Goal: Task Accomplishment & Management: Manage account settings

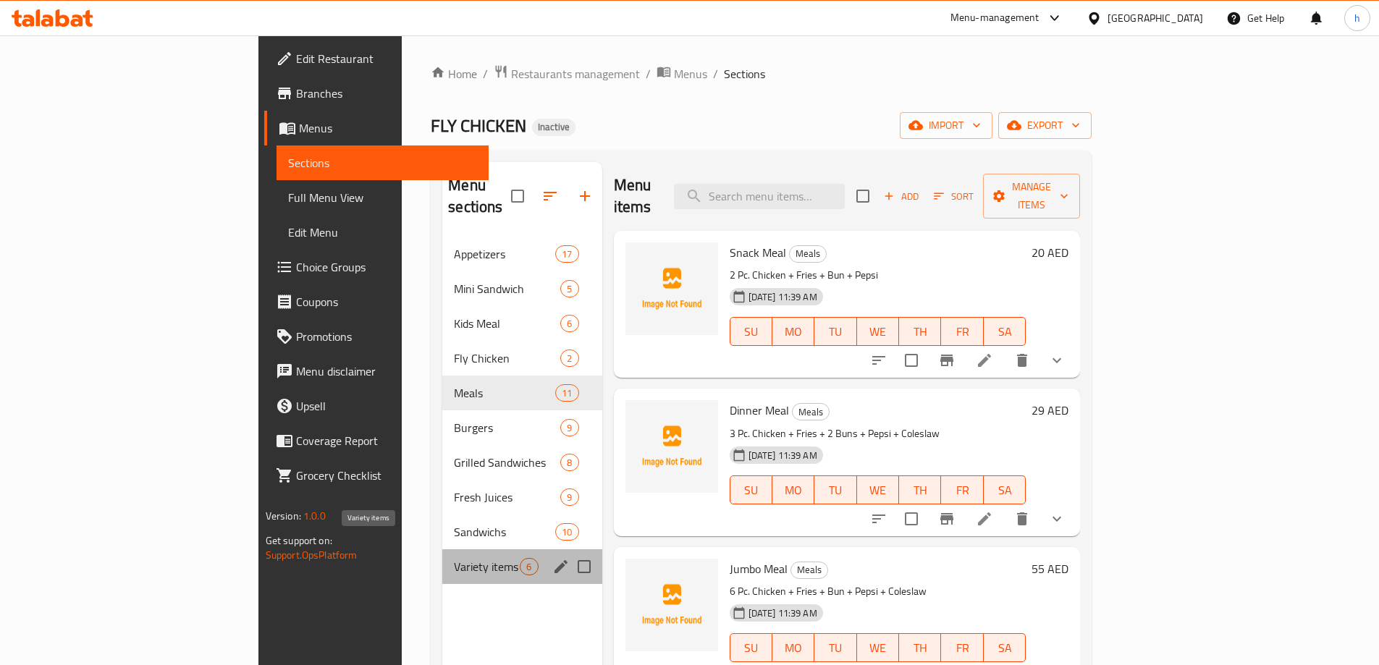
click at [454, 558] on span "Variety items" at bounding box center [487, 566] width 66 height 17
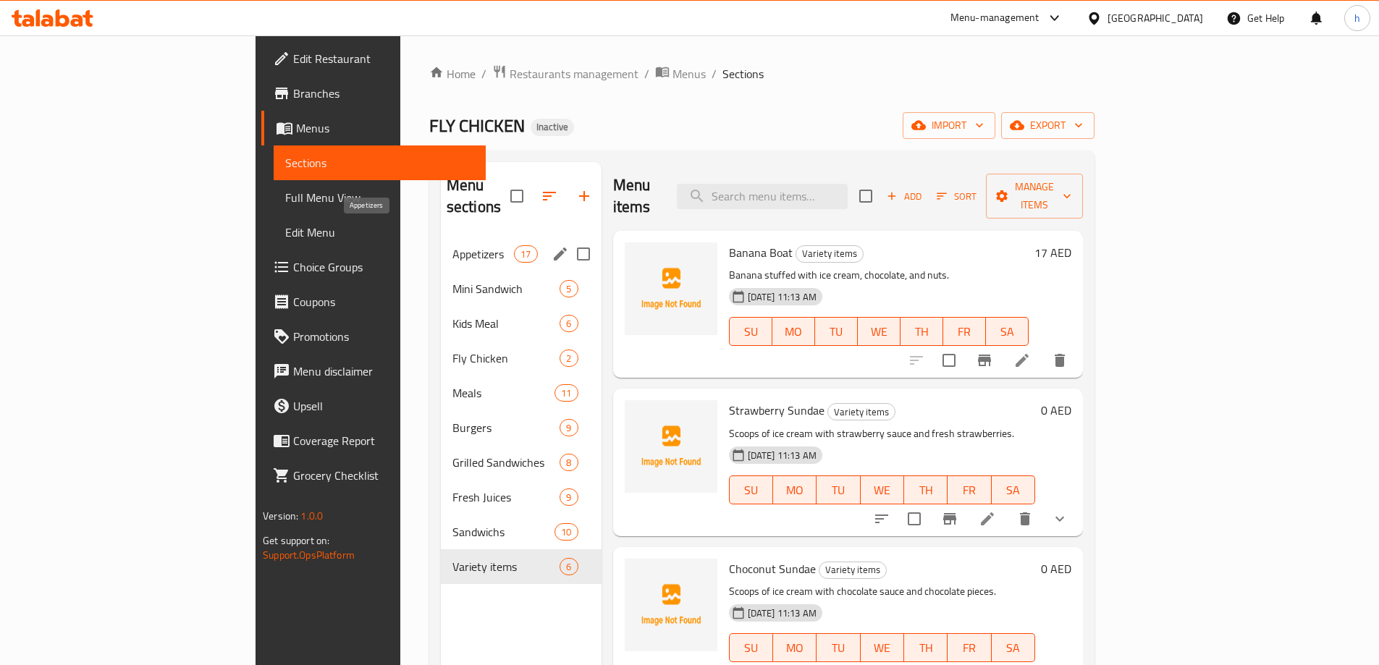
click at [452, 245] on span "Appetizers" at bounding box center [483, 253] width 62 height 17
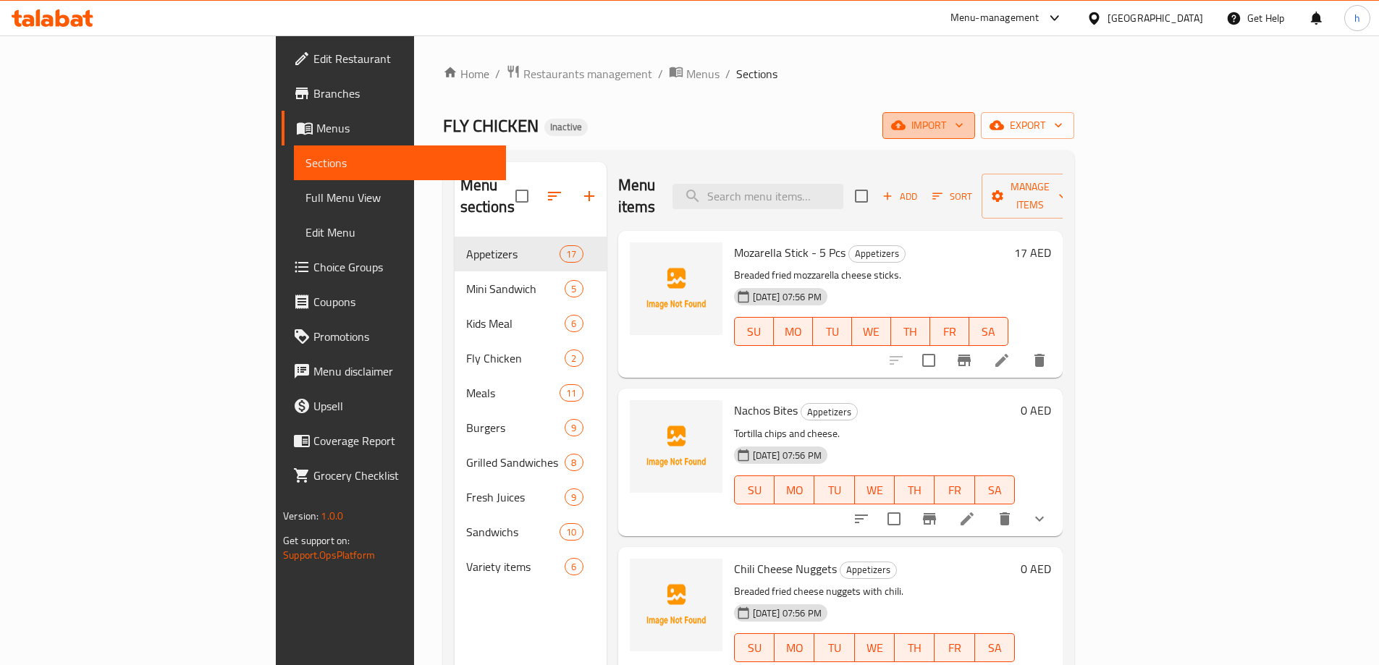
click at [966, 122] on icon "button" at bounding box center [959, 125] width 14 height 14
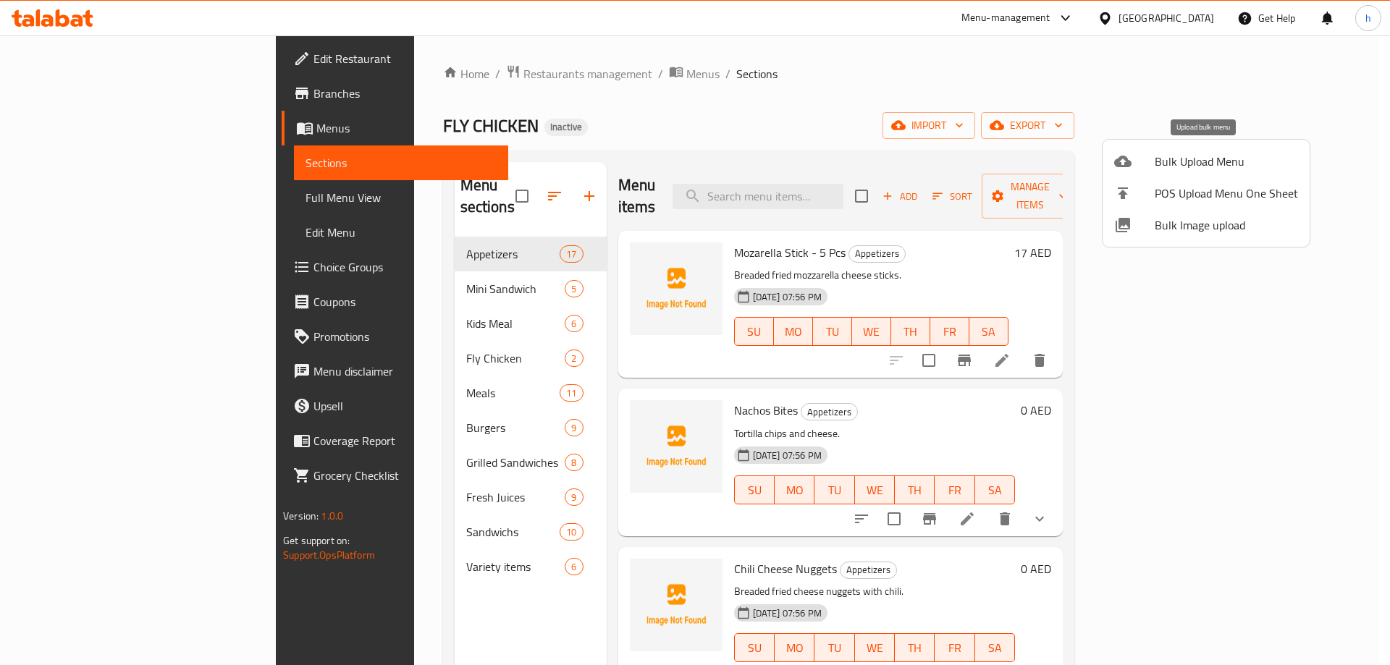
click at [1197, 156] on span "Bulk Upload Menu" at bounding box center [1226, 161] width 143 height 17
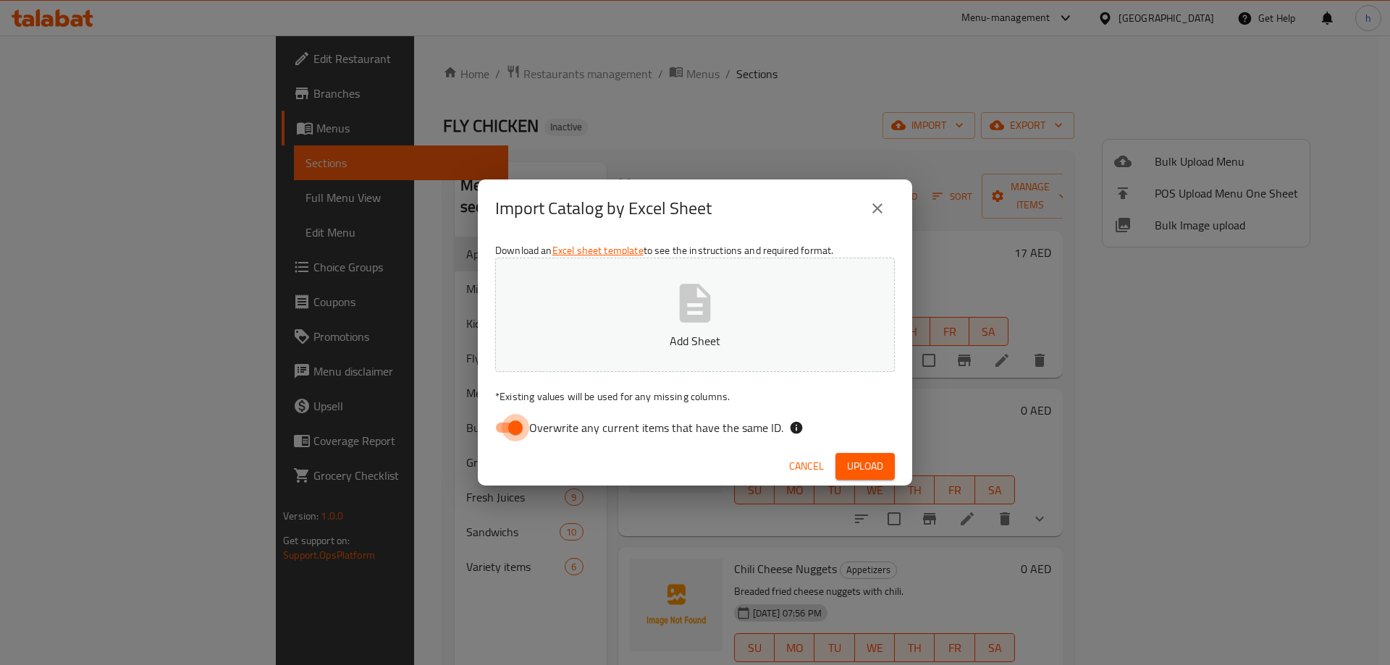
click at [520, 429] on input "Overwrite any current items that have the same ID." at bounding box center [515, 428] width 83 height 28
checkbox input "false"
click at [819, 293] on button "Add Sheet" at bounding box center [695, 315] width 400 height 114
click at [849, 462] on span "Upload" at bounding box center [865, 467] width 36 height 18
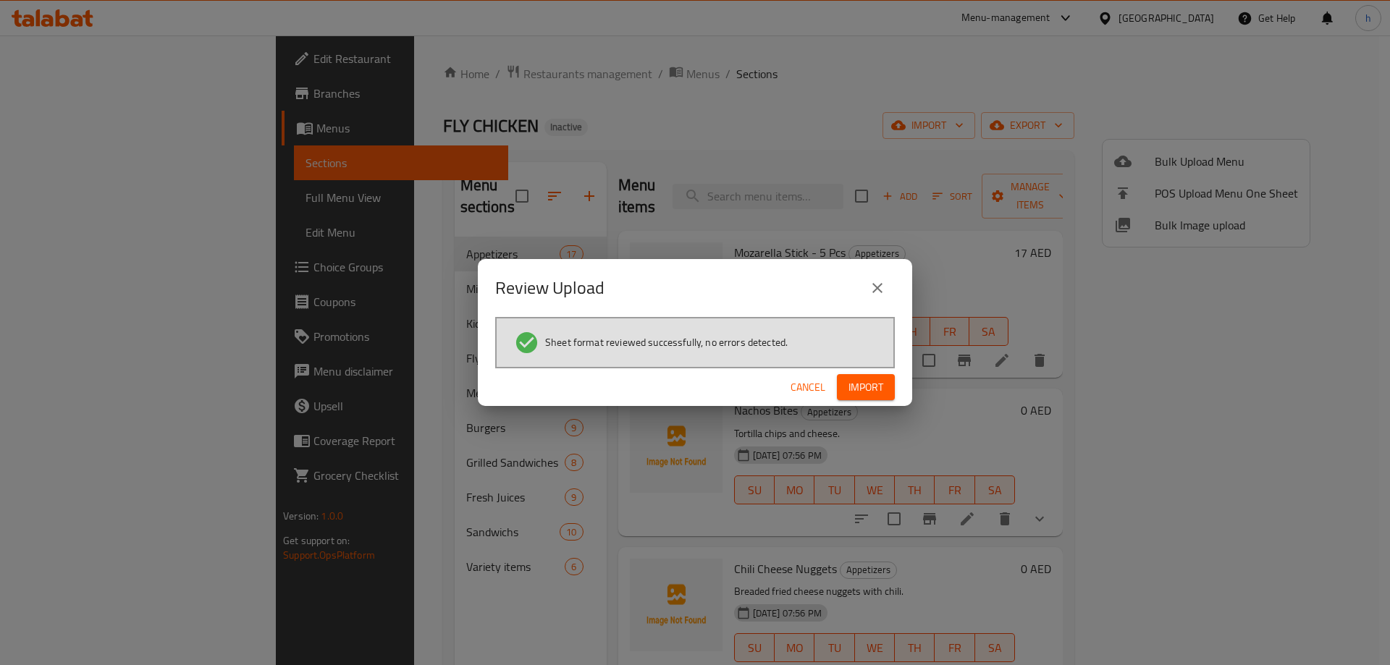
click at [862, 387] on span "Import" at bounding box center [865, 388] width 35 height 18
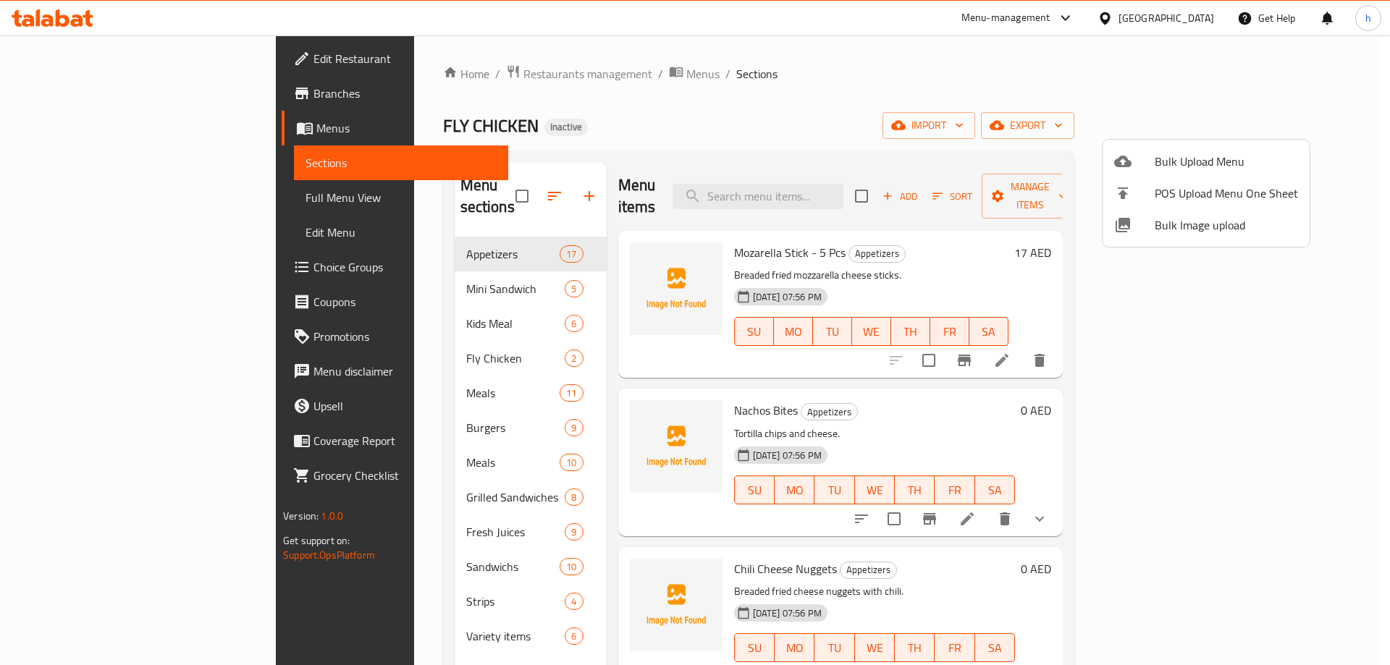
click at [336, 374] on div at bounding box center [695, 332] width 1390 height 665
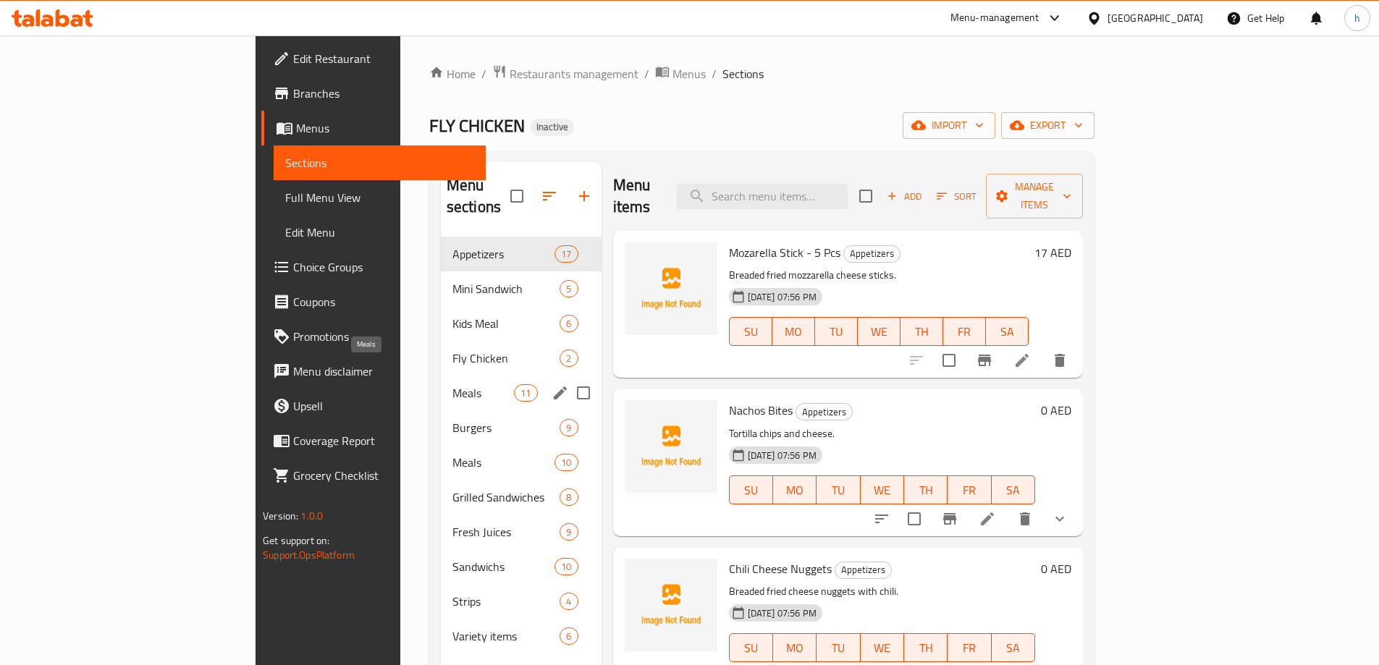
click at [452, 384] on span "Meals" at bounding box center [483, 392] width 62 height 17
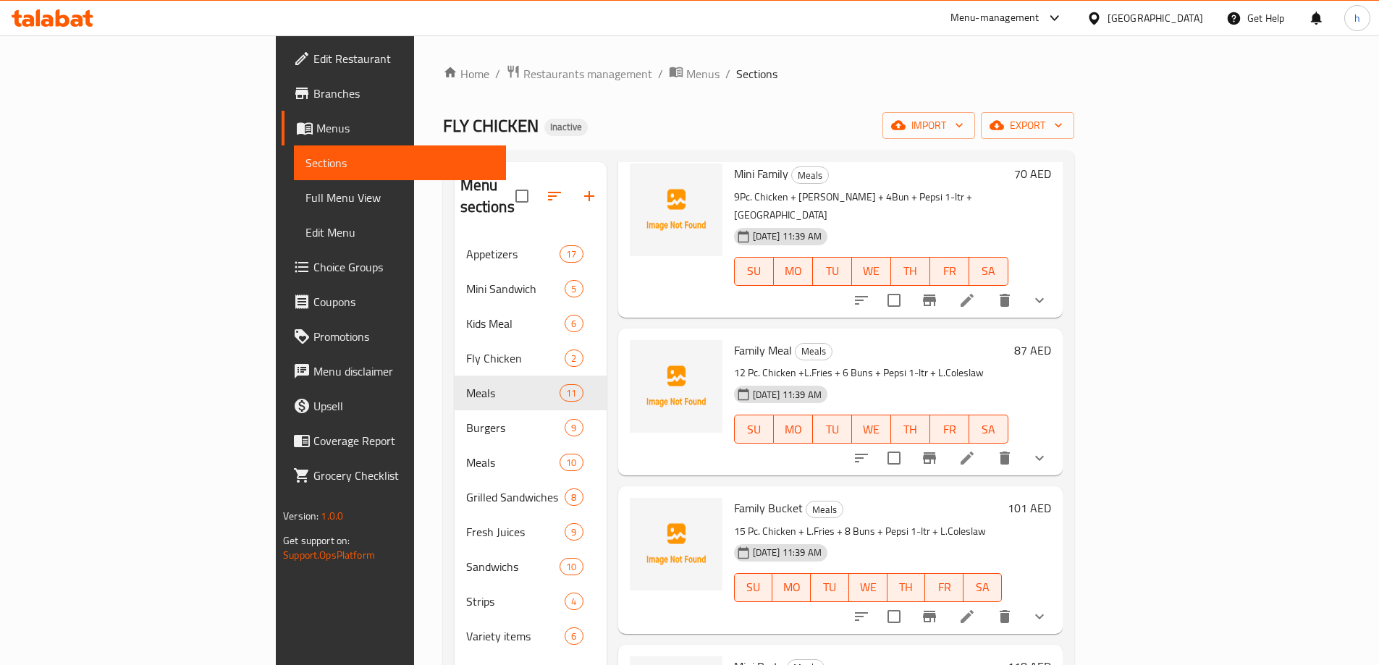
scroll to position [604, 0]
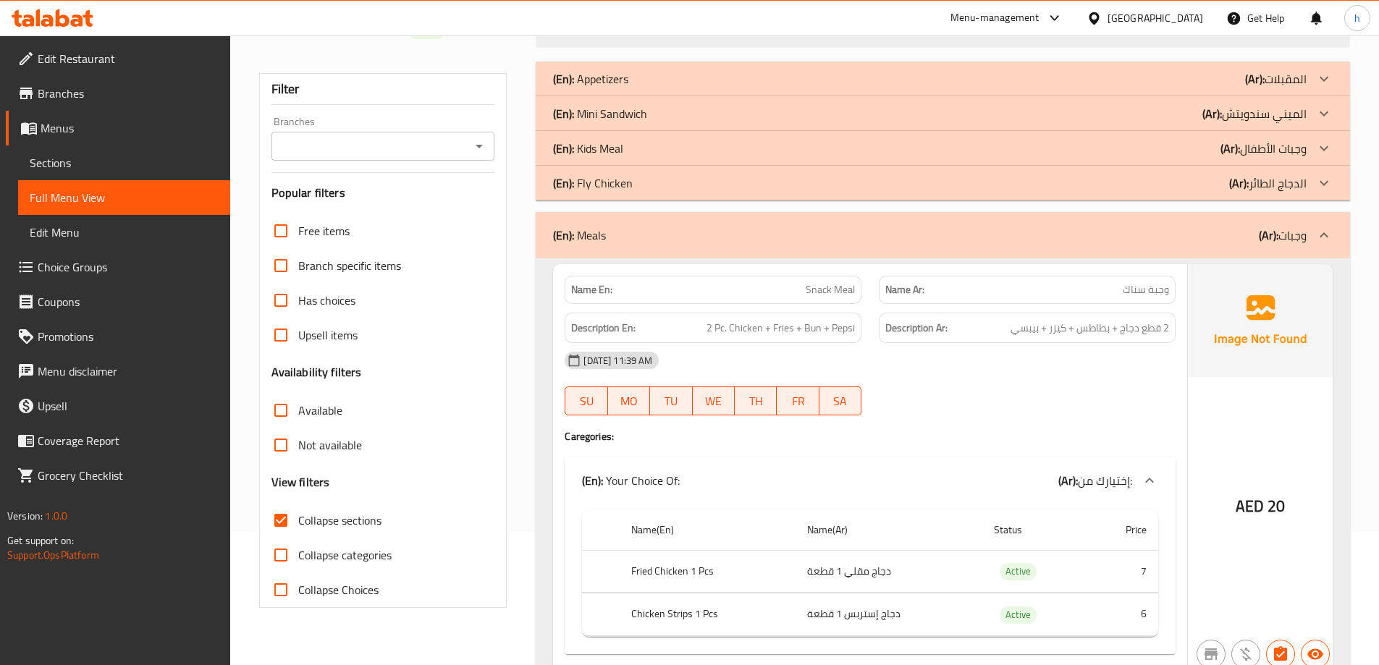
scroll to position [133, 0]
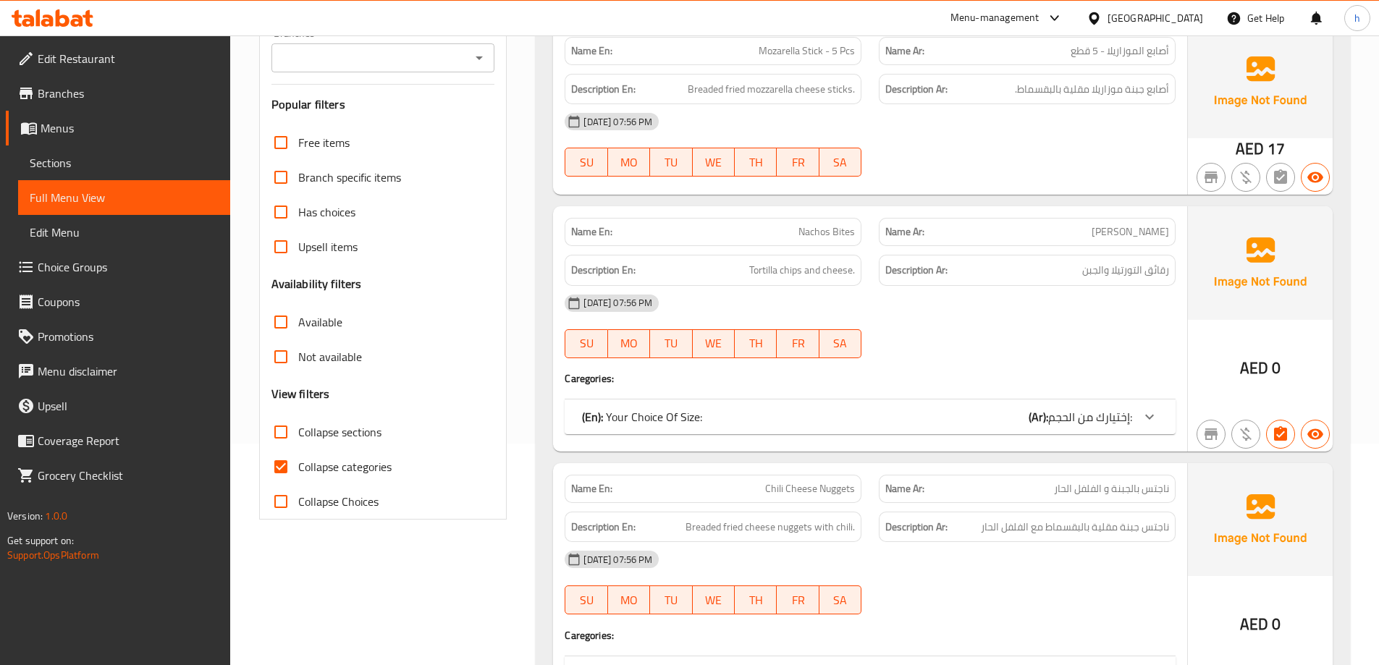
scroll to position [290, 0]
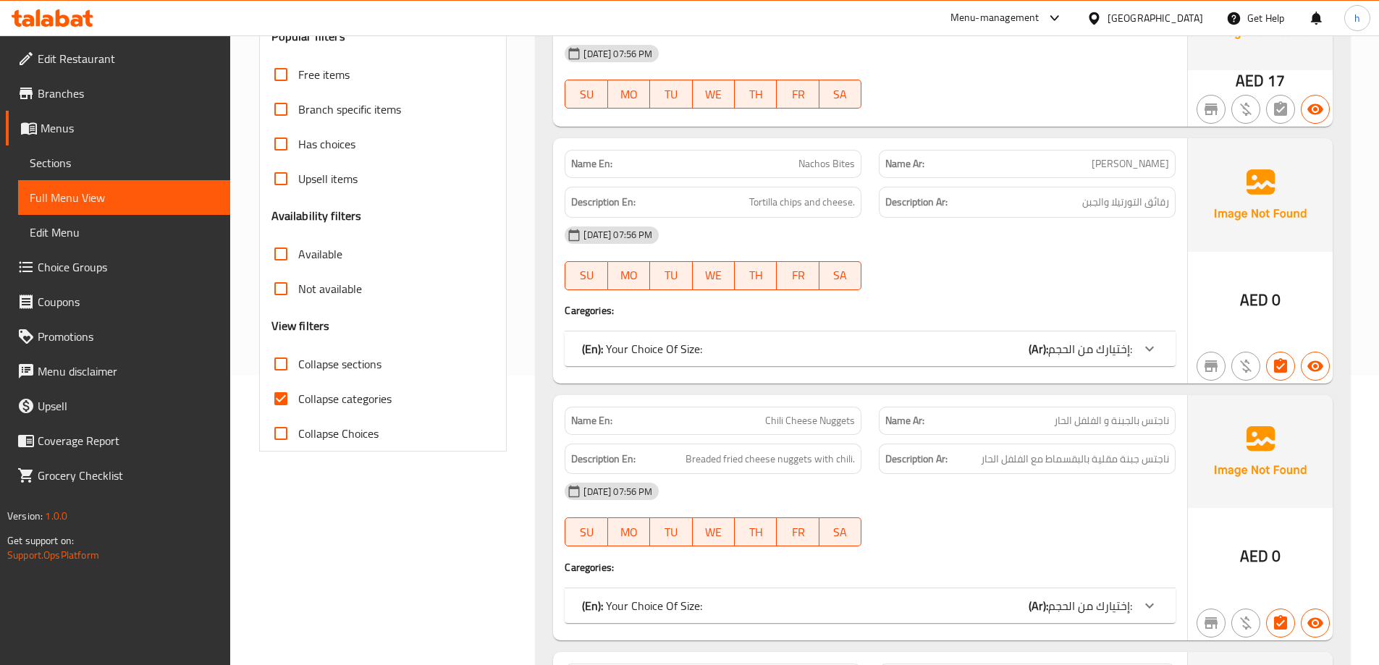
click at [338, 403] on span "Collapse categories" at bounding box center [344, 398] width 93 height 17
click at [298, 403] on input "Collapse categories" at bounding box center [281, 399] width 35 height 35
checkbox input "false"
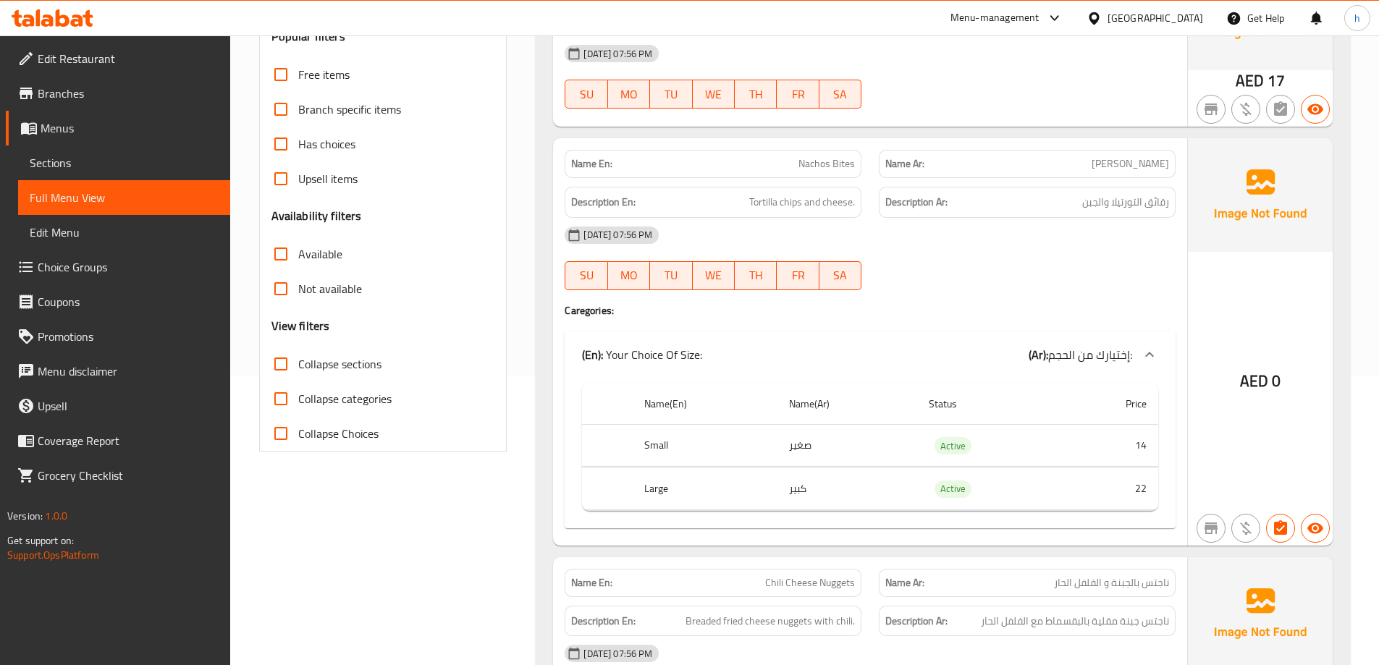
click at [310, 361] on span "Collapse sections" at bounding box center [339, 363] width 83 height 17
click at [298, 361] on input "Collapse sections" at bounding box center [281, 364] width 35 height 35
checkbox input "true"
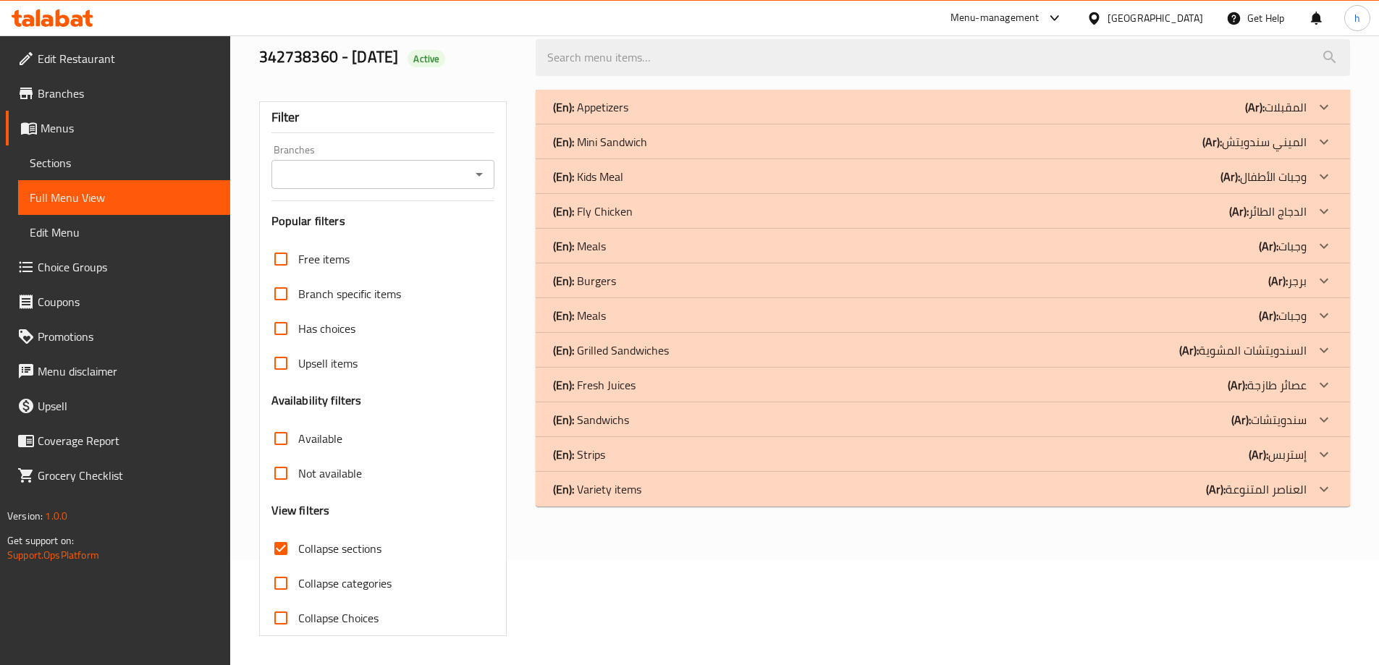
scroll to position [105, 0]
click at [1328, 444] on div at bounding box center [1324, 454] width 35 height 35
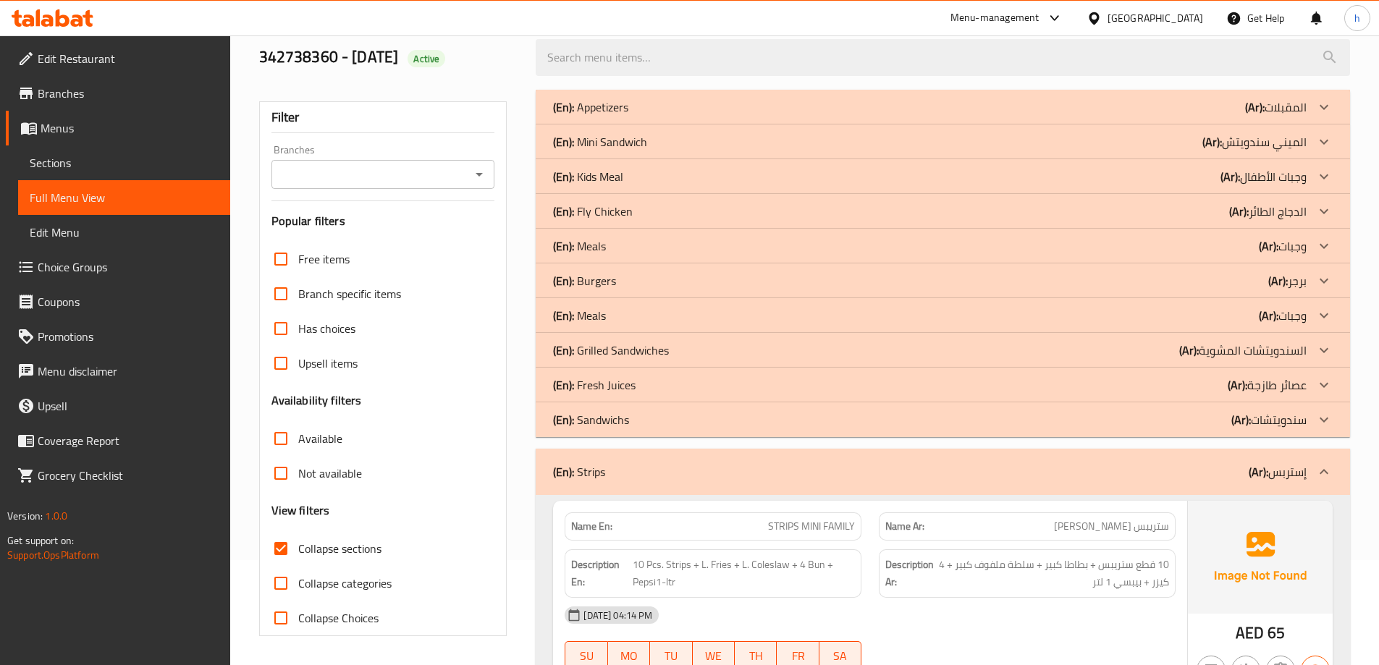
click at [722, 300] on div "(En): Meals (Ar): وجبات" at bounding box center [943, 315] width 814 height 35
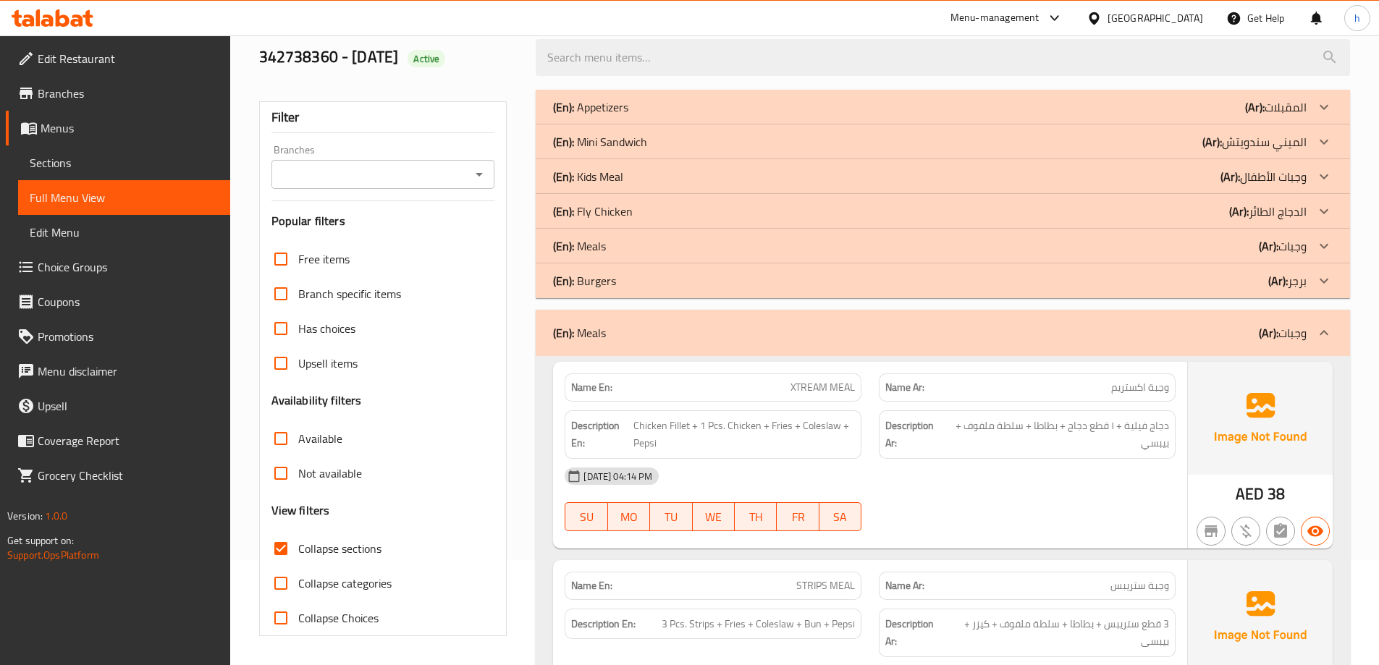
click at [663, 245] on div "(En): Meals (Ar): وجبات" at bounding box center [930, 245] width 754 height 17
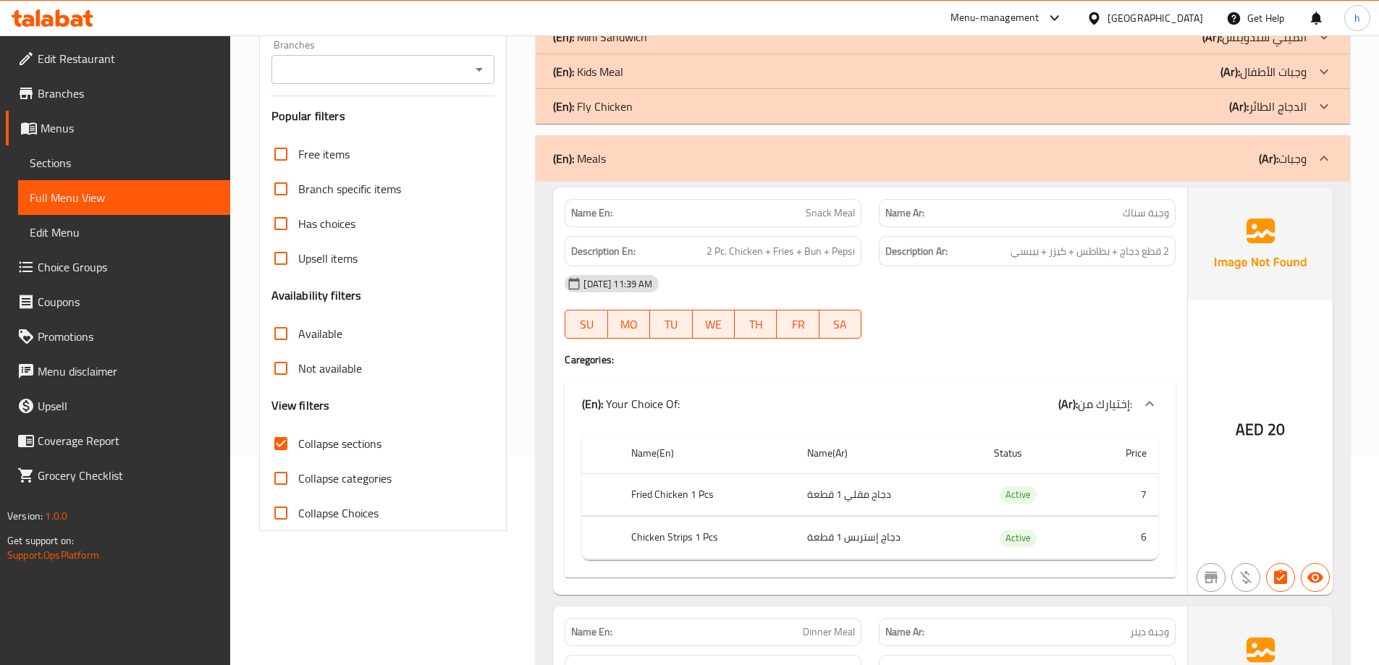
scroll to position [217, 0]
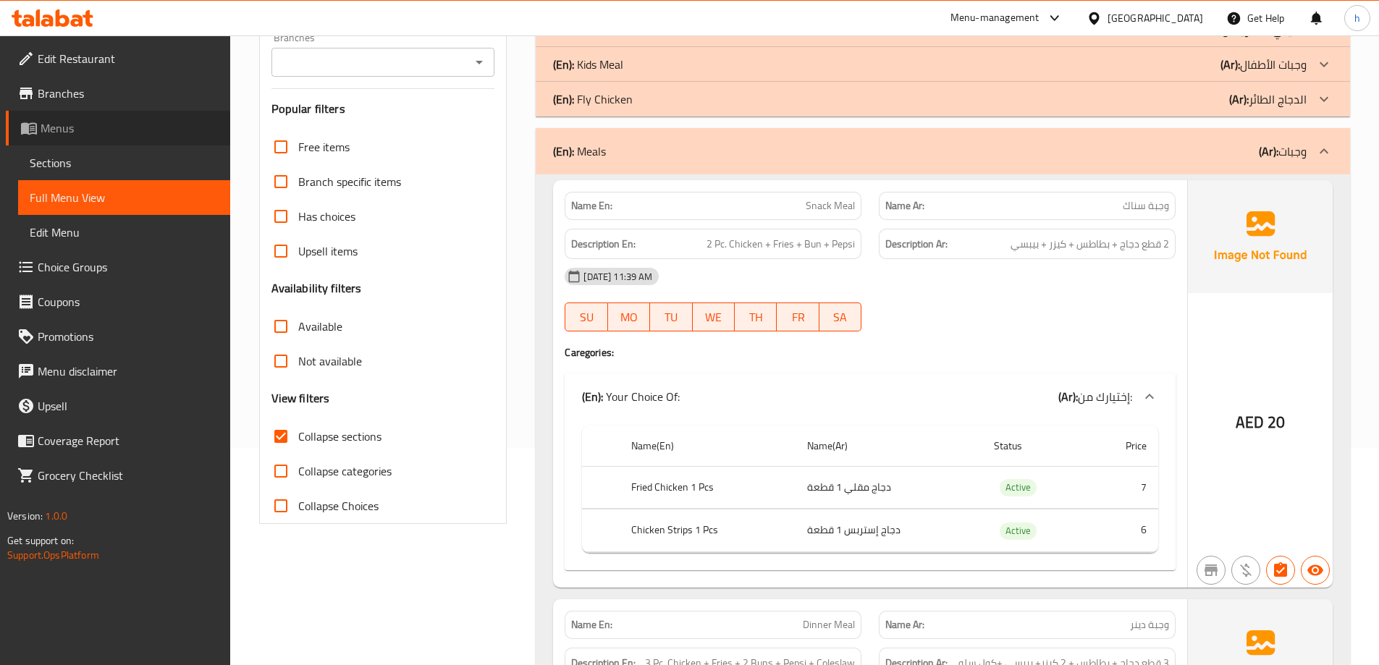
click at [117, 139] on link "Menus" at bounding box center [118, 128] width 224 height 35
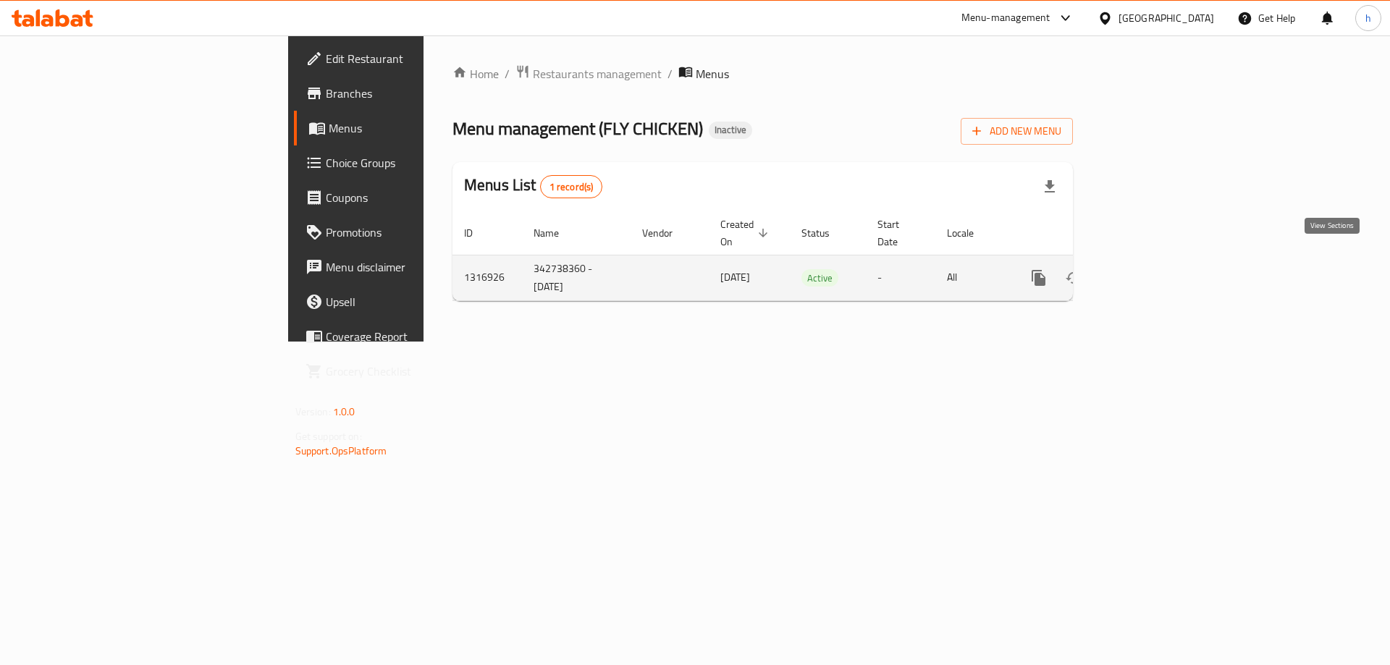
click at [1152, 269] on icon "enhanced table" at bounding box center [1142, 277] width 17 height 17
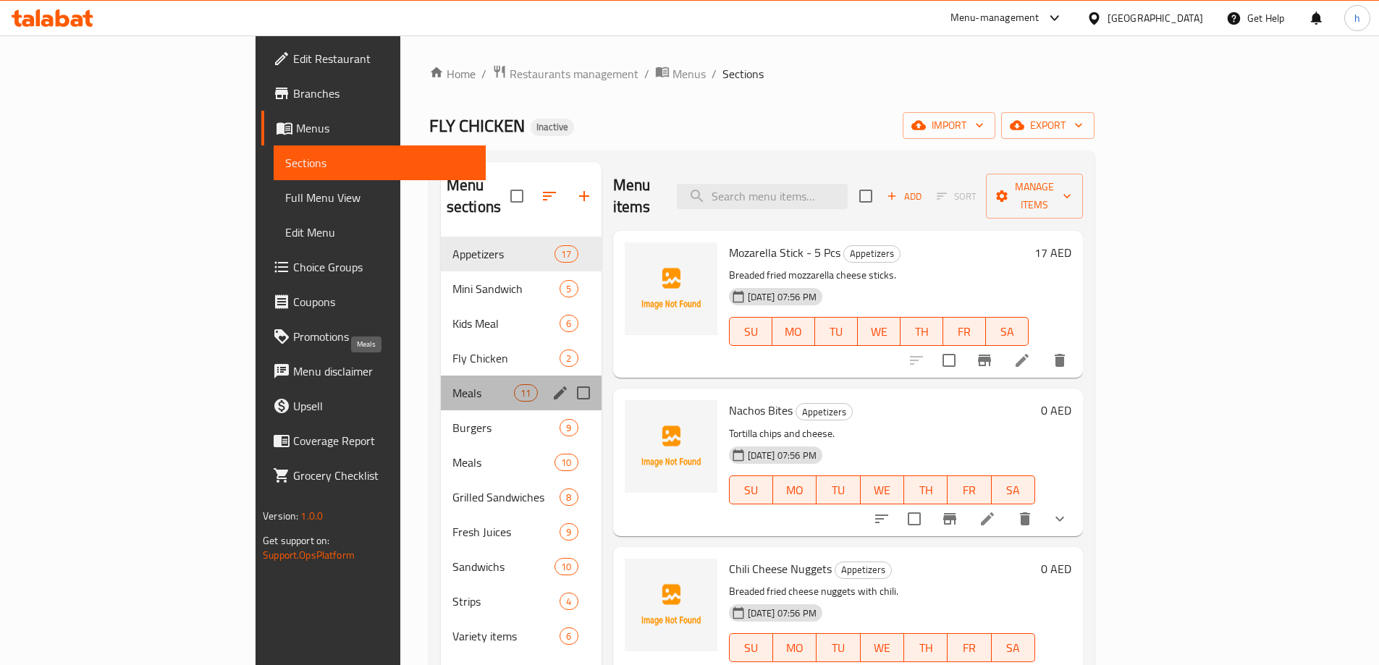
click at [452, 384] on span "Meals" at bounding box center [483, 392] width 62 height 17
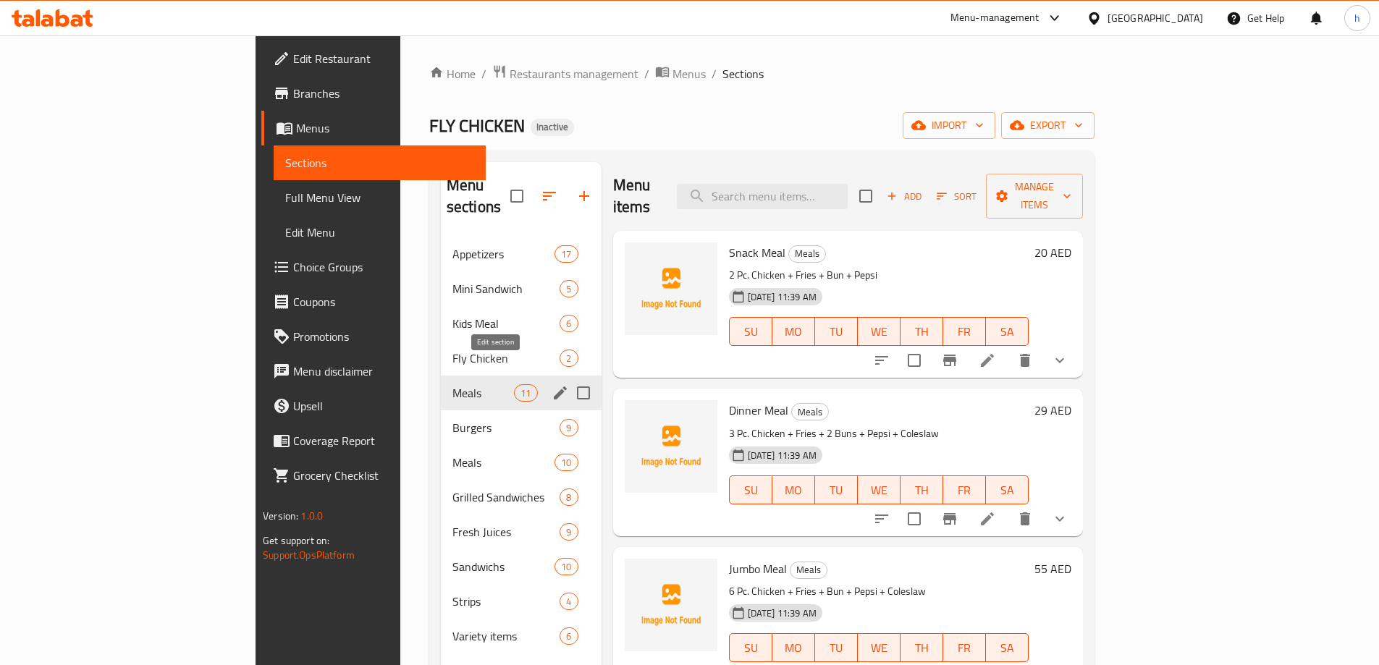
click at [554, 387] on icon "edit" at bounding box center [560, 393] width 13 height 13
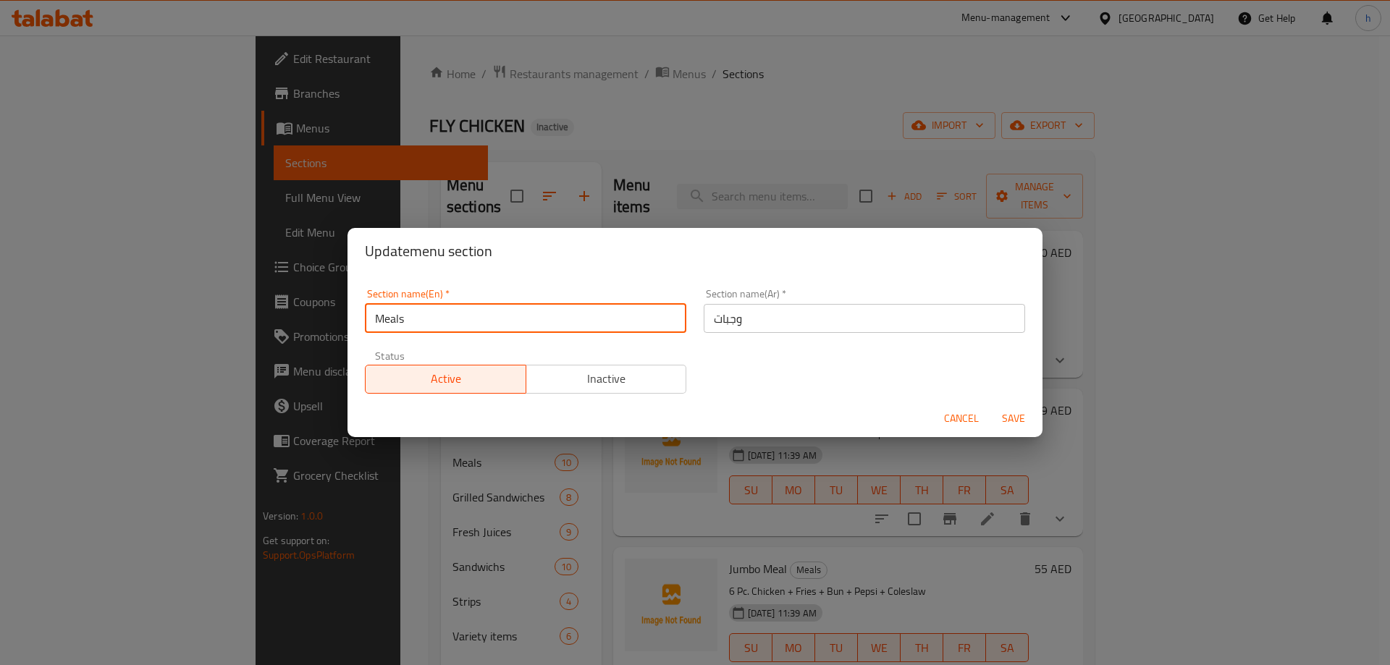
click at [379, 325] on input "Meals" at bounding box center [525, 318] width 321 height 29
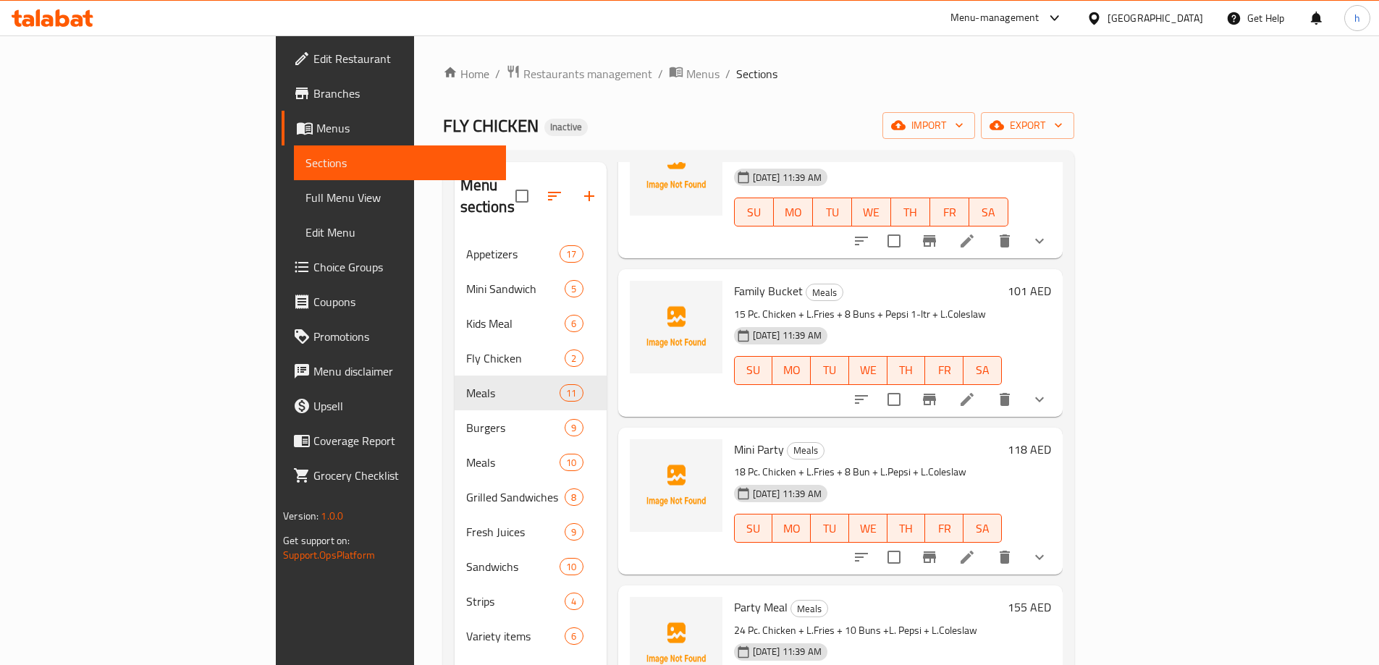
scroll to position [1110, 0]
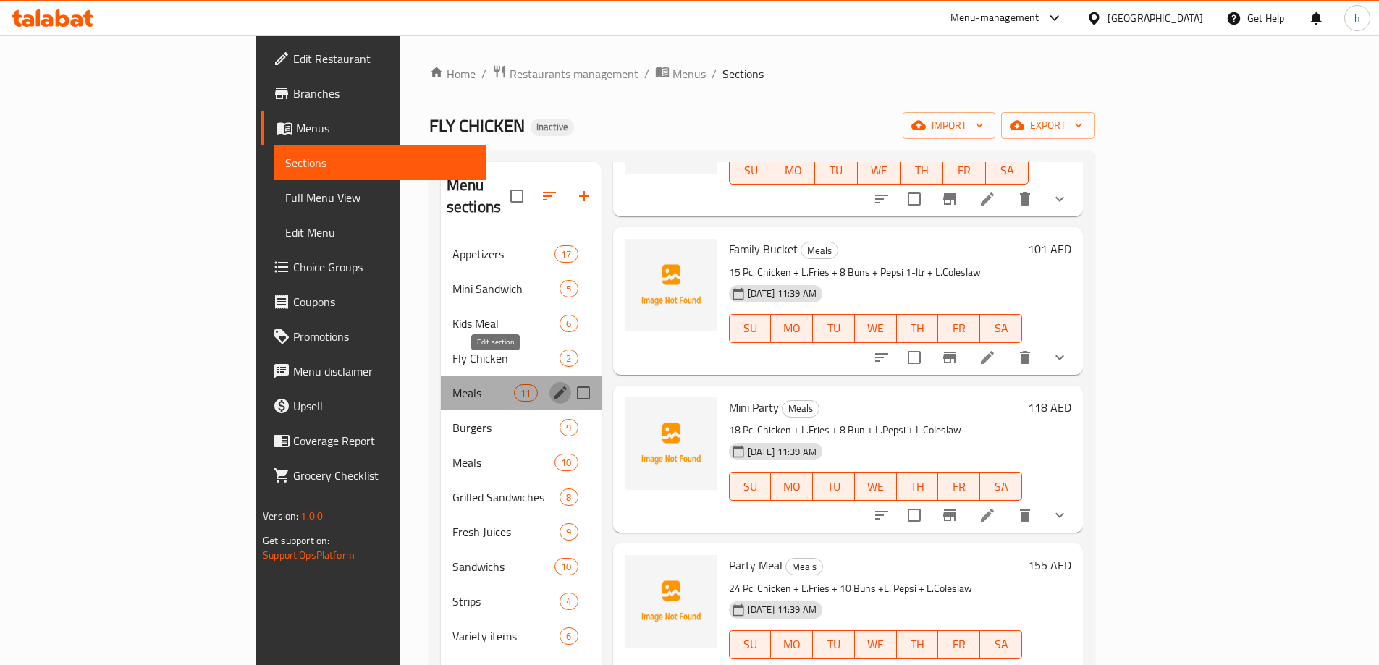
click at [552, 384] on icon "edit" at bounding box center [560, 392] width 17 height 17
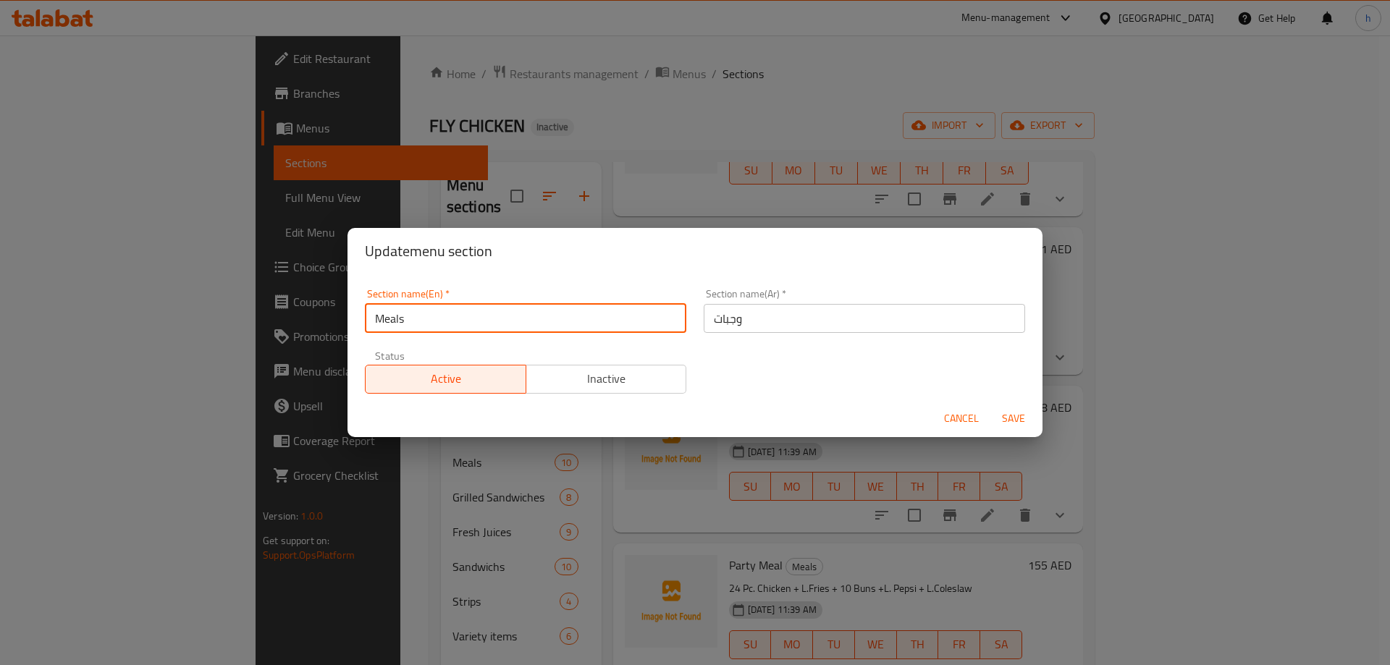
click at [397, 324] on input "Meals" at bounding box center [525, 318] width 321 height 29
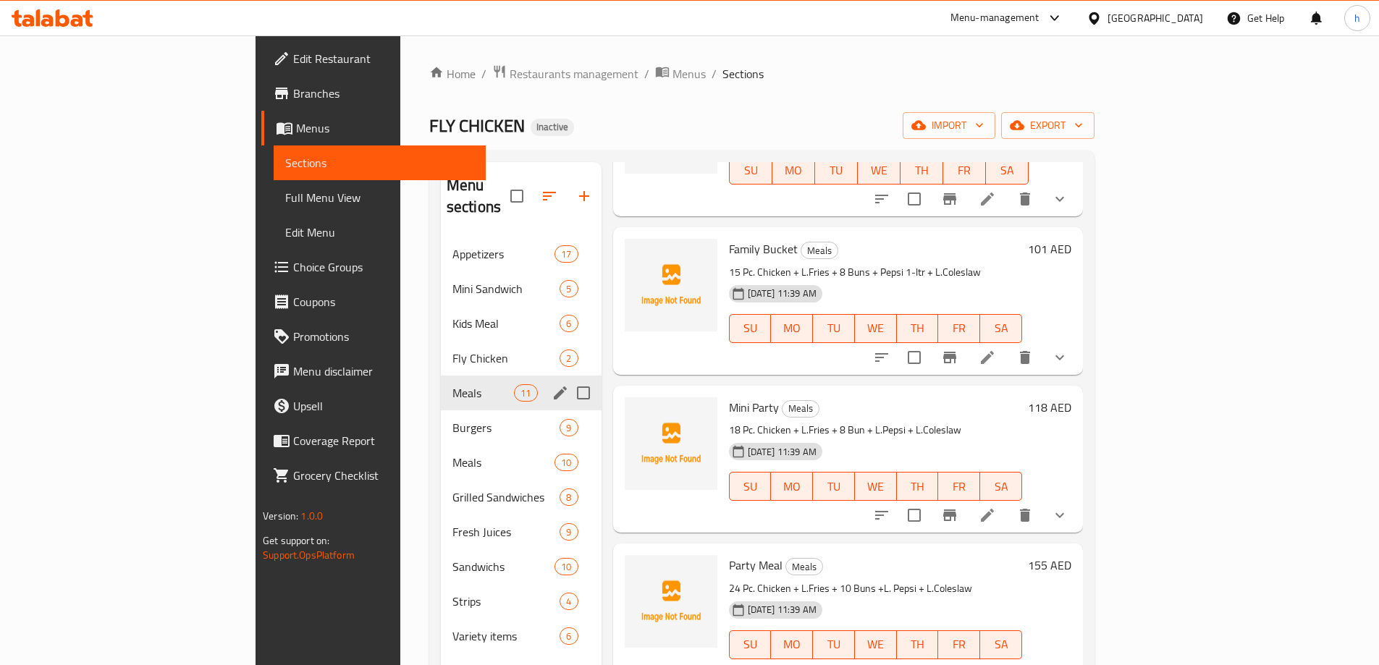
click at [549, 382] on button "edit" at bounding box center [560, 393] width 22 height 22
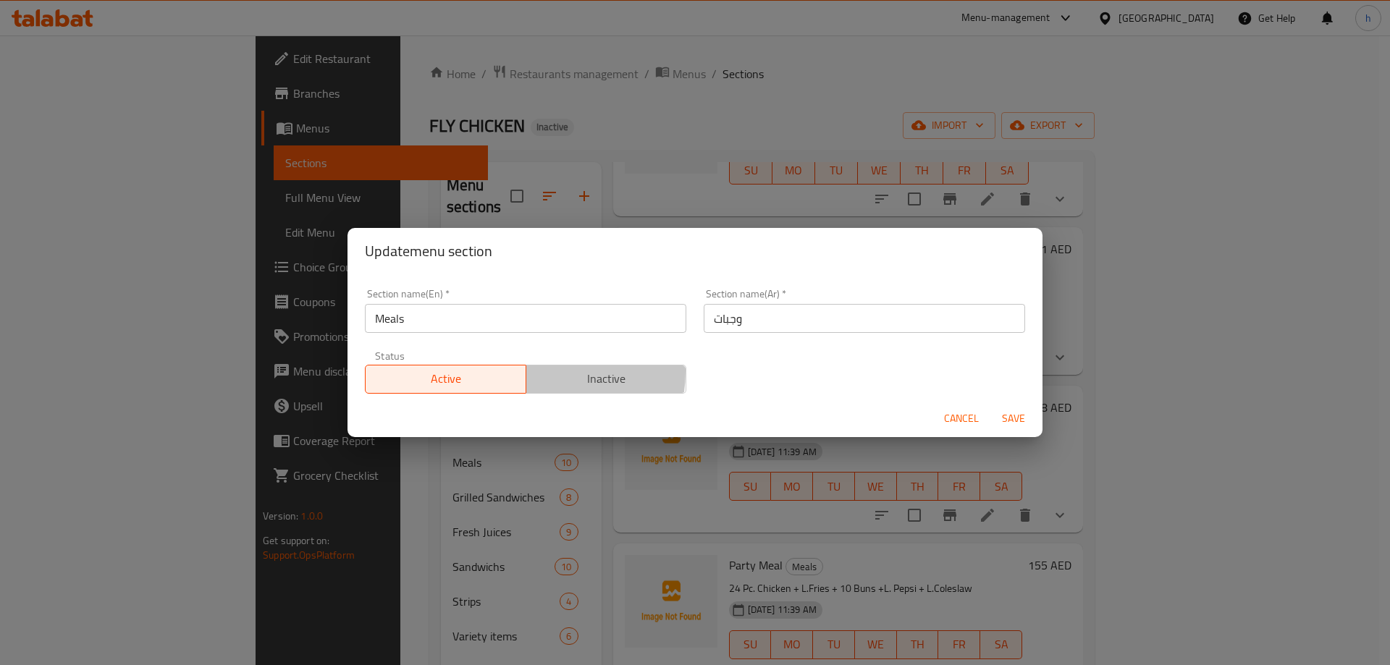
click at [527, 371] on button "Inactive" at bounding box center [606, 379] width 161 height 29
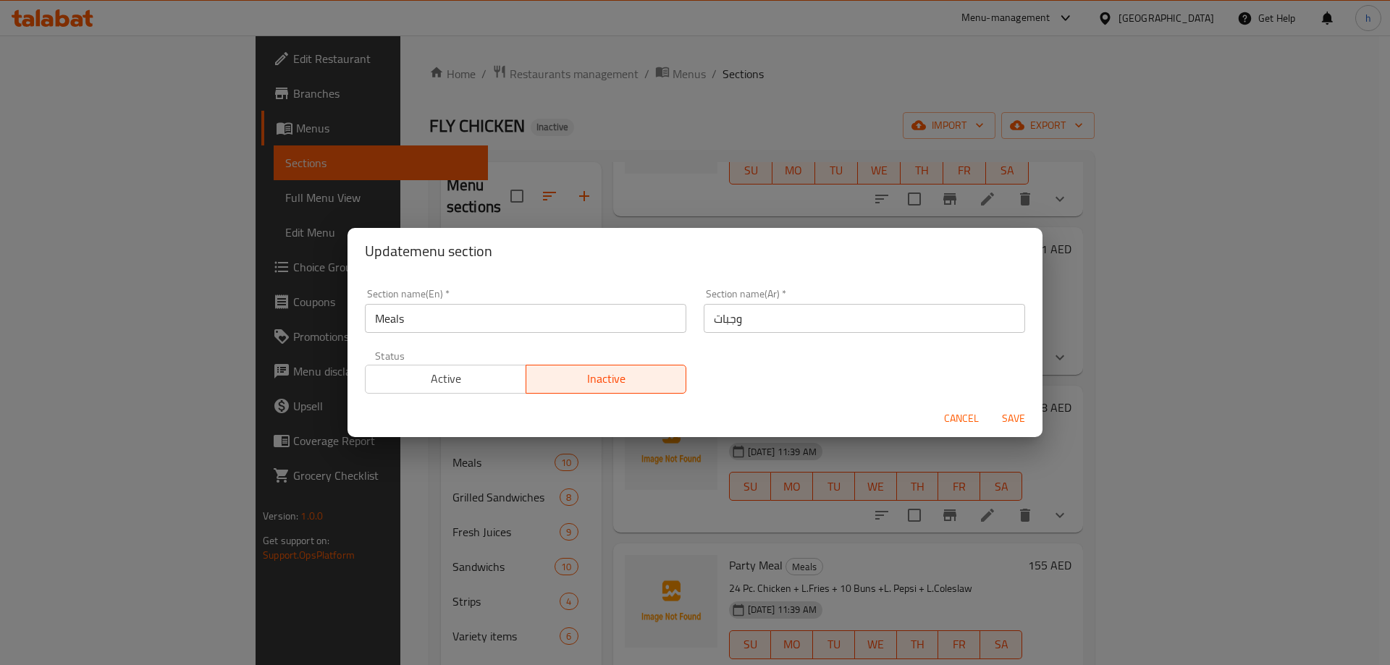
click at [452, 370] on span "Active" at bounding box center [445, 378] width 149 height 21
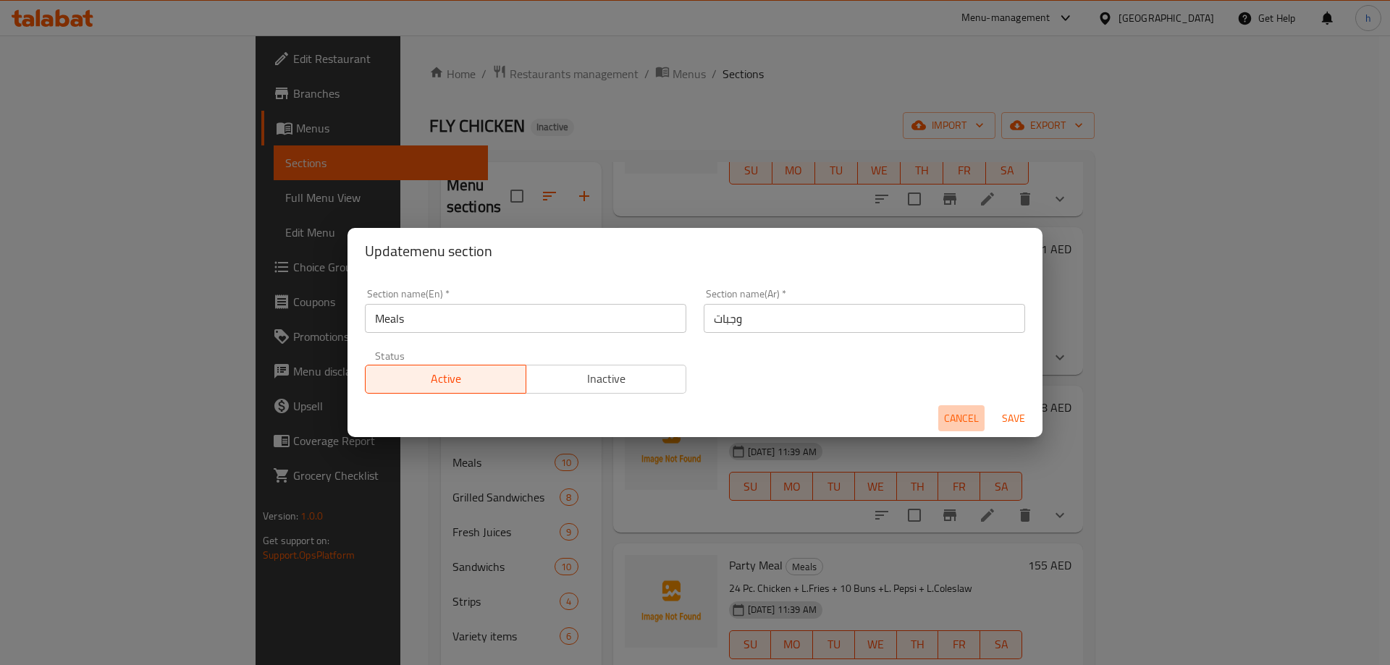
click at [971, 416] on span "Cancel" at bounding box center [961, 419] width 35 height 18
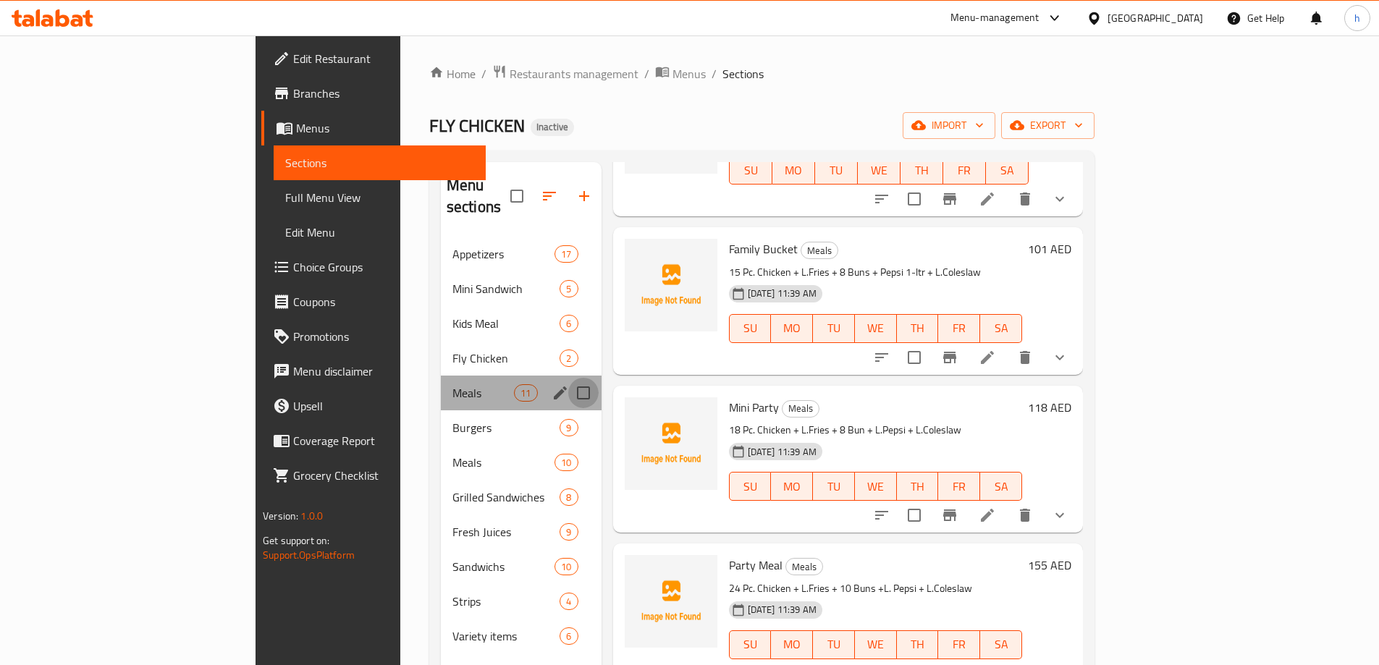
click at [568, 378] on input "Menu sections" at bounding box center [583, 393] width 30 height 30
checkbox input "true"
click at [554, 387] on icon "edit" at bounding box center [560, 393] width 13 height 13
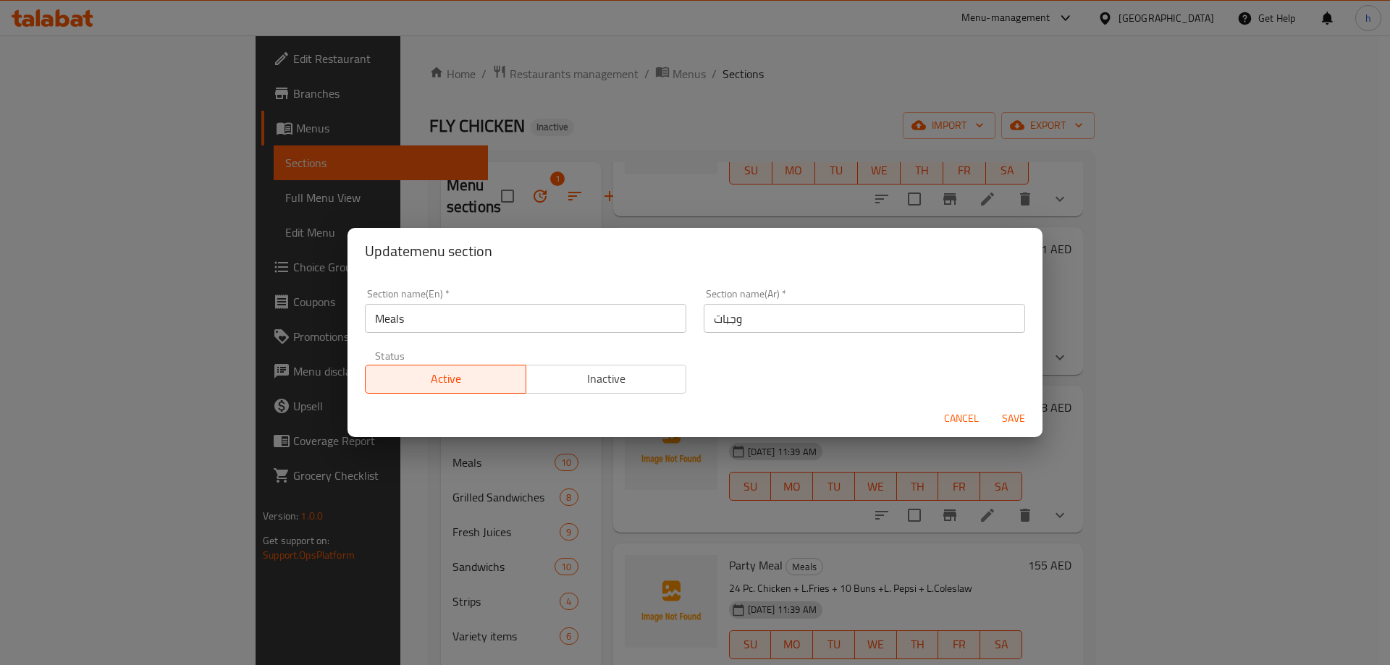
click at [462, 303] on div "Section name(En)   * Meals Section name(En) *" at bounding box center [525, 311] width 321 height 44
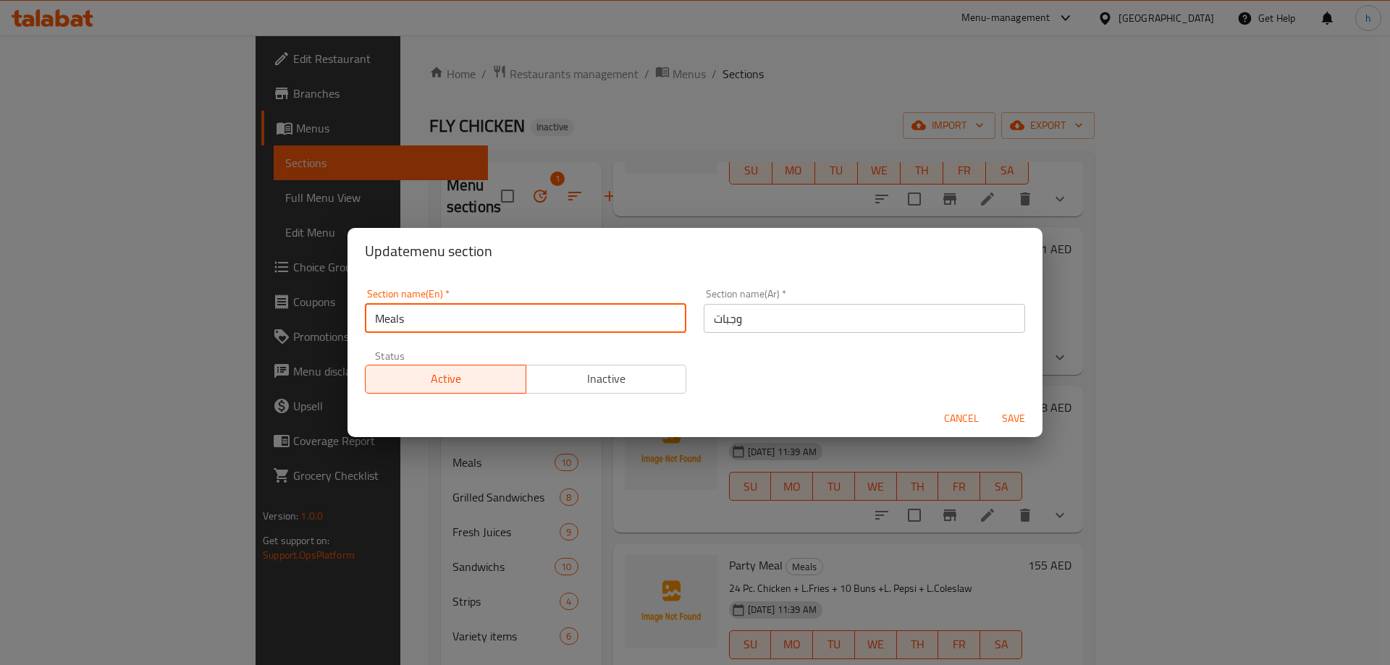
click at [467, 325] on input "Meals" at bounding box center [525, 318] width 321 height 29
click at [471, 328] on input "Meals" at bounding box center [525, 318] width 321 height 29
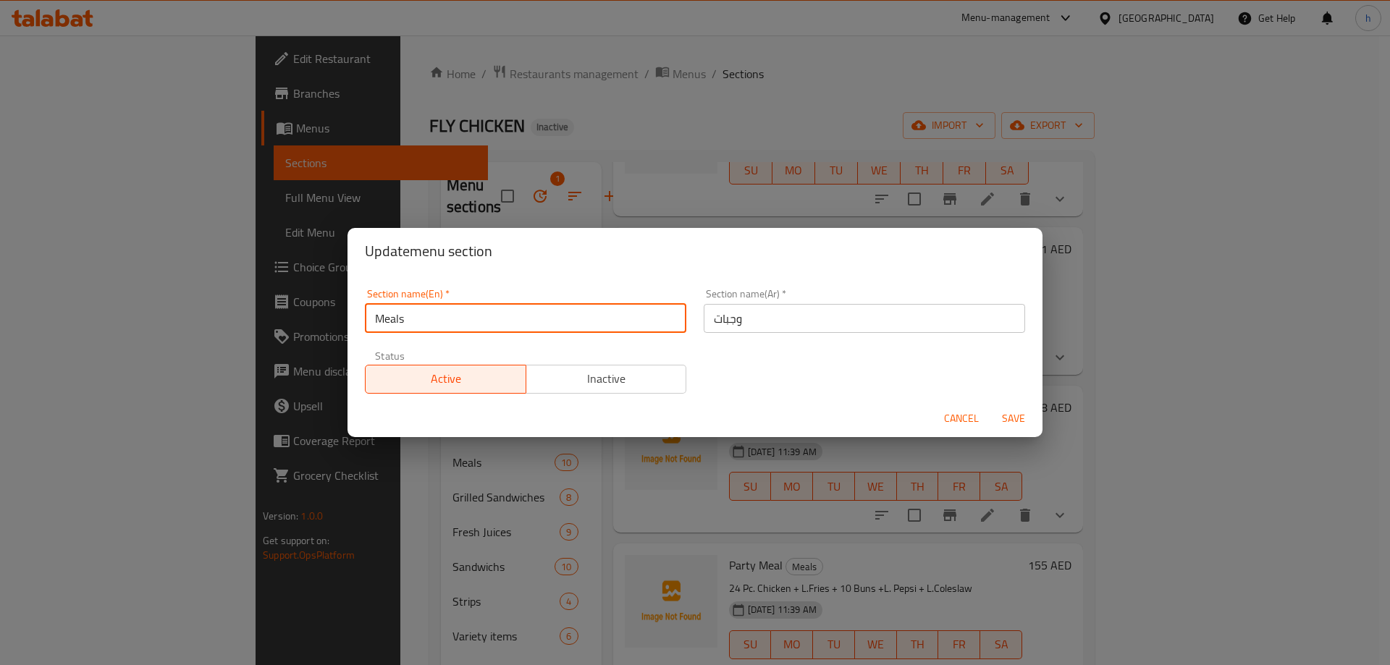
click at [471, 328] on input "Meals" at bounding box center [525, 318] width 321 height 29
type input "fried chicken"
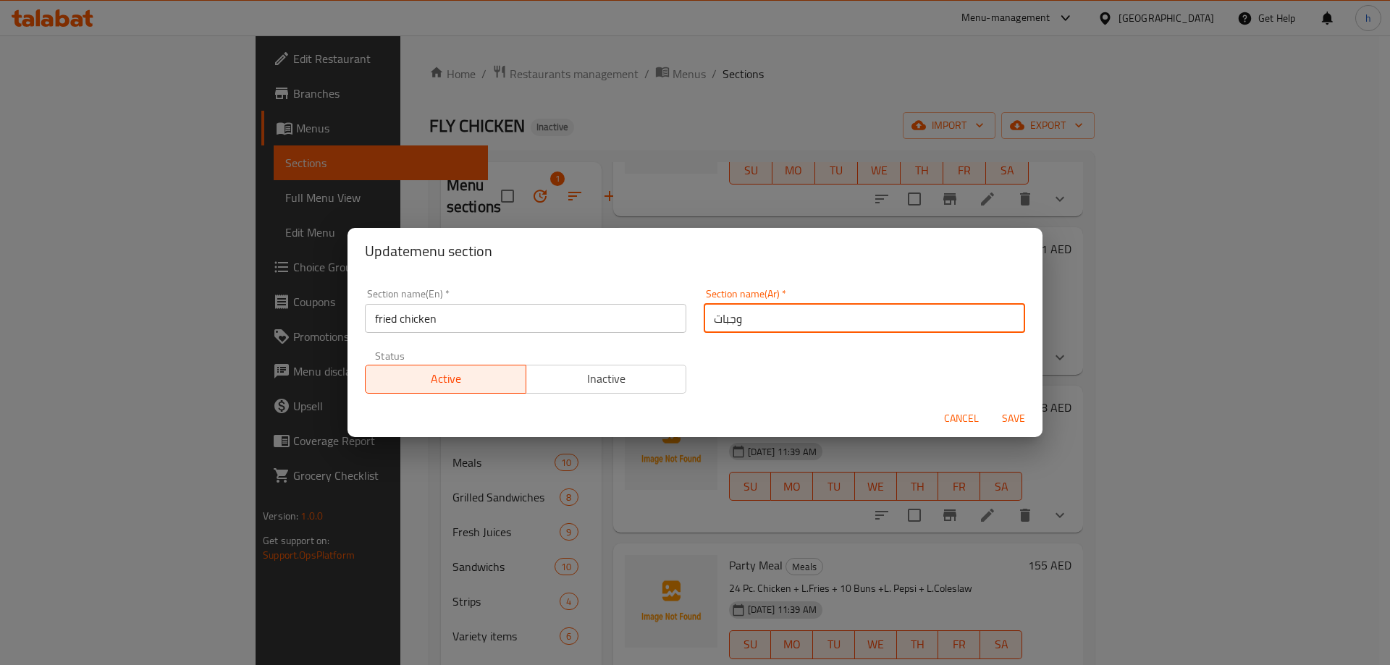
click at [756, 307] on input "وجبات" at bounding box center [864, 318] width 321 height 29
type input "دجاج مقلي"
click at [379, 319] on input "fried chicken" at bounding box center [525, 318] width 321 height 29
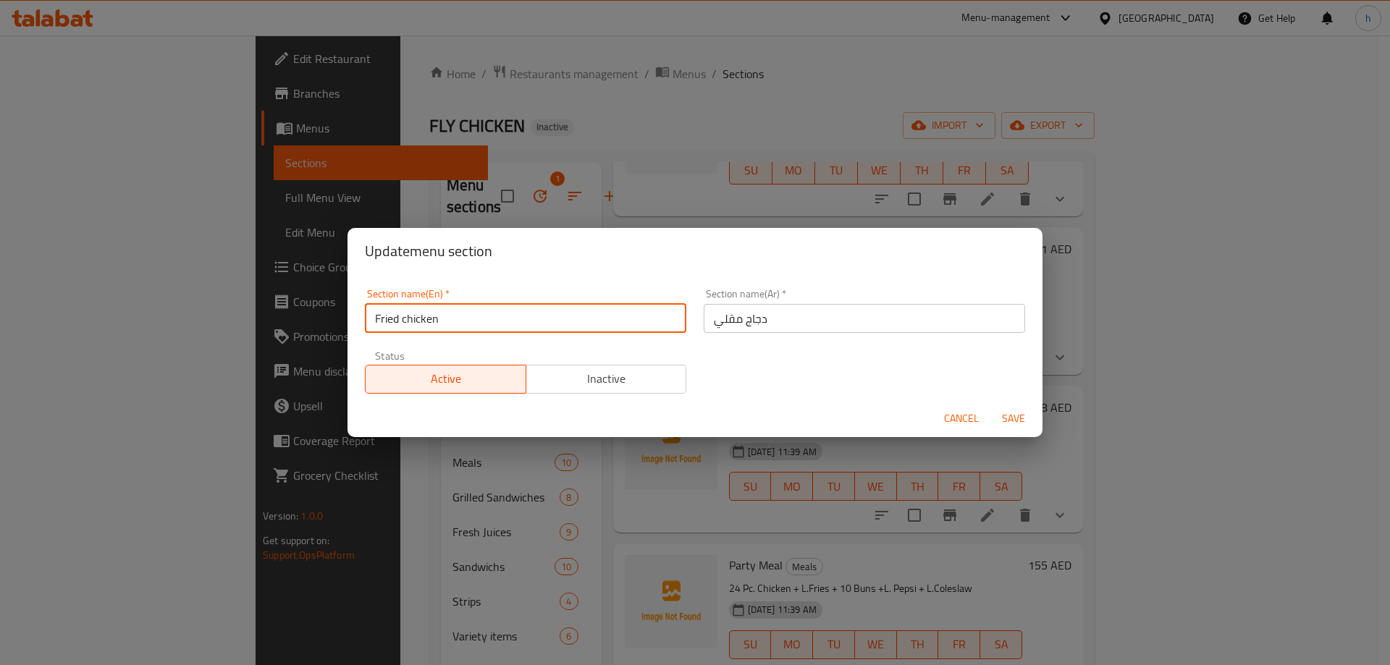
click at [406, 317] on input "Fried chicken" at bounding box center [525, 318] width 321 height 29
type input "Fried Chicken"
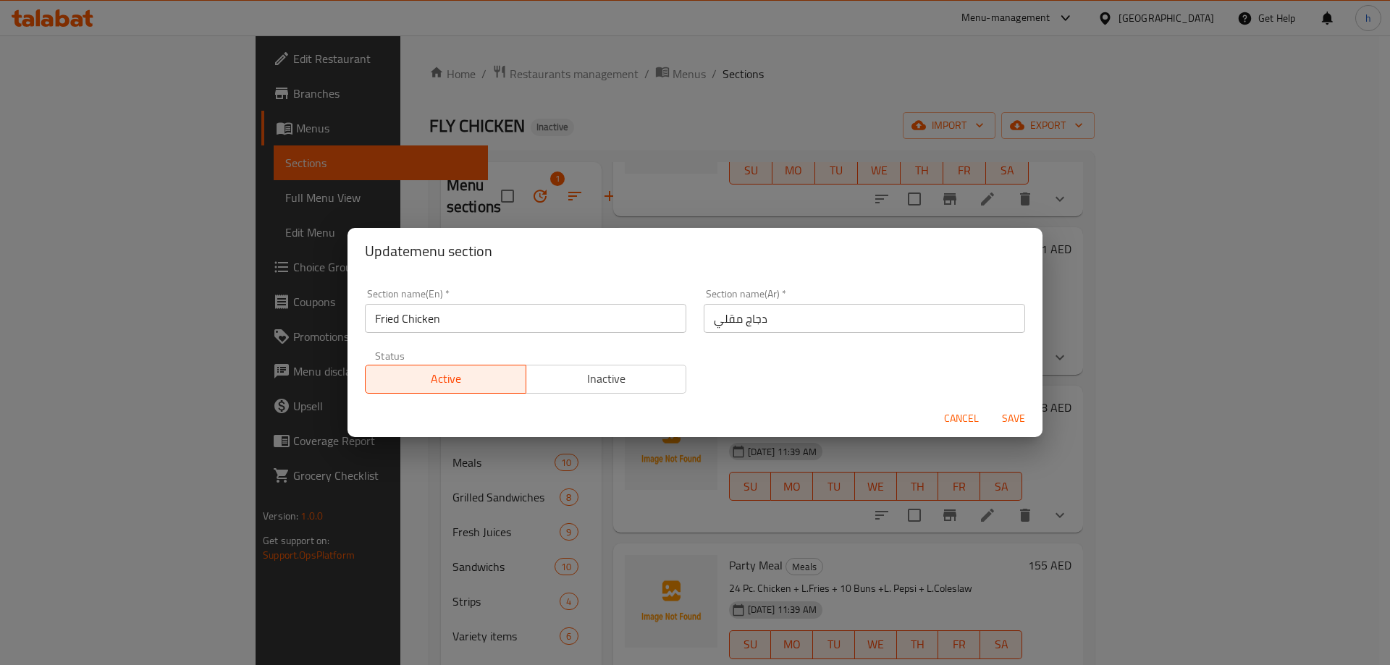
click at [426, 625] on div "Update menu section Section name(En)   * Fried Chicken Section name(En) * Secti…" at bounding box center [695, 332] width 1390 height 665
click at [1019, 415] on span "Save" at bounding box center [1013, 419] width 35 height 18
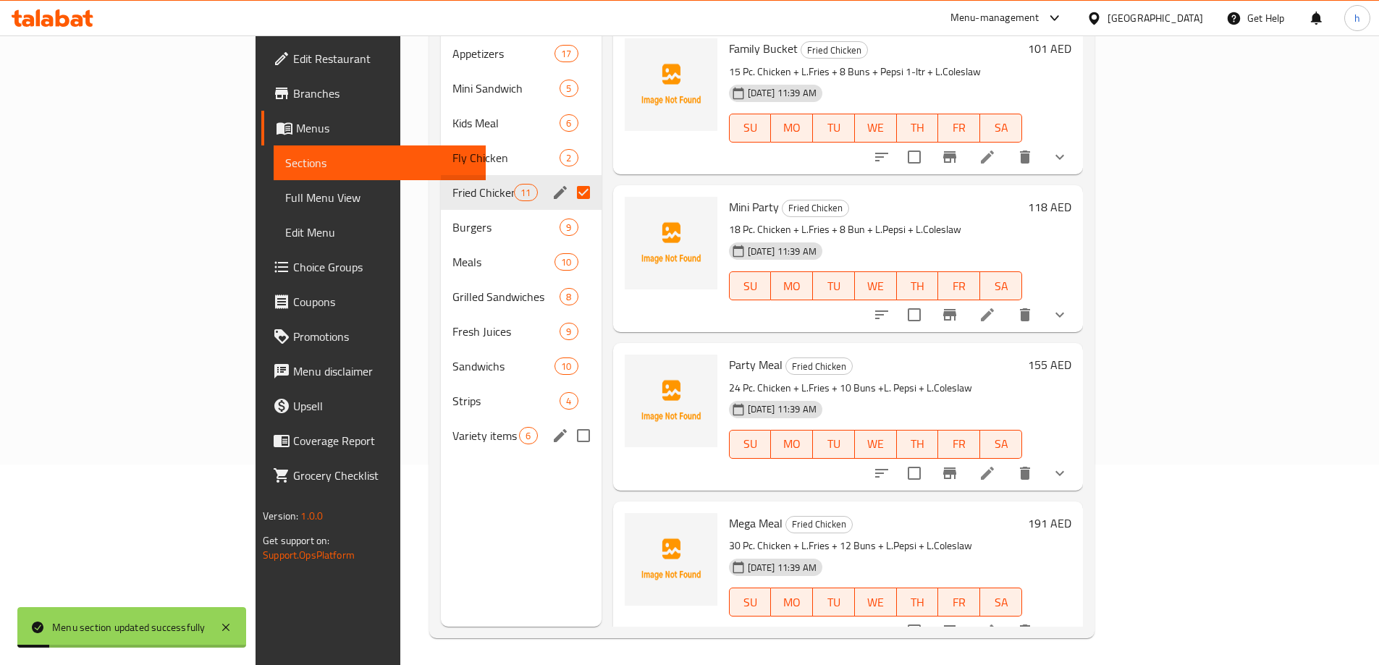
scroll to position [203, 0]
click at [452, 251] on span "Meals" at bounding box center [483, 259] width 62 height 17
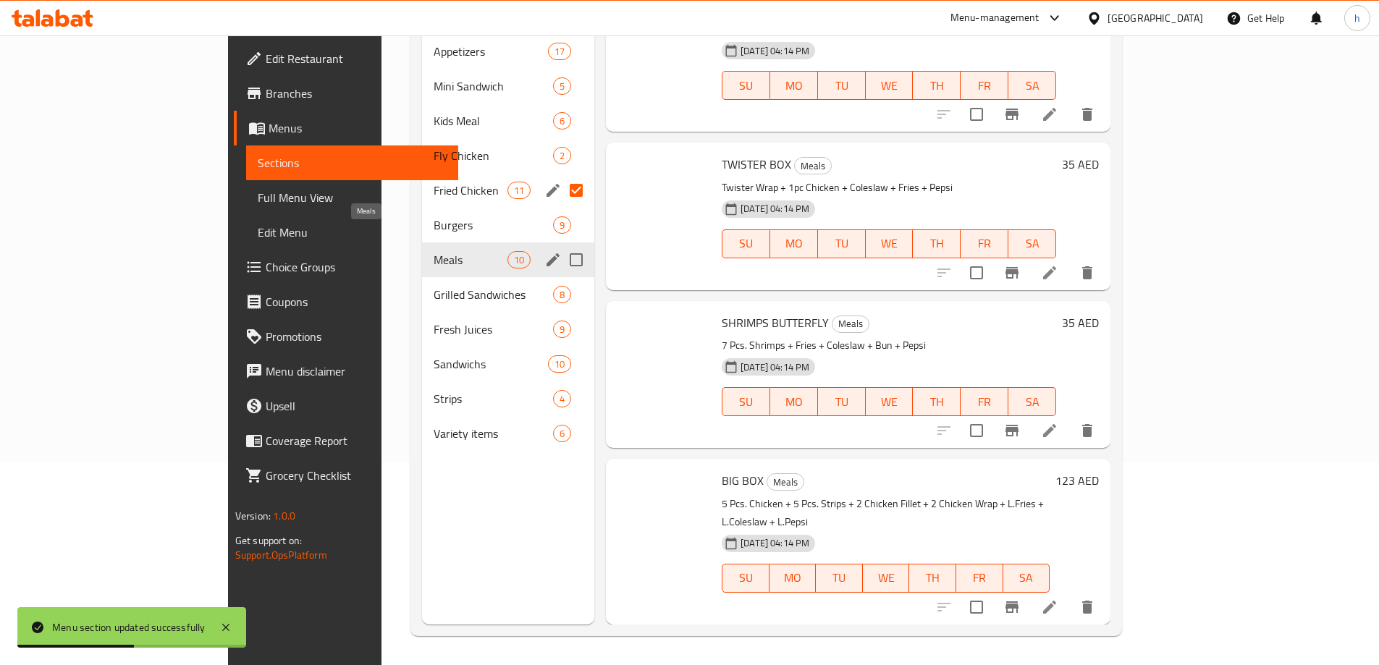
scroll to position [953, 0]
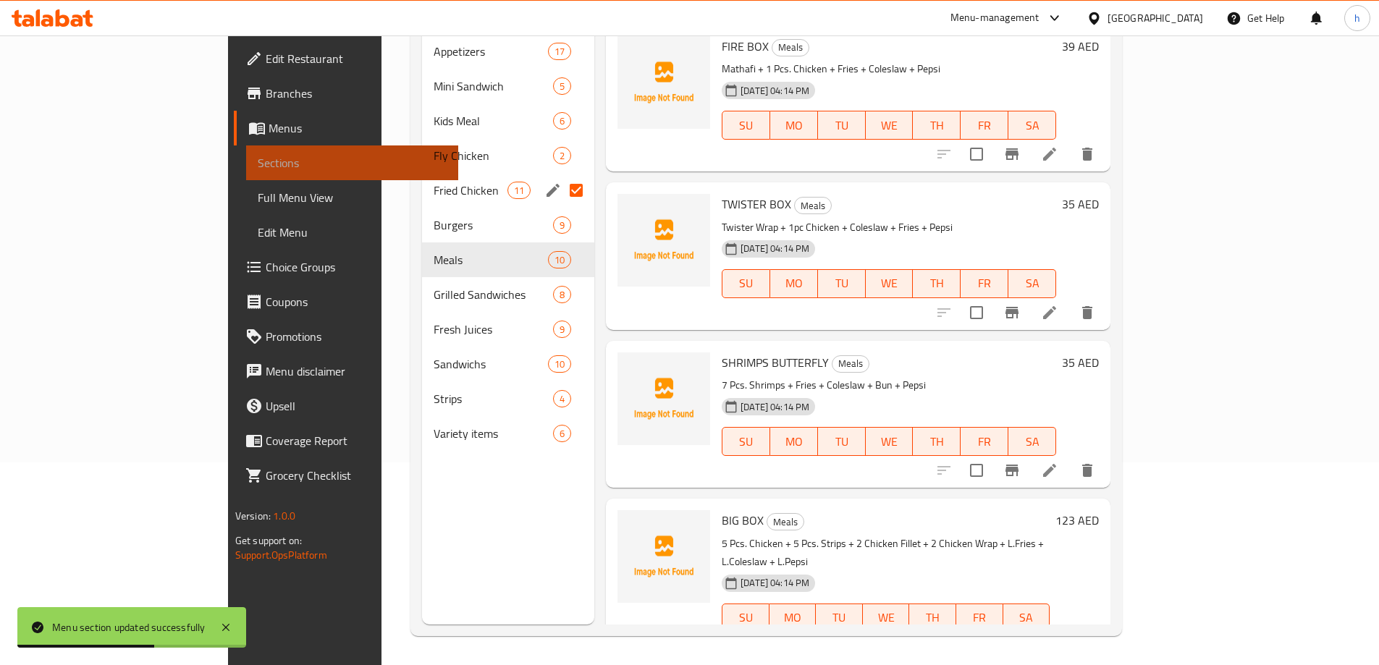
click at [246, 174] on link "Sections" at bounding box center [352, 163] width 212 height 35
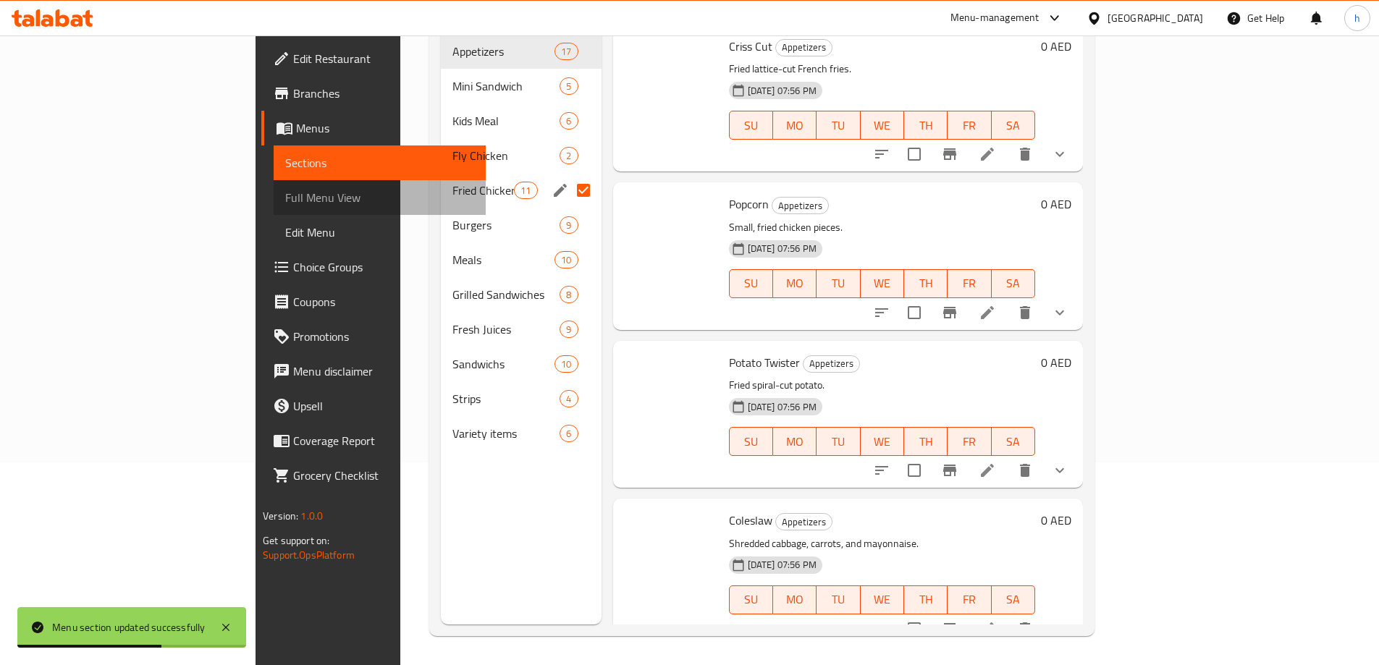
click at [285, 203] on span "Full Menu View" at bounding box center [379, 197] width 189 height 17
click at [285, 227] on span "Edit Menu" at bounding box center [379, 232] width 189 height 17
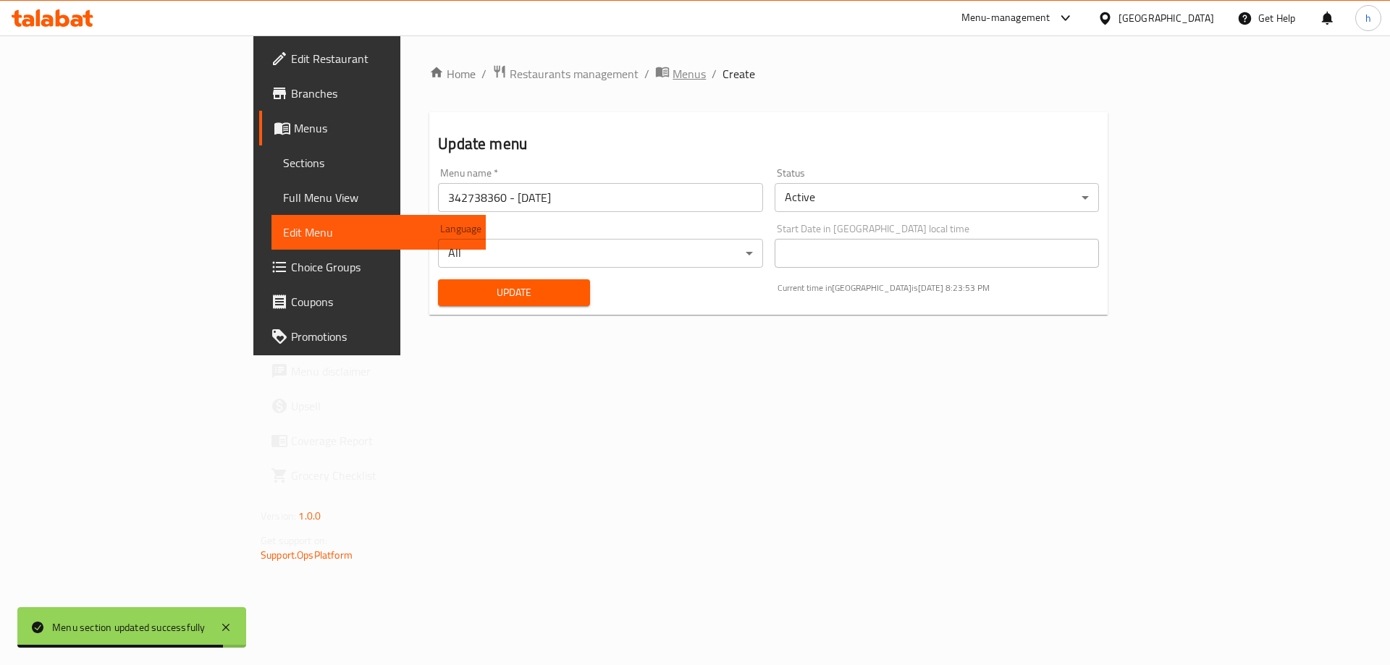
click at [673, 69] on span "Menus" at bounding box center [689, 73] width 33 height 17
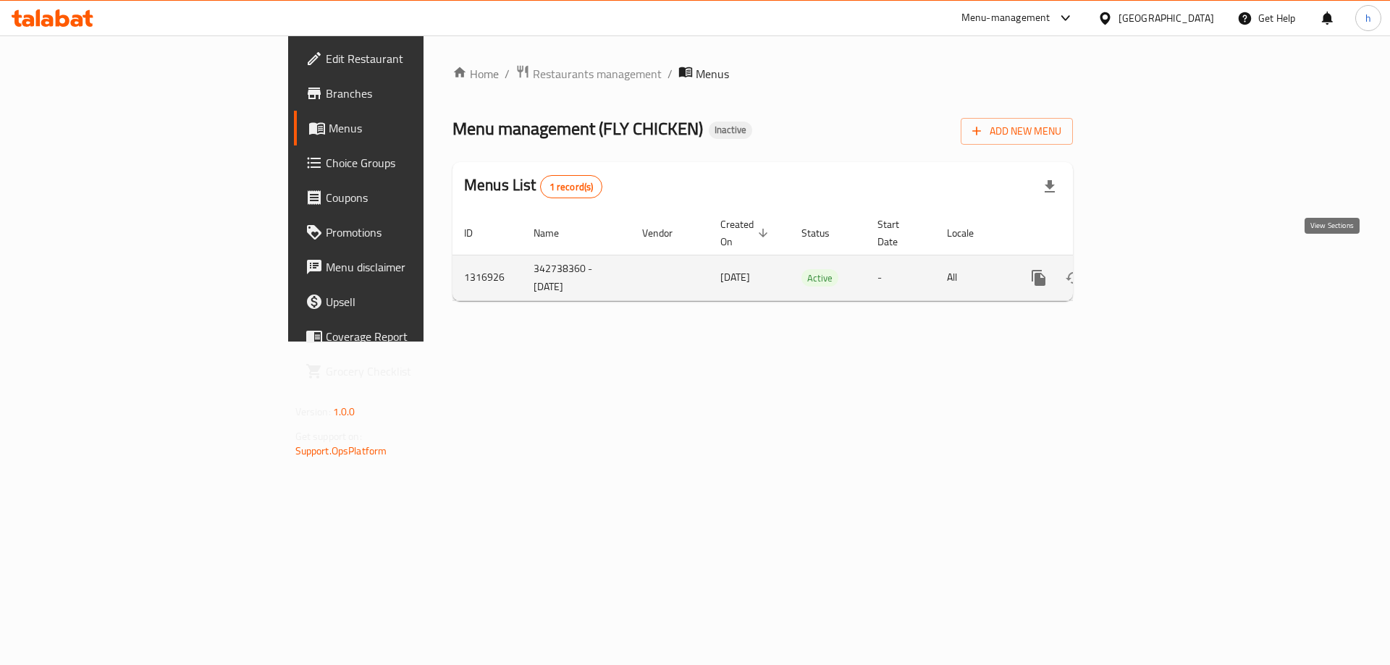
click at [1152, 269] on icon "enhanced table" at bounding box center [1142, 277] width 17 height 17
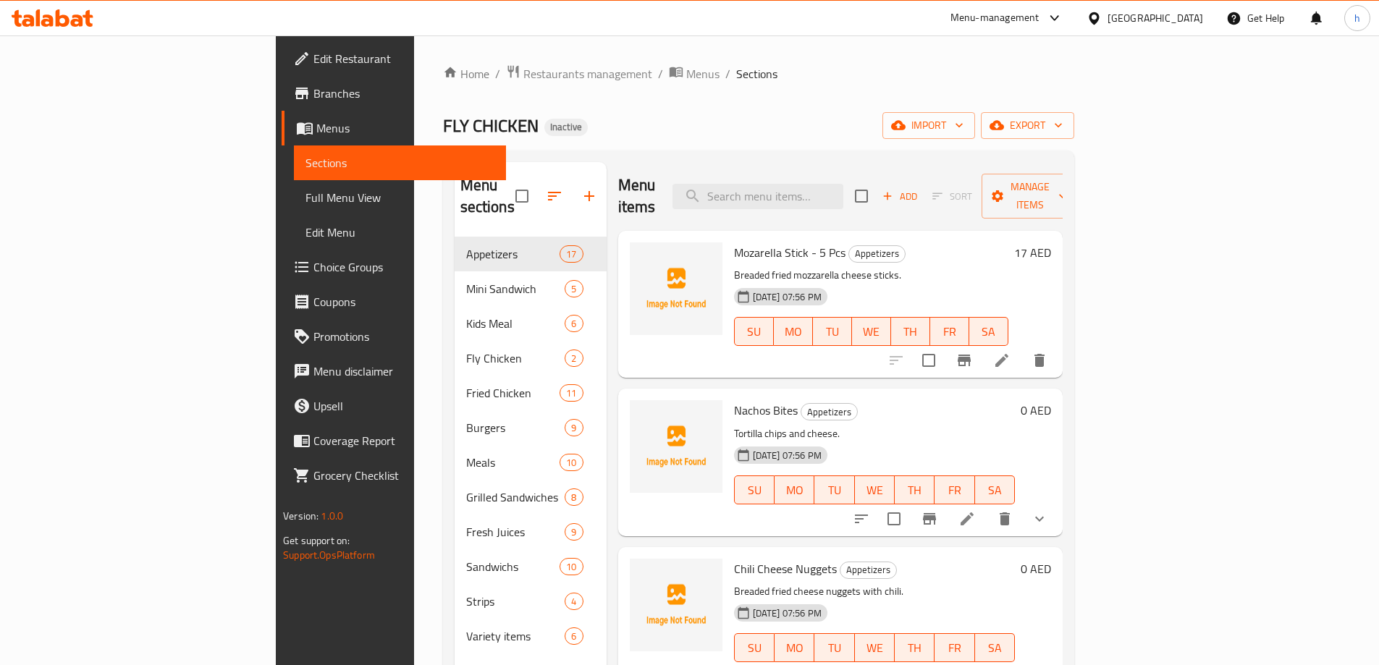
click at [294, 243] on link "Edit Menu" at bounding box center [400, 232] width 212 height 35
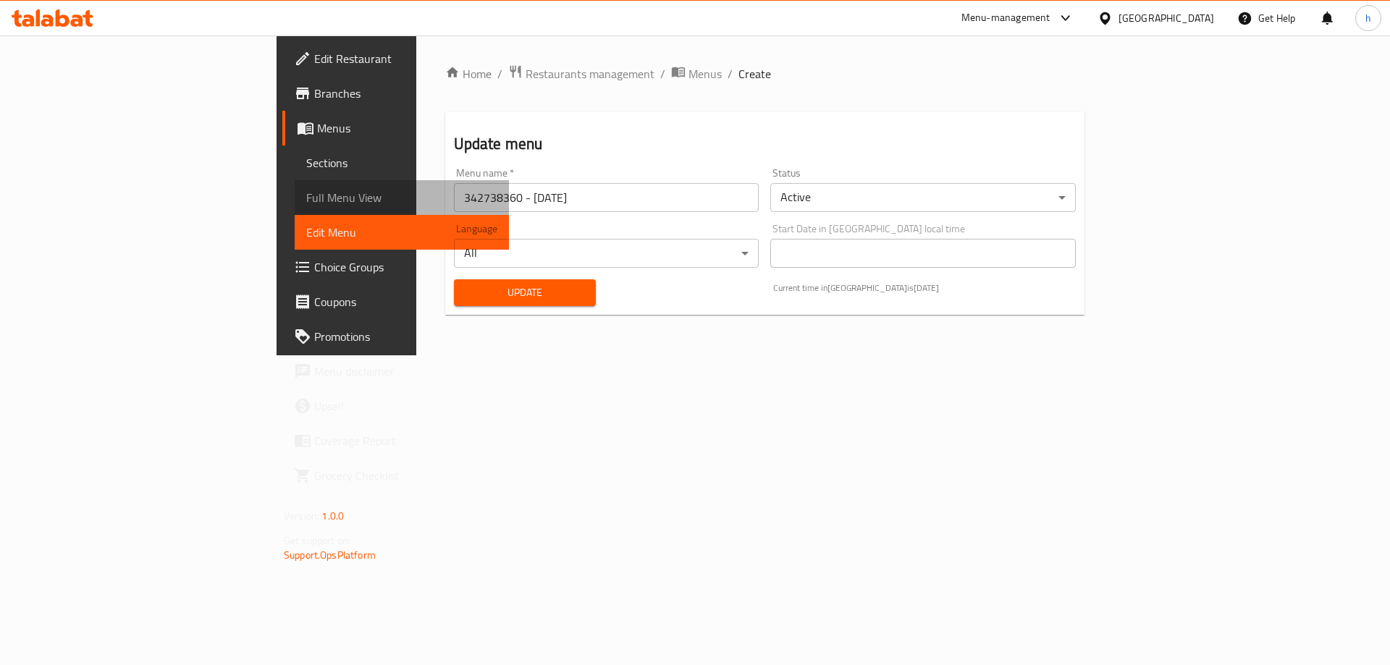
click at [295, 214] on link "Full Menu View" at bounding box center [402, 197] width 214 height 35
click at [306, 202] on span "Full Menu View" at bounding box center [401, 197] width 191 height 17
click at [295, 181] on link "Full Menu View" at bounding box center [402, 197] width 214 height 35
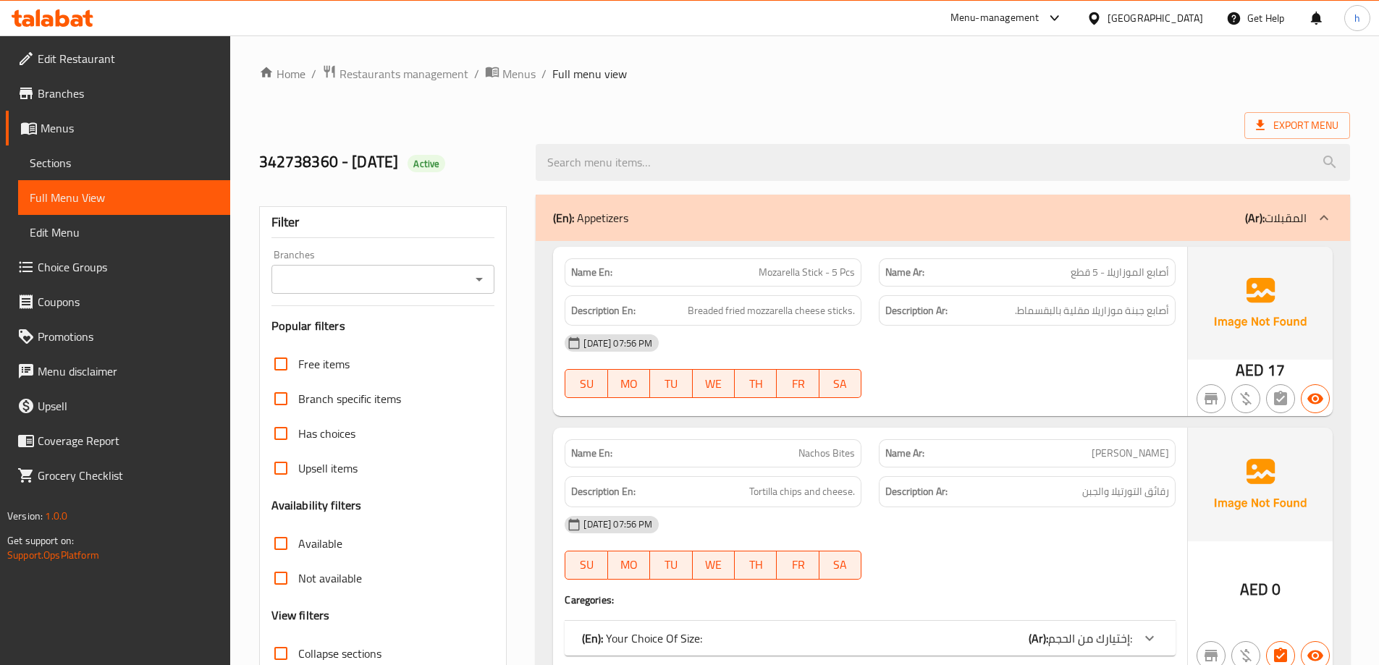
scroll to position [290, 0]
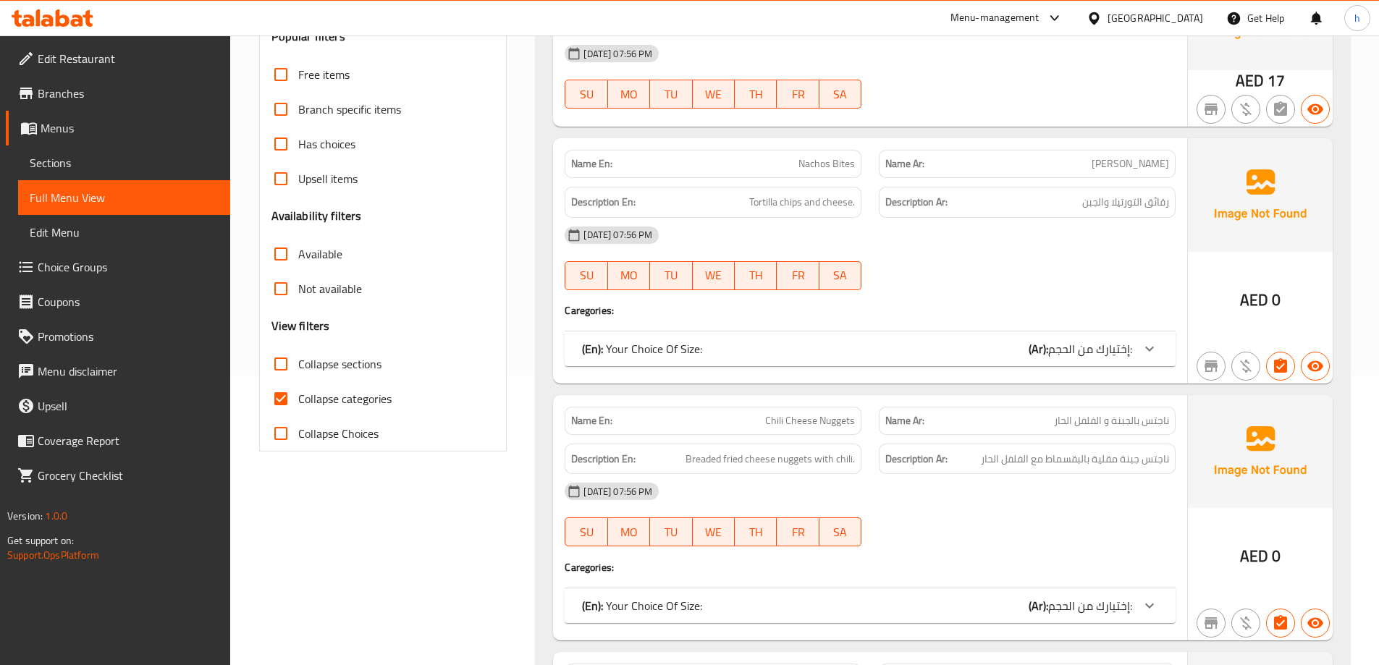
click at [372, 359] on span "Collapse sections" at bounding box center [339, 363] width 83 height 17
click at [298, 359] on input "Collapse sections" at bounding box center [281, 364] width 35 height 35
checkbox input "true"
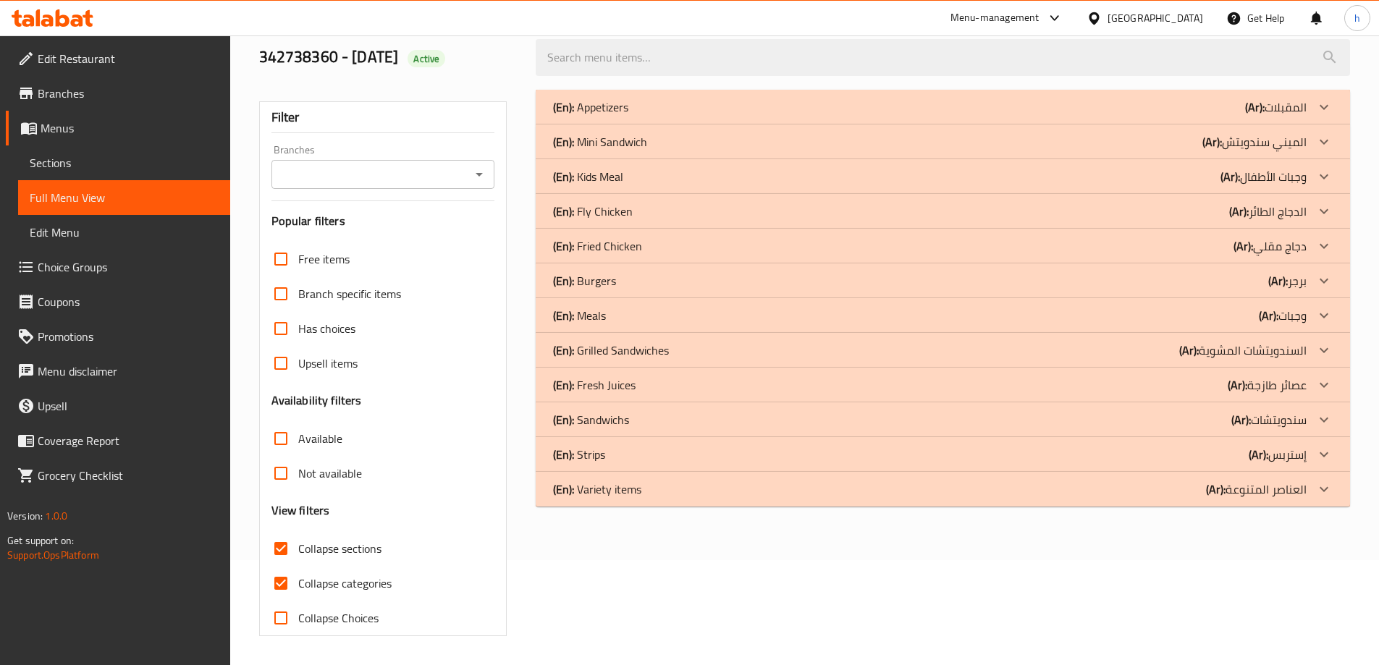
scroll to position [105, 0]
click at [1109, 309] on div "(En): Meals (Ar): وجبات" at bounding box center [930, 315] width 754 height 17
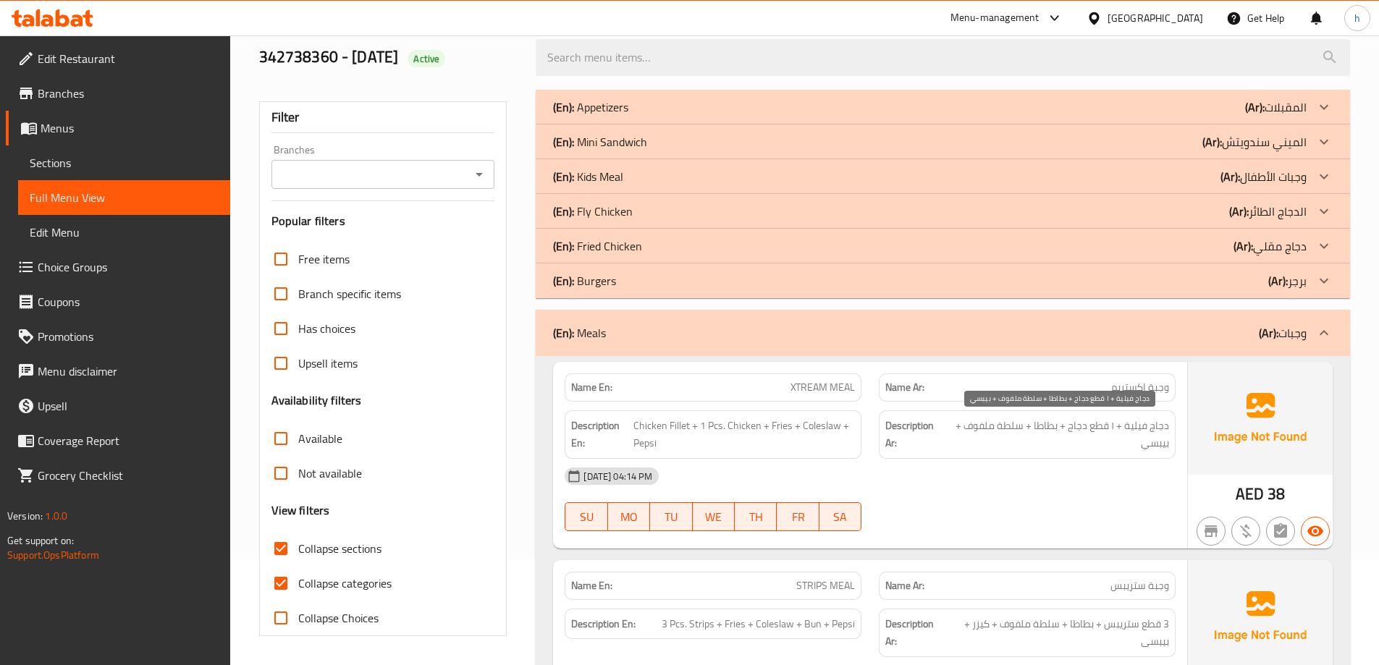
click at [1029, 434] on span "دجاج فيلية + ١ قطع دجاج + بطاطا + سلطة ملفوف + بيبسي" at bounding box center [1057, 434] width 224 height 35
click at [1040, 430] on span "دجاج فيلية + ١ قطع دجاج + بطاطا + سلطة ملفوف + بيبسي" at bounding box center [1057, 434] width 224 height 35
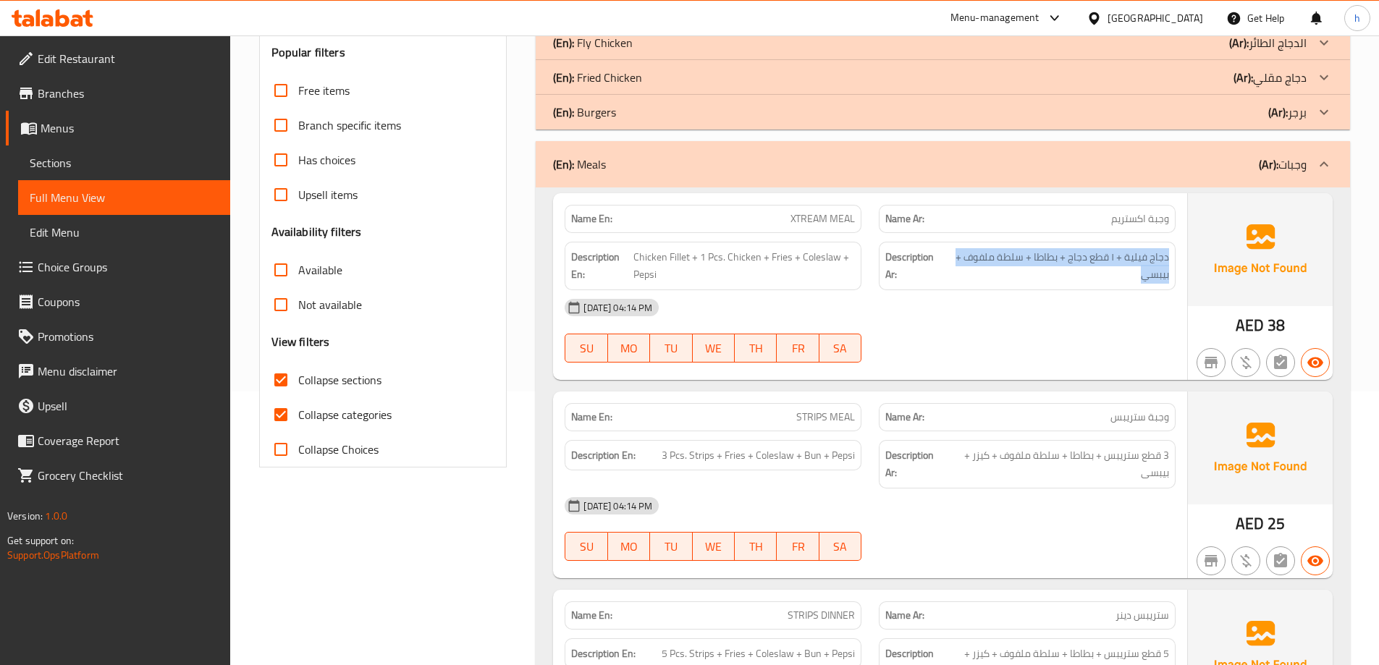
scroll to position [395, 0]
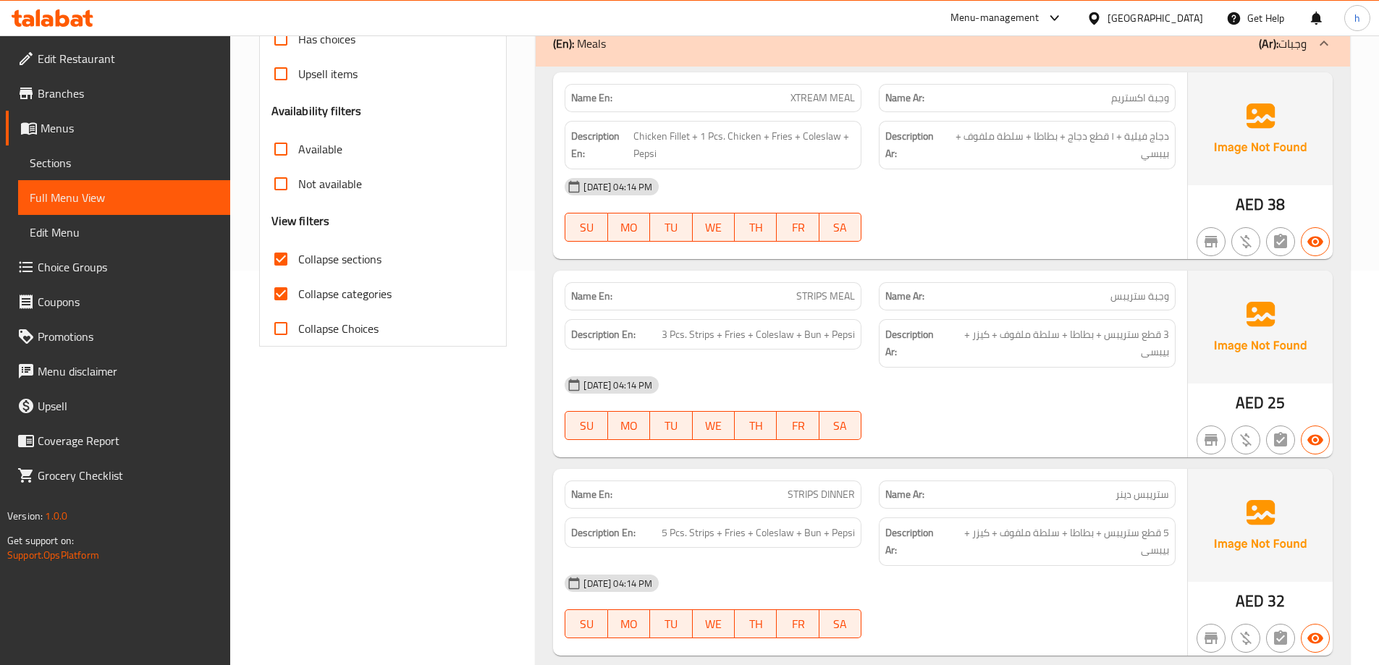
click at [1128, 303] on span "وجبة ستريبس" at bounding box center [1139, 296] width 59 height 15
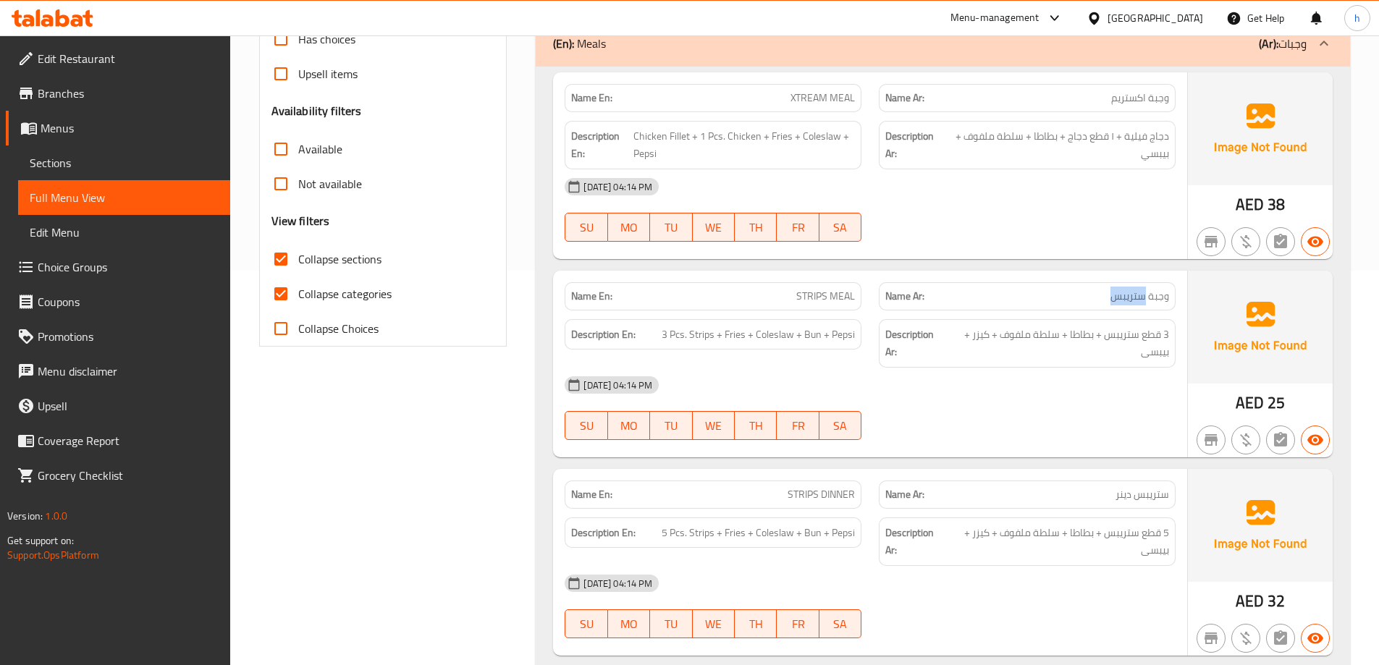
click at [1118, 308] on div "Name Ar: وجبة ستريبس" at bounding box center [1027, 296] width 297 height 28
click at [1128, 301] on span "وجبة ستريبس" at bounding box center [1139, 296] width 59 height 15
click at [1124, 333] on span "3 قطع ستريبس + بطاطا + سلطة ملفوف + كيزر + بيبسى" at bounding box center [1058, 343] width 222 height 35
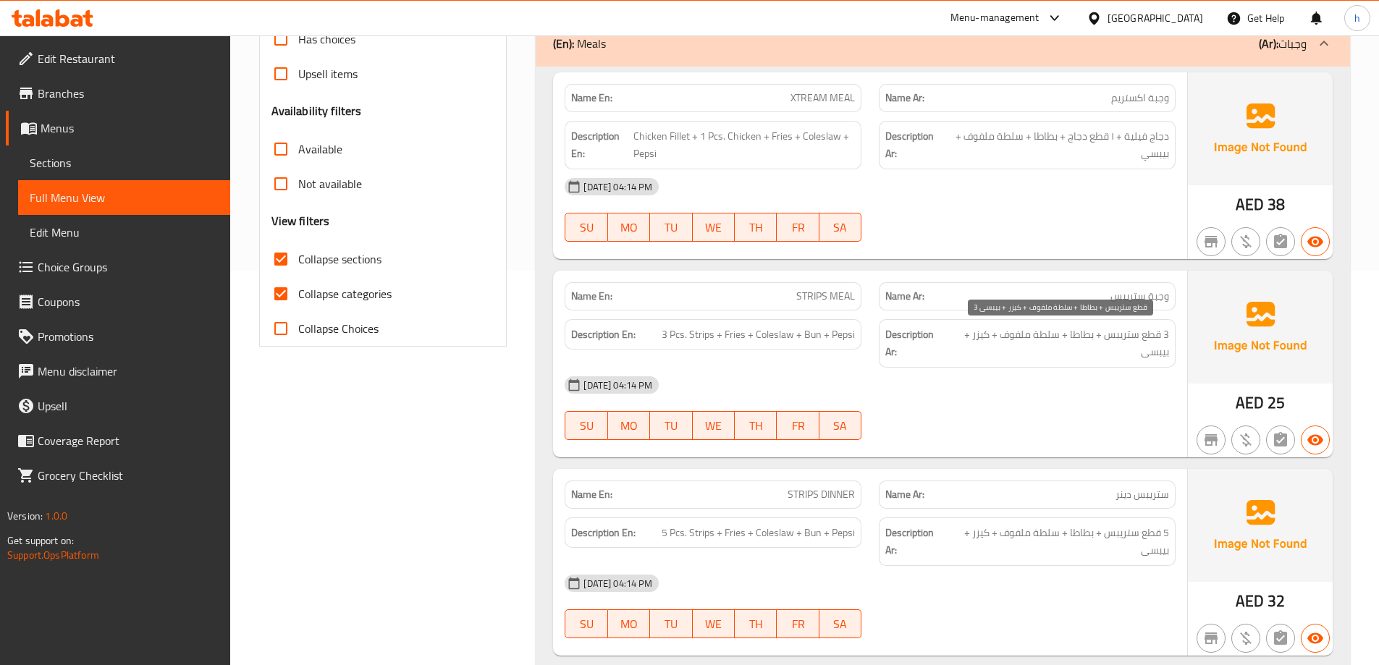
click at [1074, 328] on span "3 قطع ستريبس + بطاطا + سلطة ملفوف + كيزر + بيبسى" at bounding box center [1058, 343] width 222 height 35
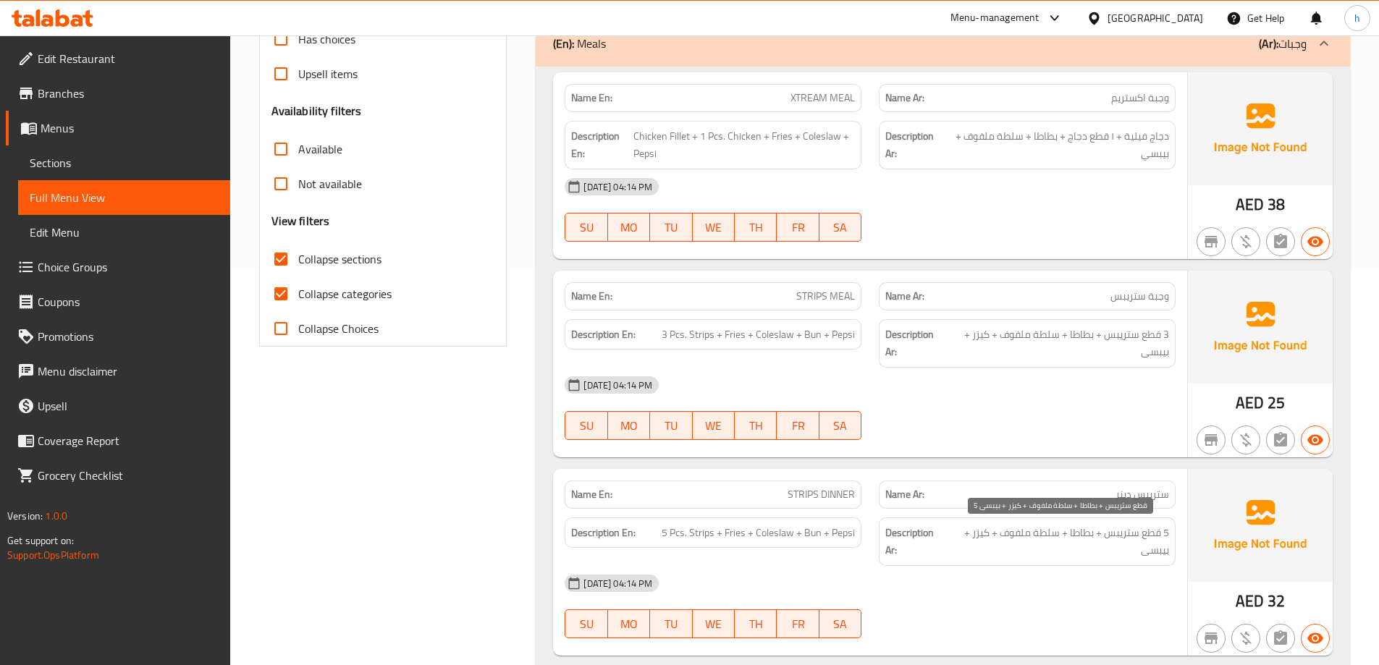
click at [1078, 531] on span "5 قطع ستريبس + بطاطا + سلطة ملفوف + كيزر + بيبسى" at bounding box center [1058, 541] width 222 height 35
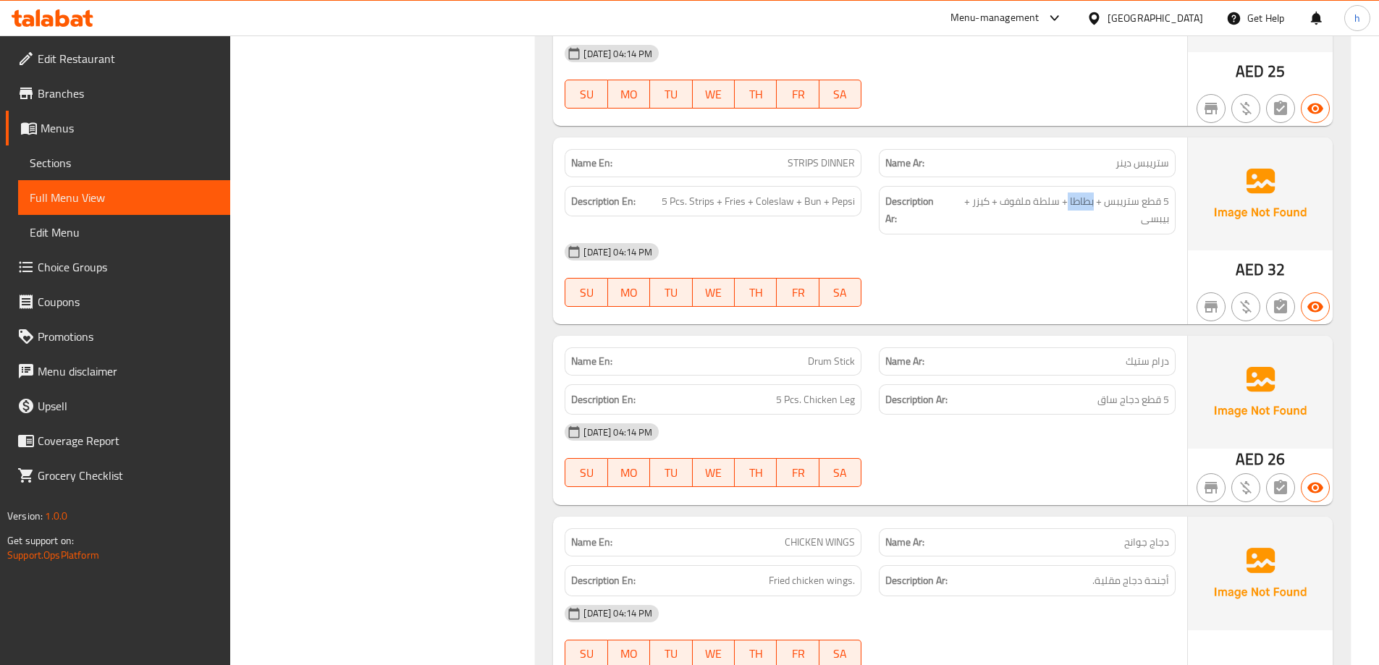
scroll to position [901, 0]
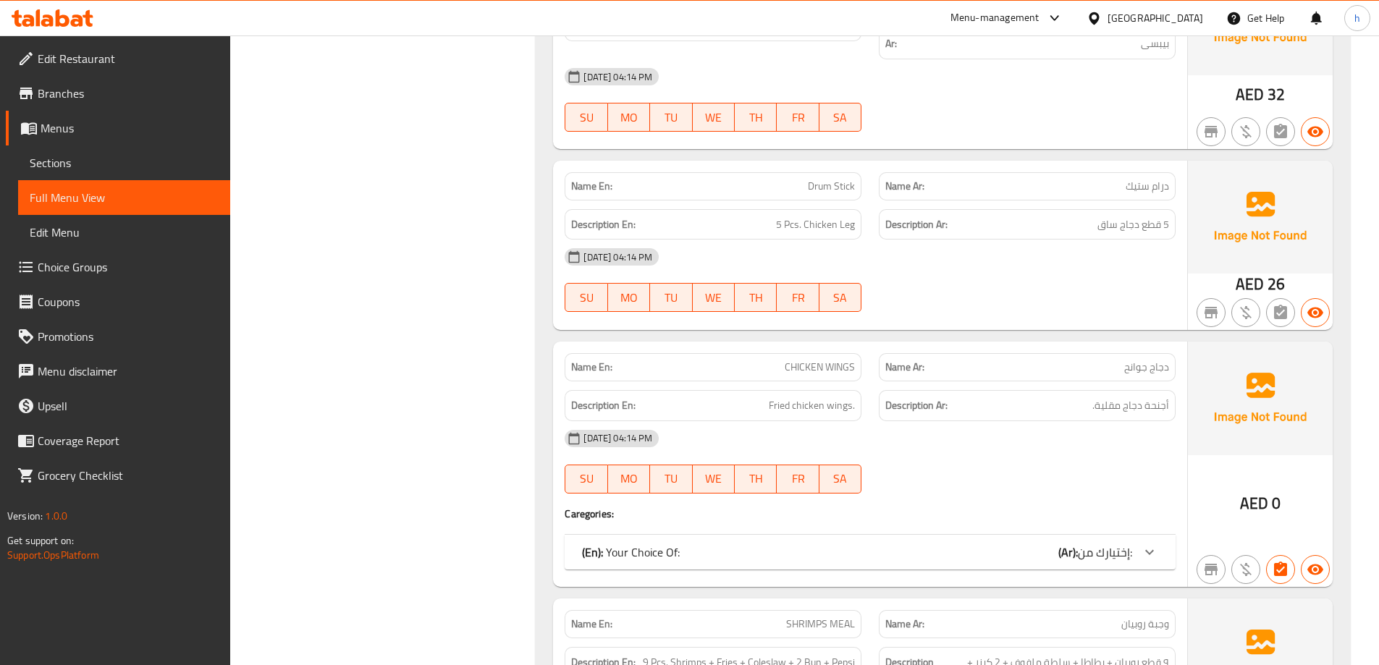
click at [848, 181] on span "Drum Stick" at bounding box center [831, 186] width 47 height 15
copy span "Drum Stick"
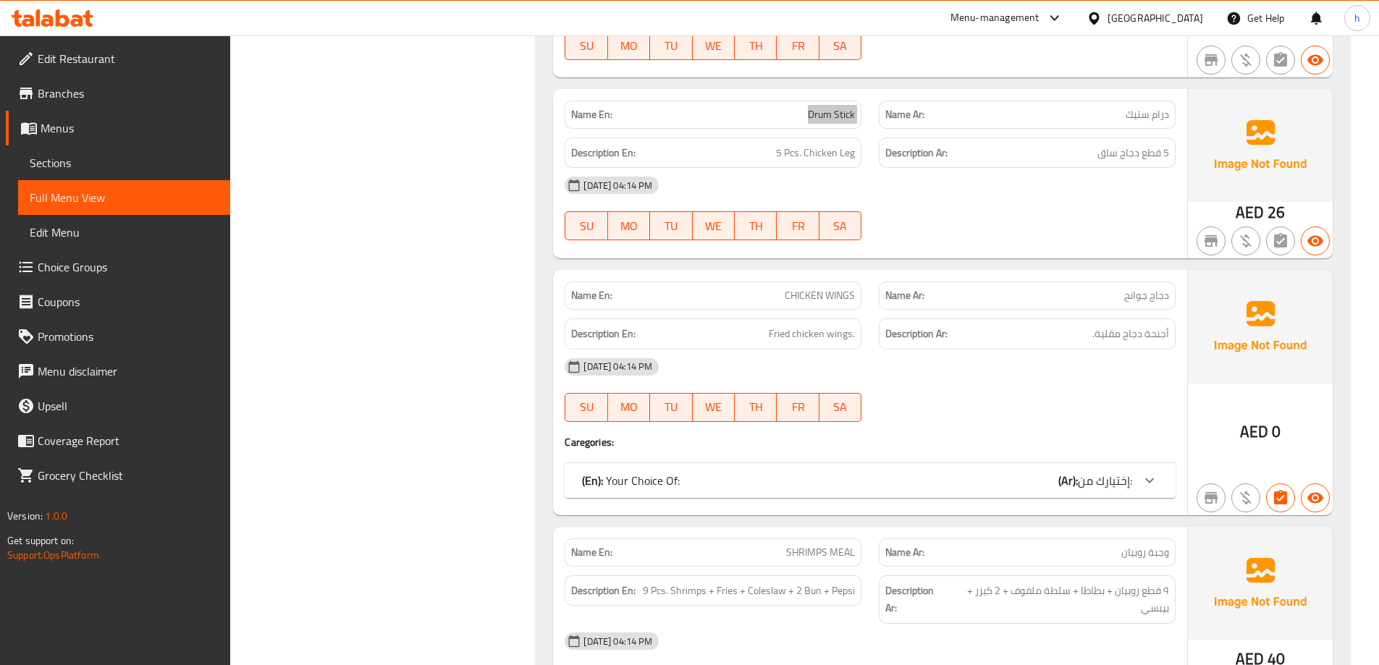
scroll to position [974, 0]
click at [1114, 497] on div "Name En: CHICKEN WINGS Name Ar: دجاج جوانح Description En: Fried chicken wings.…" at bounding box center [870, 391] width 634 height 245
click at [1119, 479] on span "إختيارك من:" at bounding box center [1105, 480] width 54 height 22
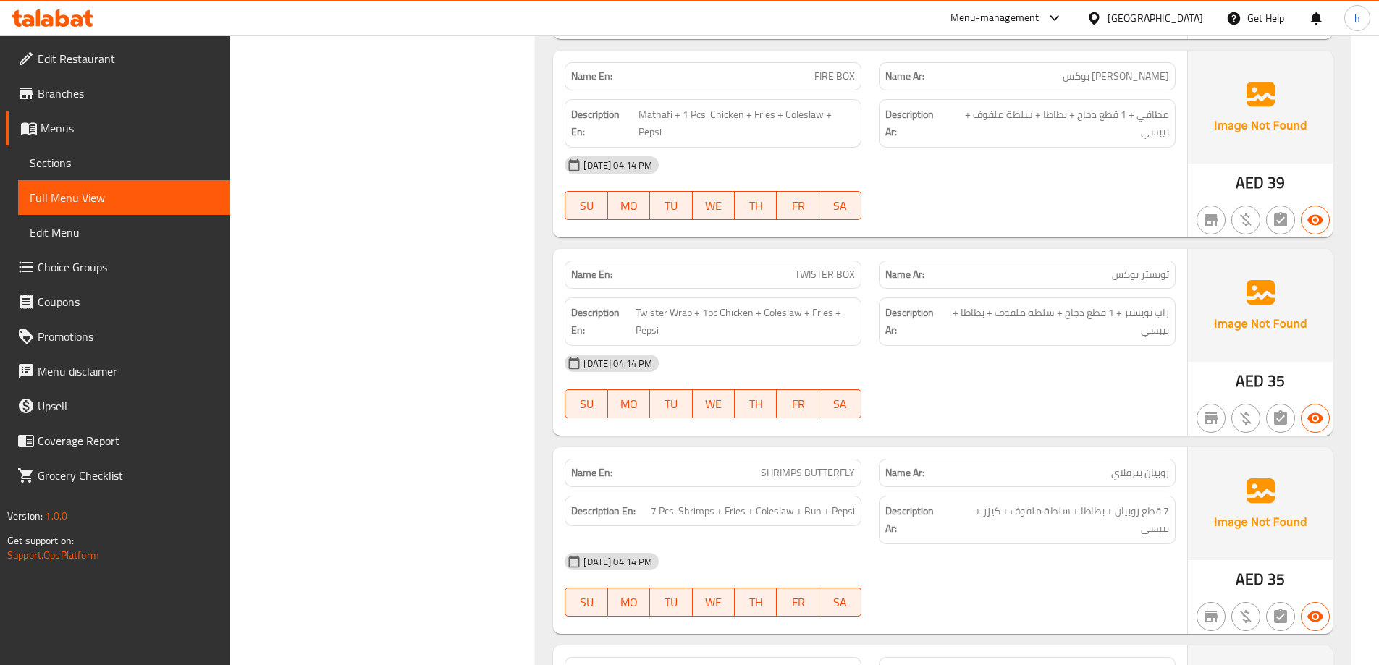
scroll to position [1915, 0]
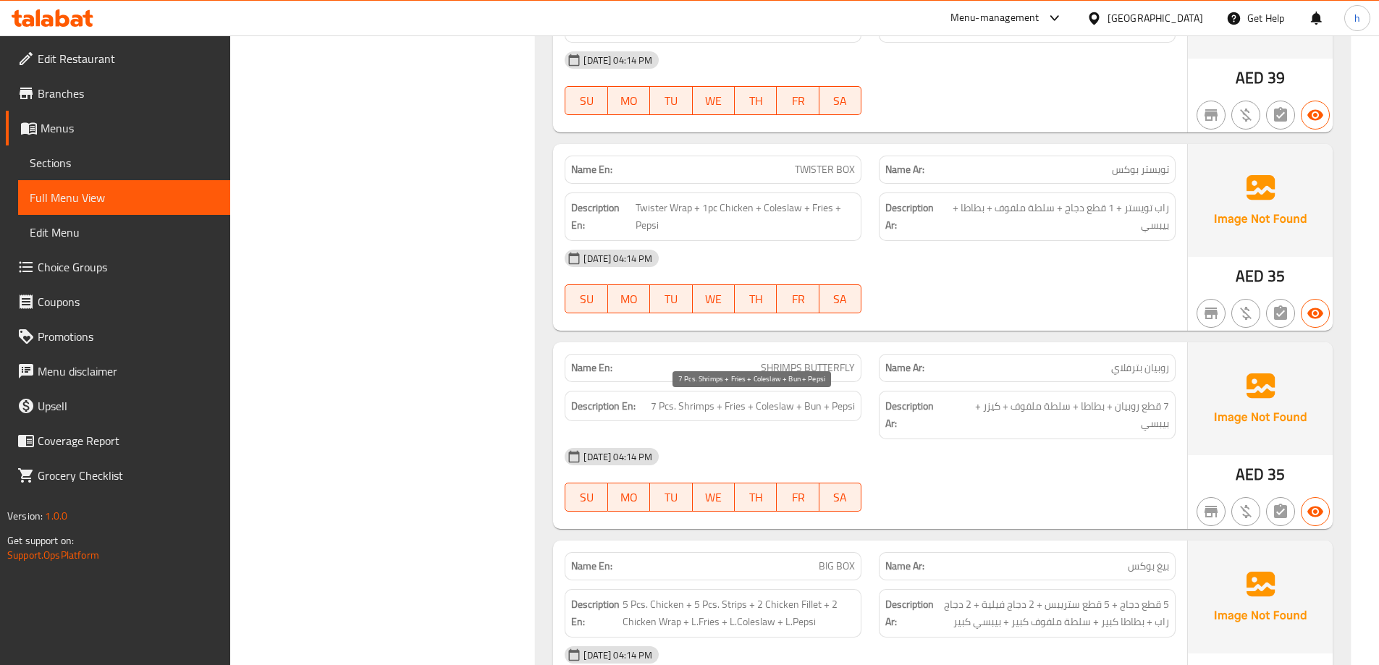
click at [822, 402] on span "7 Pcs. Shrimps + Fries + Coleslaw + Bun + Pepsi" at bounding box center [753, 406] width 204 height 18
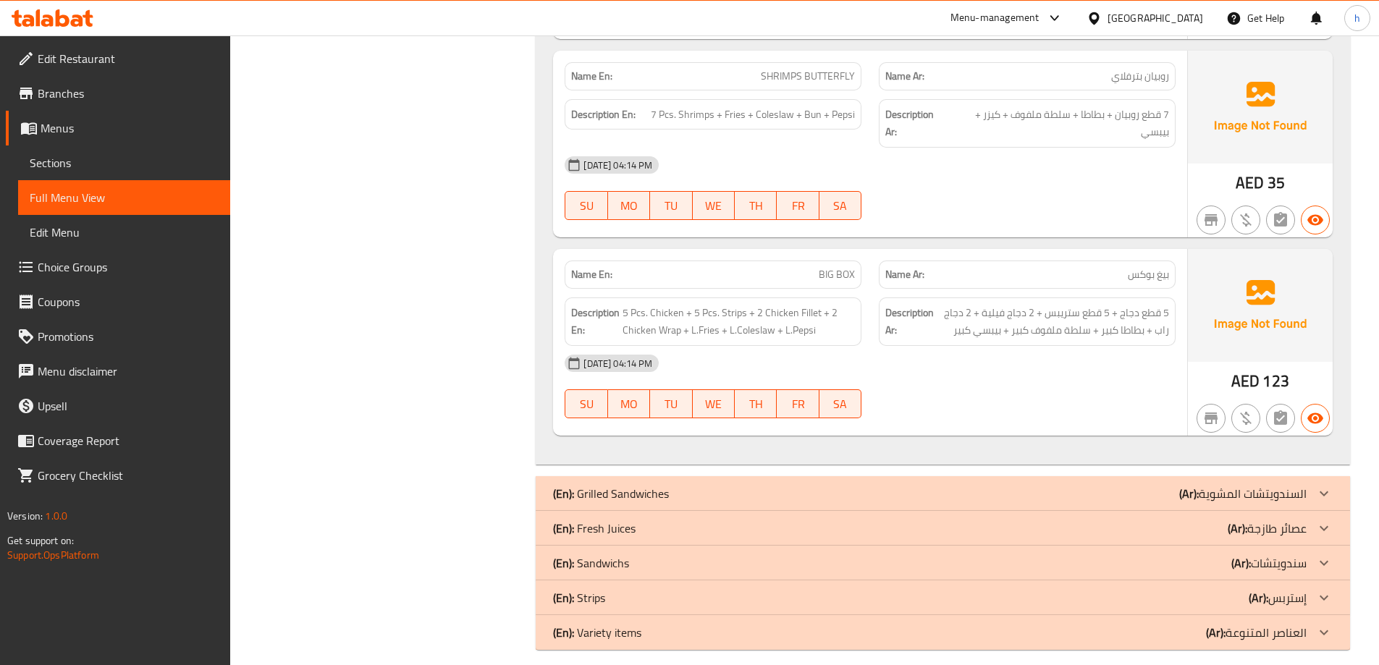
scroll to position [2220, 0]
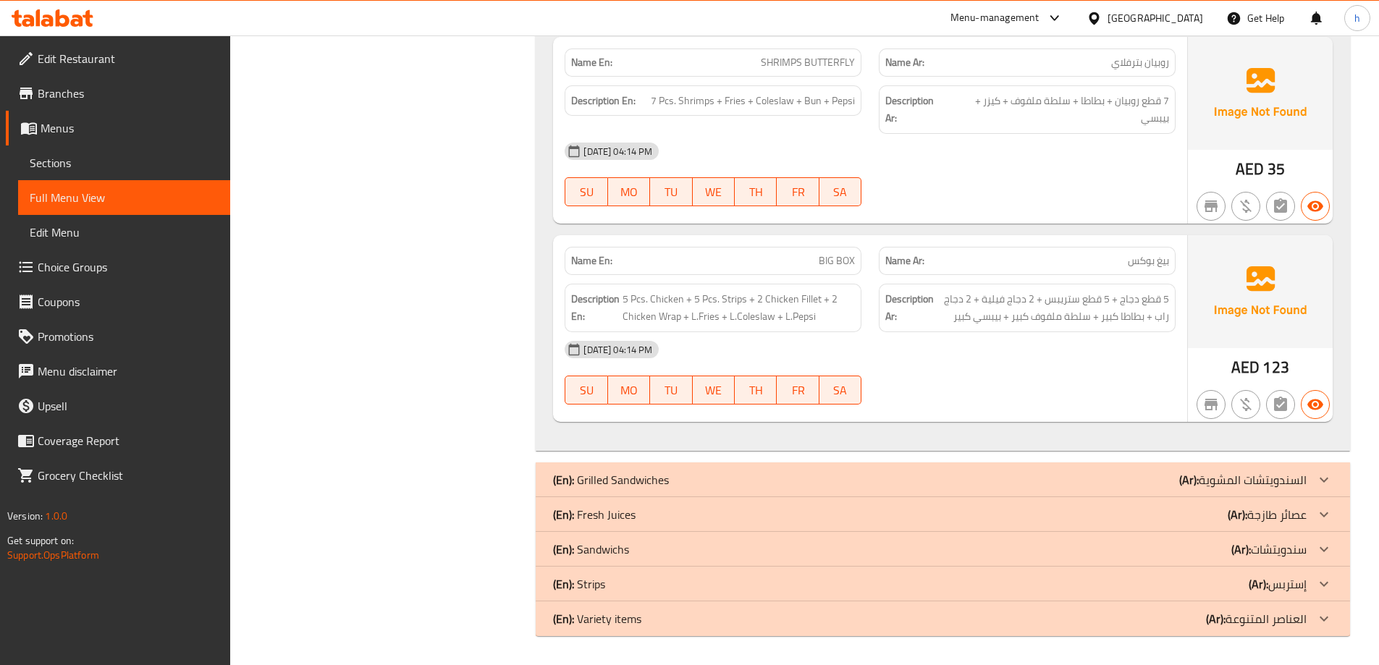
click at [1147, 588] on div "(En): Strips (Ar): إستربس" at bounding box center [930, 584] width 754 height 17
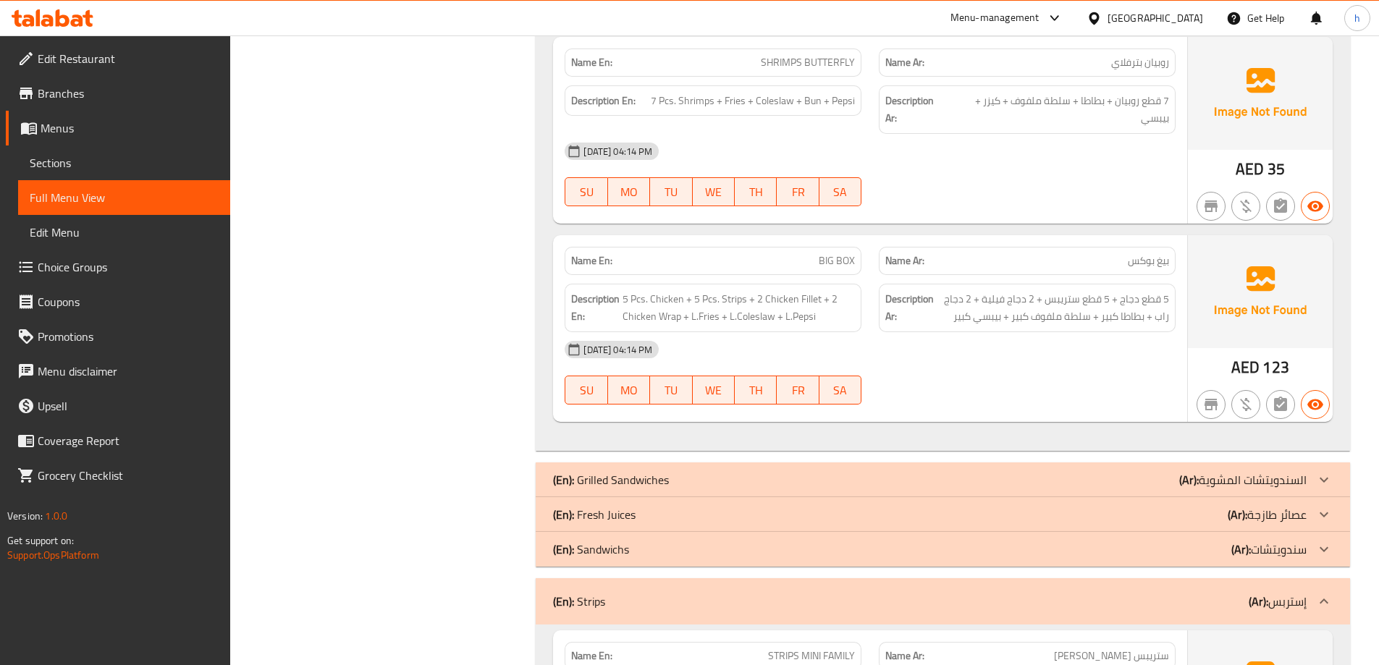
scroll to position [2510, 0]
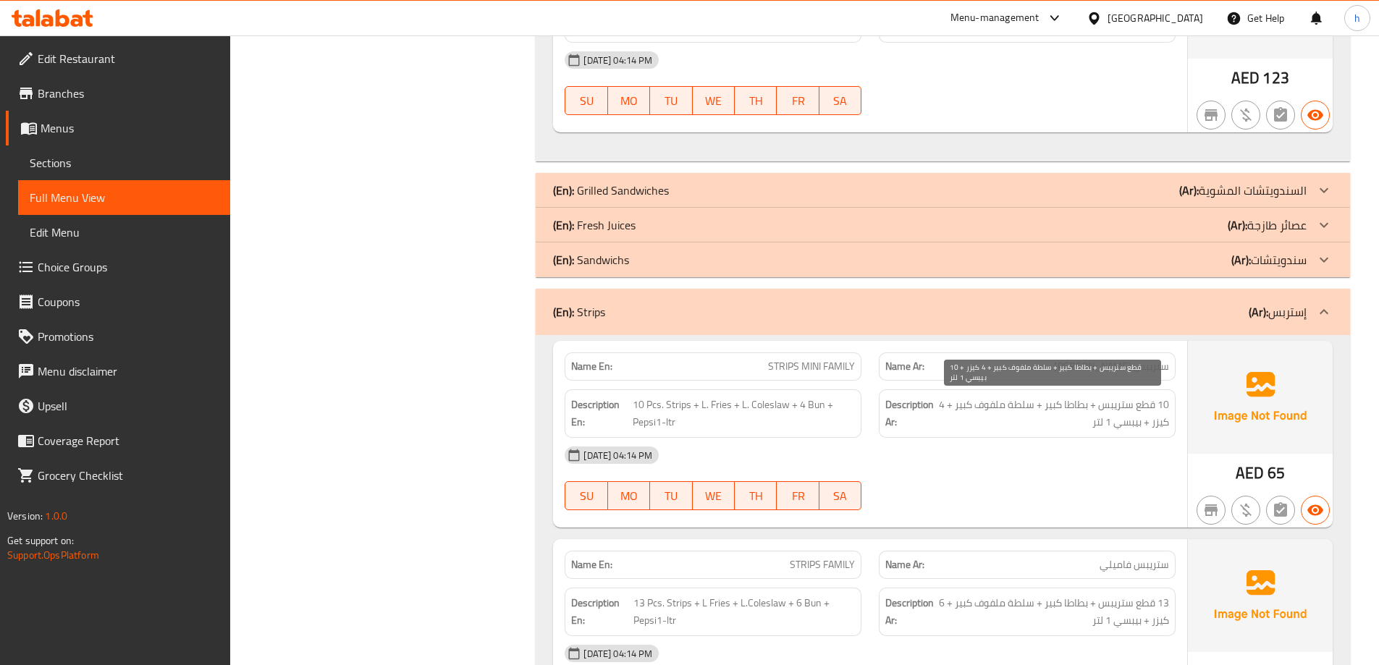
click at [1058, 413] on span "10 قطع ستريبس + بطاطا كبير + سلطة ملفوف كبير + 4 كيزر + بيبسي 1 لتر" at bounding box center [1053, 413] width 232 height 35
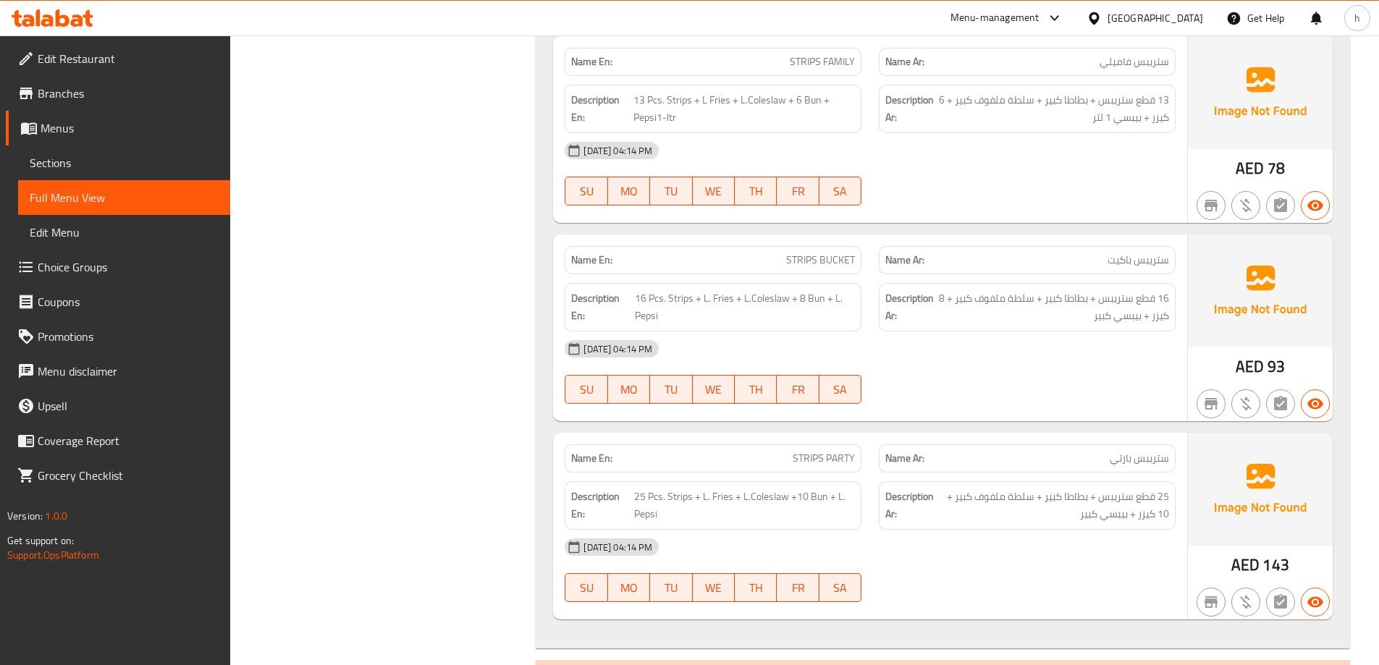
scroll to position [3017, 0]
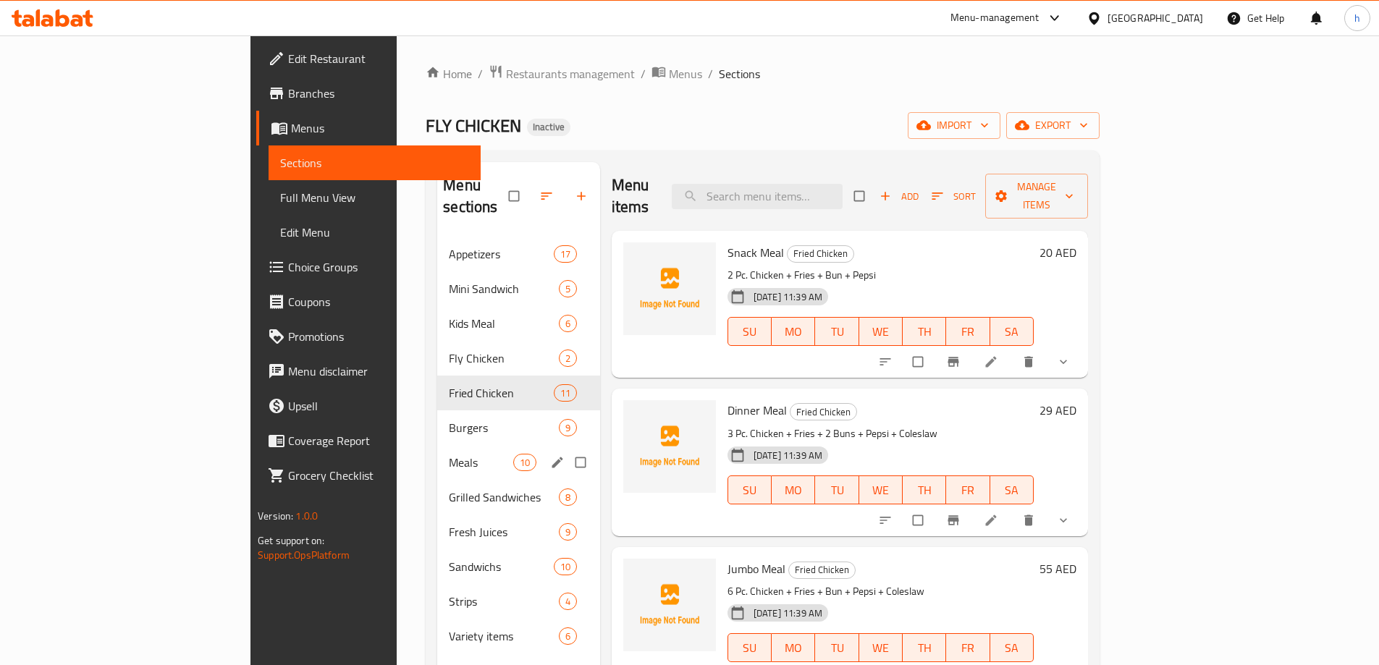
click at [437, 452] on div "Meals 10" at bounding box center [518, 462] width 163 height 35
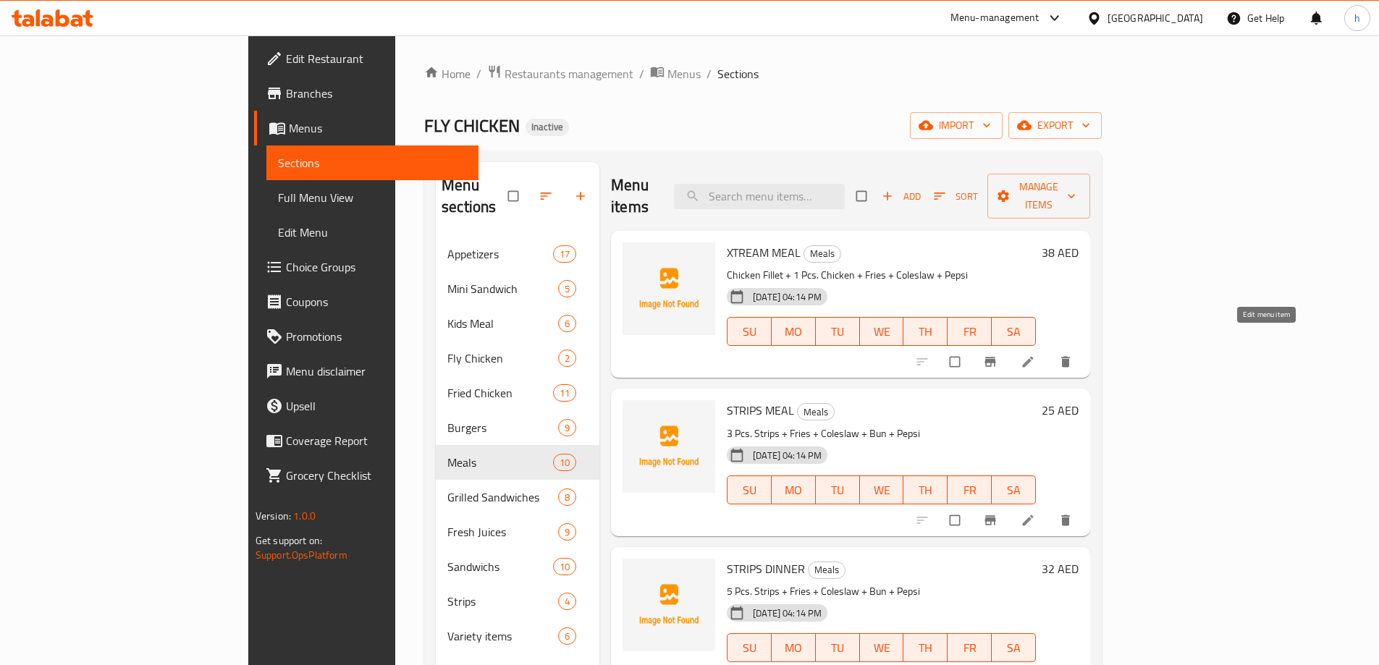
click at [1034, 357] on icon at bounding box center [1028, 362] width 11 height 11
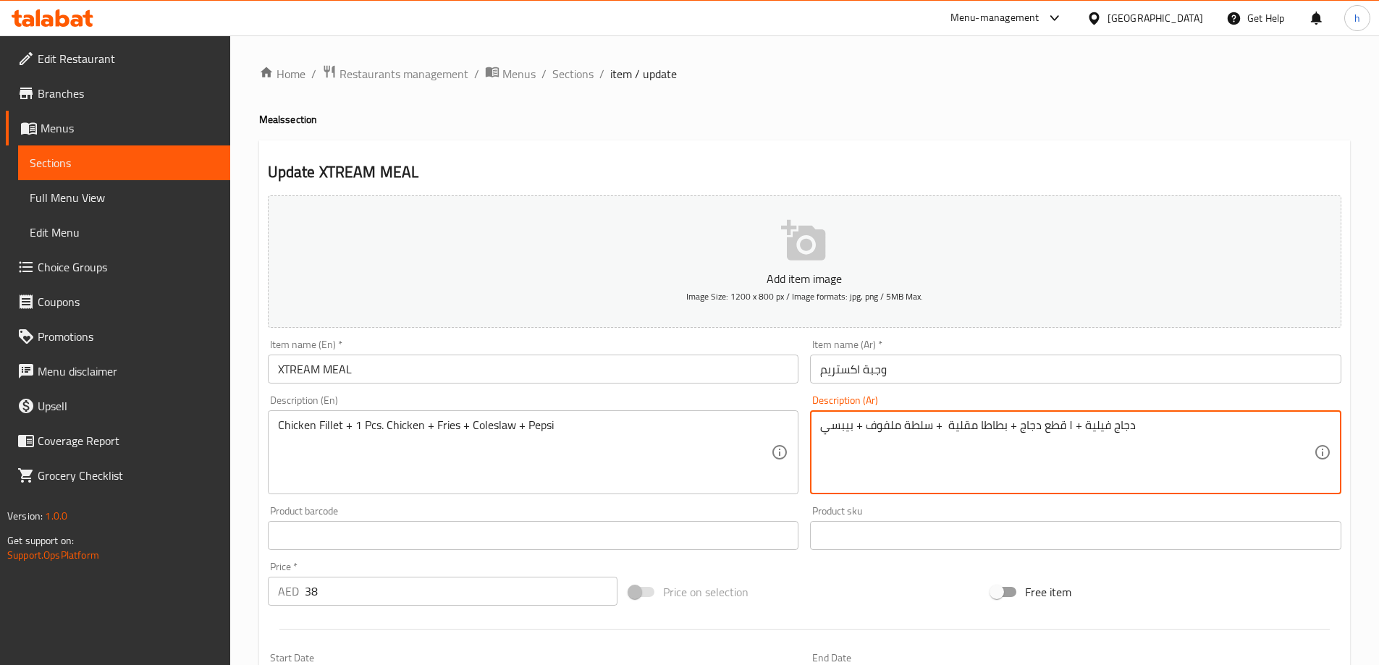
drag, startPoint x: 947, startPoint y: 427, endPoint x: 1006, endPoint y: 443, distance: 61.5
click at [1006, 443] on textarea "دجاج فيلية + ١ قطع دجاج + بطاطا مقلية + سلطة ملفوف + بيبسي" at bounding box center [1067, 452] width 494 height 69
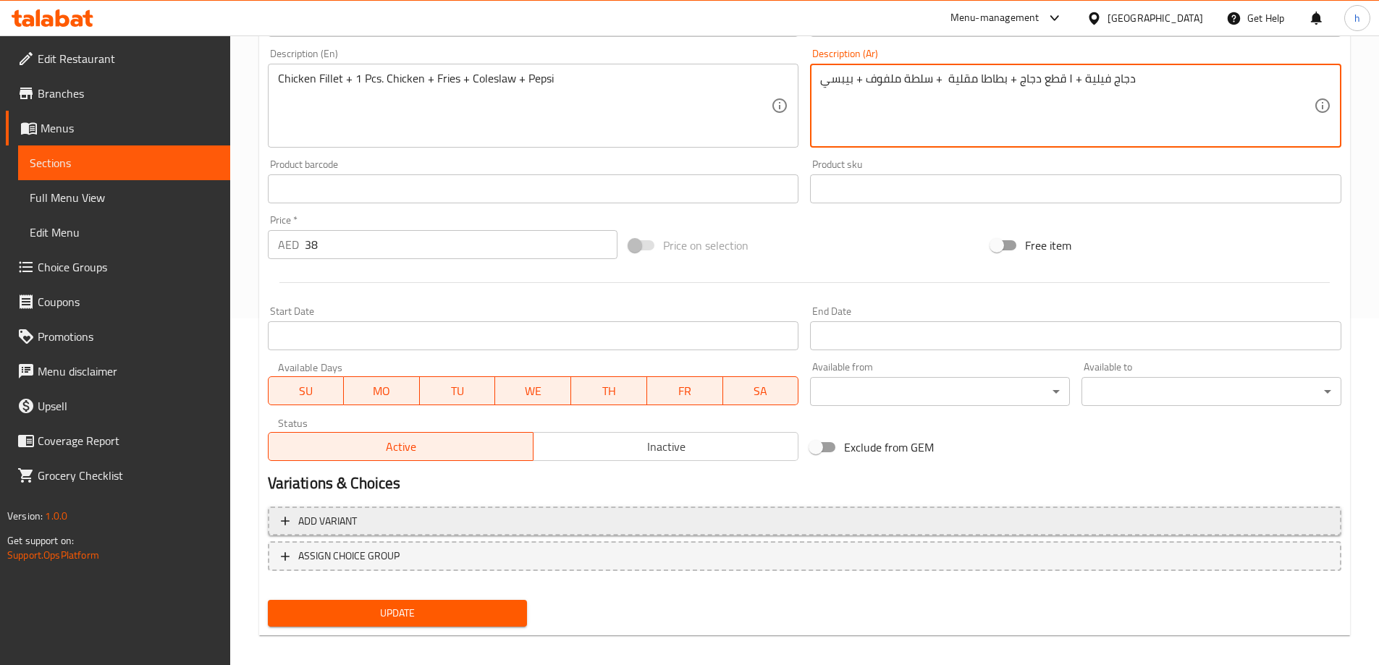
scroll to position [358, 0]
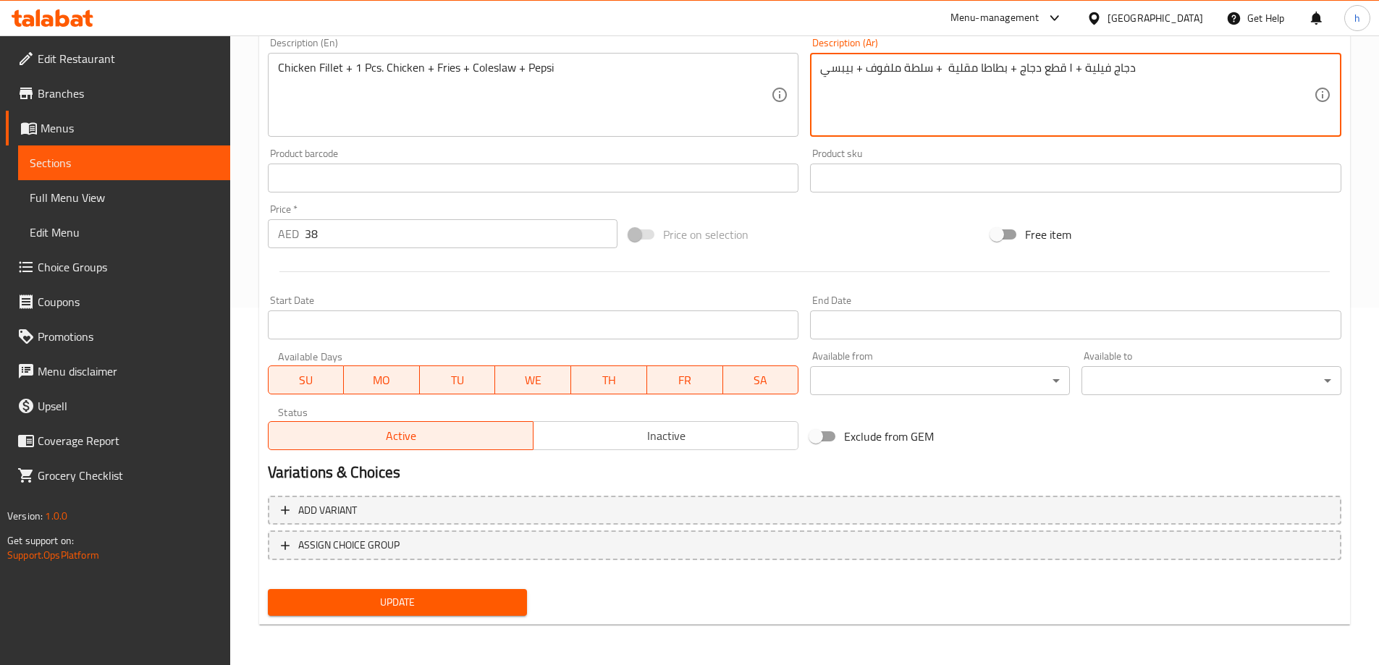
type textarea "دجاج فيلية + ١ قطع دجاج + بطاطا مقلية + سلطة ملفوف + بيبسي"
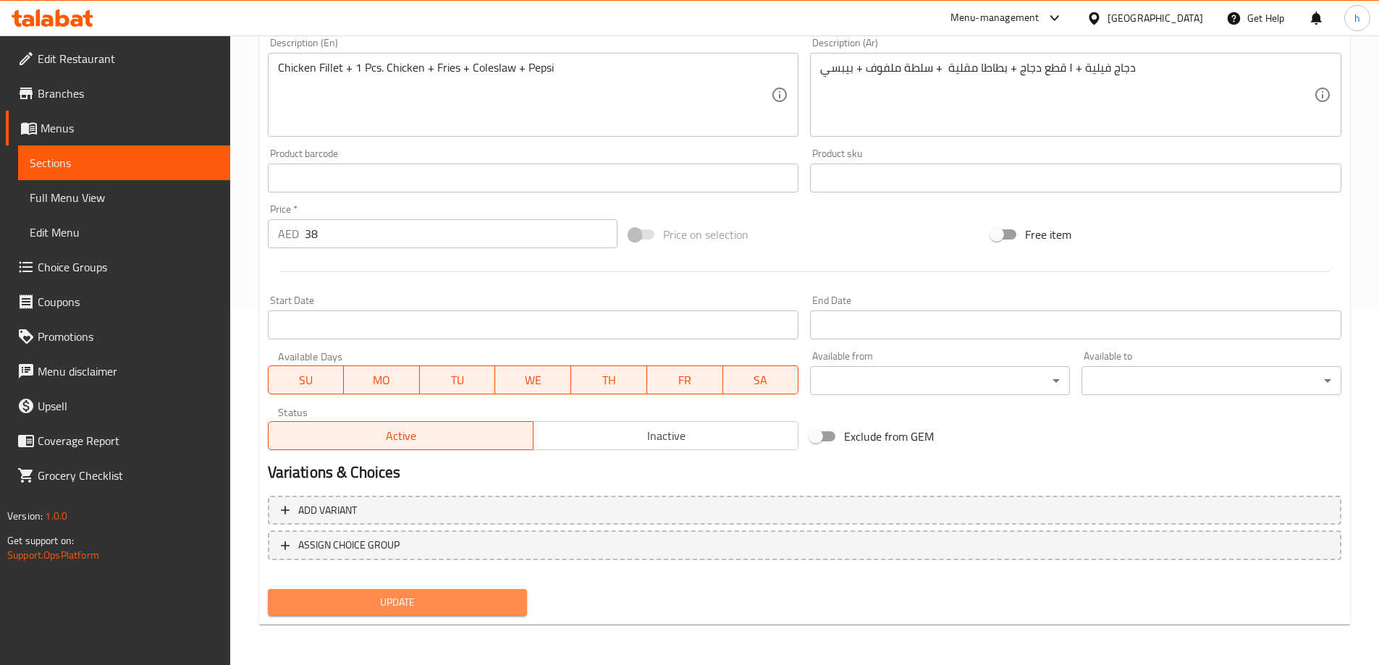
click at [510, 595] on span "Update" at bounding box center [397, 603] width 237 height 18
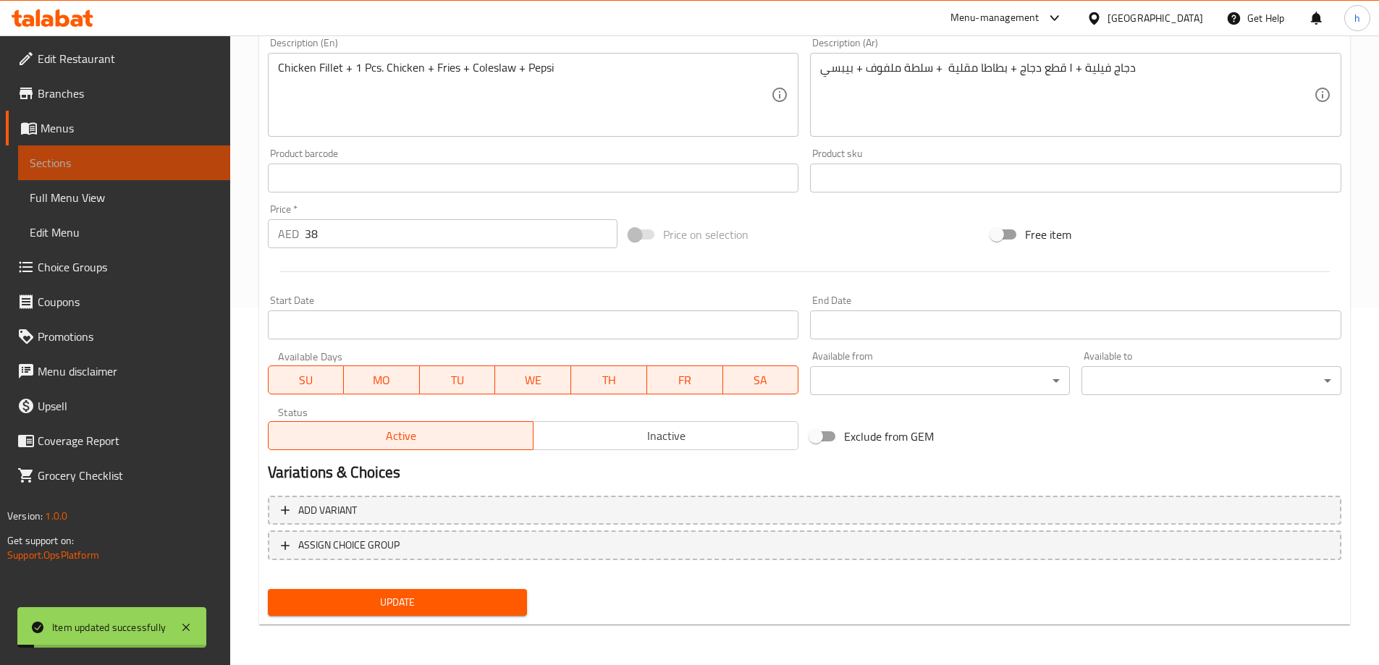
click at [164, 153] on link "Sections" at bounding box center [124, 163] width 212 height 35
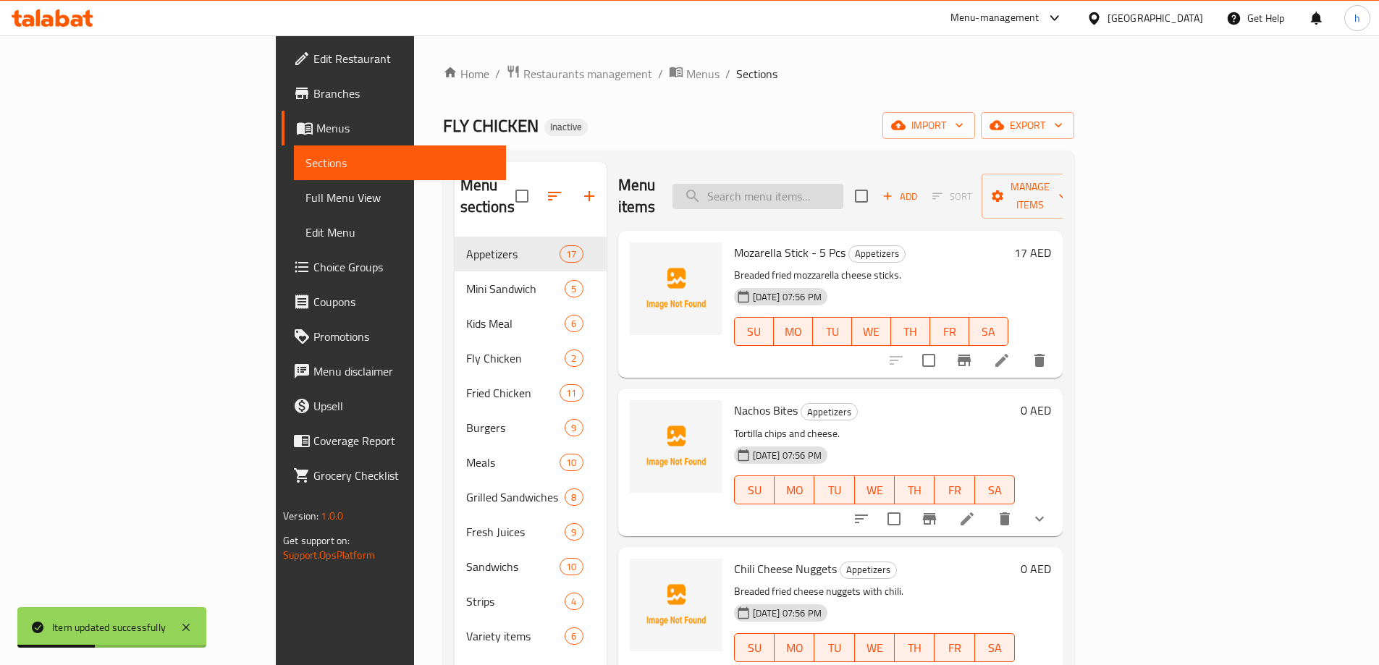
click at [840, 184] on input "search" at bounding box center [758, 196] width 171 height 25
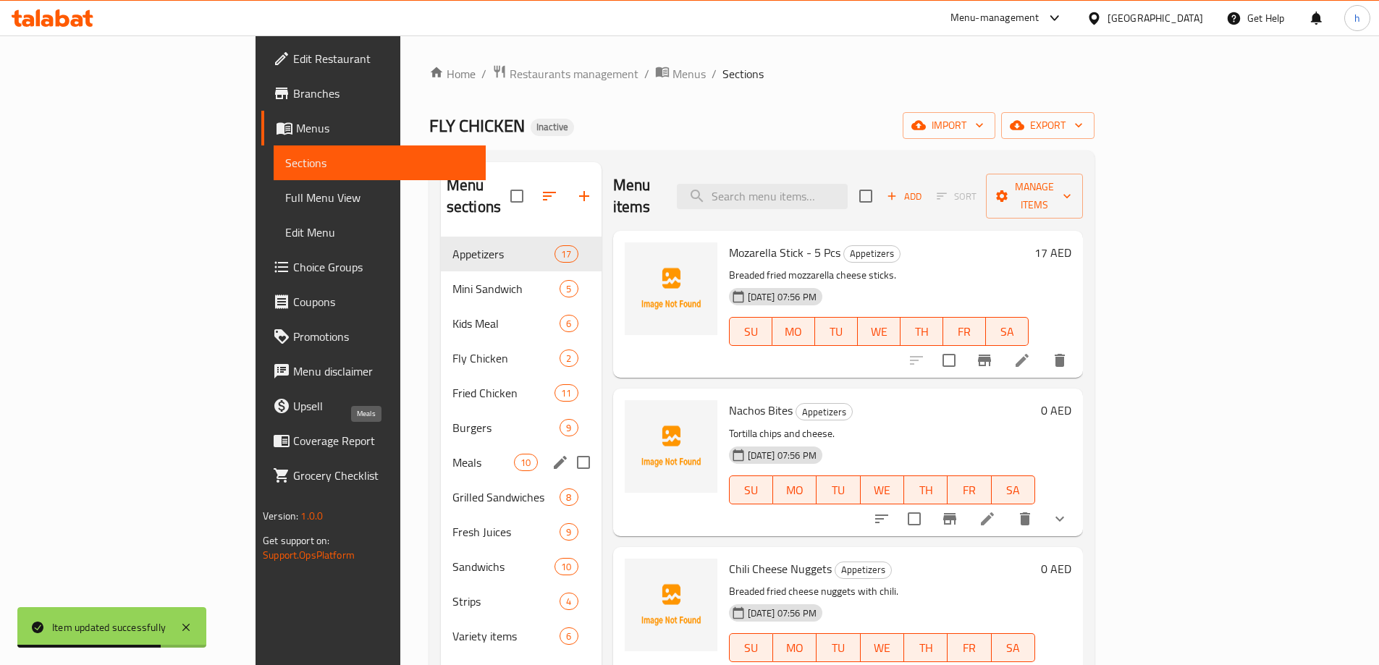
click at [452, 454] on span "Meals" at bounding box center [483, 462] width 62 height 17
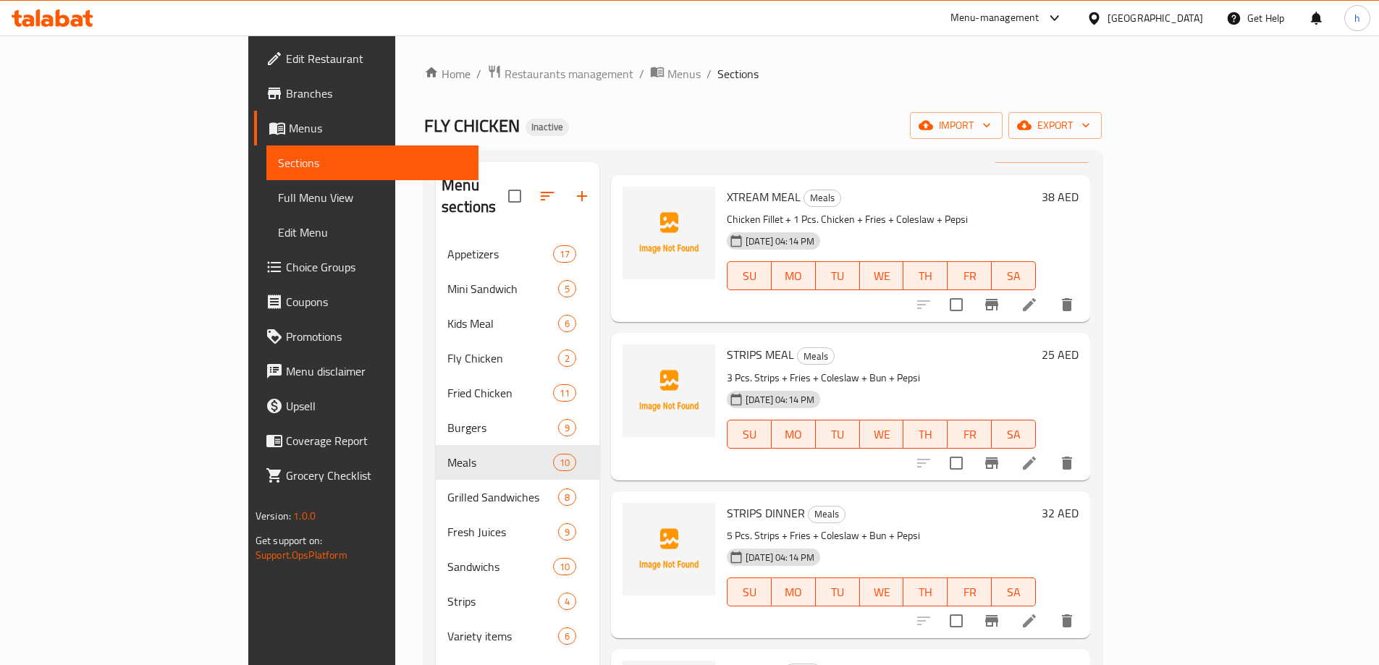
scroll to position [72, 0]
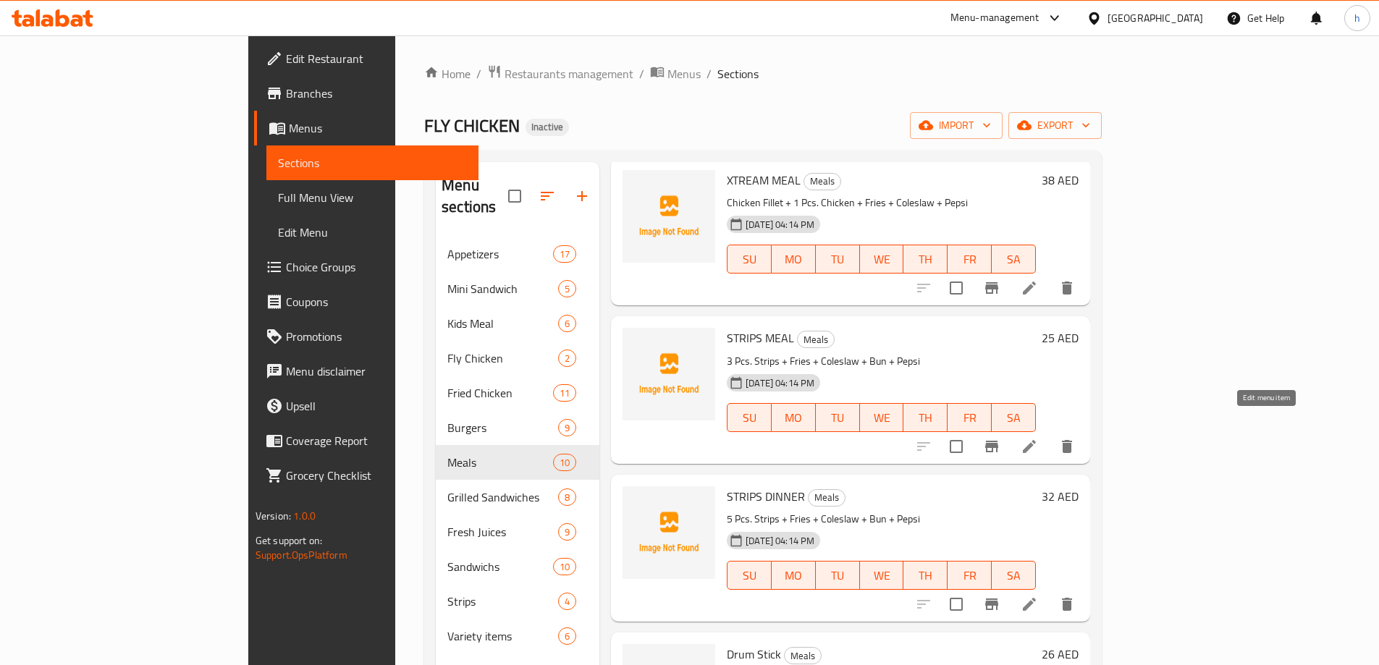
click at [1038, 438] on icon at bounding box center [1029, 446] width 17 height 17
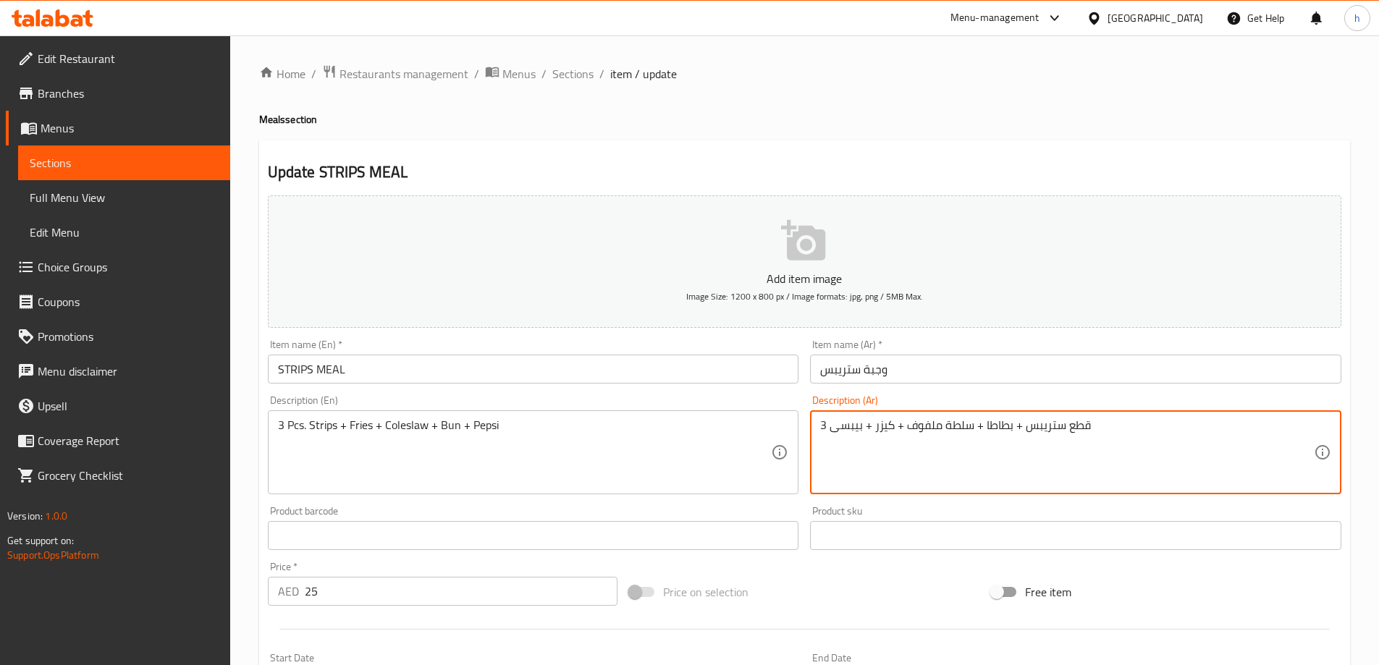
click at [995, 426] on textarea "3 قطع ستريبس + بطاطا + سلطة ملفوف + كيزر + بيبسى" at bounding box center [1067, 452] width 494 height 69
paste textarea "مقلية"
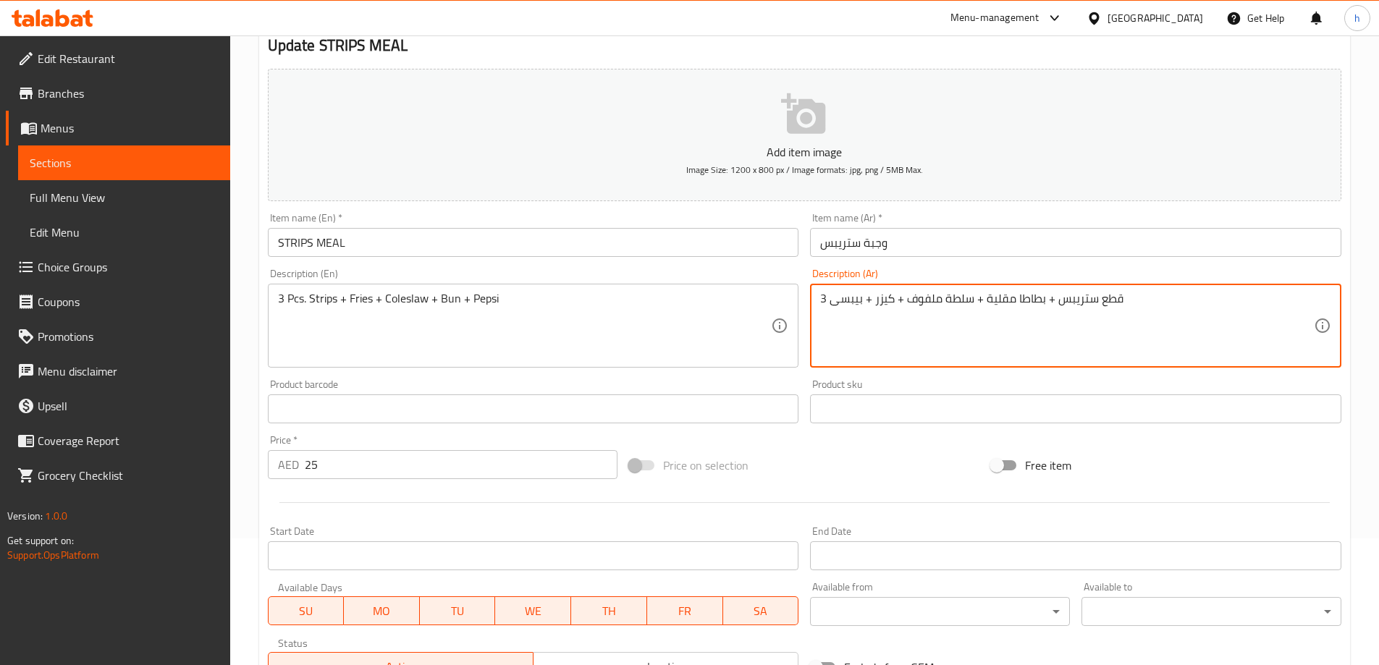
scroll to position [358, 0]
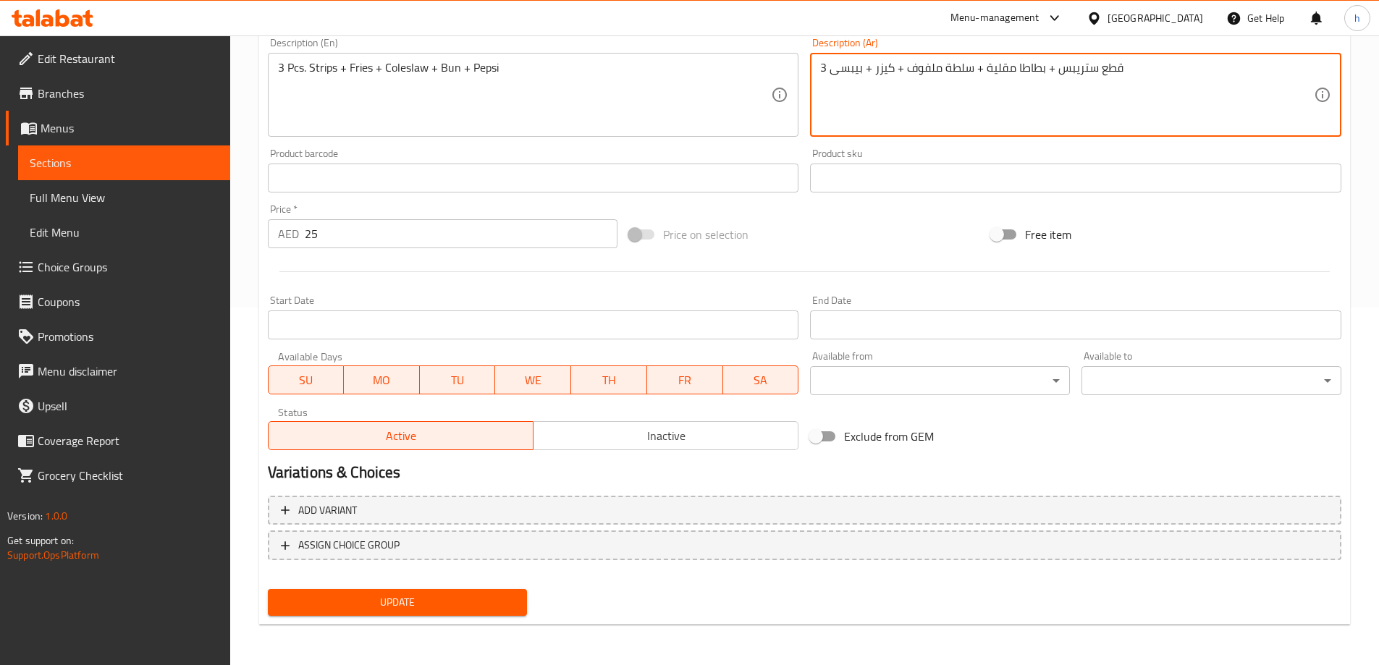
type textarea "3 قطع ستريبس + بطاطا مقلية + سلطة ملفوف + كيزر + بيبسى"
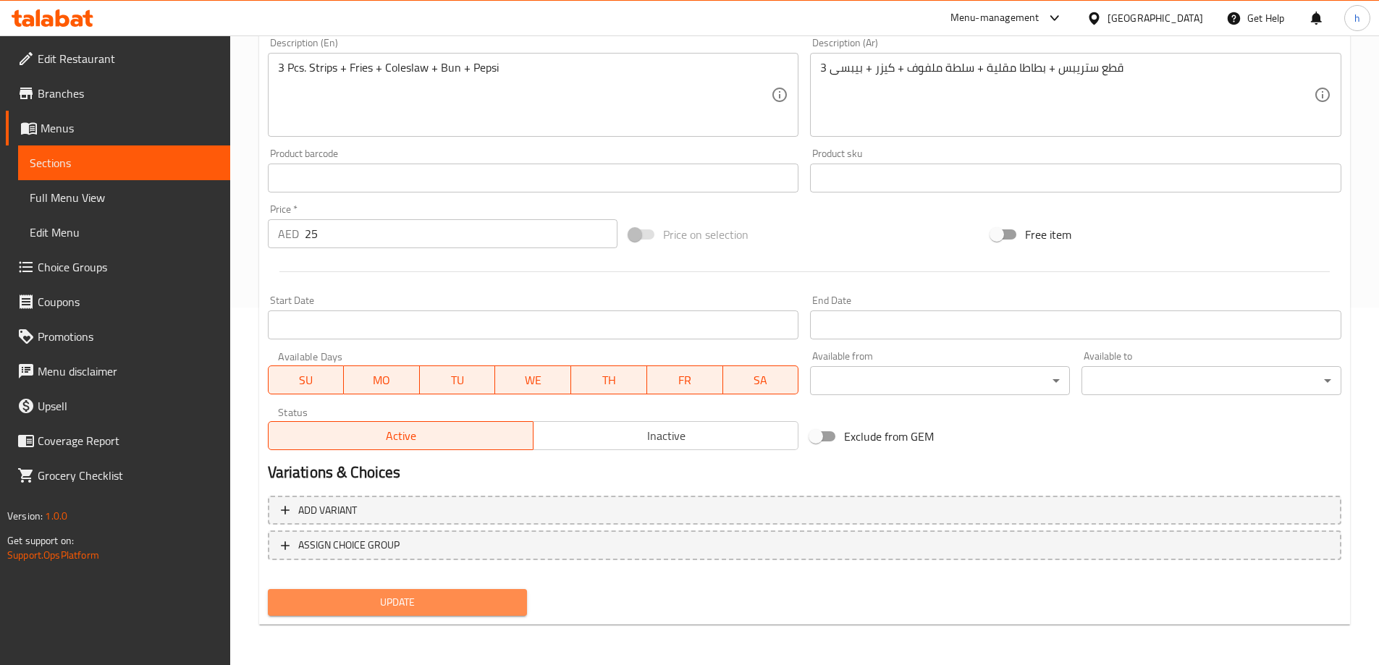
click at [444, 602] on span "Update" at bounding box center [397, 603] width 237 height 18
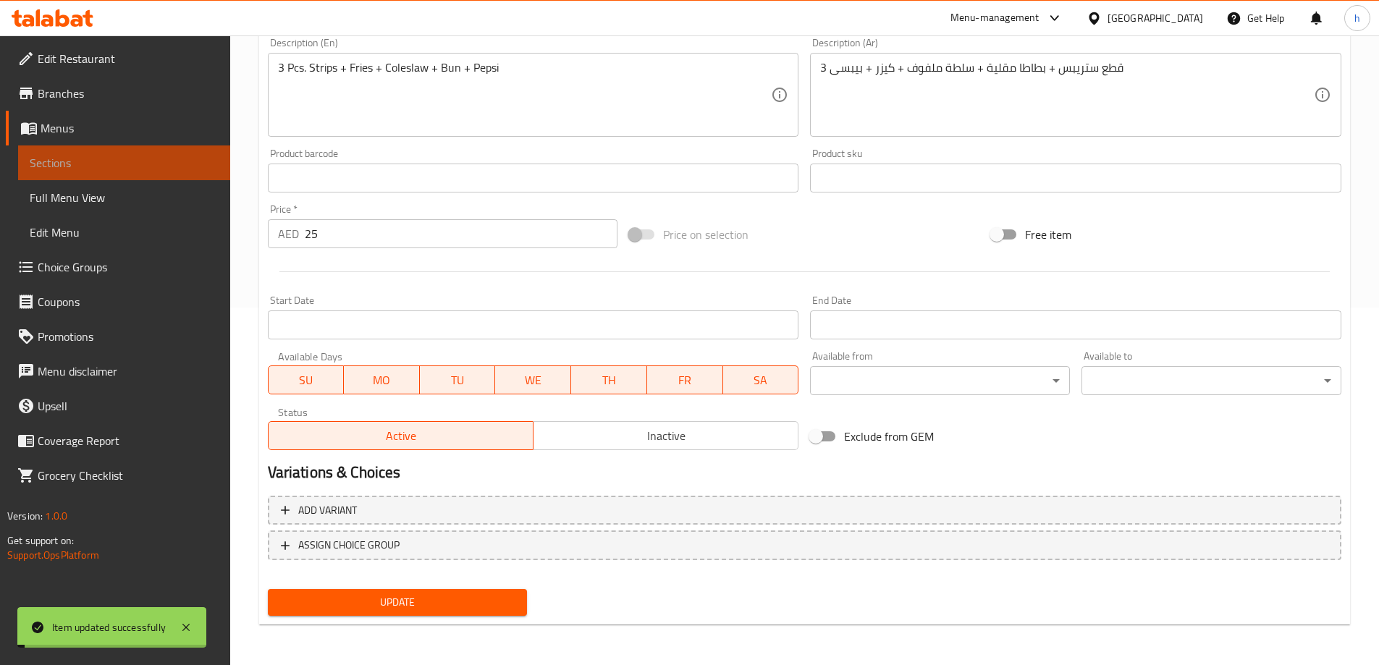
click at [118, 156] on span "Sections" at bounding box center [124, 162] width 189 height 17
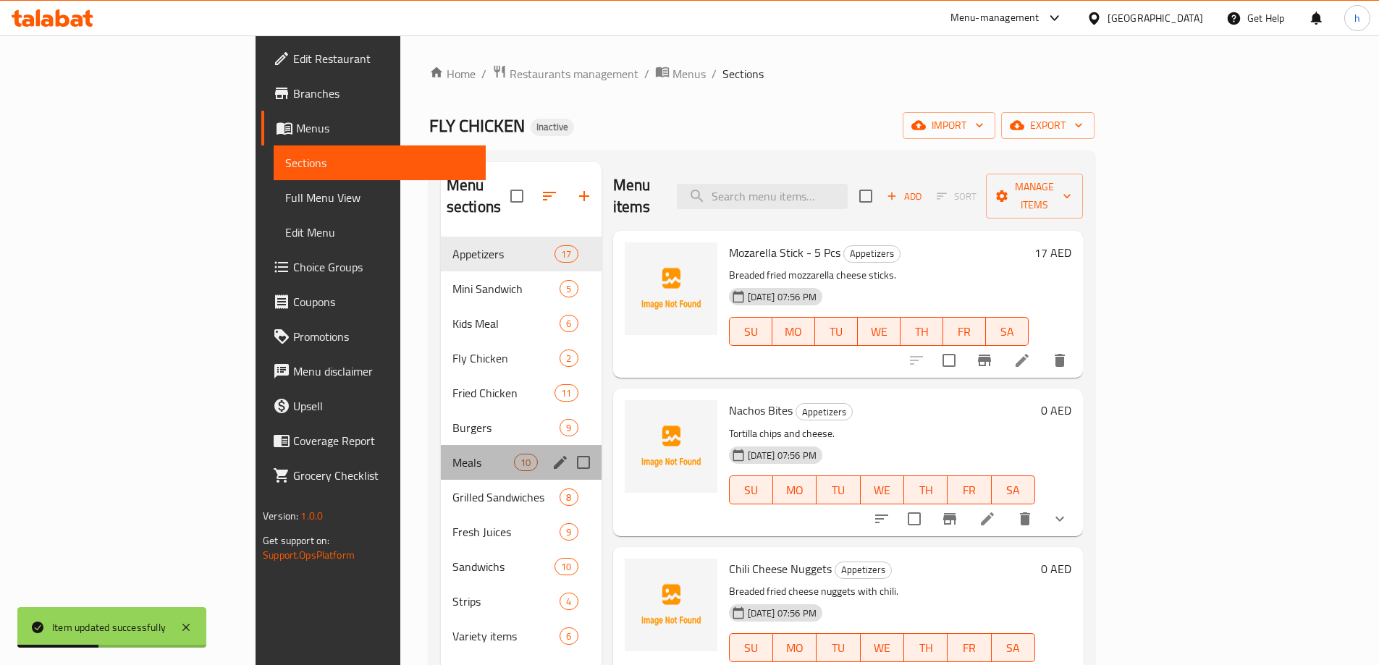
click at [441, 452] on div "Meals 10" at bounding box center [521, 462] width 161 height 35
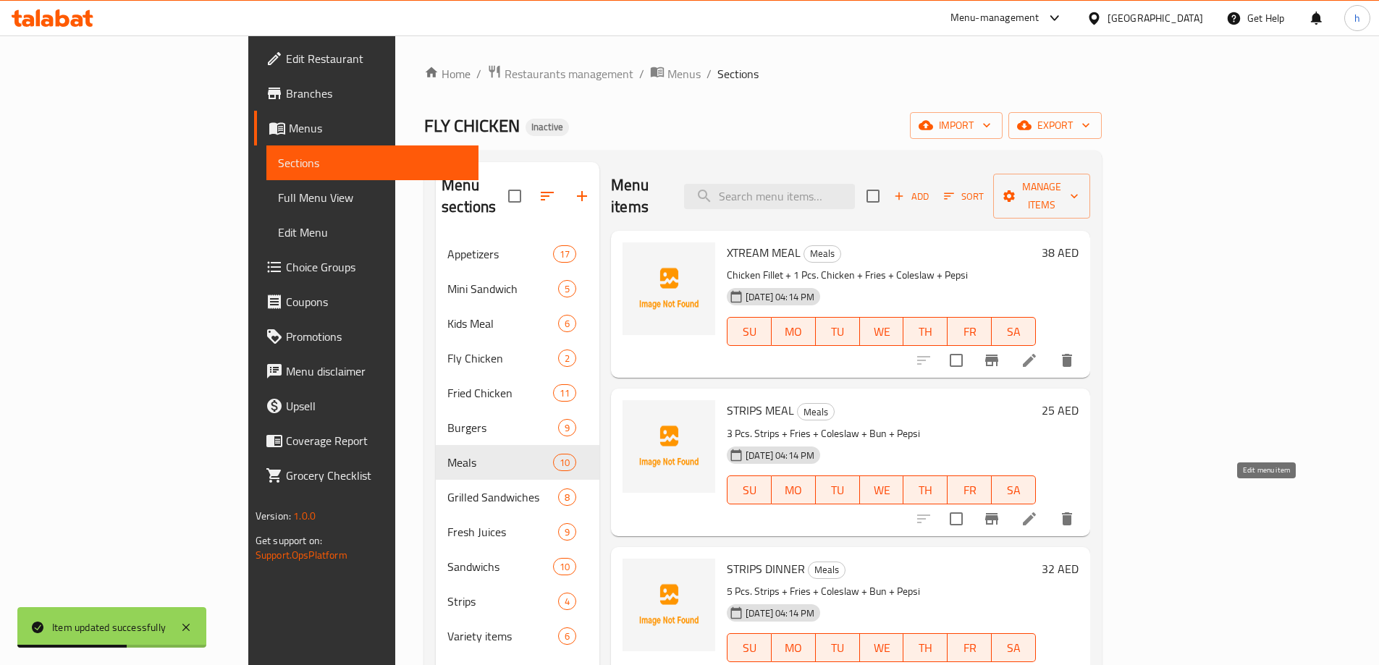
click at [1036, 513] on icon at bounding box center [1029, 519] width 13 height 13
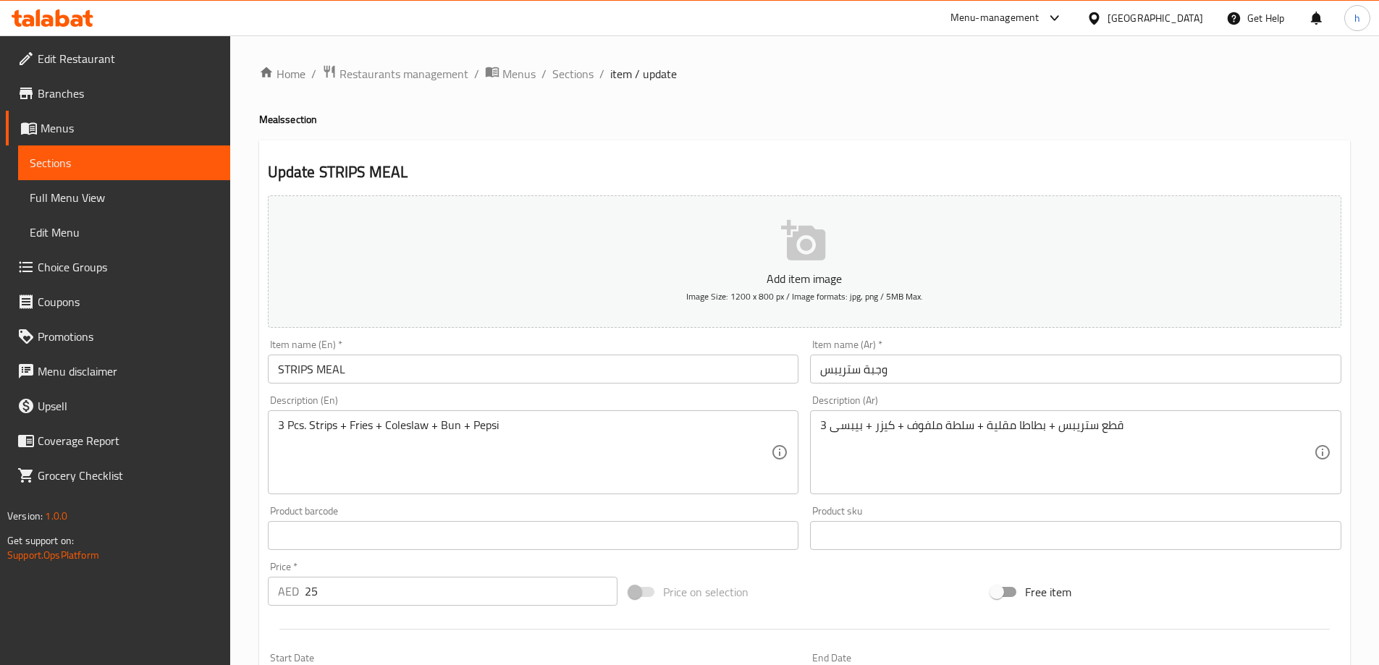
click at [166, 159] on span "Sections" at bounding box center [124, 162] width 189 height 17
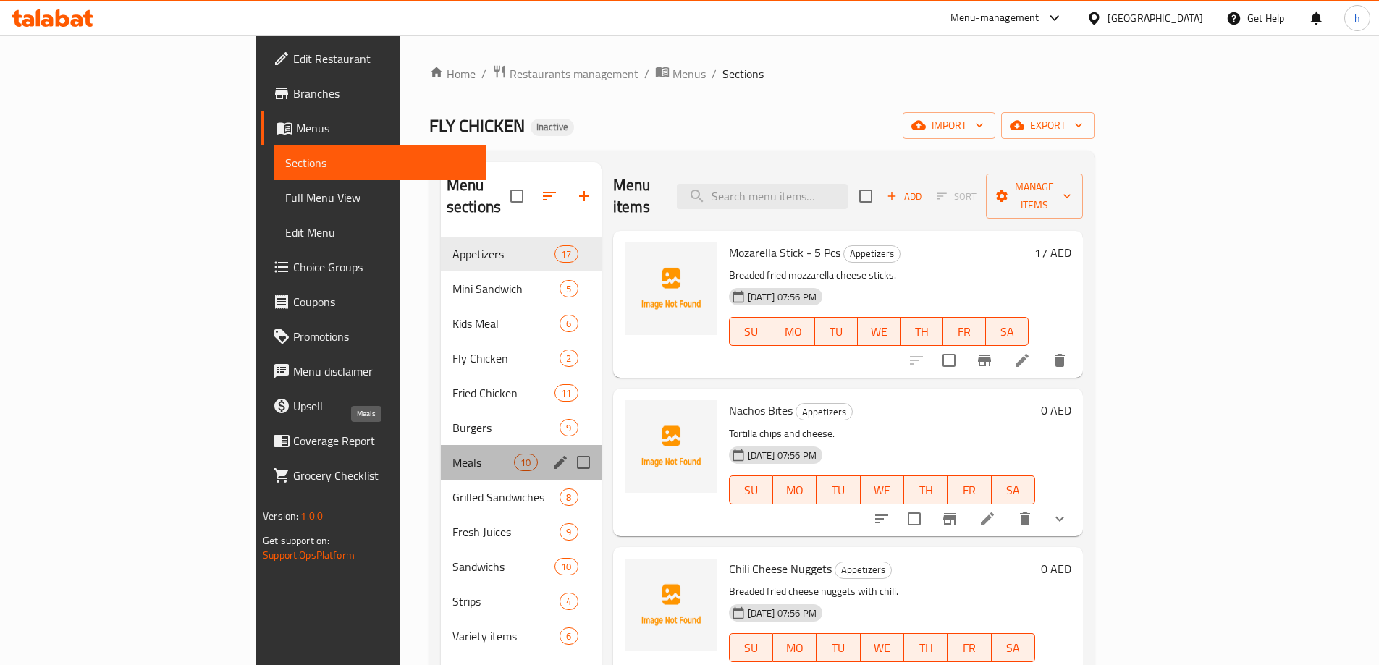
click at [452, 454] on span "Meals" at bounding box center [483, 462] width 62 height 17
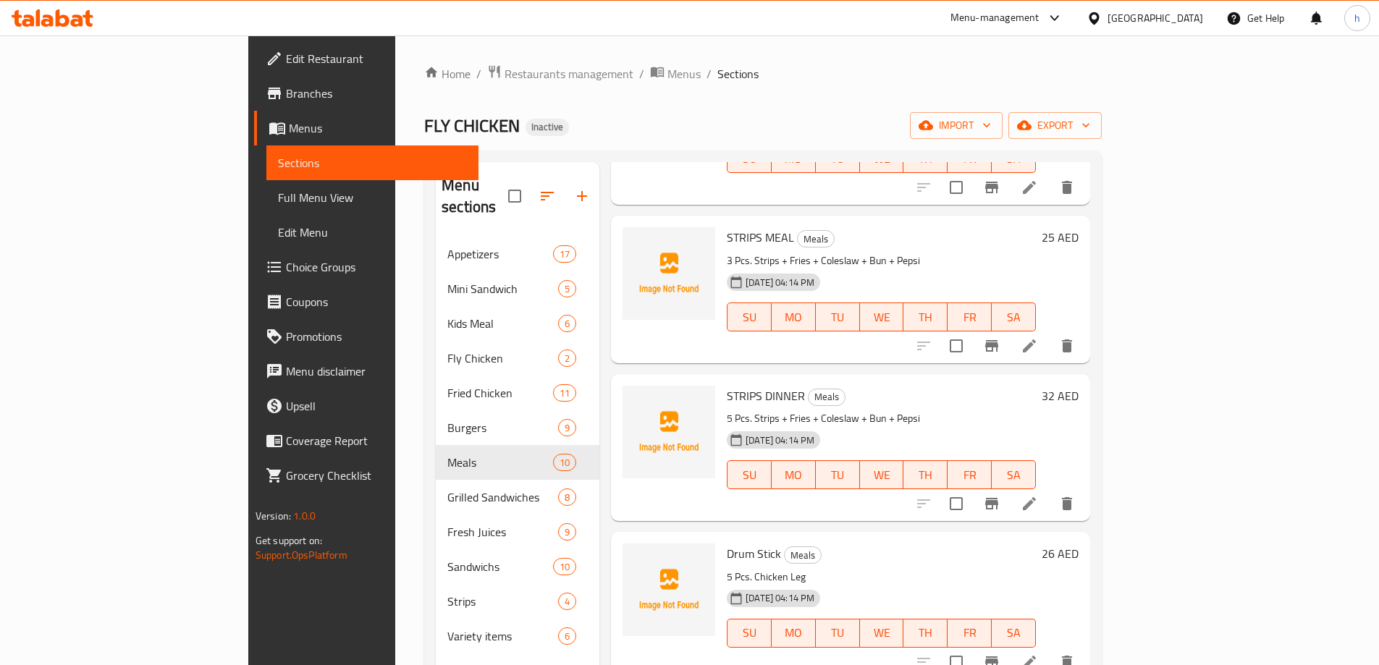
scroll to position [217, 0]
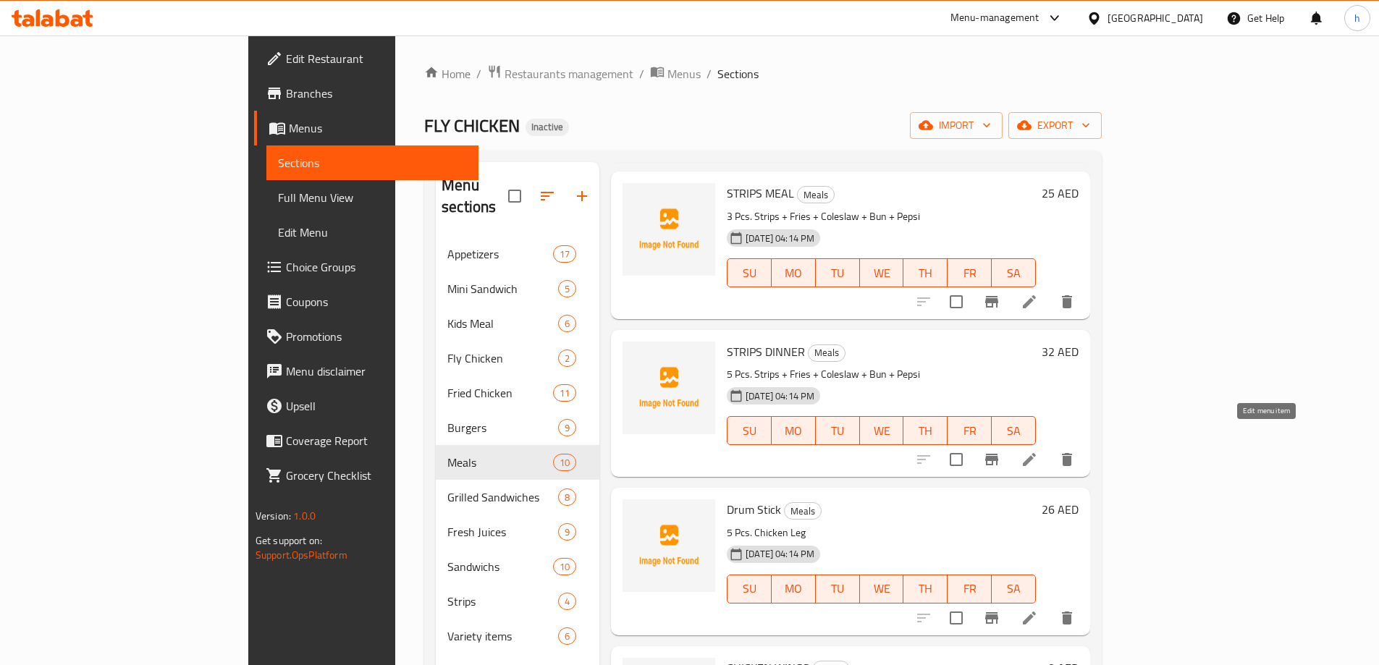
click at [1038, 451] on icon at bounding box center [1029, 459] width 17 height 17
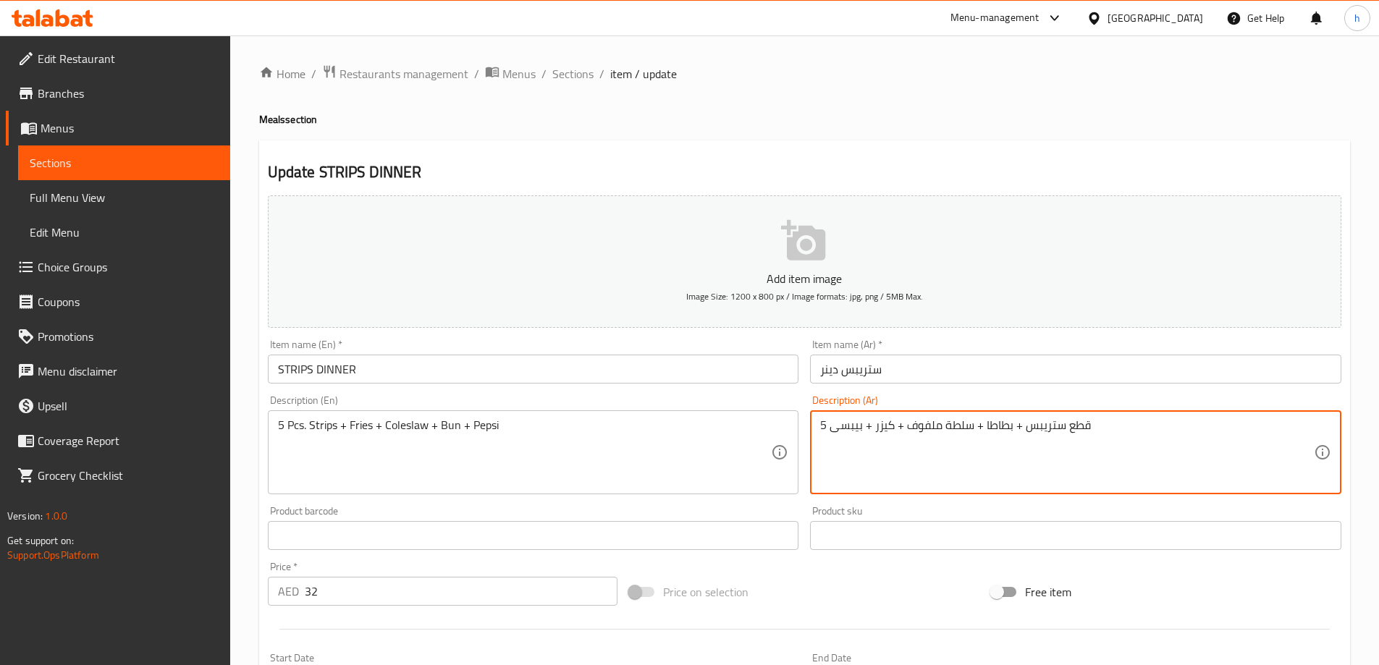
click at [1000, 429] on textarea "5 قطع ستريبس + بطاطا + سلطة ملفوف + كيزر + بيبسى" at bounding box center [1067, 452] width 494 height 69
paste textarea "مقلية"
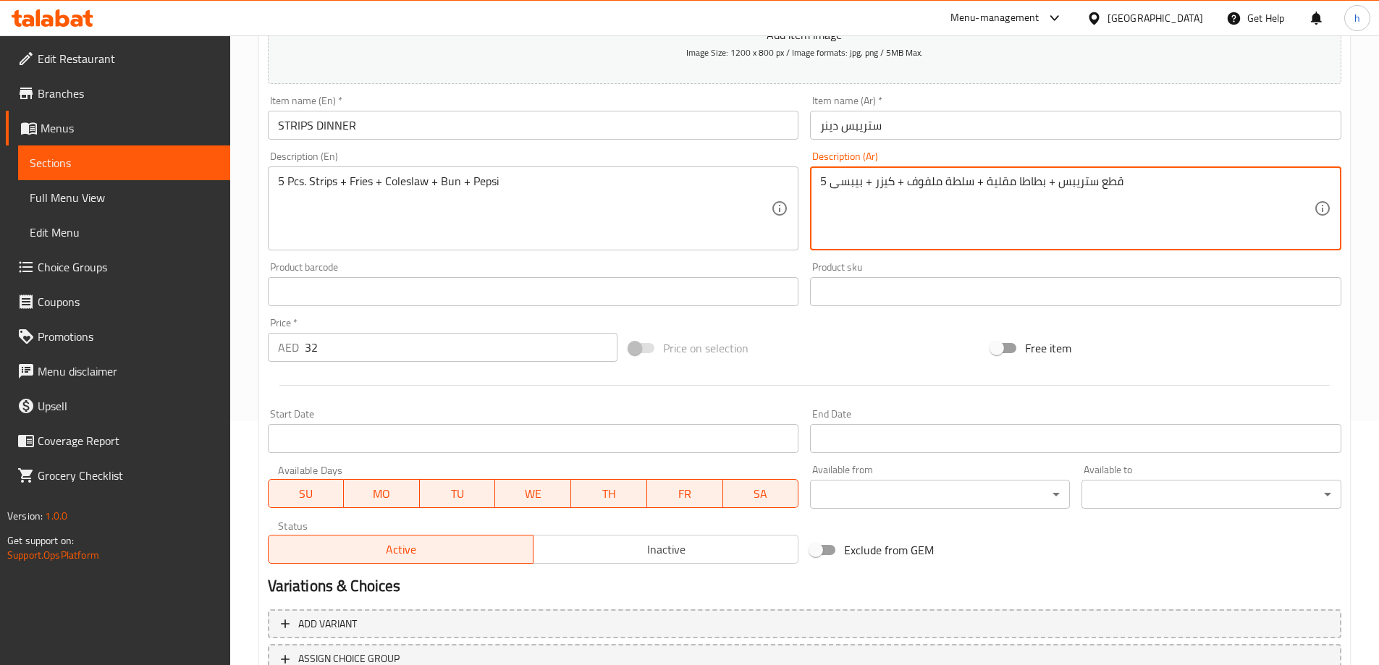
scroll to position [358, 0]
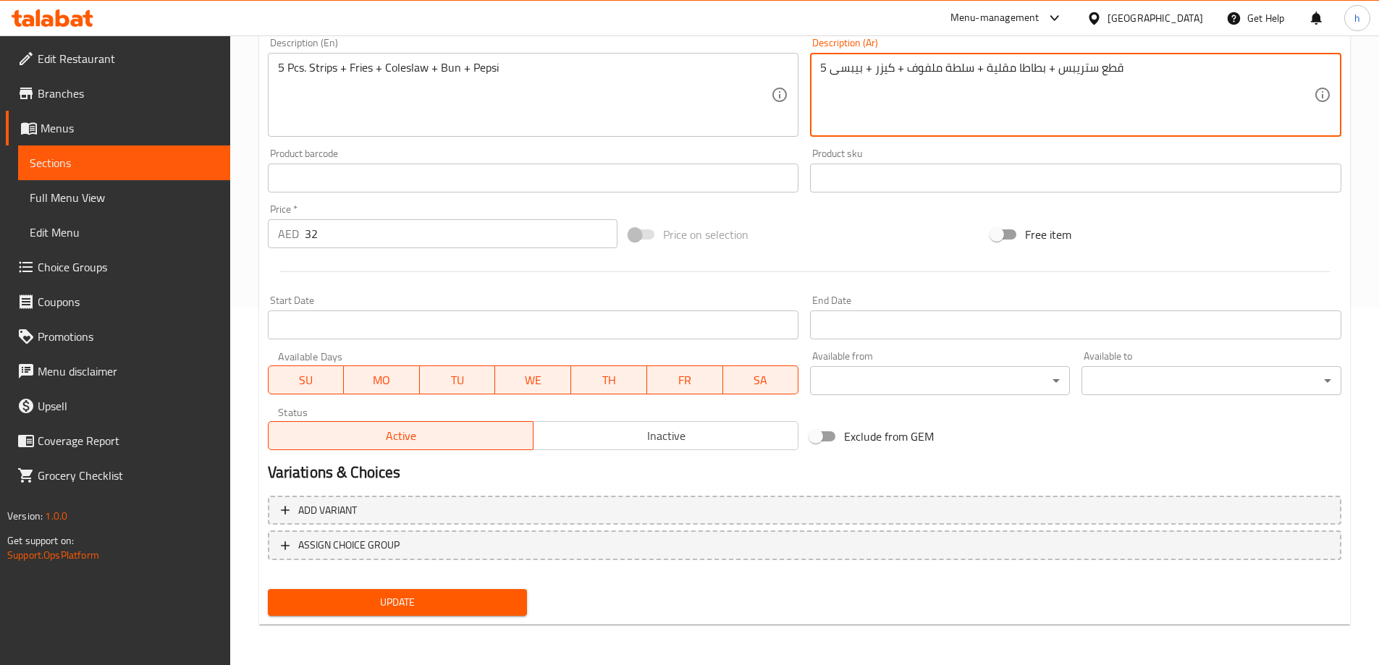
type textarea "5 قطع ستريبس + بطاطا مقلية + سلطة ملفوف + كيزر + بيبسى"
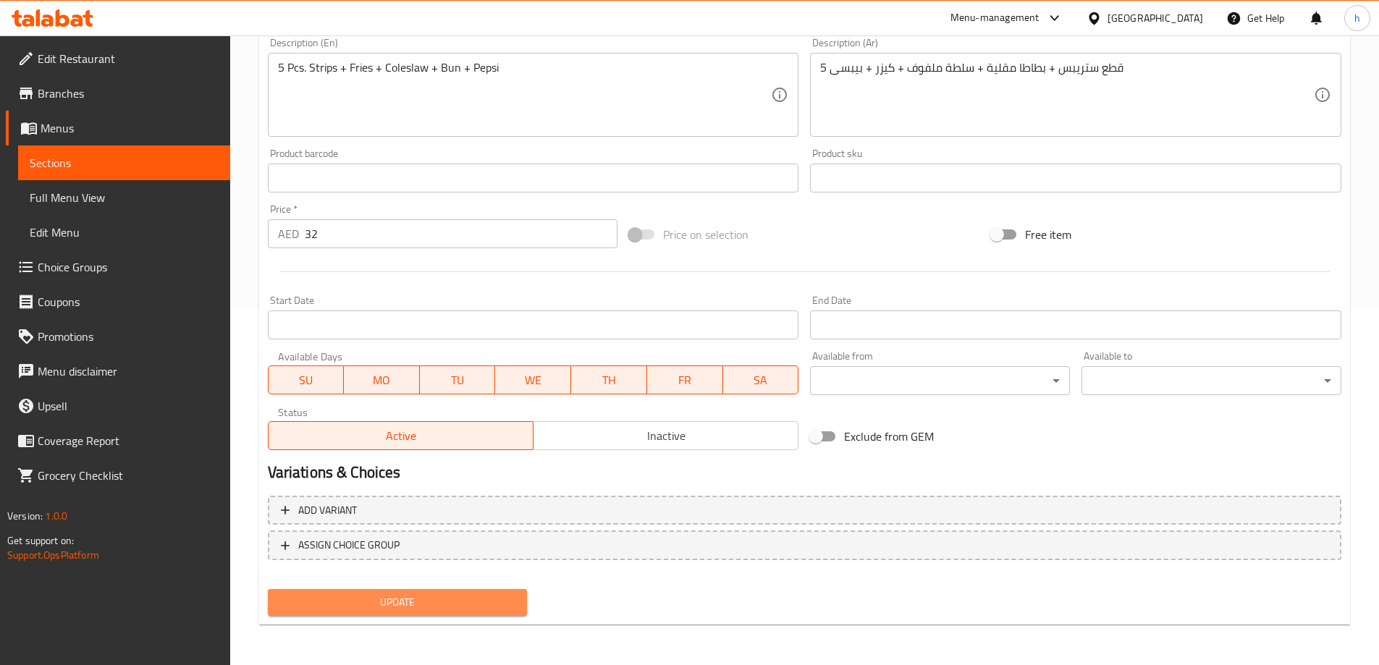
click at [435, 599] on span "Update" at bounding box center [397, 603] width 237 height 18
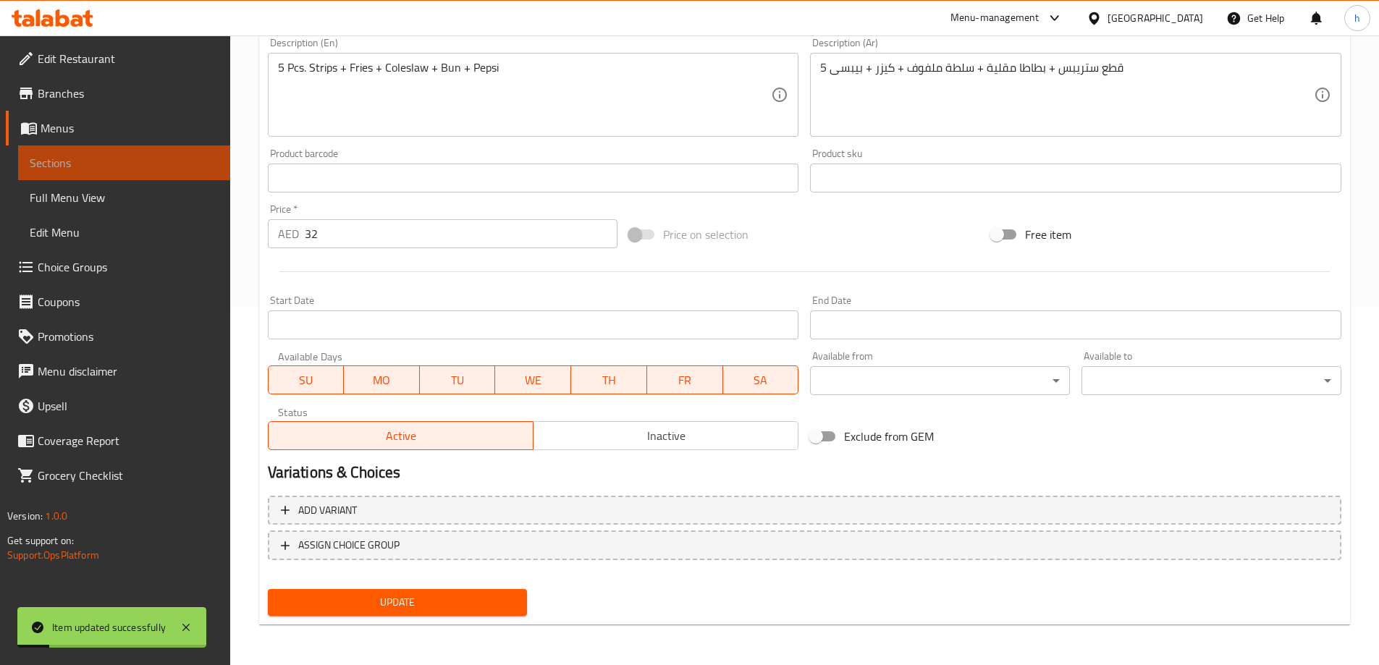
click at [107, 167] on span "Sections" at bounding box center [124, 162] width 189 height 17
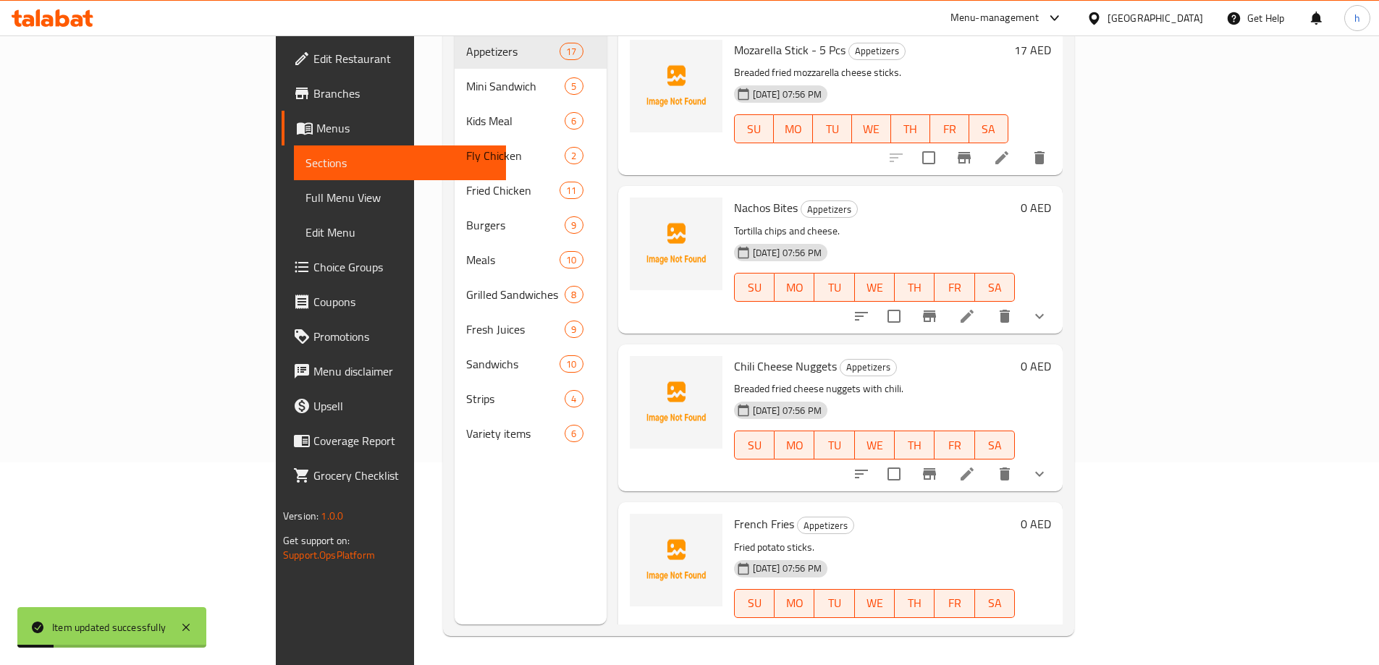
scroll to position [203, 0]
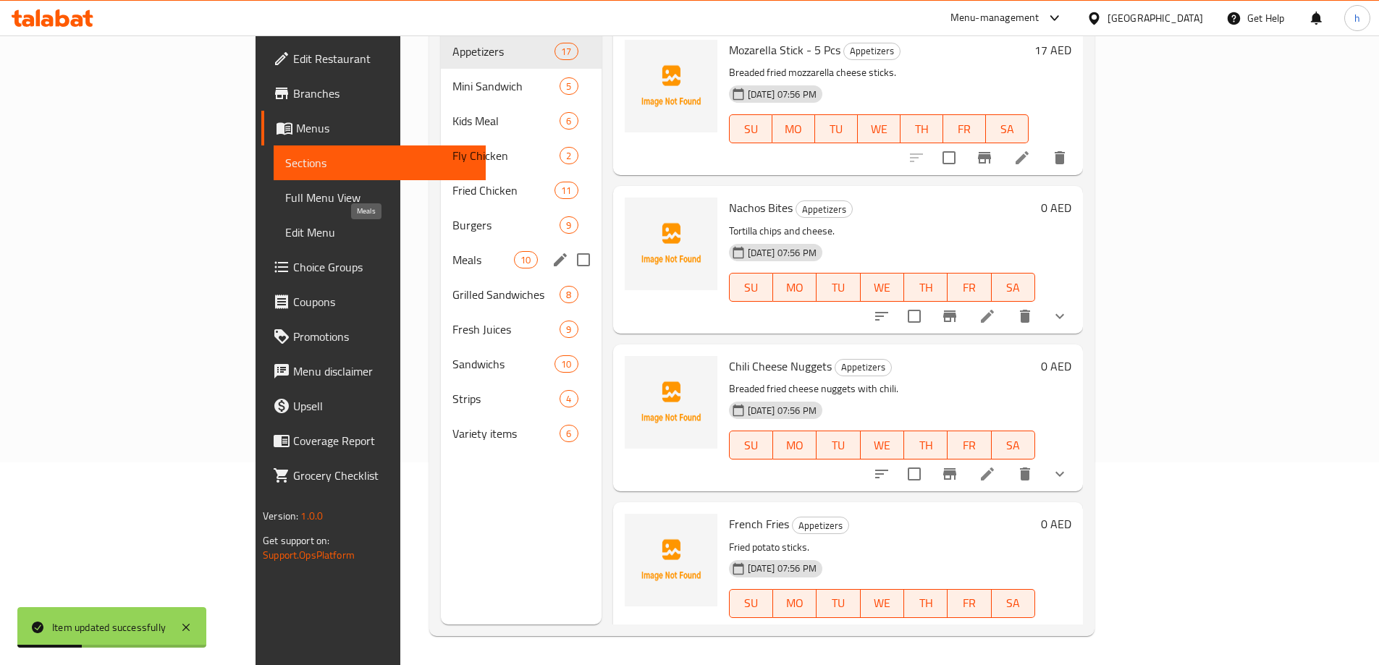
click at [452, 251] on span "Meals" at bounding box center [483, 259] width 62 height 17
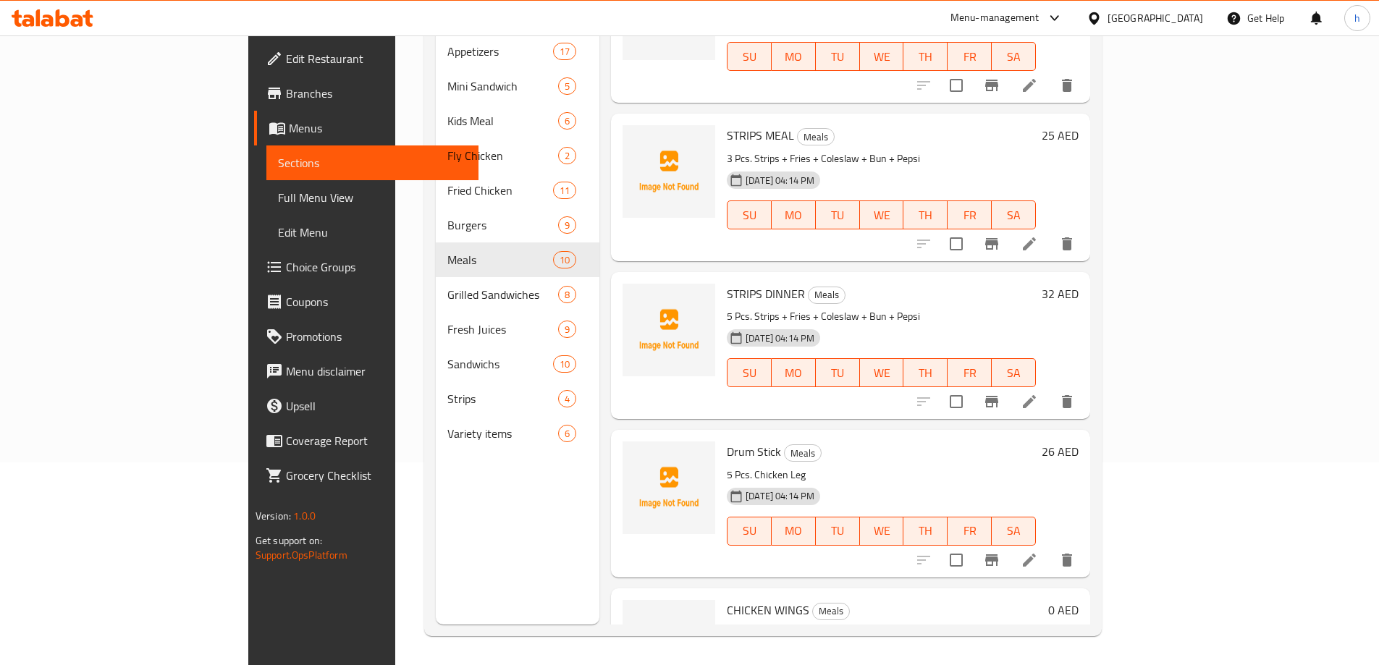
scroll to position [145, 0]
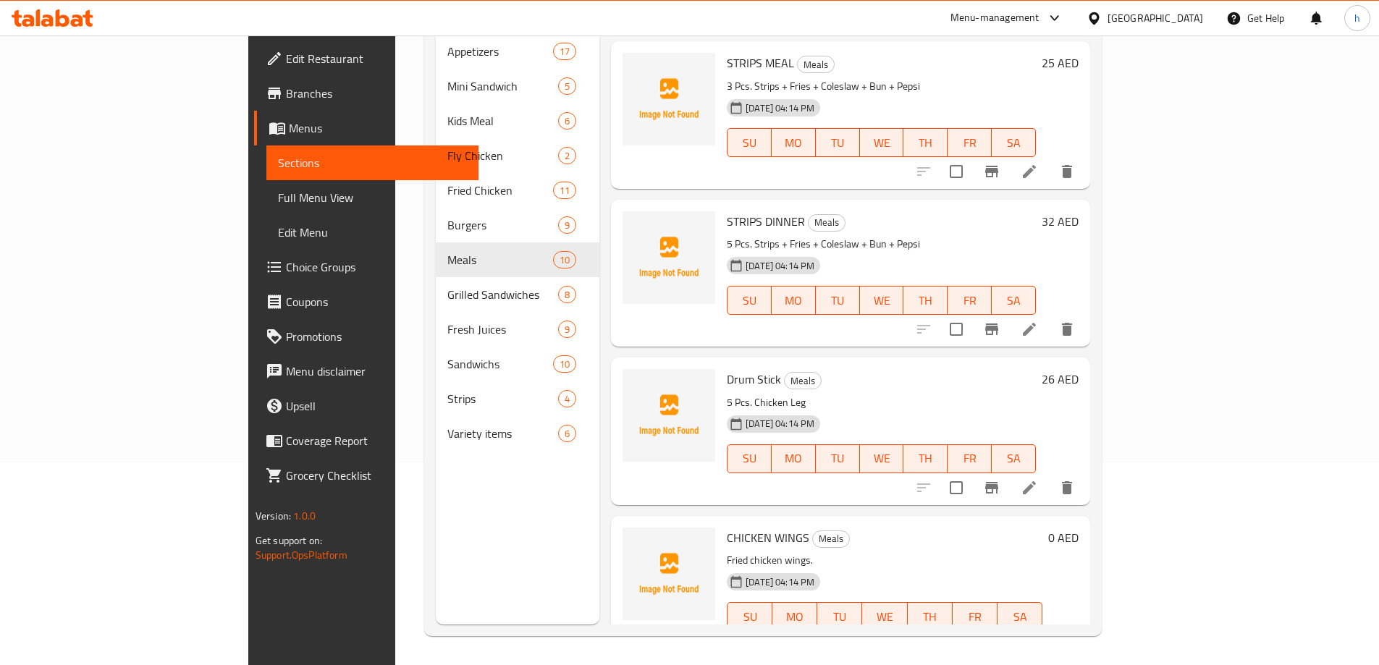
click at [1050, 475] on li at bounding box center [1029, 488] width 41 height 26
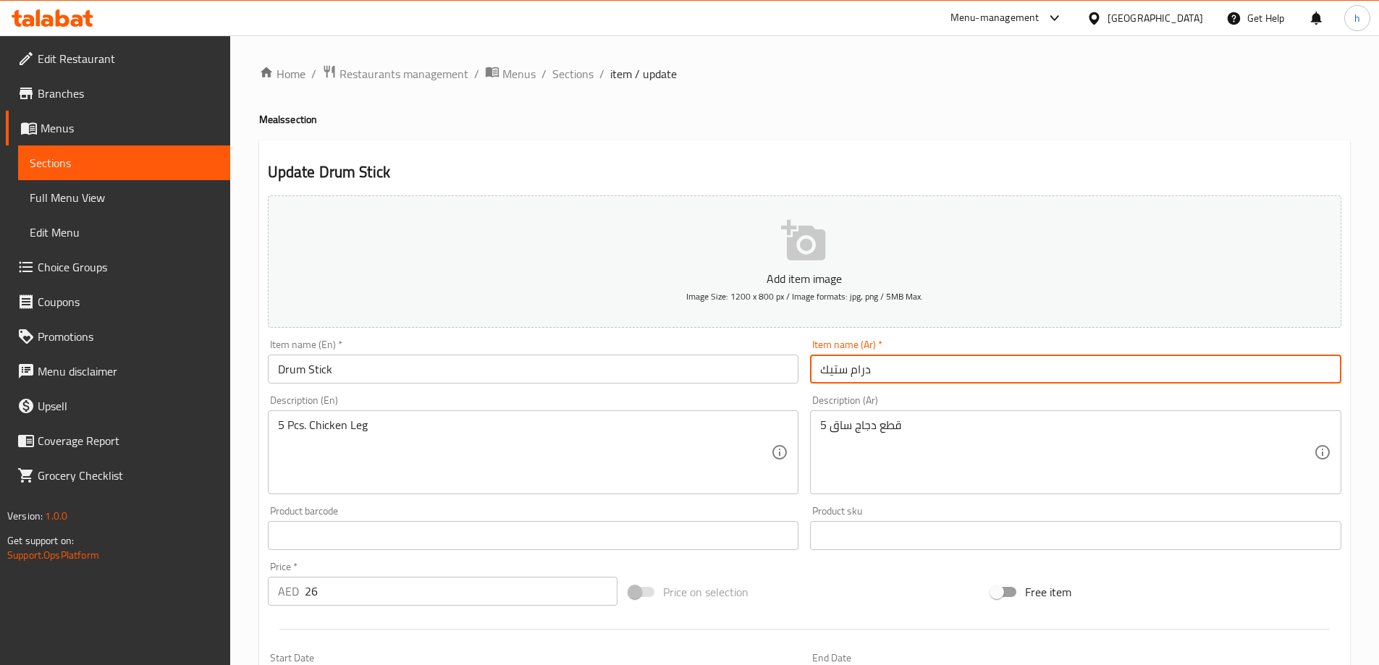
click at [932, 363] on input "درام ستيك" at bounding box center [1075, 369] width 531 height 29
paste input "ابيس"
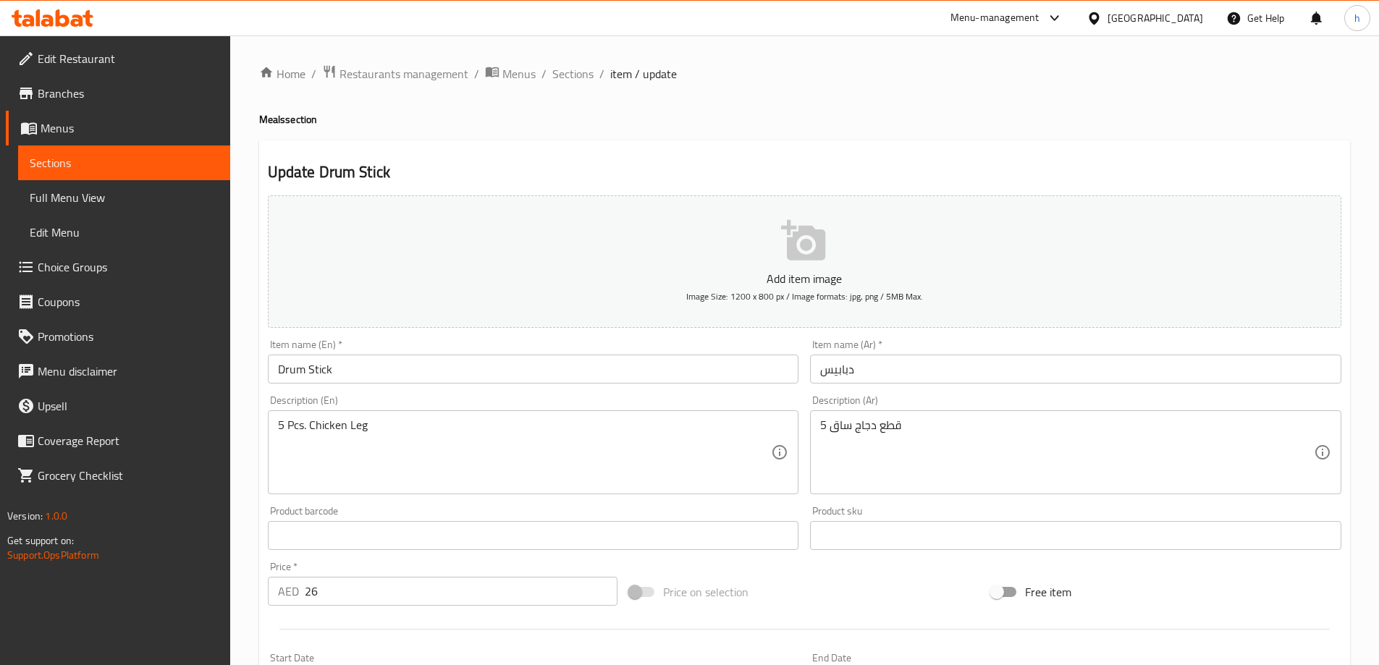
click at [904, 371] on input "دبابيس" at bounding box center [1075, 369] width 531 height 29
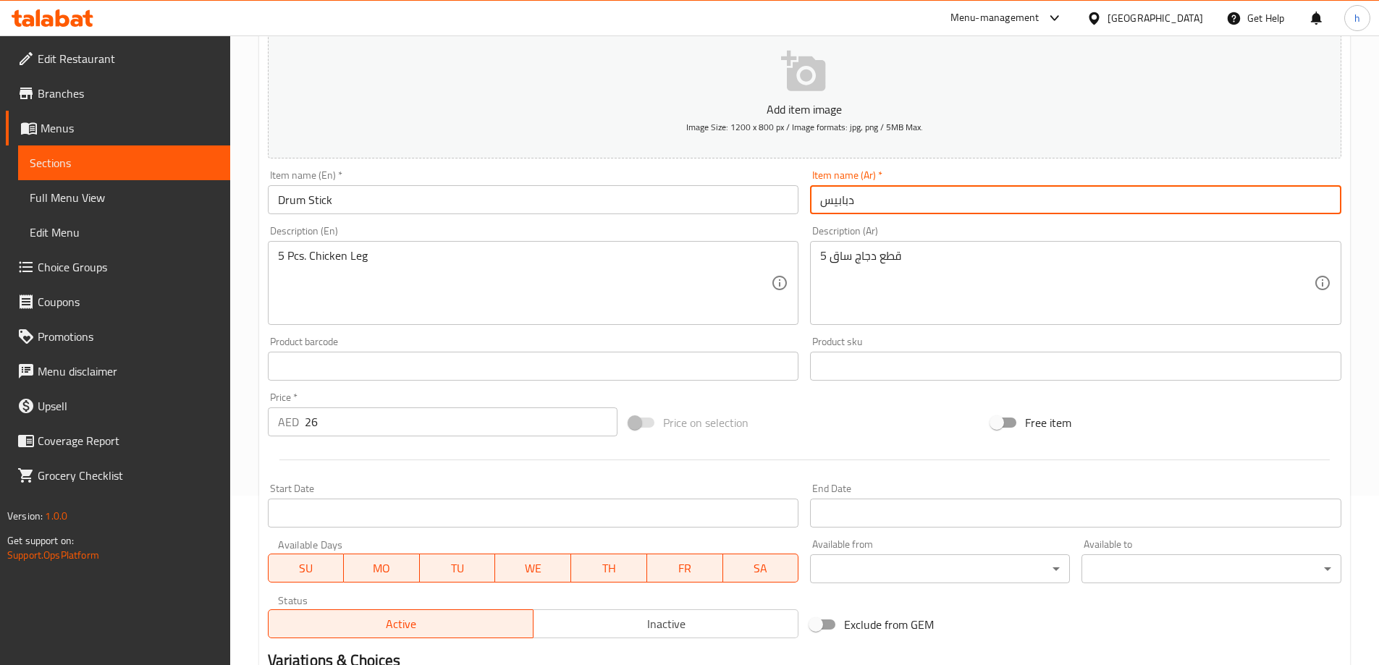
scroll to position [358, 0]
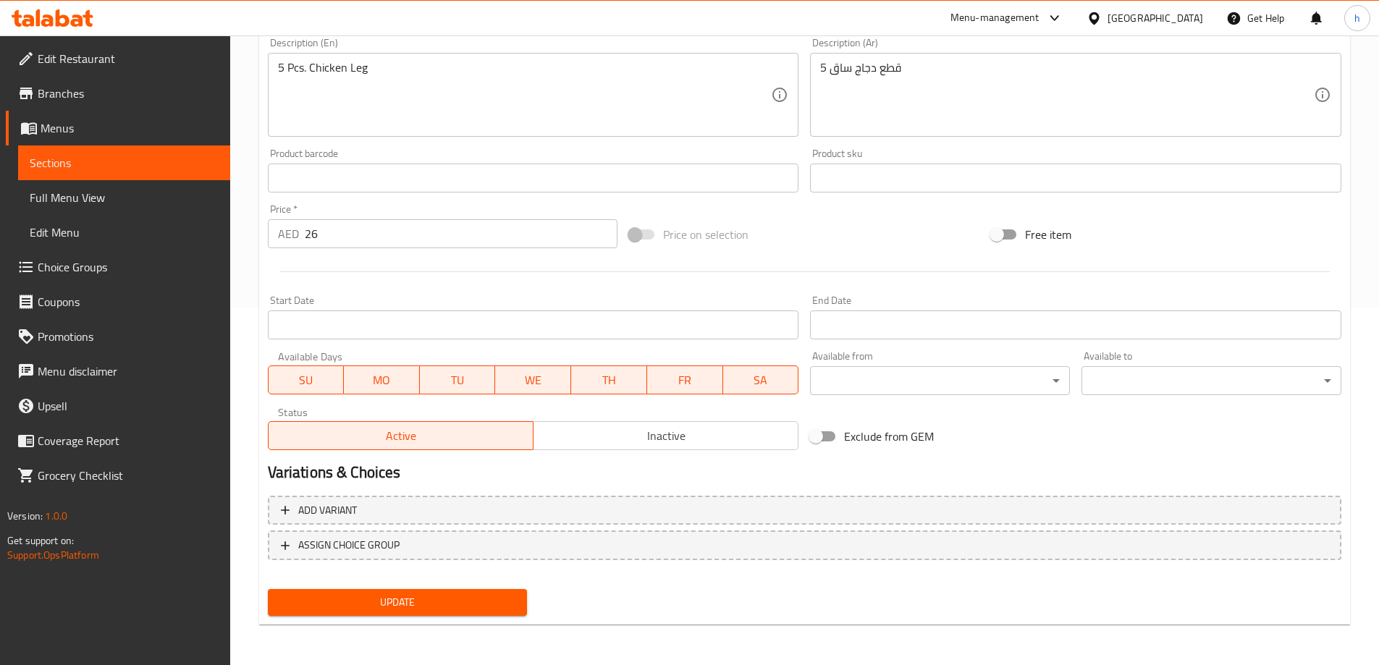
type input "دبابيس"
click at [418, 603] on span "Update" at bounding box center [397, 603] width 237 height 18
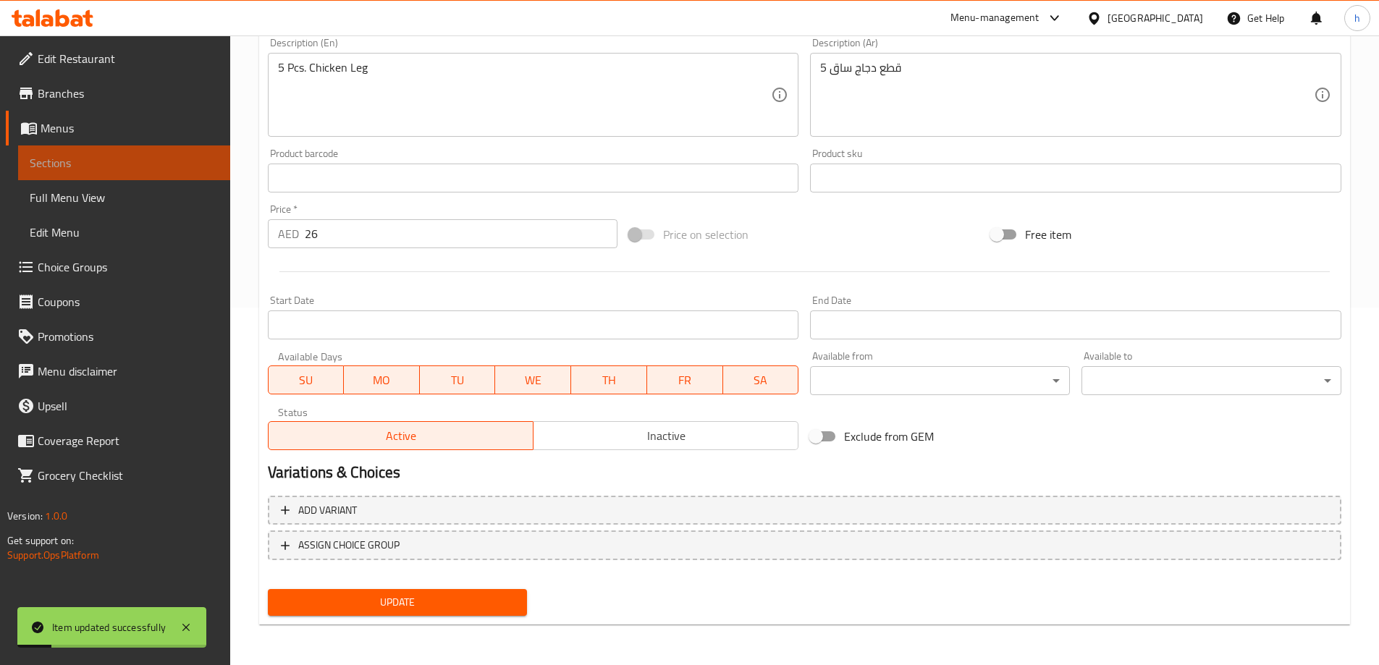
click at [122, 165] on span "Sections" at bounding box center [124, 162] width 189 height 17
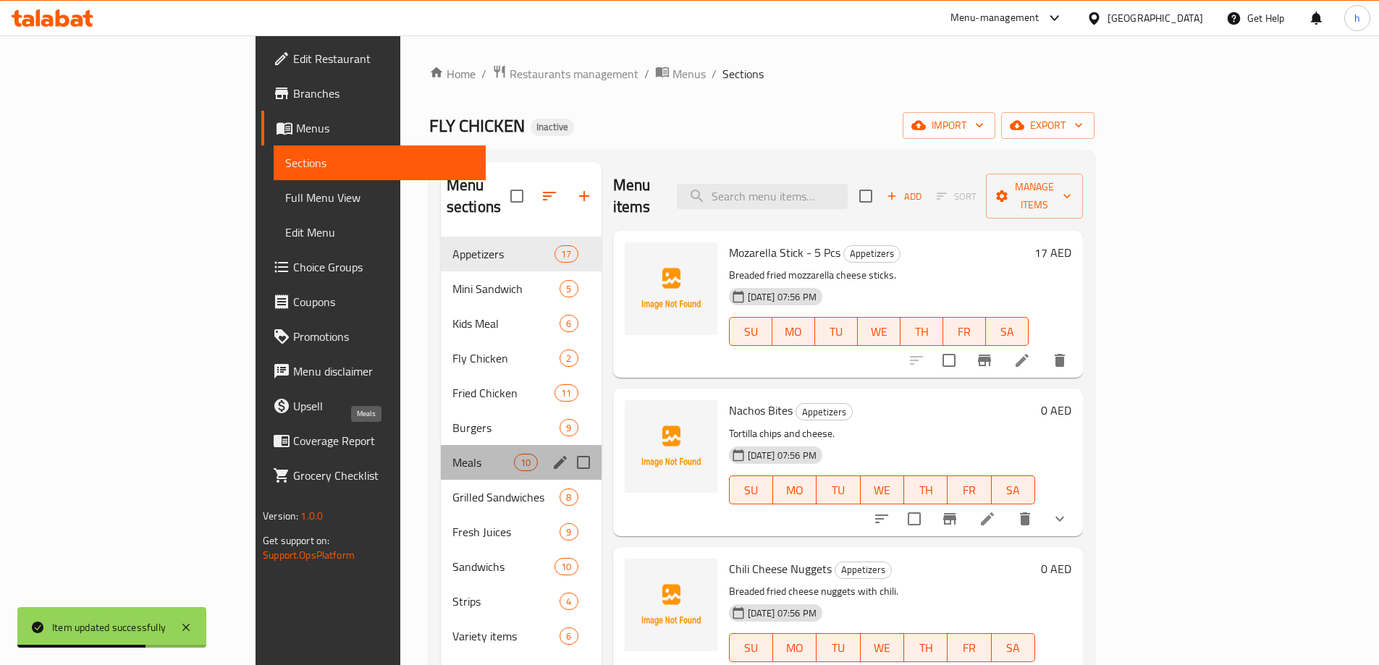
click at [452, 454] on span "Meals" at bounding box center [483, 462] width 62 height 17
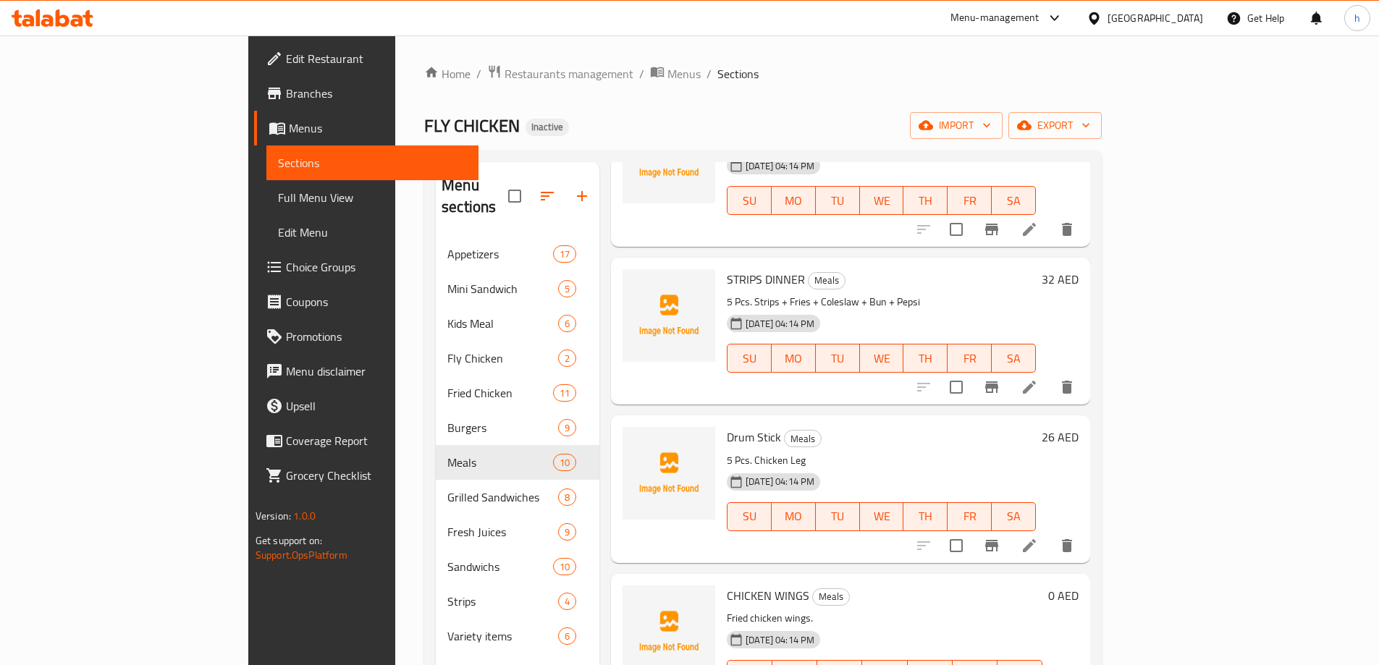
scroll to position [434, 0]
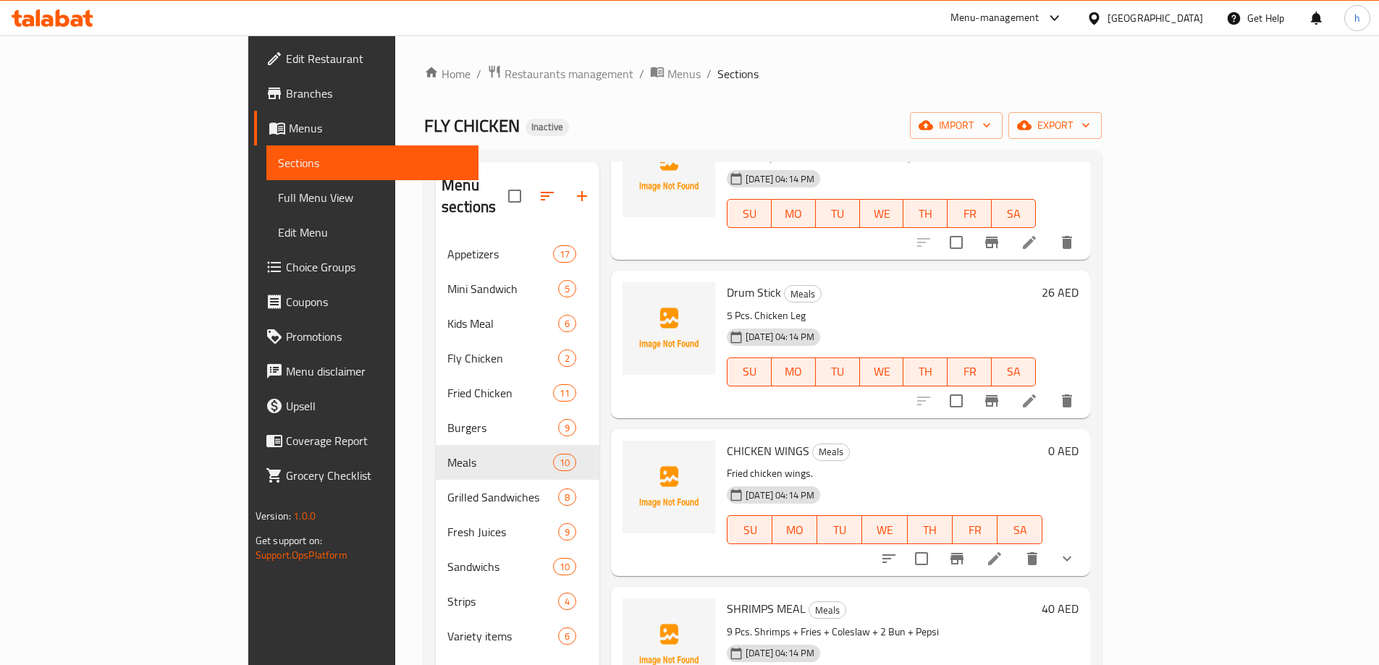
click at [1015, 548] on li at bounding box center [994, 559] width 41 height 26
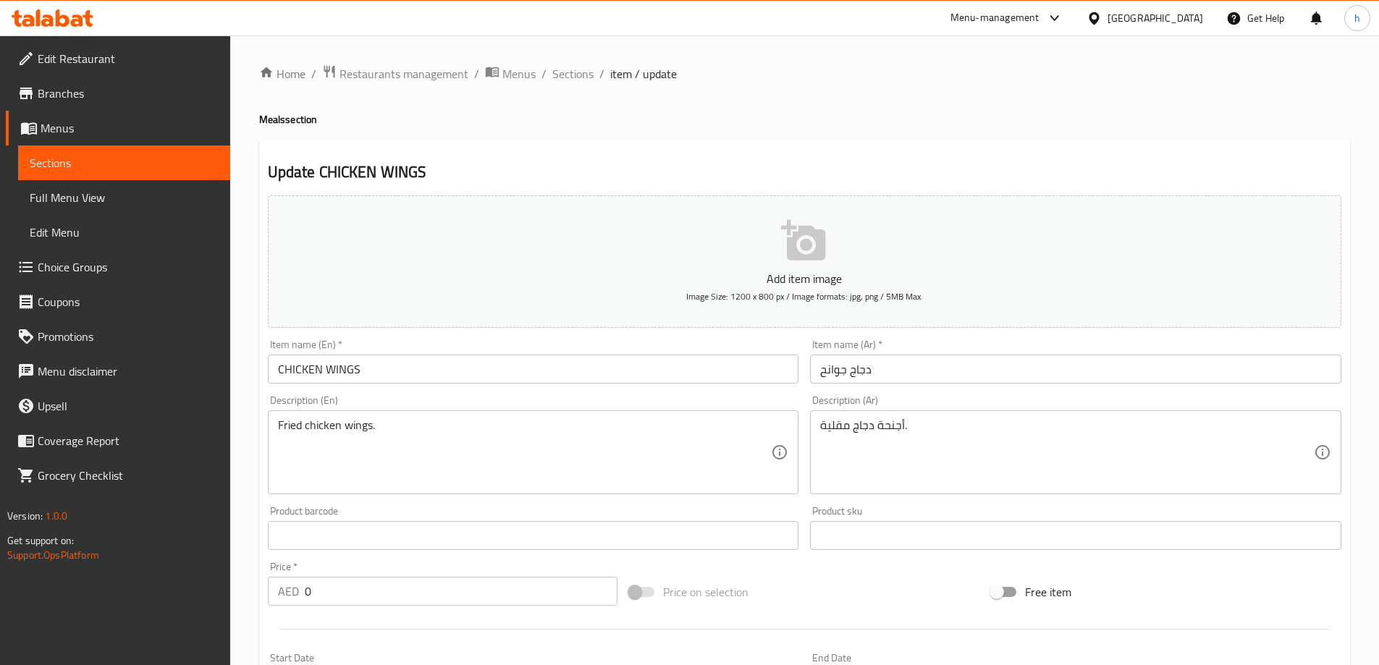
click at [147, 161] on span "Sections" at bounding box center [124, 162] width 189 height 17
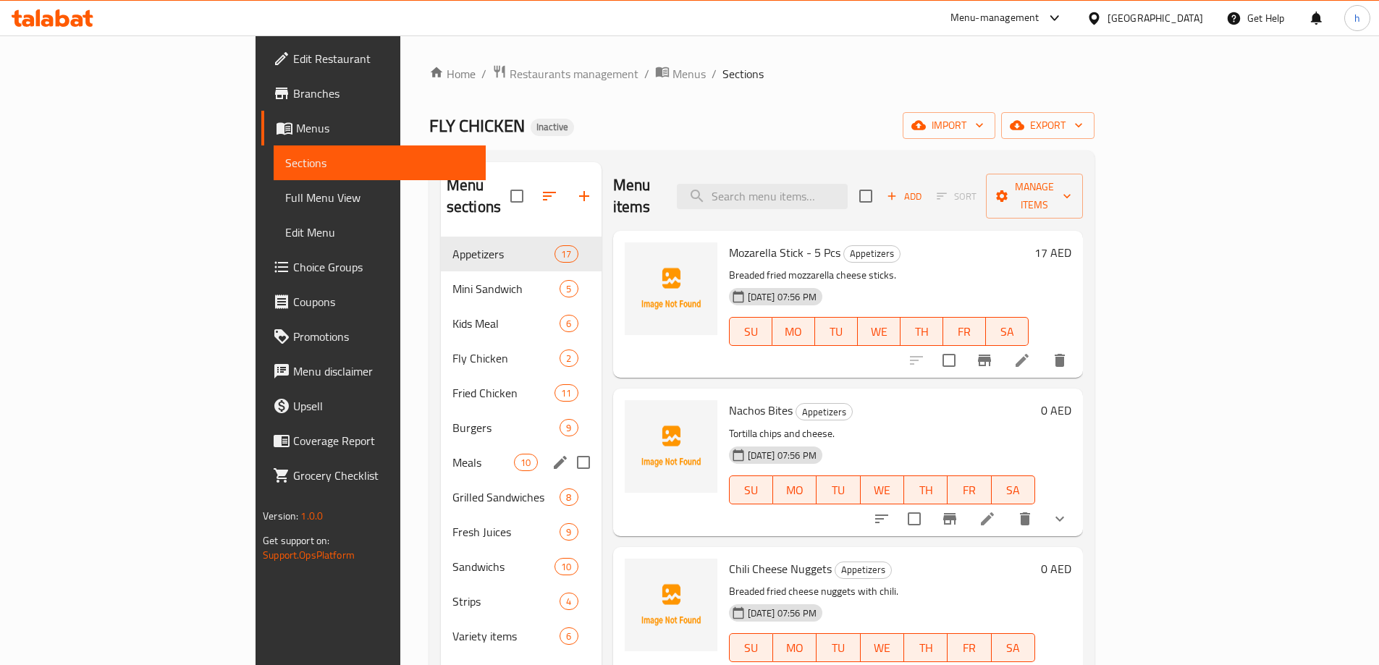
click at [441, 451] on div "Meals 10" at bounding box center [521, 462] width 161 height 35
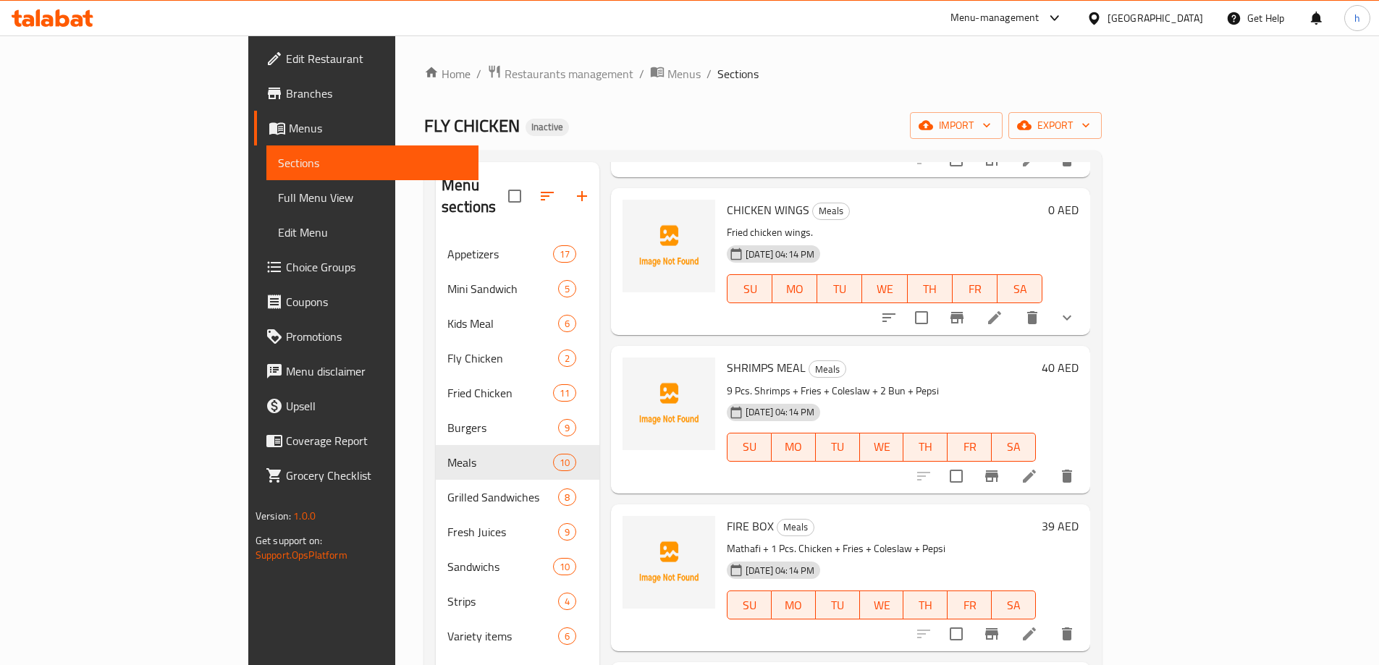
scroll to position [652, 0]
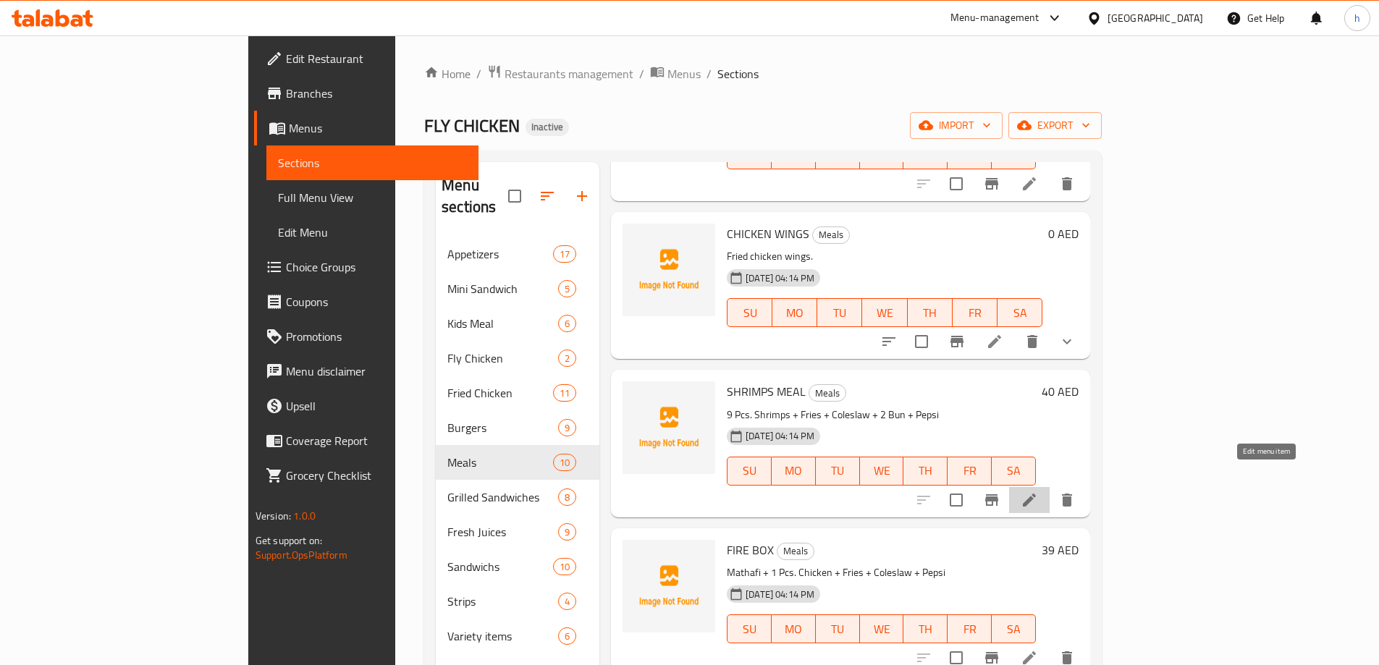
click at [1038, 492] on icon at bounding box center [1029, 500] width 17 height 17
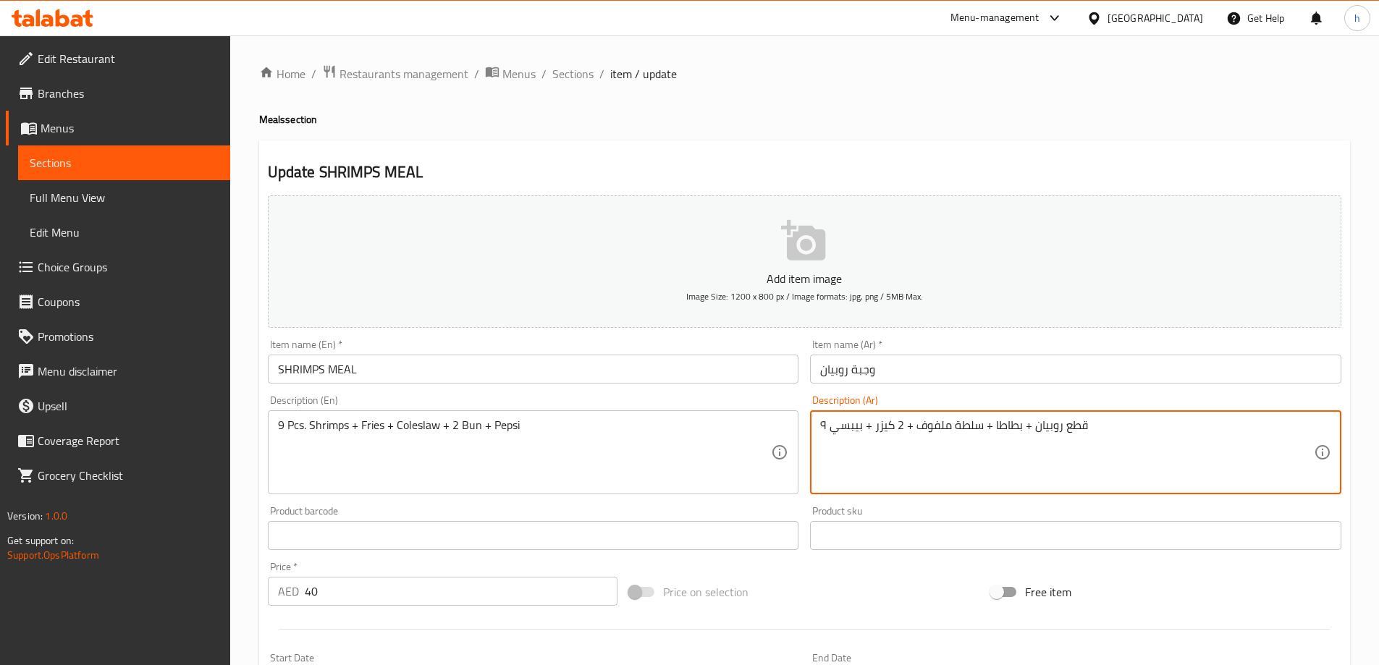
click at [1012, 426] on textarea "۹ قطع روبيان + بطاطا + سلطة ملفوف + 2 كيزر + بيبسي" at bounding box center [1067, 452] width 494 height 69
paste textarea "بابيس"
click at [992, 431] on textarea "۹ قطع روبيان + بطاطا + سلطة ملفوف + 2 كيزر + بيبسي" at bounding box center [1067, 452] width 494 height 69
drag, startPoint x: 995, startPoint y: 423, endPoint x: 1053, endPoint y: 437, distance: 58.7
click at [1053, 437] on textarea "۹ قطع روبيان + بطاطا مقلية + سلطة ملفوف + 2 كيزر + بيبسي" at bounding box center [1067, 452] width 494 height 69
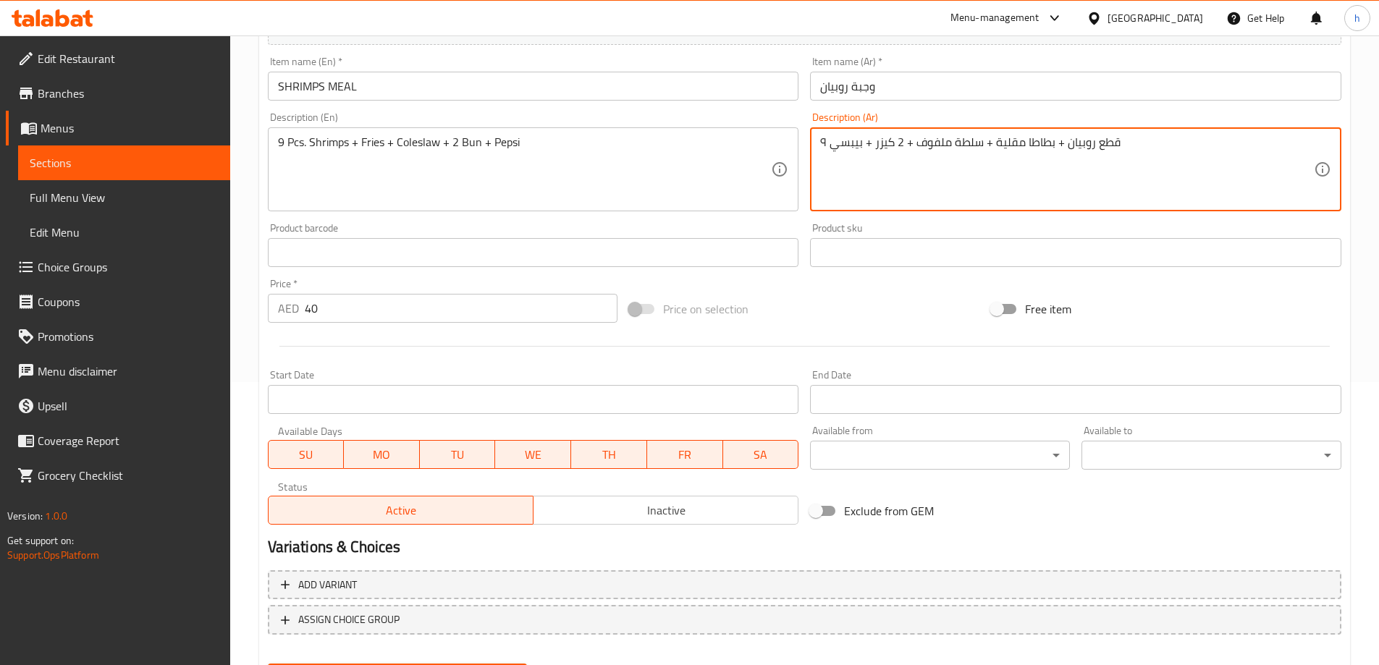
scroll to position [358, 0]
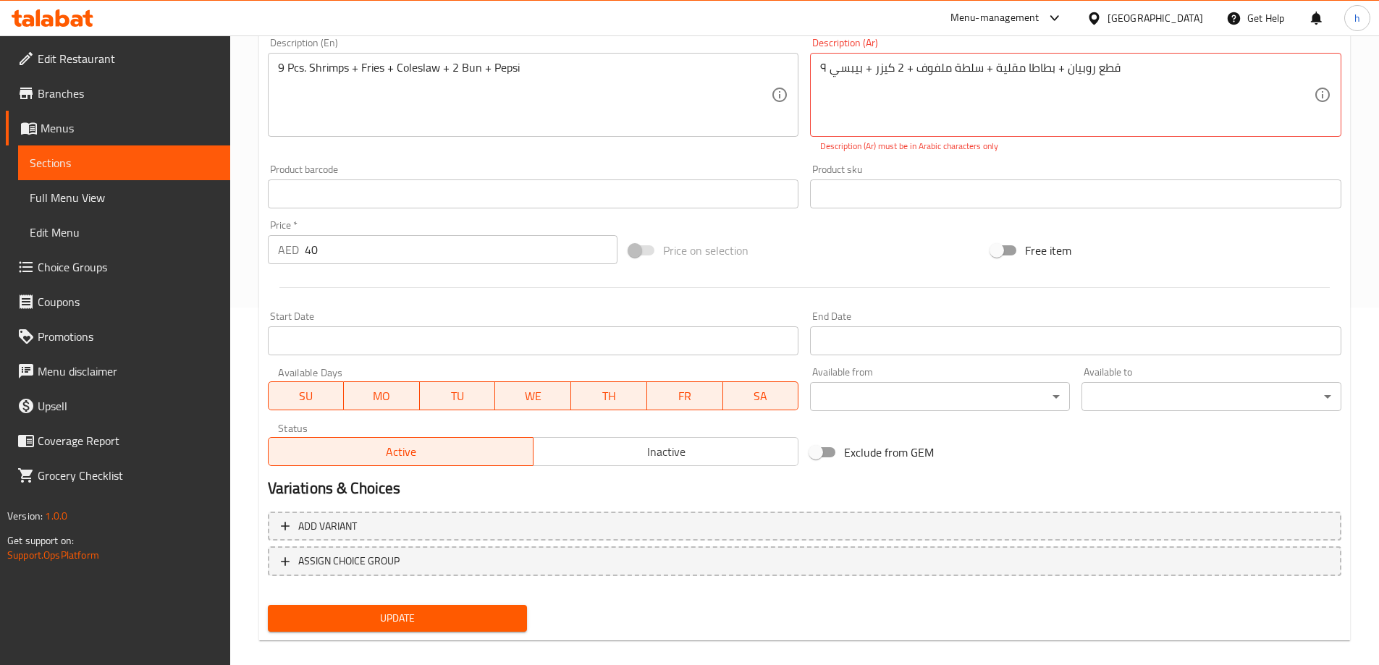
click at [442, 599] on div "Update" at bounding box center [397, 618] width 271 height 38
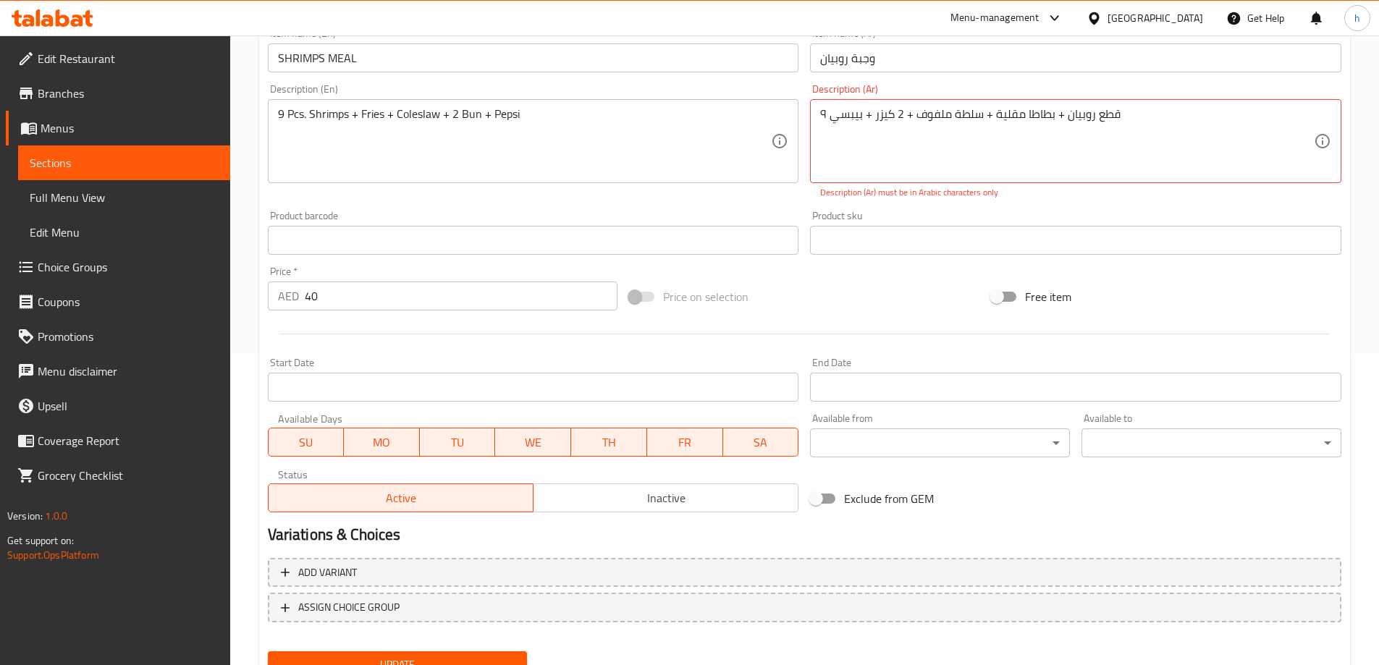
scroll to position [285, 0]
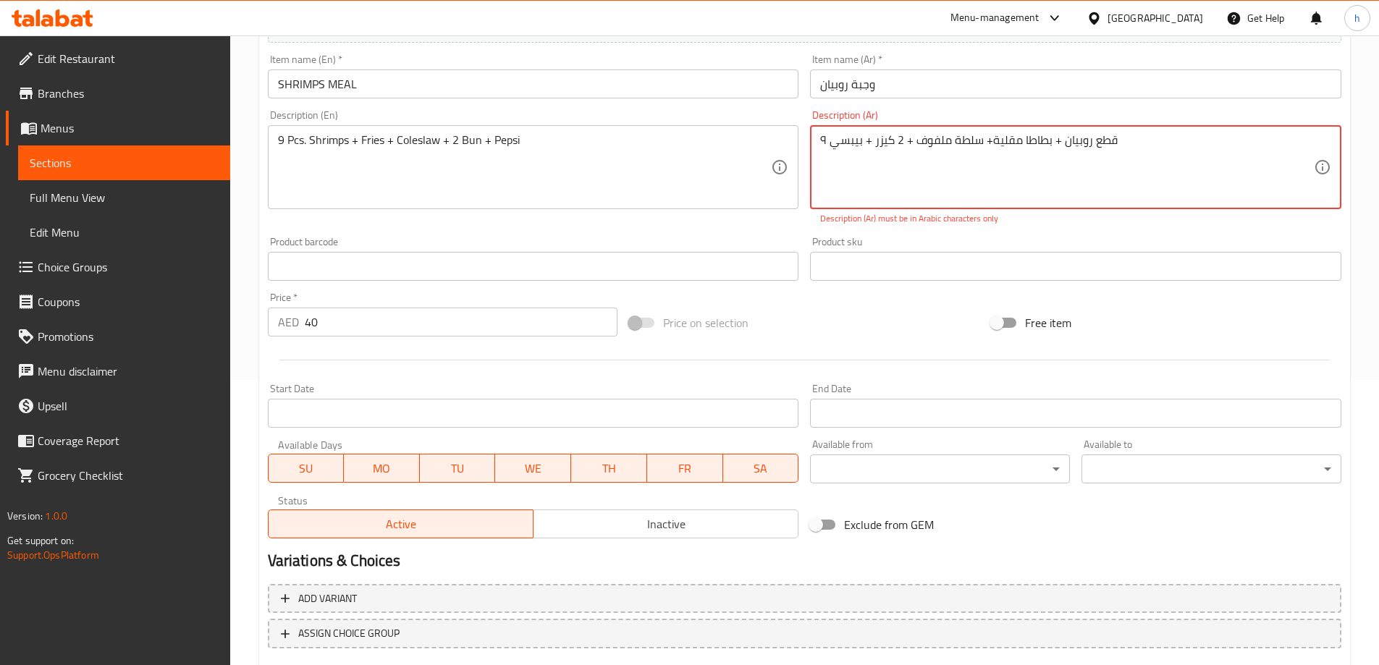
type textarea "۹ قطع روبيان + بطاطا مقلية + سلطة ملفوف + 2 كيزر + بيبسي"
click at [1051, 139] on textarea "۹ قطع روبيان + بطاطا مقلية + سلطة ملفوف + 2 كيزر + بيبسي" at bounding box center [1067, 167] width 494 height 69
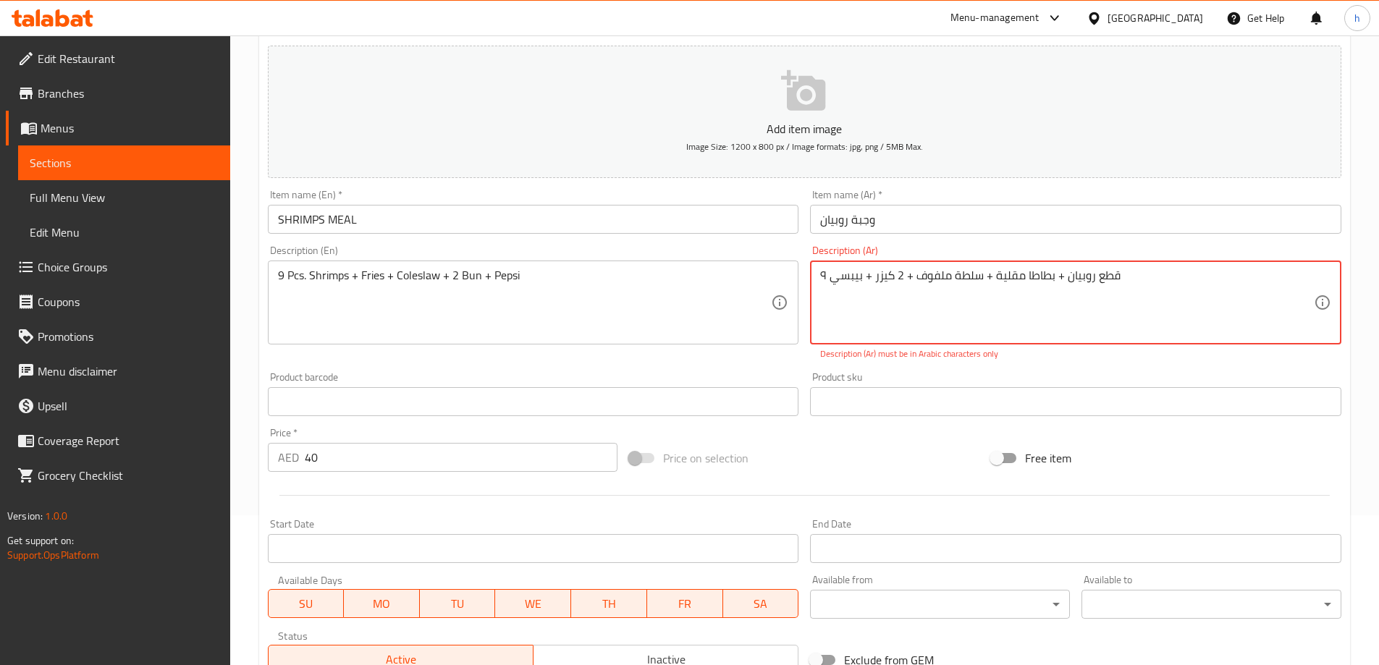
scroll to position [140, 0]
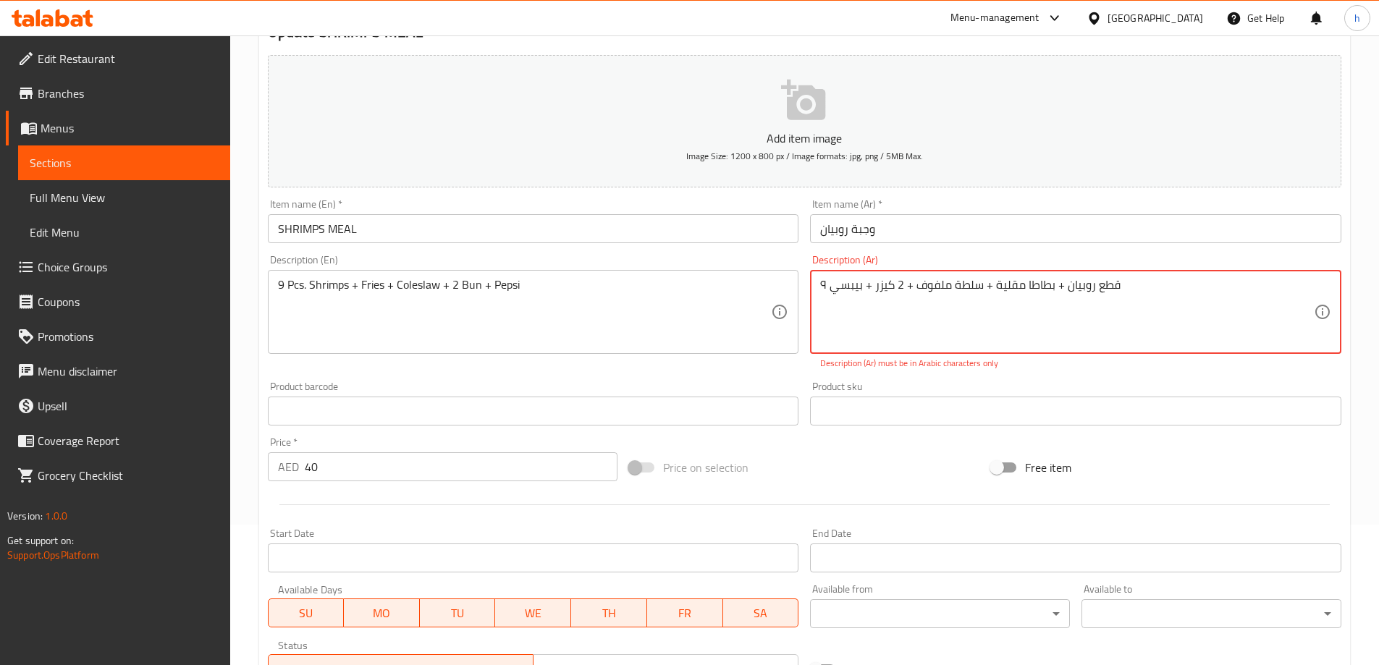
drag, startPoint x: 996, startPoint y: 283, endPoint x: 1053, endPoint y: 298, distance: 58.5
click at [1053, 298] on textarea "۹ قطع روبيان + بطاطا مقلية + سلطة ملفوف + 2 كيزر + بيبسي" at bounding box center [1067, 312] width 494 height 69
drag, startPoint x: 147, startPoint y: 169, endPoint x: 194, endPoint y: 208, distance: 61.6
click at [147, 169] on span "Sections" at bounding box center [124, 162] width 189 height 17
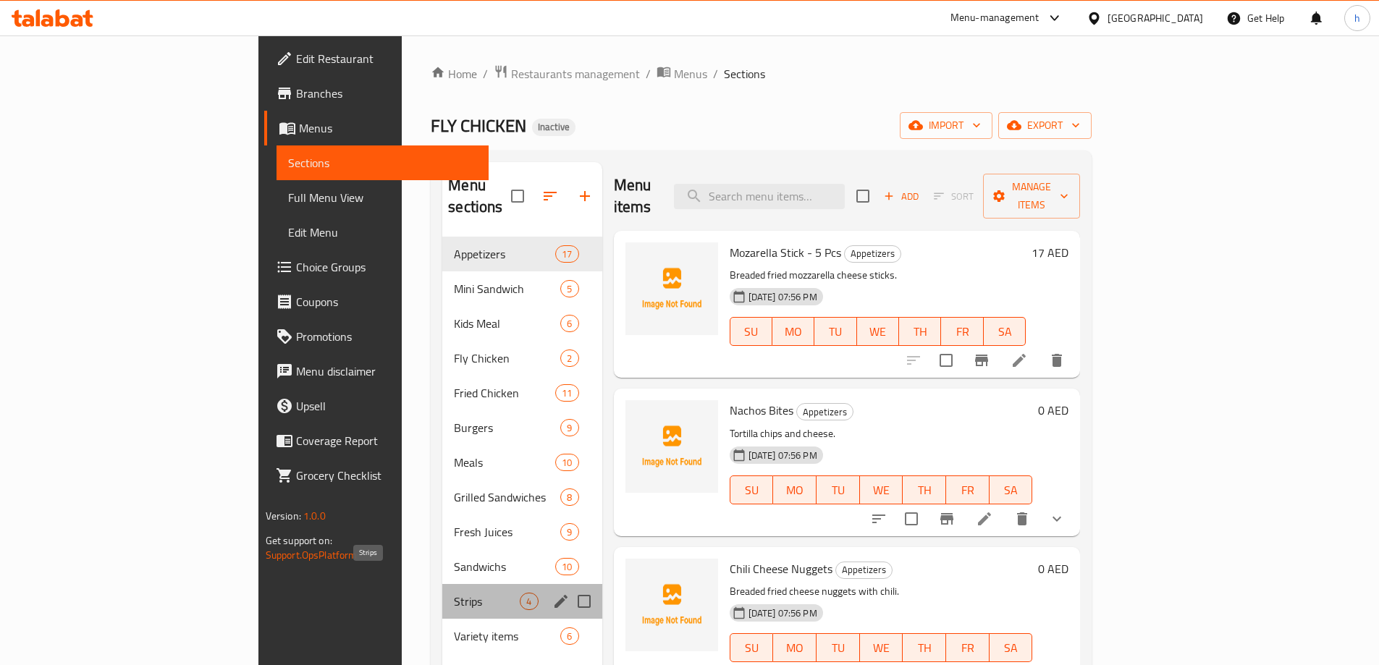
click at [454, 593] on span "Strips" at bounding box center [487, 601] width 66 height 17
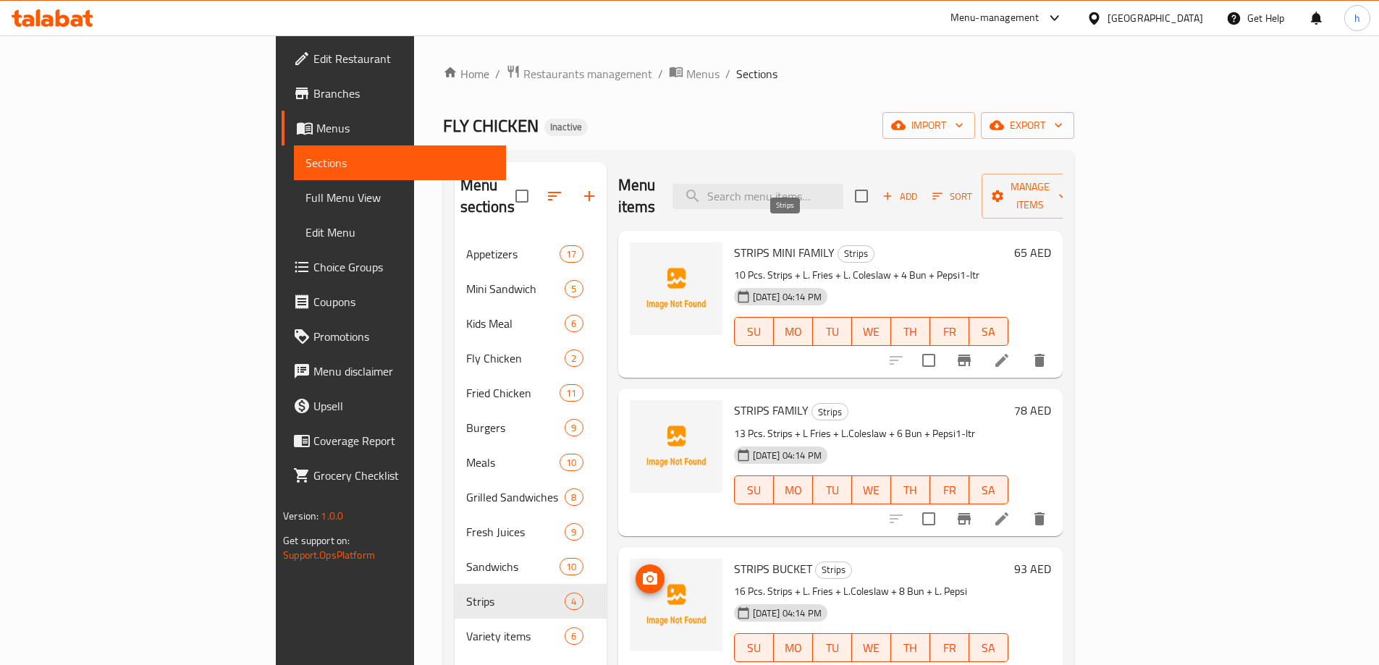
click at [838, 245] on span "Strips" at bounding box center [855, 253] width 35 height 17
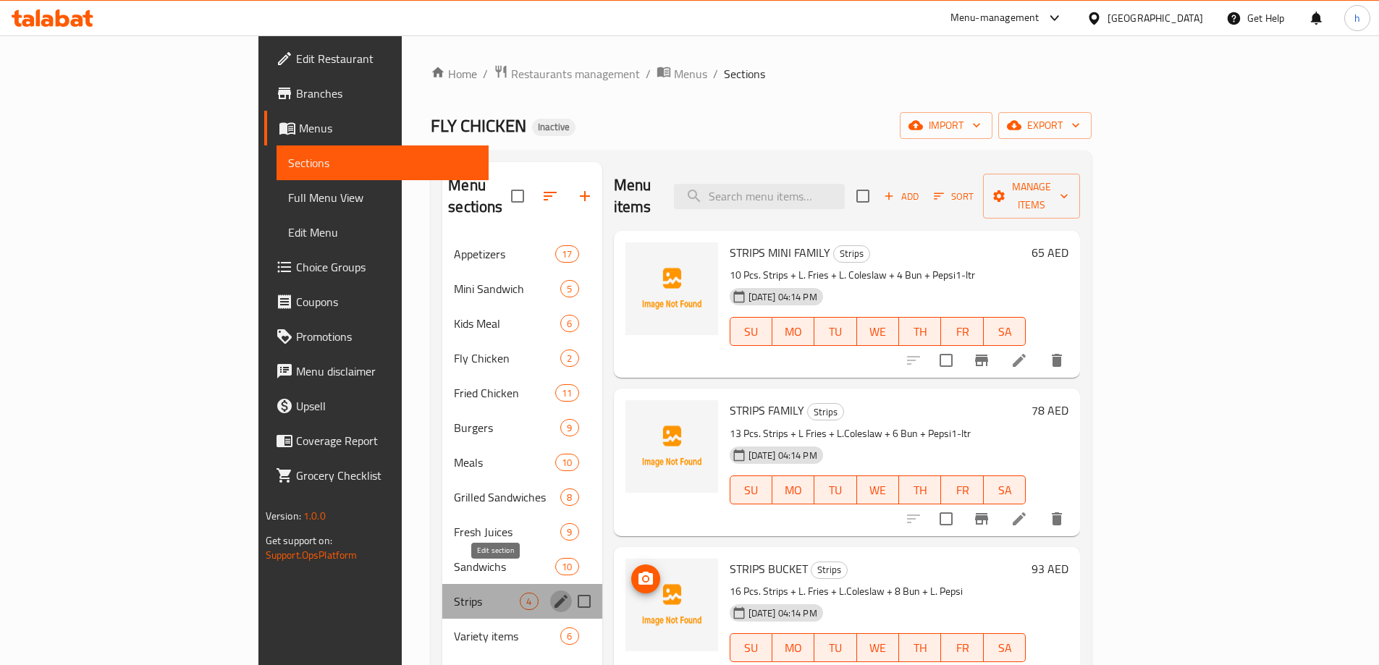
click at [555, 595] on icon "edit" at bounding box center [561, 601] width 13 height 13
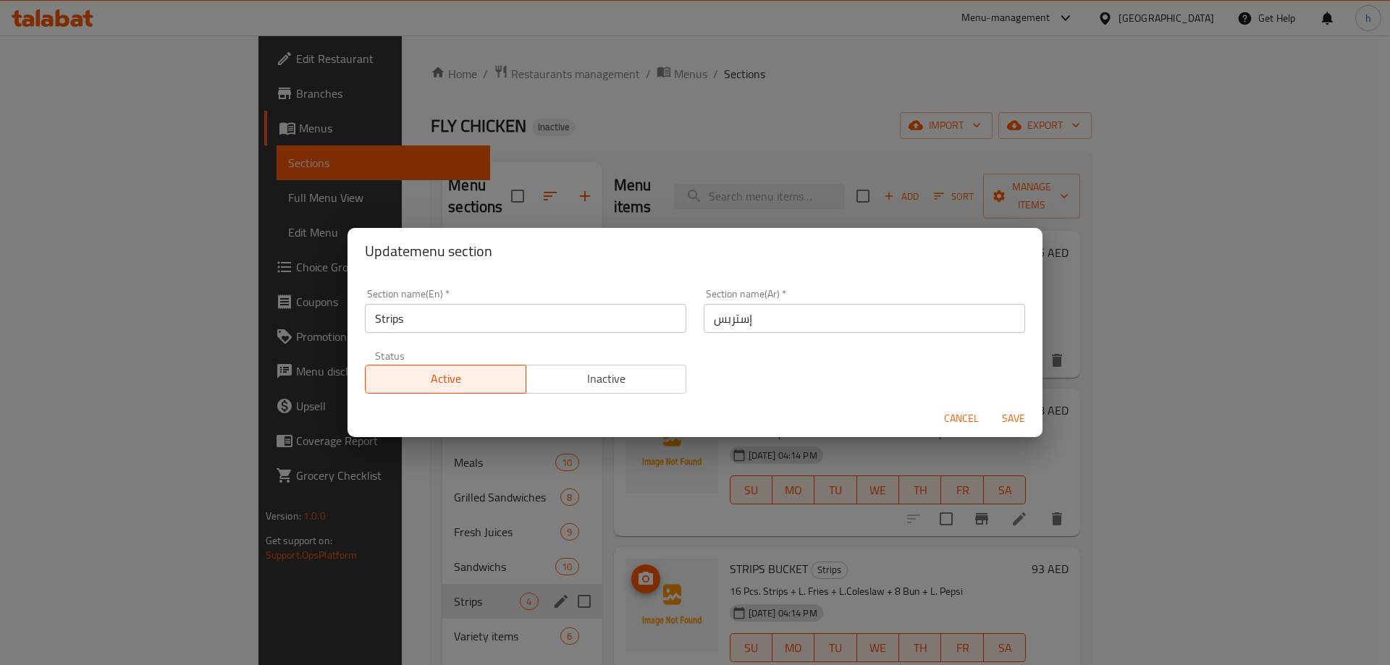
click at [738, 327] on input "إستربس" at bounding box center [864, 318] width 321 height 29
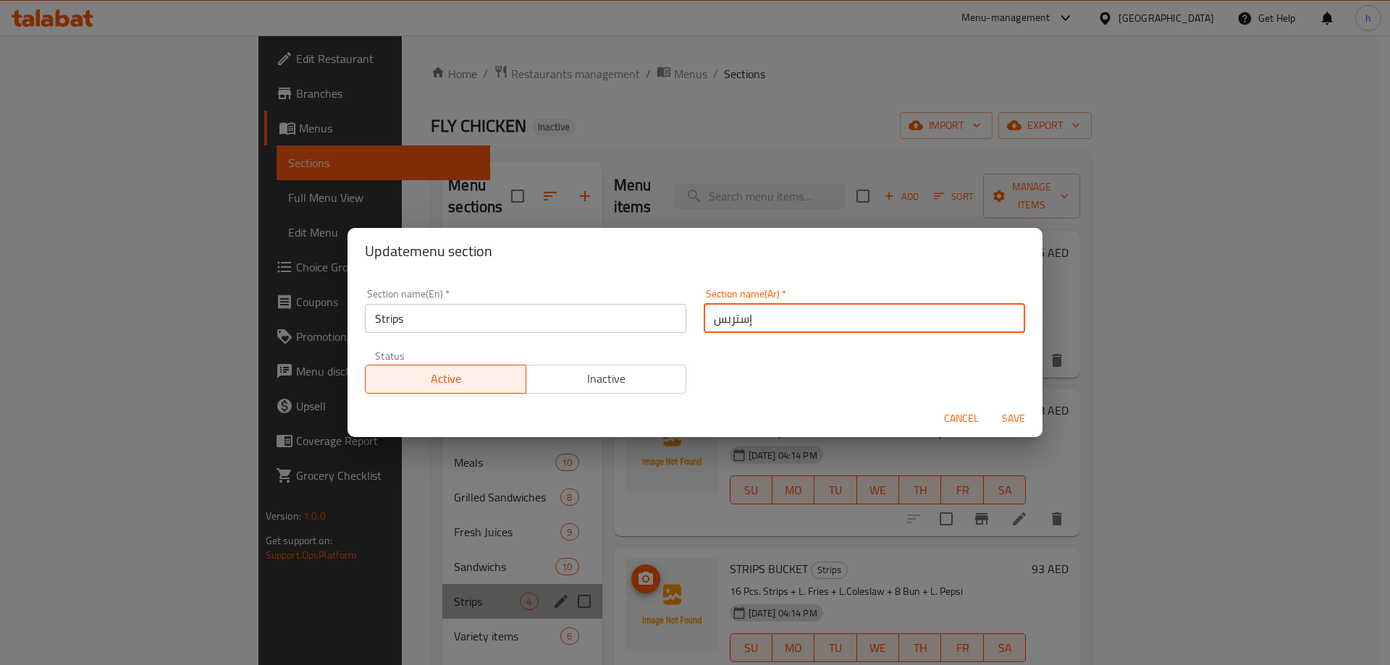
click at [738, 327] on input "إستربس" at bounding box center [864, 318] width 321 height 29
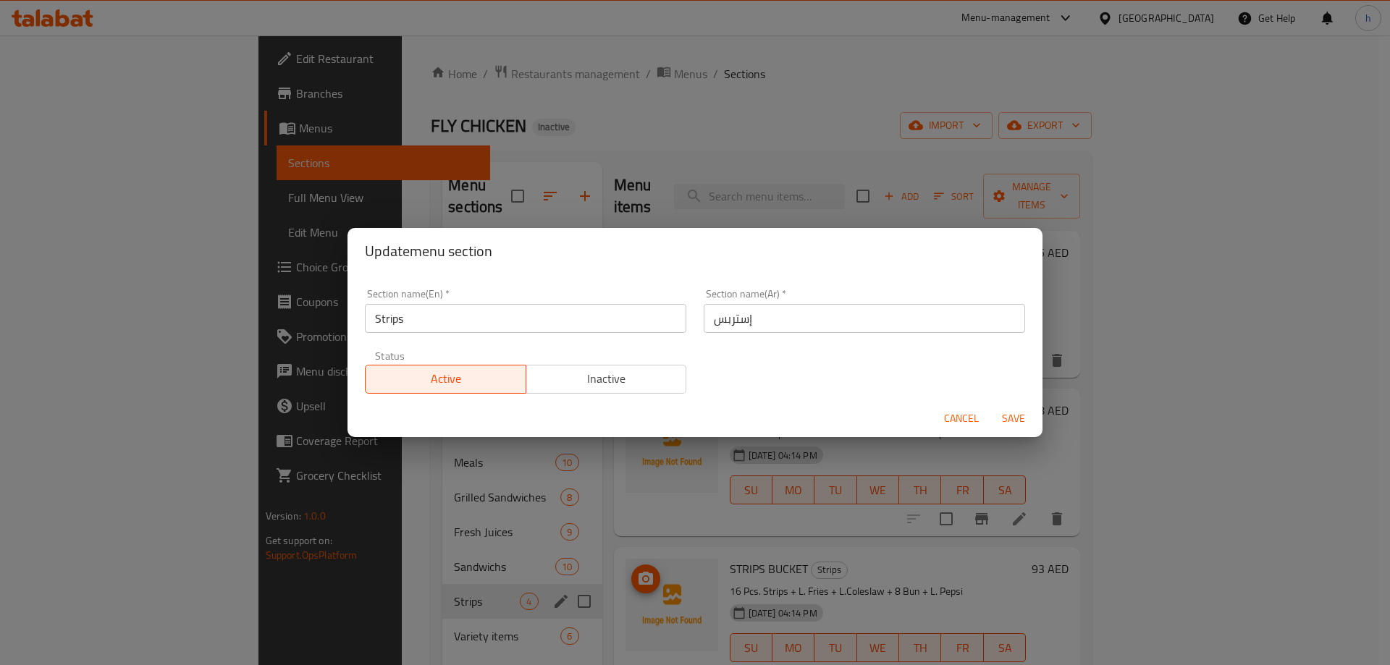
click at [940, 56] on div "Update menu section Section name(En)   * Strips Section name(En) * Section name…" at bounding box center [695, 332] width 1390 height 665
click at [938, 56] on div "Update menu section Section name(En)   * Strips Section name(En) * Section name…" at bounding box center [695, 332] width 1390 height 665
click at [964, 424] on span "Cancel" at bounding box center [961, 419] width 35 height 18
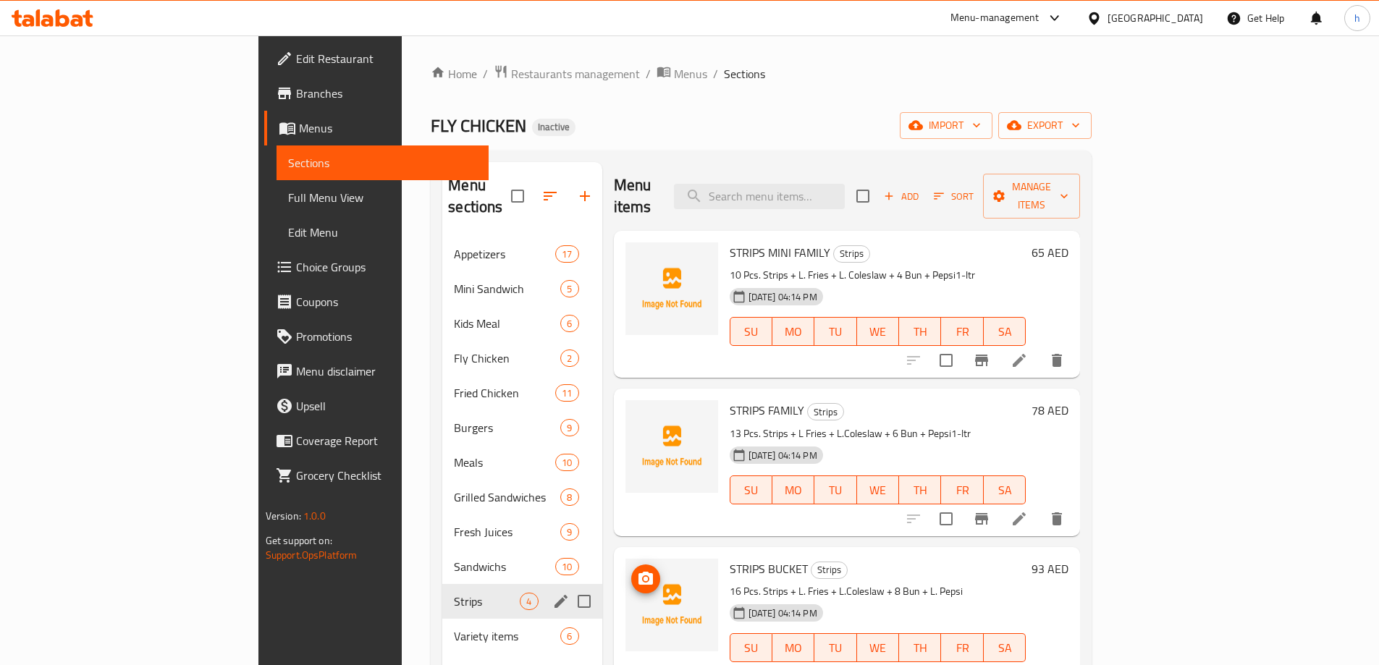
click at [552, 593] on icon "edit" at bounding box center [560, 601] width 17 height 17
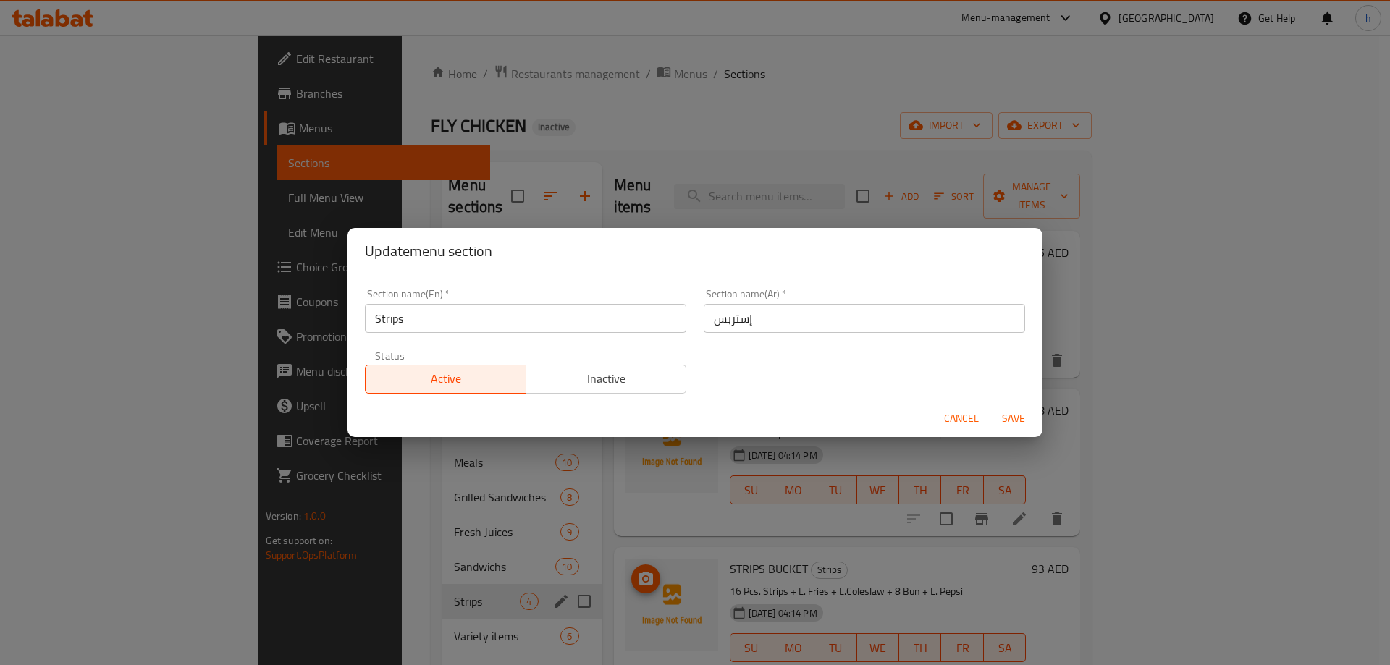
click at [727, 326] on input "إستربس" at bounding box center [864, 318] width 321 height 29
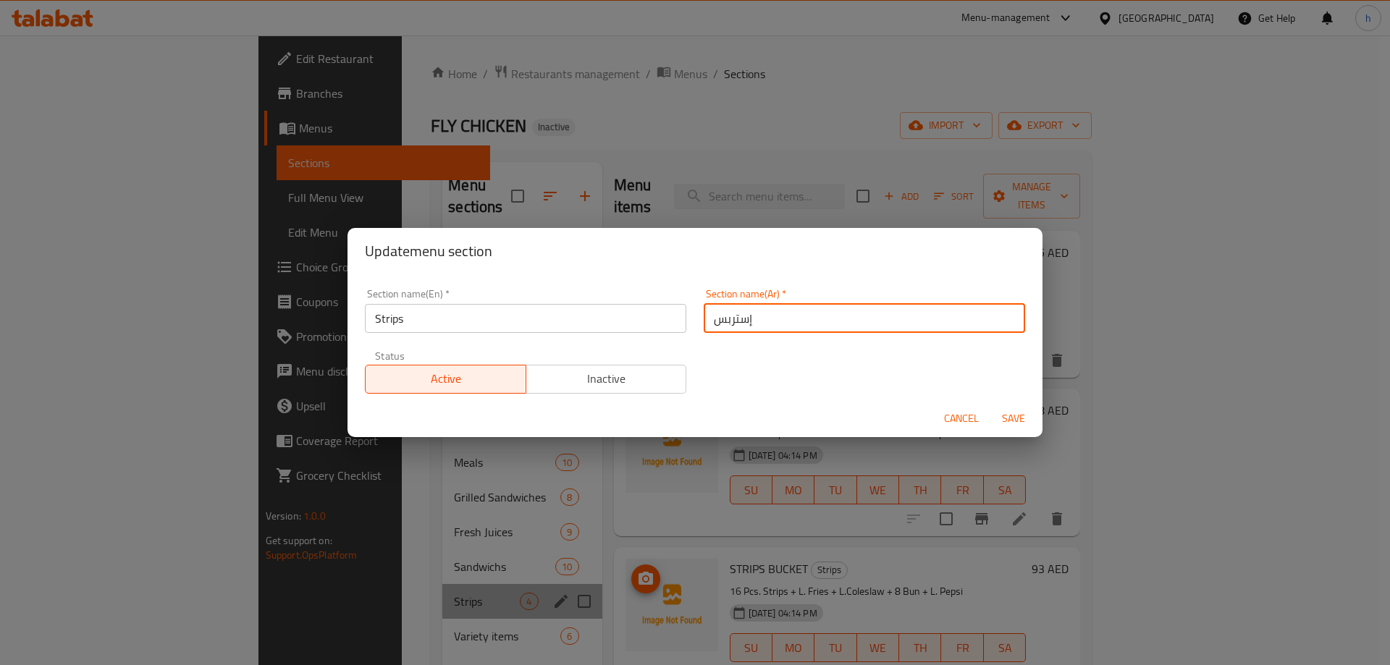
click at [727, 326] on input "إستربس" at bounding box center [864, 318] width 321 height 29
click at [958, 421] on span "Cancel" at bounding box center [961, 419] width 35 height 18
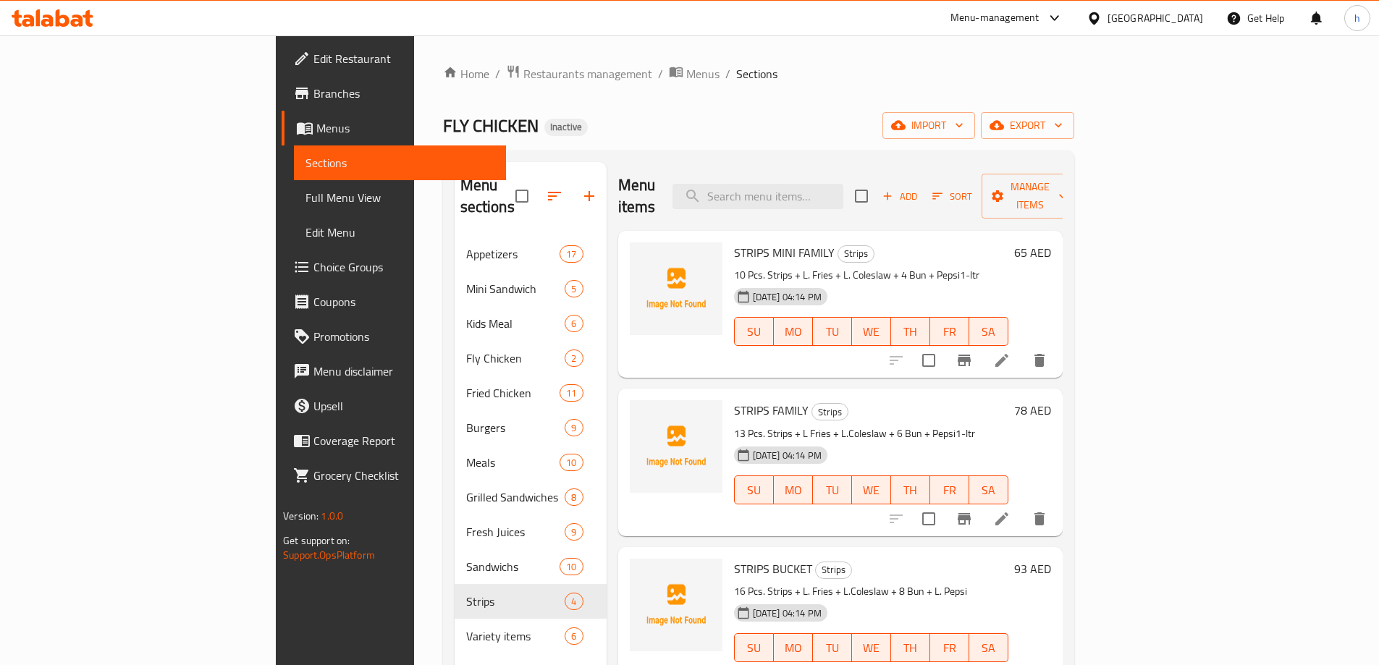
click at [729, 123] on div "FLY CHICKEN Inactive import export" at bounding box center [758, 125] width 631 height 27
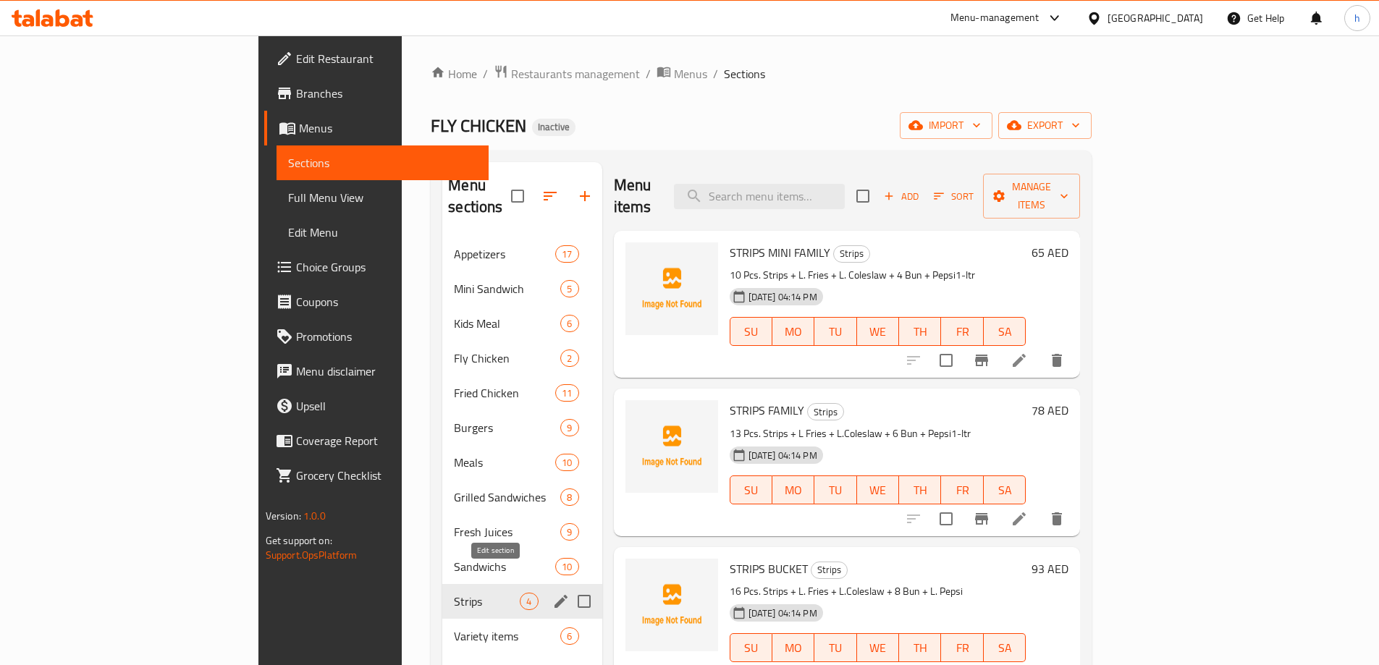
click at [552, 593] on icon "edit" at bounding box center [560, 601] width 17 height 17
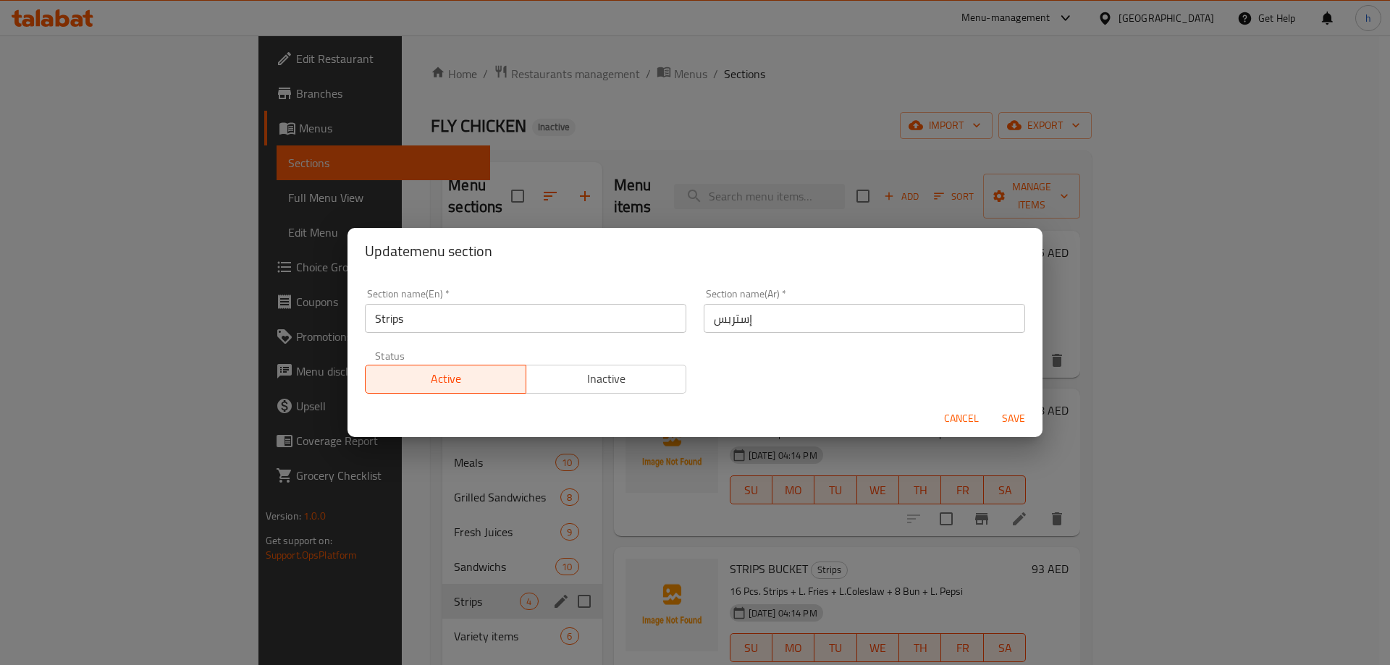
click at [907, 129] on div "Update menu section Section name(En)   * Strips Section name(En) * Section name…" at bounding box center [695, 332] width 1390 height 665
click at [954, 413] on span "Cancel" at bounding box center [961, 419] width 35 height 18
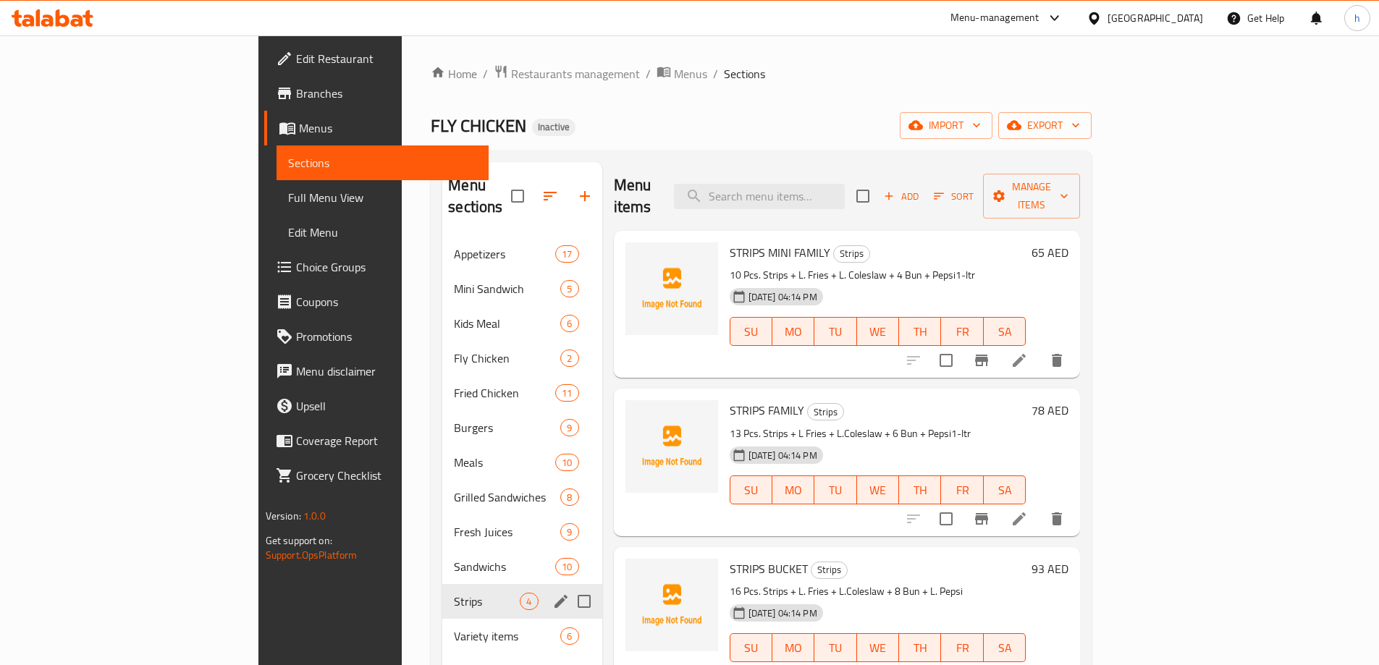
click at [569, 586] on input "Menu sections" at bounding box center [584, 601] width 30 height 30
checkbox input "true"
click at [535, 190] on icon "button" at bounding box center [541, 196] width 13 height 13
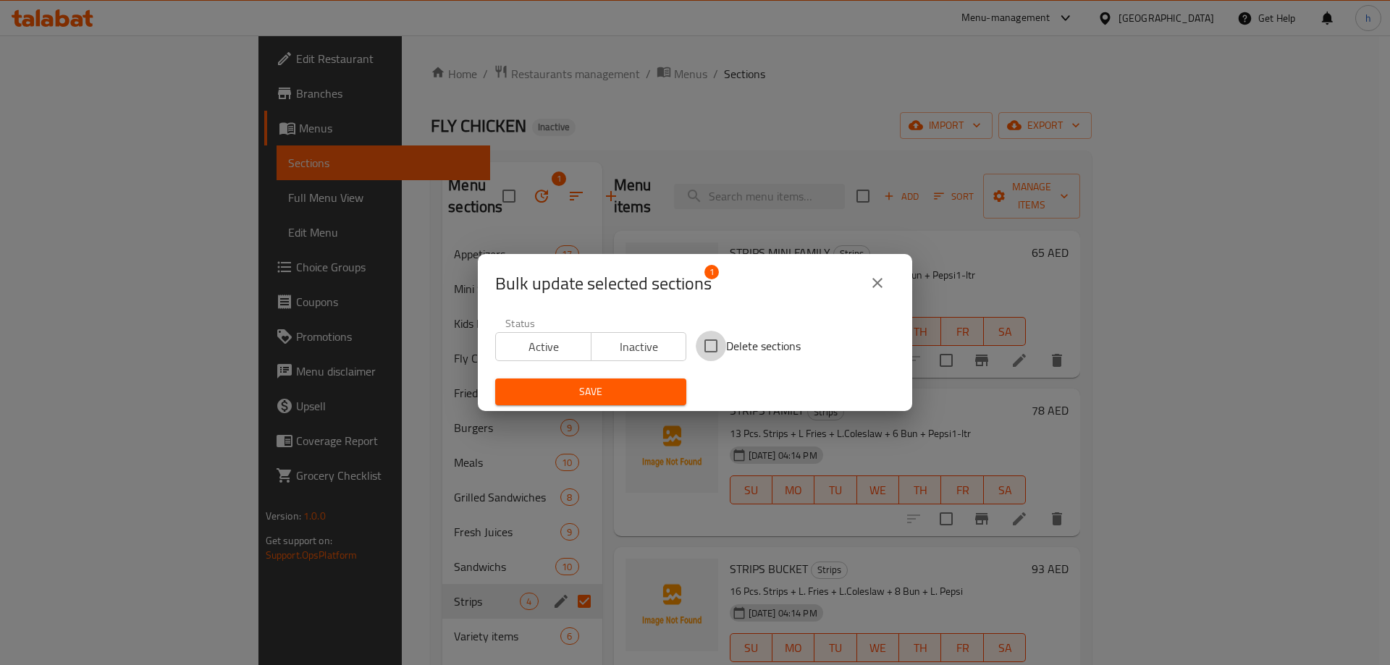
click at [704, 345] on input "Delete sections" at bounding box center [711, 346] width 30 height 30
checkbox input "true"
click at [643, 382] on button "Save" at bounding box center [590, 392] width 191 height 27
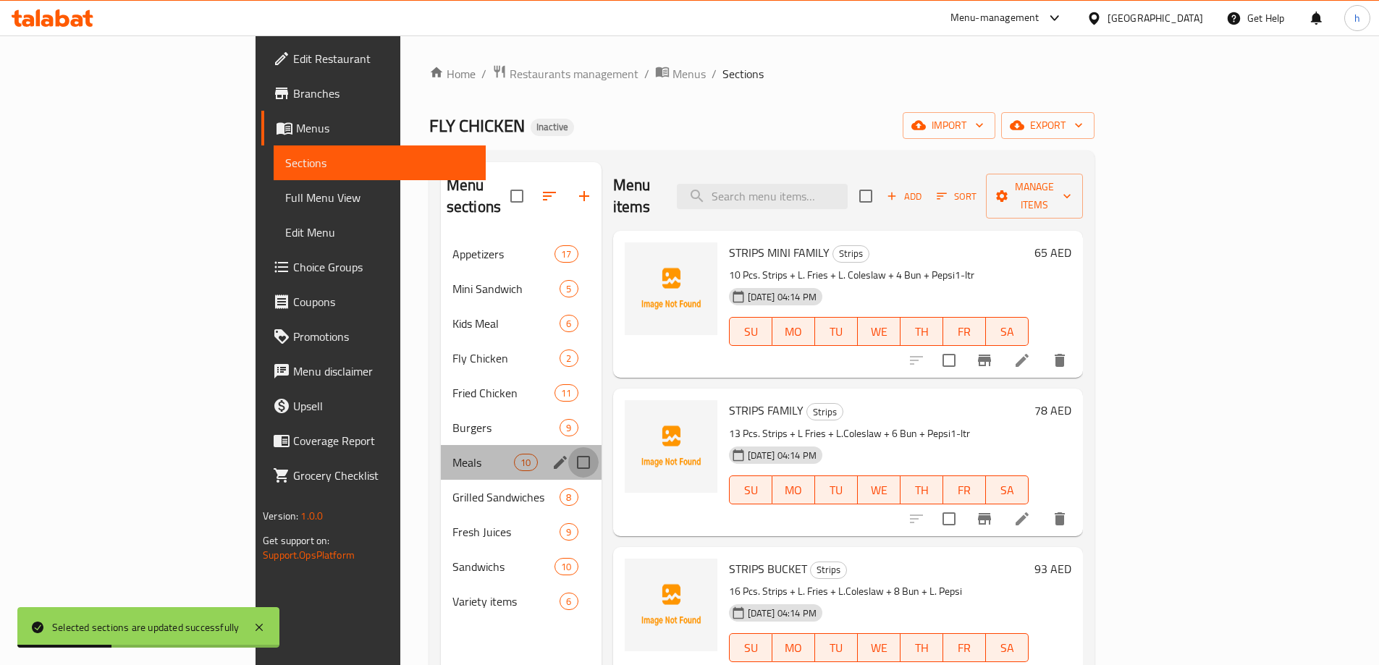
click at [568, 447] on input "Menu sections" at bounding box center [583, 462] width 30 height 30
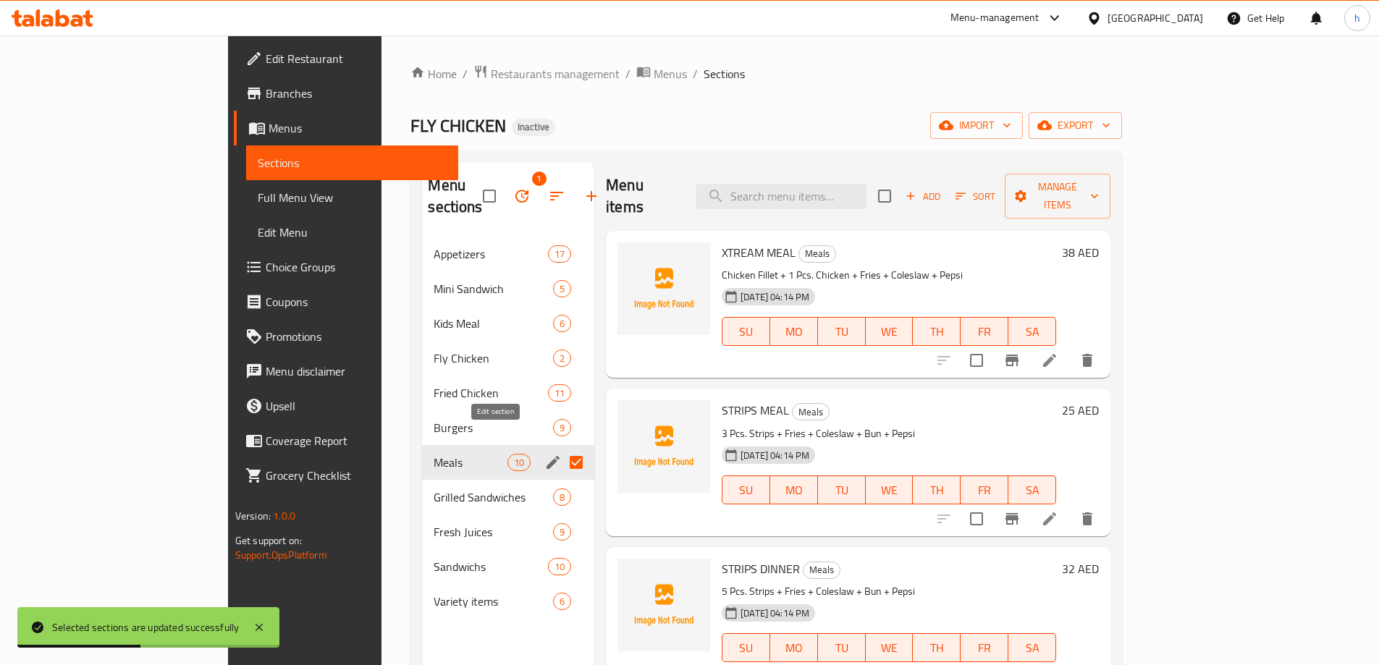
click at [544, 454] on icon "edit" at bounding box center [552, 462] width 17 height 17
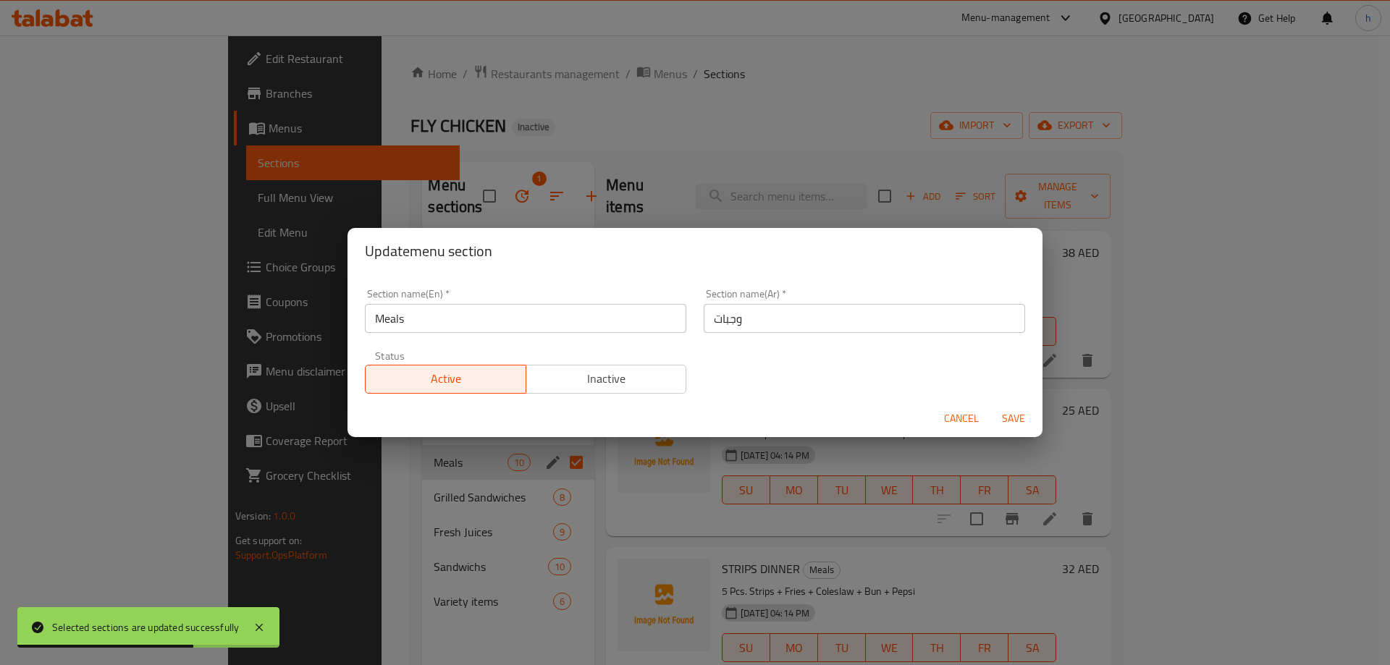
click at [953, 417] on span "Cancel" at bounding box center [961, 419] width 35 height 18
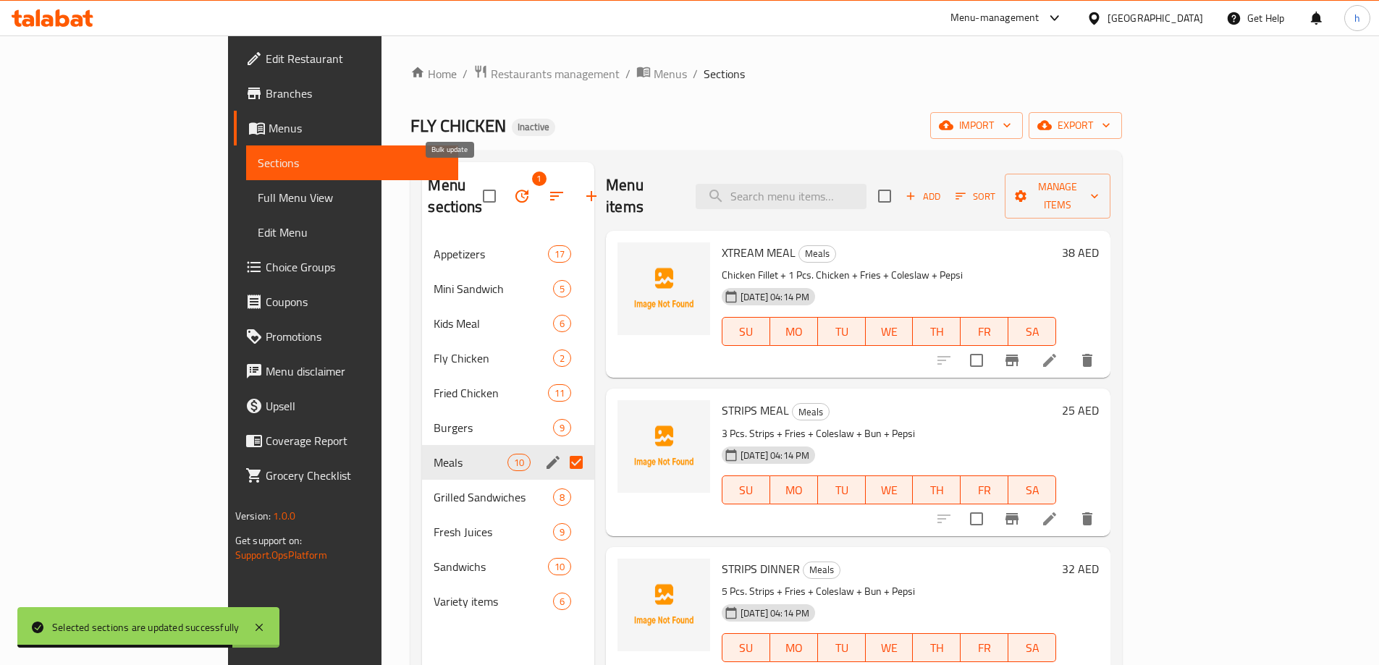
click at [515, 190] on icon "button" at bounding box center [521, 196] width 13 height 13
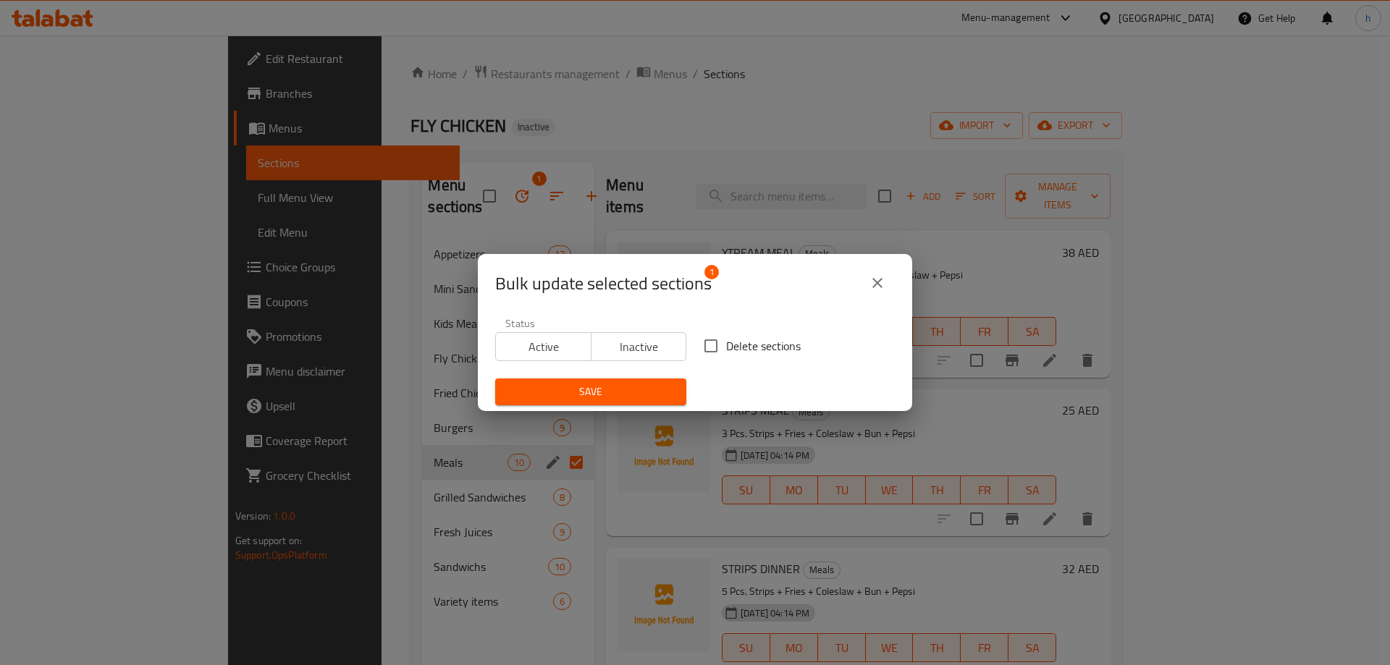
click at [628, 380] on button "Save" at bounding box center [590, 392] width 191 height 27
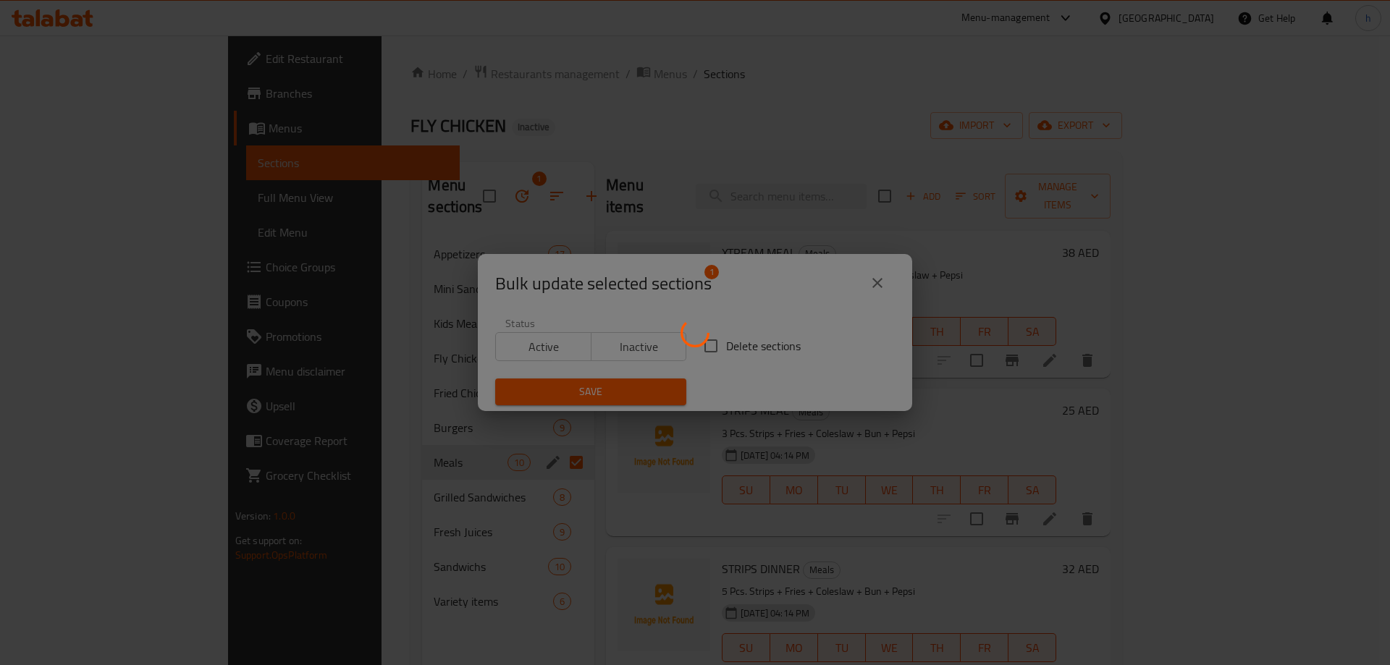
checkbox input "false"
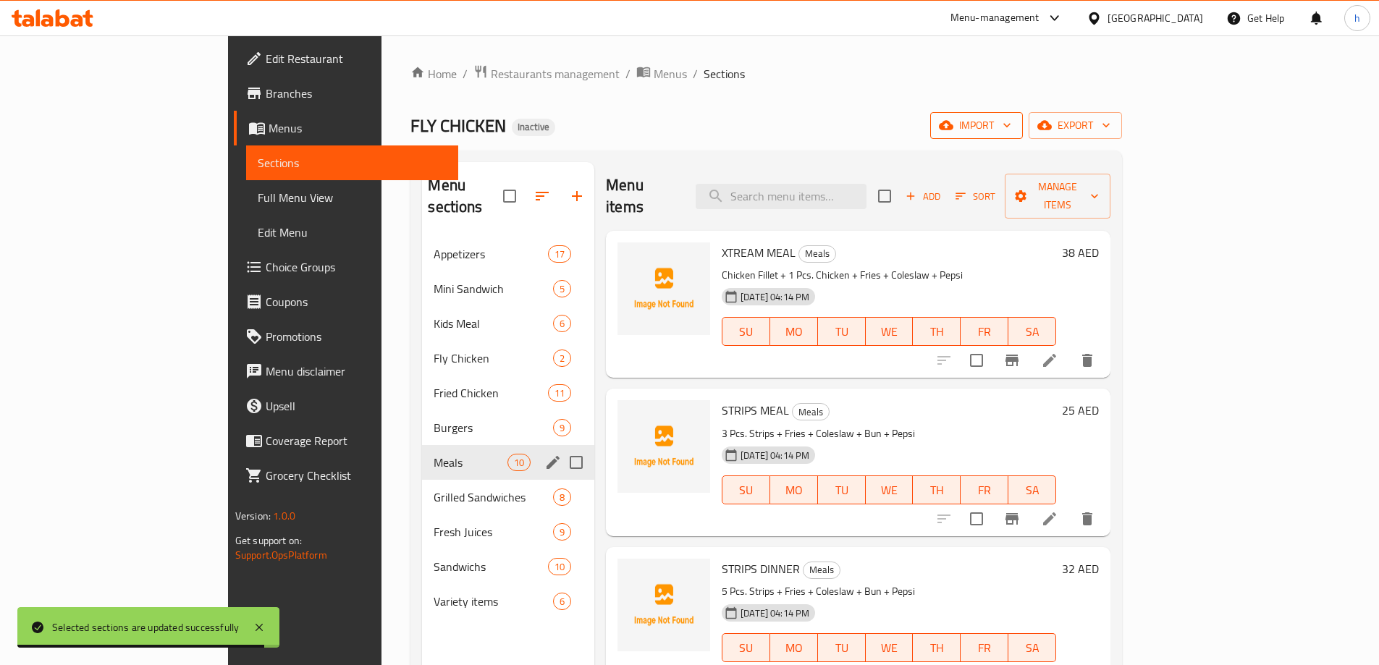
click at [1011, 127] on span "import" at bounding box center [976, 126] width 69 height 18
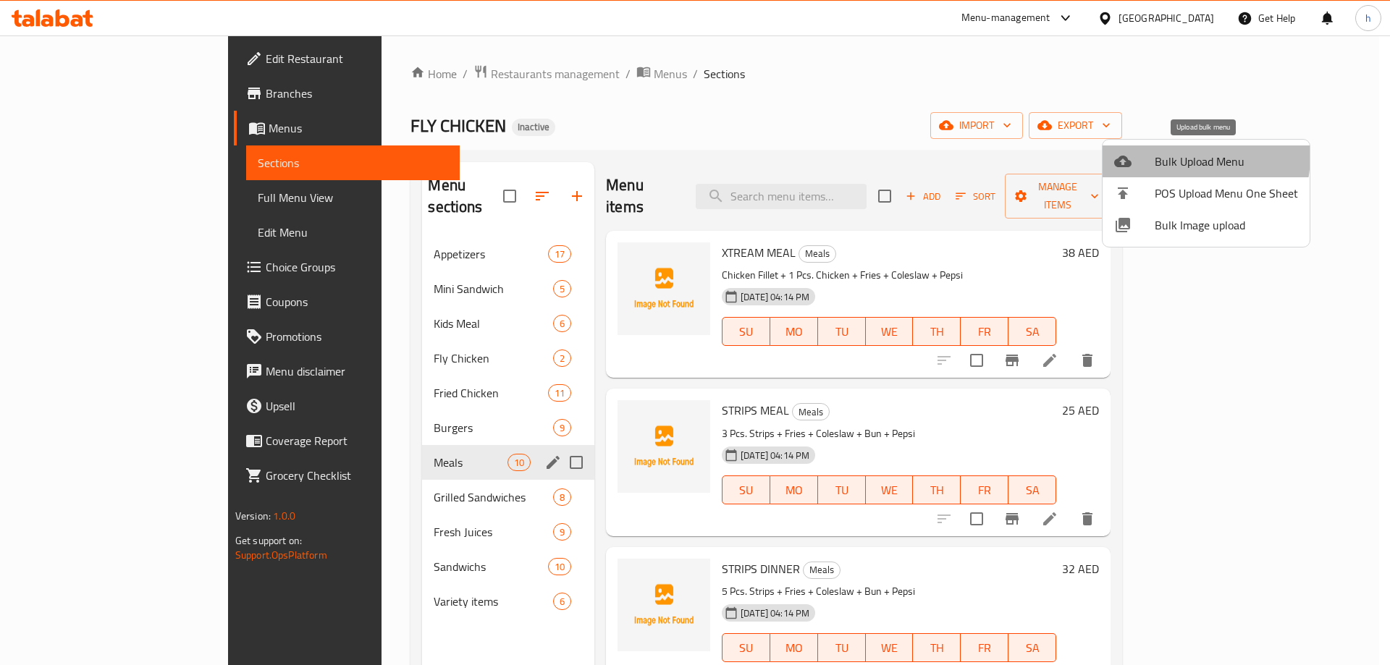
click at [1170, 155] on span "Bulk Upload Menu" at bounding box center [1226, 161] width 143 height 17
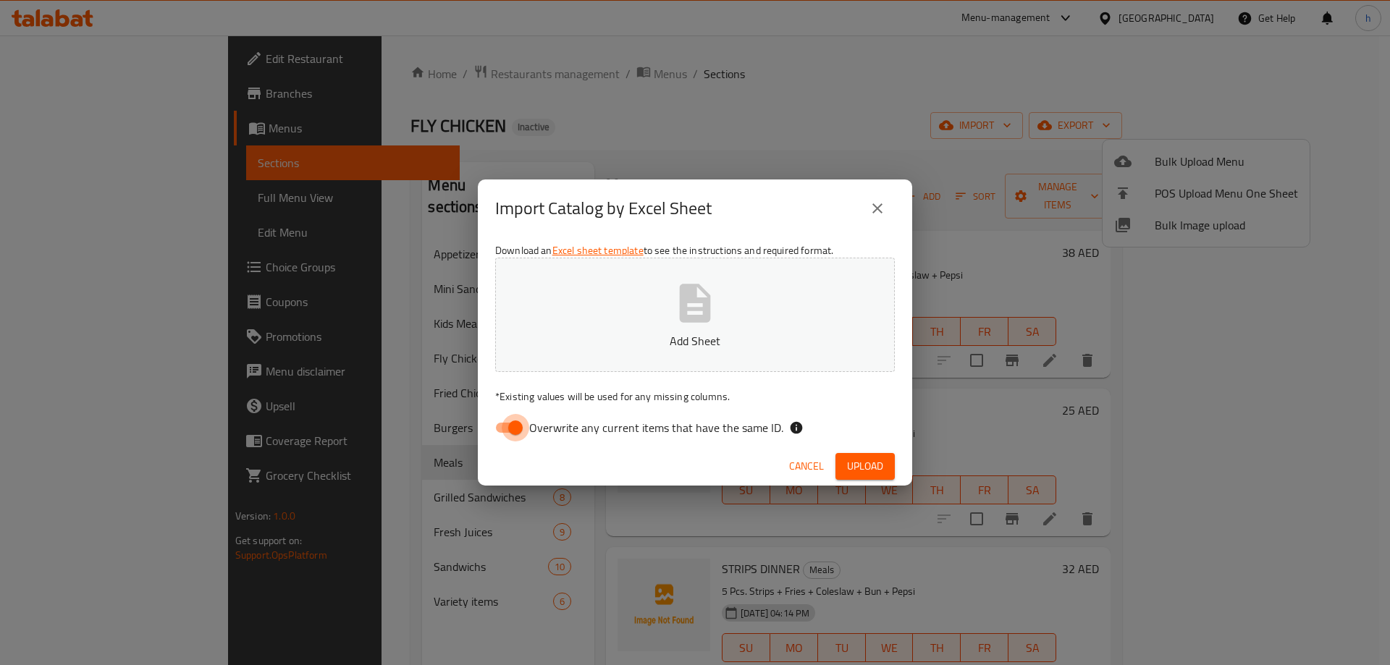
click at [520, 426] on input "Overwrite any current items that have the same ID." at bounding box center [515, 428] width 83 height 28
checkbox input "false"
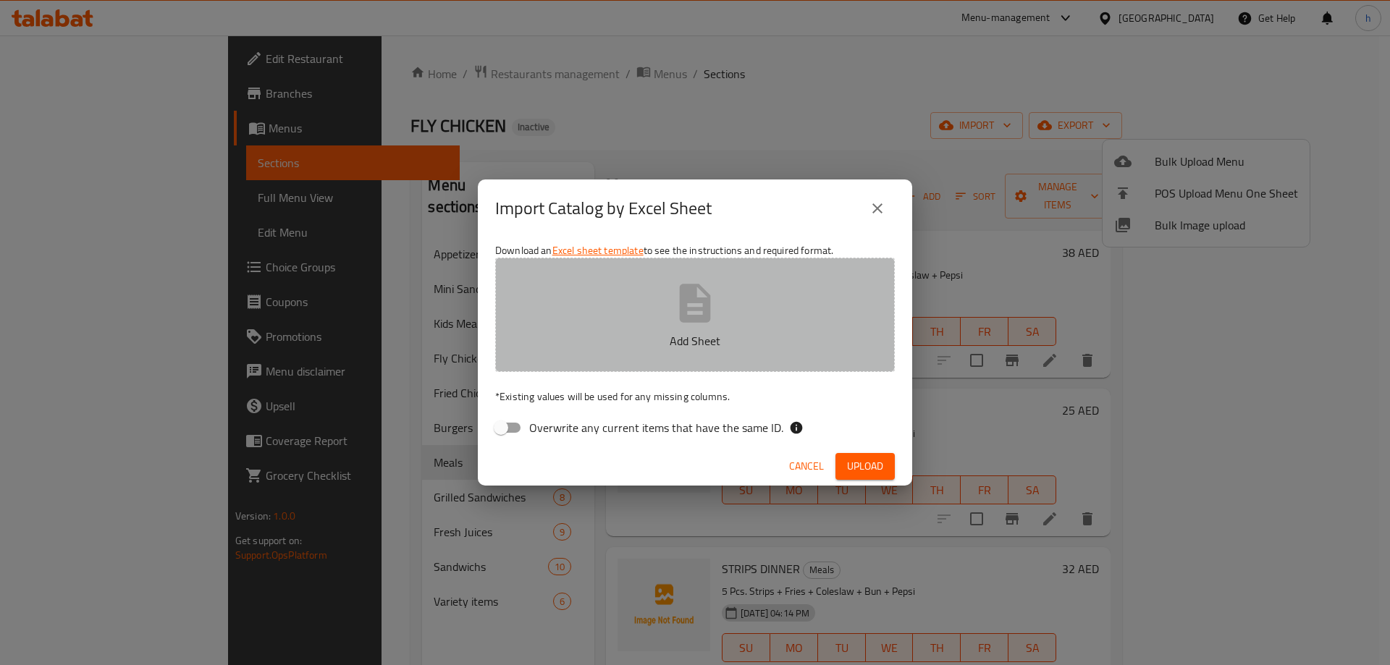
click at [663, 318] on button "Add Sheet" at bounding box center [695, 315] width 400 height 114
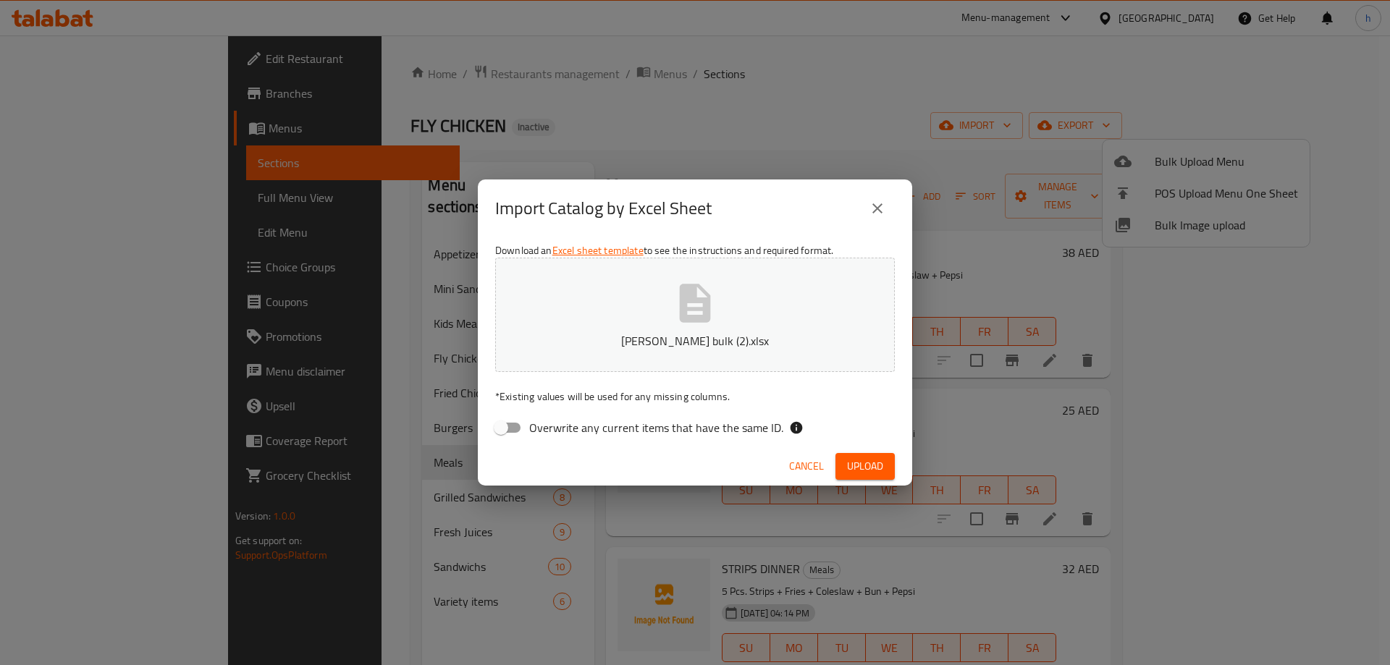
click at [858, 459] on span "Upload" at bounding box center [865, 467] width 36 height 18
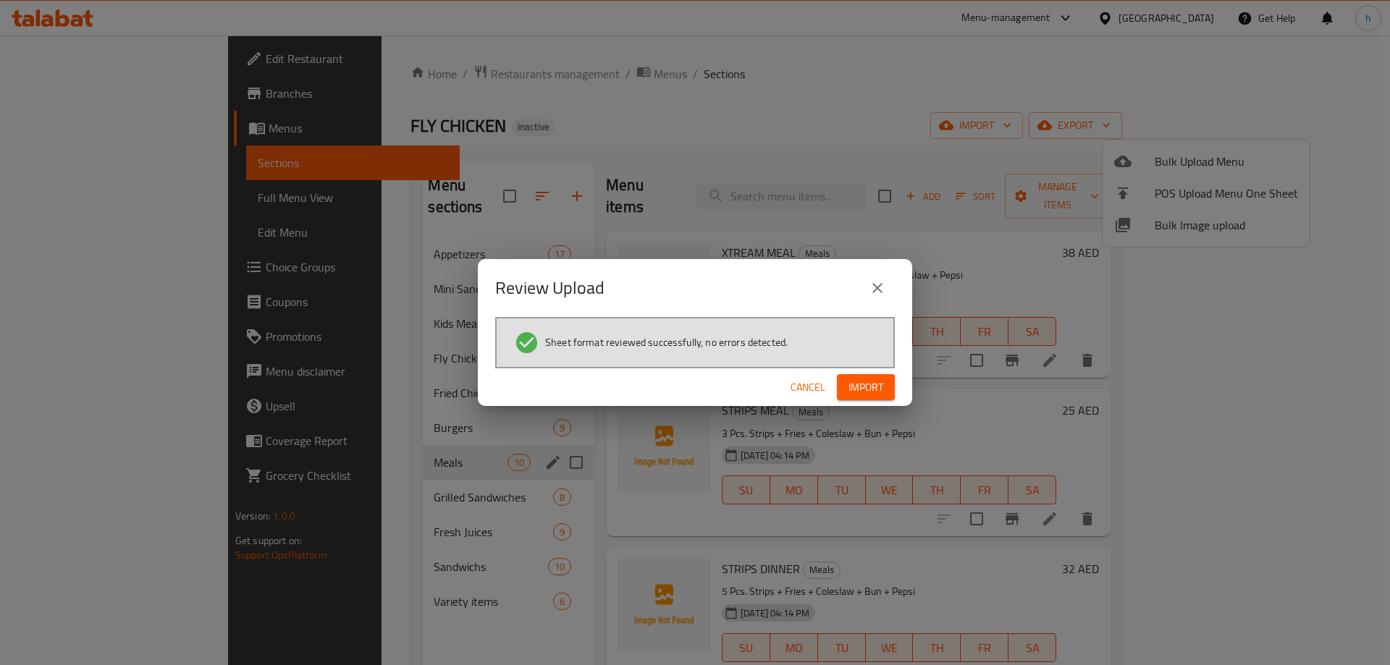
click at [867, 392] on span "Import" at bounding box center [865, 388] width 35 height 18
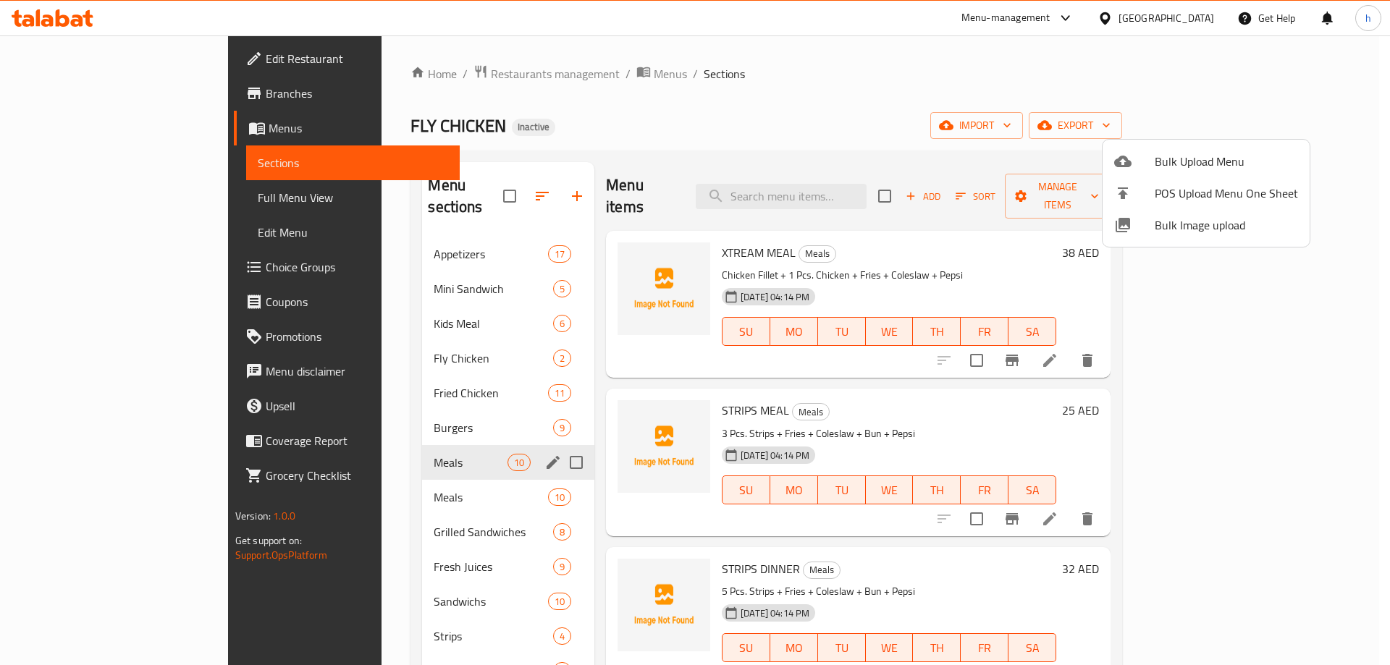
drag, startPoint x: 853, startPoint y: 108, endPoint x: 837, endPoint y: 107, distance: 16.7
click at [853, 107] on div at bounding box center [695, 332] width 1390 height 665
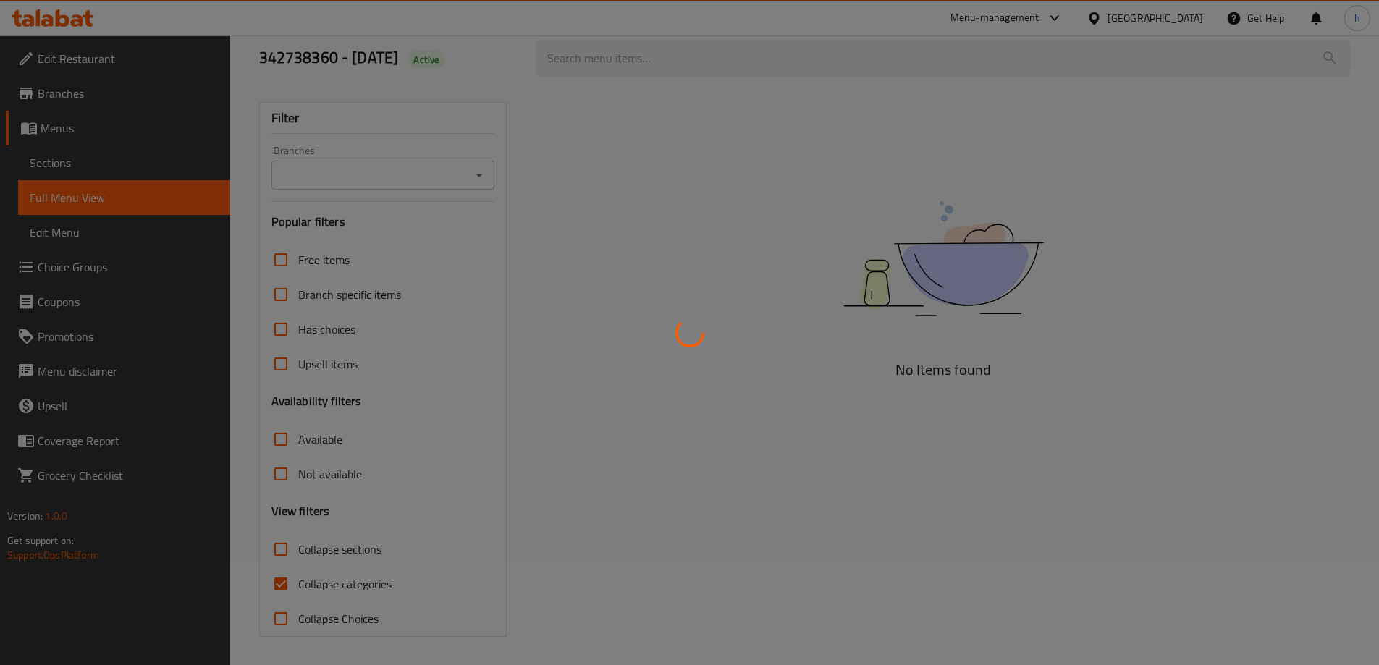
scroll to position [105, 0]
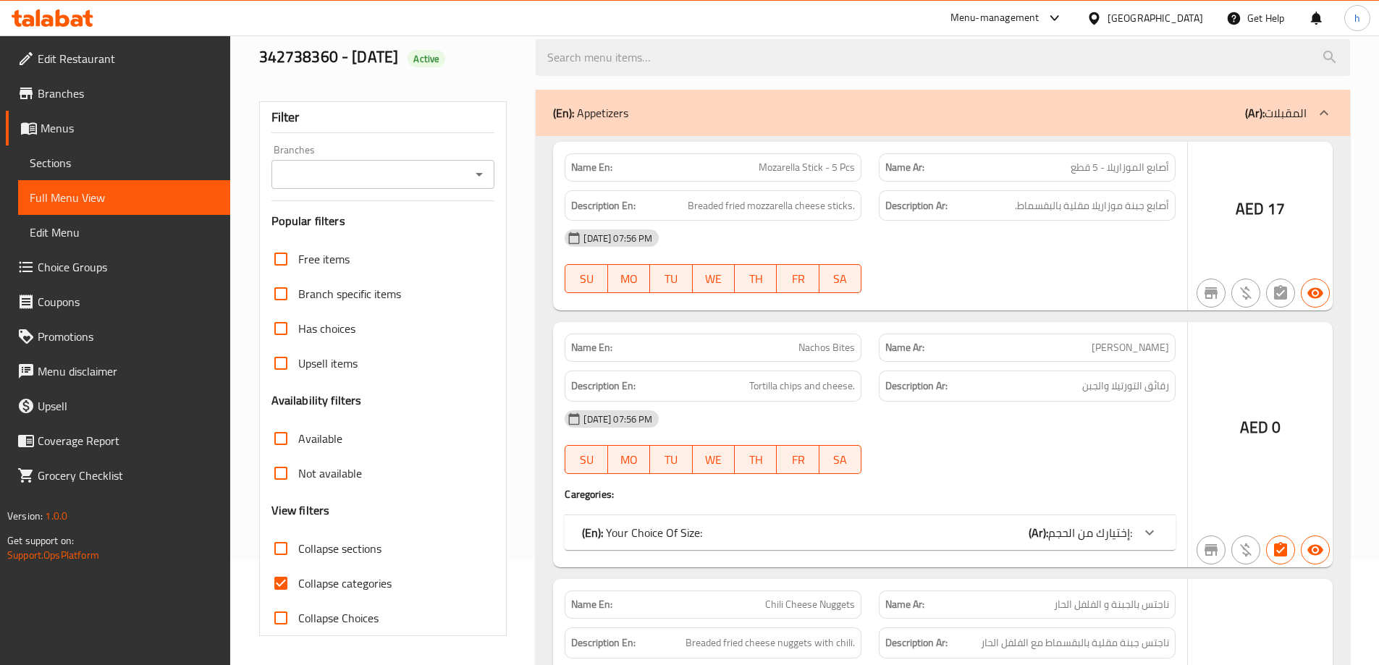
click at [331, 537] on div at bounding box center [689, 332] width 1379 height 665
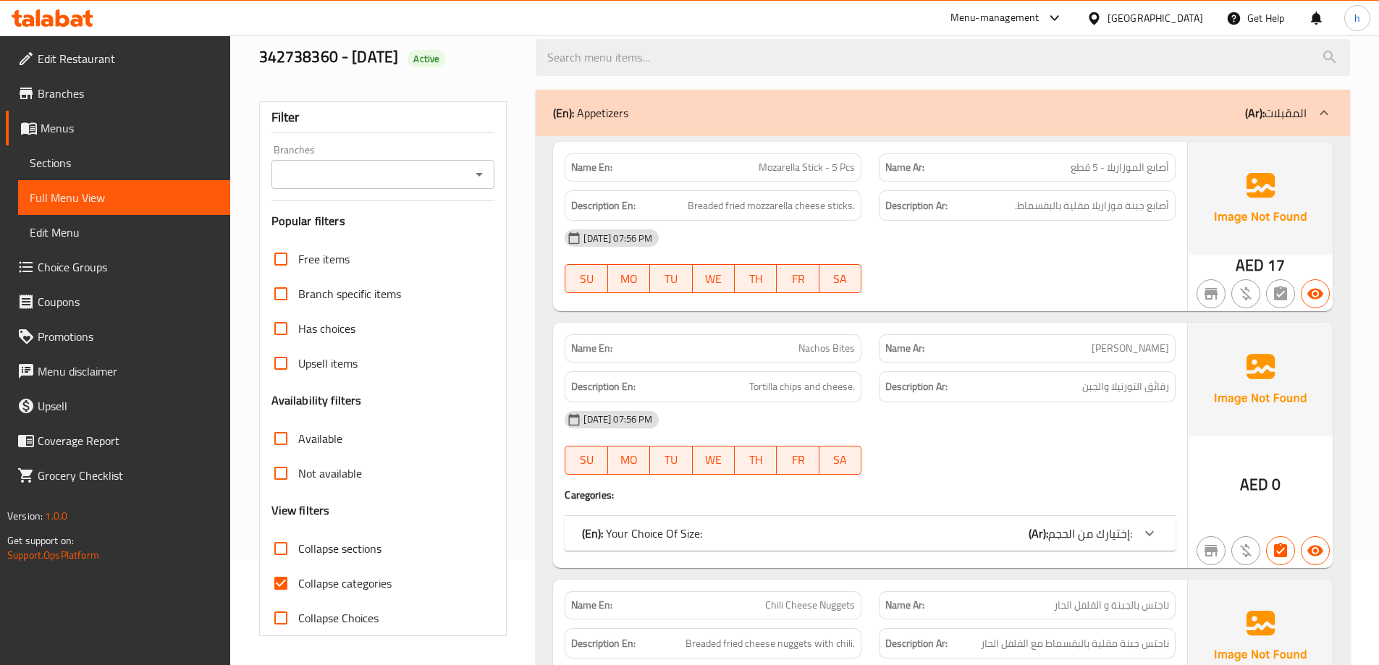
click at [336, 549] on span "Collapse sections" at bounding box center [339, 548] width 83 height 17
click at [298, 549] on input "Collapse sections" at bounding box center [281, 548] width 35 height 35
checkbox input "true"
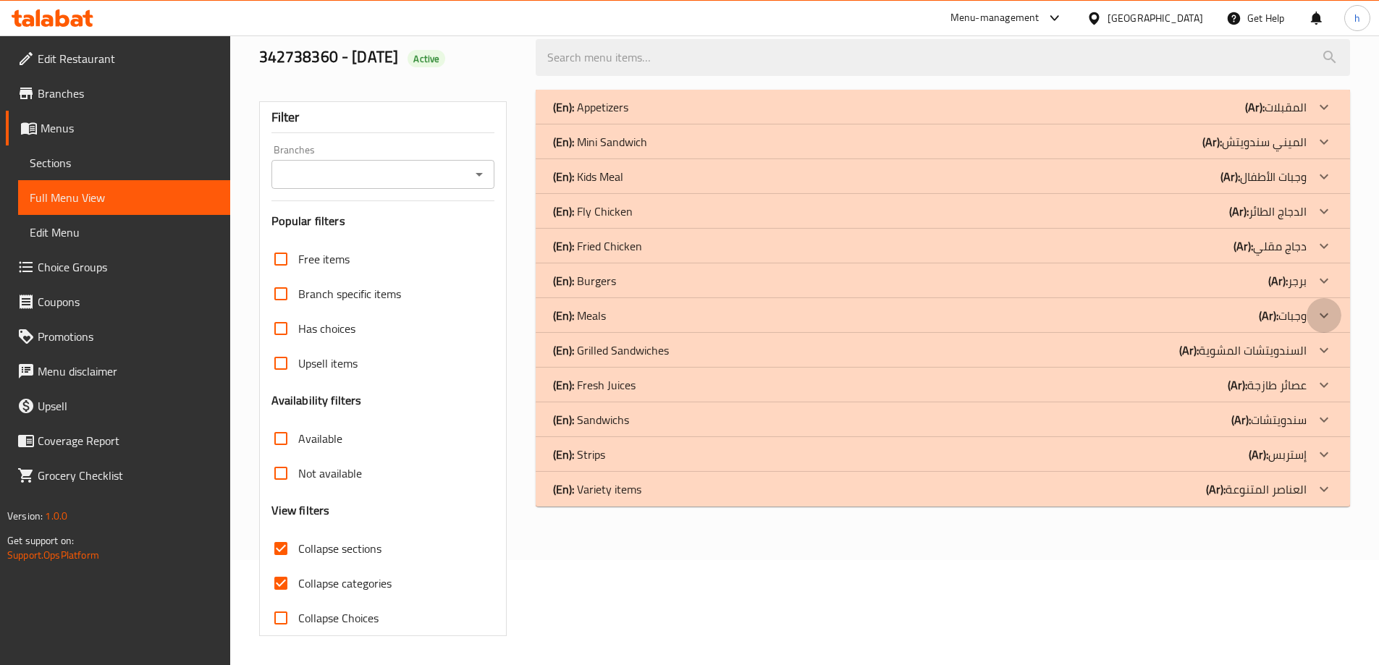
click at [1331, 315] on icon at bounding box center [1323, 315] width 17 height 17
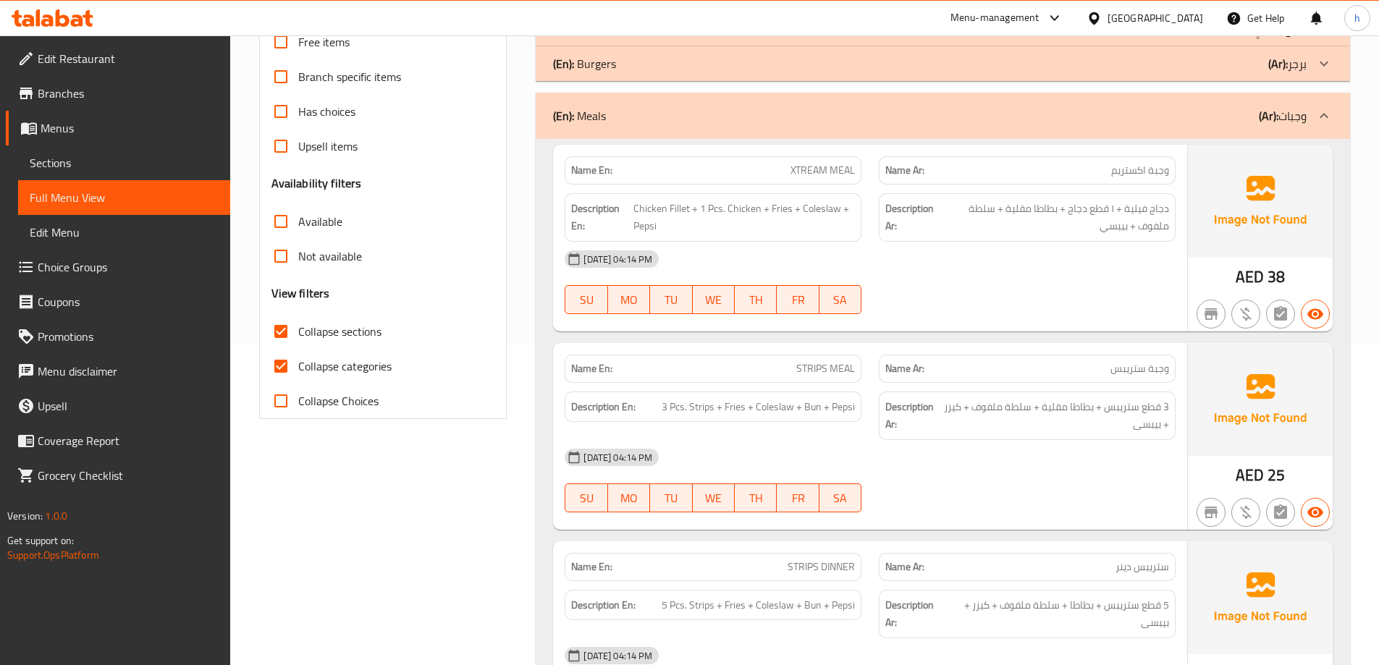
scroll to position [467, 0]
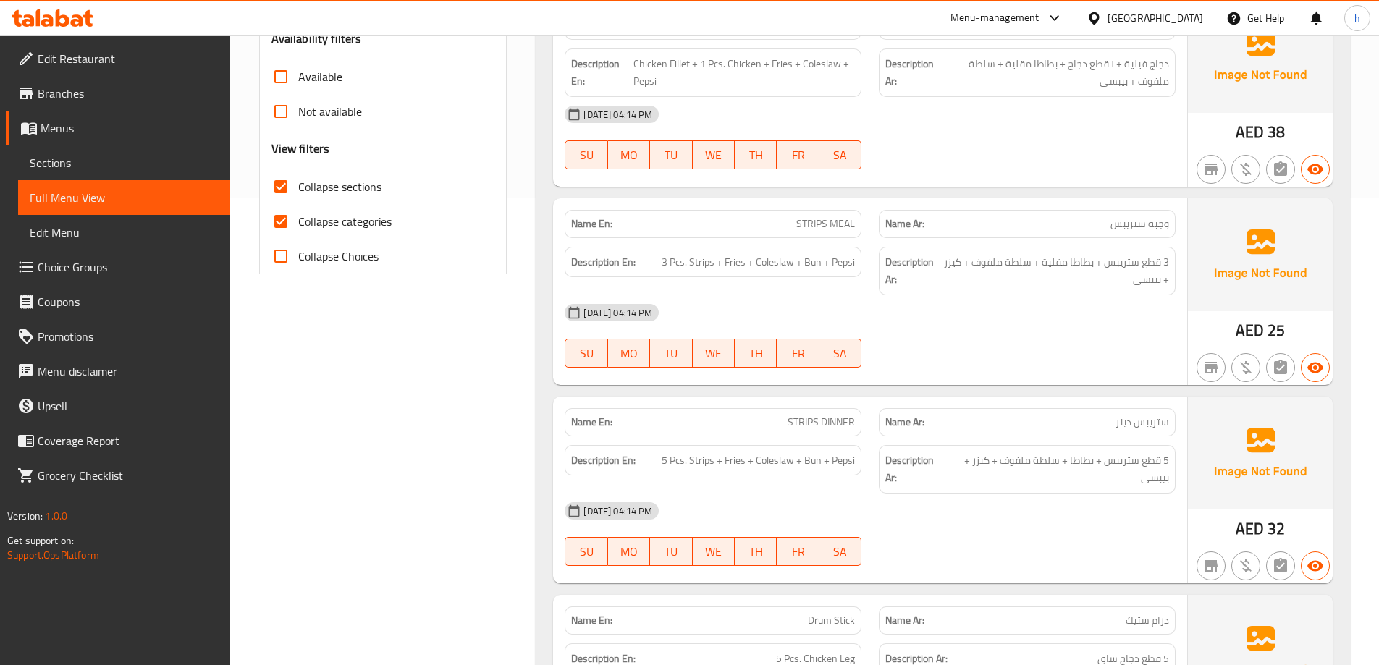
click at [358, 223] on span "Collapse categories" at bounding box center [344, 221] width 93 height 17
click at [298, 223] on input "Collapse categories" at bounding box center [281, 221] width 35 height 35
checkbox input "false"
click at [353, 185] on span "Collapse sections" at bounding box center [339, 186] width 83 height 17
click at [298, 185] on input "Collapse sections" at bounding box center [281, 186] width 35 height 35
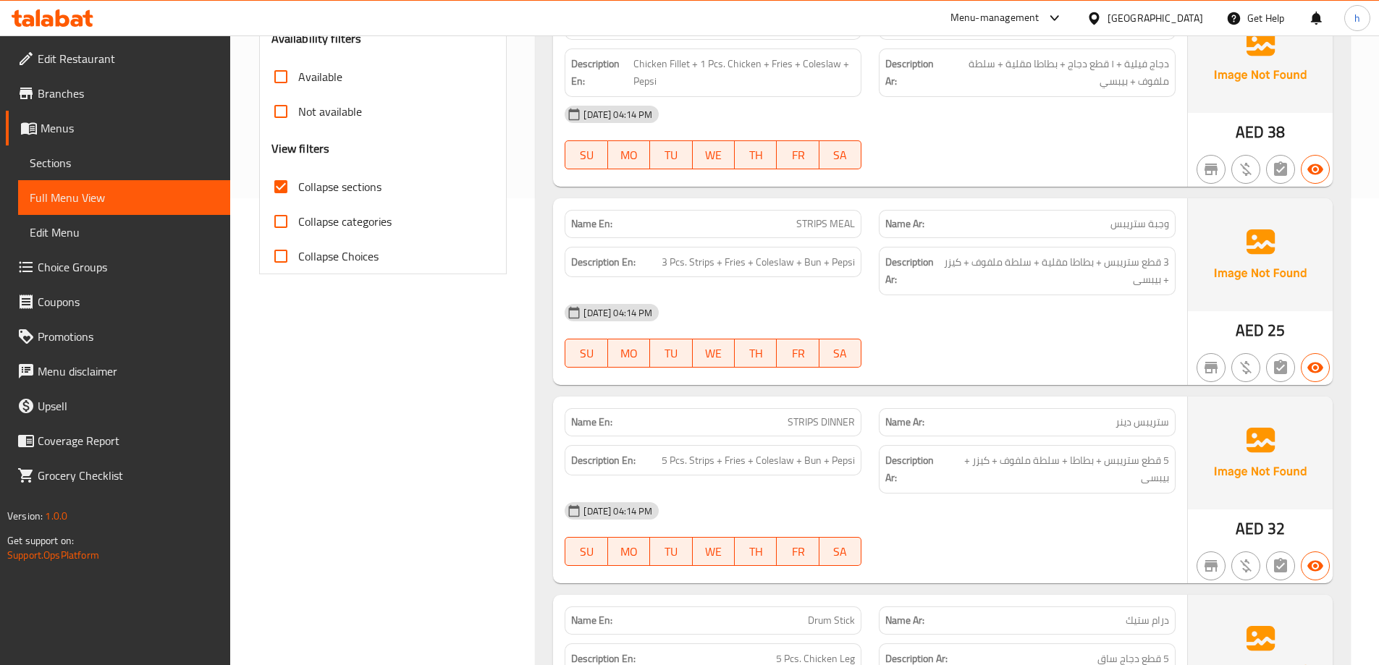
checkbox input "false"
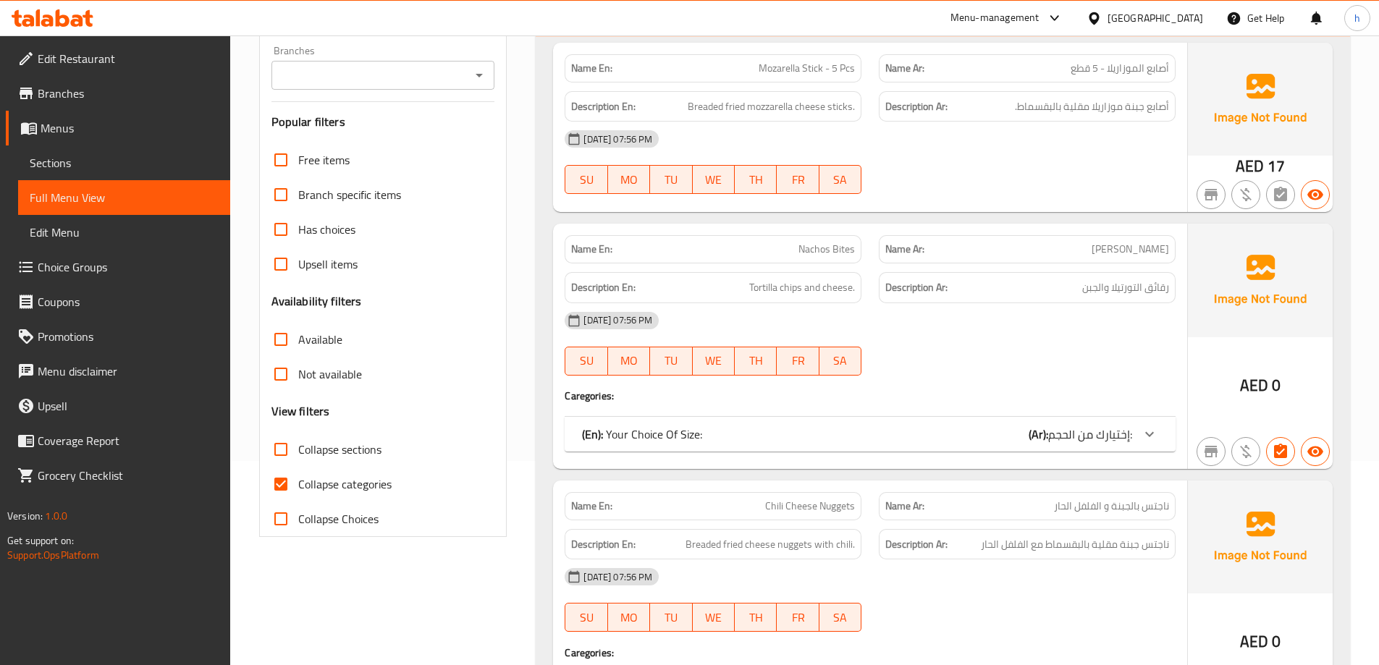
scroll to position [217, 0]
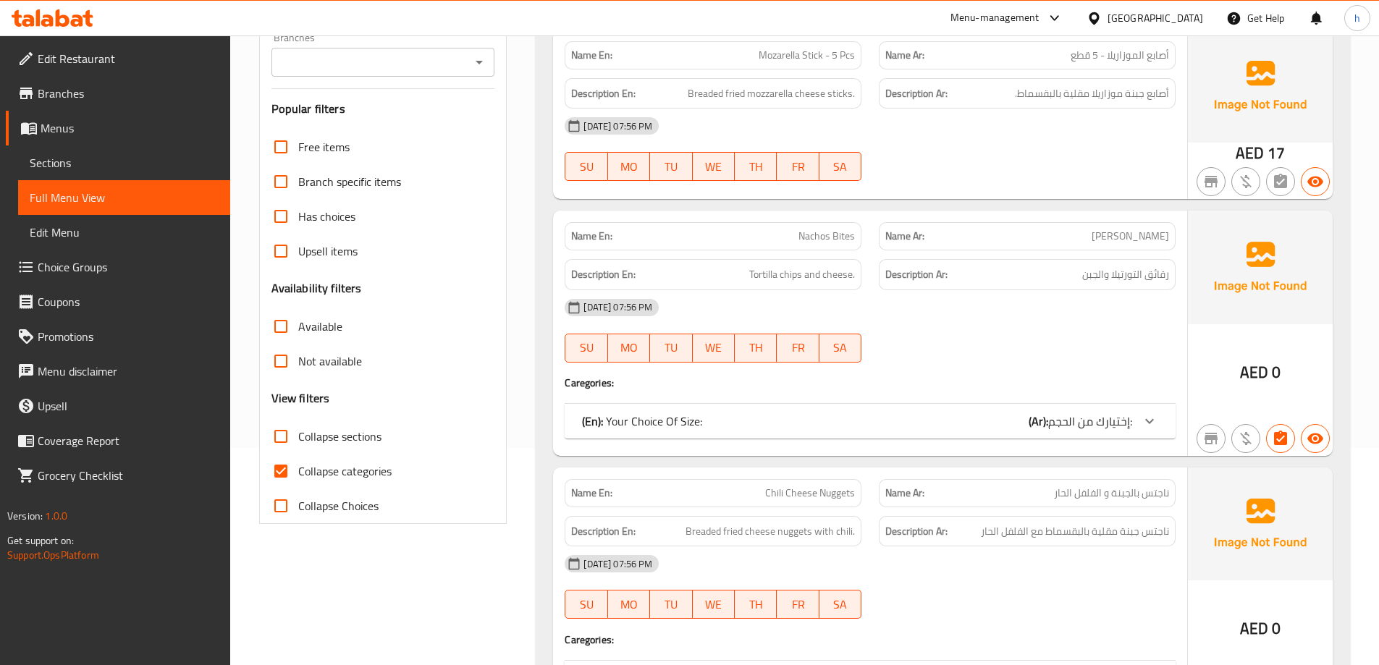
click at [347, 472] on span "Collapse categories" at bounding box center [344, 471] width 93 height 17
click at [298, 472] on input "Collapse categories" at bounding box center [281, 471] width 35 height 35
checkbox input "false"
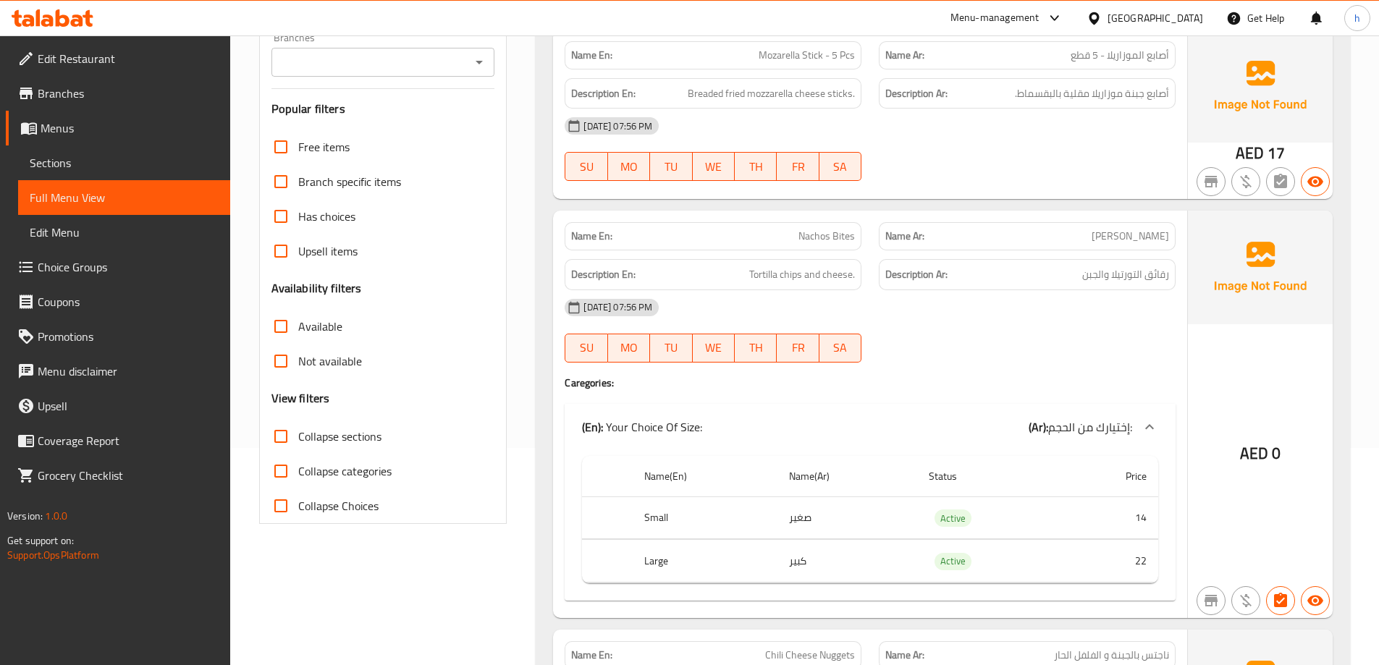
click at [354, 440] on span "Collapse sections" at bounding box center [339, 436] width 83 height 17
click at [298, 440] on input "Collapse sections" at bounding box center [281, 436] width 35 height 35
checkbox input "true"
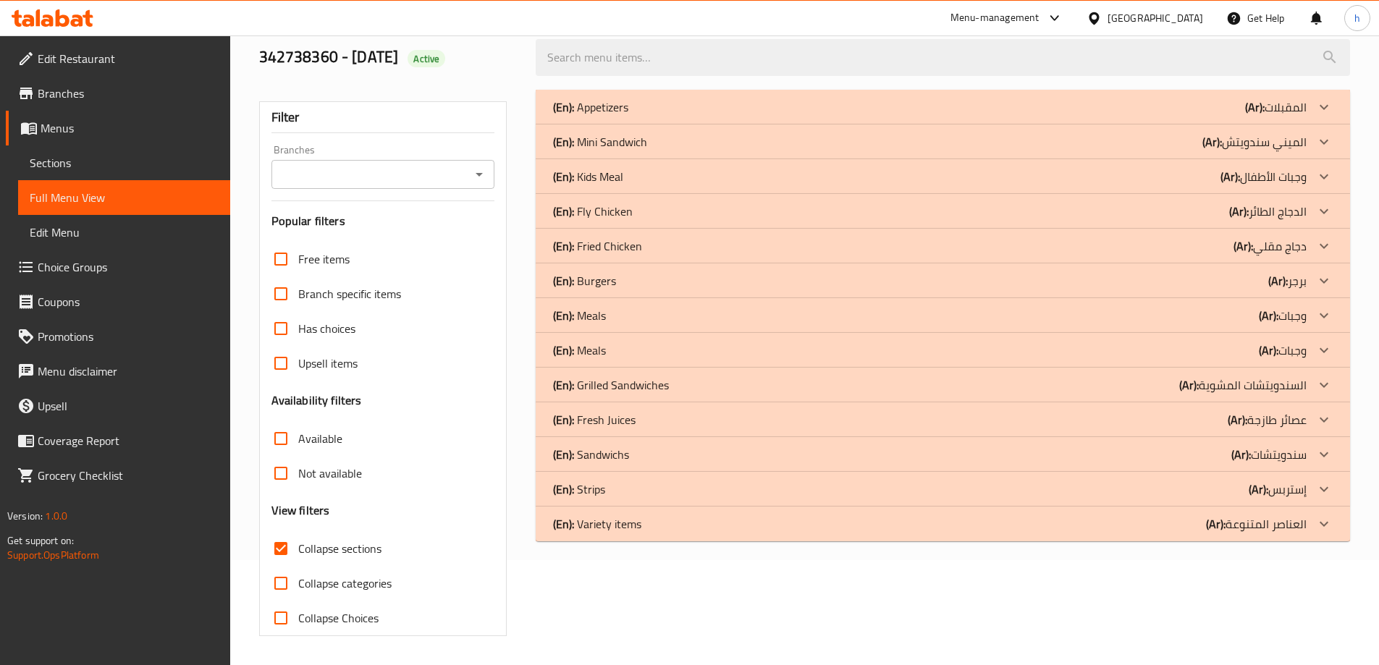
scroll to position [105, 0]
click at [1323, 481] on icon at bounding box center [1323, 489] width 17 height 17
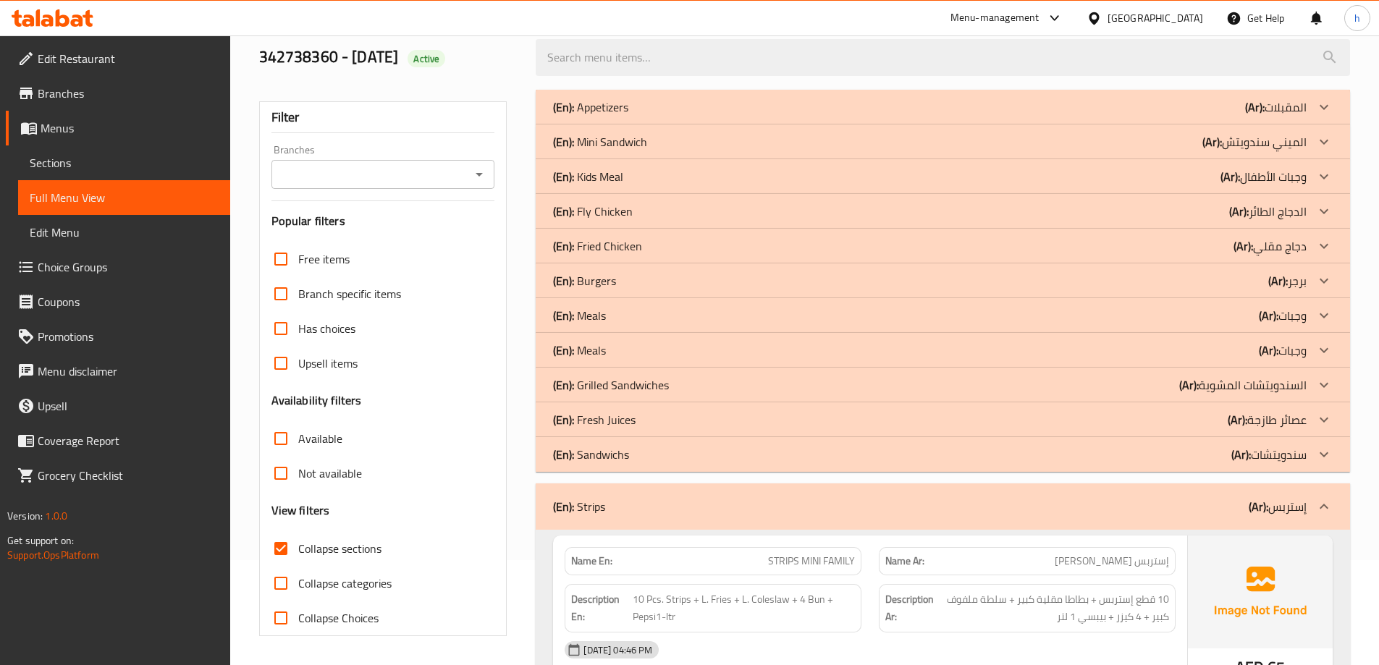
click at [1322, 348] on icon at bounding box center [1323, 350] width 17 height 17
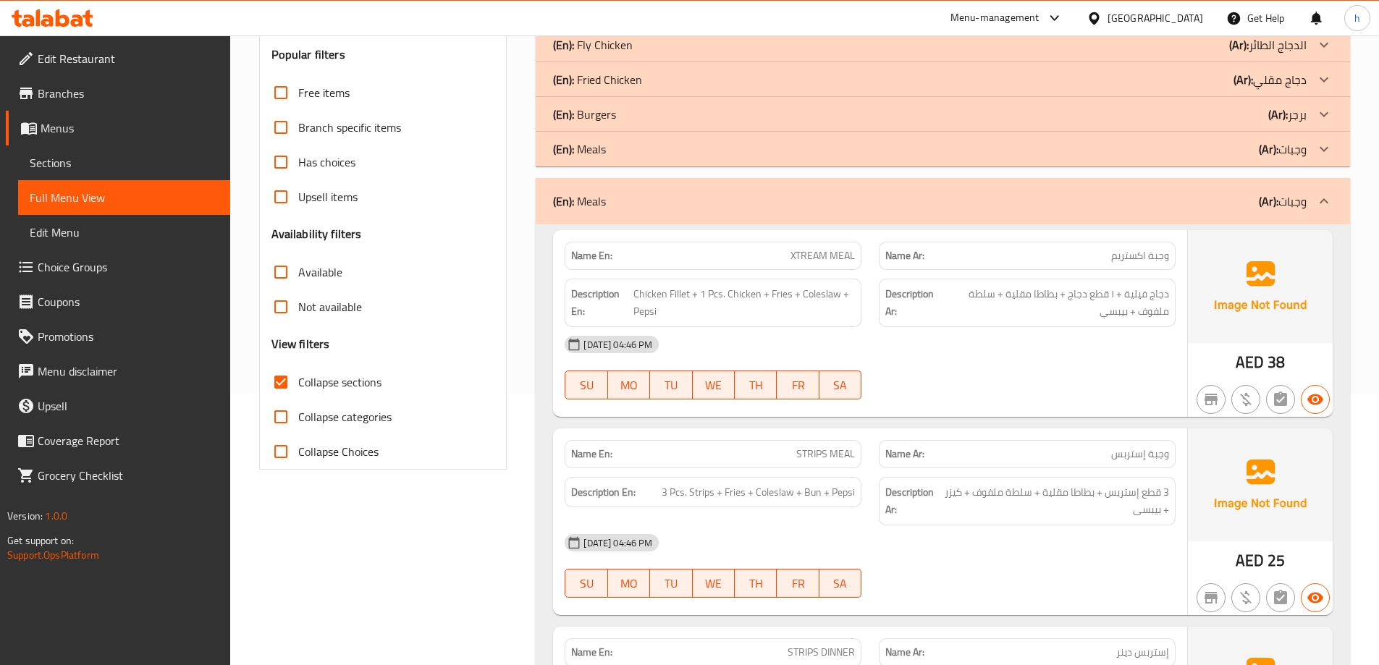
scroll to position [322, 0]
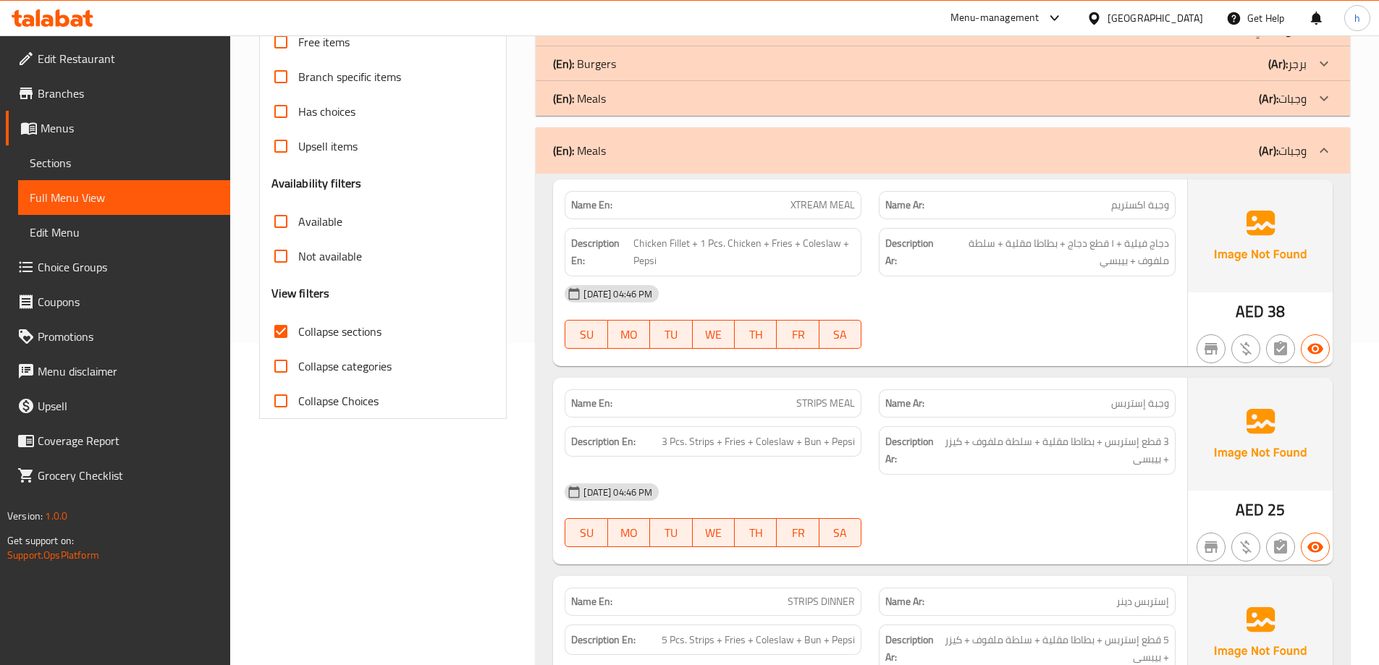
click at [717, 10] on div "Menu-management [GEOGRAPHIC_DATA] Get Help h" at bounding box center [689, 18] width 1379 height 35
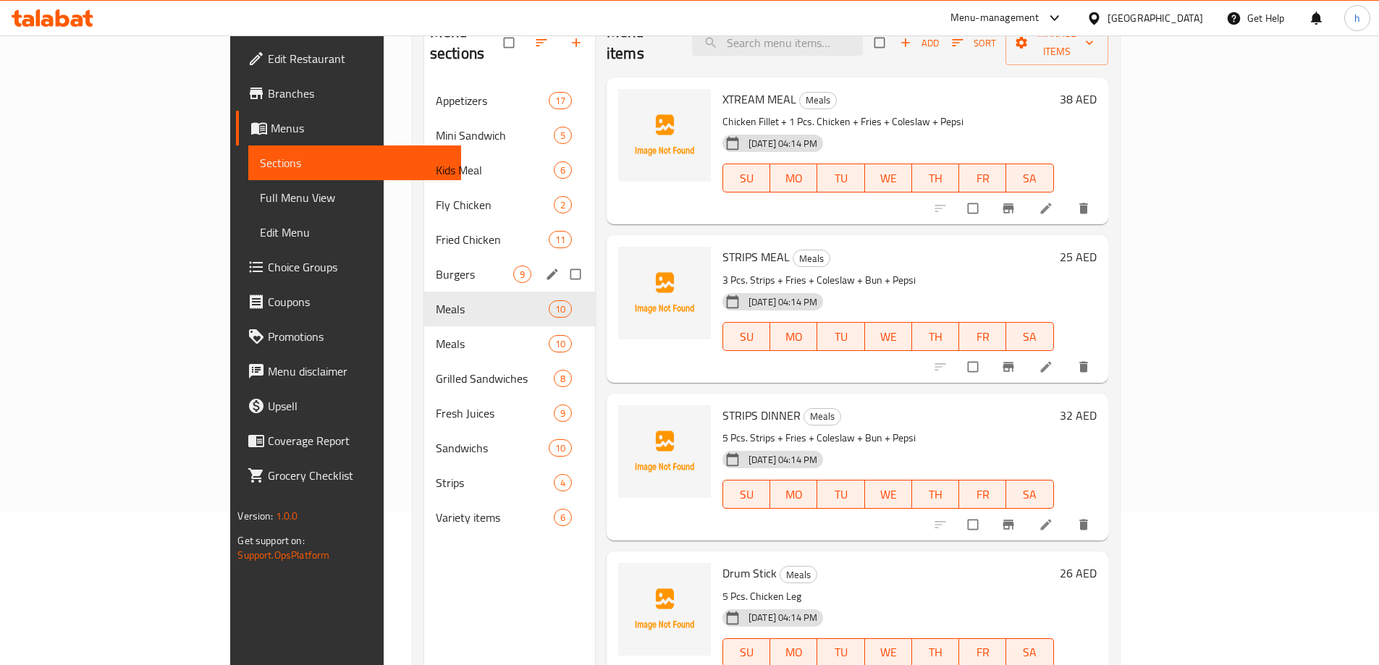
scroll to position [203, 0]
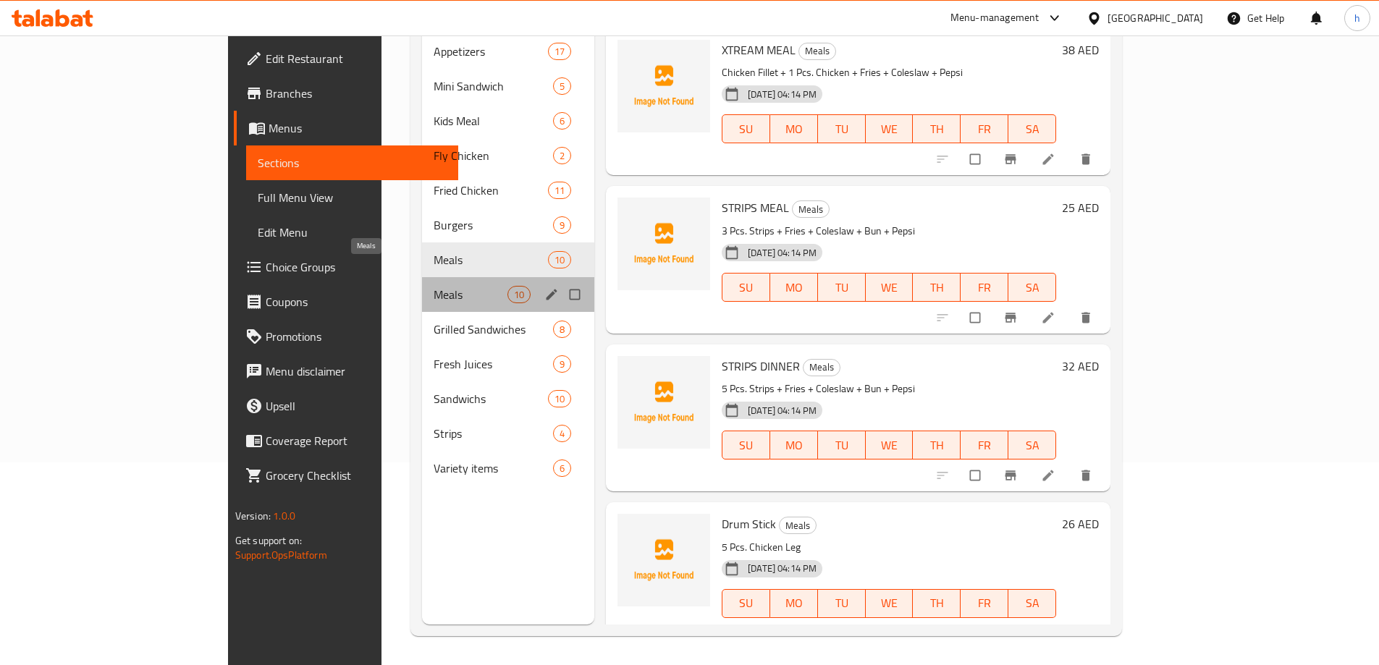
click at [434, 286] on span "Meals" at bounding box center [470, 294] width 73 height 17
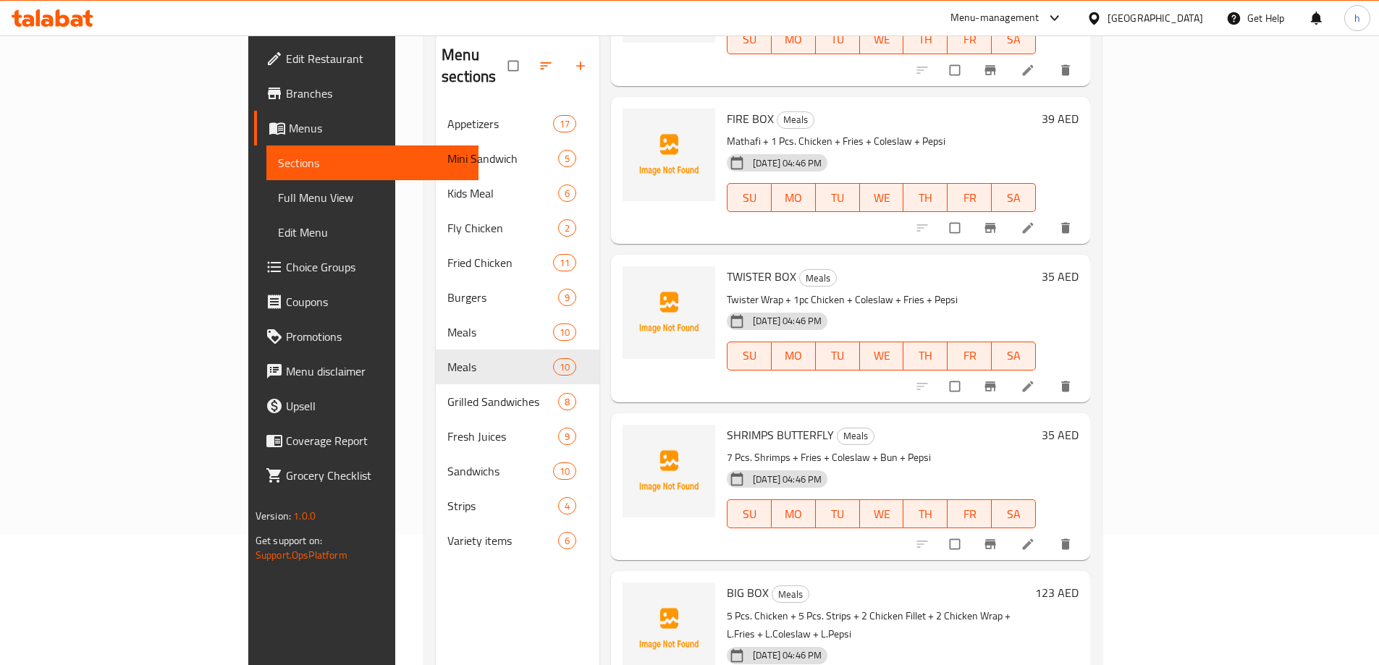
scroll to position [203, 0]
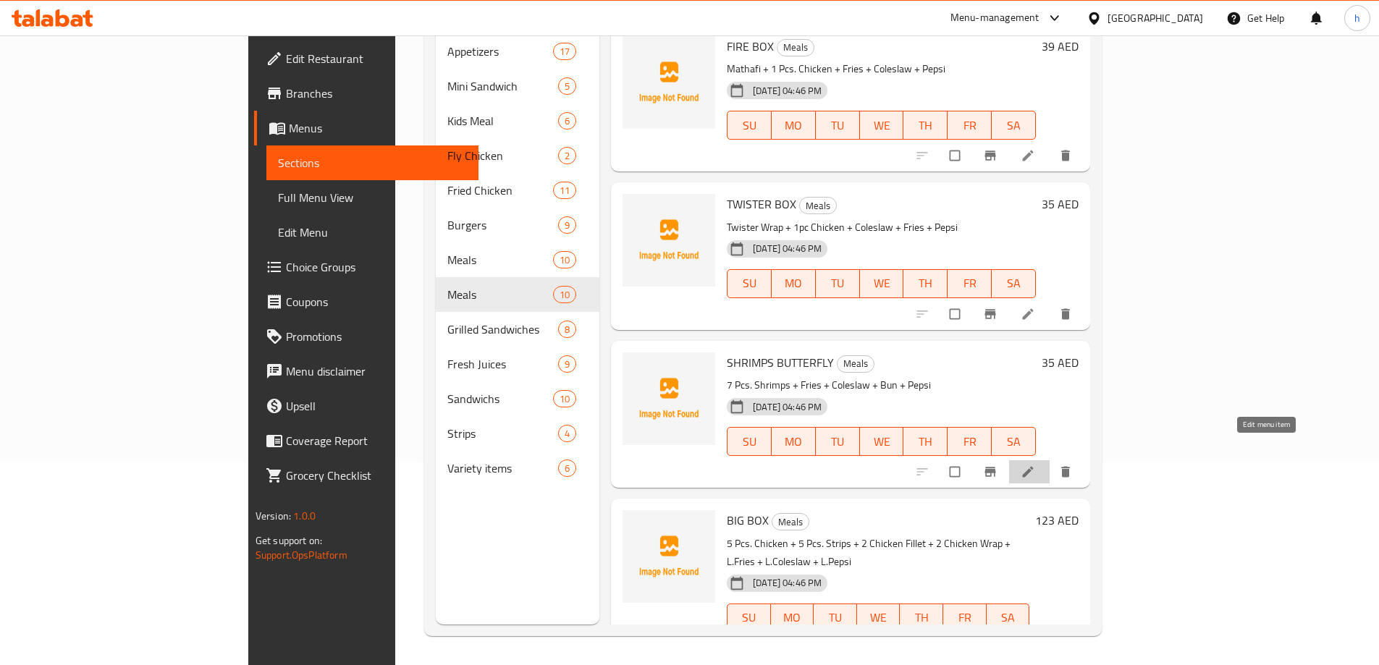
click at [1035, 465] on icon at bounding box center [1028, 472] width 14 height 14
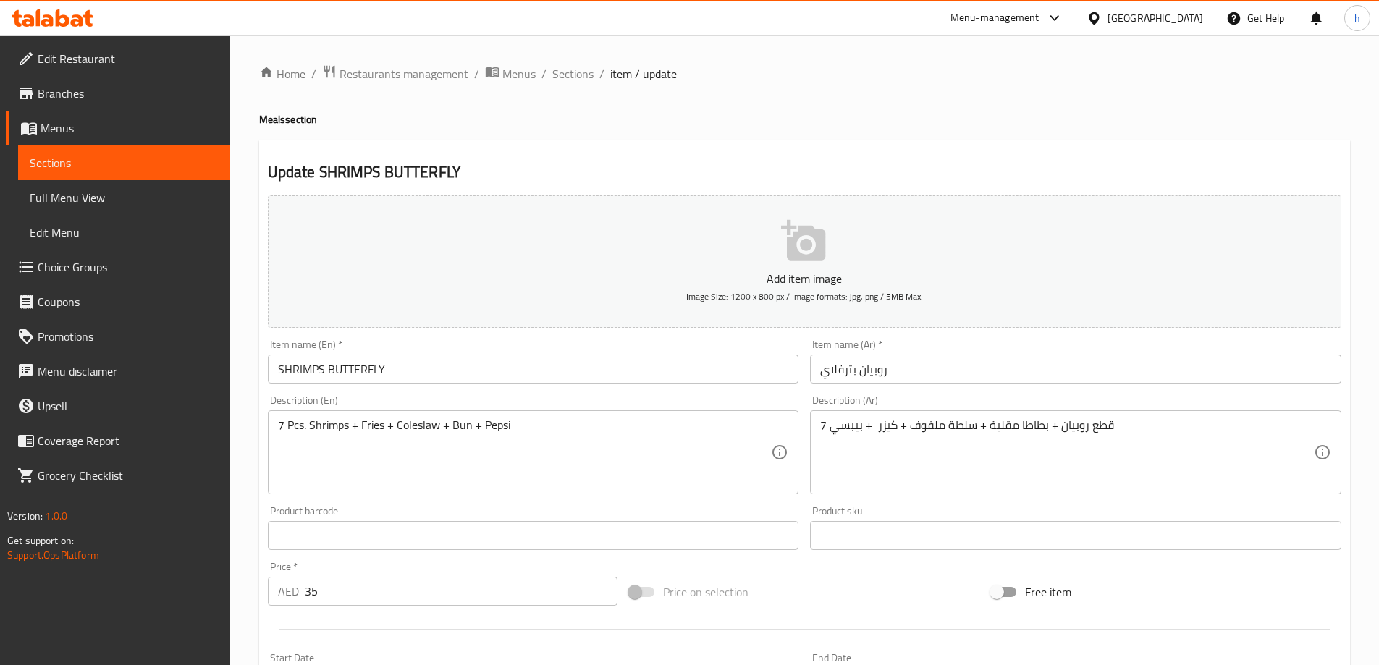
click at [133, 167] on span "Sections" at bounding box center [124, 162] width 189 height 17
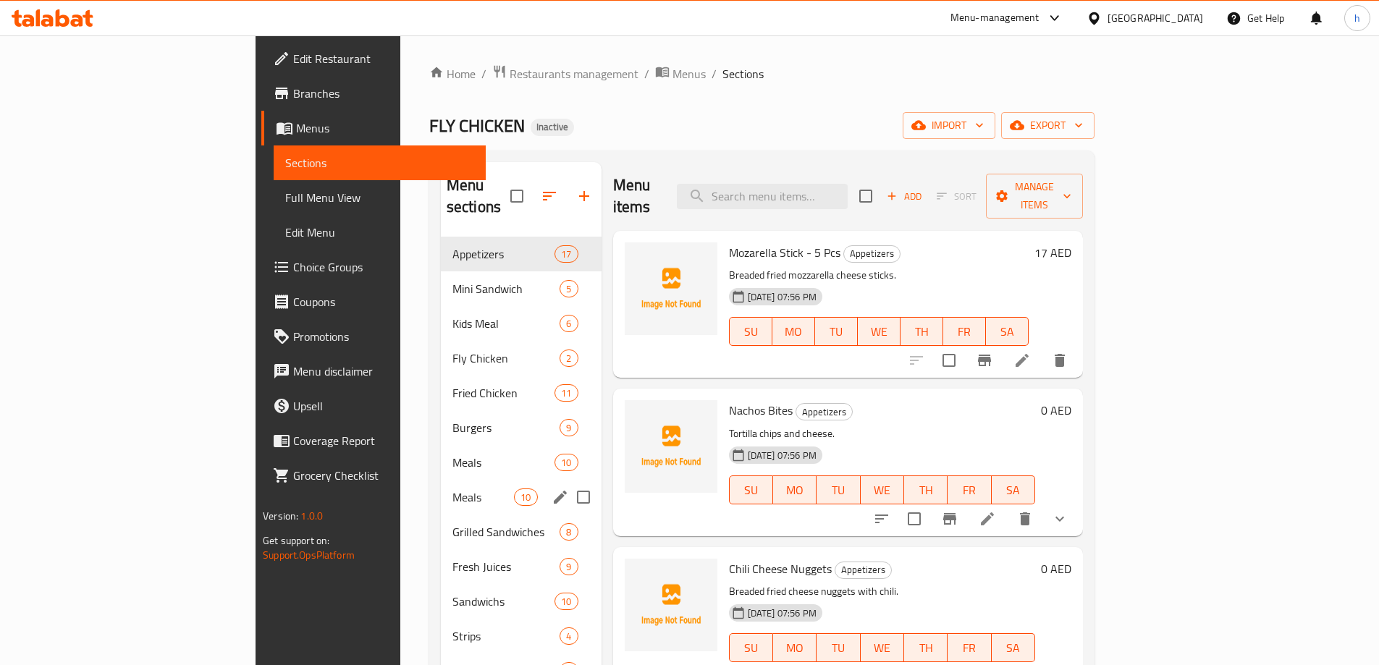
click at [441, 485] on div "Meals 10" at bounding box center [521, 497] width 161 height 35
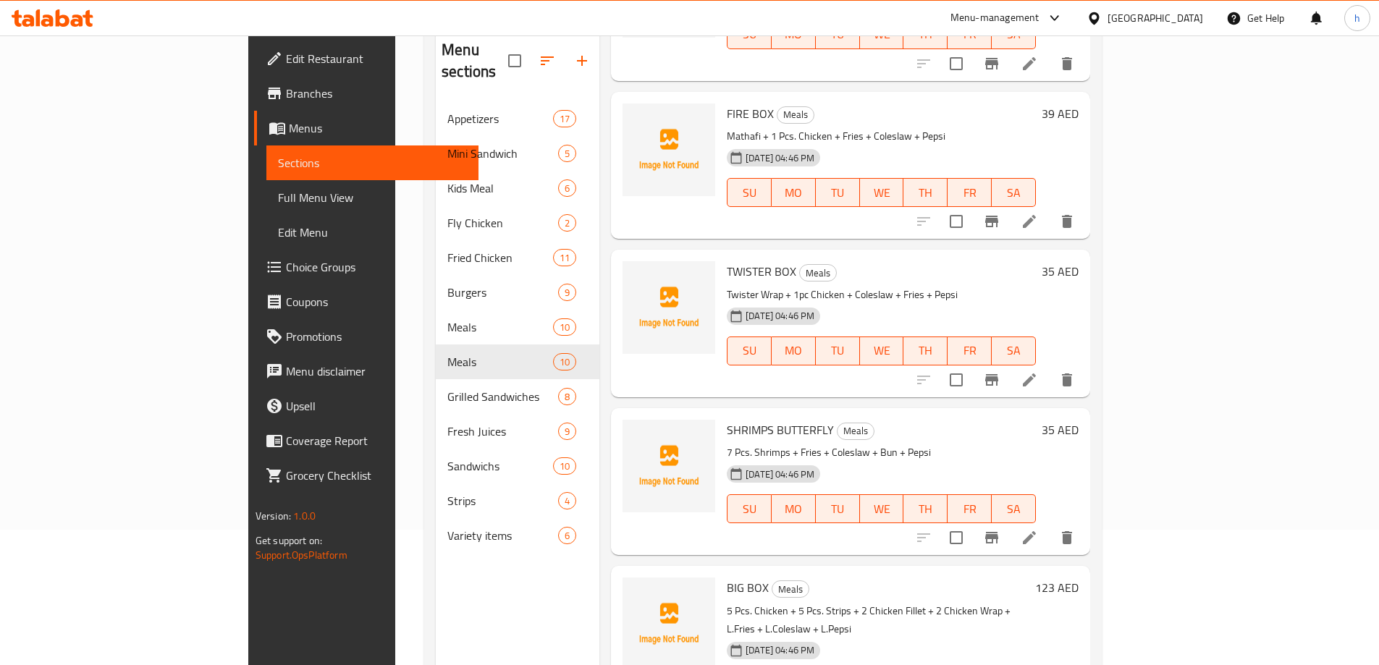
scroll to position [203, 0]
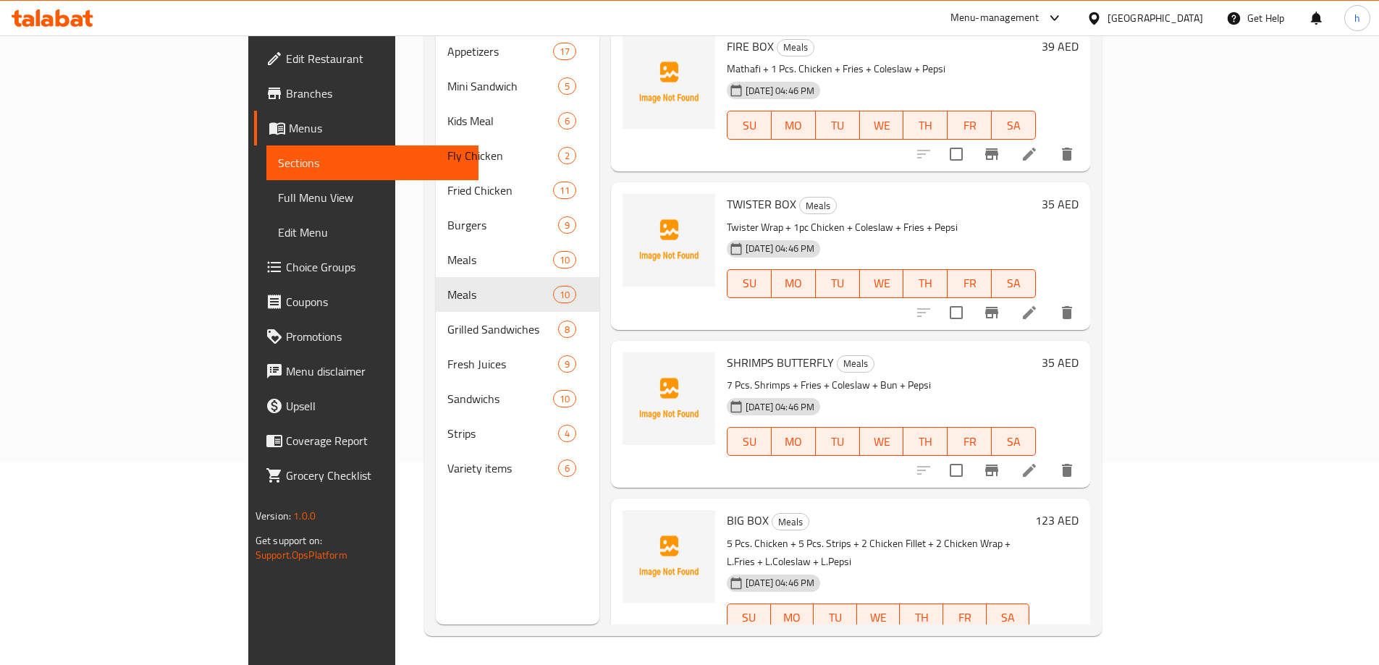
click at [1050, 634] on li at bounding box center [1029, 647] width 41 height 26
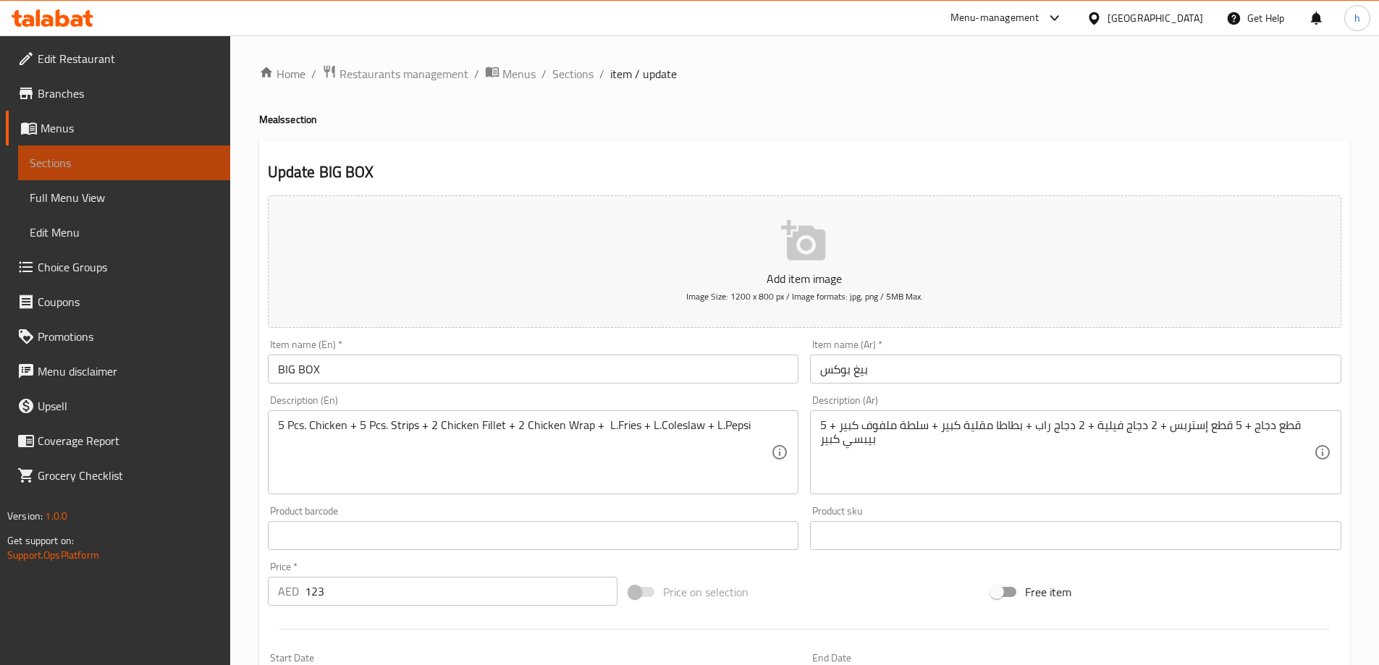
click at [175, 164] on span "Sections" at bounding box center [124, 162] width 189 height 17
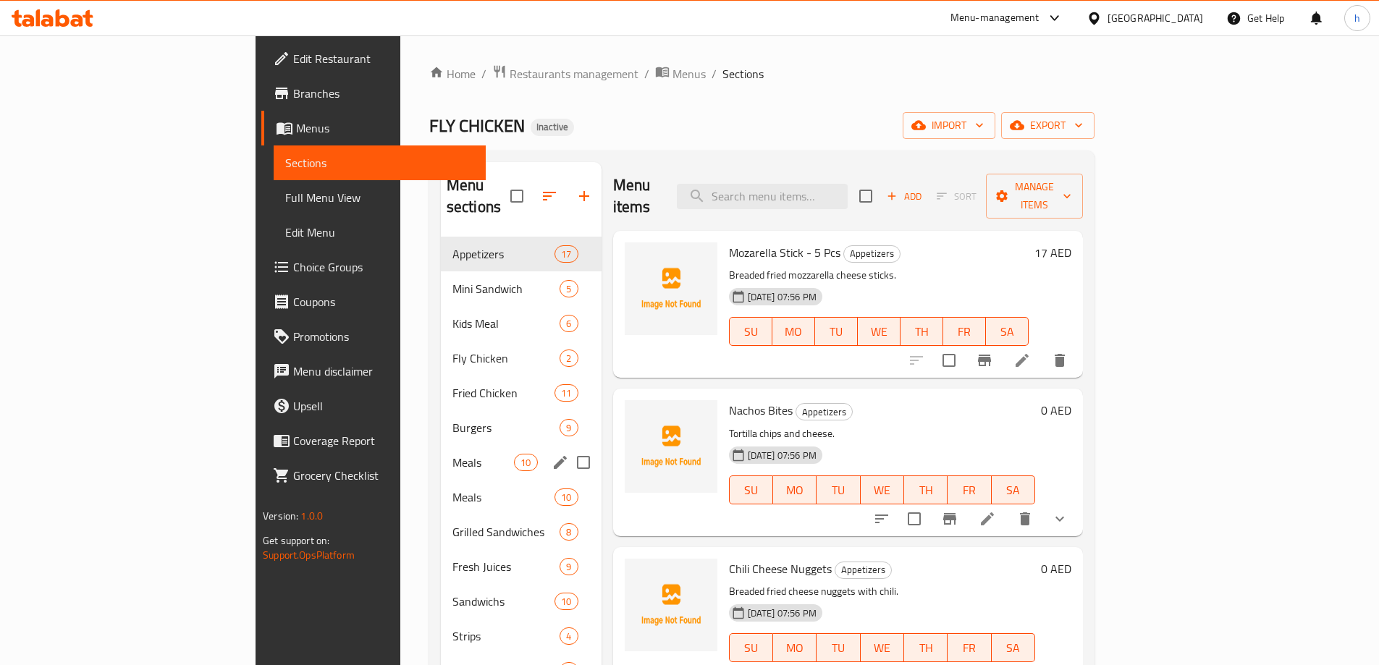
click at [441, 451] on div "Meals 10" at bounding box center [521, 462] width 161 height 35
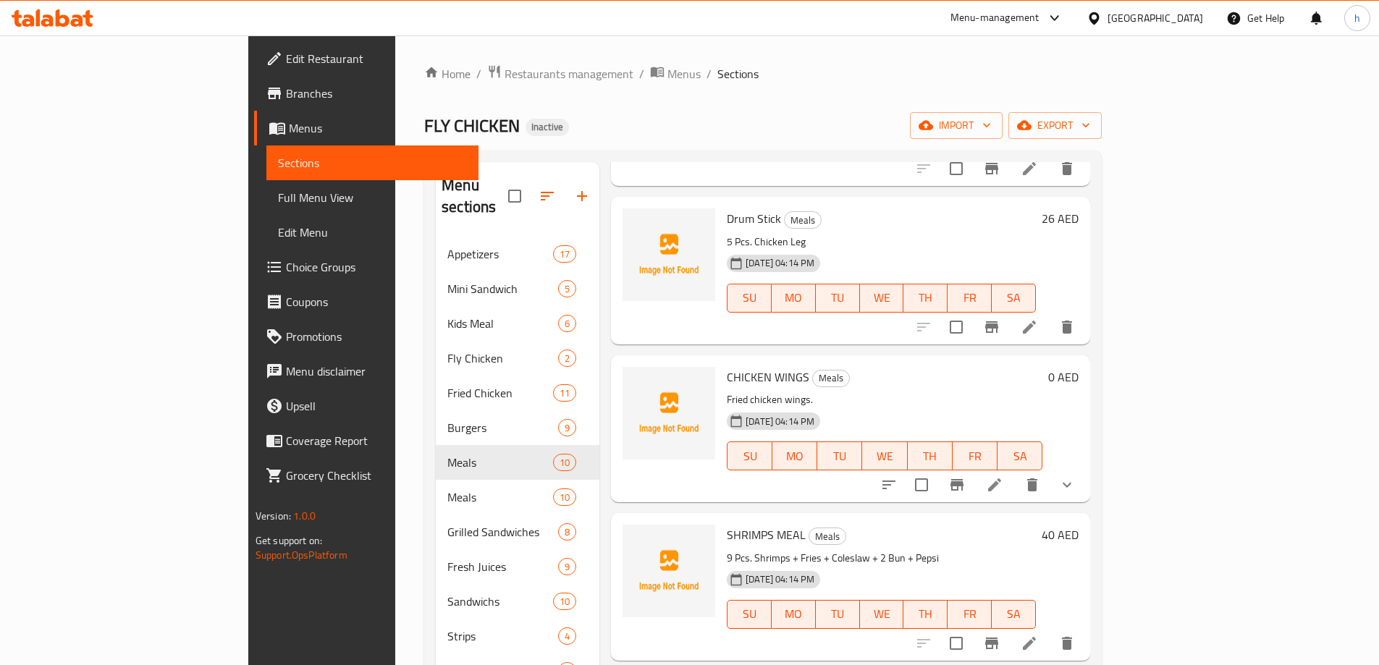
scroll to position [507, 0]
click at [1036, 322] on icon at bounding box center [1029, 328] width 13 height 13
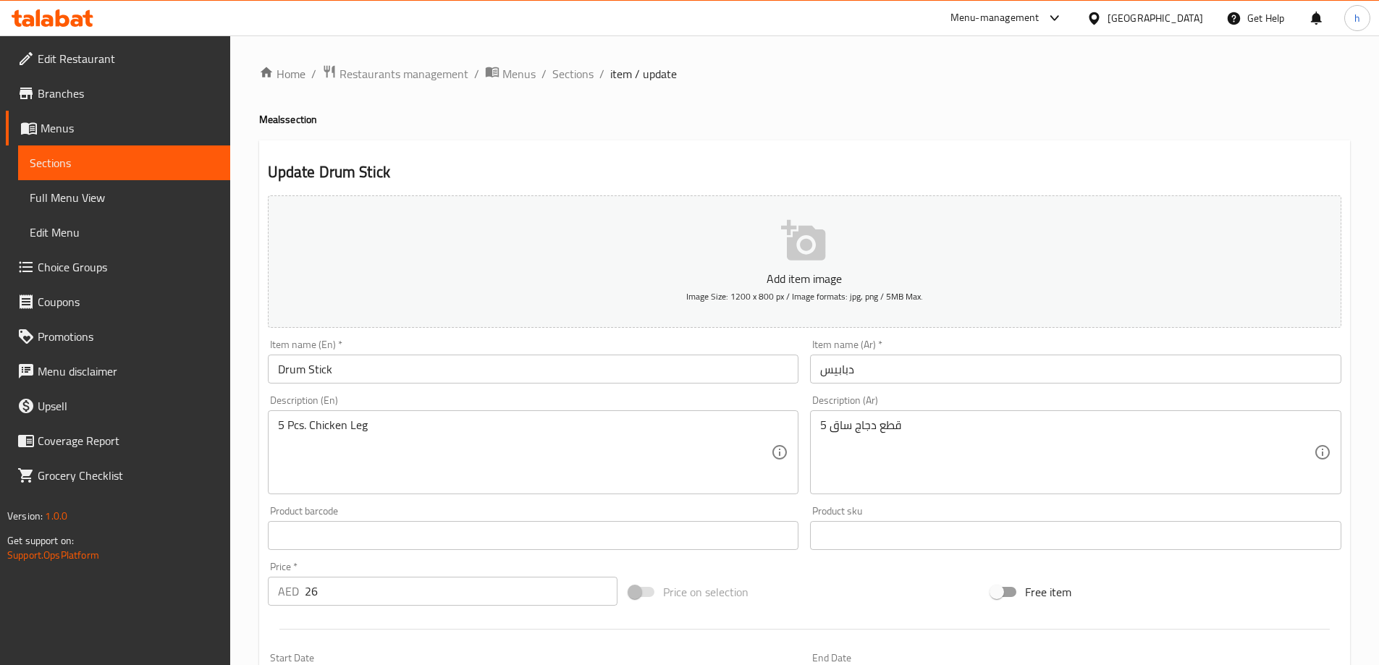
click at [75, 153] on link "Sections" at bounding box center [124, 163] width 212 height 35
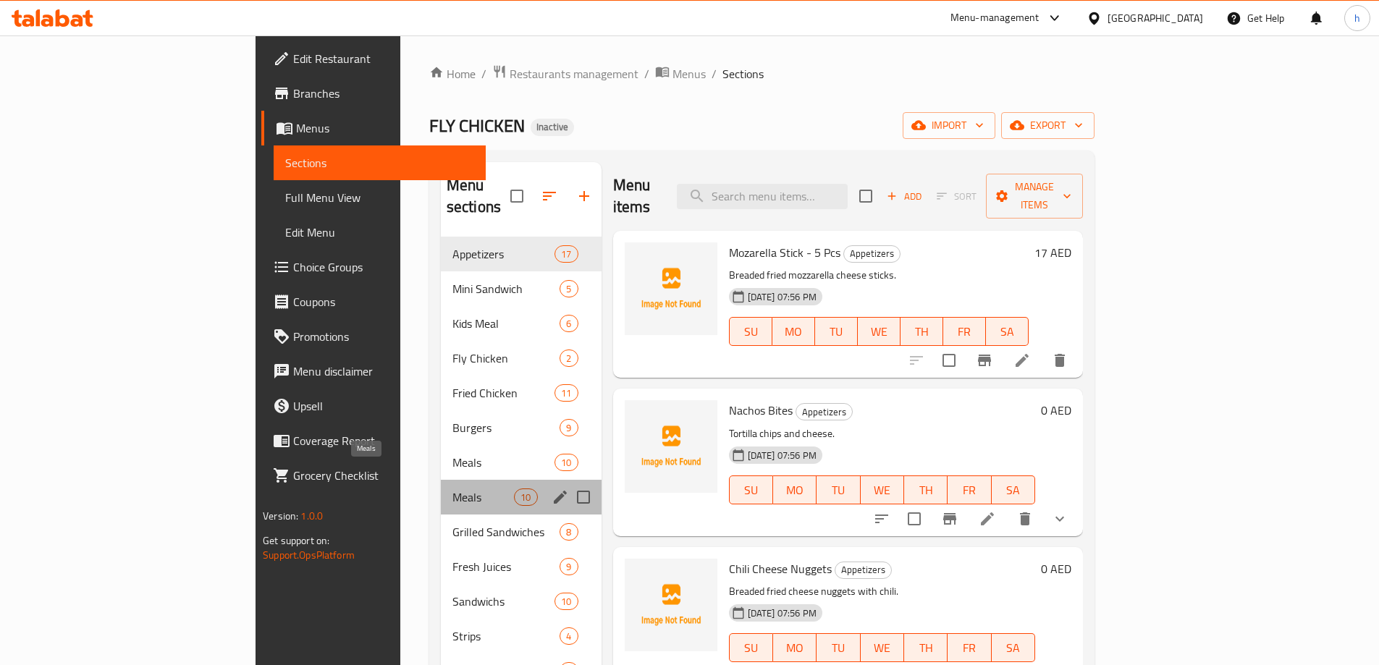
click at [452, 489] on span "Meals" at bounding box center [483, 497] width 62 height 17
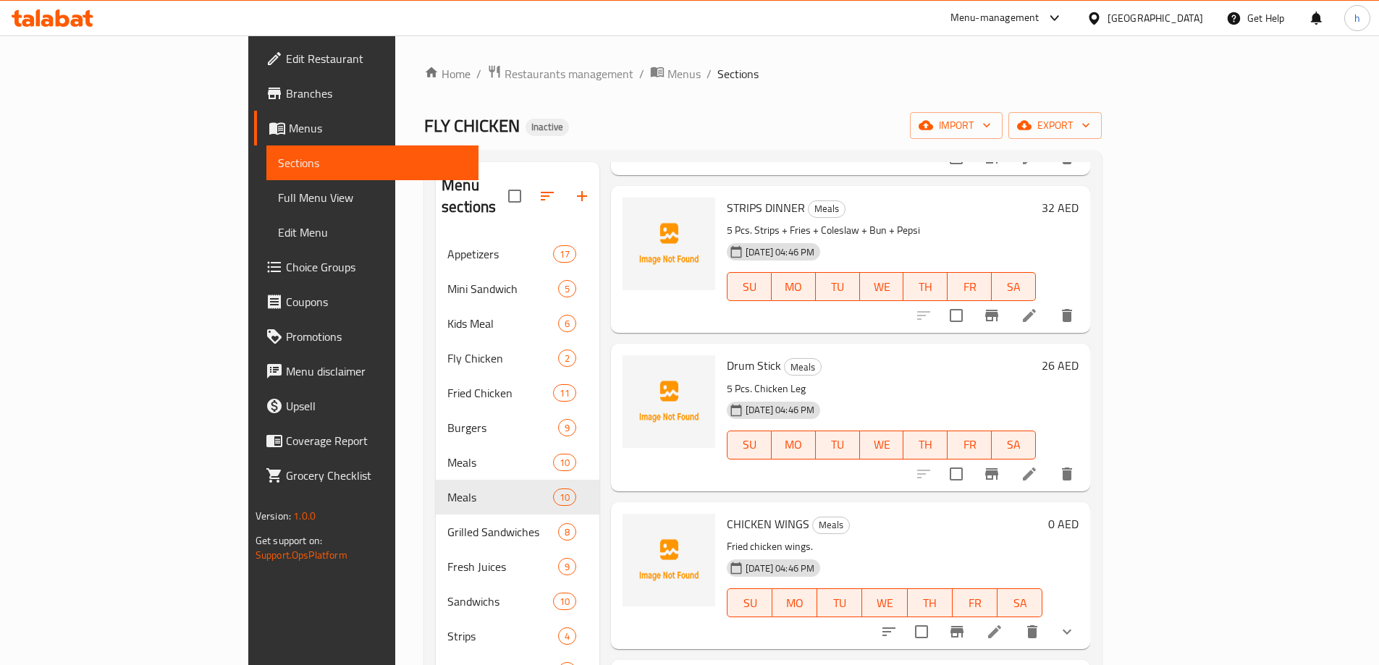
scroll to position [301, 0]
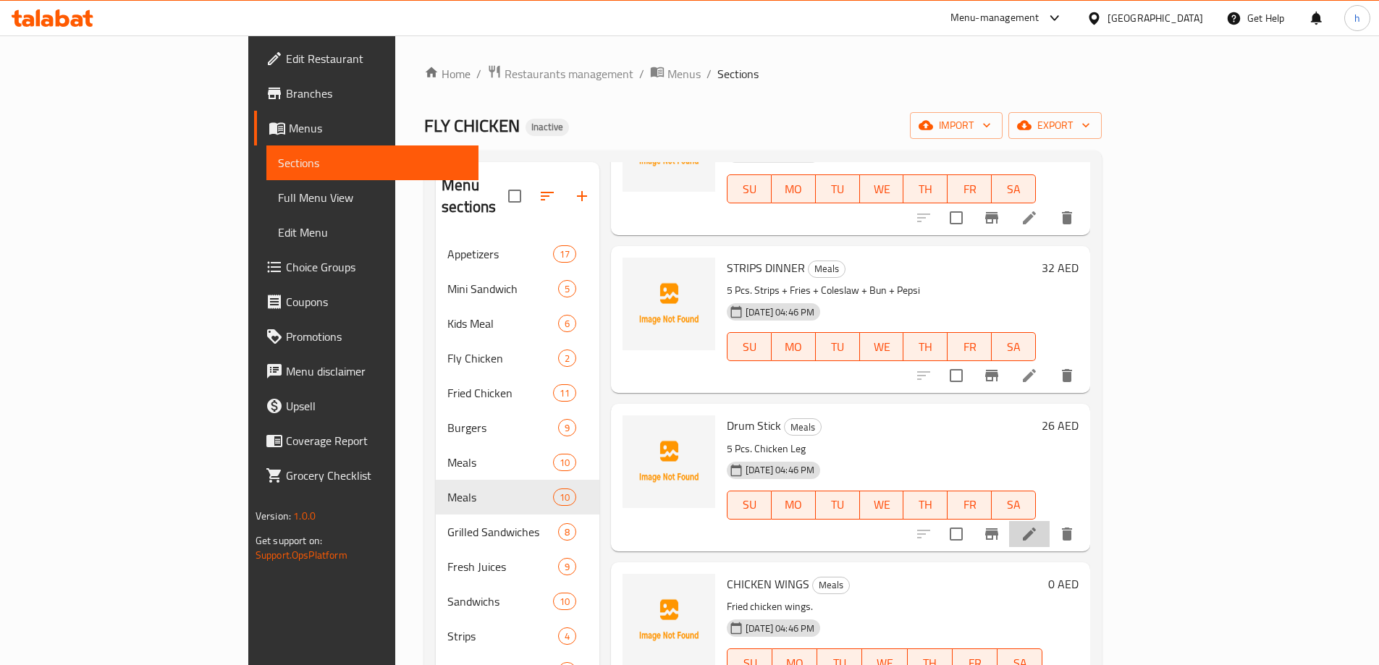
click at [1050, 521] on li at bounding box center [1029, 534] width 41 height 26
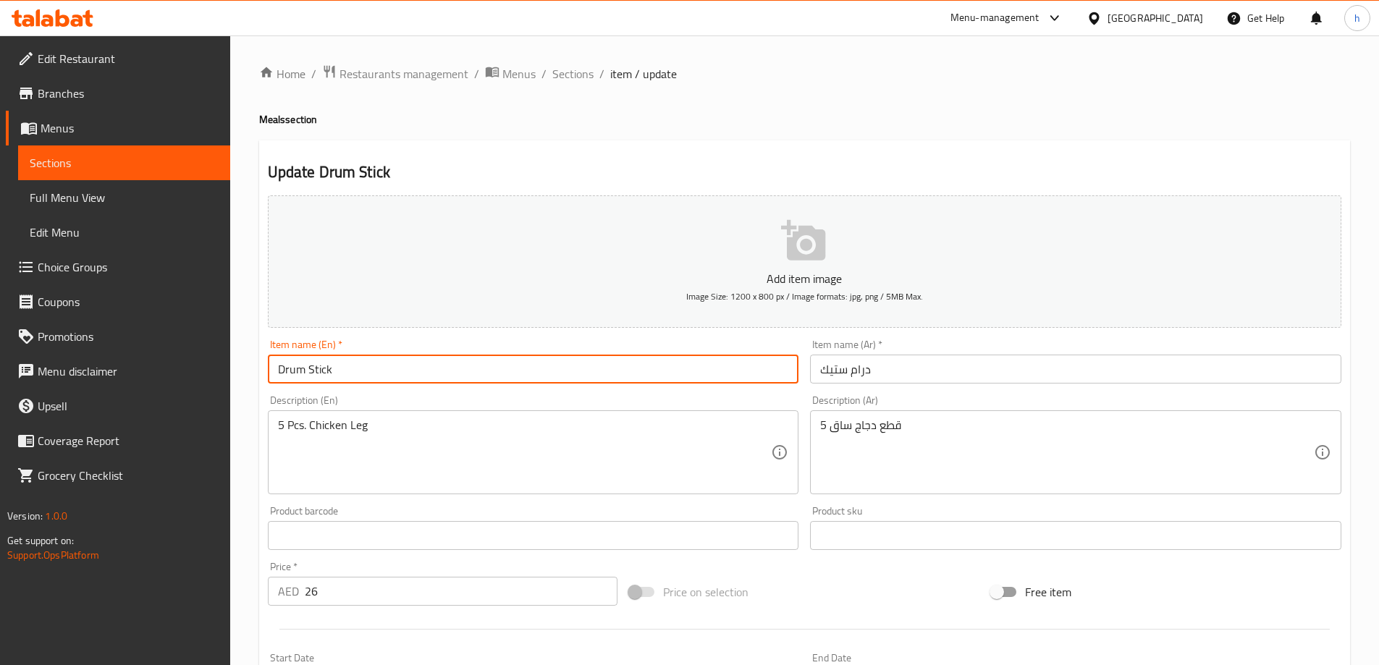
click at [331, 371] on input "Drum Stick" at bounding box center [533, 369] width 531 height 29
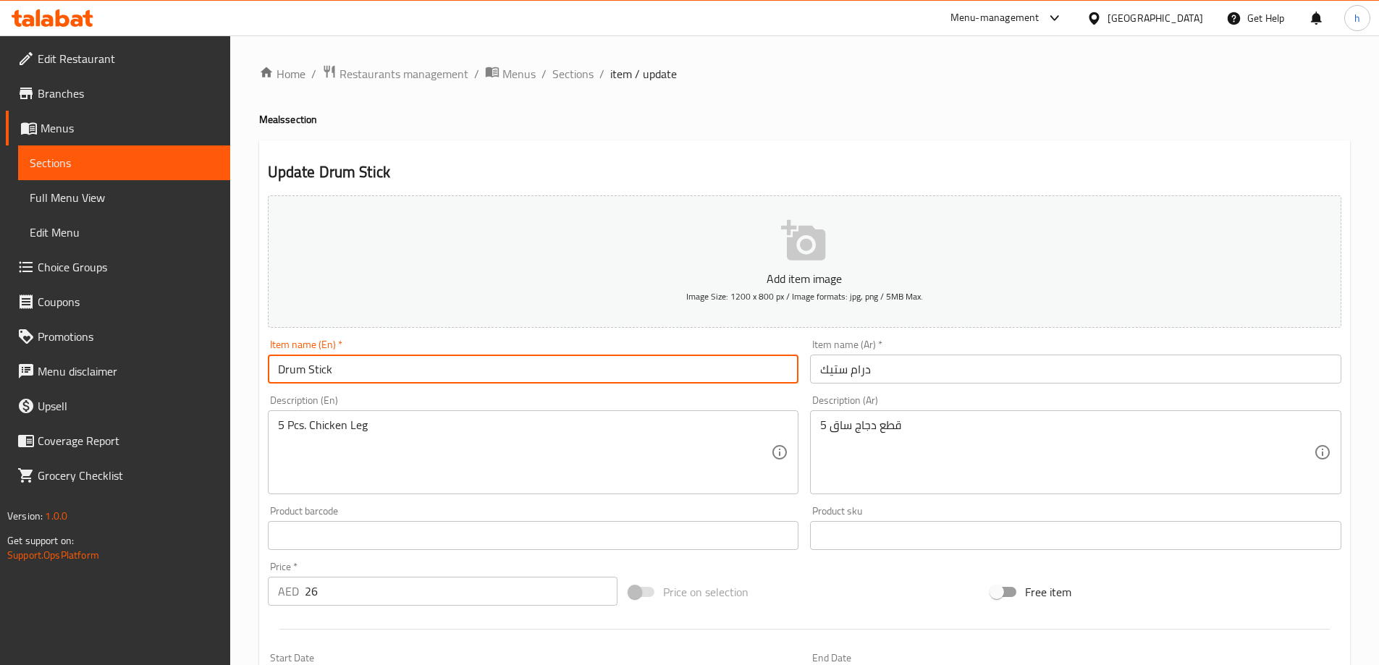
click at [89, 150] on link "Sections" at bounding box center [124, 163] width 212 height 35
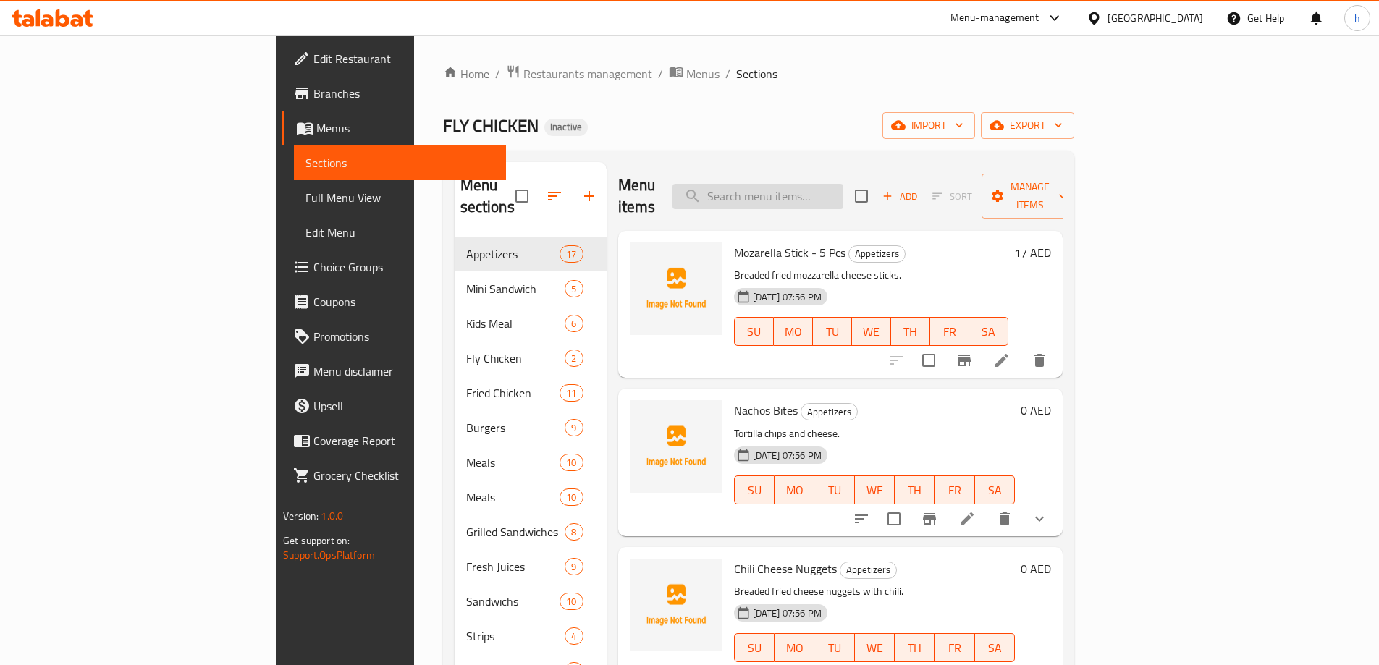
click at [801, 193] on input "search" at bounding box center [758, 196] width 171 height 25
paste input "Drum Stick"
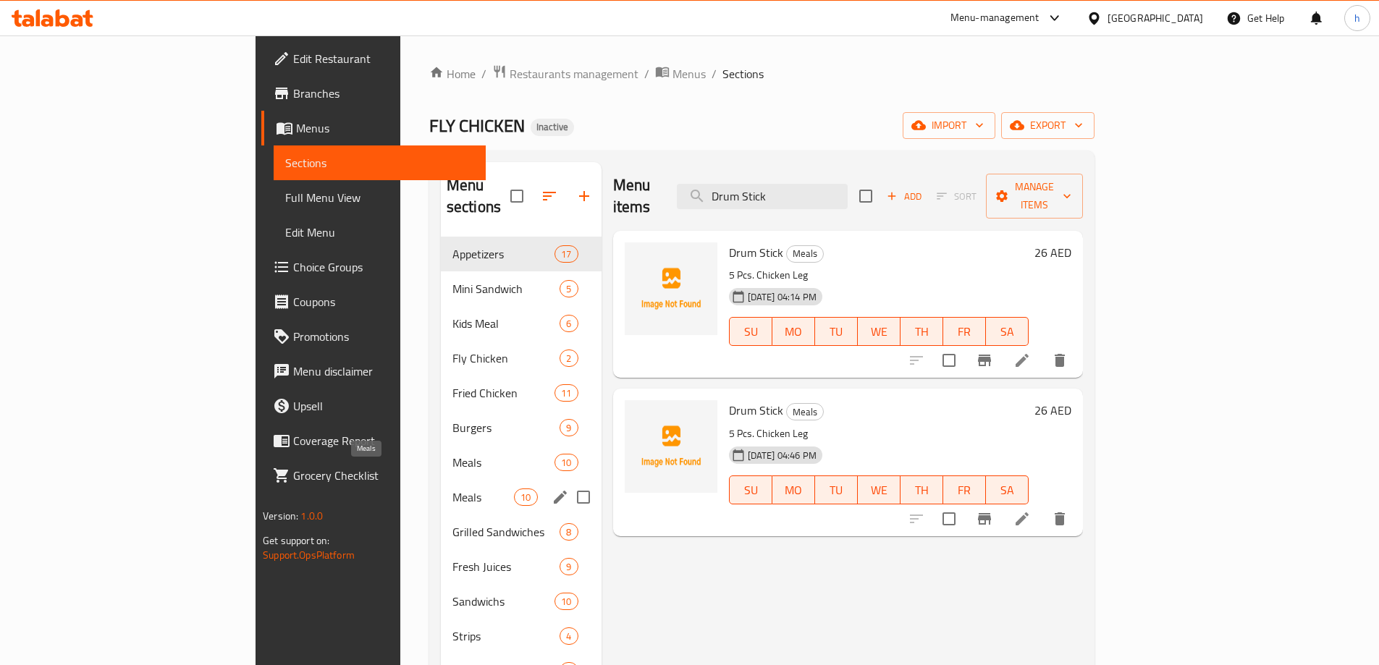
type input "Drum Stick"
click at [452, 489] on span "Meals" at bounding box center [483, 497] width 62 height 17
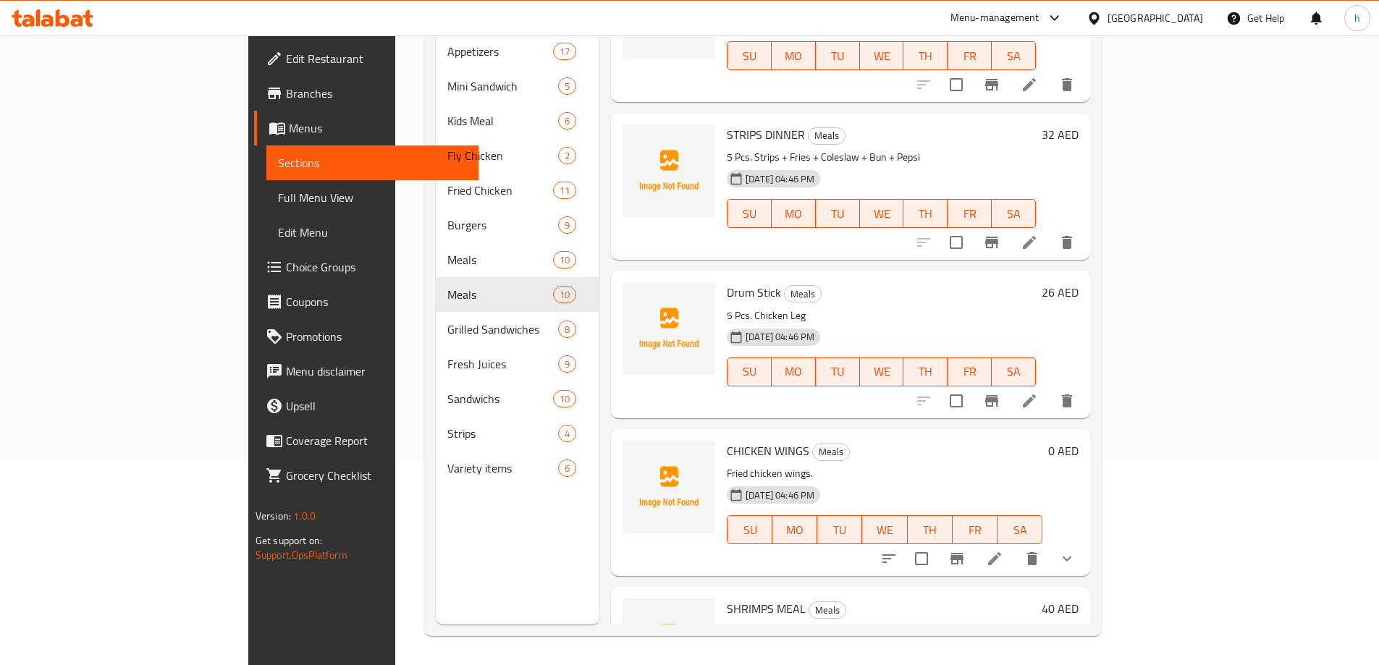
scroll to position [229, 0]
click at [1038, 395] on icon at bounding box center [1029, 403] width 17 height 17
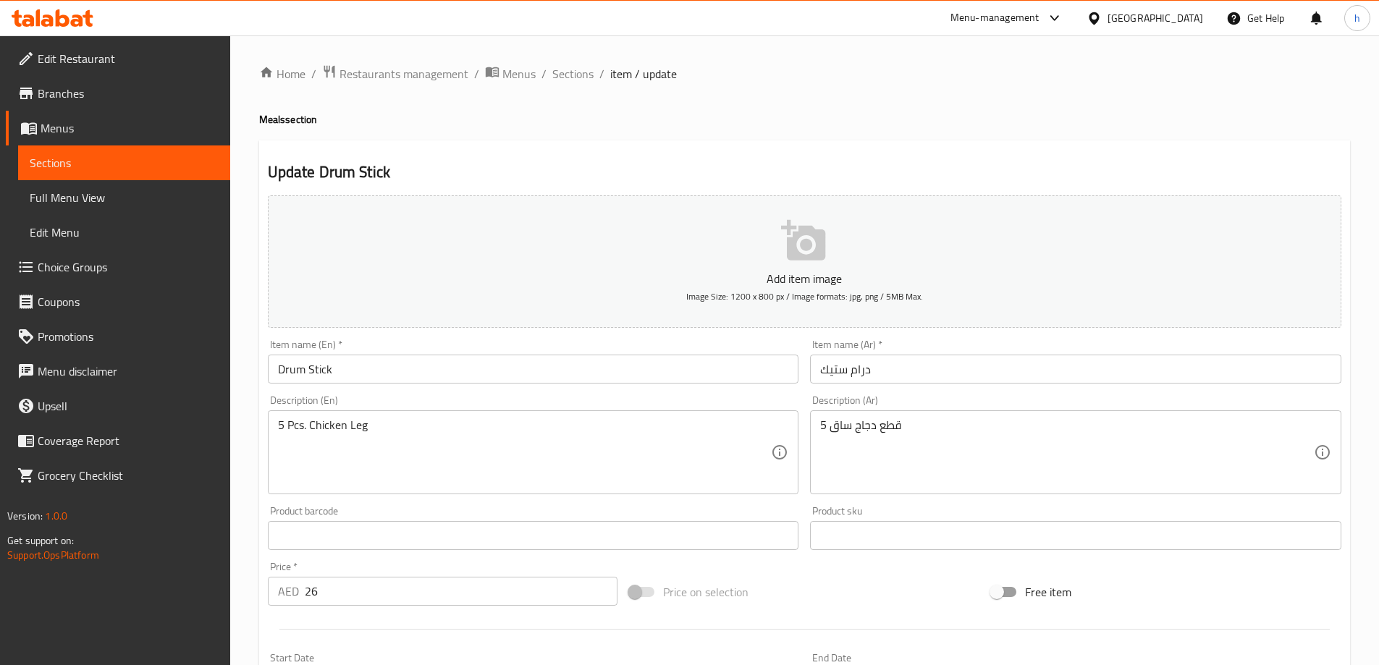
click at [95, 163] on span "Sections" at bounding box center [124, 162] width 189 height 17
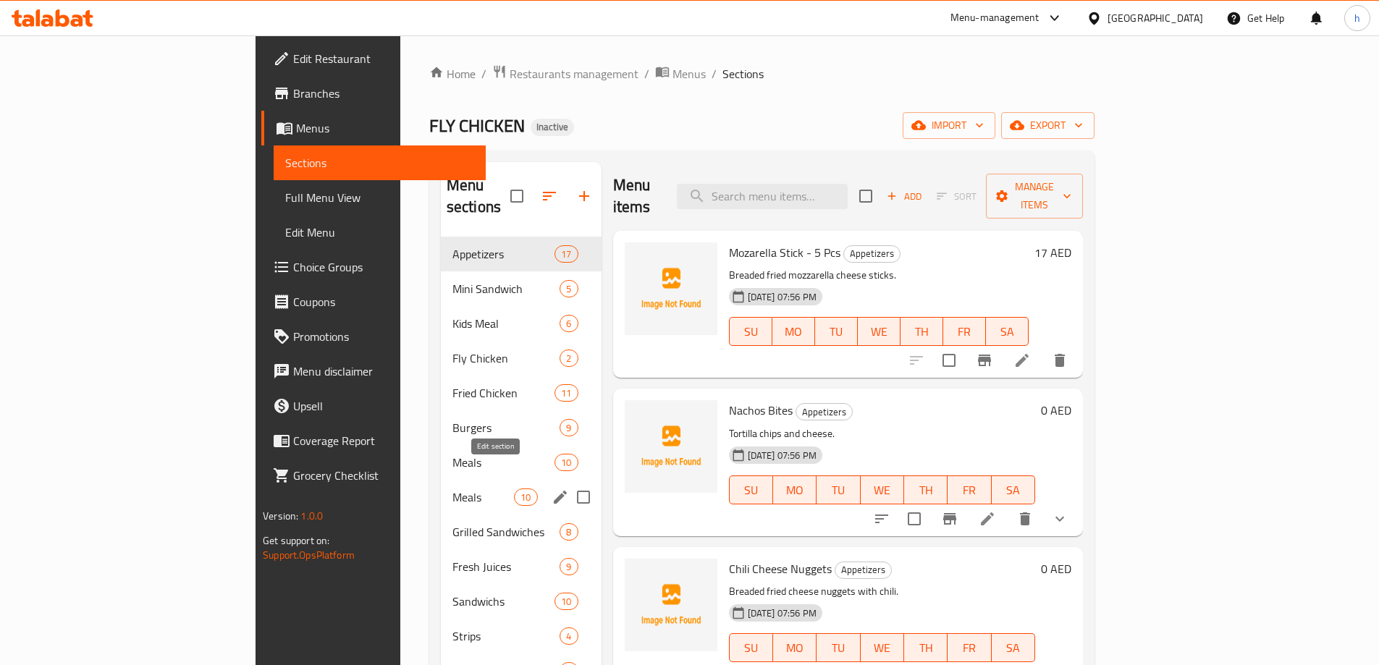
click at [552, 489] on icon "edit" at bounding box center [560, 497] width 17 height 17
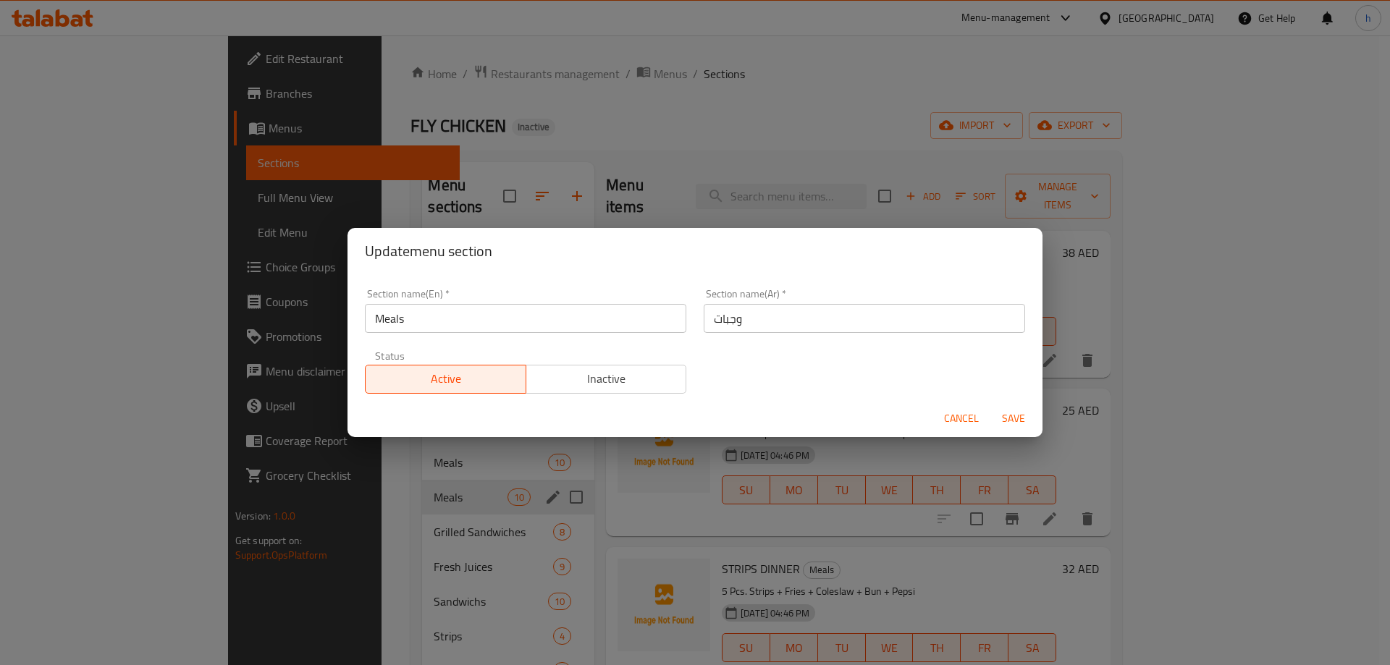
click at [597, 512] on div "Update menu section Section name(En)   * Meals Section name(En) * Section name(…" at bounding box center [695, 332] width 1390 height 665
click at [954, 416] on span "Cancel" at bounding box center [961, 419] width 35 height 18
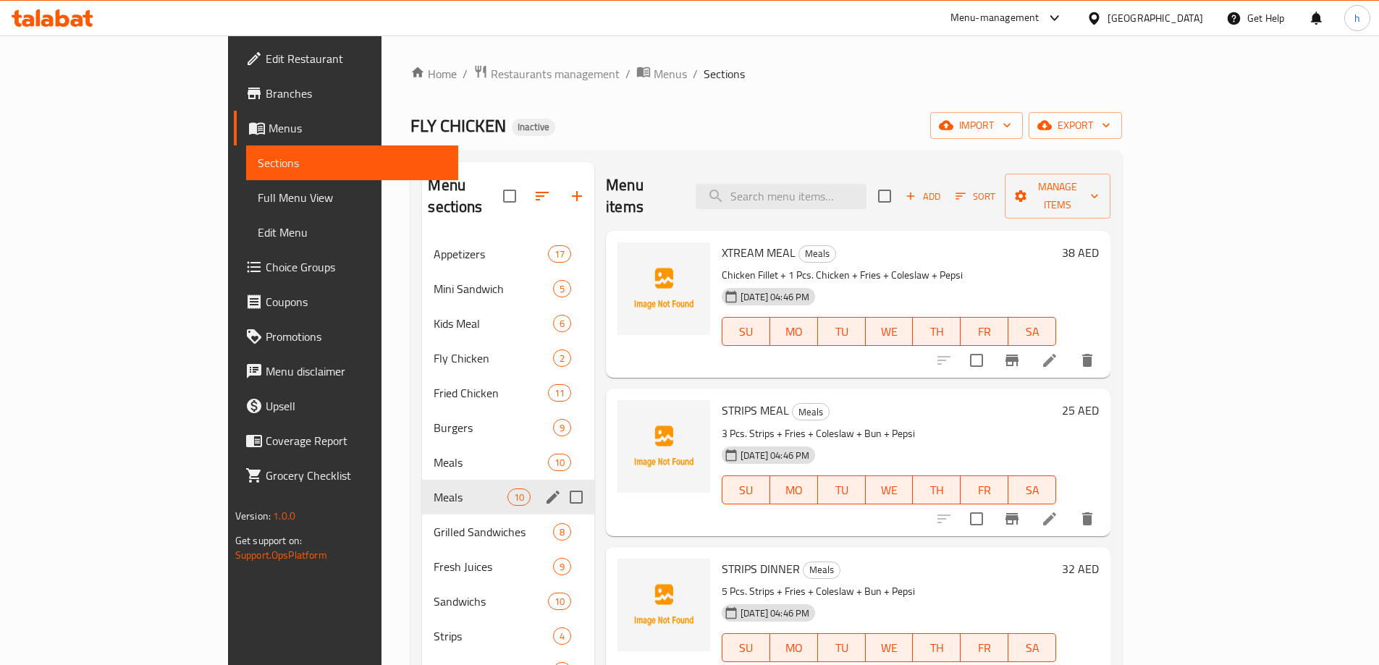
click at [561, 482] on input "Menu sections" at bounding box center [576, 497] width 30 height 30
checkbox input "true"
click at [515, 190] on icon "button" at bounding box center [521, 196] width 13 height 13
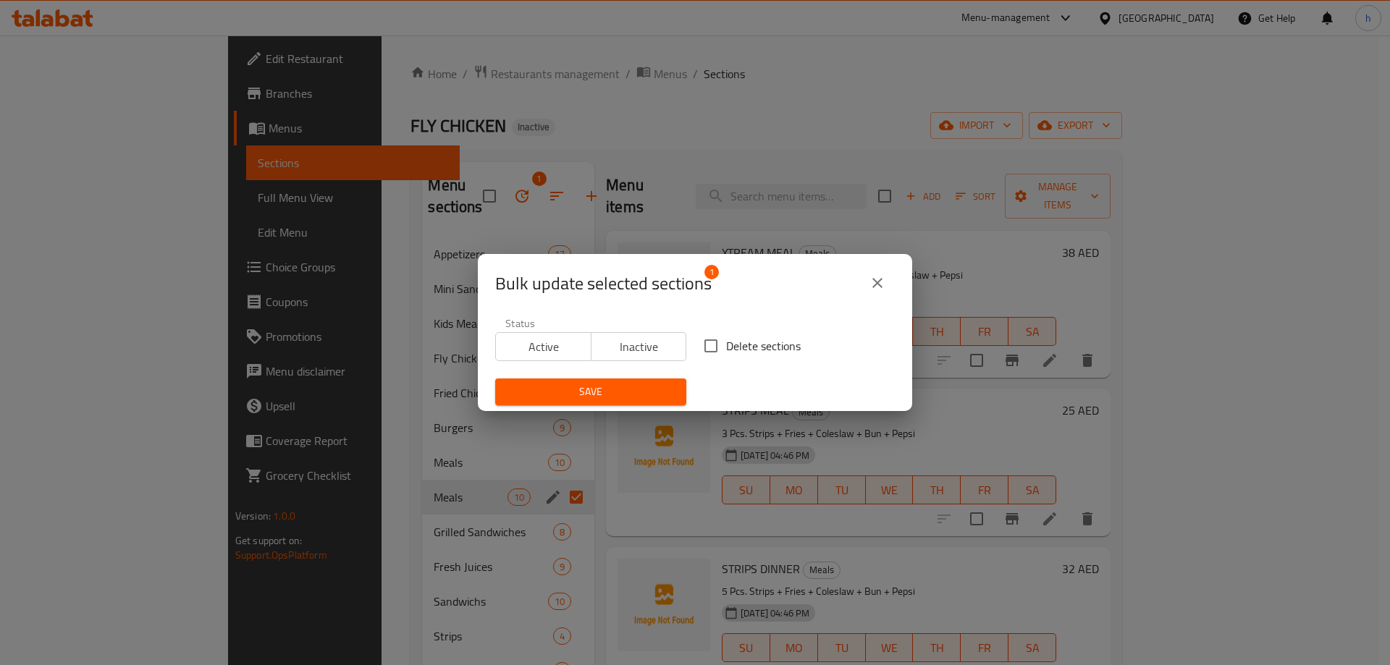
click at [699, 346] on input "Delete sections" at bounding box center [711, 346] width 30 height 30
checkbox input "true"
click at [665, 389] on span "Save" at bounding box center [591, 392] width 168 height 18
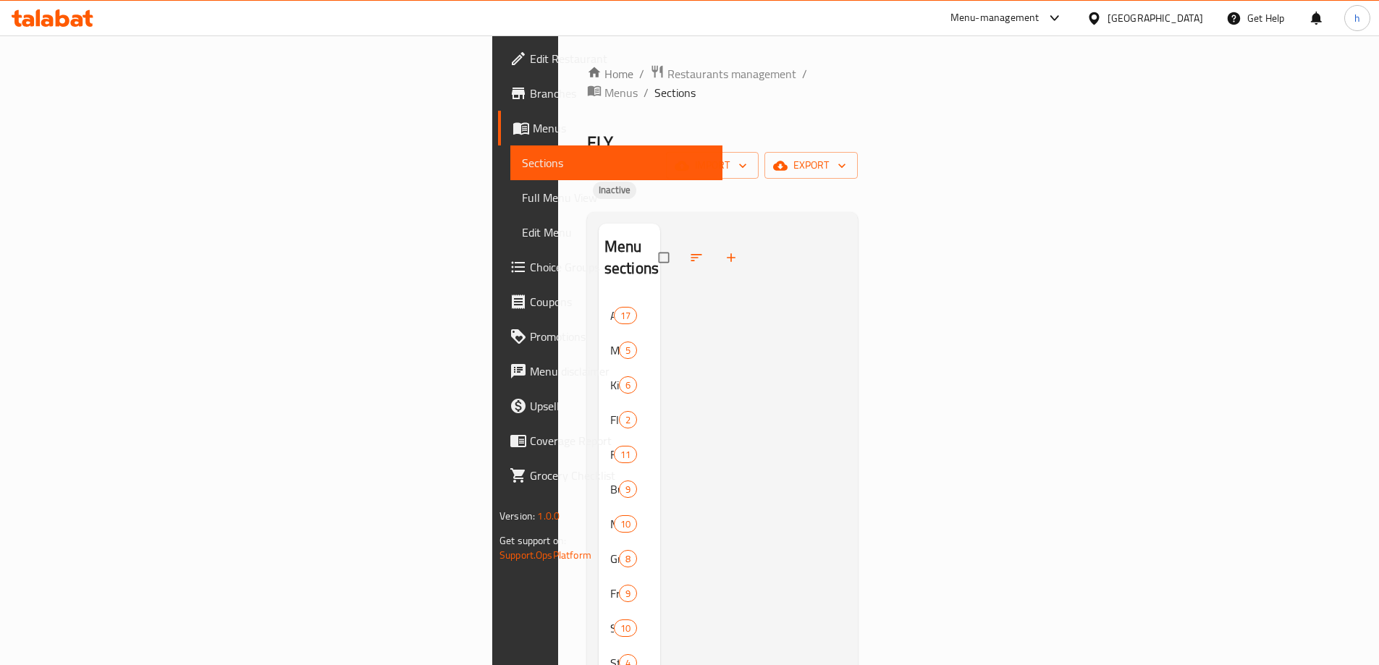
click at [522, 156] on span "Sections" at bounding box center [616, 162] width 189 height 17
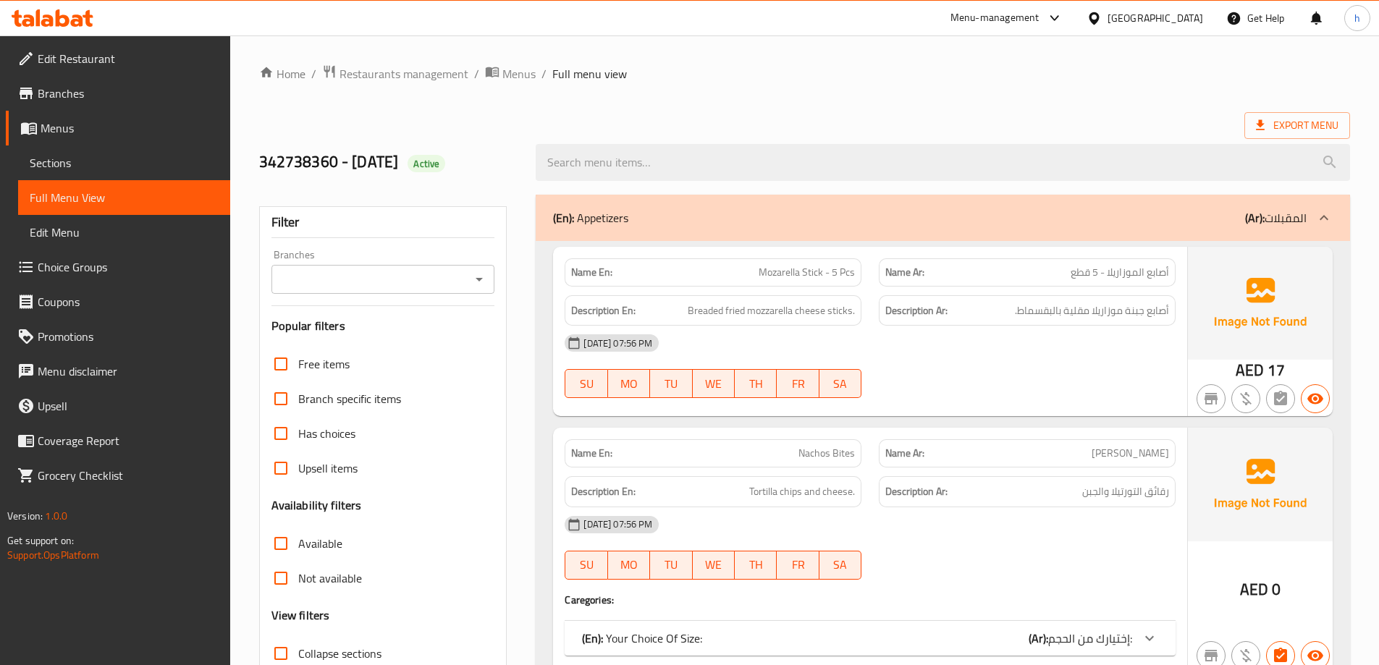
scroll to position [217, 0]
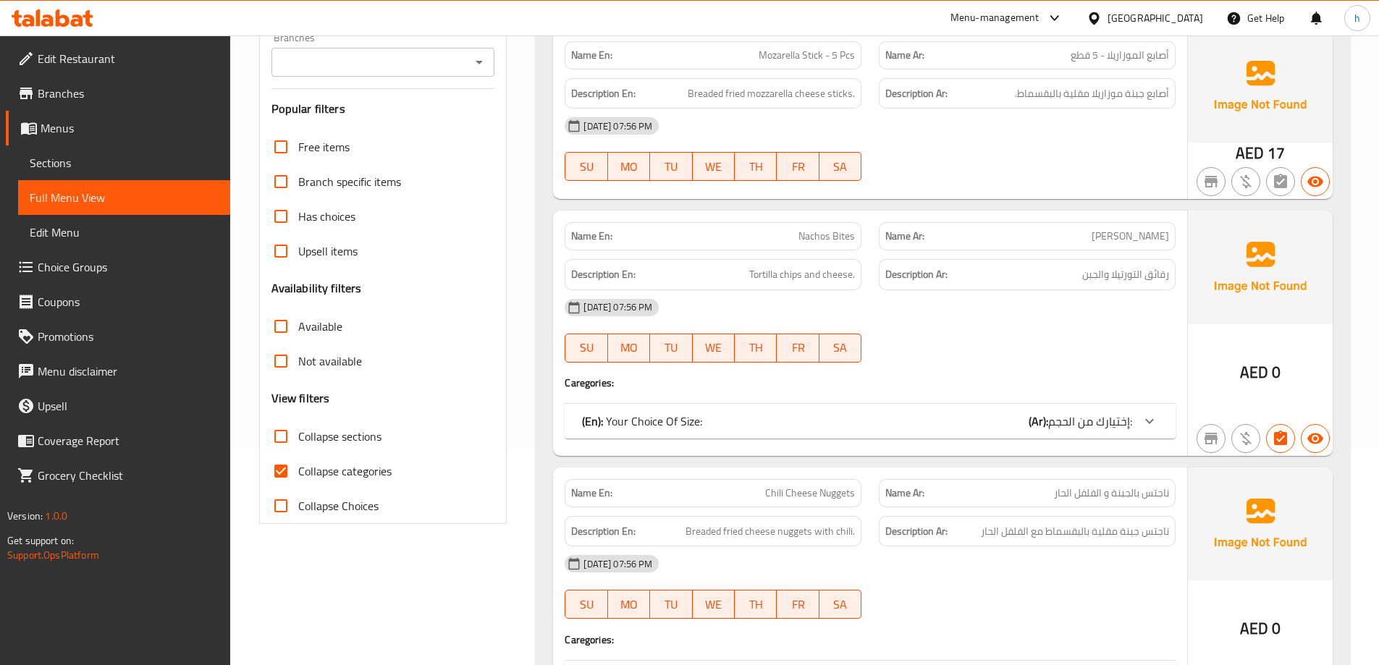
click at [340, 469] on span "Collapse categories" at bounding box center [344, 471] width 93 height 17
click at [298, 469] on input "Collapse categories" at bounding box center [281, 471] width 35 height 35
checkbox input "false"
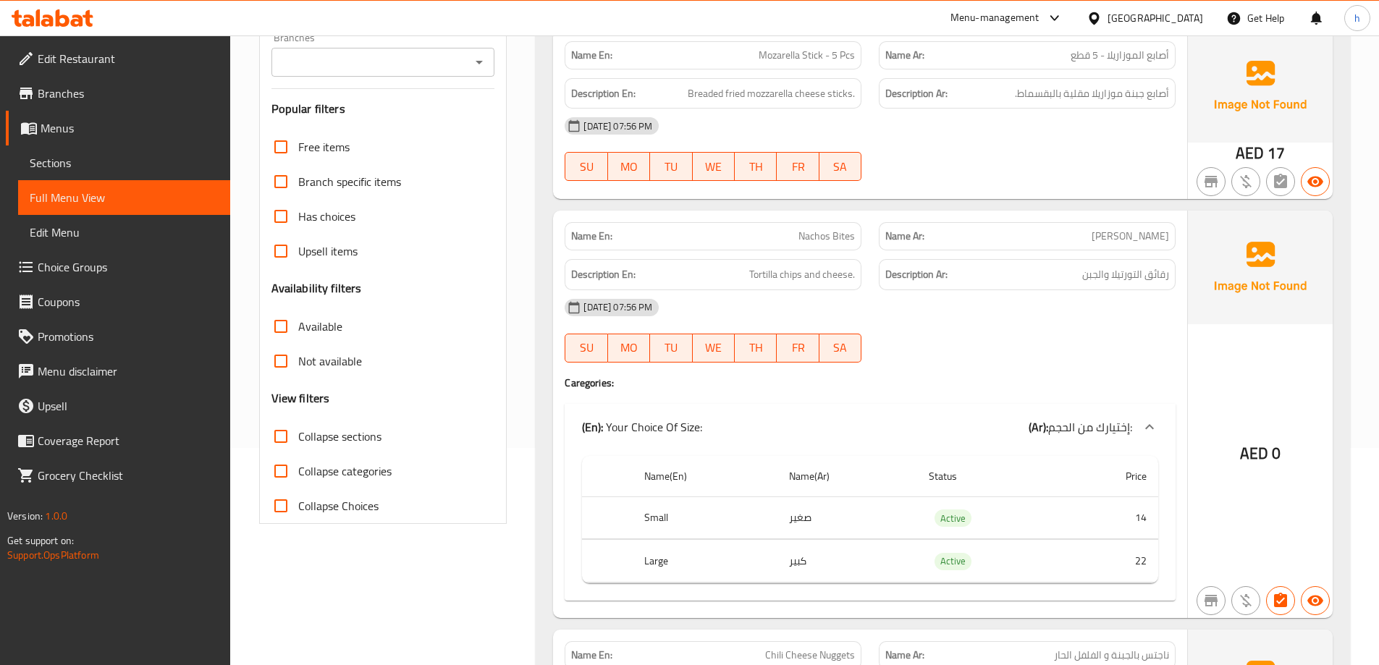
click at [350, 437] on span "Collapse sections" at bounding box center [339, 436] width 83 height 17
click at [298, 437] on input "Collapse sections" at bounding box center [281, 436] width 35 height 35
checkbox input "true"
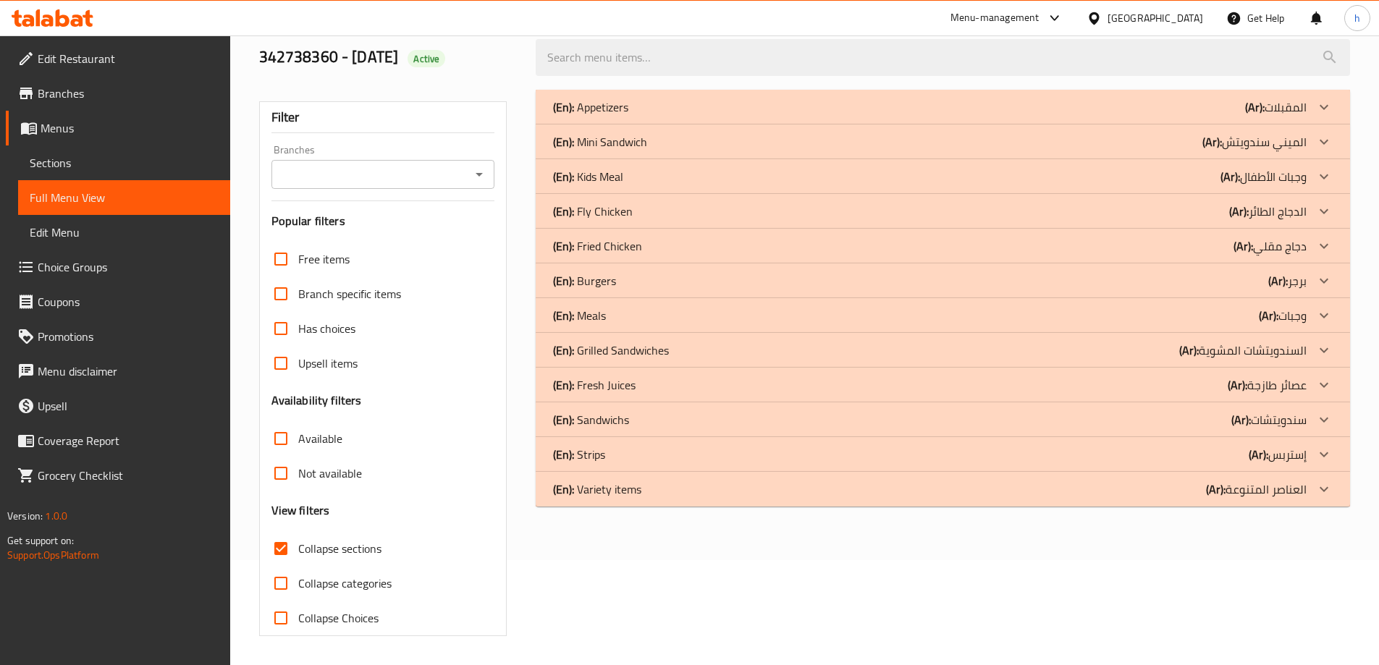
scroll to position [105, 0]
click at [1335, 452] on div at bounding box center [1324, 454] width 35 height 35
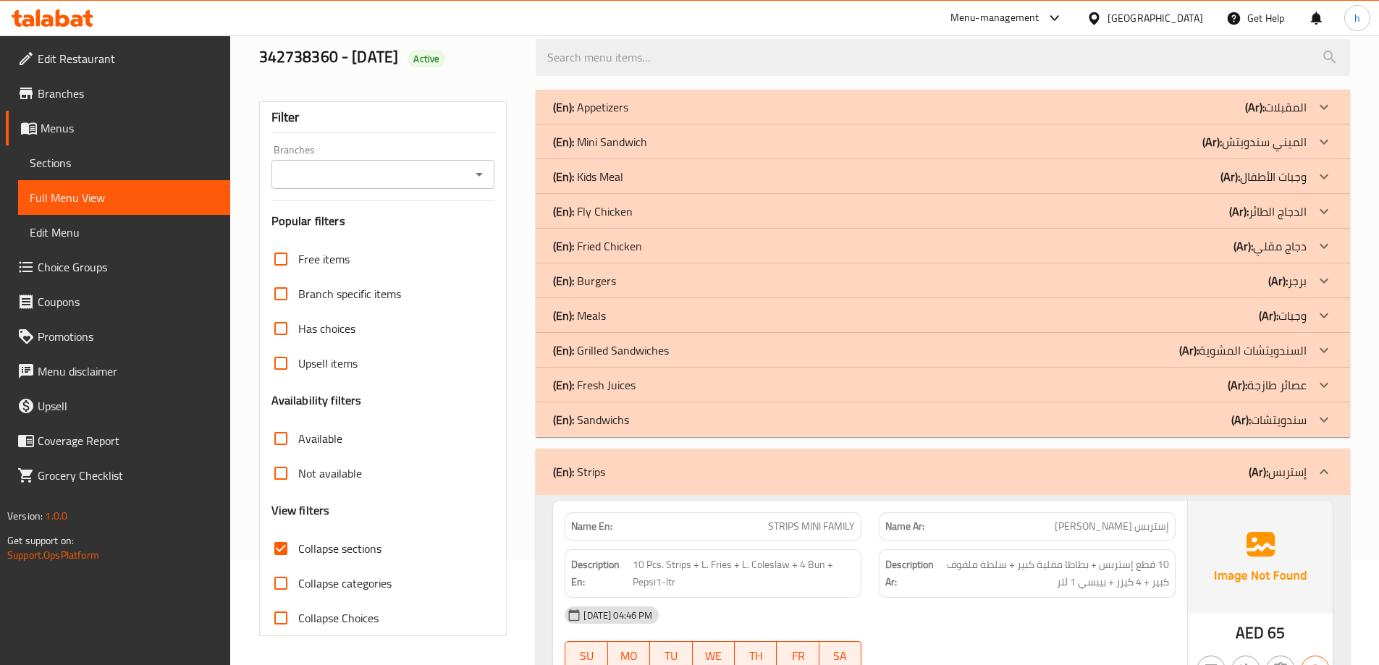
click at [1318, 311] on icon at bounding box center [1323, 315] width 17 height 17
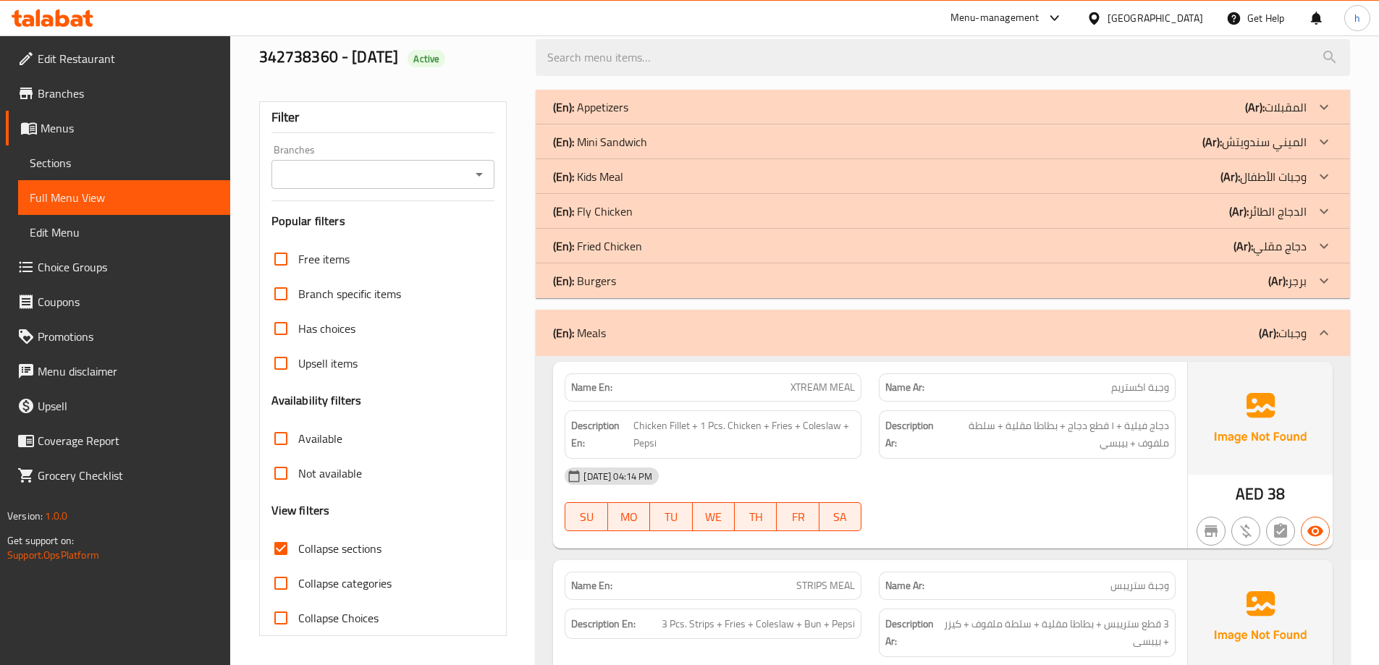
click at [484, 483] on div "Not available" at bounding box center [383, 473] width 224 height 35
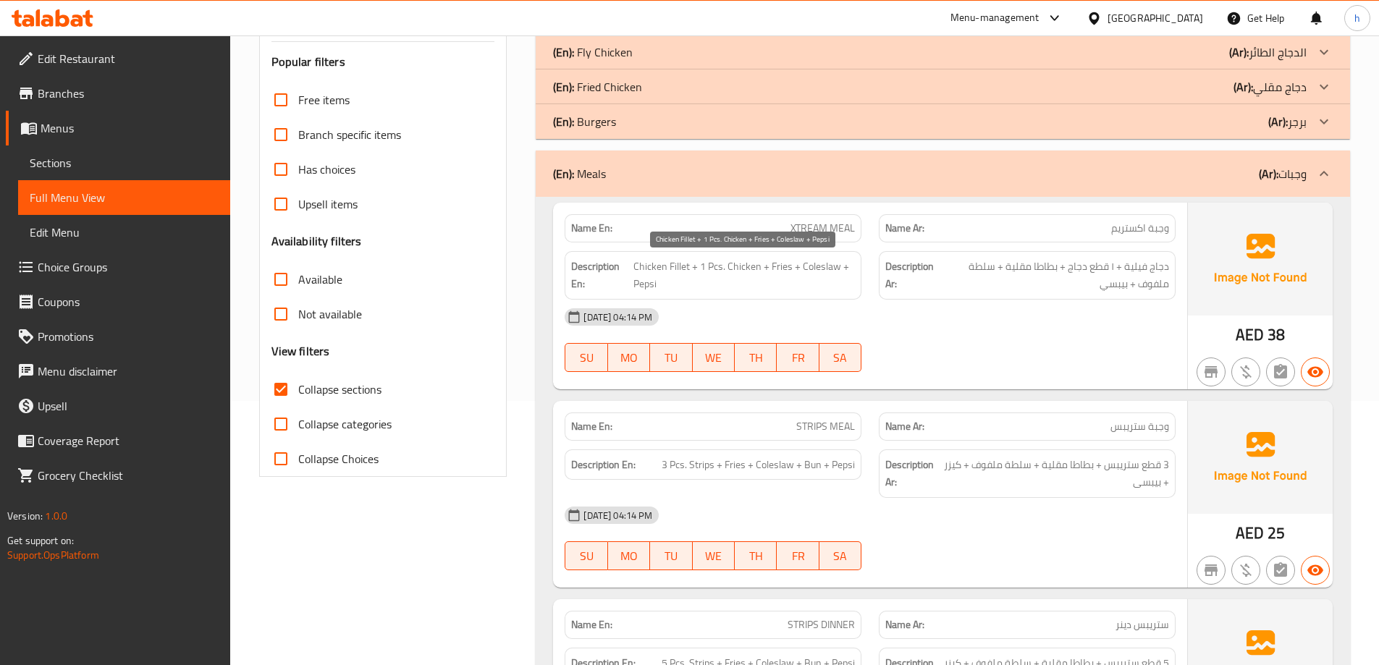
scroll to position [290, 0]
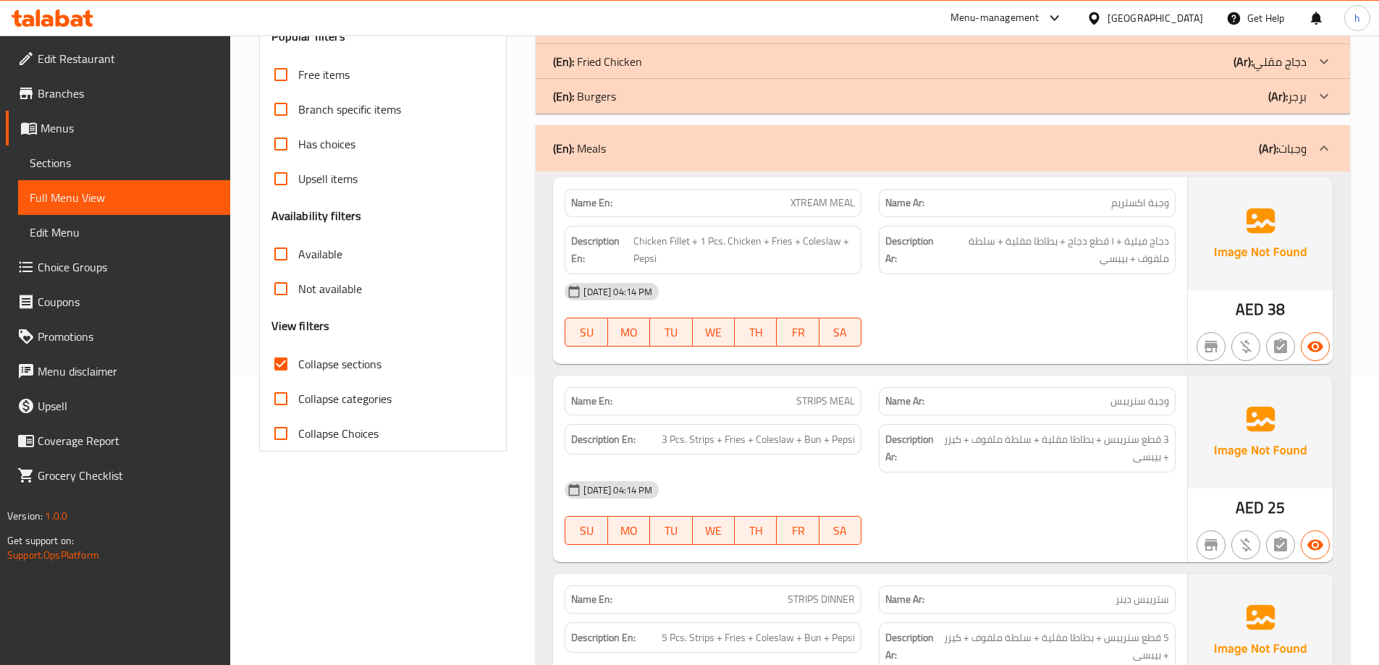
click at [848, 207] on span "XTREAM MEAL" at bounding box center [823, 202] width 64 height 15
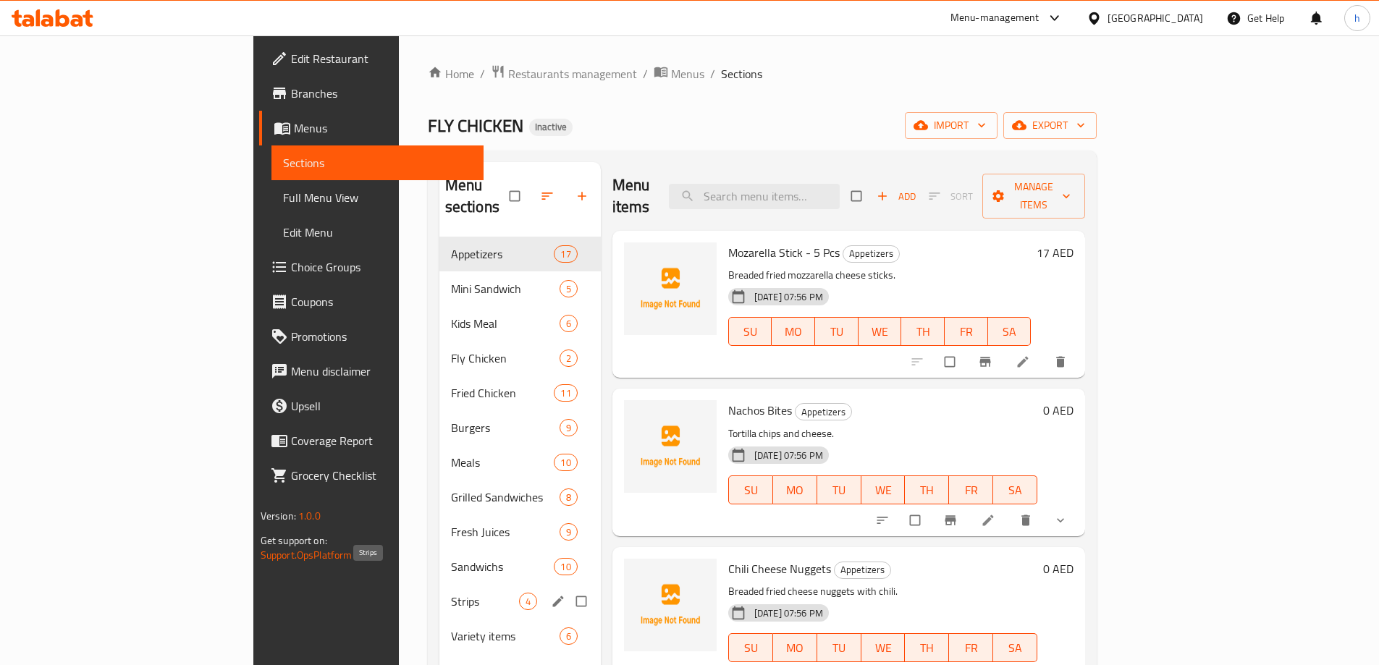
click at [451, 593] on span "Strips" at bounding box center [485, 601] width 68 height 17
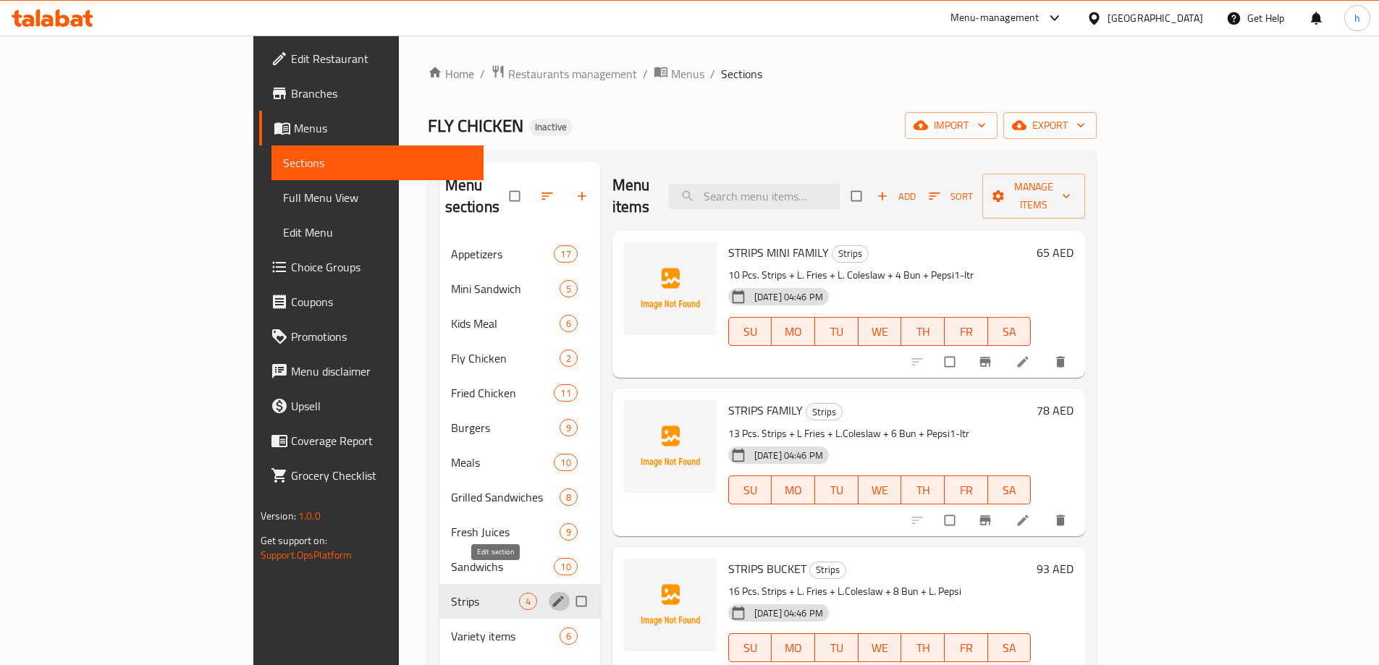
click at [552, 596] on icon "edit" at bounding box center [557, 601] width 11 height 11
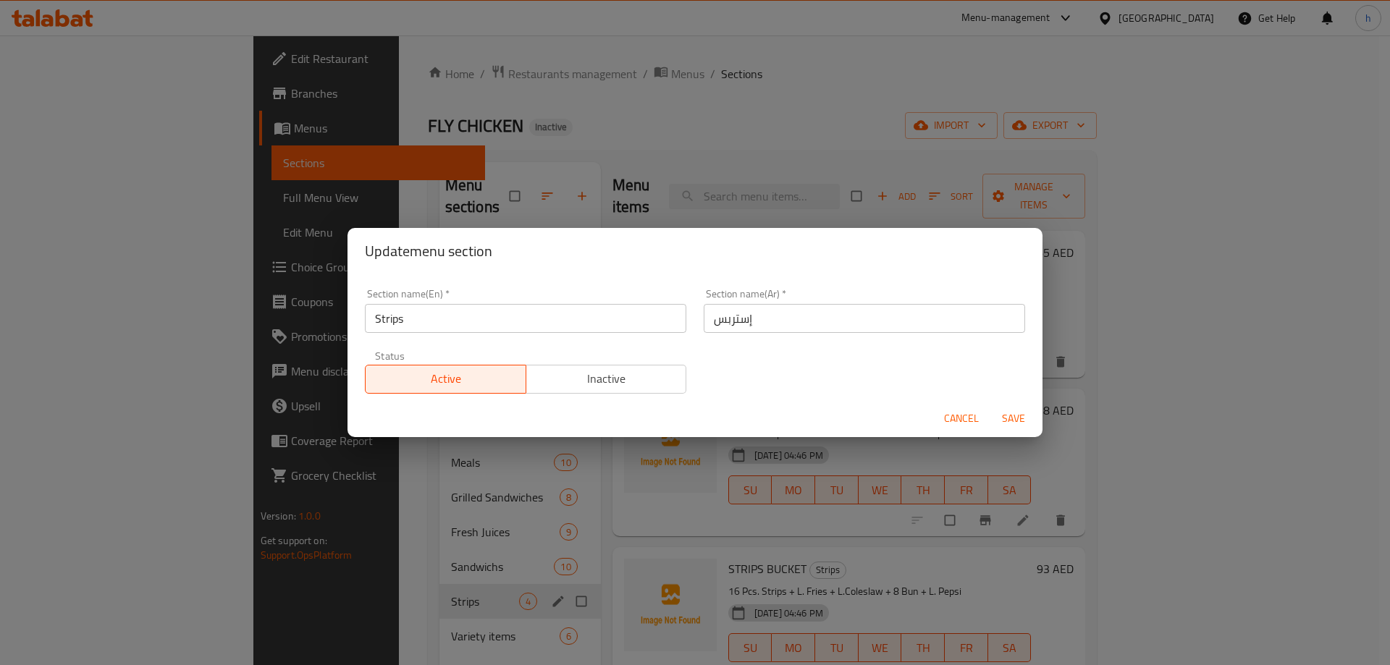
click at [739, 324] on input "إستربس" at bounding box center [864, 318] width 321 height 29
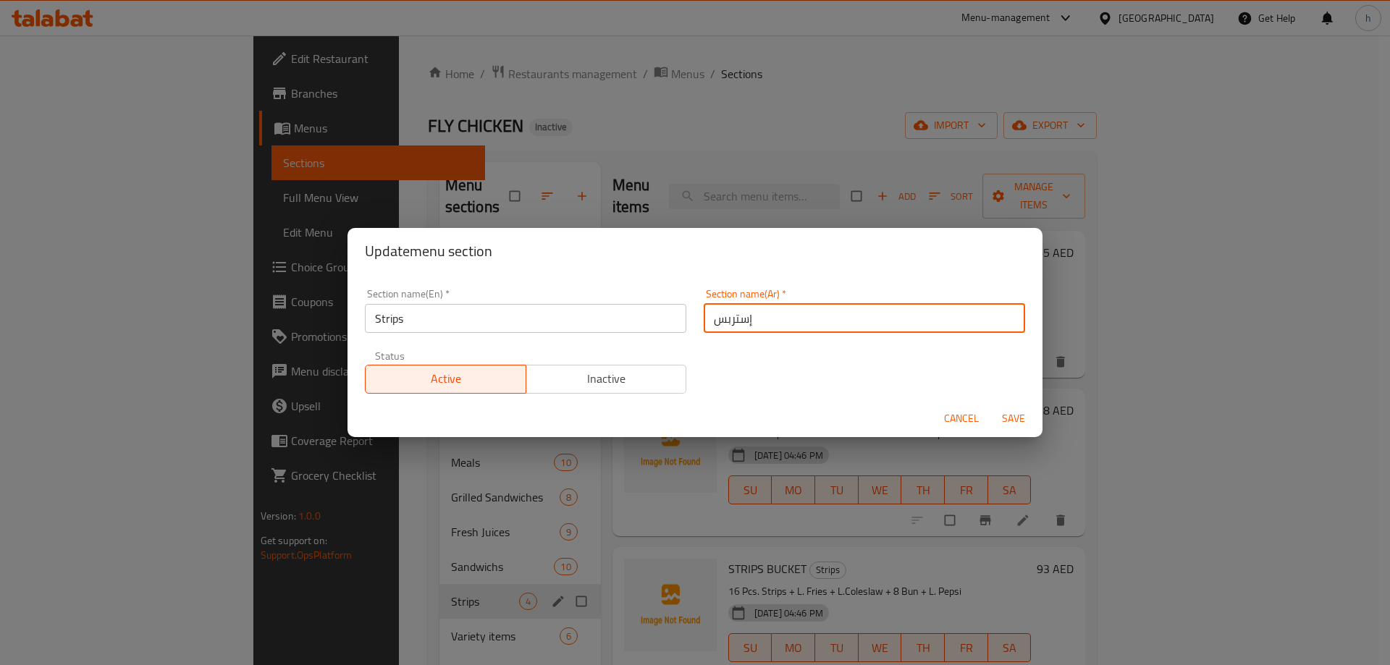
click at [739, 324] on input "إستربس" at bounding box center [864, 318] width 321 height 29
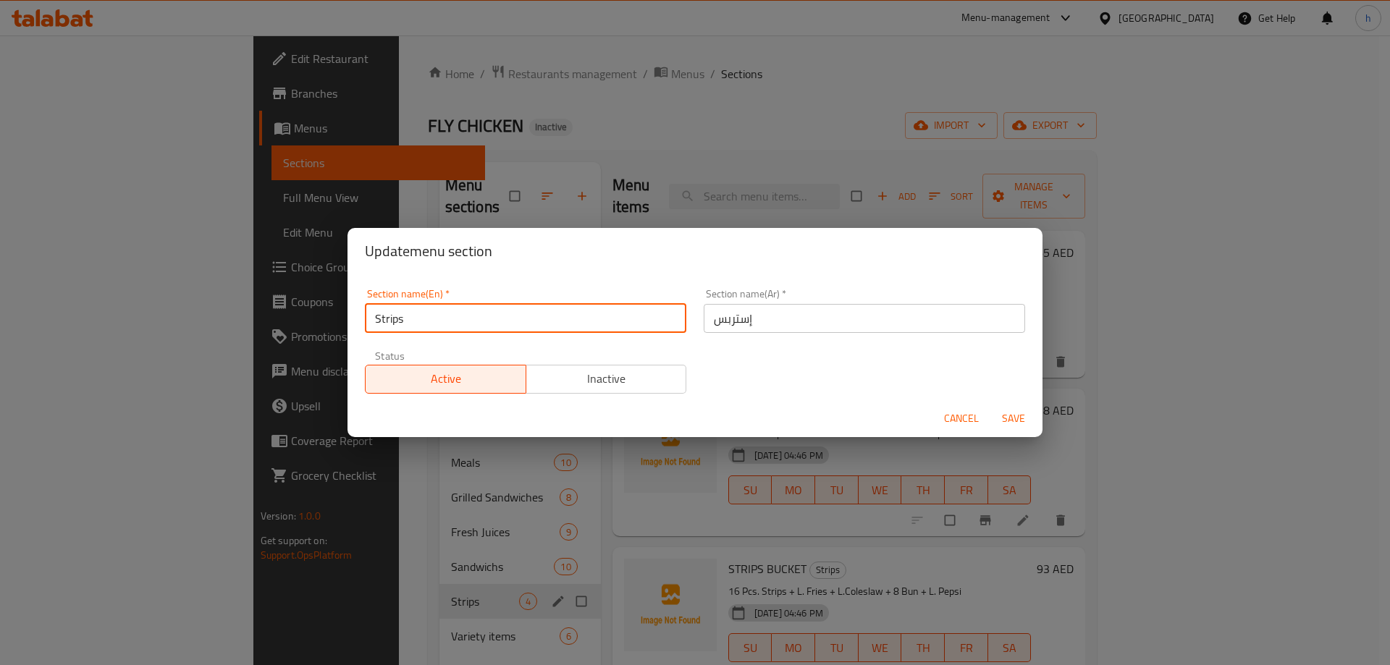
click at [417, 320] on input "Strips" at bounding box center [525, 318] width 321 height 29
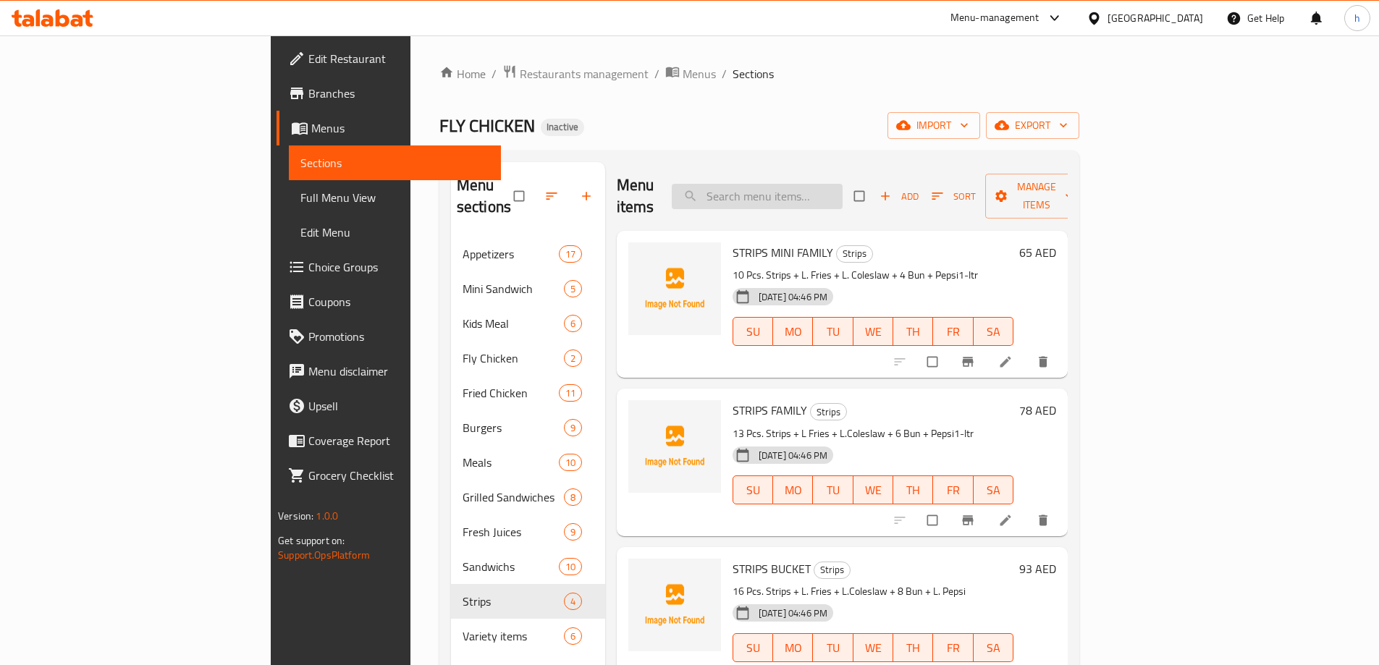
click at [819, 187] on input "search" at bounding box center [757, 196] width 171 height 25
paste input "XTREAM MEAL"
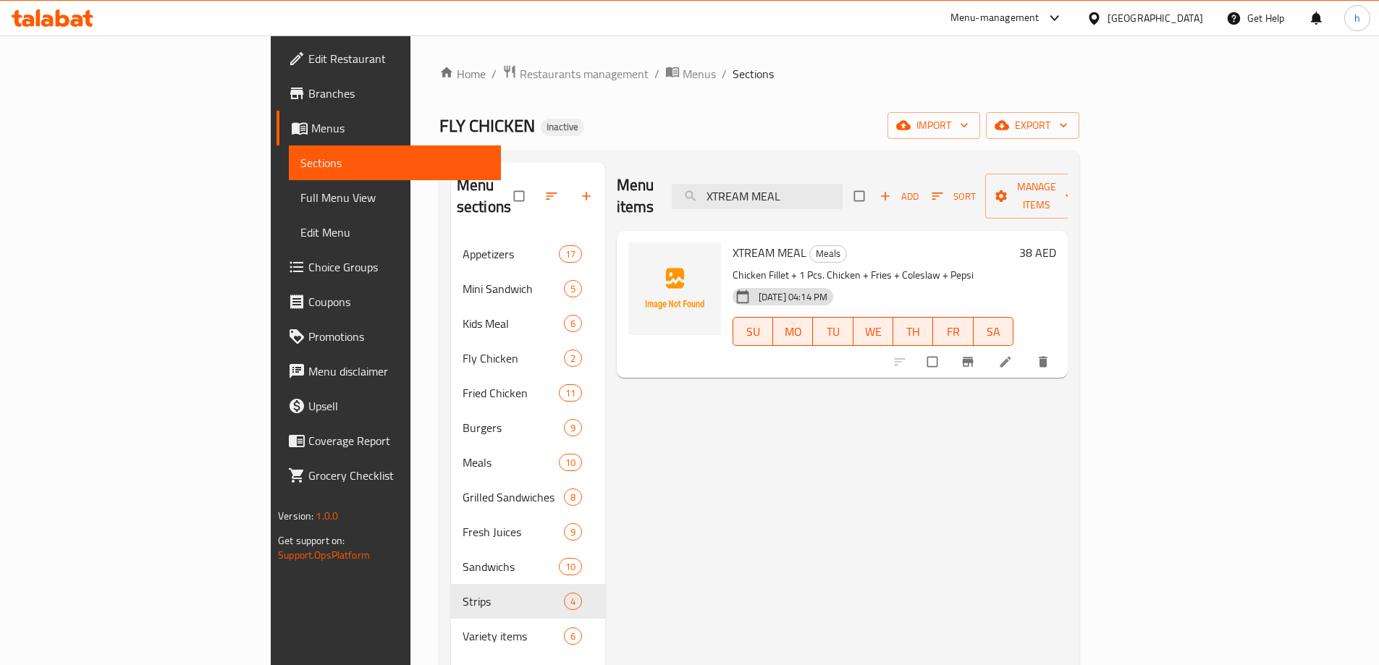
type input "XTREAM MEAL"
click at [1013, 355] on icon at bounding box center [1005, 362] width 14 height 14
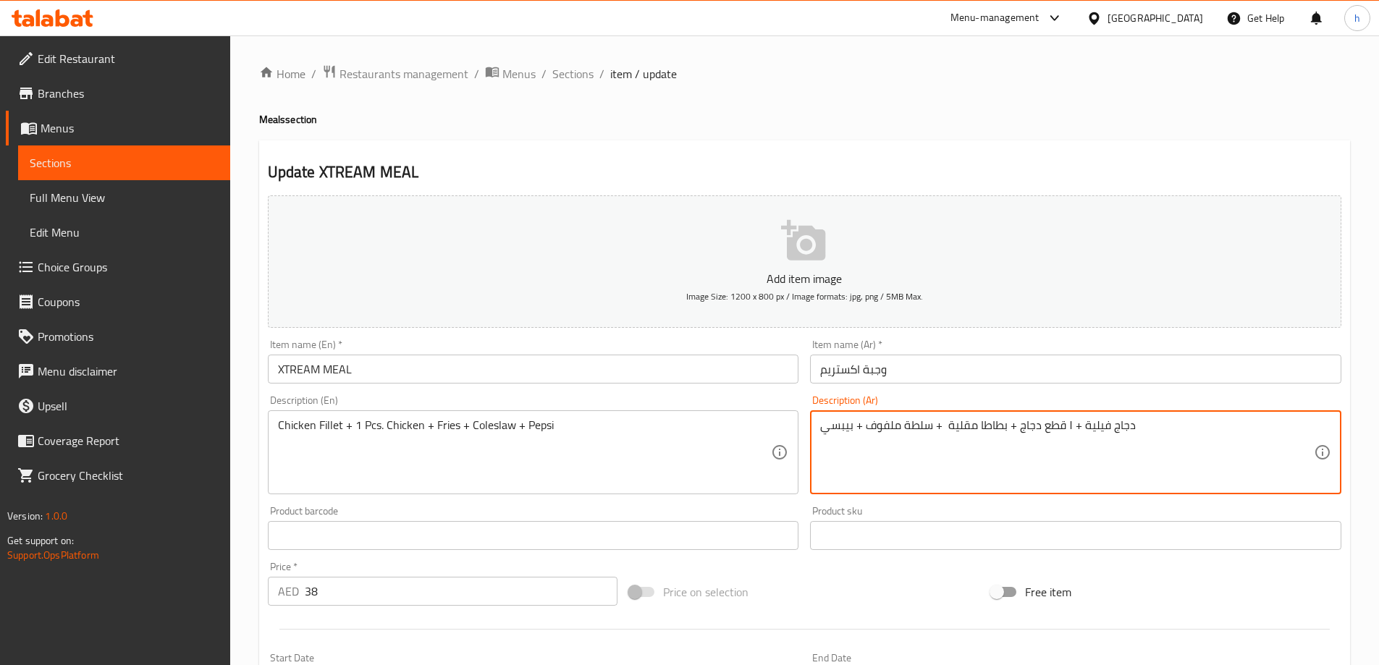
click at [1069, 426] on textarea "دجاج فيلية + ١ قطع دجاج + بطاطا مقلية + سلطة ملفوف + بيبسي" at bounding box center [1067, 452] width 494 height 69
click at [1067, 425] on textarea "دجاج فيلية + قطع دجاج + بطاطا مقلية + سلطة ملفوف + بيبسي" at bounding box center [1067, 452] width 494 height 69
drag, startPoint x: 1067, startPoint y: 426, endPoint x: 1077, endPoint y: 426, distance: 10.1
click at [1077, 426] on textarea "دجاج فيلية +7 قطع دجاج + بطاطا مقلية + سلطة ملفوف + بيبسي" at bounding box center [1067, 452] width 494 height 69
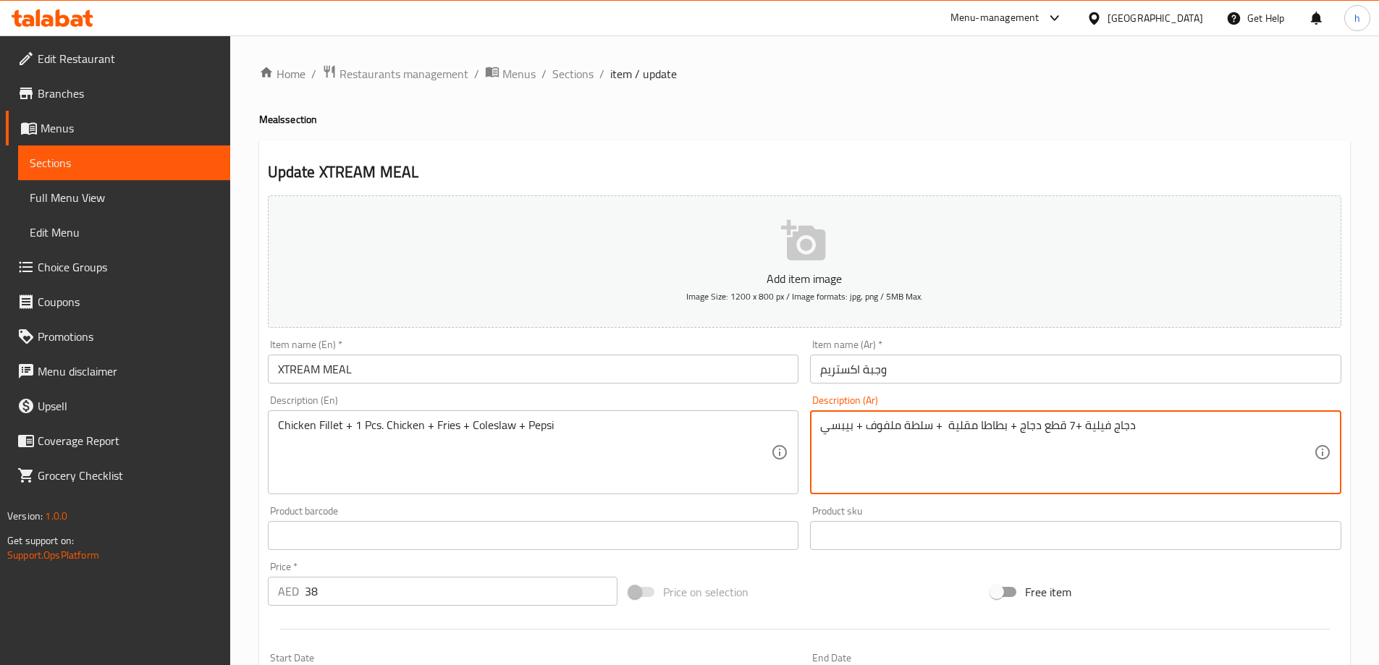
click at [1071, 426] on textarea "دجاج فيلية +7 قطع دجاج + بطاطا مقلية + سلطة ملفوف + بيبسي" at bounding box center [1067, 452] width 494 height 69
click at [1071, 425] on textarea "دجاج فيلية +7 قطع دجاج + بطاطا مقلية + سلطة ملفوف + بيبسي" at bounding box center [1067, 452] width 494 height 69
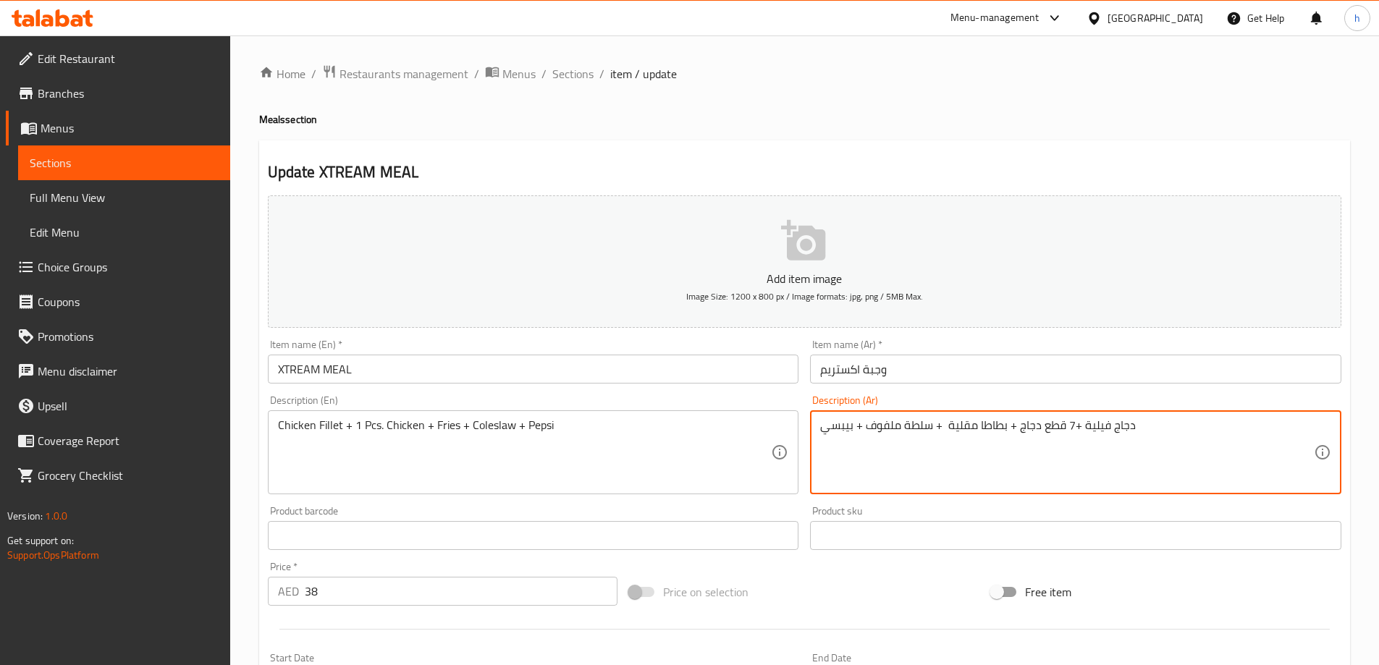
click at [1071, 423] on textarea "دجاج فيلية +7 قطع دجاج + بطاطا مقلية + سلطة ملفوف + بيبسي" at bounding box center [1067, 452] width 494 height 69
click at [1075, 428] on textarea "دجاج فيلية +1 قطع دجاج + بطاطا مقلية + سلطة ملفوف + بيبسي" at bounding box center [1067, 452] width 494 height 69
click at [1063, 427] on textarea "دجاج فيلية + قطع دجاج + بطاطا مقلية + سلطة ملفوف + بيبسي" at bounding box center [1067, 452] width 494 height 69
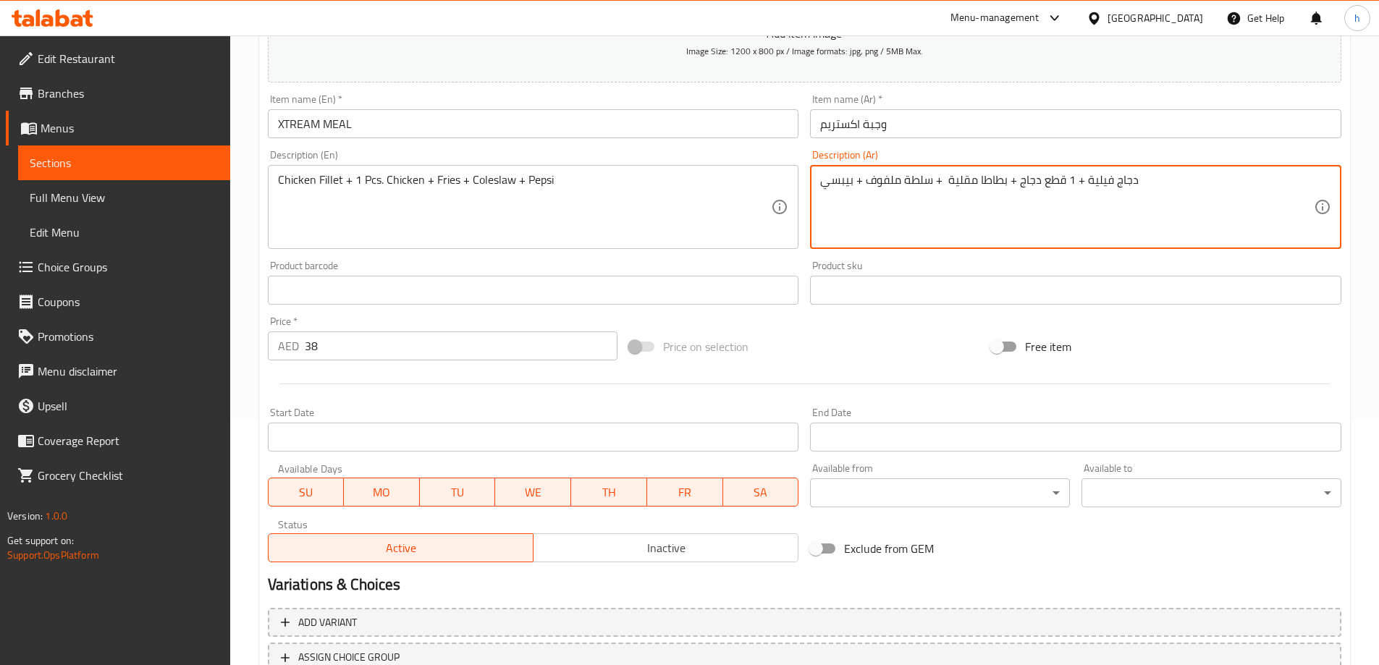
scroll to position [358, 0]
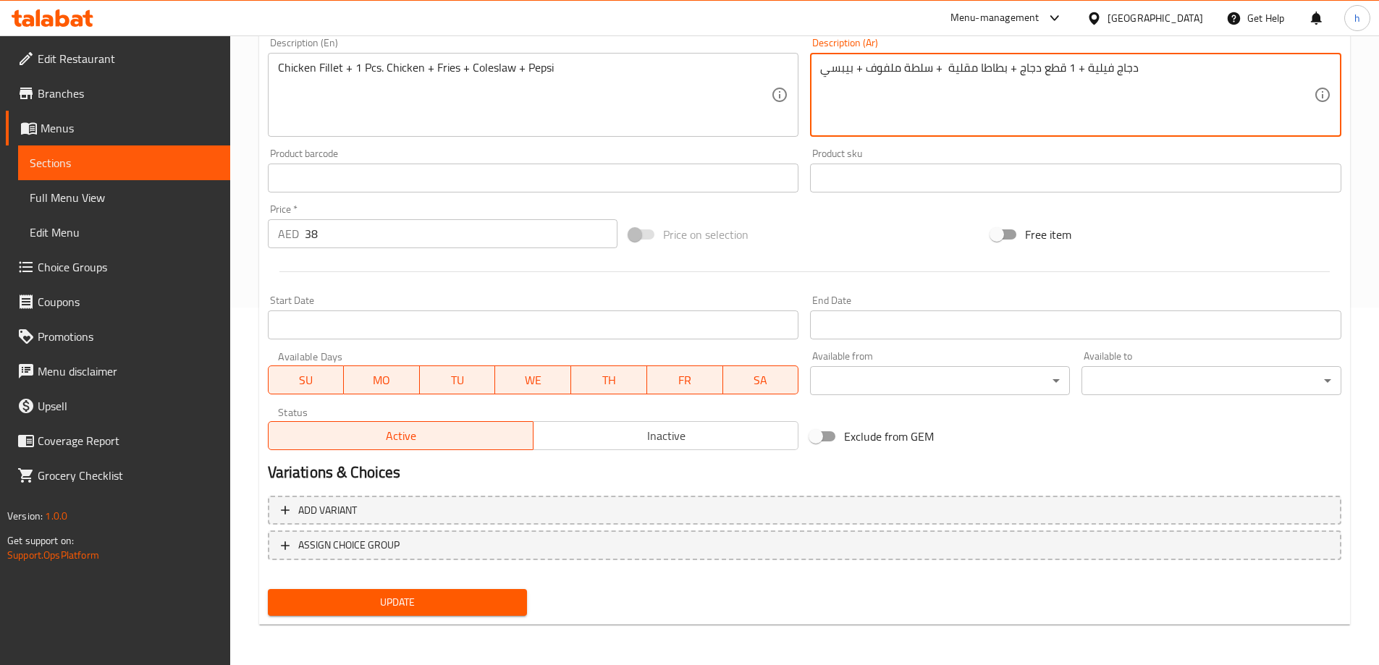
type textarea "دجاج فيلية + 1 قطع دجاج + بطاطا مقلية + سلطة ملفوف + بيبسي"
click at [455, 600] on span "Update" at bounding box center [397, 603] width 237 height 18
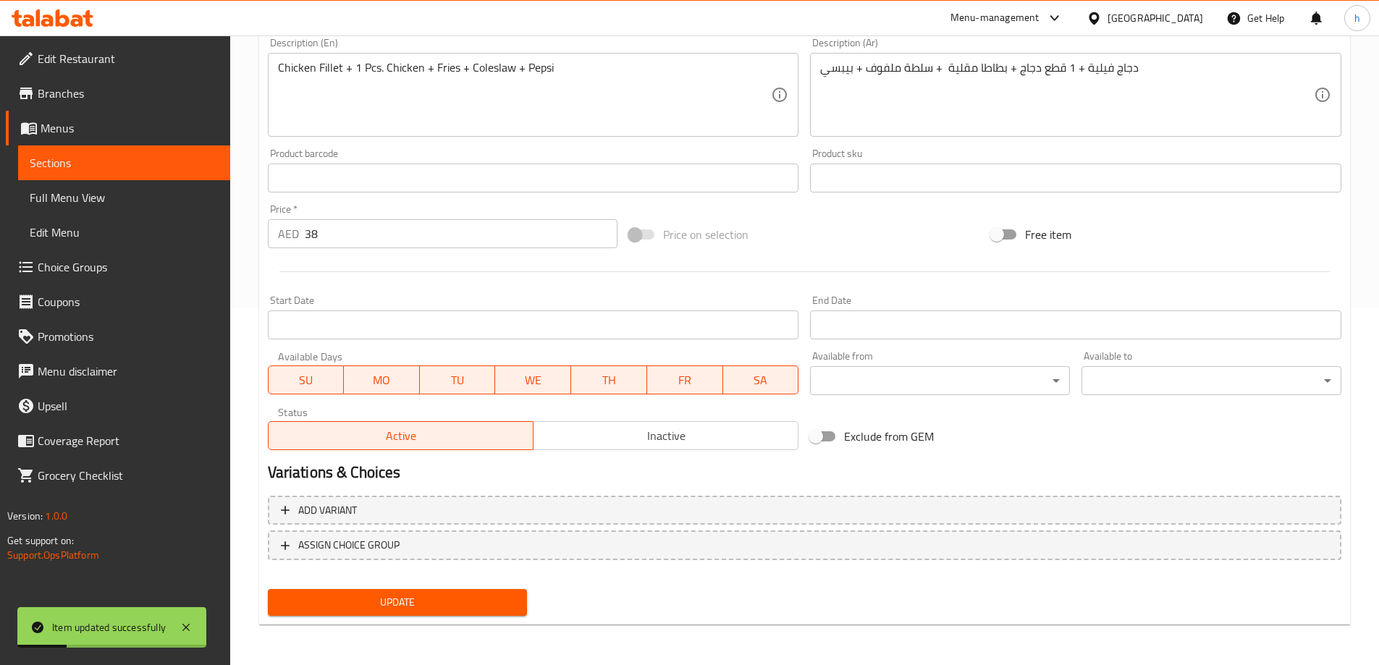
click at [61, 164] on span "Sections" at bounding box center [124, 162] width 189 height 17
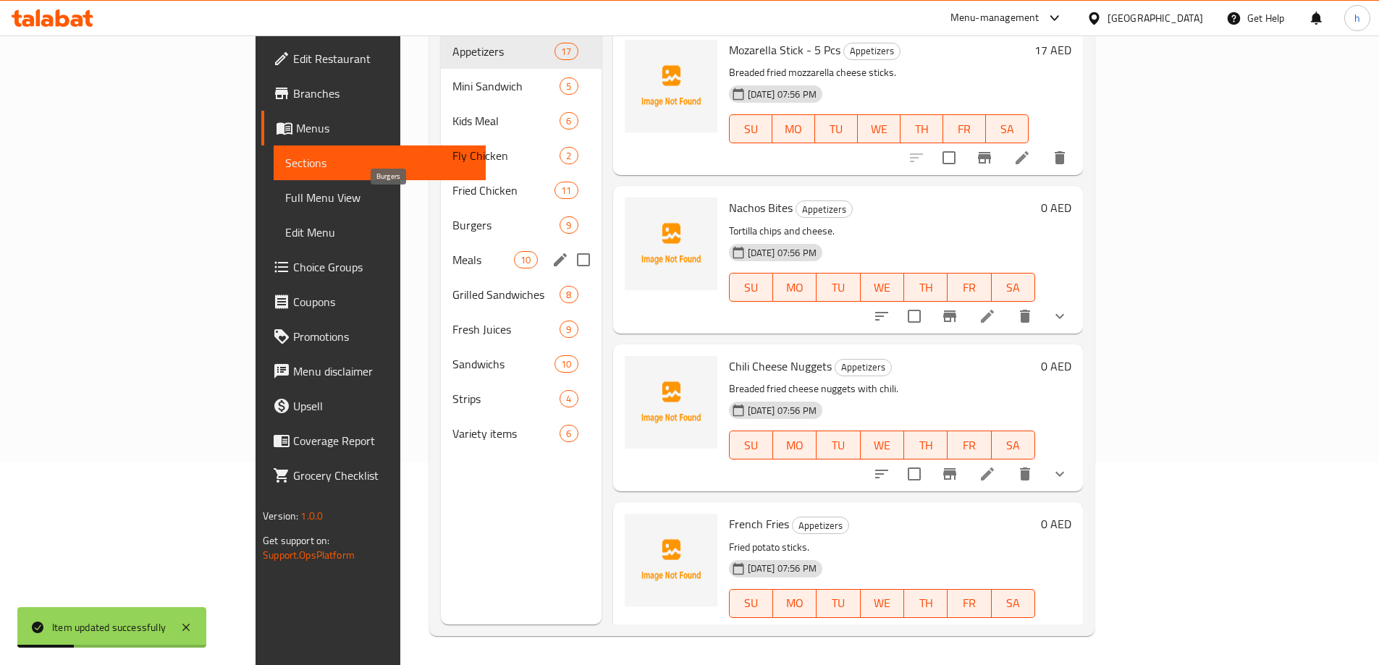
scroll to position [203, 0]
click at [552, 251] on icon "edit" at bounding box center [560, 259] width 17 height 17
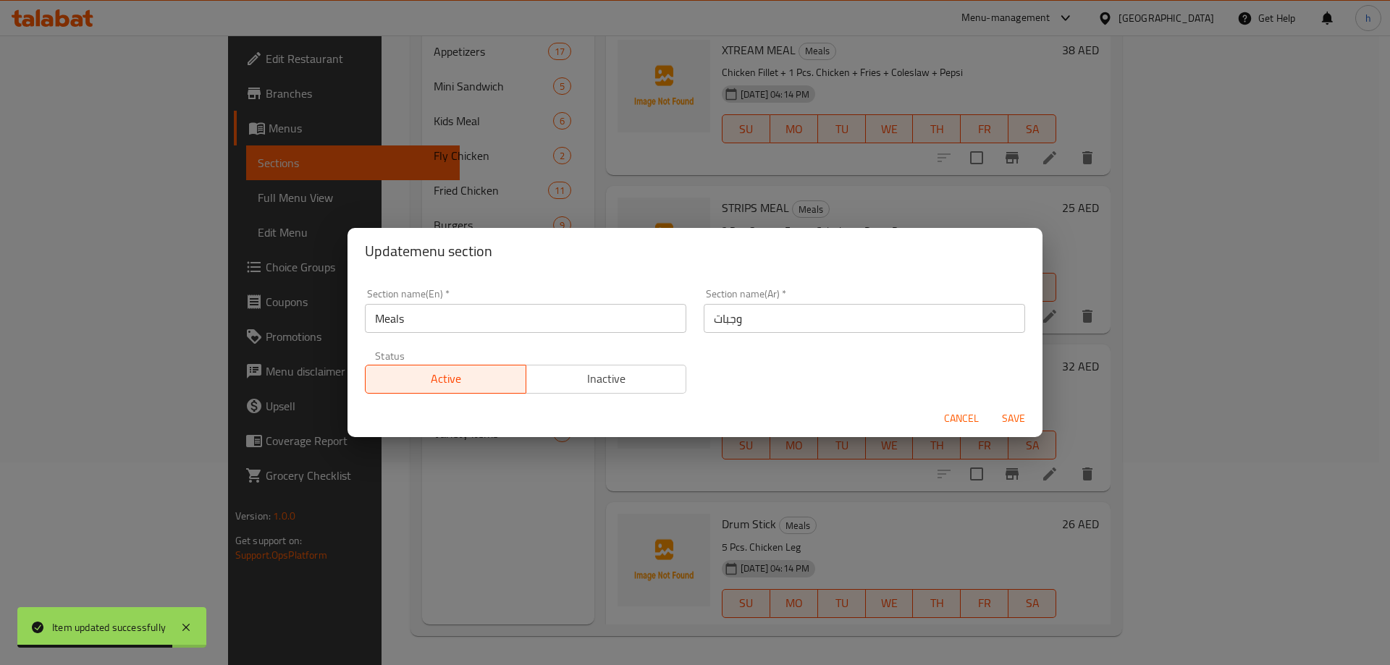
click at [534, 520] on div "Update menu section Section name(En)   * Meals Section name(En) * Section name(…" at bounding box center [695, 332] width 1390 height 665
click at [961, 416] on span "Cancel" at bounding box center [961, 419] width 35 height 18
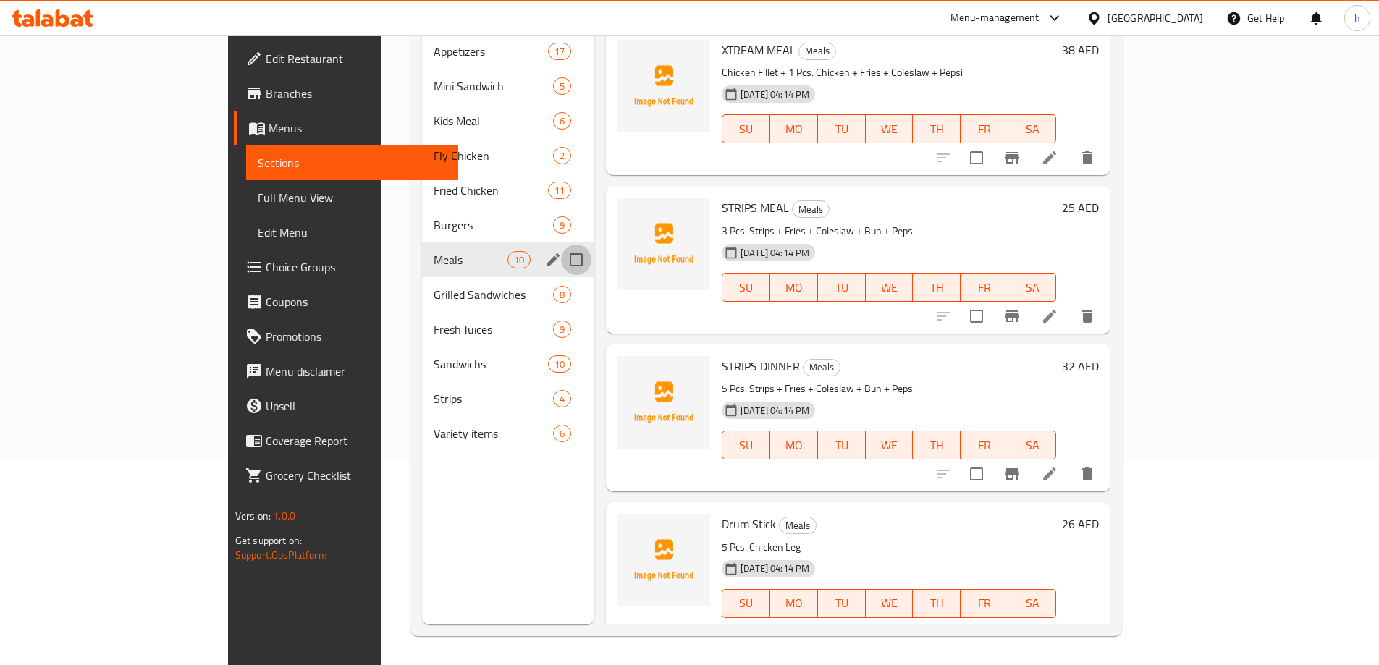
click at [561, 245] on input "Menu sections" at bounding box center [576, 260] width 30 height 30
checkbox input "true"
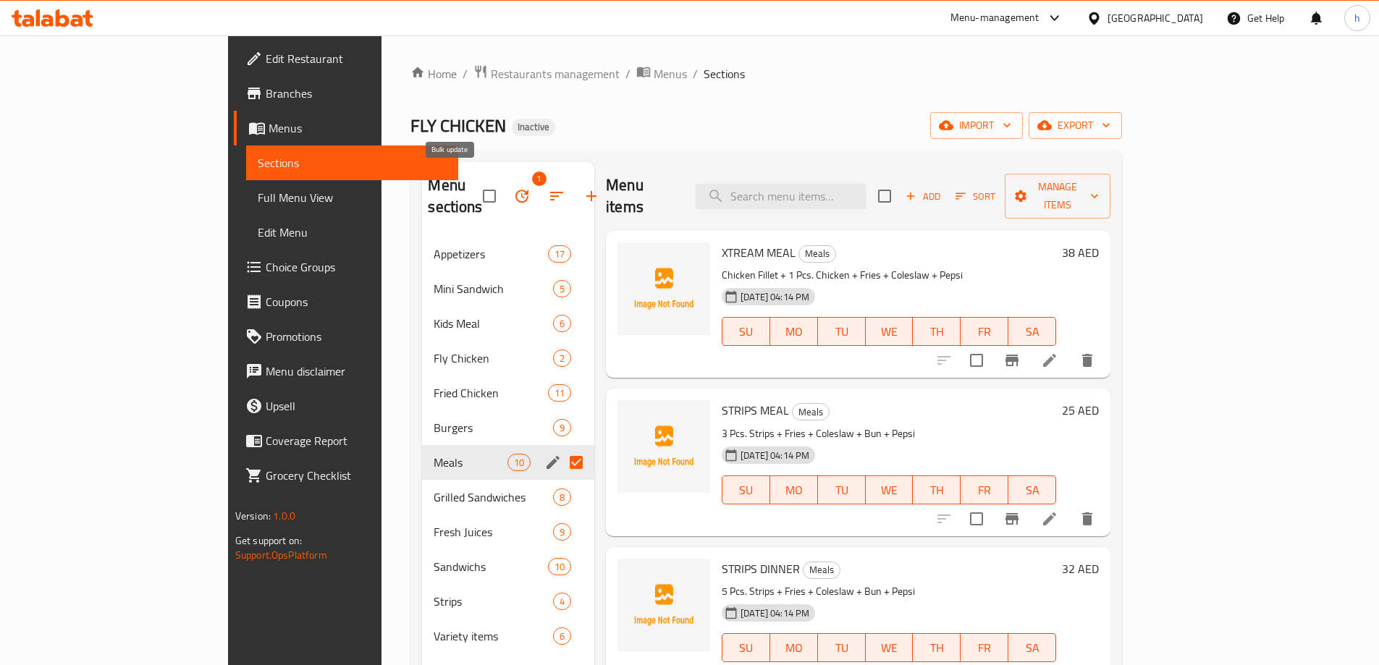
click at [513, 187] on icon "button" at bounding box center [521, 195] width 17 height 17
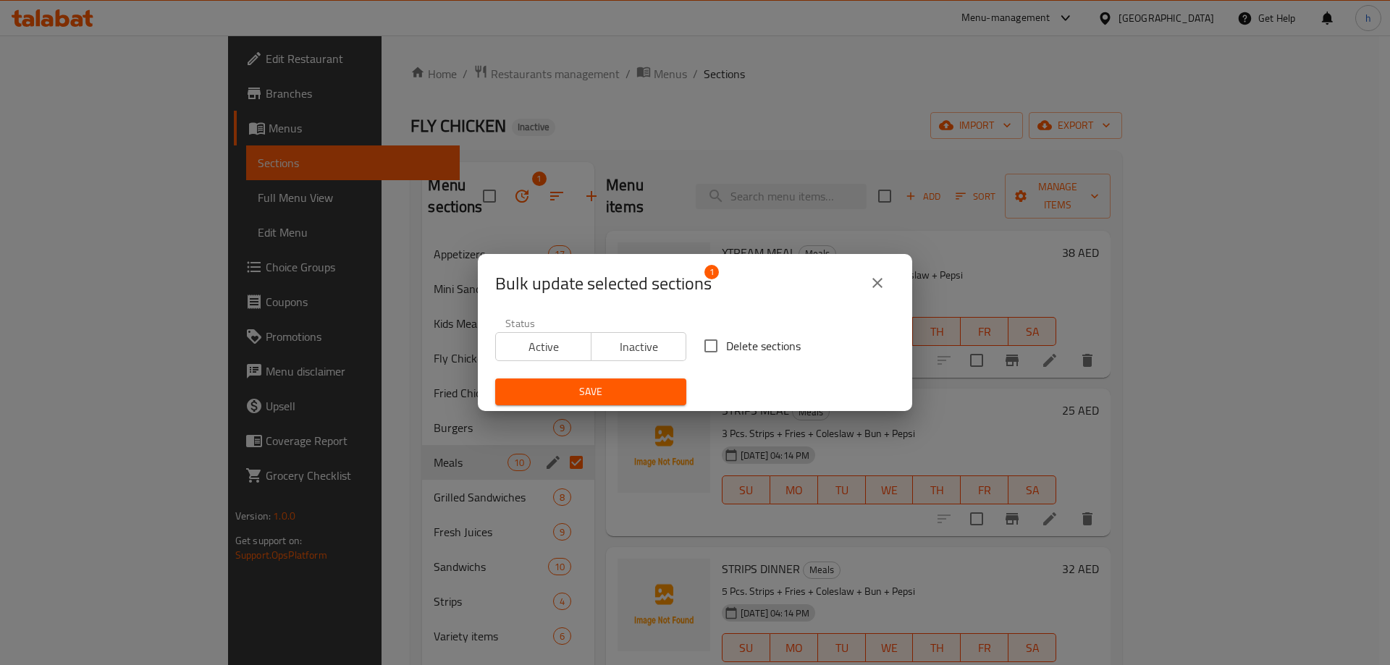
click at [704, 340] on input "Delete sections" at bounding box center [711, 346] width 30 height 30
checkbox input "true"
click at [652, 387] on span "Save" at bounding box center [591, 392] width 168 height 18
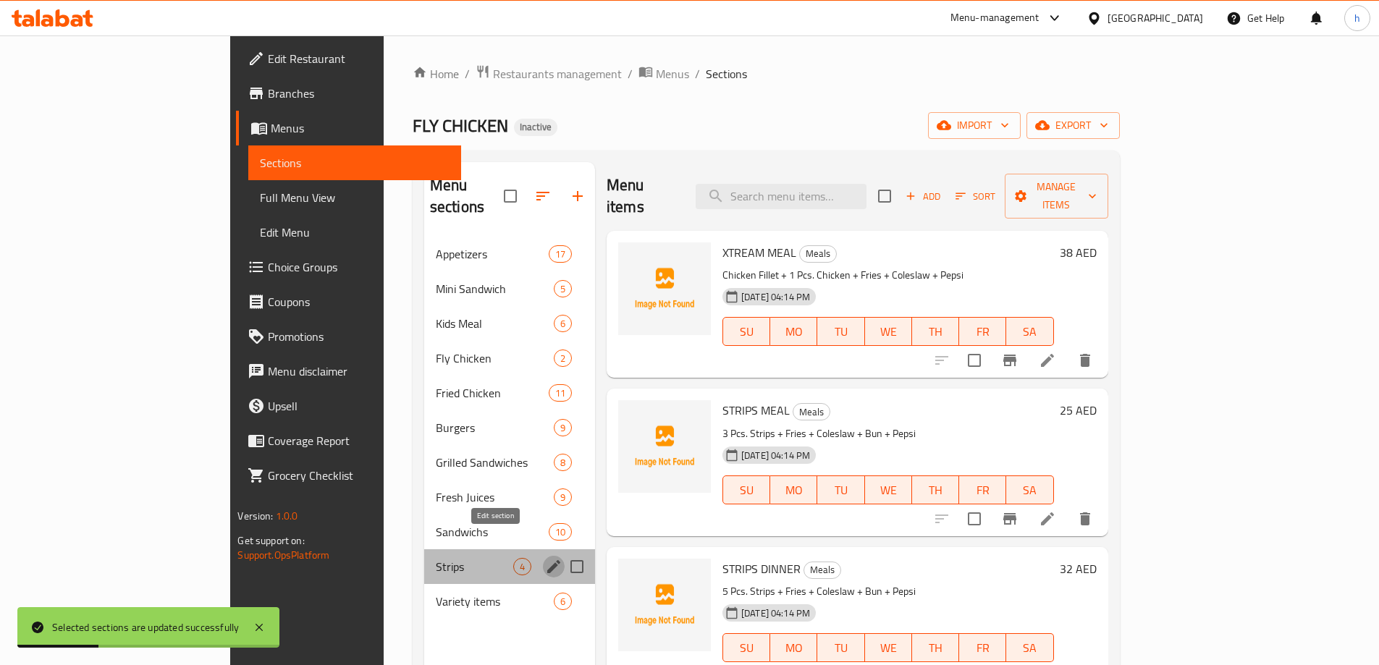
click at [547, 560] on icon "edit" at bounding box center [553, 566] width 13 height 13
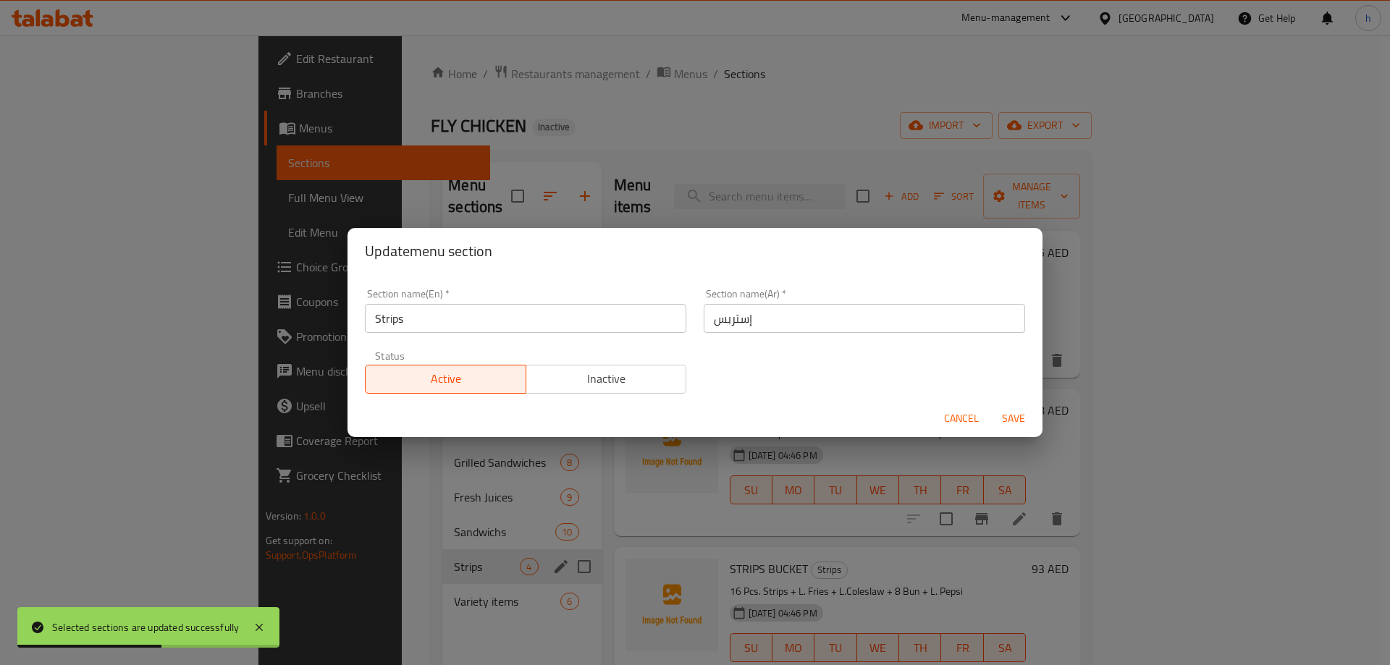
drag, startPoint x: 966, startPoint y: 413, endPoint x: 933, endPoint y: 410, distance: 33.4
click at [966, 413] on span "Cancel" at bounding box center [961, 419] width 35 height 18
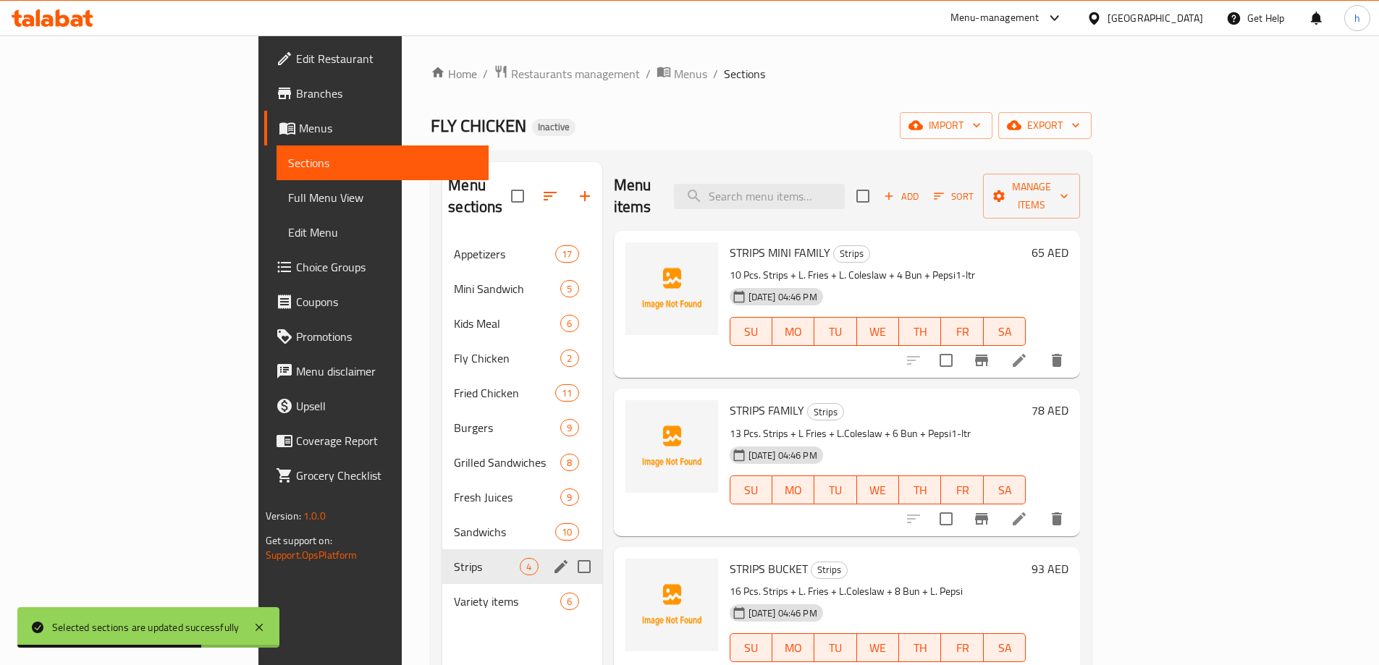
click at [569, 552] on input "Menu sections" at bounding box center [584, 567] width 30 height 30
checkbox input "true"
click at [533, 187] on icon "button" at bounding box center [541, 195] width 17 height 17
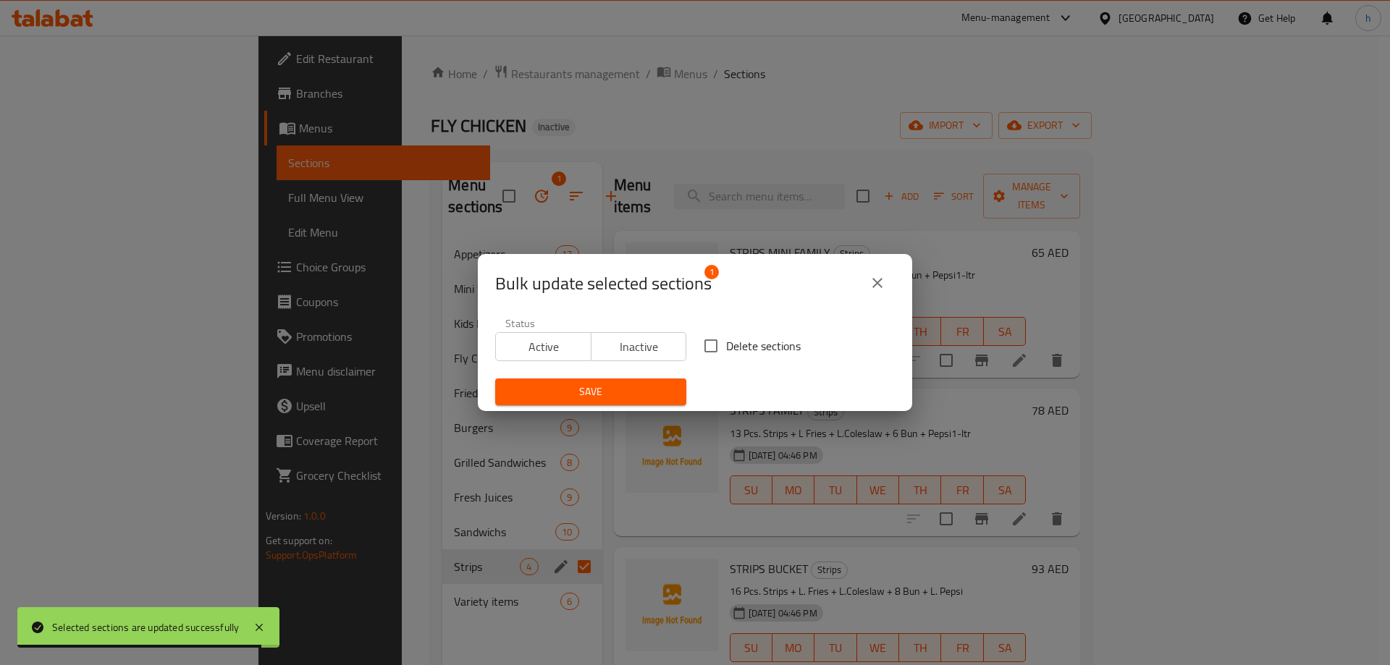
click at [711, 343] on input "Delete sections" at bounding box center [711, 346] width 30 height 30
checkbox input "true"
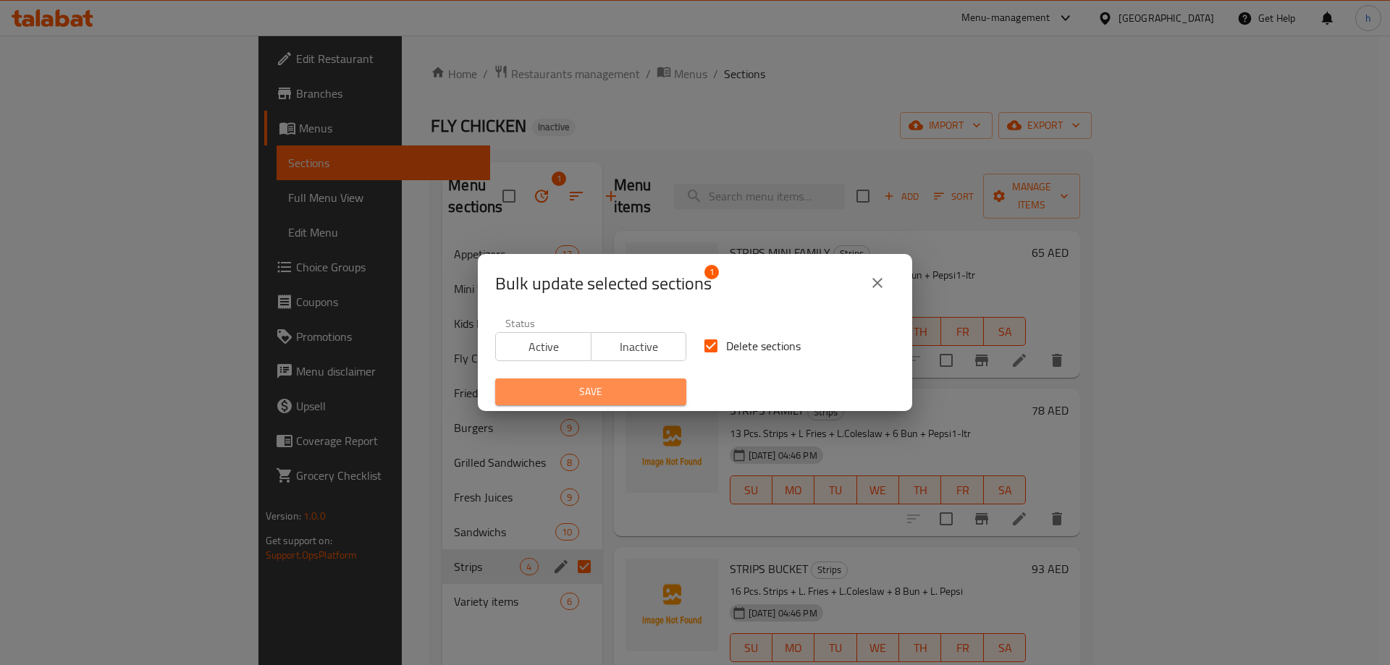
click at [660, 389] on span "Save" at bounding box center [591, 392] width 168 height 18
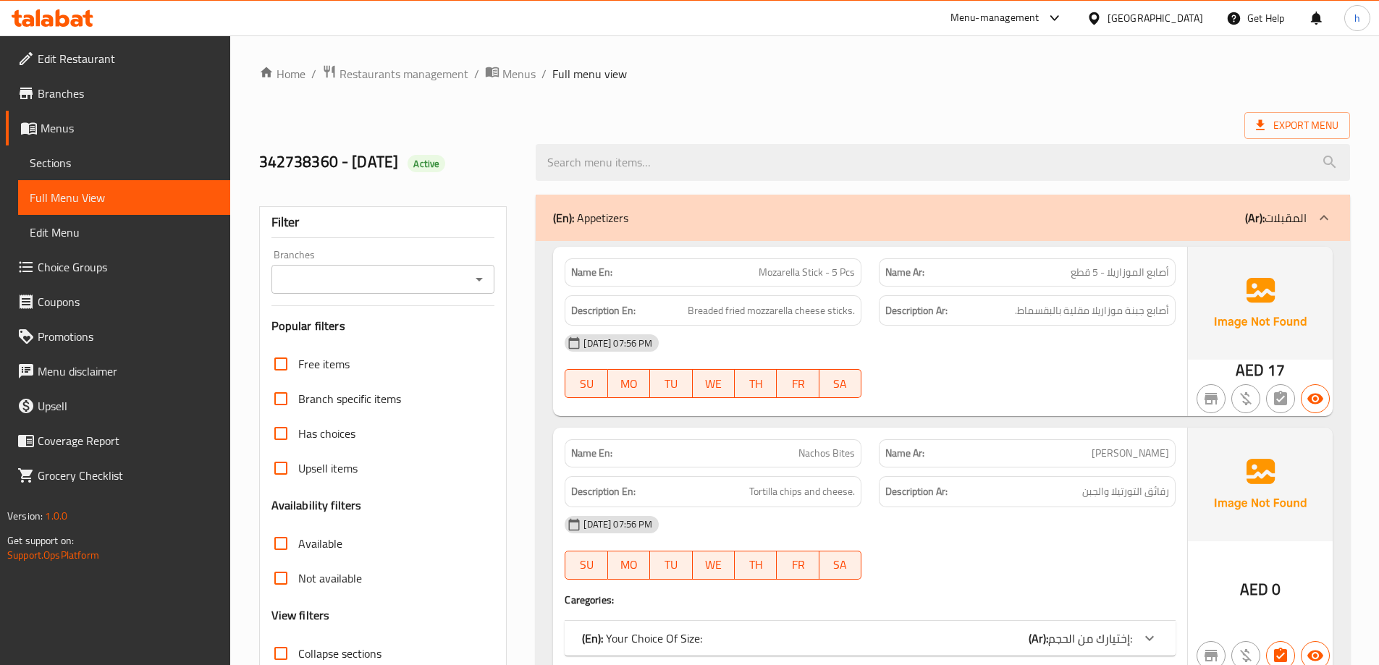
checkbox input "false"
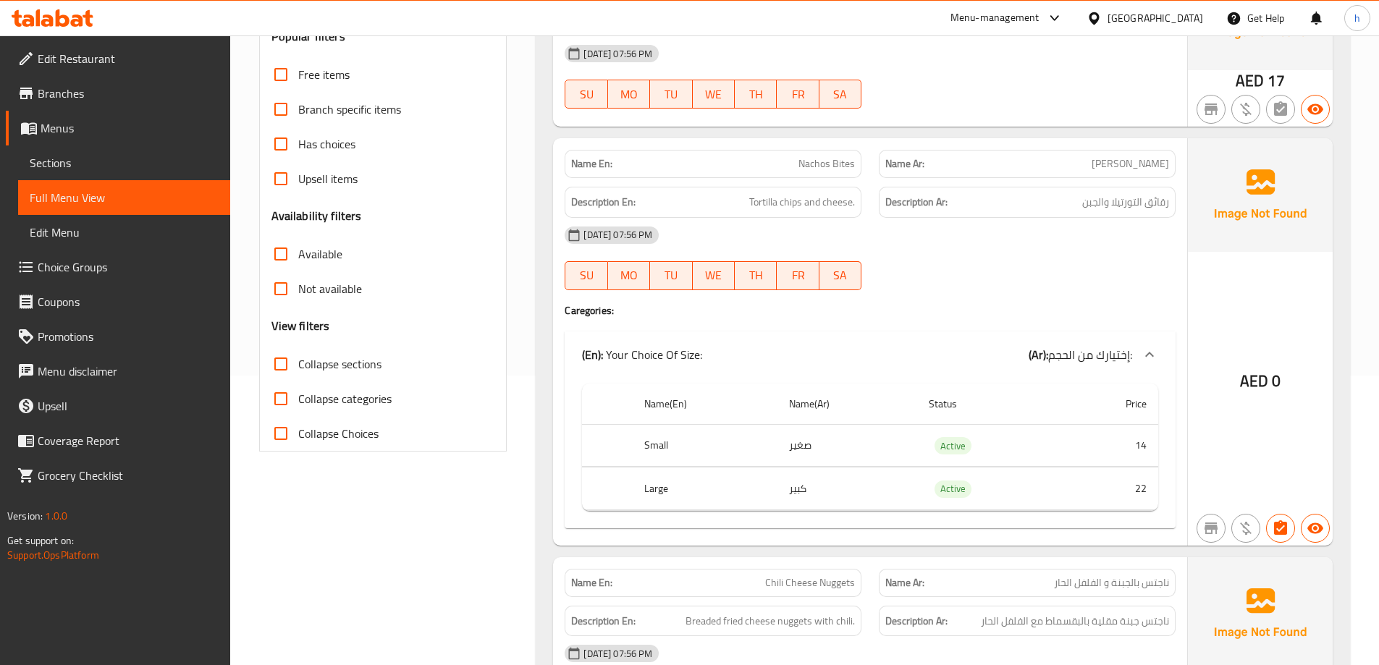
click at [358, 361] on span "Collapse sections" at bounding box center [339, 363] width 83 height 17
click at [298, 361] on input "Collapse sections" at bounding box center [281, 364] width 35 height 35
checkbox input "true"
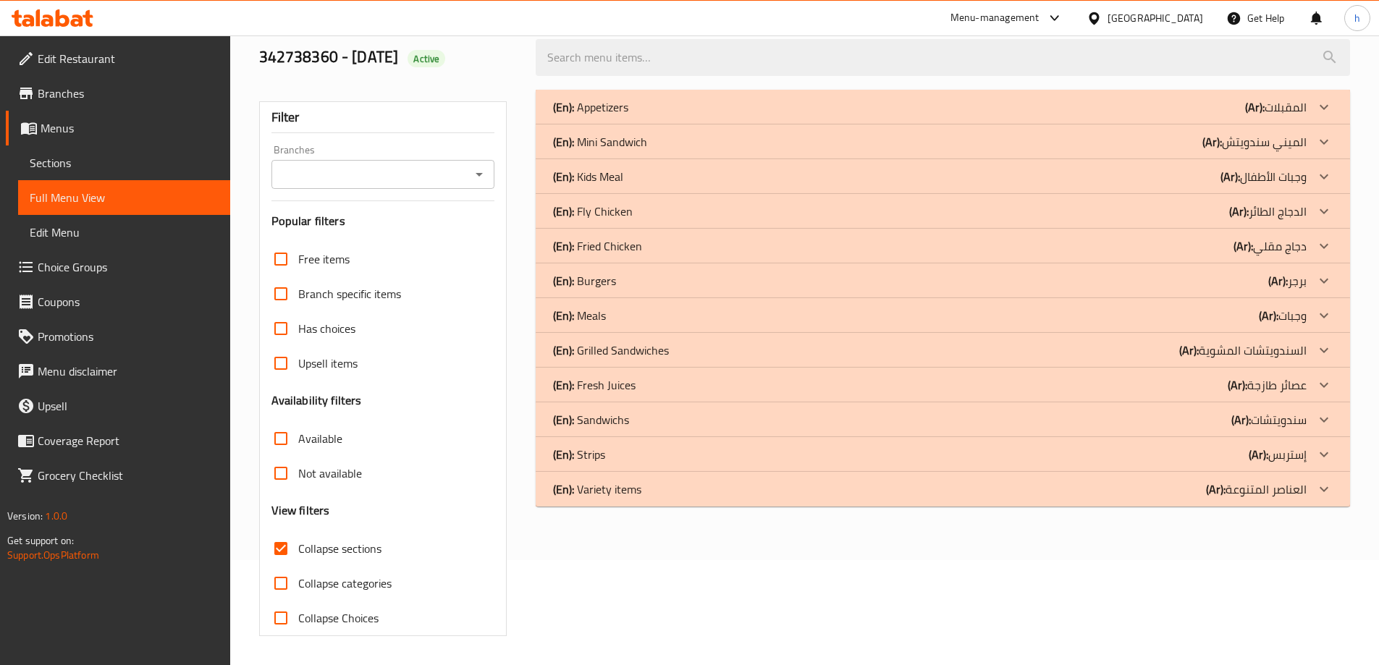
scroll to position [105, 0]
click at [1323, 444] on div at bounding box center [1324, 454] width 35 height 35
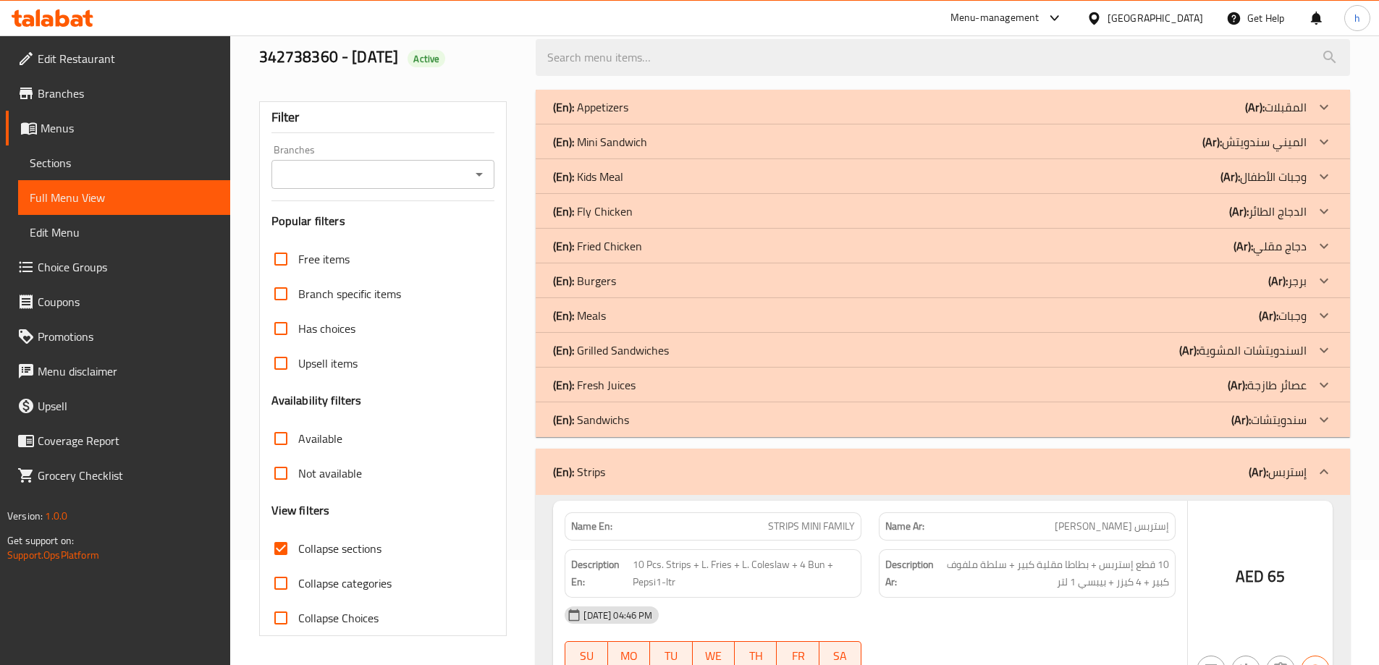
click at [1311, 307] on div at bounding box center [1324, 315] width 35 height 35
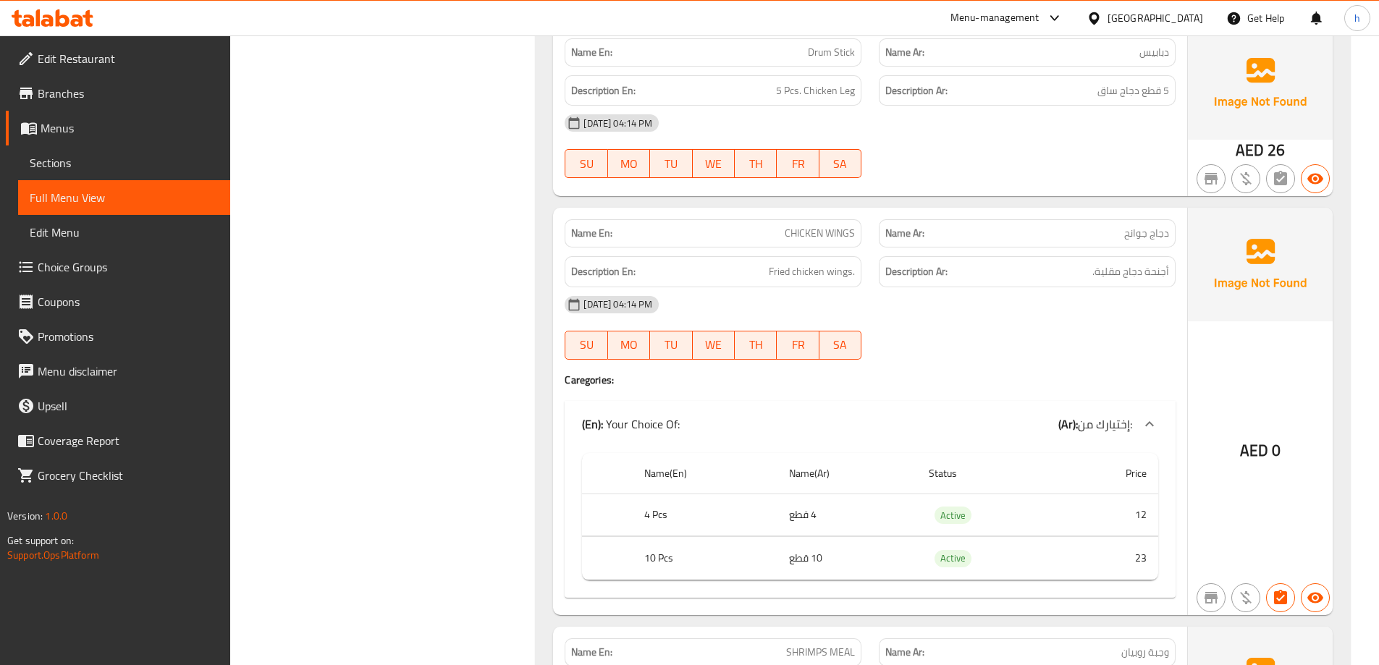
scroll to position [974, 0]
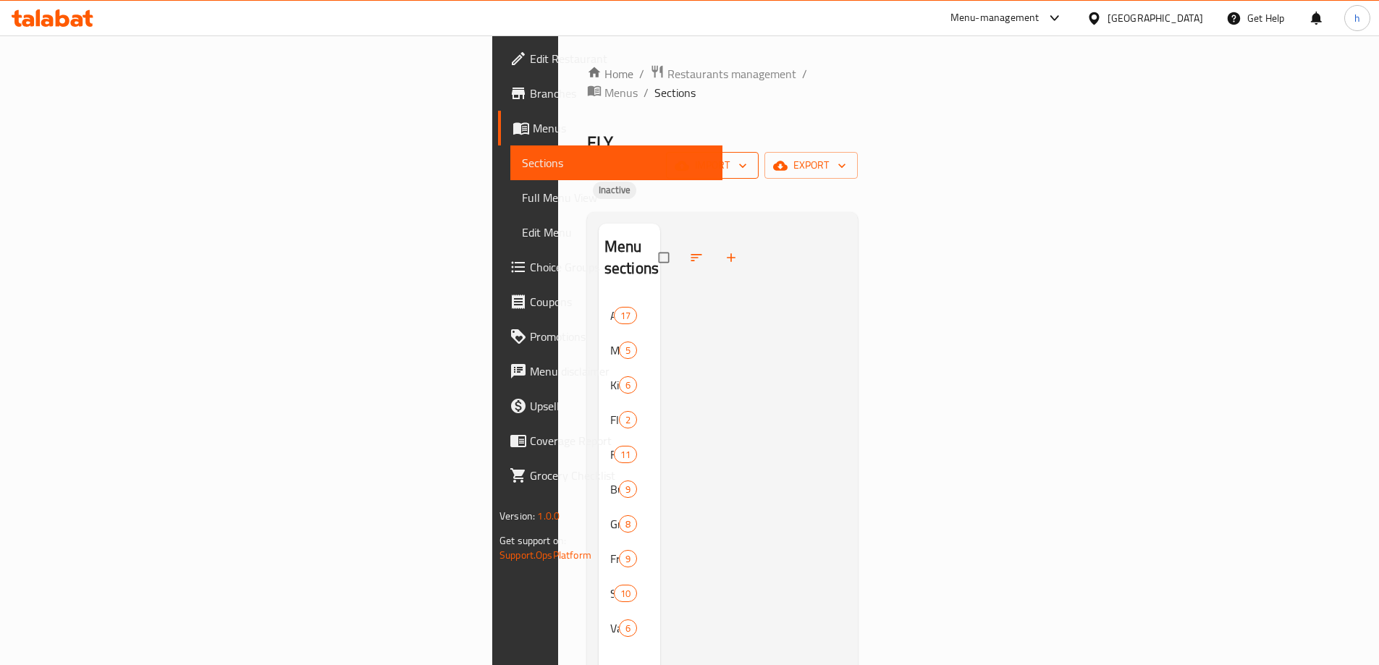
click at [747, 156] on span "import" at bounding box center [712, 165] width 69 height 18
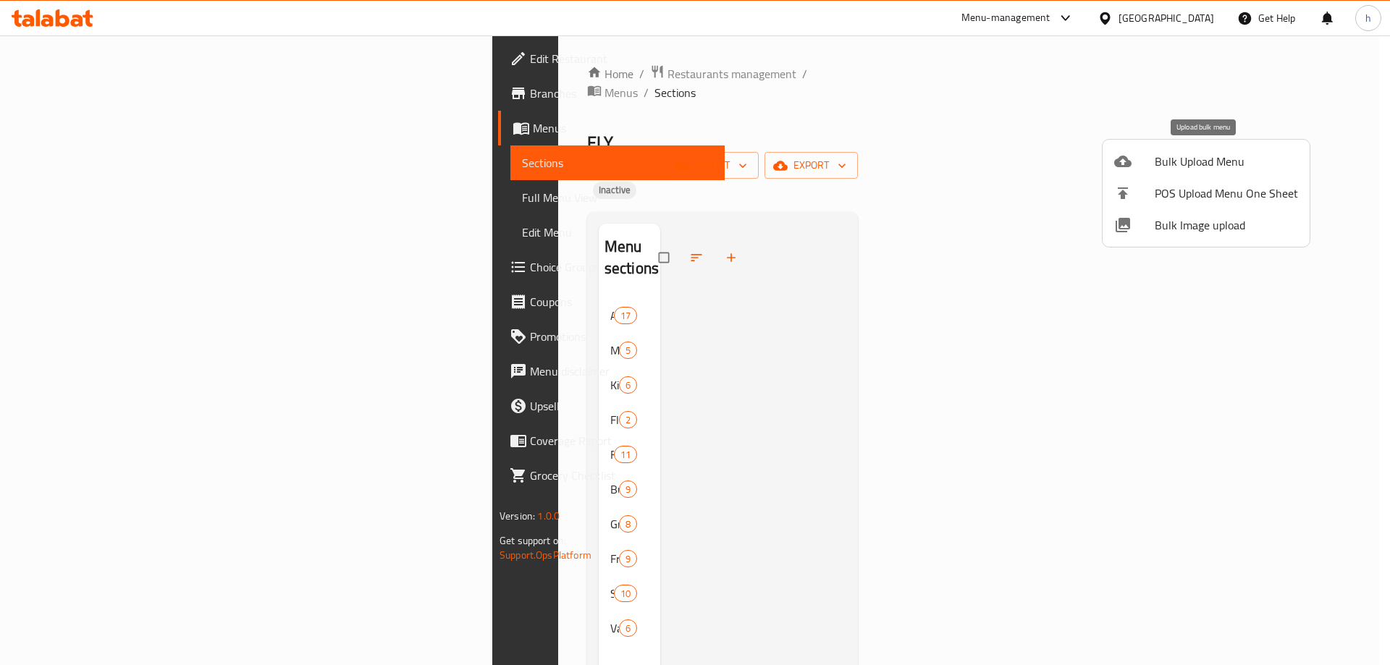
click at [1218, 167] on span "Bulk Upload Menu" at bounding box center [1226, 161] width 143 height 17
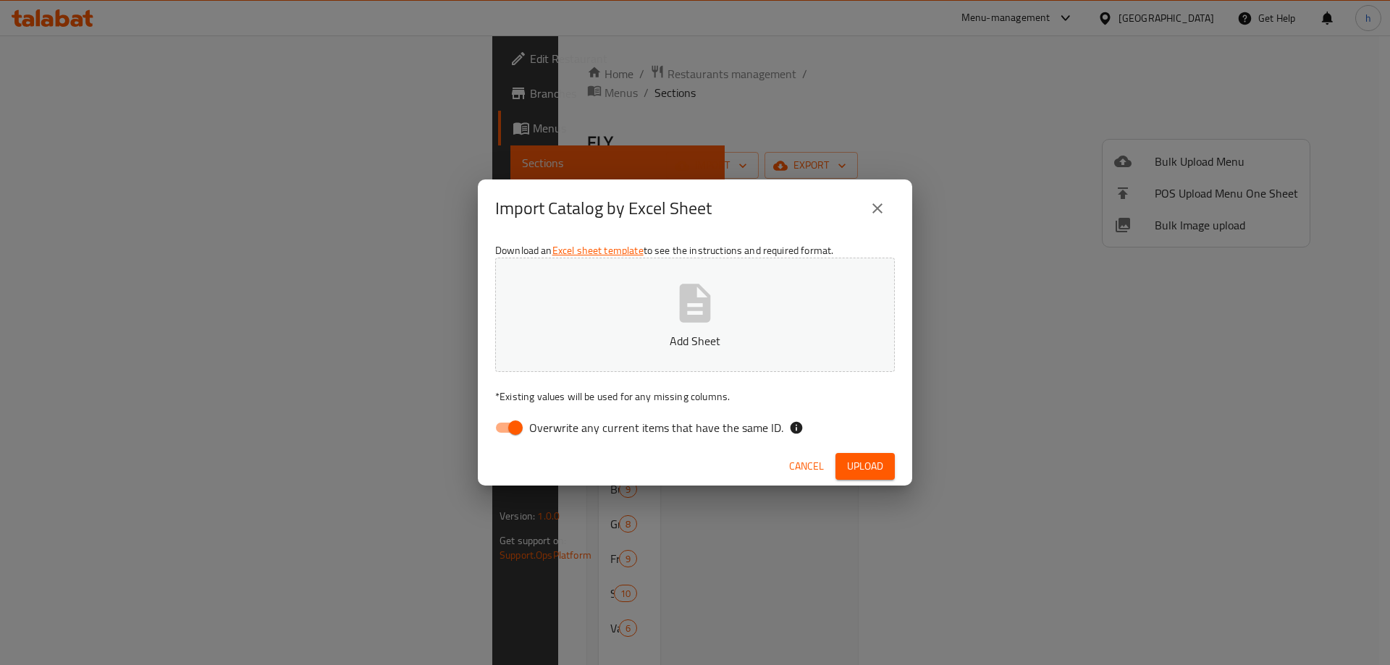
click at [520, 423] on input "Overwrite any current items that have the same ID." at bounding box center [515, 428] width 83 height 28
checkbox input "false"
click at [860, 458] on span "Upload" at bounding box center [865, 467] width 36 height 18
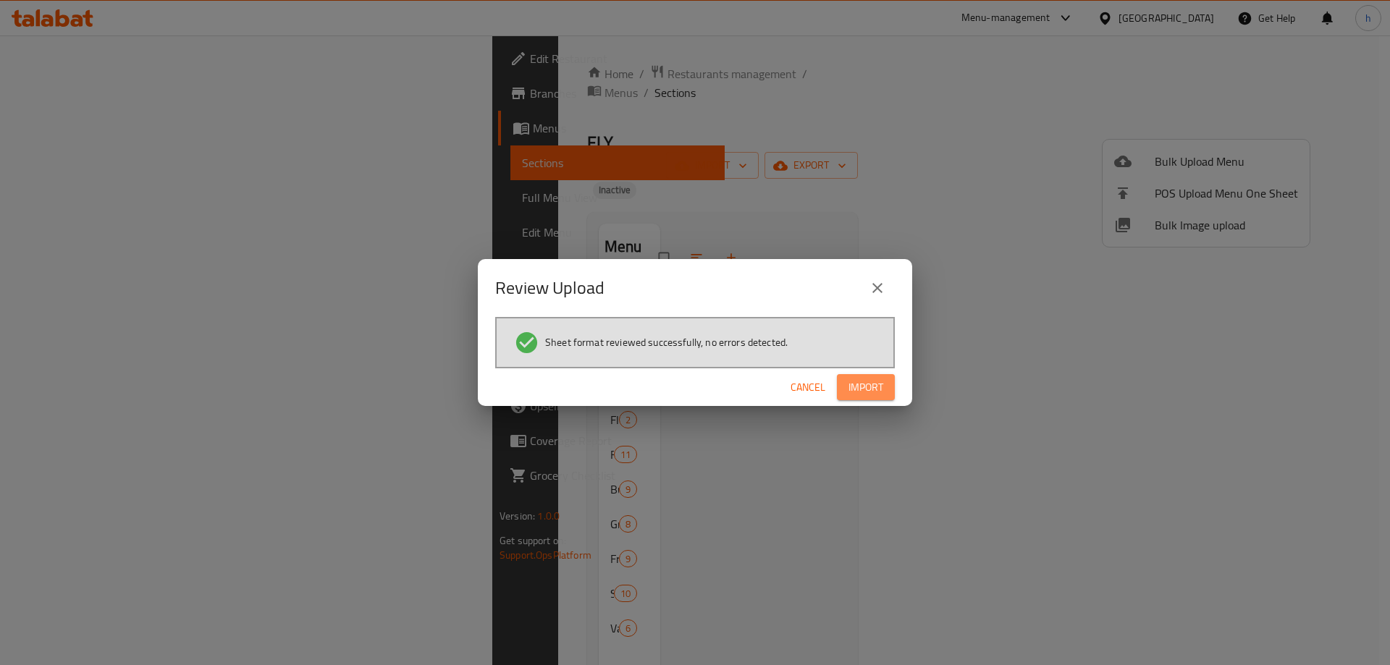
click at [868, 385] on span "Import" at bounding box center [865, 388] width 35 height 18
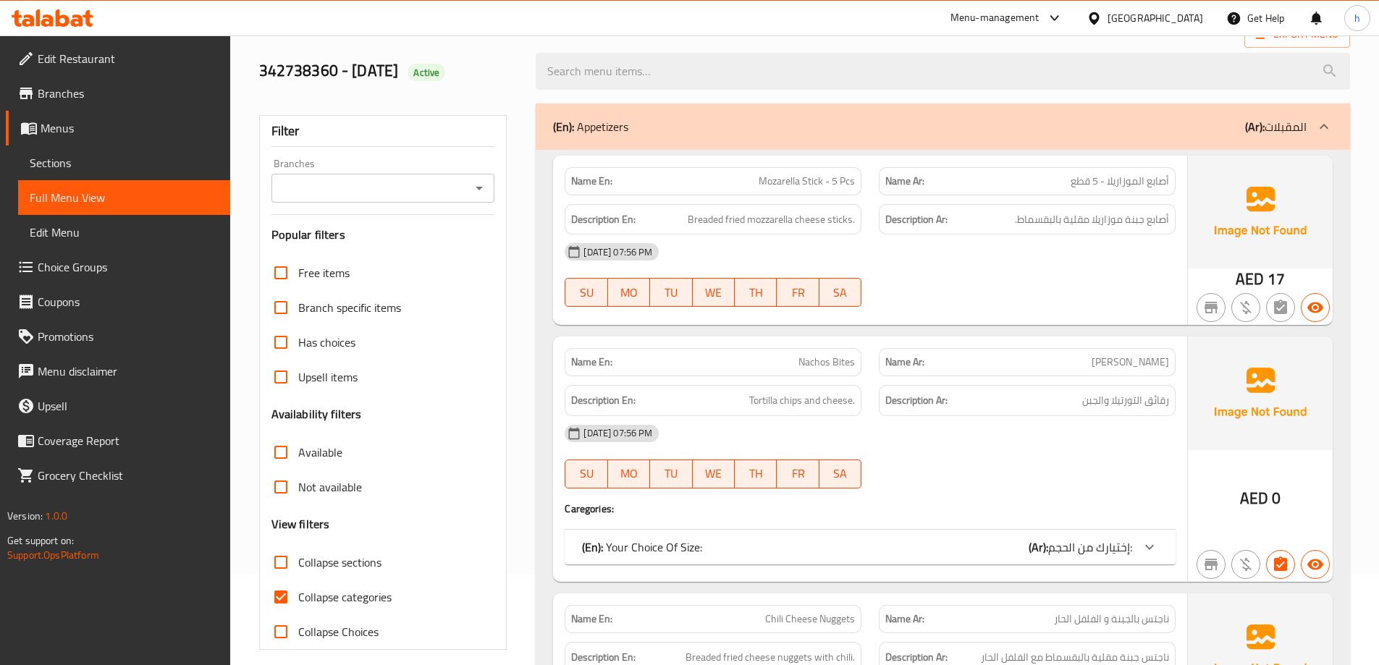
scroll to position [217, 0]
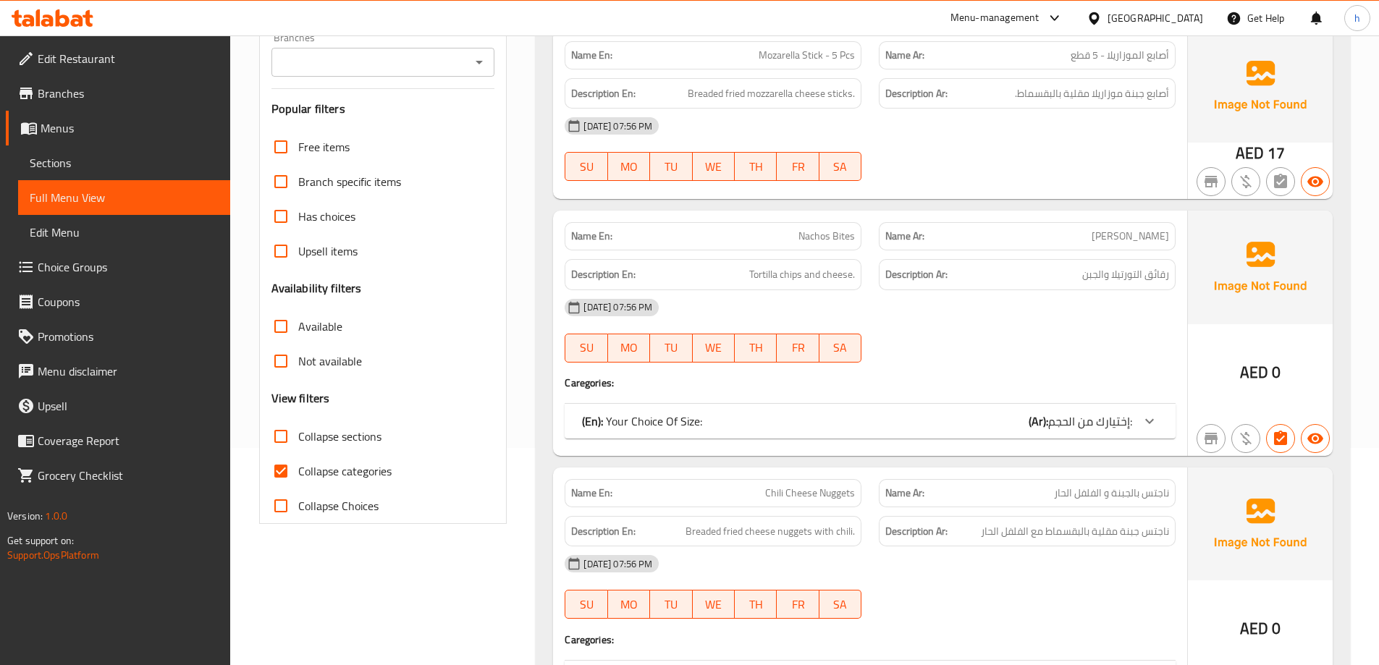
click at [341, 465] on span "Collapse categories" at bounding box center [344, 471] width 93 height 17
click at [298, 465] on input "Collapse categories" at bounding box center [281, 471] width 35 height 35
checkbox input "false"
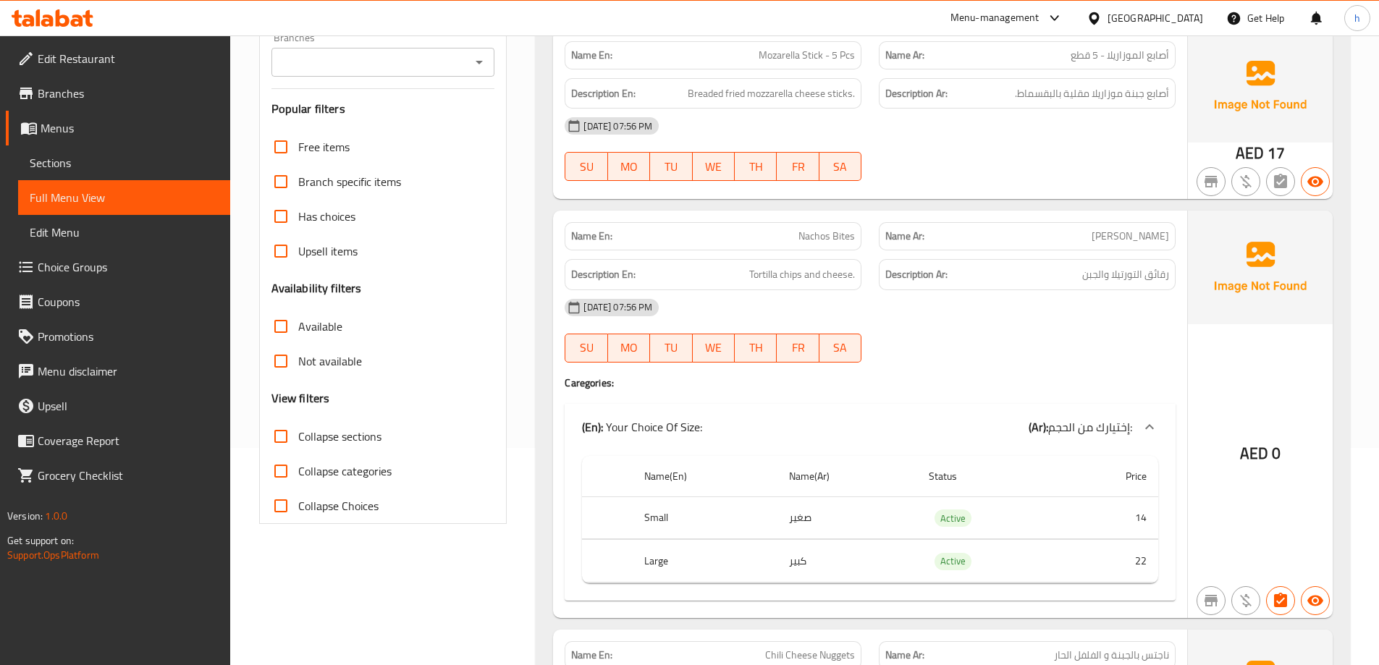
click at [342, 437] on span "Collapse sections" at bounding box center [339, 436] width 83 height 17
click at [298, 437] on input "Collapse sections" at bounding box center [281, 436] width 35 height 35
checkbox input "true"
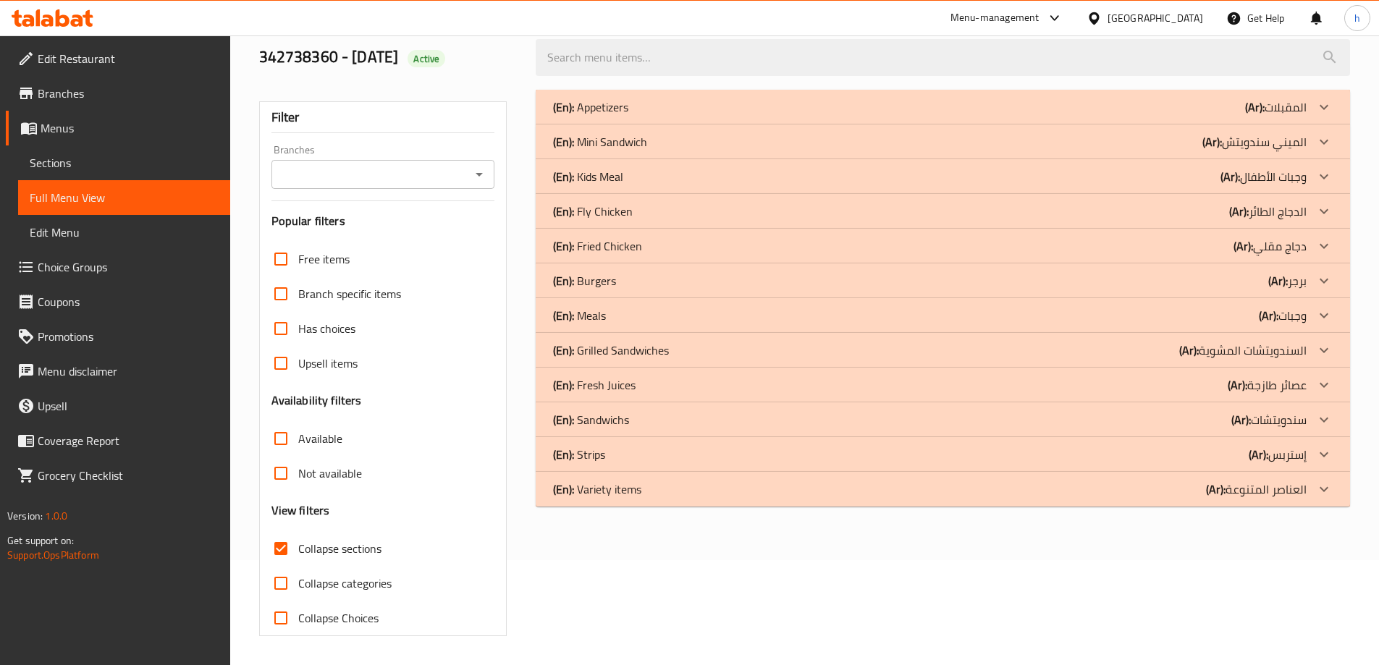
scroll to position [105, 0]
click at [1320, 453] on icon at bounding box center [1324, 454] width 9 height 5
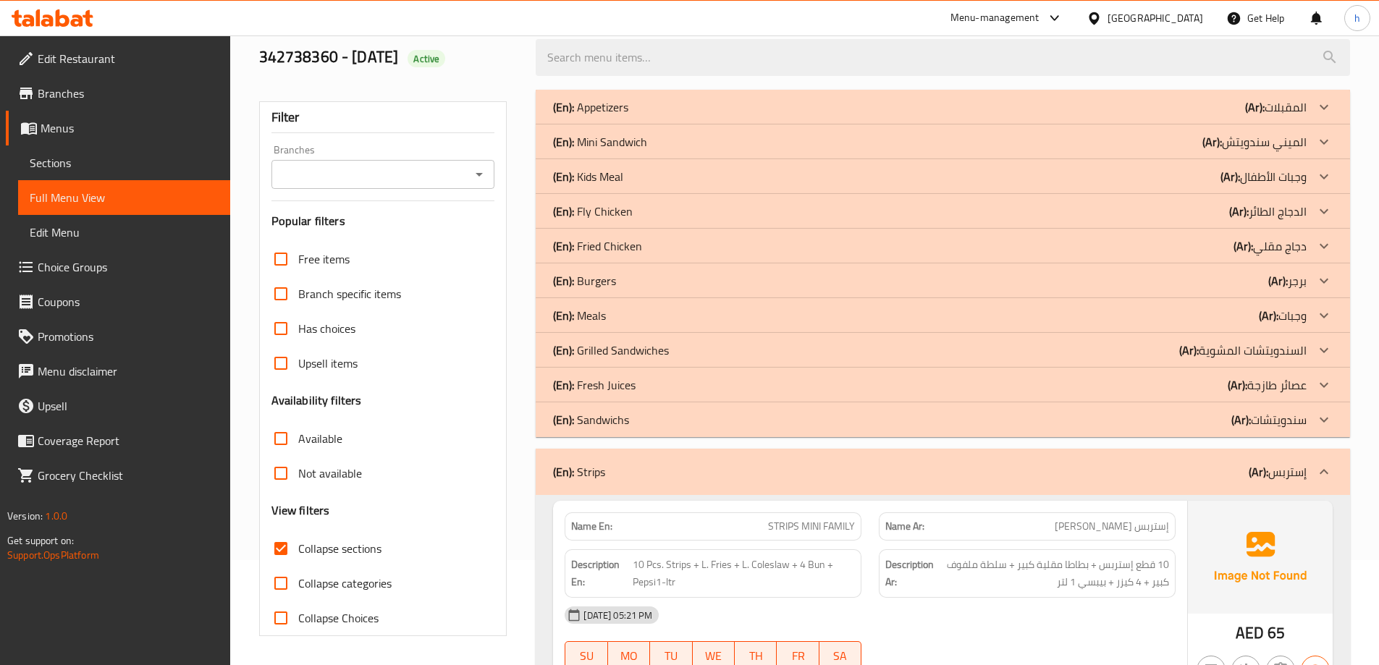
click at [1314, 312] on div at bounding box center [1324, 315] width 35 height 35
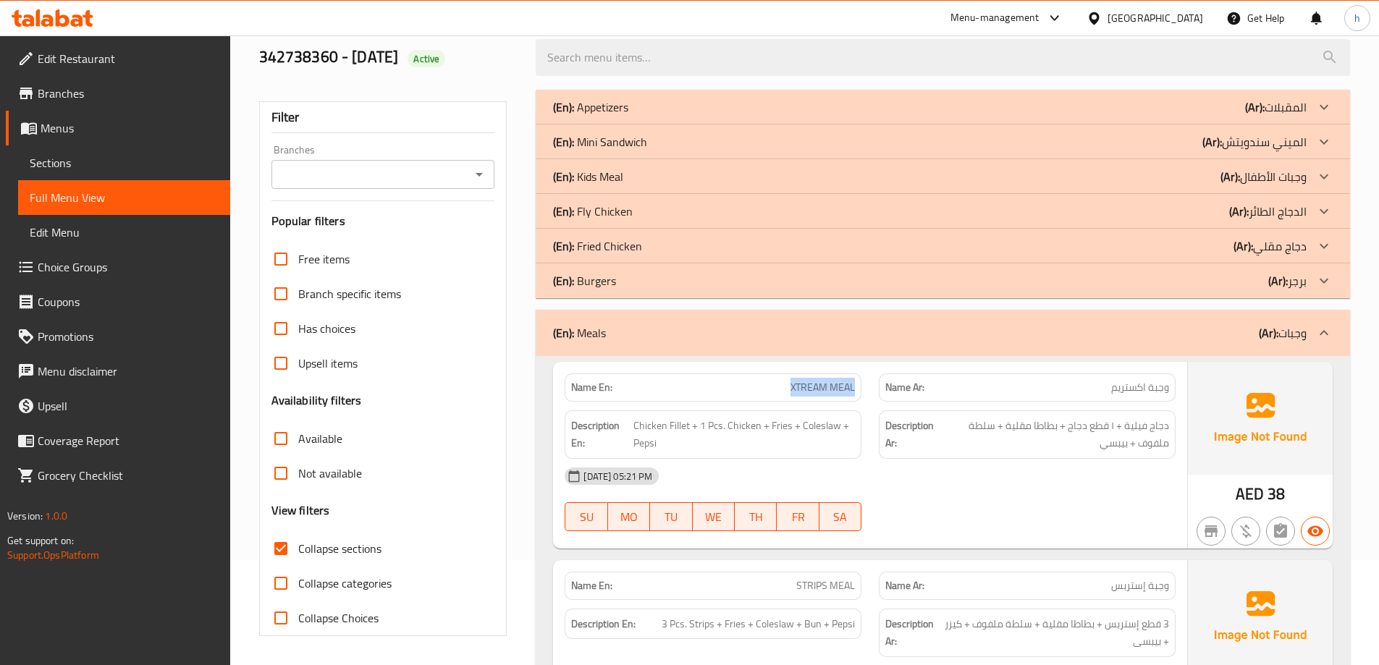
drag, startPoint x: 787, startPoint y: 385, endPoint x: 856, endPoint y: 395, distance: 70.1
click at [856, 395] on div "Name En: XTREAM MEAL" at bounding box center [713, 388] width 297 height 28
copy span "XTREAM MEAL"
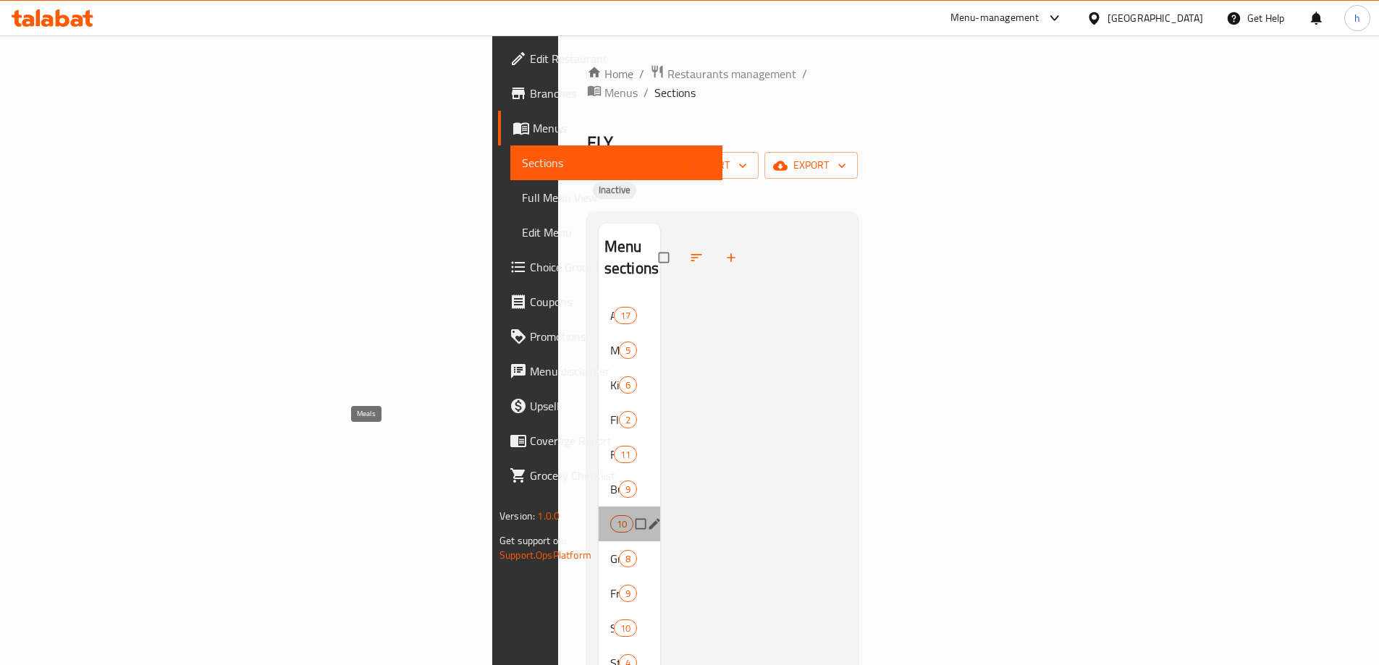
click at [610, 515] on span "Meals" at bounding box center [610, 523] width 0 height 17
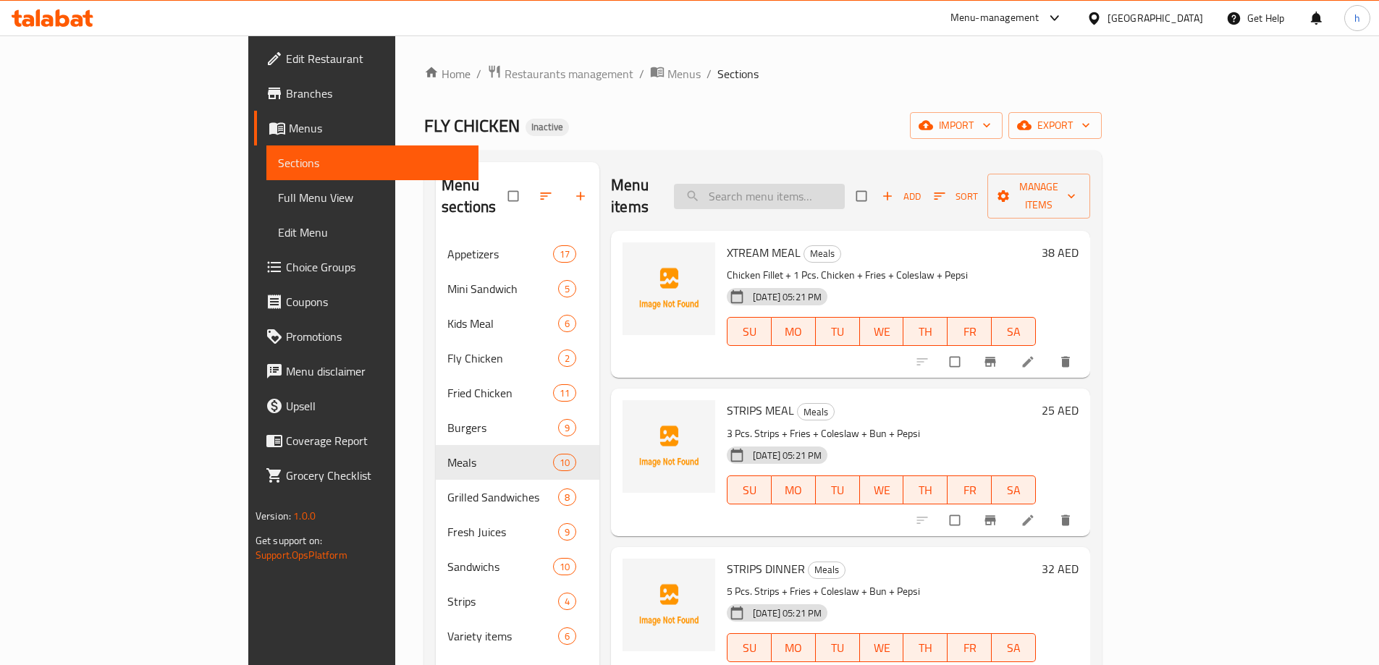
click at [845, 194] on input "search" at bounding box center [759, 196] width 171 height 25
paste input "XTREAM MEAL"
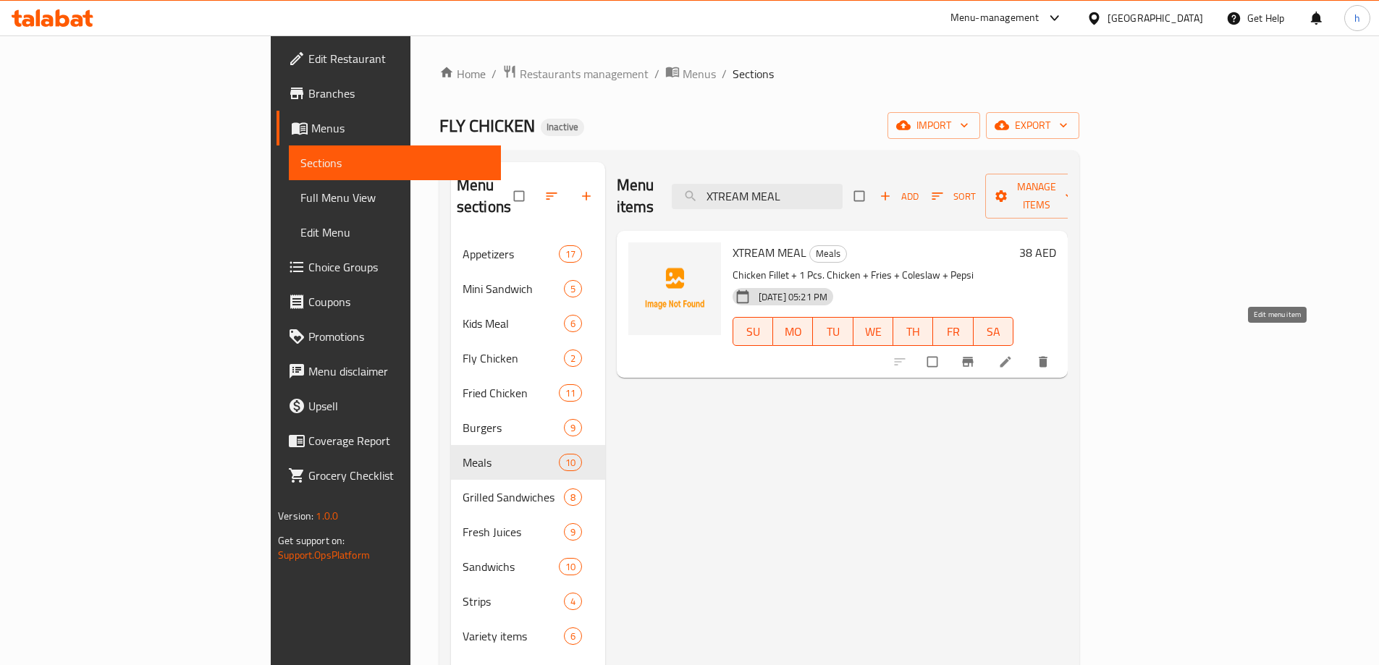
type input "XTREAM MEAL"
click at [1013, 355] on icon at bounding box center [1005, 362] width 14 height 14
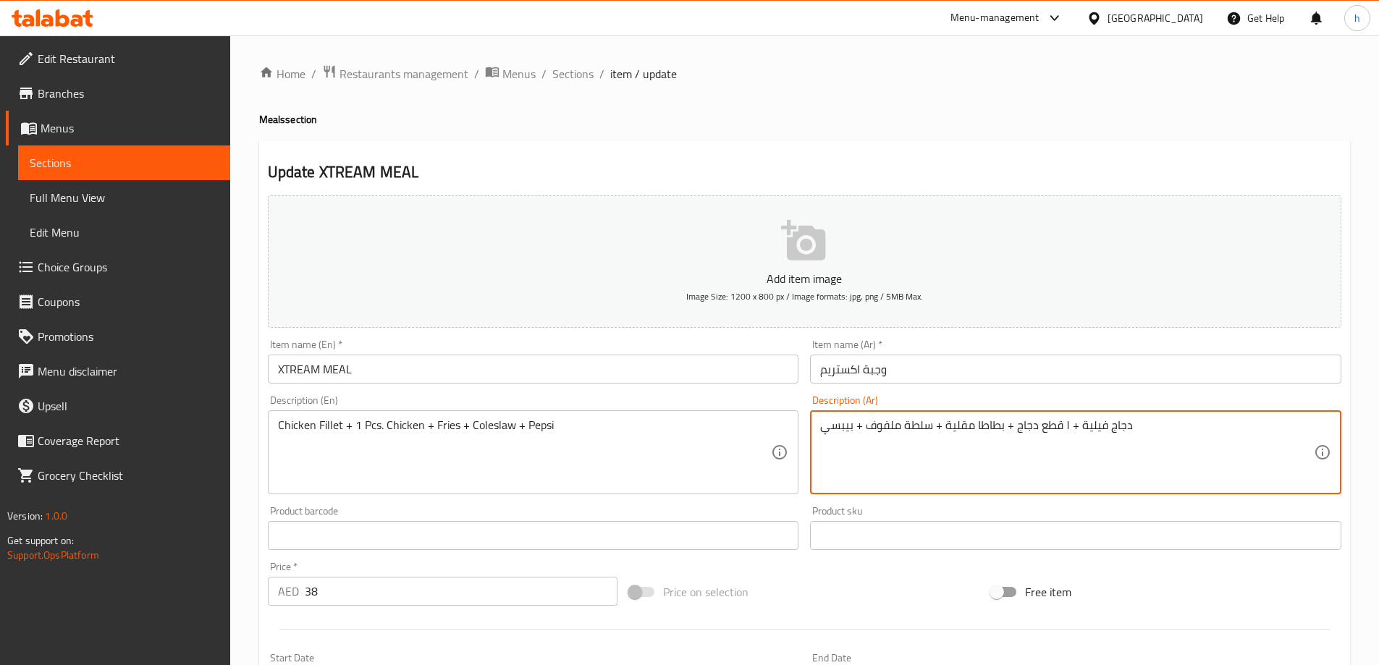
drag, startPoint x: 1061, startPoint y: 422, endPoint x: 1068, endPoint y: 421, distance: 8.0
click at [1065, 427] on textarea "دجاج فيلية + ١ قطع دجاج + بطاطا مقلية + سلطة ملفوف + بيبسي" at bounding box center [1067, 452] width 494 height 69
click at [1063, 425] on textarea "دجاج فيلية + 1قطع دجاج + بطاطا مقلية + سلطة ملفوف + بيبسي" at bounding box center [1067, 452] width 494 height 69
click at [1068, 429] on textarea "دجاج فيلية +1قطع دجاج + بطاطا مقلية + سلطة ملفوف + بيبسي" at bounding box center [1067, 452] width 494 height 69
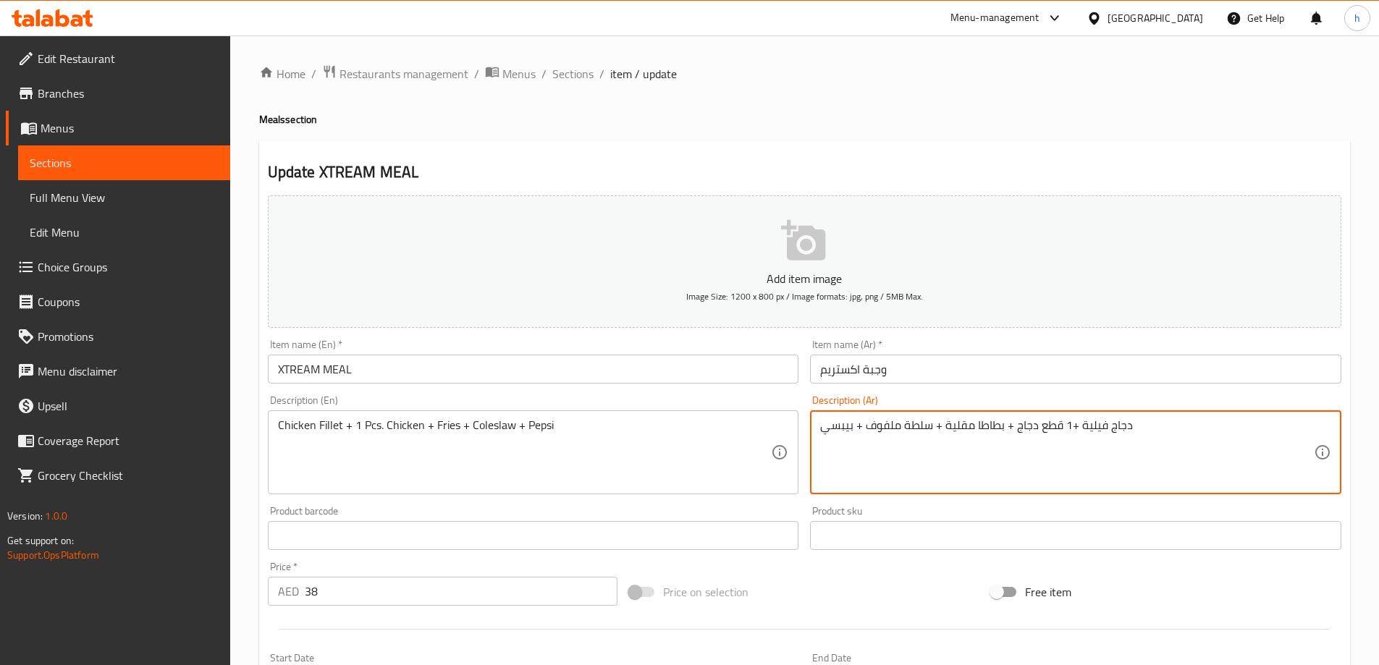
click at [1070, 426] on textarea "دجاج فيلية +1 قطع دجاج + بطاطا مقلية + سلطة ملفوف + بيبسي" at bounding box center [1067, 452] width 494 height 69
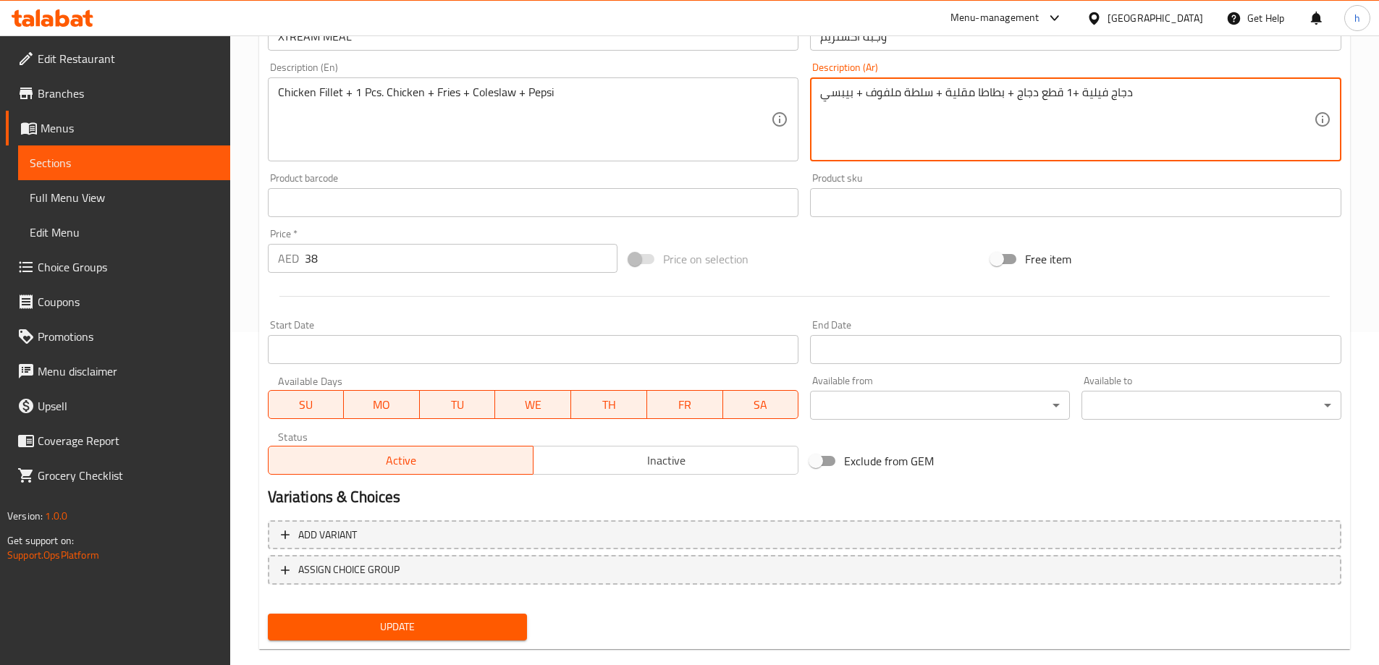
scroll to position [358, 0]
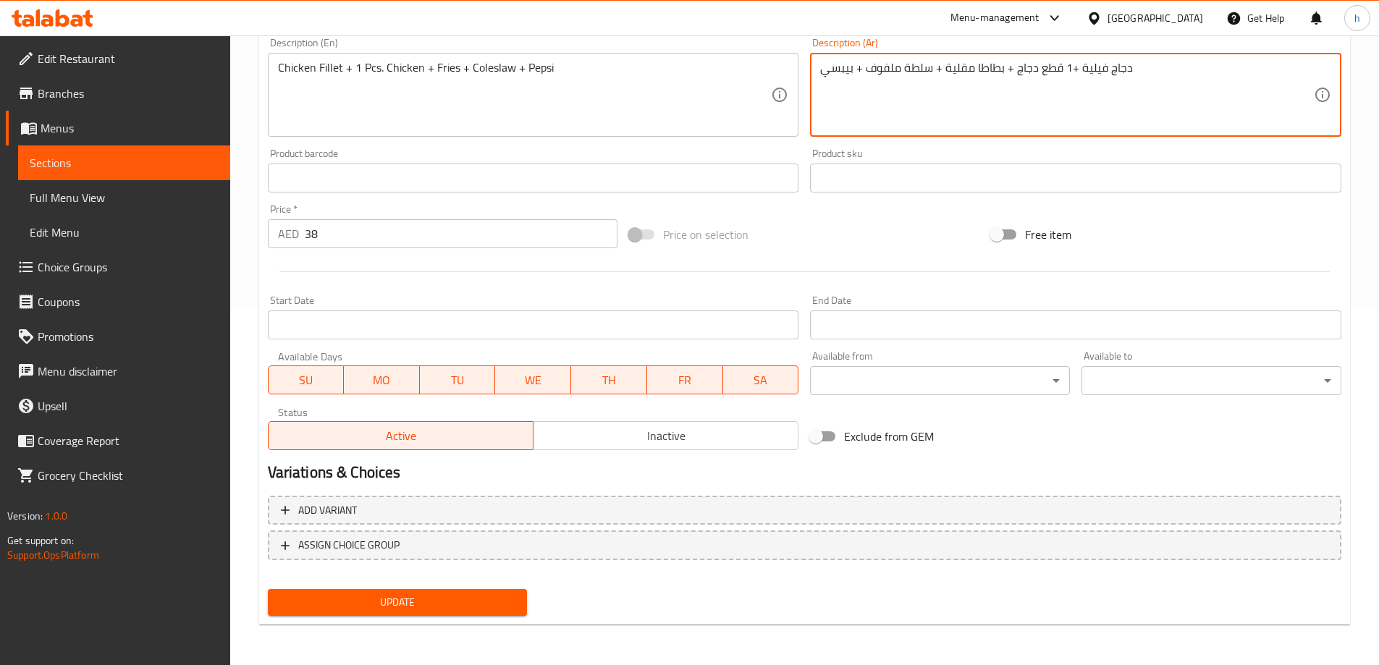
type textarea "دجاج فيلية +1 قطع دجاج + بطاطا مقلية + سلطة ملفوف + بيبسي"
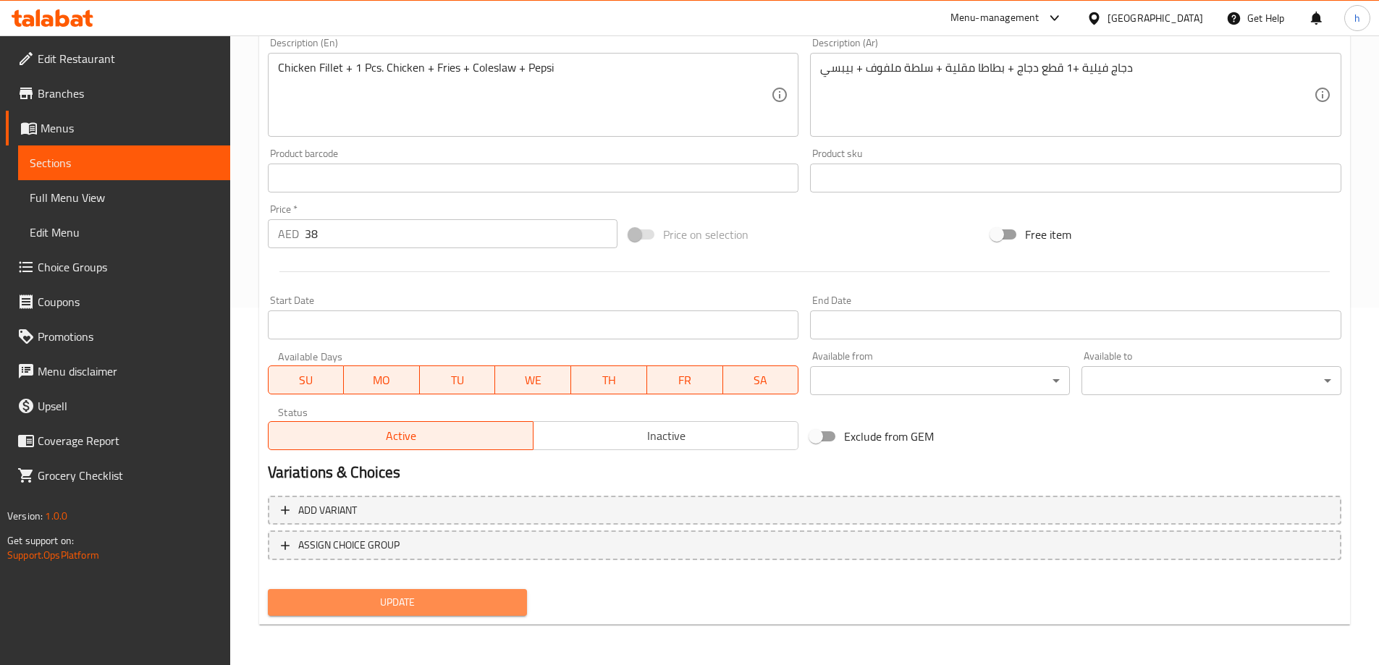
click at [463, 602] on span "Update" at bounding box center [397, 603] width 237 height 18
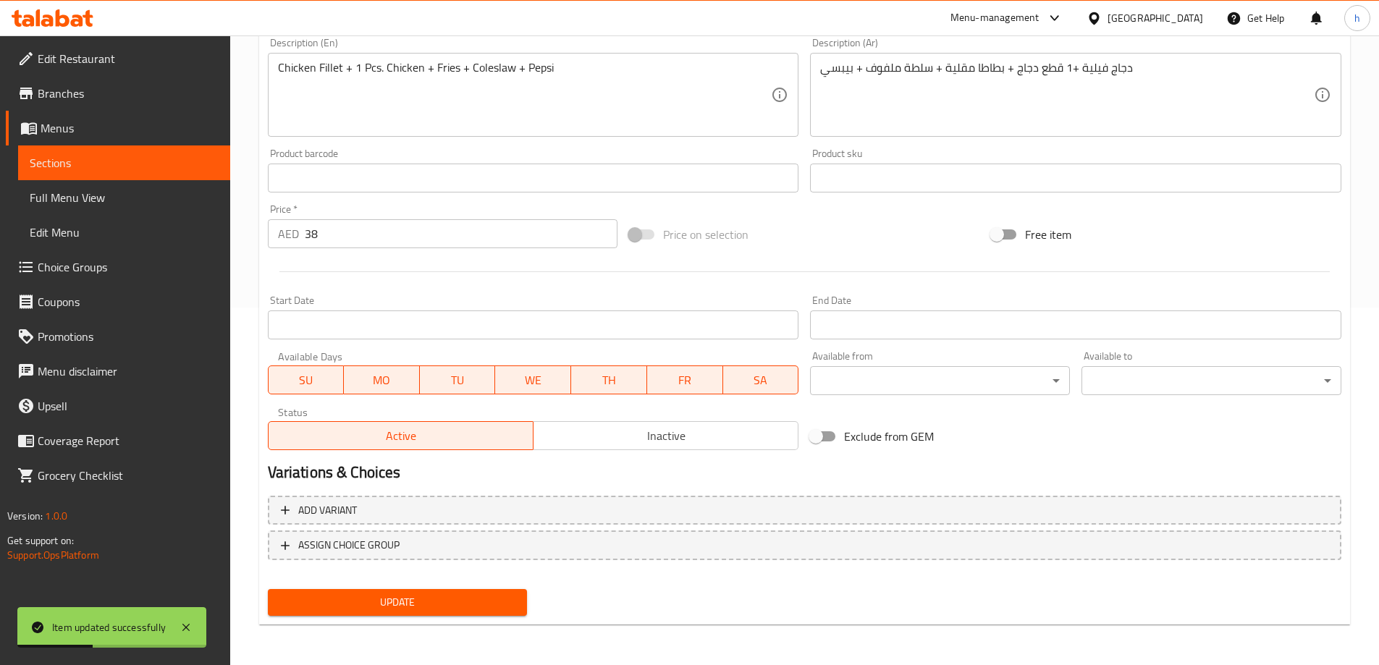
click at [77, 264] on span "Choice Groups" at bounding box center [128, 266] width 181 height 17
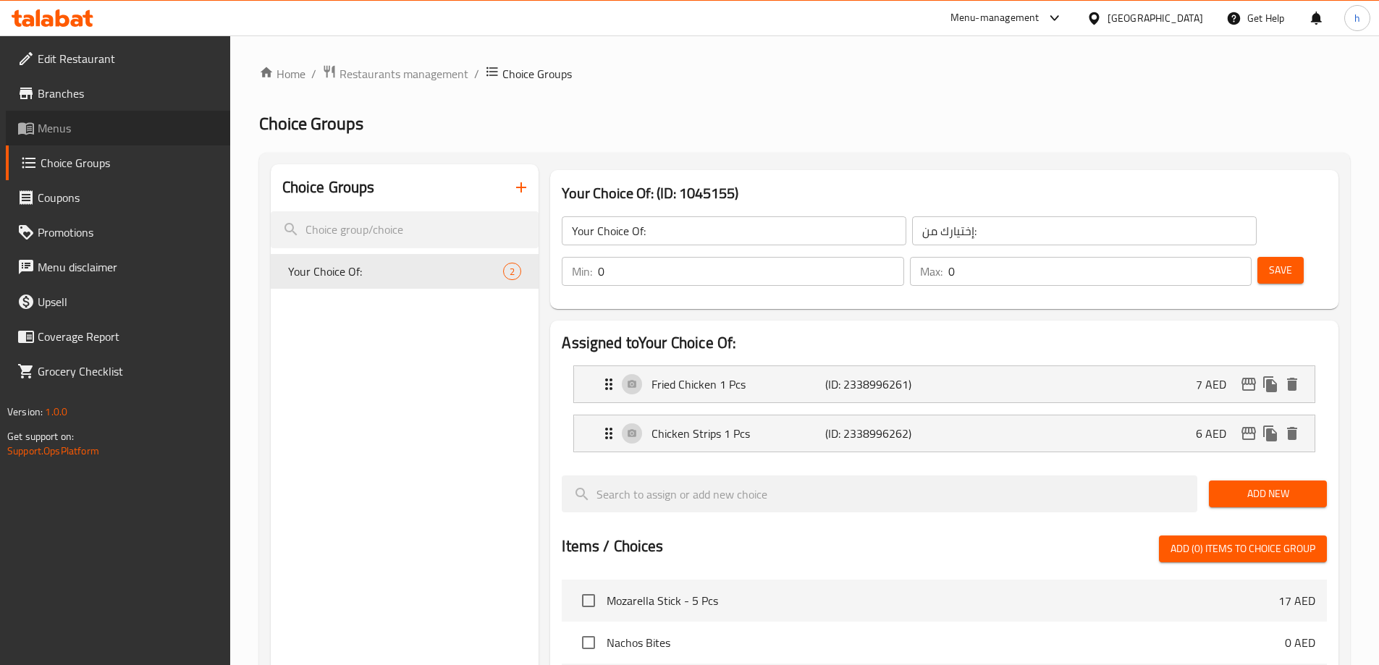
click at [77, 117] on link "Menus" at bounding box center [118, 128] width 224 height 35
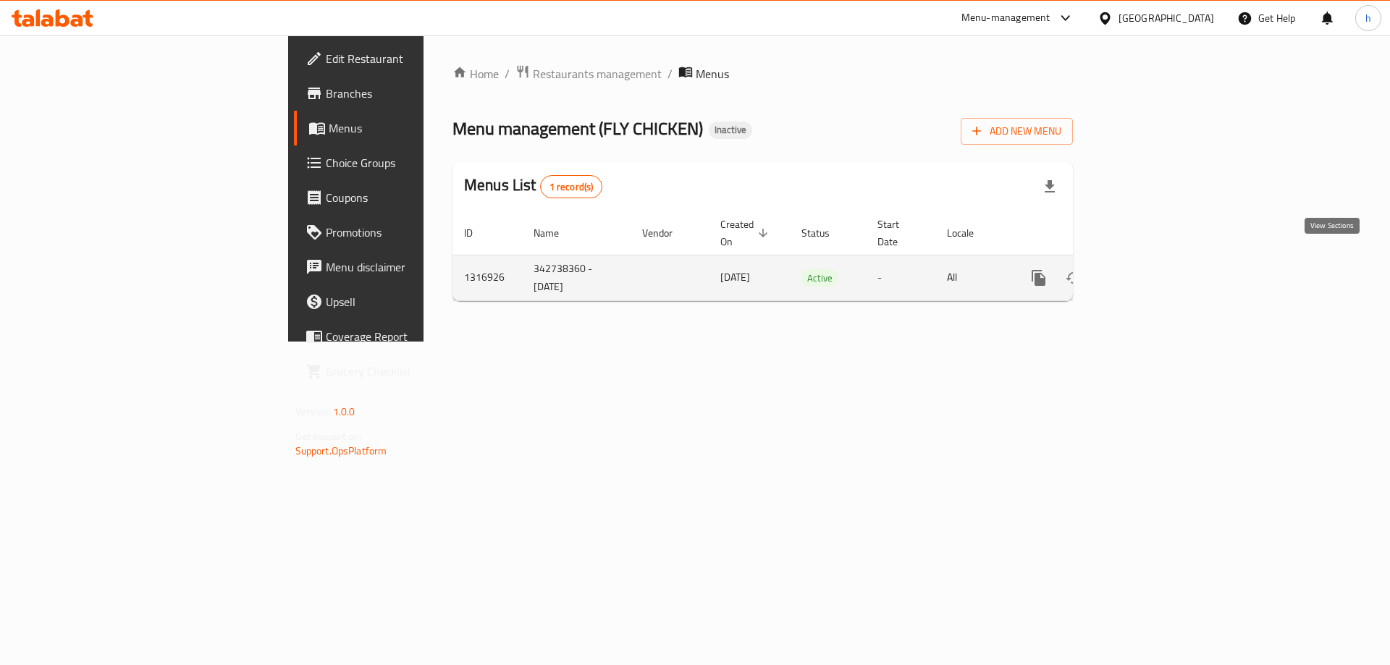
click at [1152, 269] on icon "enhanced table" at bounding box center [1142, 277] width 17 height 17
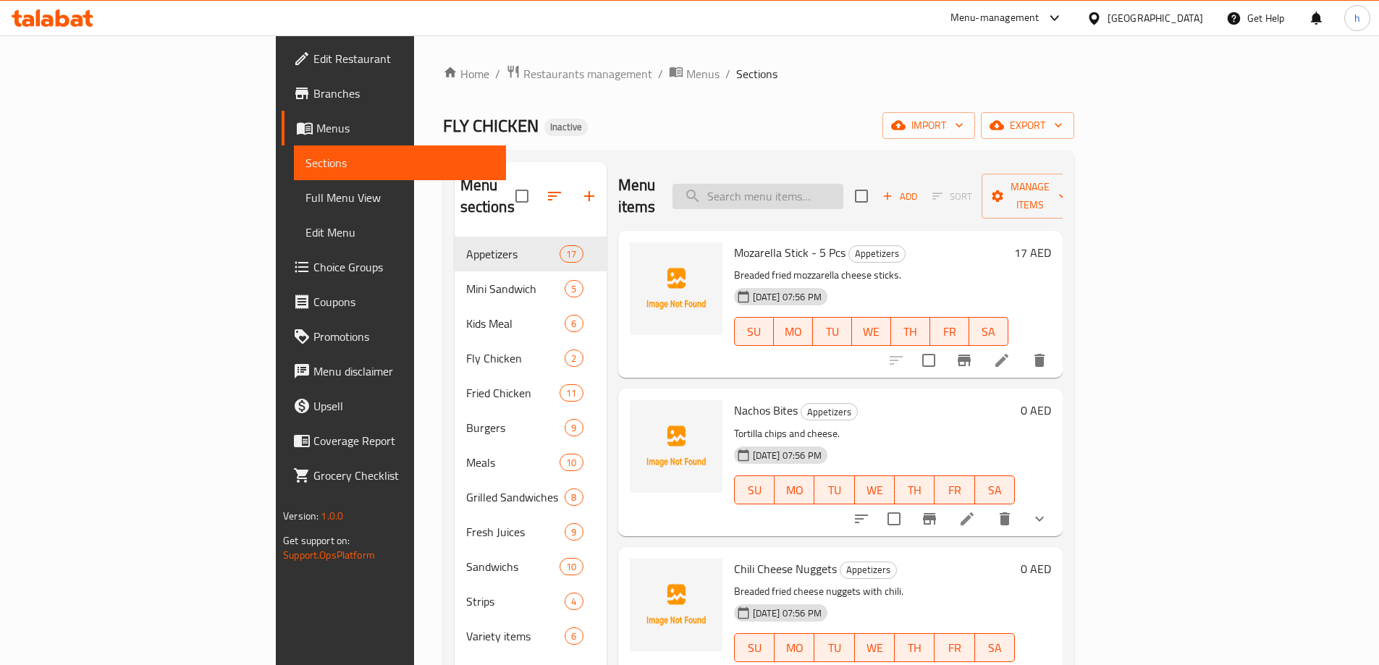
click at [843, 186] on input "search" at bounding box center [758, 196] width 171 height 25
paste input "Drum Stick"
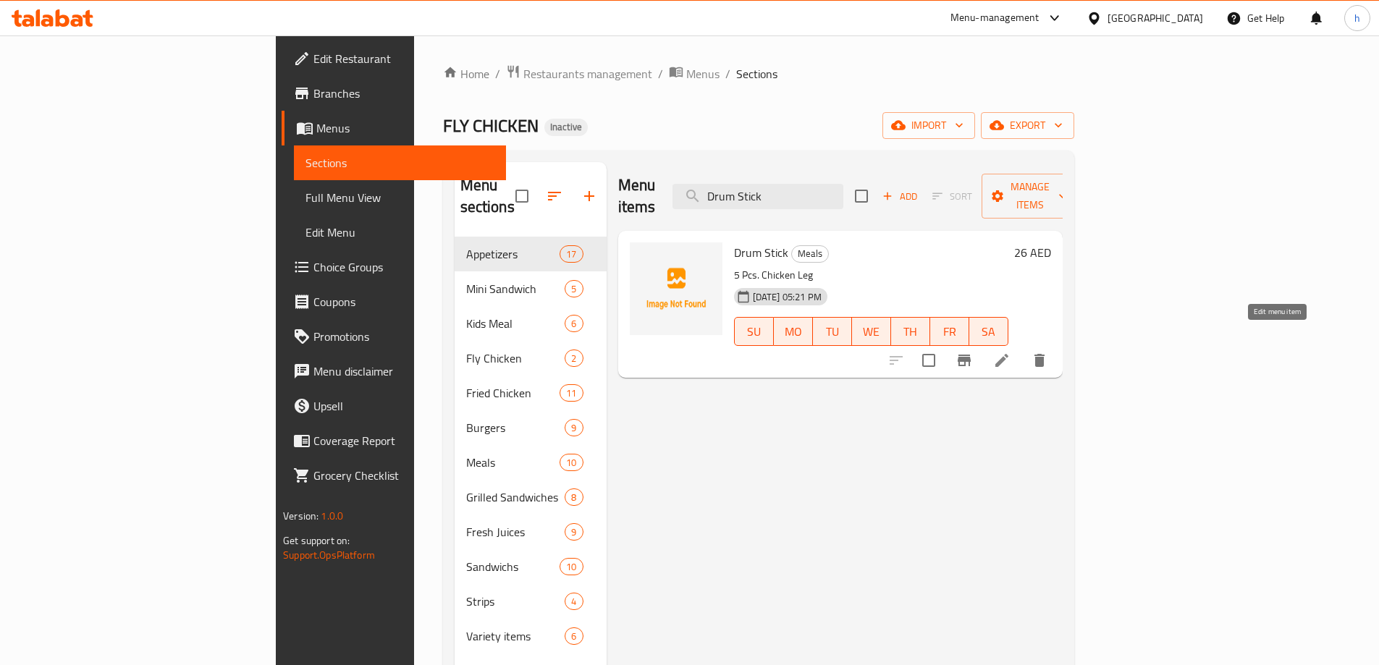
type input "Drum Stick"
click at [1008, 354] on icon at bounding box center [1001, 360] width 13 height 13
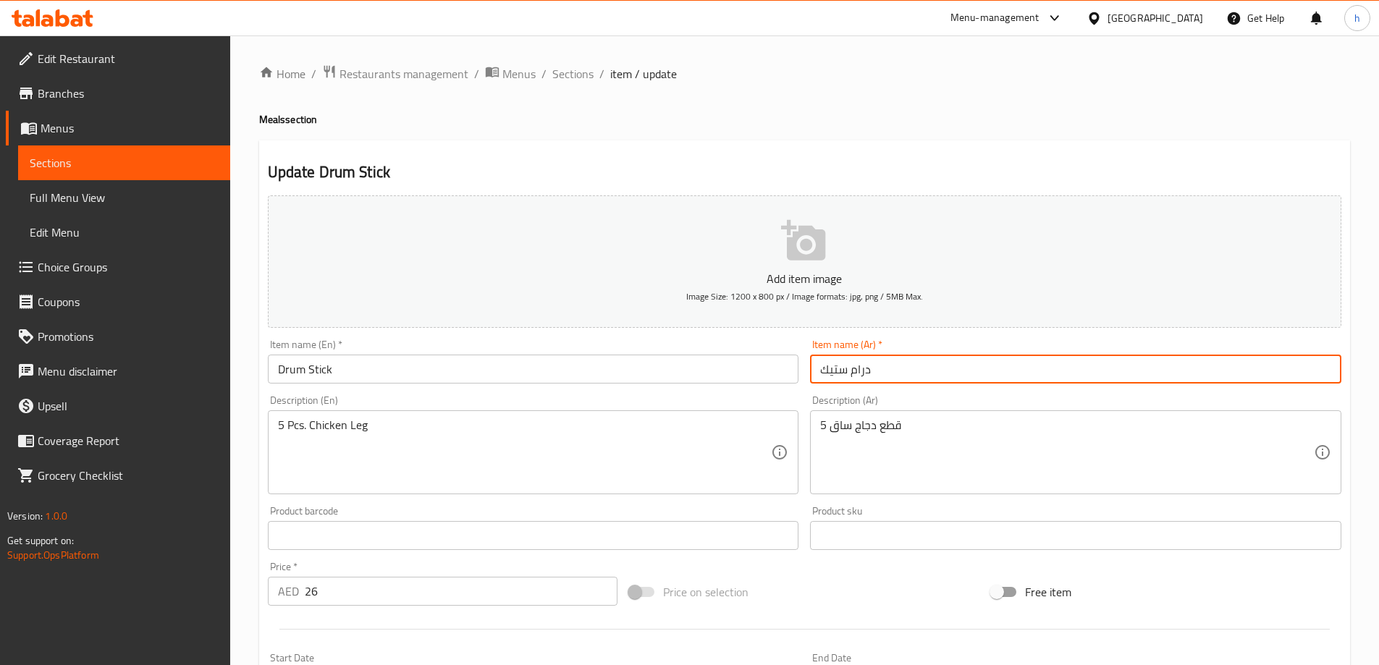
click at [911, 368] on input "درام ستيك" at bounding box center [1075, 369] width 531 height 29
type input "]"
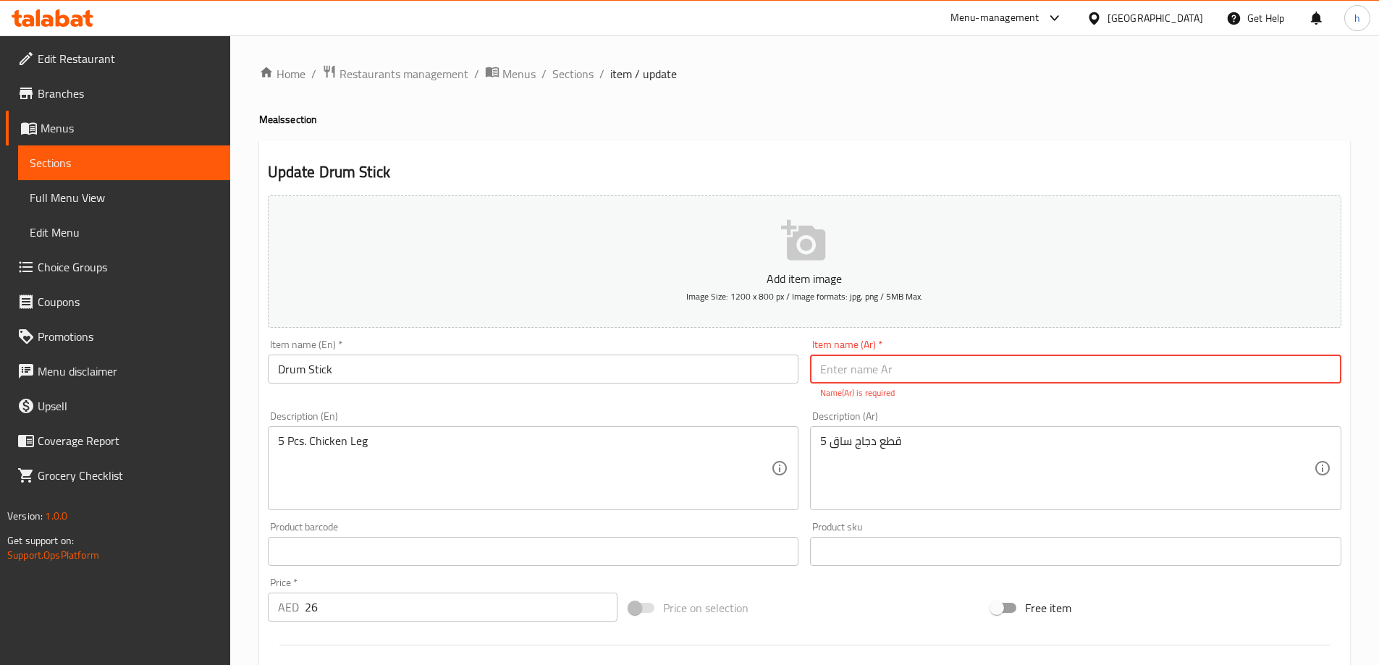
click at [872, 372] on input "text" at bounding box center [1075, 369] width 531 height 29
paste input "دبابيس"
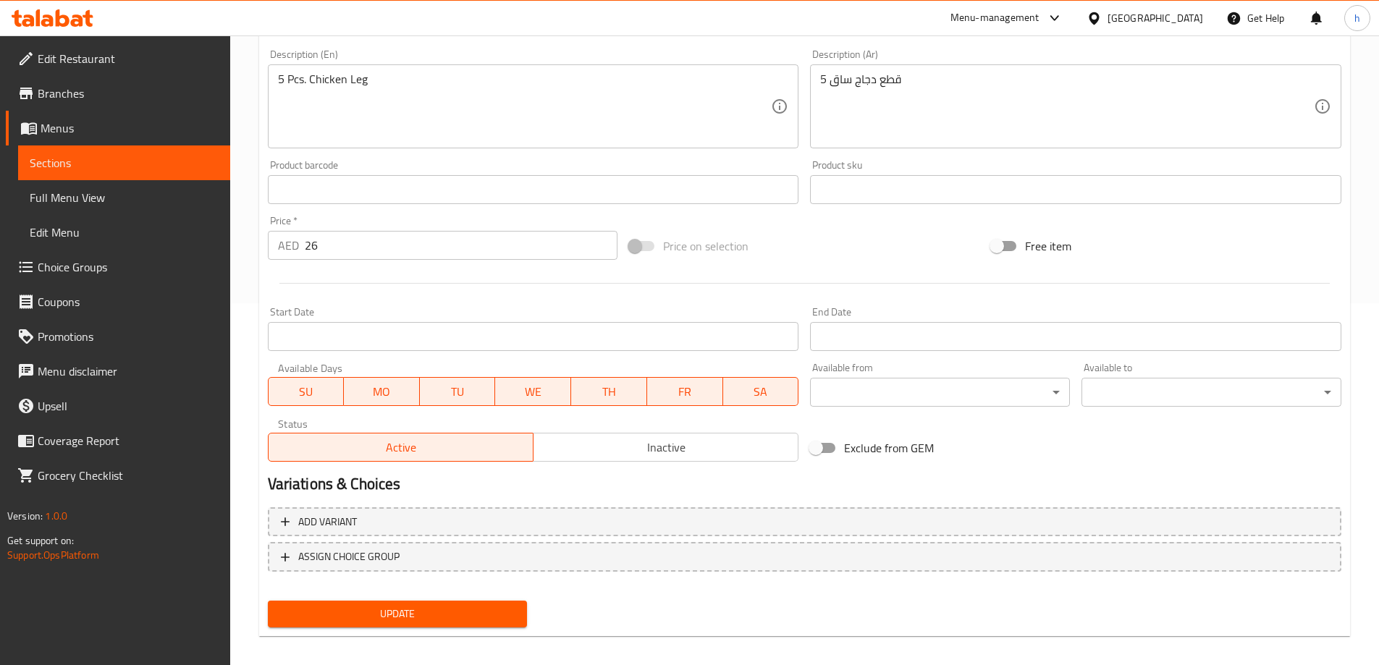
type input "دبابيس"
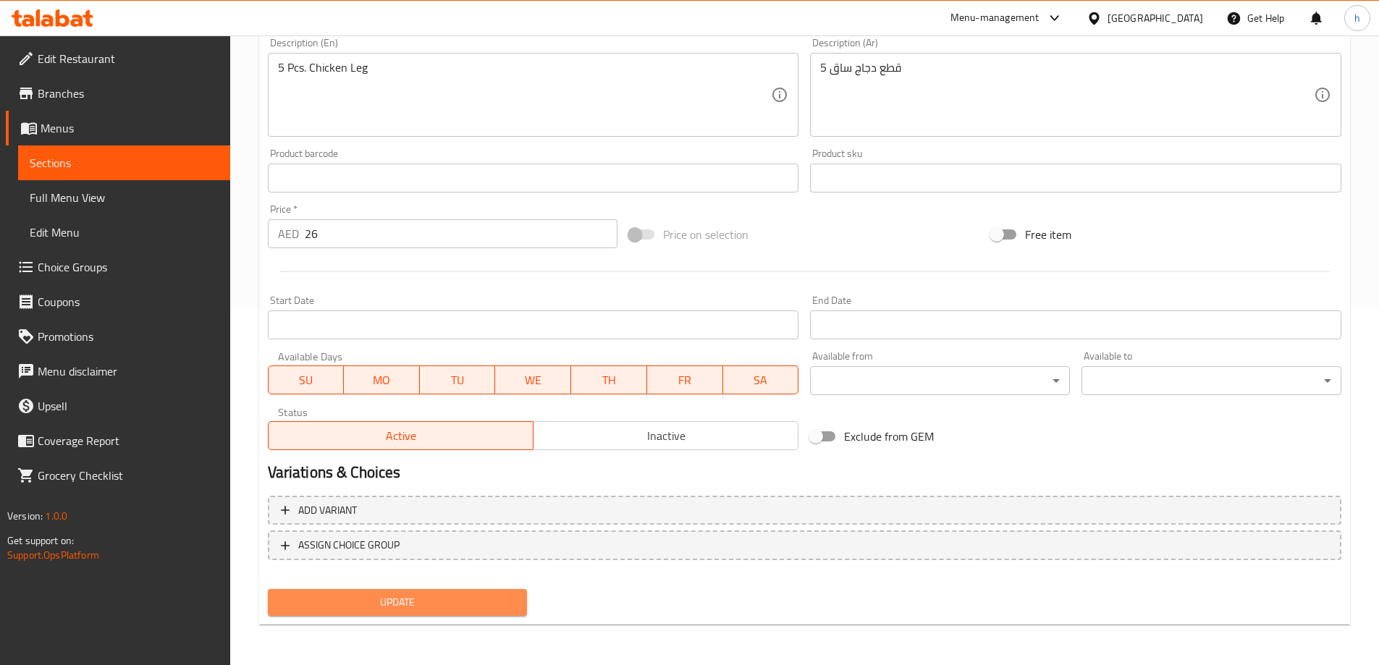
scroll to position [358, 0]
click at [450, 614] on button "Update" at bounding box center [398, 602] width 260 height 27
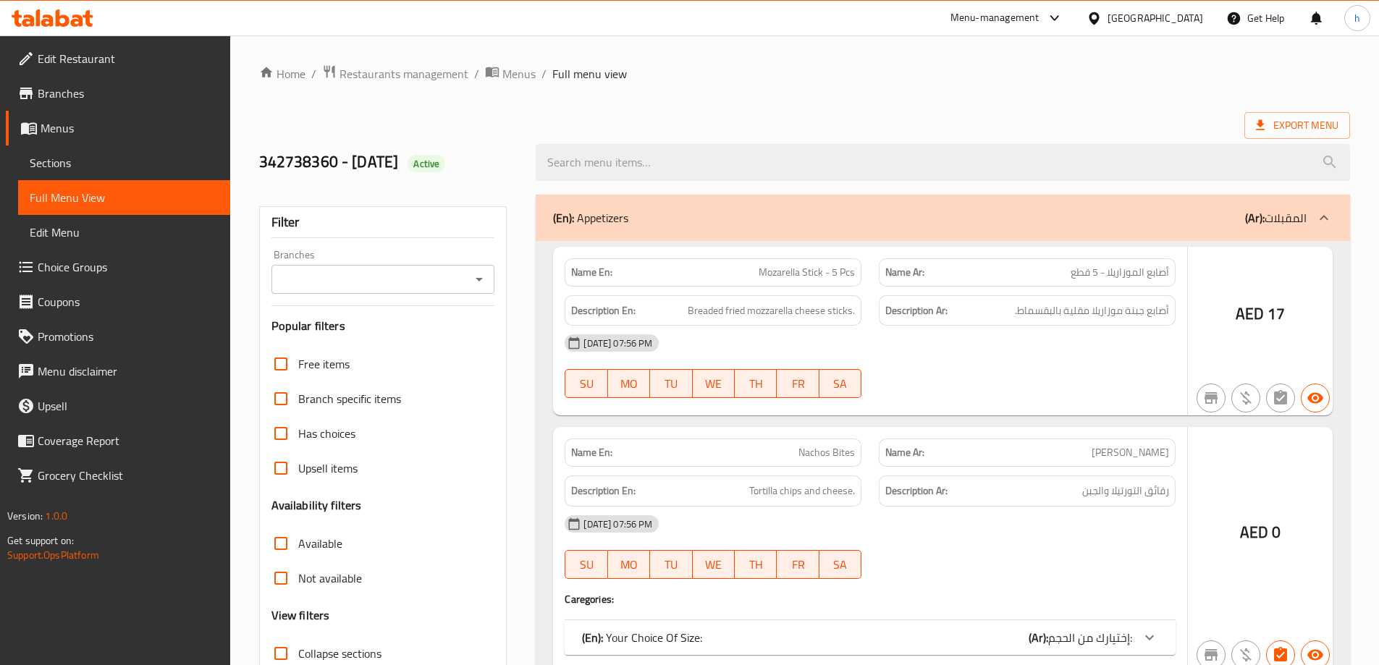
click at [337, 576] on div at bounding box center [689, 332] width 1379 height 665
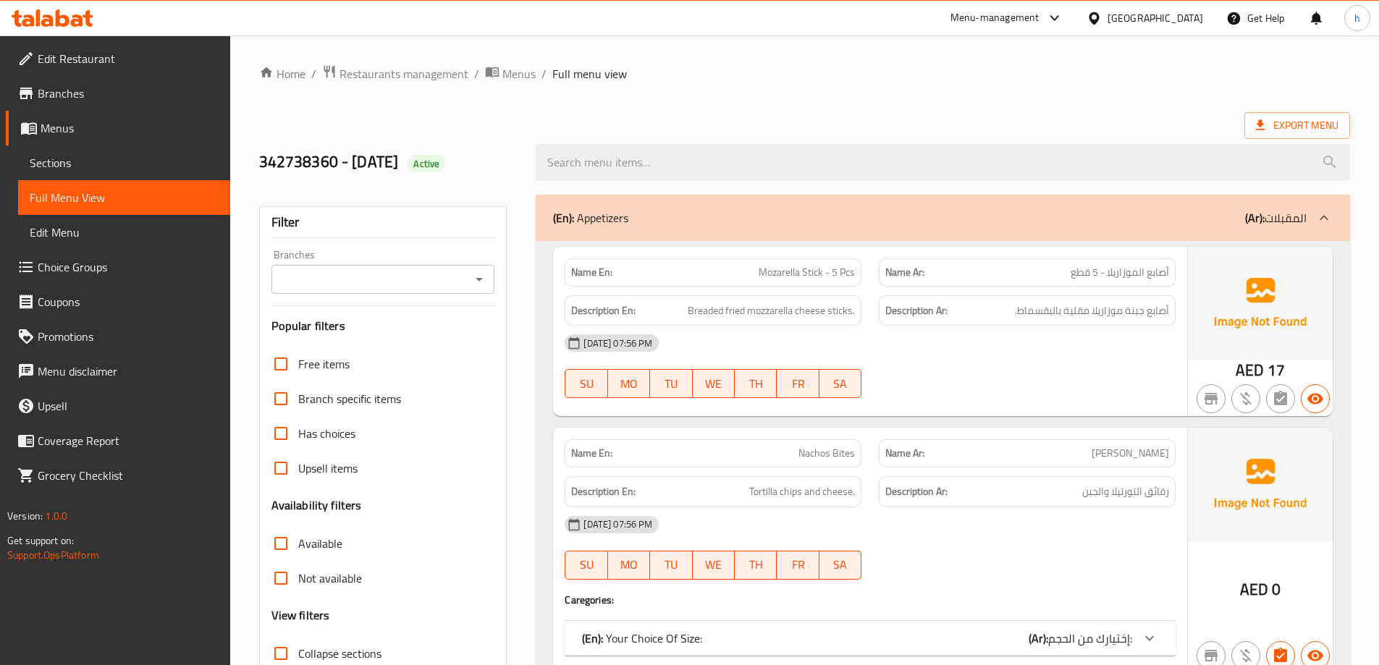
scroll to position [105, 0]
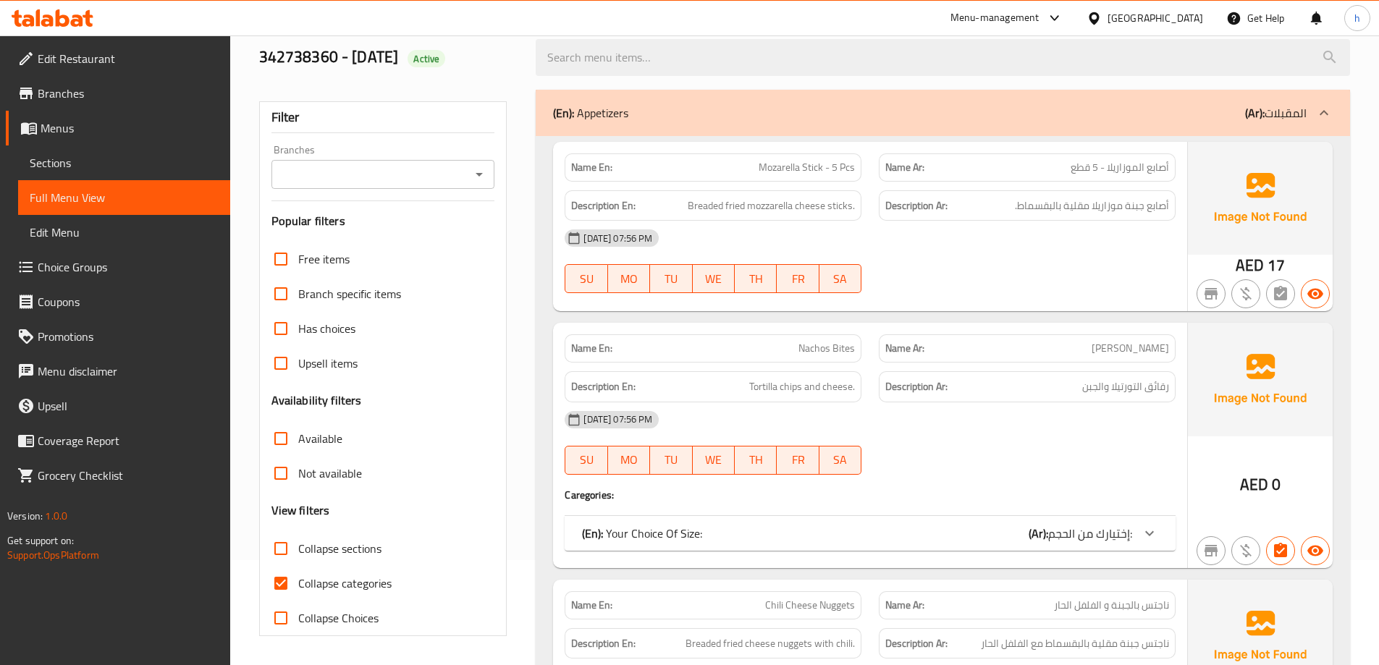
click at [332, 552] on span "Collapse sections" at bounding box center [339, 548] width 83 height 17
click at [298, 552] on input "Collapse sections" at bounding box center [281, 548] width 35 height 35
checkbox input "true"
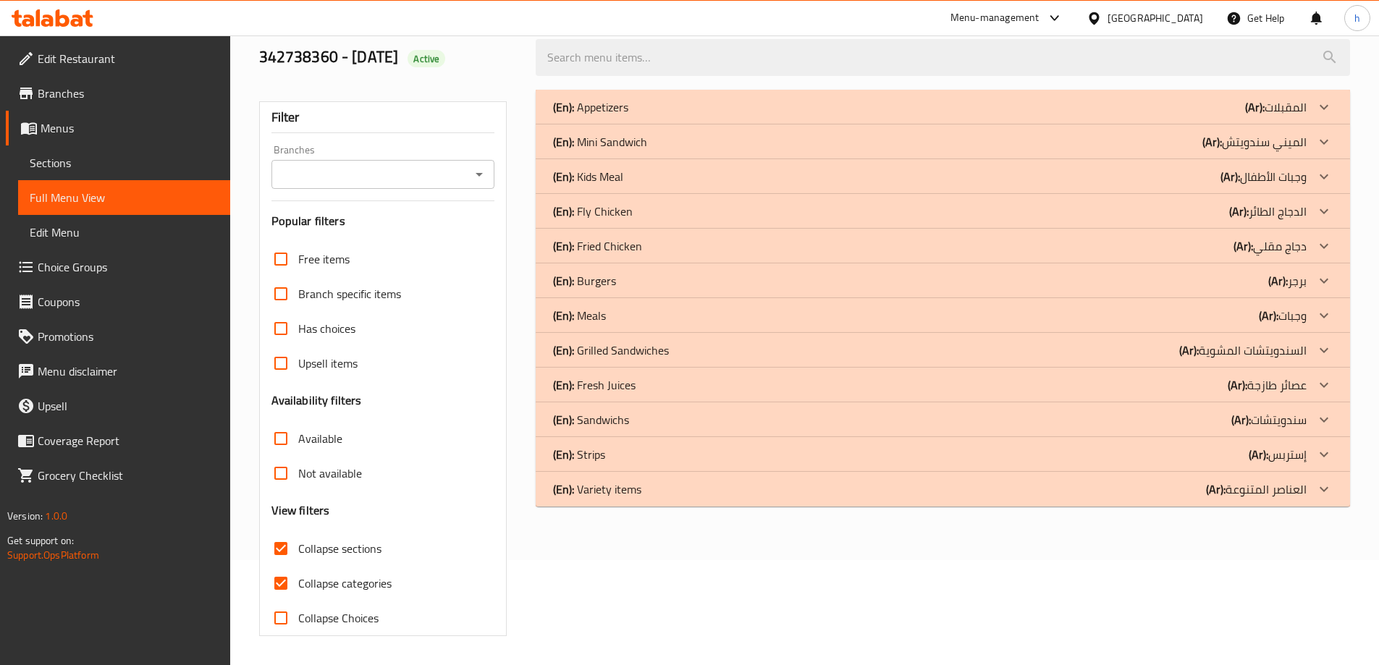
click at [333, 578] on span "Collapse categories" at bounding box center [344, 583] width 93 height 17
click at [298, 578] on input "Collapse categories" at bounding box center [281, 583] width 35 height 35
checkbox input "false"
click at [1315, 441] on div at bounding box center [1324, 454] width 35 height 35
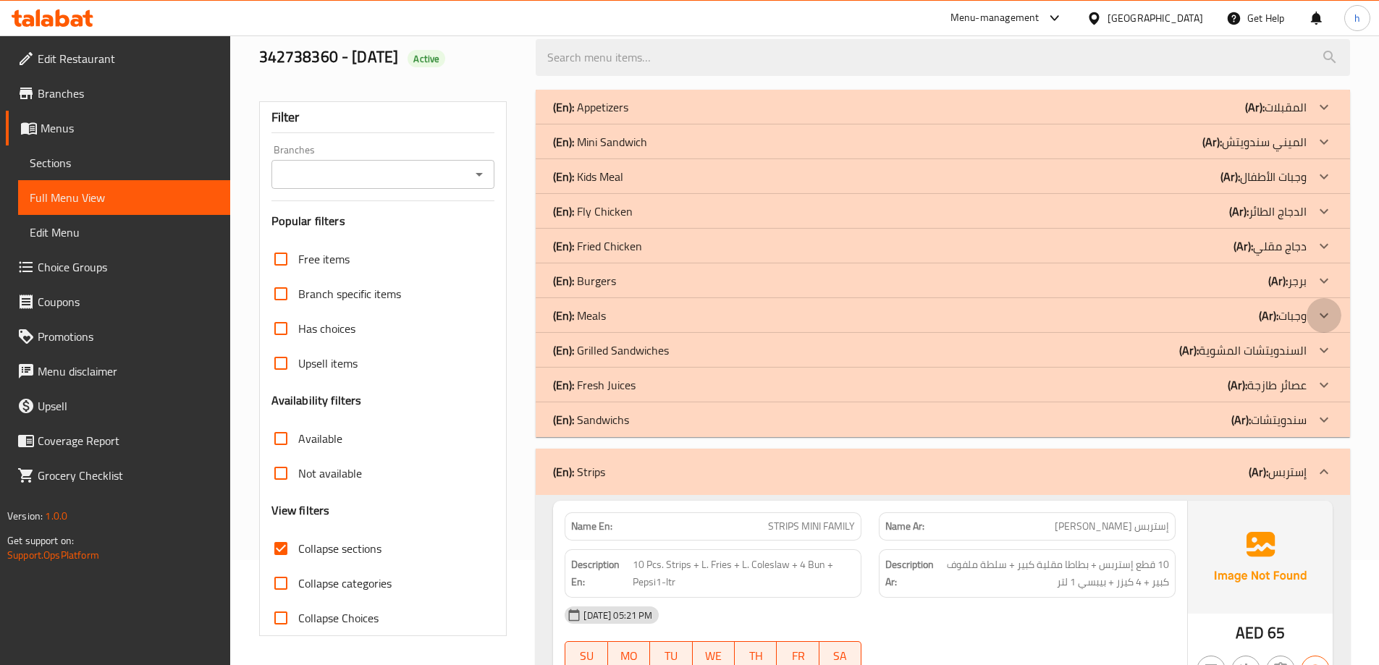
click at [1316, 314] on icon at bounding box center [1323, 315] width 17 height 17
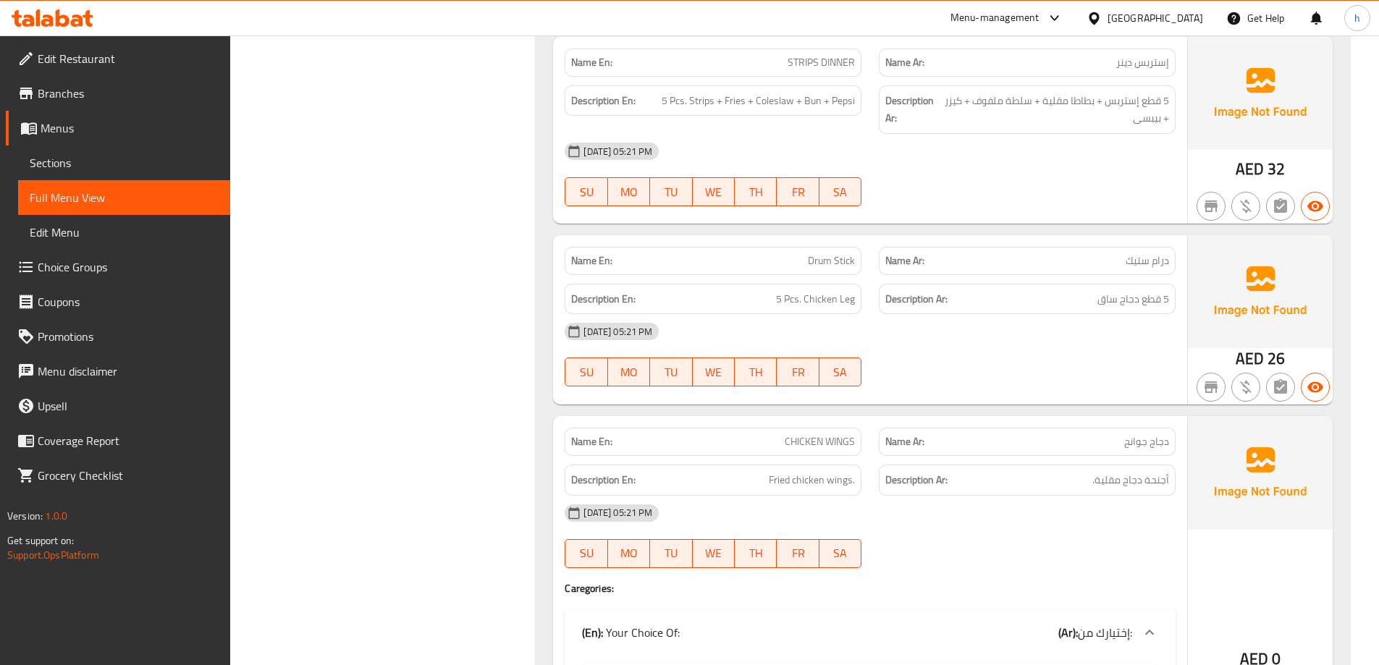
scroll to position [829, 0]
click at [723, 353] on div "SU MO TU WE TH FR SA" at bounding box center [713, 370] width 314 height 46
click at [784, 254] on p "Name En: Drum Stick" at bounding box center [713, 258] width 284 height 15
click at [821, 256] on span "Drum Stick" at bounding box center [831, 258] width 47 height 15
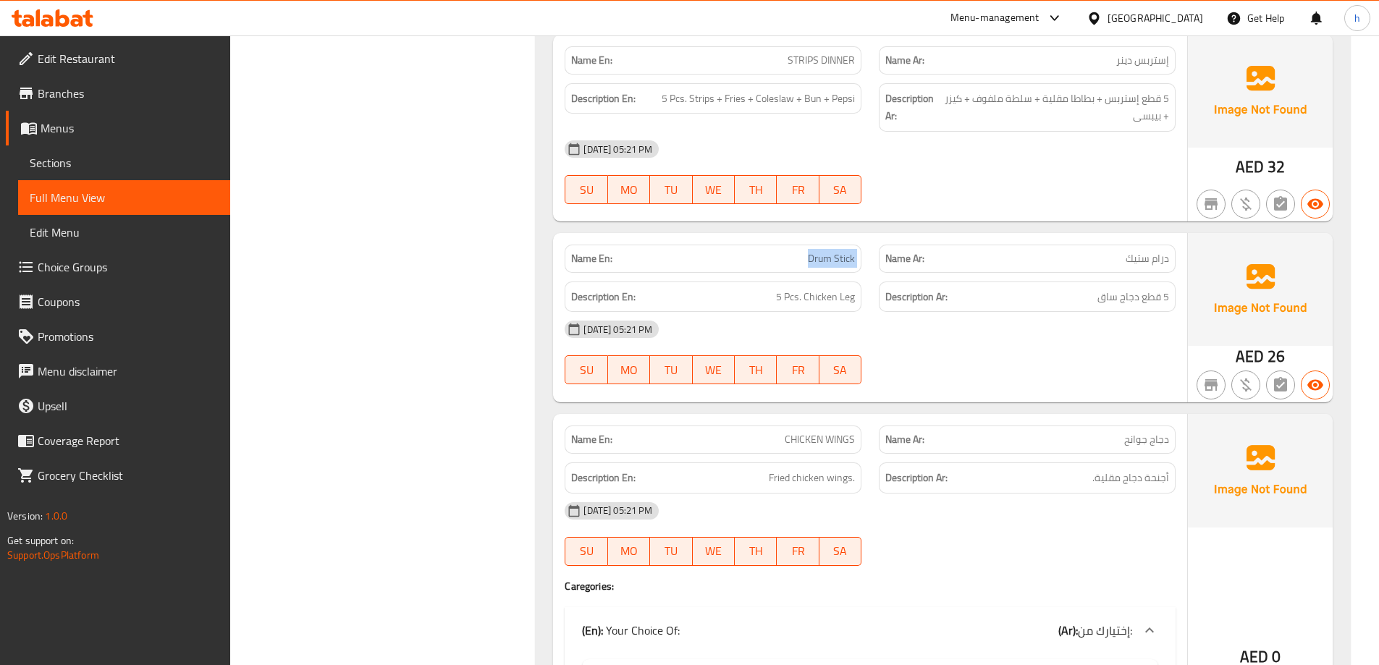
click at [821, 256] on span "Drum Stick" at bounding box center [831, 258] width 47 height 15
copy span "Drum Stick"
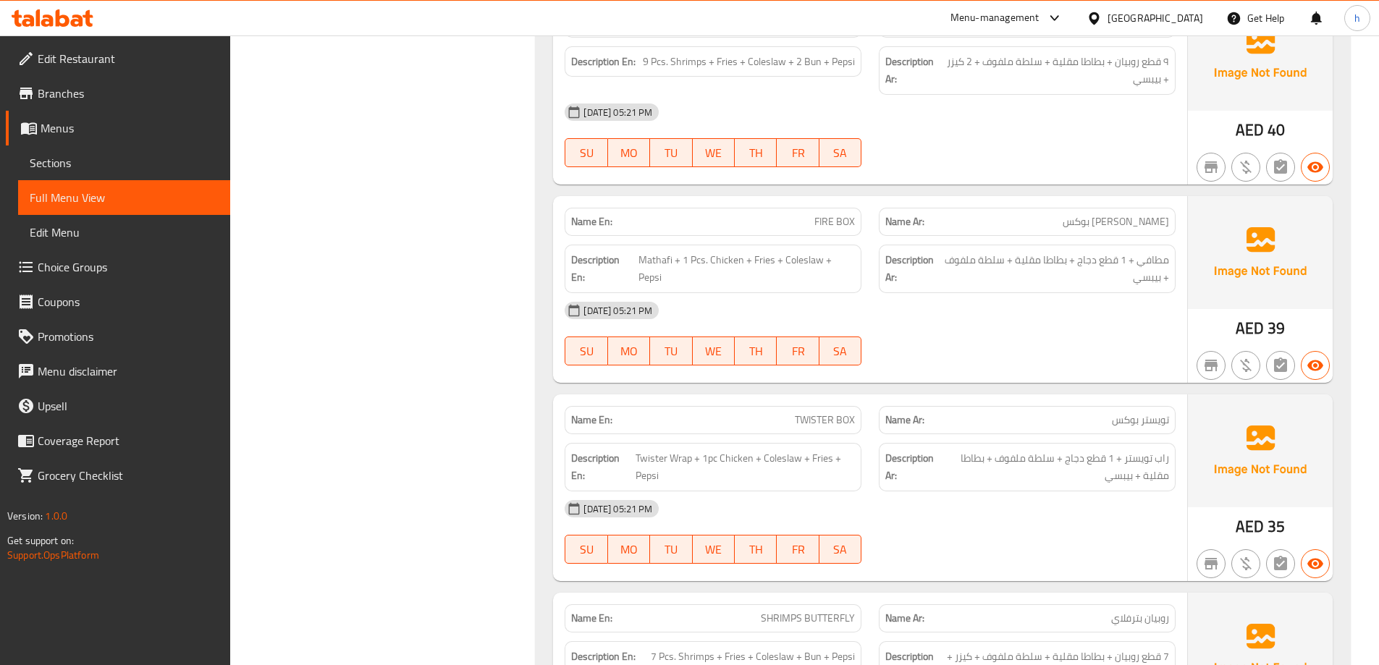
scroll to position [1698, 0]
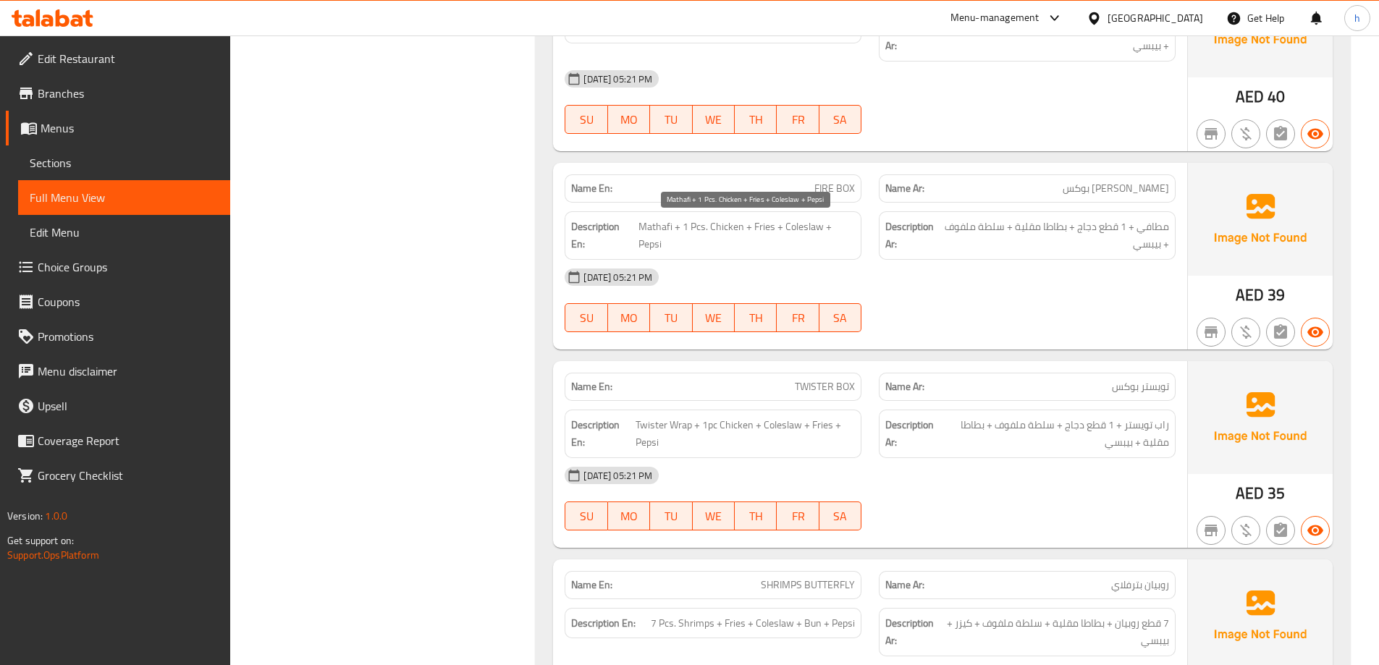
click at [668, 231] on span "Mathafi + 1 Pcs. Chicken + Fries + Coleslaw + Pepsi" at bounding box center [746, 235] width 217 height 35
copy span "Mathafi"
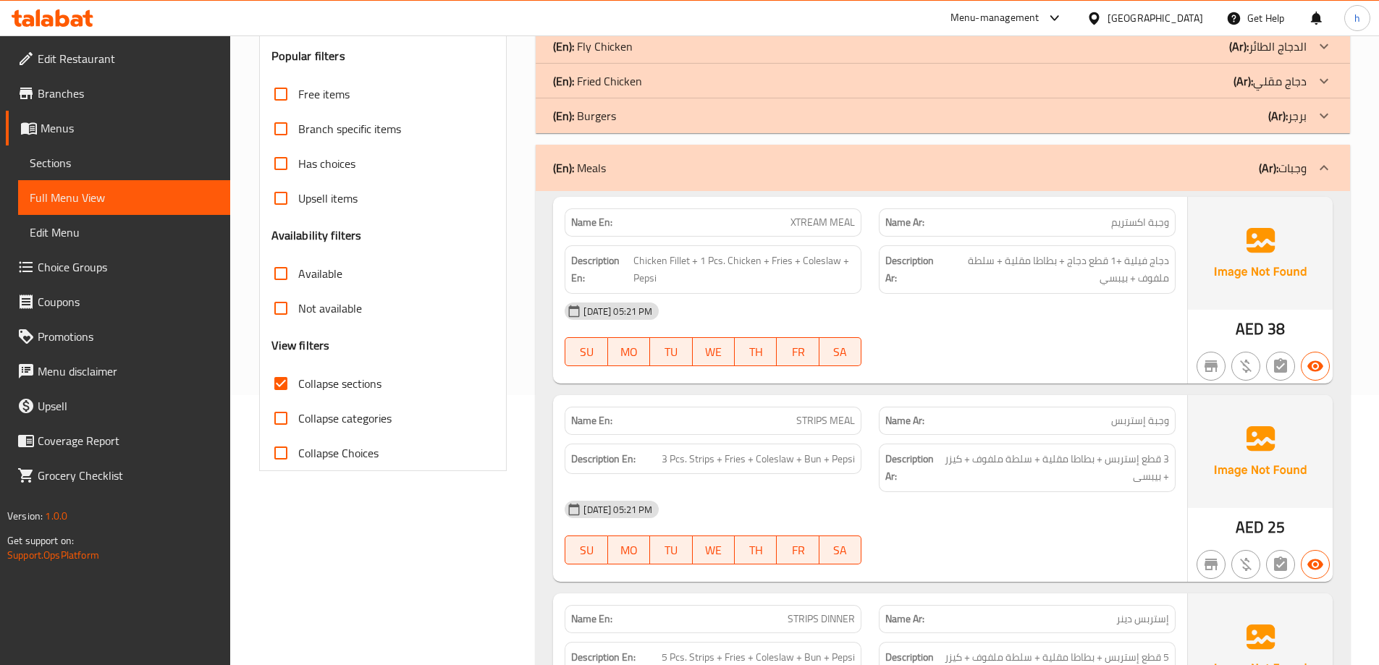
scroll to position [266, 0]
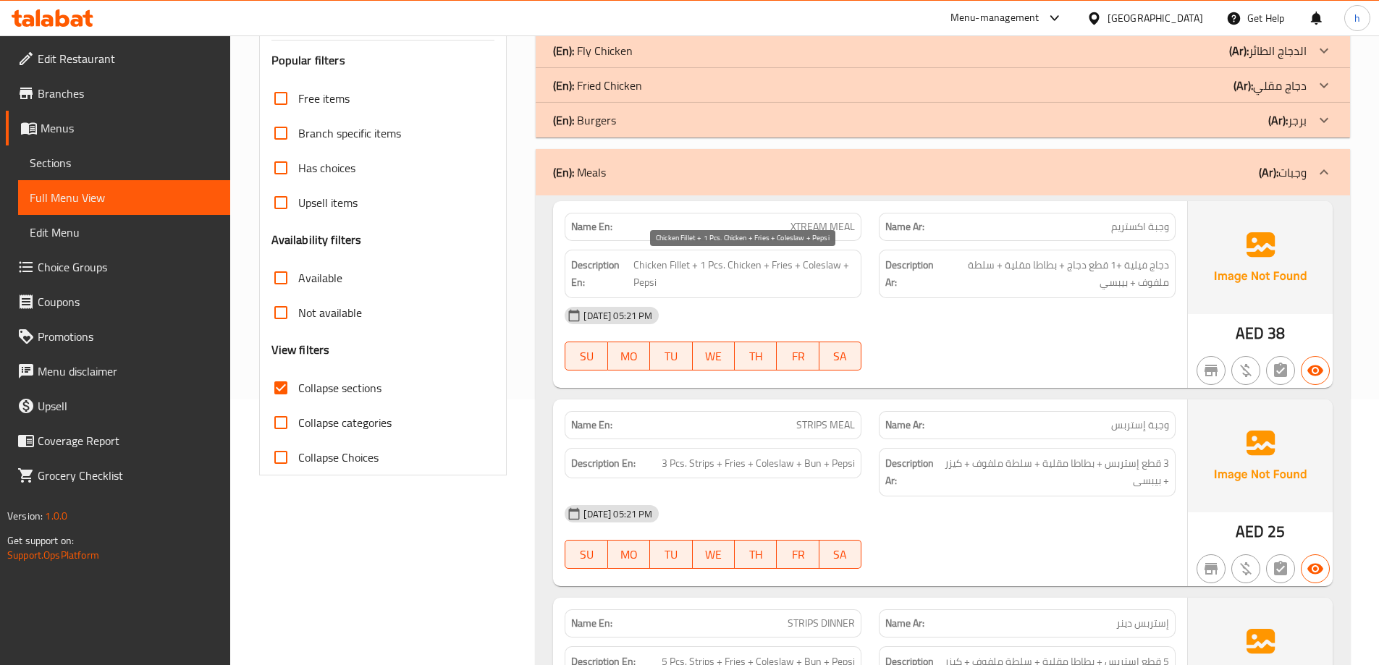
click at [801, 264] on span "Chicken Fillet + 1 Pcs. Chicken + Fries + Coleslaw + Pepsi" at bounding box center [744, 273] width 222 height 35
click at [841, 275] on span "Chicken Fillet + 1 Pcs. Chicken + Fries + Coleslaw + Pepsi" at bounding box center [744, 273] width 222 height 35
click at [814, 261] on span "Chicken Fillet + 1 Pcs. Chicken + Fries + Coleslaw + Pepsi" at bounding box center [744, 273] width 222 height 35
copy span "Coleslaw"
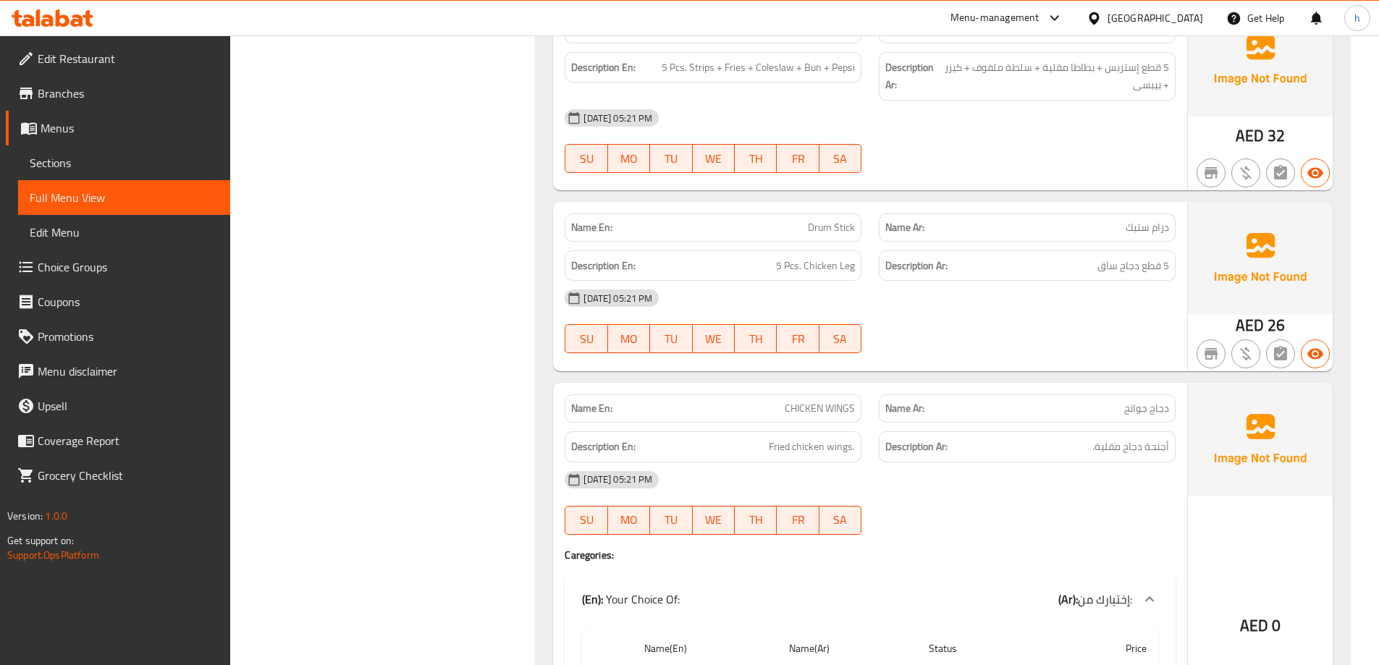
scroll to position [845, 0]
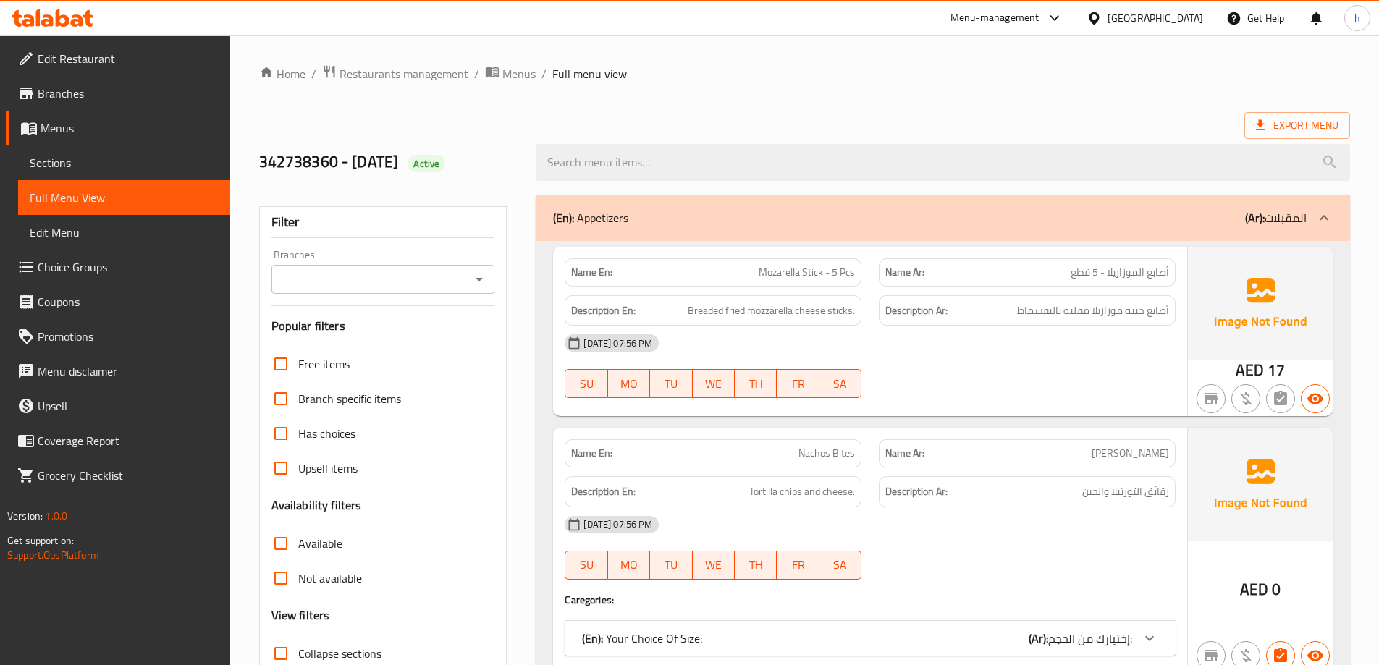
checkbox input "false"
click at [289, 636] on input "Collapse sections" at bounding box center [281, 653] width 35 height 35
checkbox input "true"
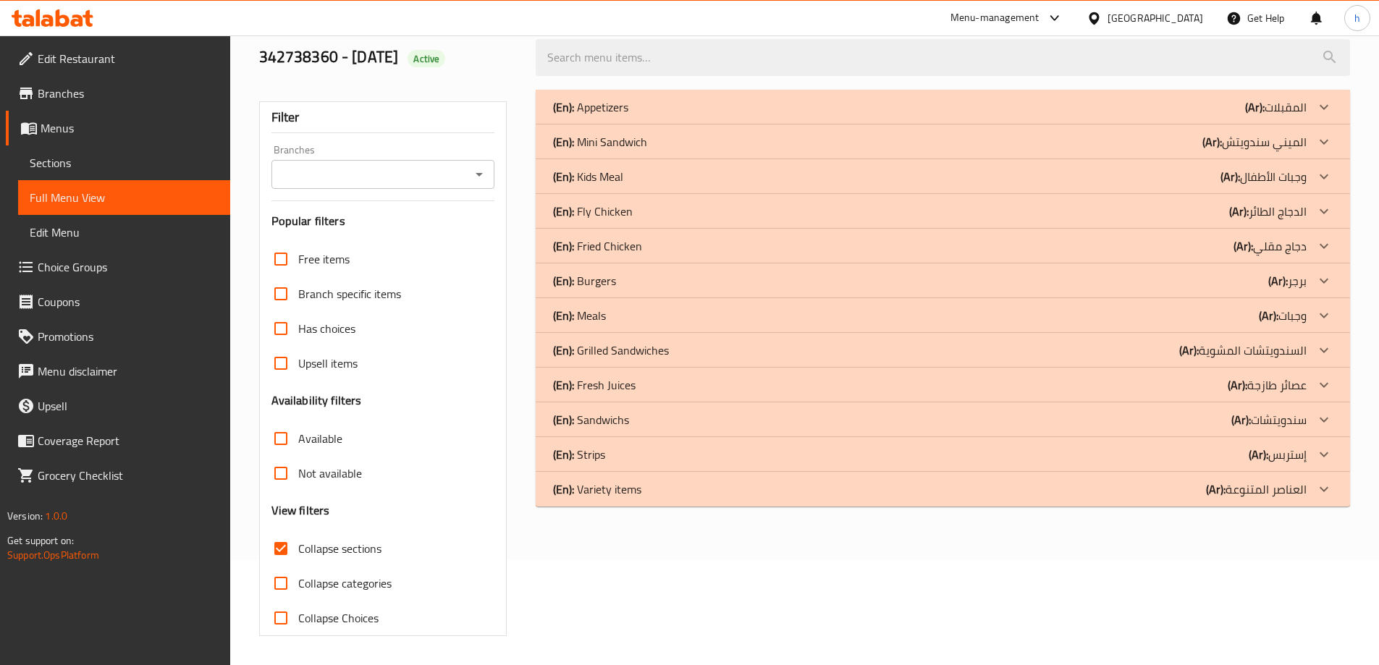
scroll to position [105, 0]
click at [610, 451] on div "(En): Strips (Ar): إستربس" at bounding box center [930, 454] width 754 height 17
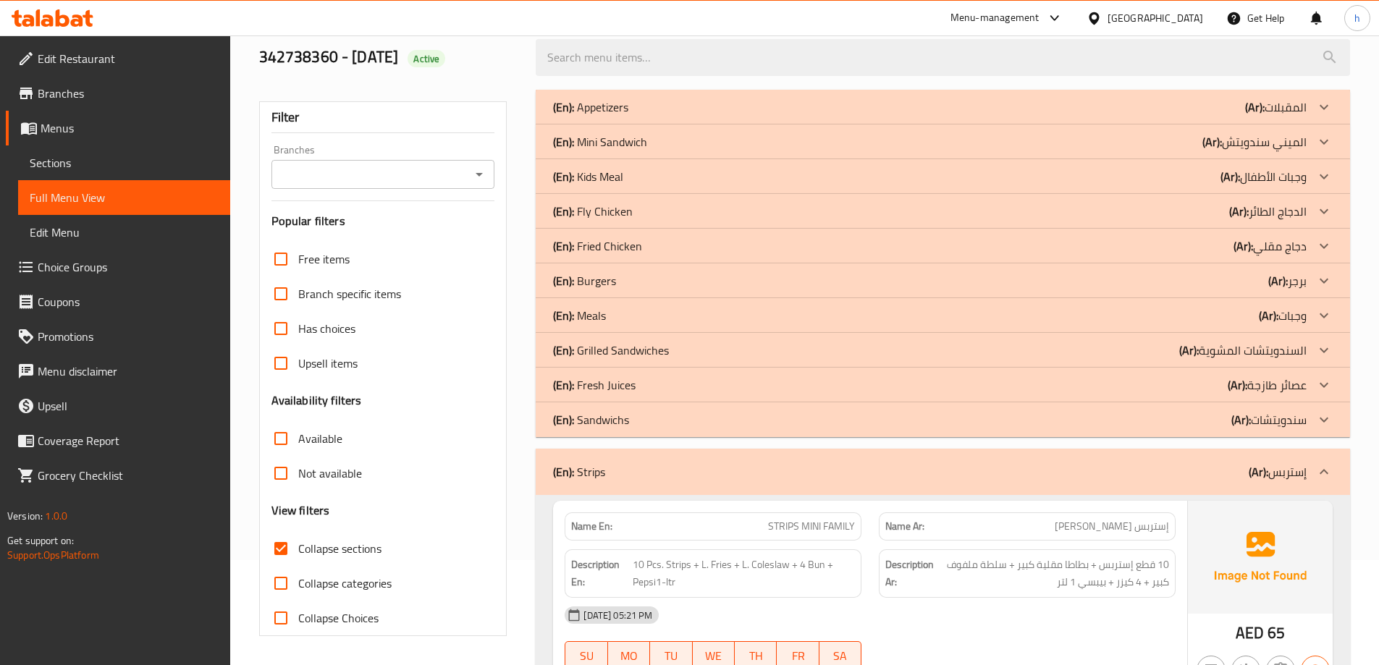
click at [615, 307] on div "(En): Meals (Ar): وجبات" at bounding box center [930, 315] width 754 height 17
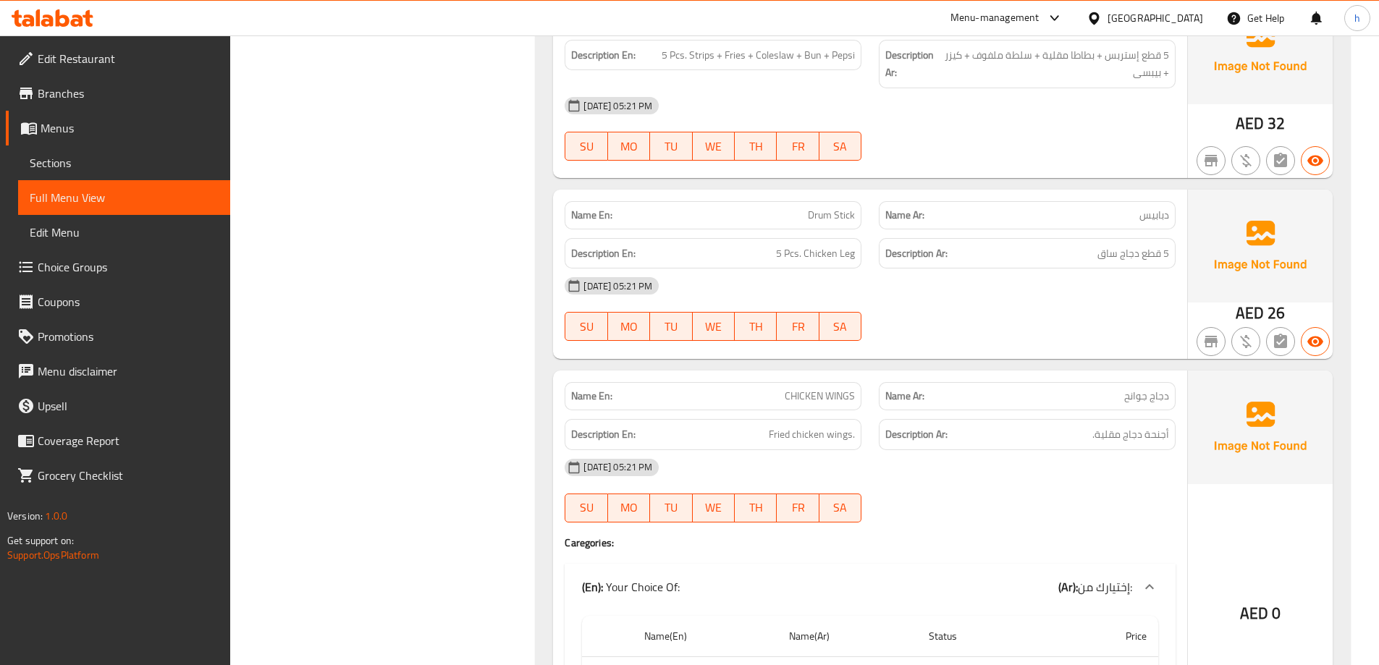
scroll to position [901, 0]
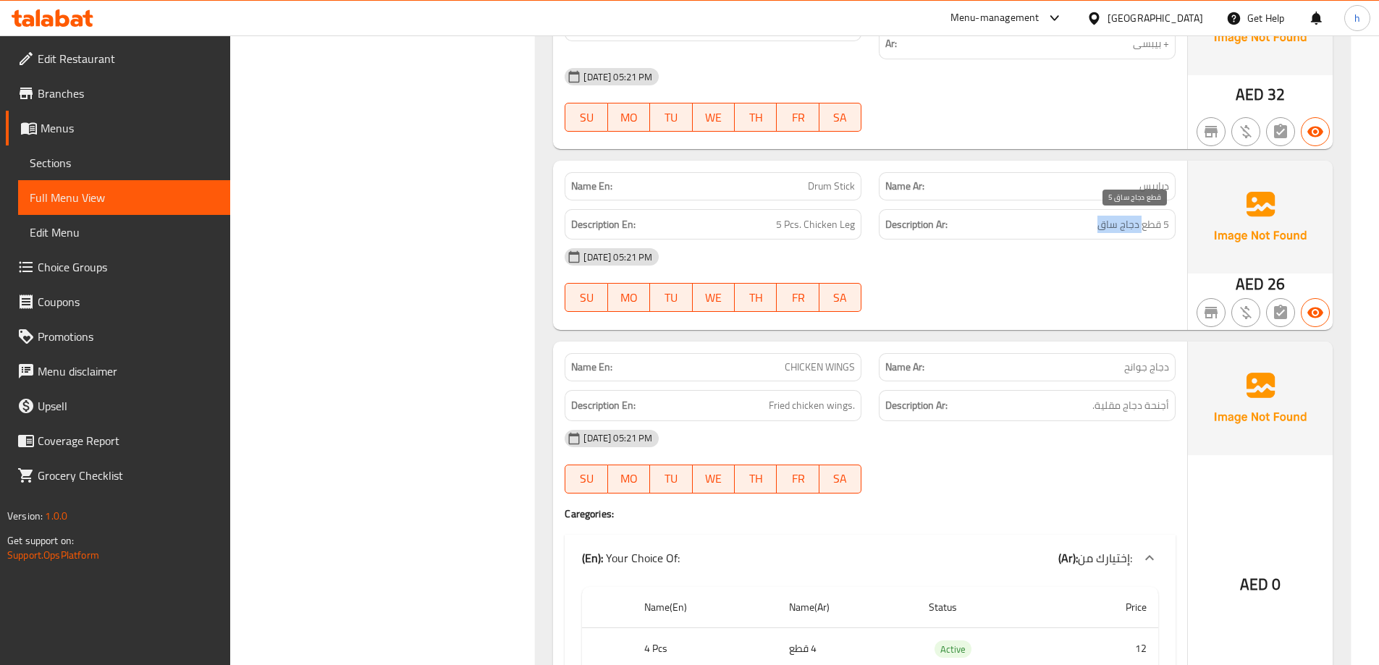
drag, startPoint x: 1098, startPoint y: 220, endPoint x: 1142, endPoint y: 218, distance: 44.2
click at [1142, 218] on span "5 قطع دجاج ساق" at bounding box center [1133, 225] width 72 height 18
copy span "دجاج ساق"
click at [1012, 271] on div "[DATE] 05:21 PM" at bounding box center [870, 257] width 628 height 35
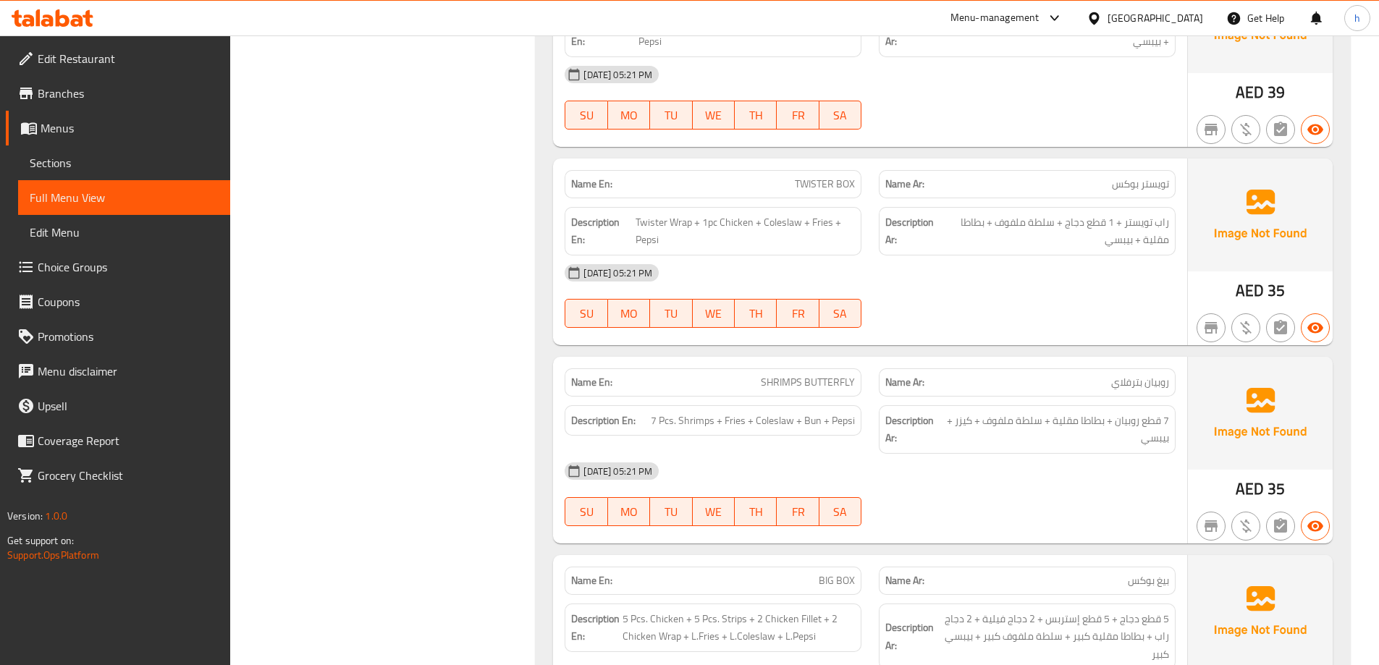
scroll to position [1915, 0]
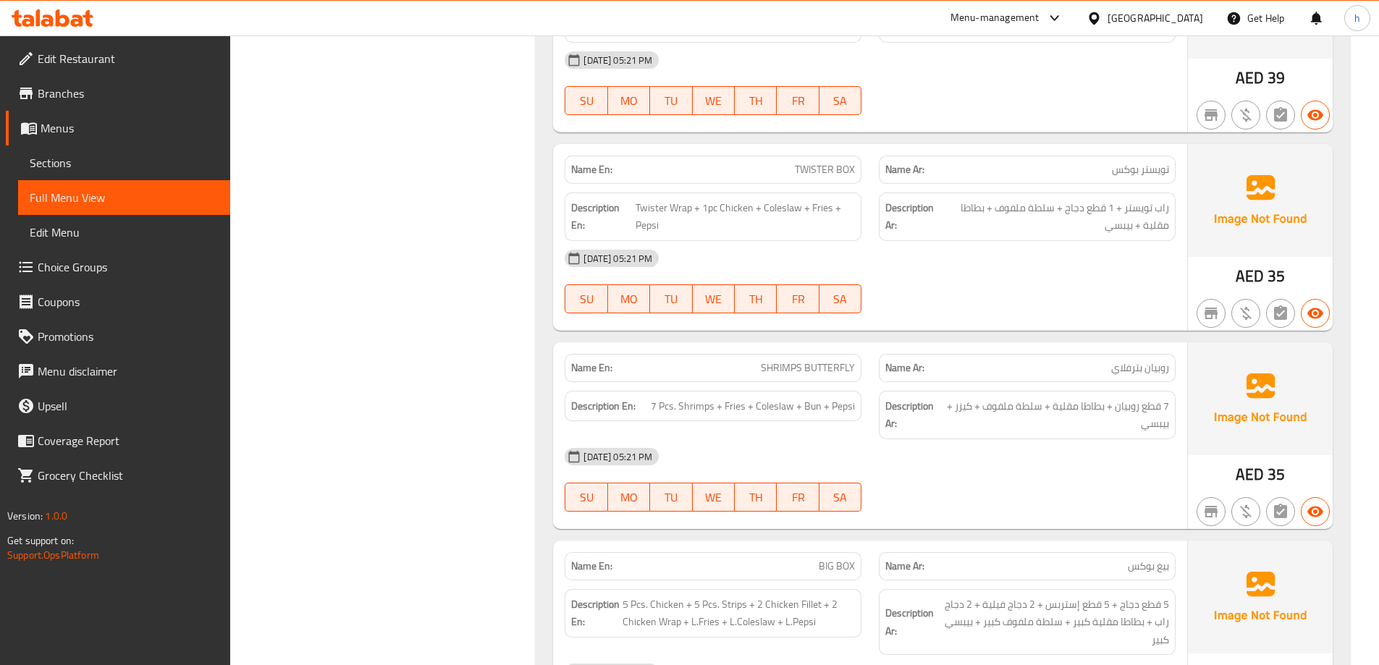
drag, startPoint x: 1048, startPoint y: 465, endPoint x: 1053, endPoint y: 392, distance: 73.3
click at [1047, 387] on div "Name En: SHRIMPS BUTTERFLY Name Ar: روبيان بترفلاي Description En: 7 Pcs. Shrim…" at bounding box center [870, 435] width 634 height 187
click at [1000, 541] on div "Name En: BIG BOX Name Ar: بيغ بوكس Description En: 5 Pcs. Chicken + 5 Pcs. Stri…" at bounding box center [870, 643] width 634 height 205
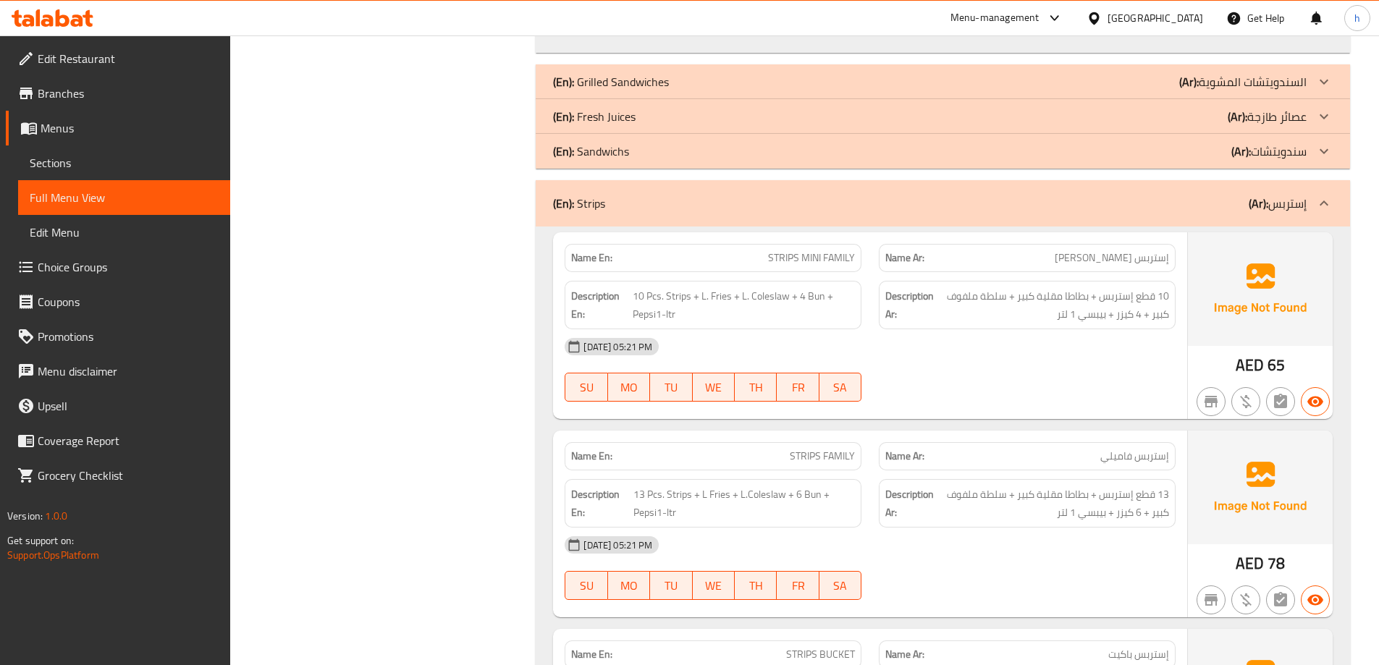
scroll to position [2277, 0]
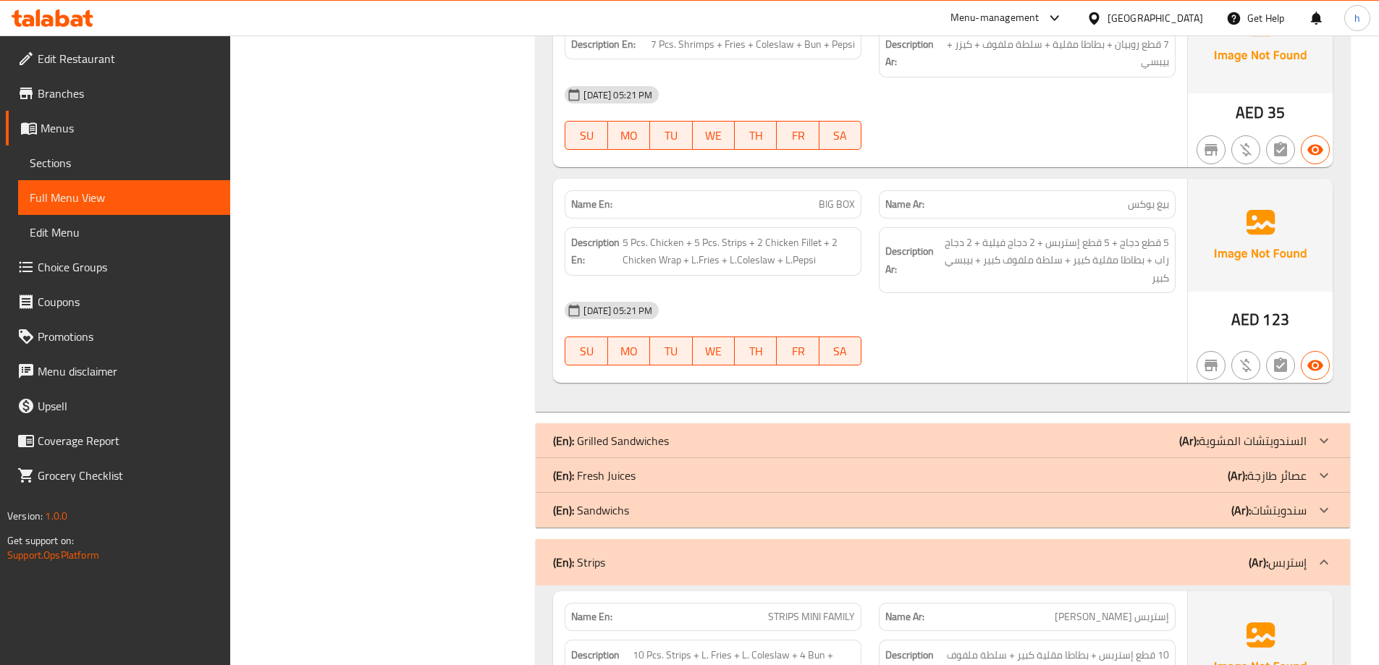
click at [1087, 314] on div "[DATE] 05:21 PM" at bounding box center [870, 310] width 628 height 35
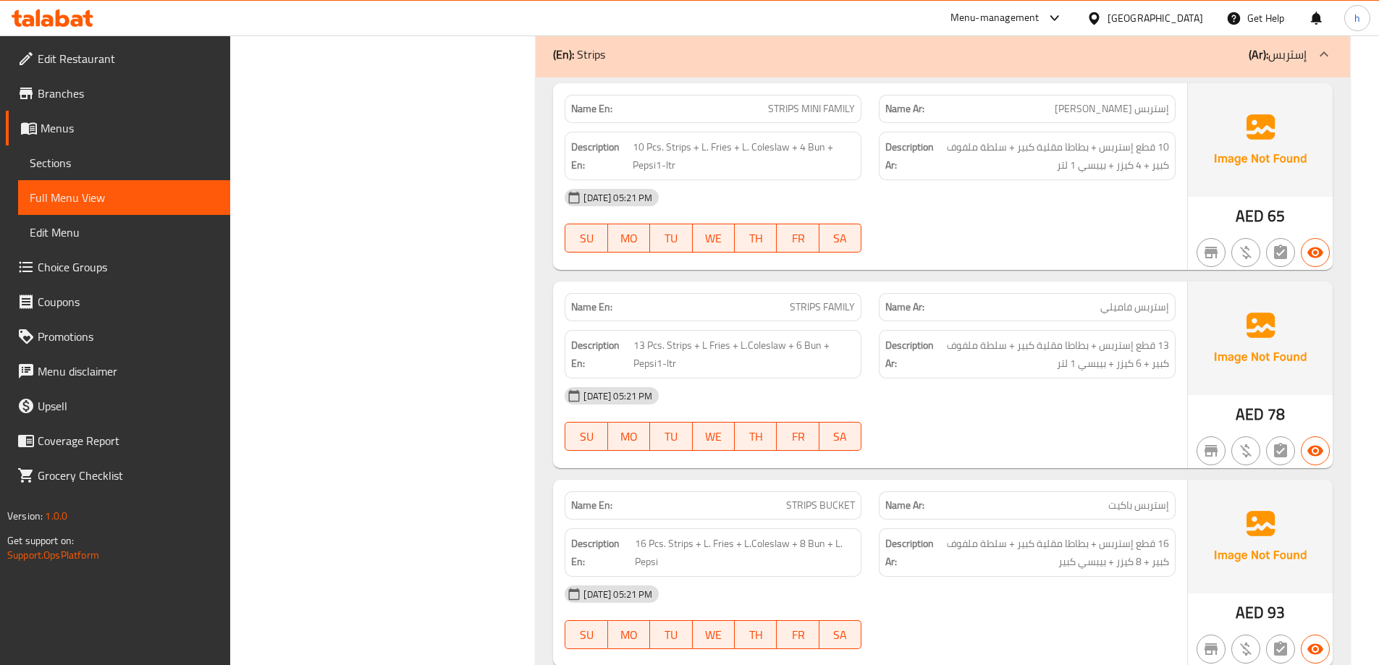
scroll to position [2856, 0]
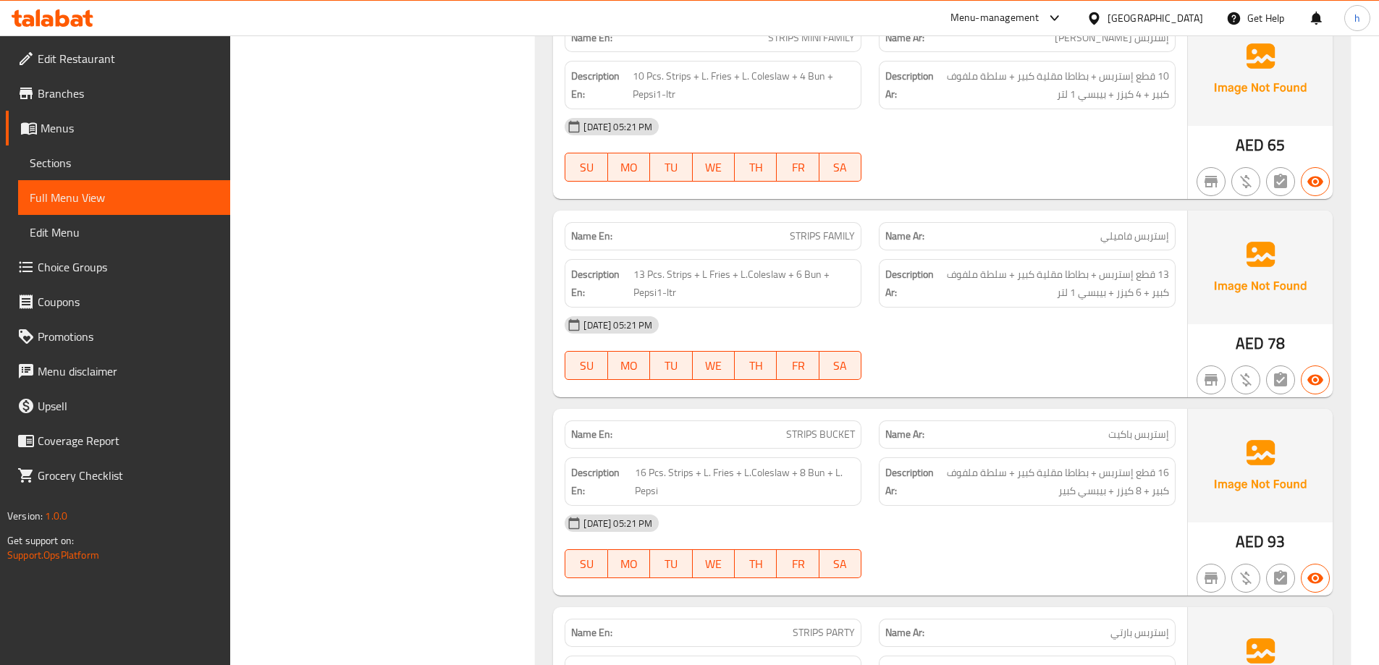
click at [1108, 312] on div "[DATE] 05:21 PM" at bounding box center [870, 325] width 628 height 35
click at [1014, 287] on span "13 قطع إستربس + بطاطا مقلية كبير + سلطة ملفوف كبير + 6 كيزر + بيبسي 1 لتر" at bounding box center [1053, 283] width 232 height 35
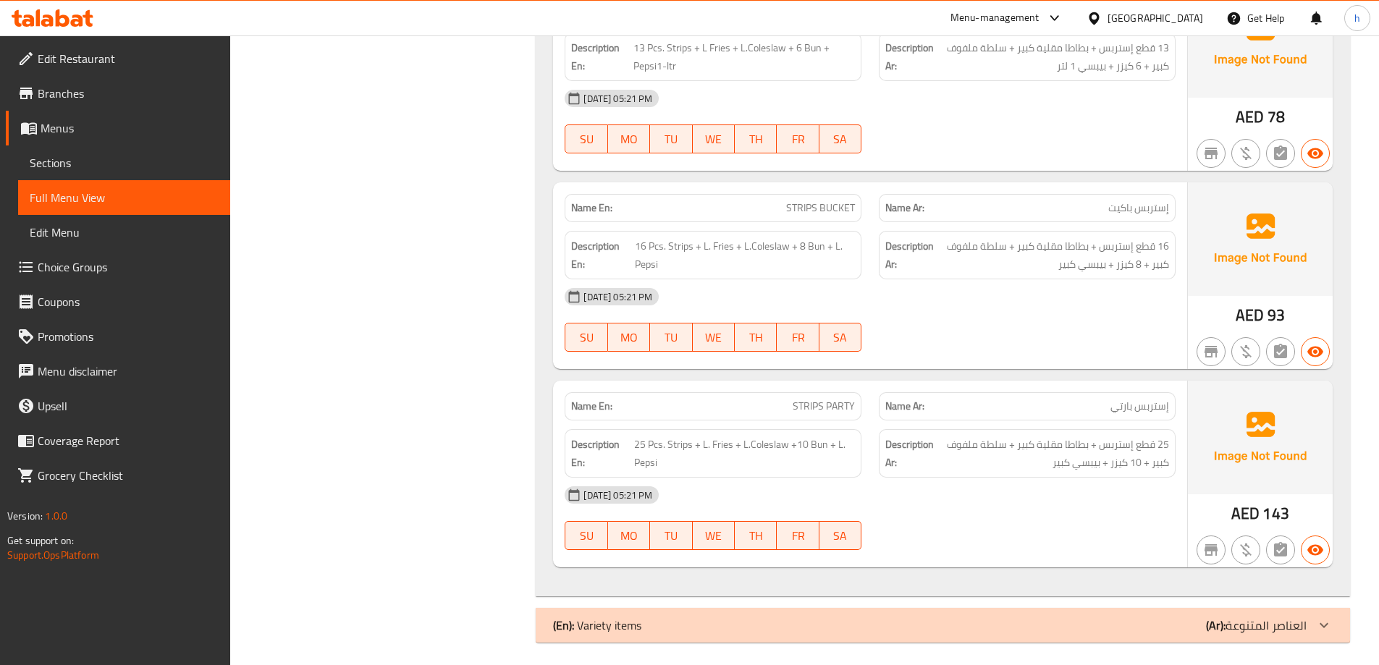
scroll to position [3089, 0]
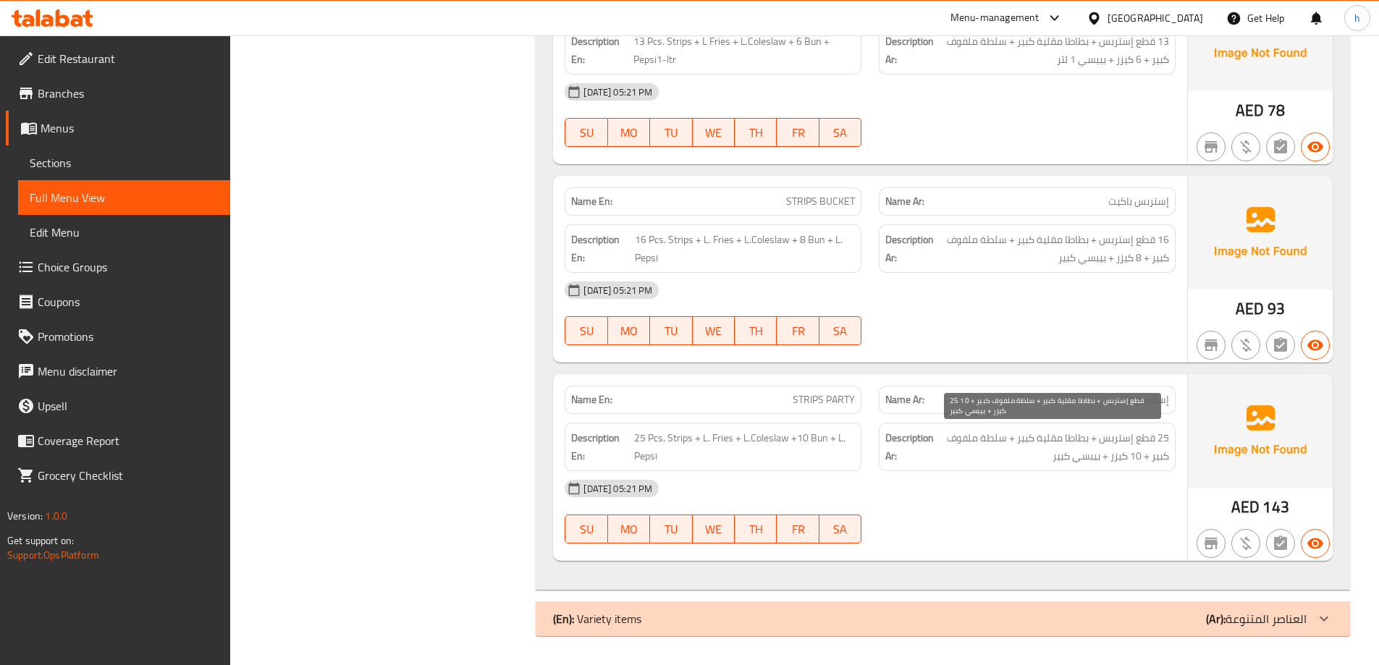
click at [1033, 459] on span "25 قطع إستربس + بطاطا مقلية كبير + سلطة ملفوف كبير + 10 كيزر + بيبسي كبير" at bounding box center [1053, 446] width 232 height 35
click at [1108, 487] on div "[DATE] 05:21 PM" at bounding box center [870, 488] width 628 height 35
click at [1113, 460] on span "25 قطع إستربس + بطاطا مقلية كبير + سلطة ملفوف كبير + 10 كيزر + بيبسي كبير" at bounding box center [1053, 446] width 232 height 35
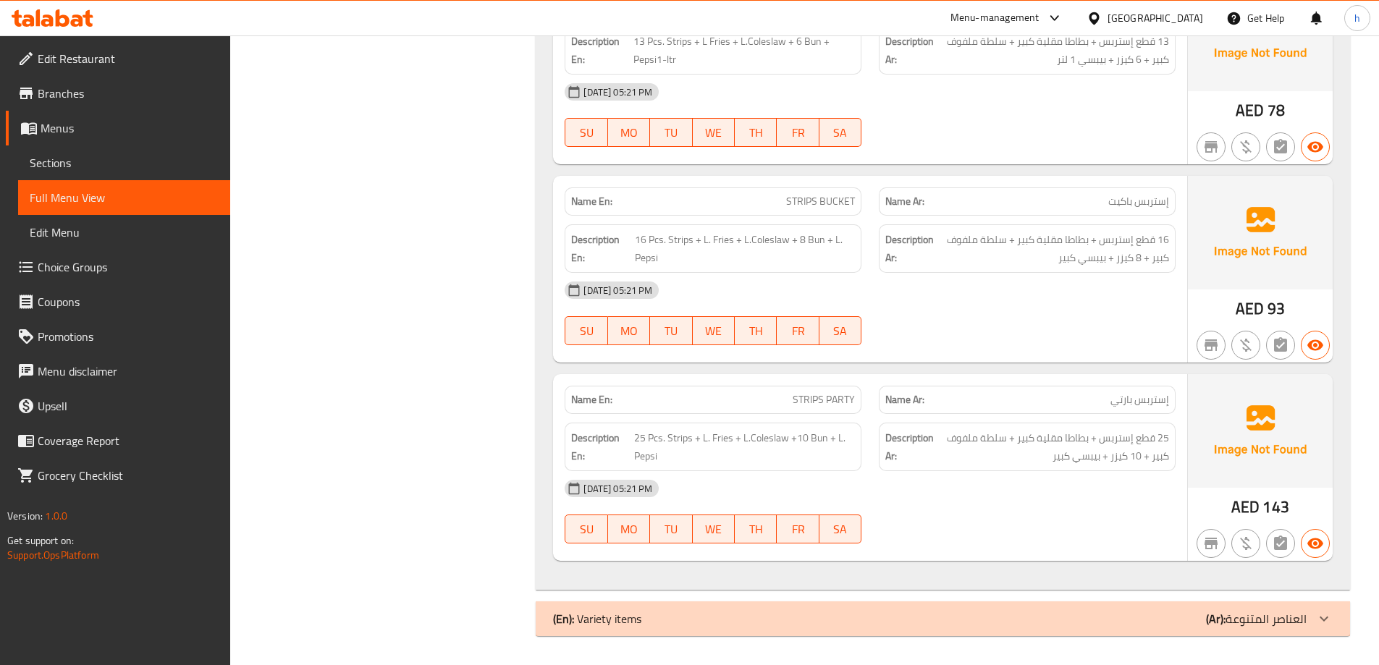
click at [60, 156] on span "Sections" at bounding box center [124, 162] width 189 height 17
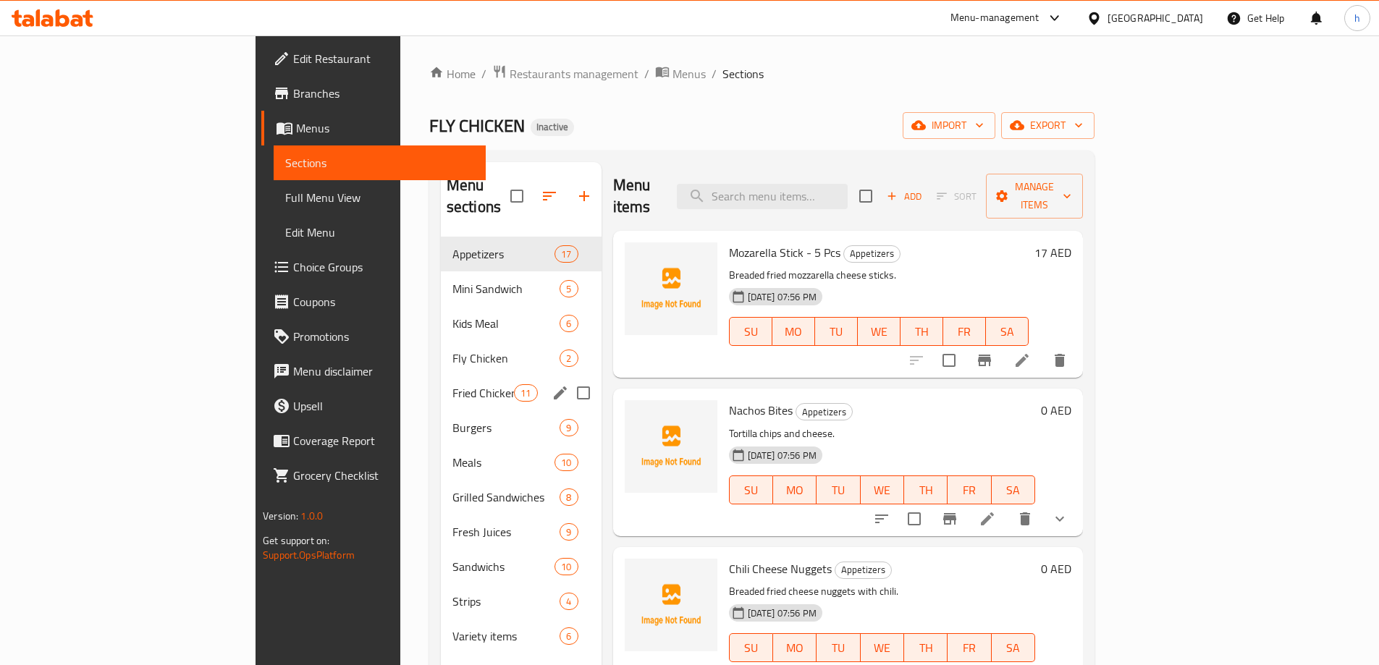
click at [452, 384] on span "Fried Chicken" at bounding box center [483, 392] width 62 height 17
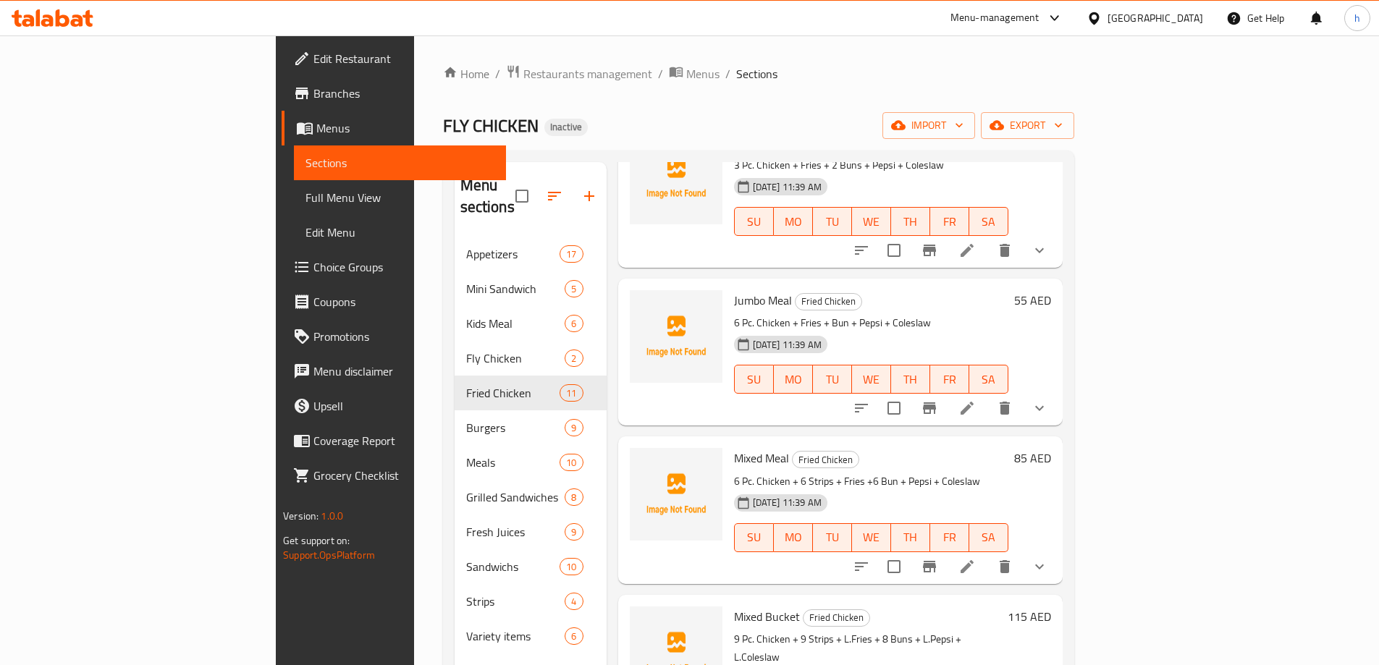
scroll to position [290, 0]
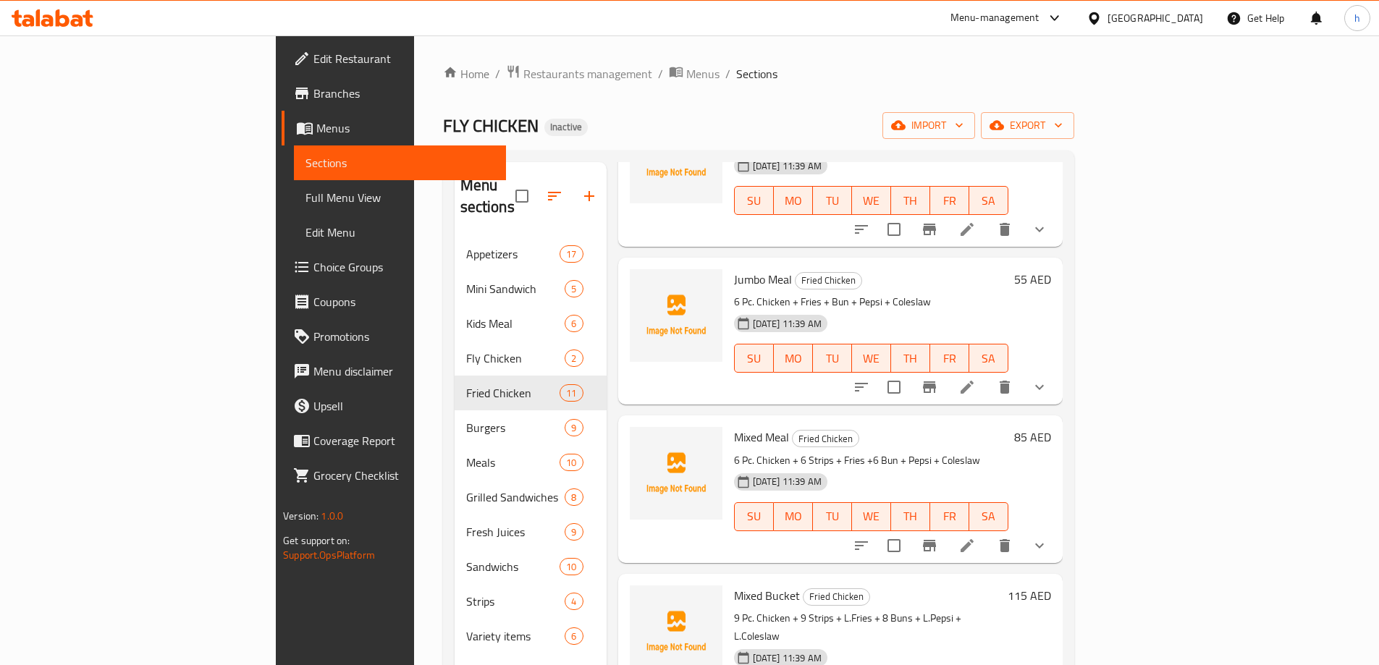
click at [313, 262] on span "Choice Groups" at bounding box center [403, 266] width 181 height 17
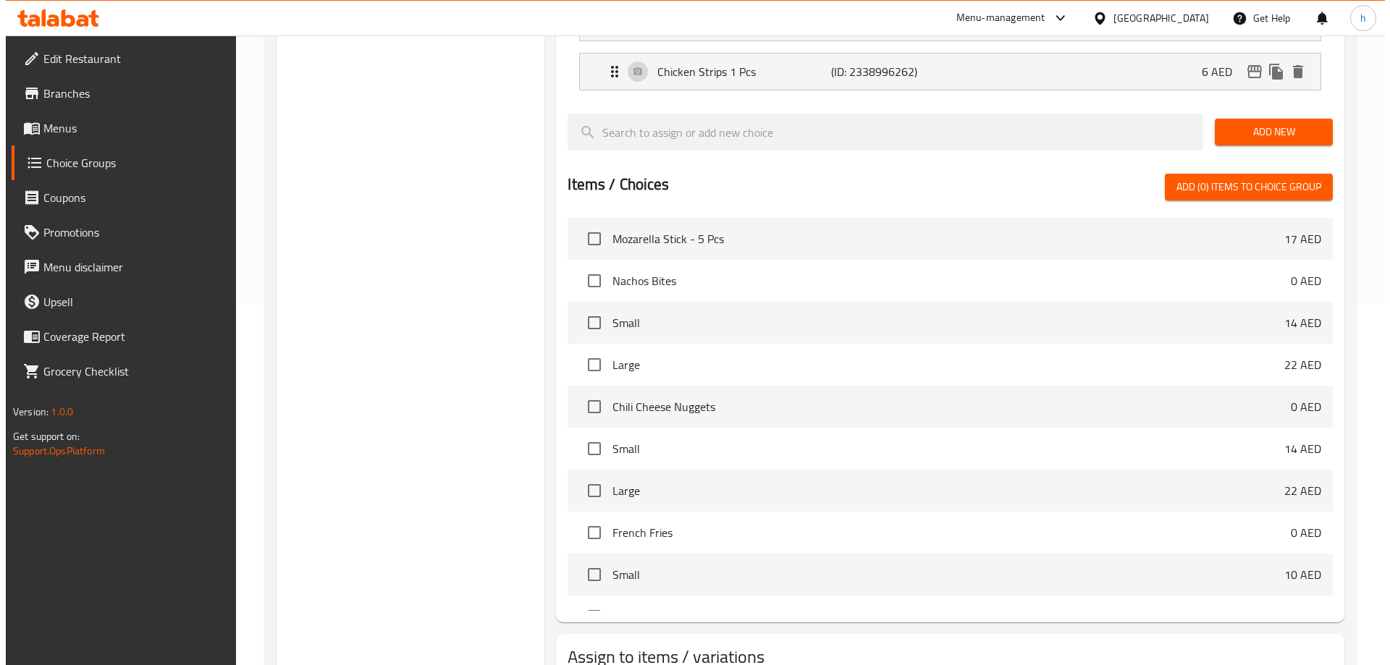
scroll to position [426, 0]
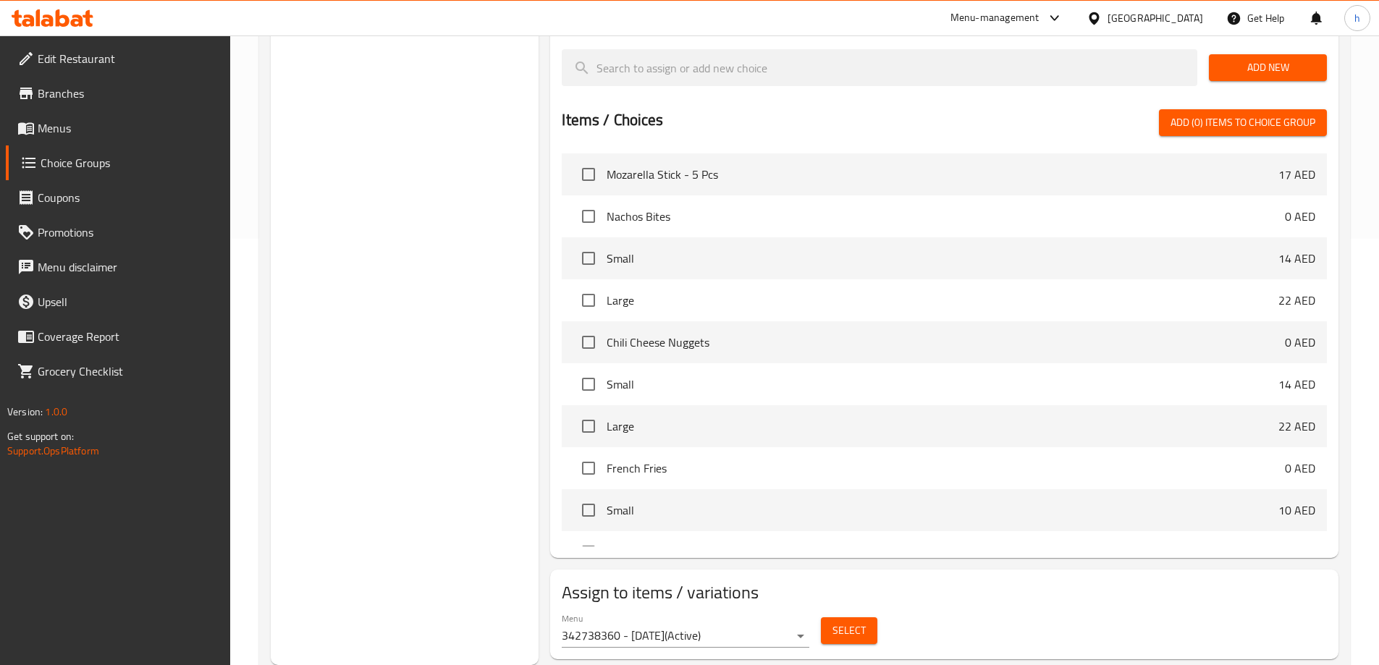
click at [851, 622] on span "Select" at bounding box center [849, 631] width 33 height 18
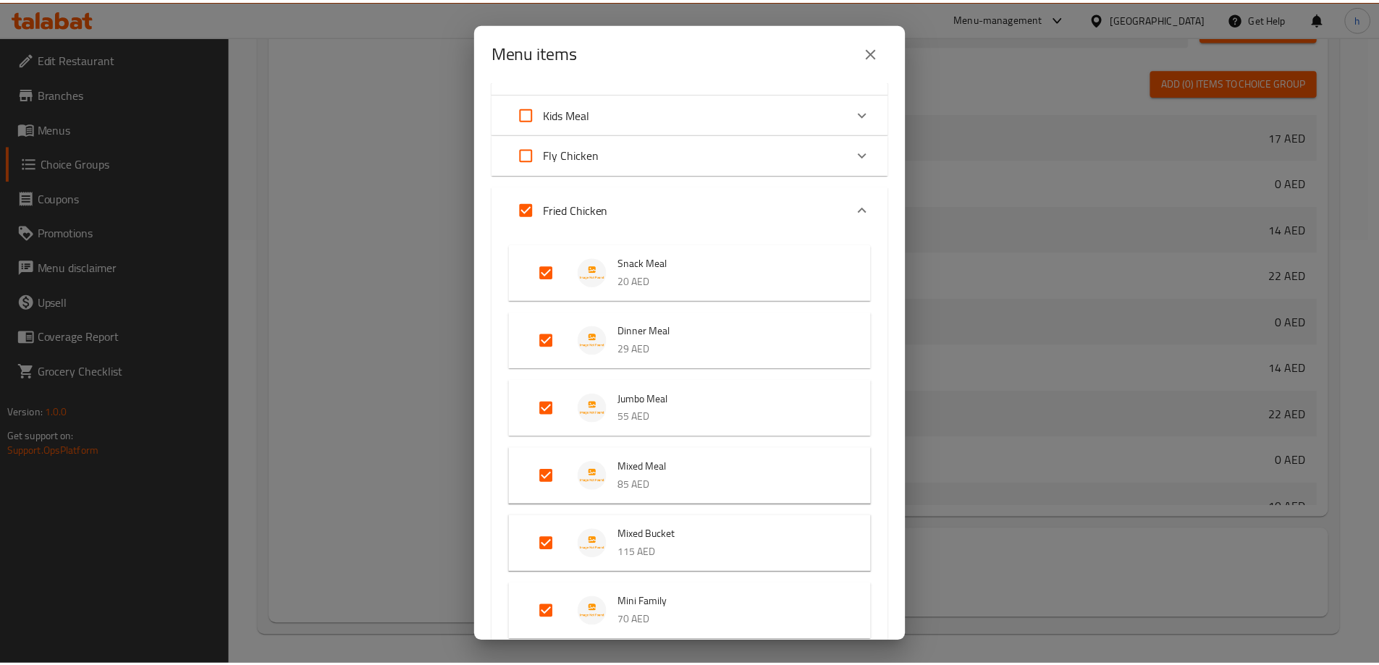
scroll to position [0, 0]
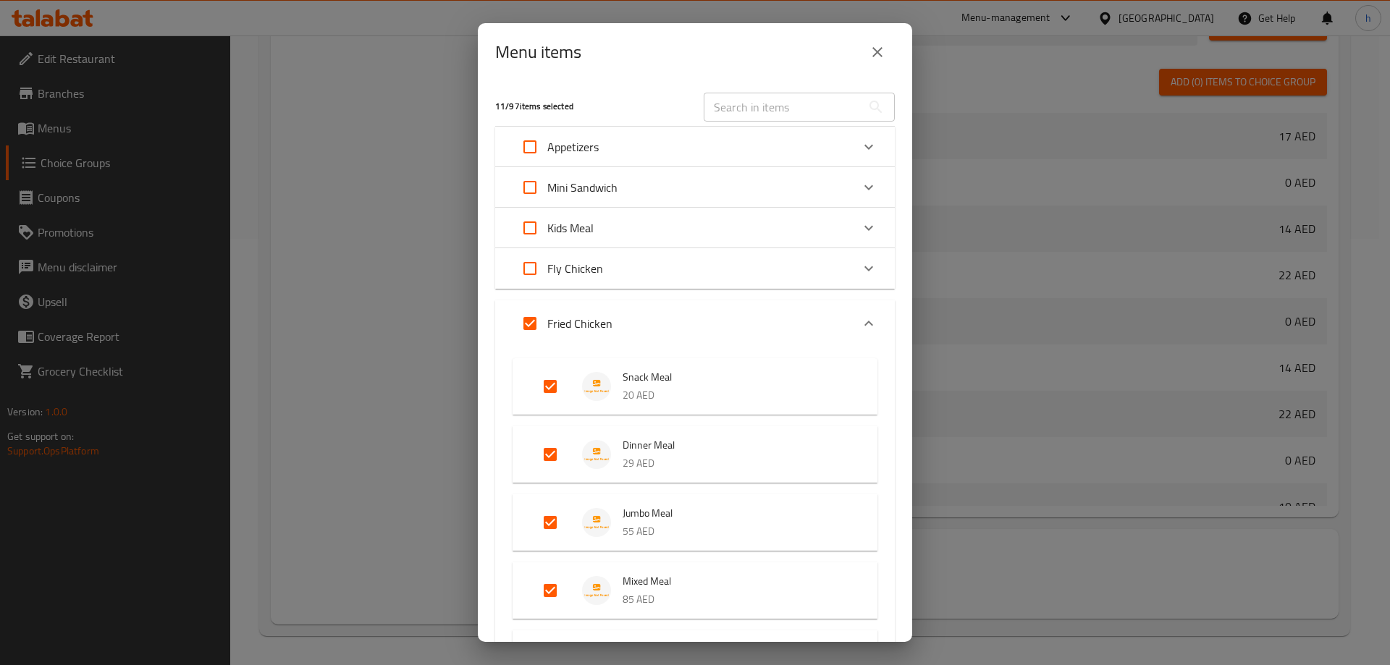
click at [877, 56] on icon "close" at bounding box center [877, 51] width 17 height 17
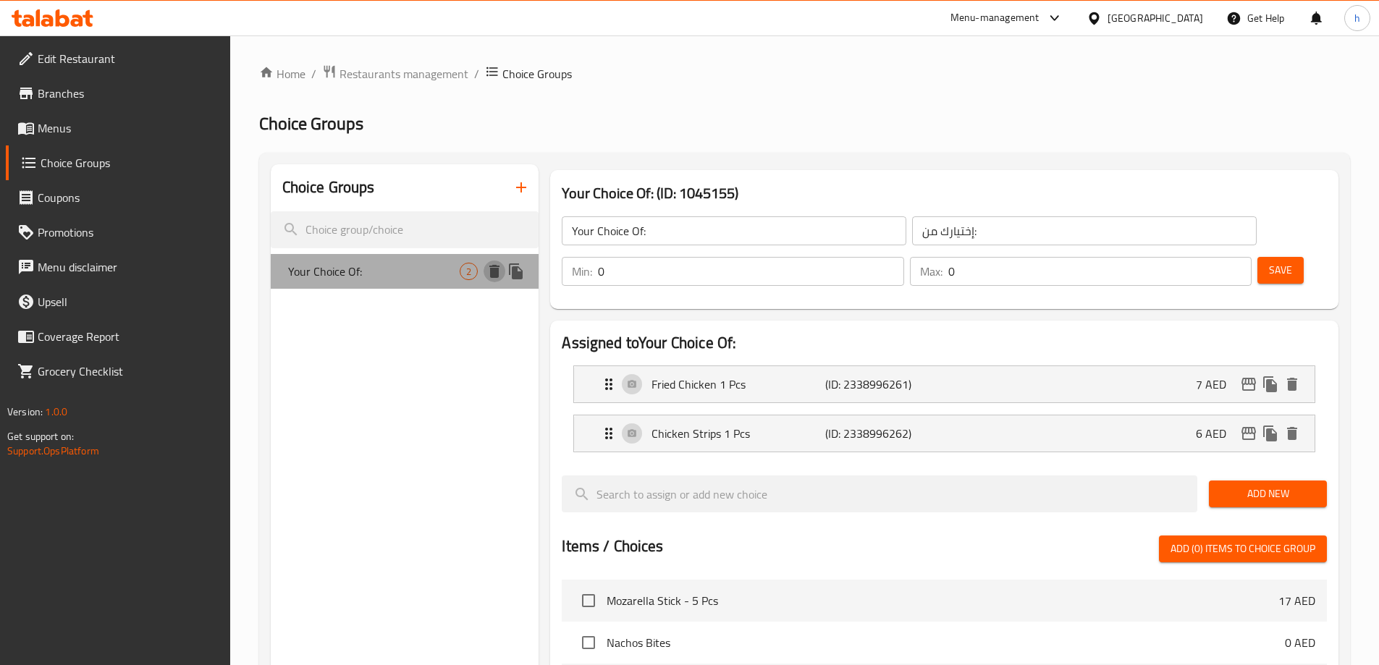
click at [494, 274] on icon "delete" at bounding box center [494, 271] width 10 height 13
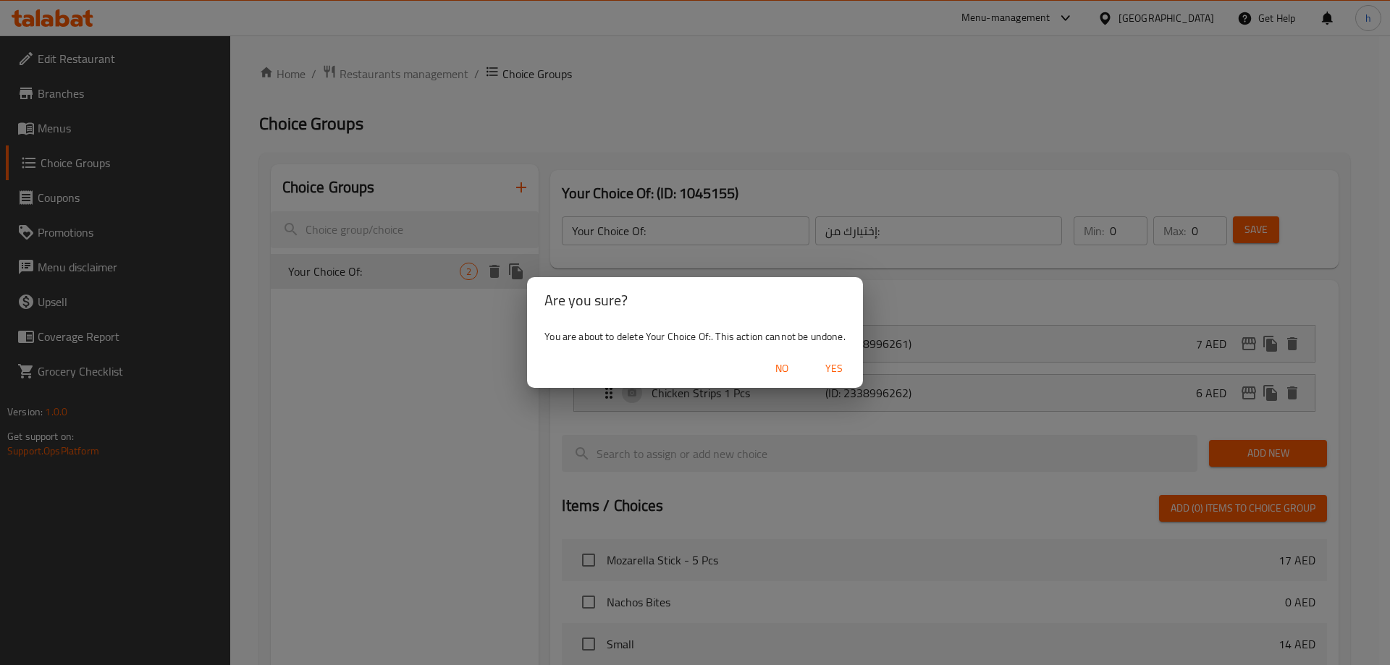
click at [848, 378] on button "Yes" at bounding box center [834, 368] width 46 height 27
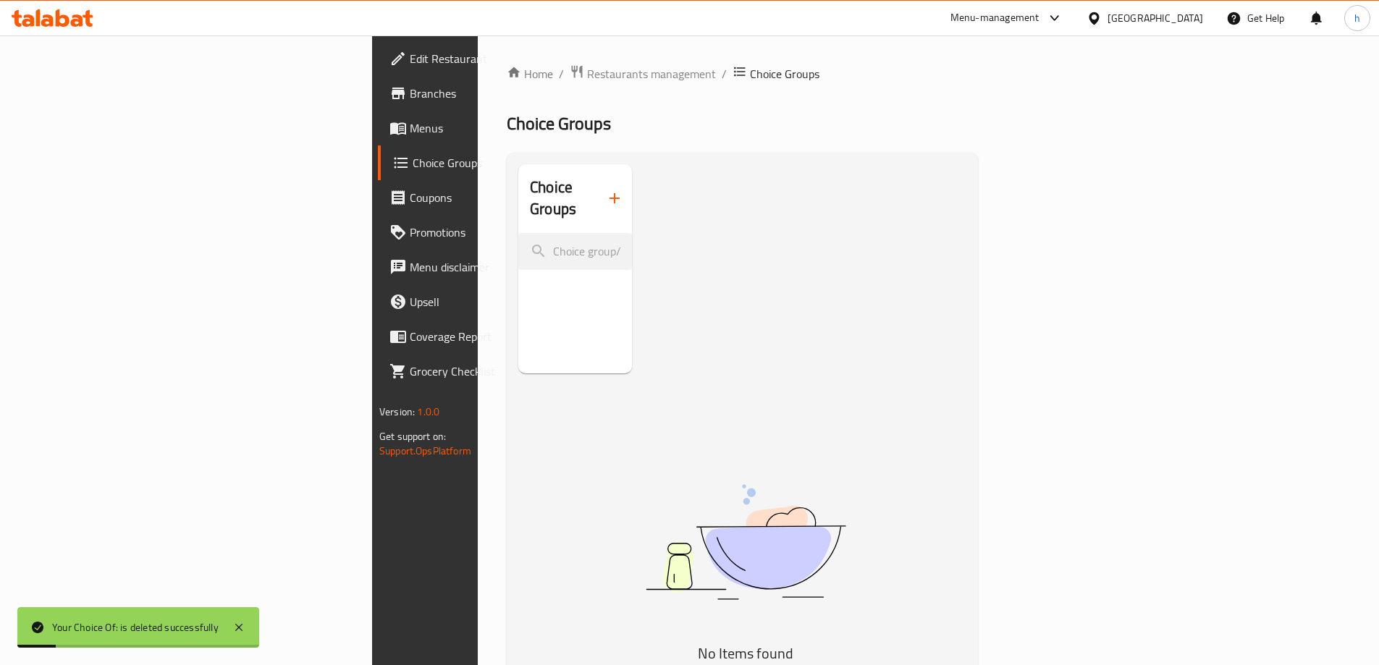
click at [410, 122] on span "Menus" at bounding box center [500, 127] width 181 height 17
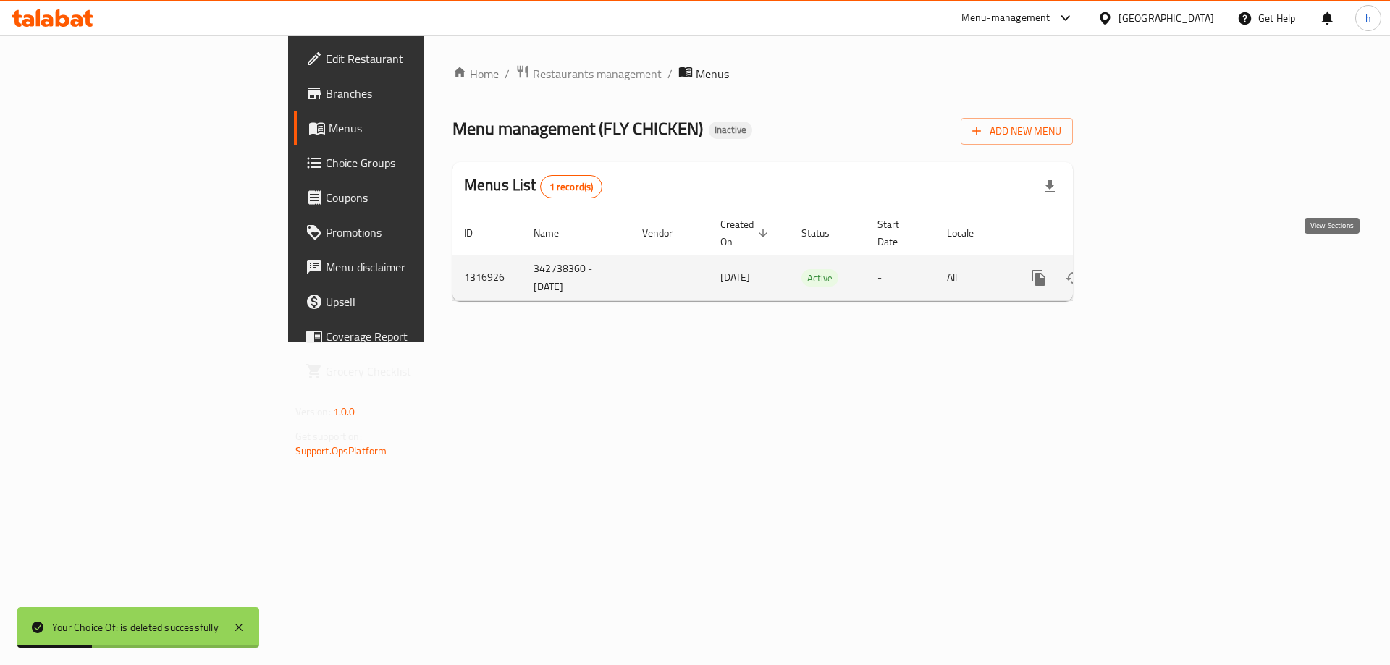
click at [1160, 271] on link "enhanced table" at bounding box center [1143, 278] width 35 height 35
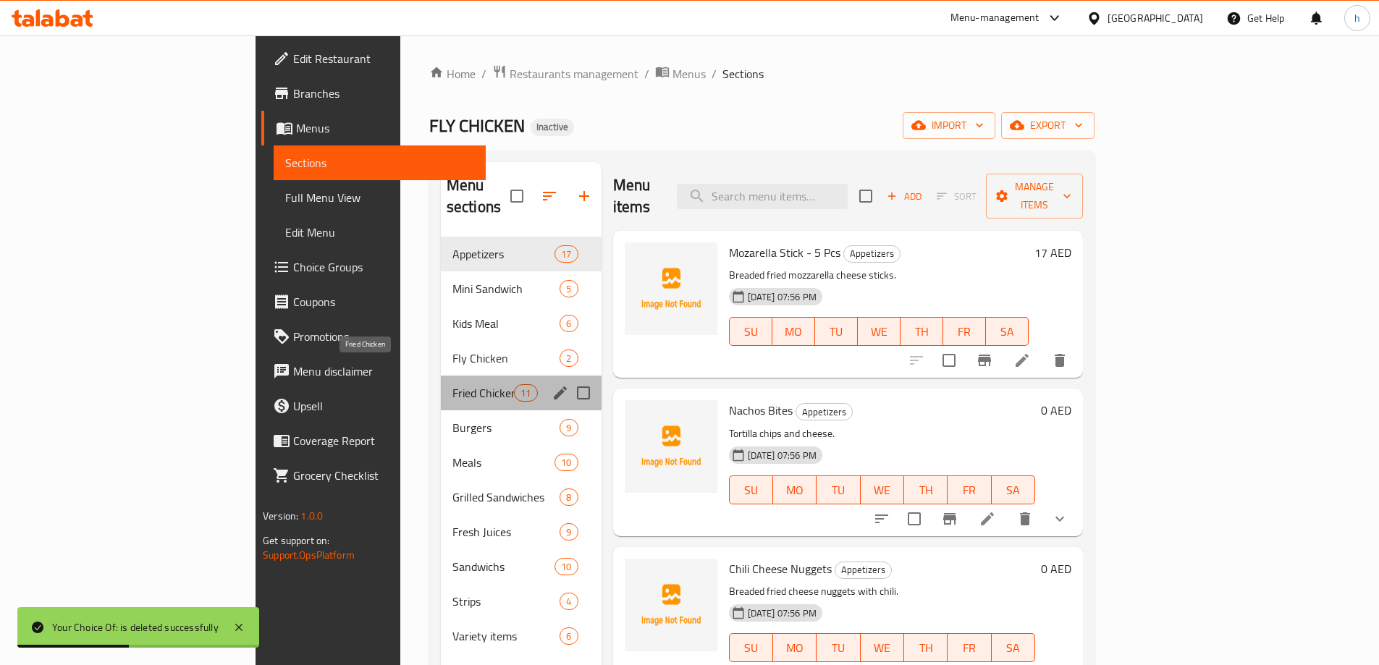
click at [452, 384] on span "Fried Chicken" at bounding box center [483, 392] width 62 height 17
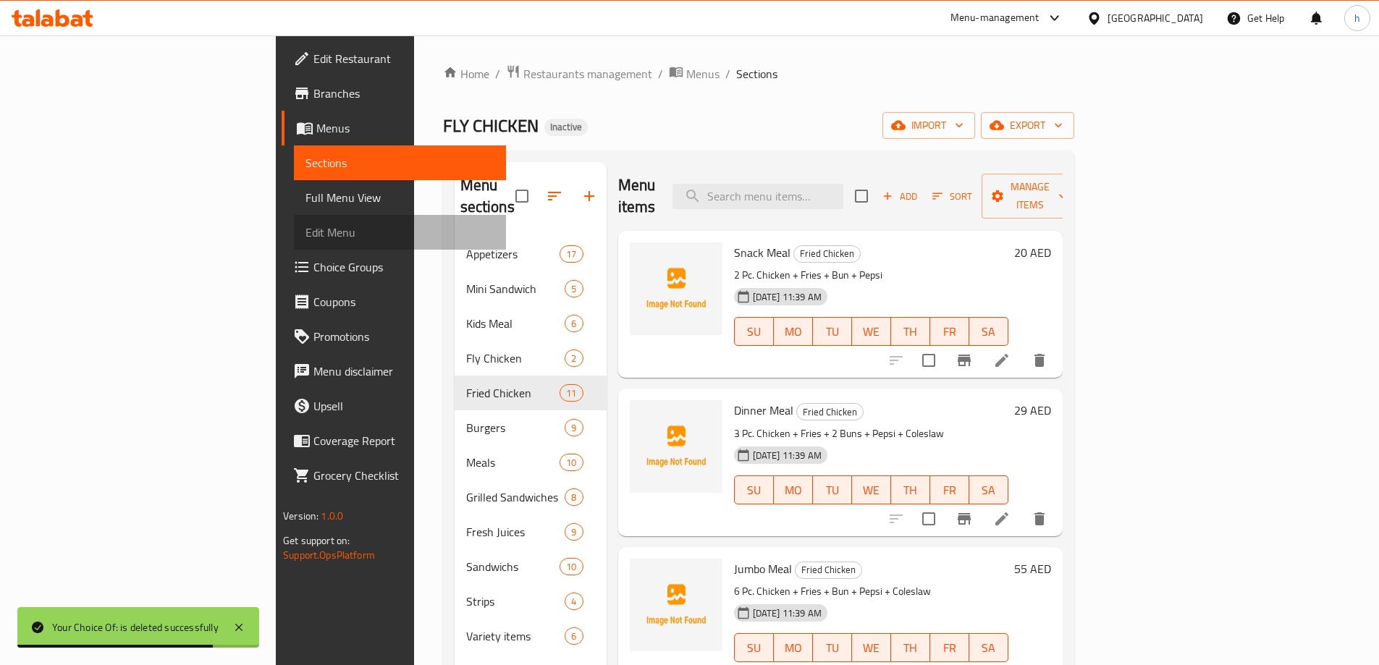
click at [294, 218] on link "Edit Menu" at bounding box center [400, 232] width 212 height 35
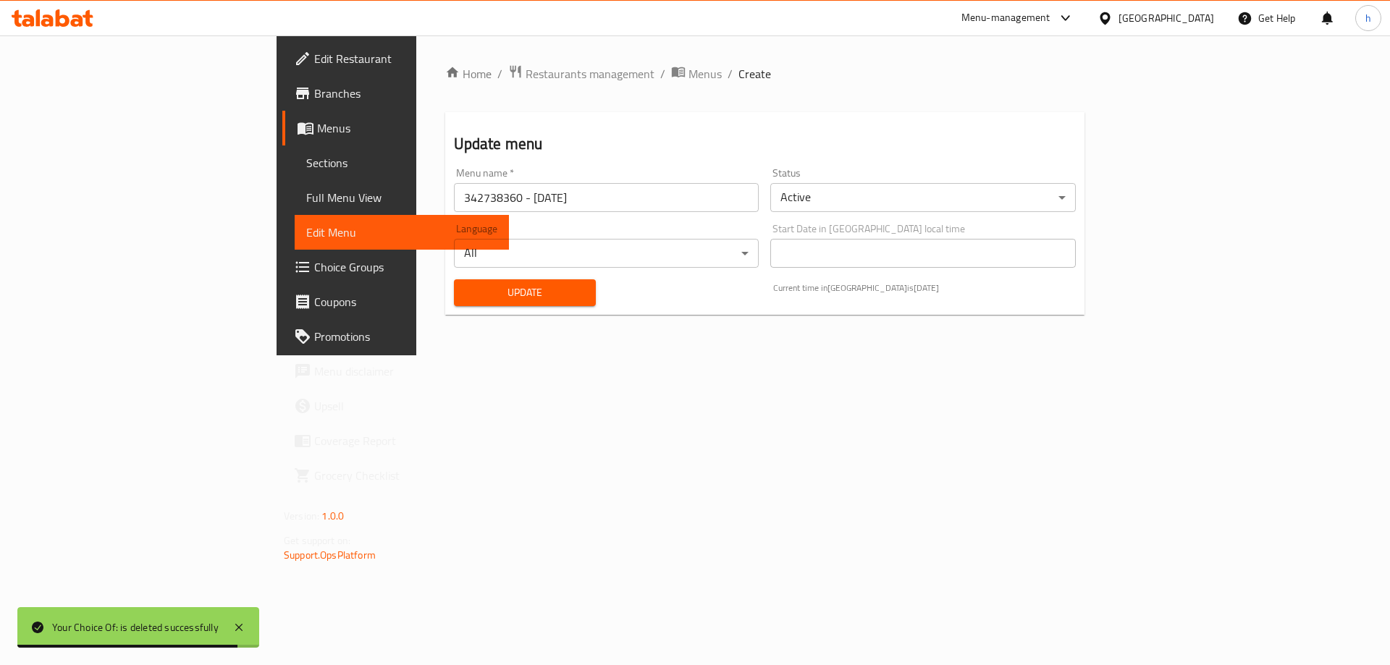
click at [306, 195] on span "Full Menu View" at bounding box center [401, 197] width 191 height 17
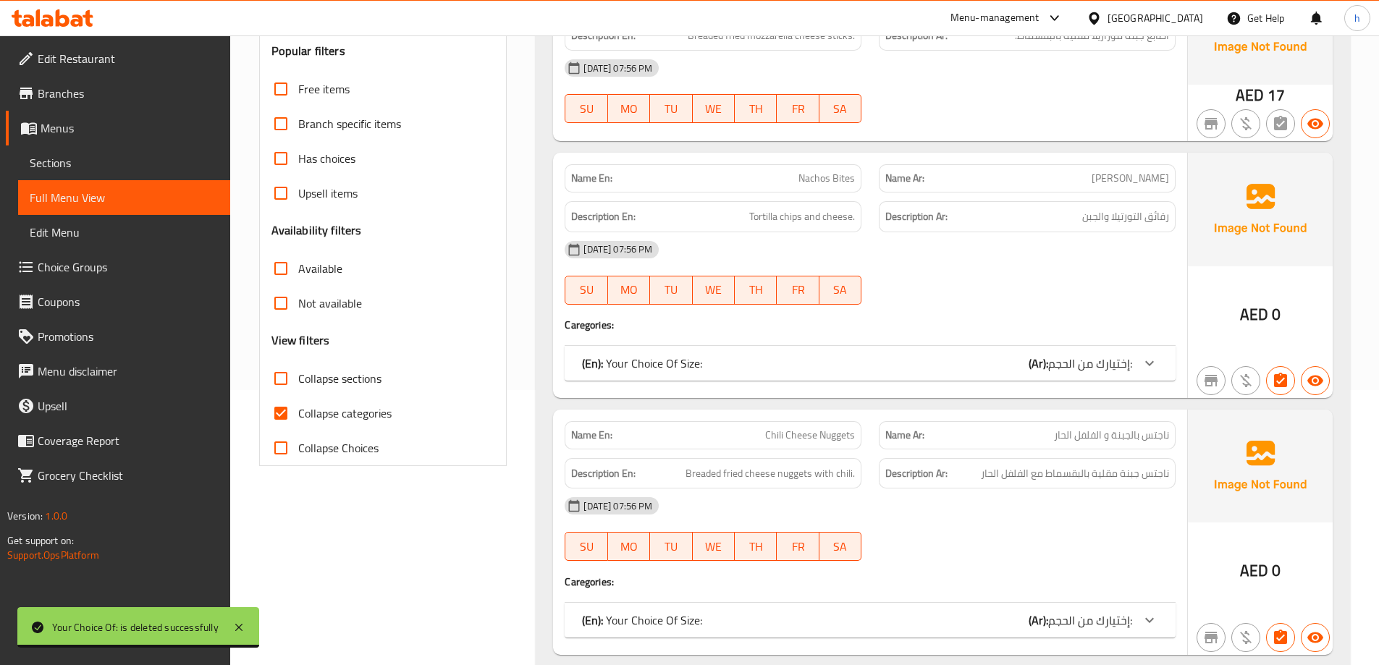
scroll to position [362, 0]
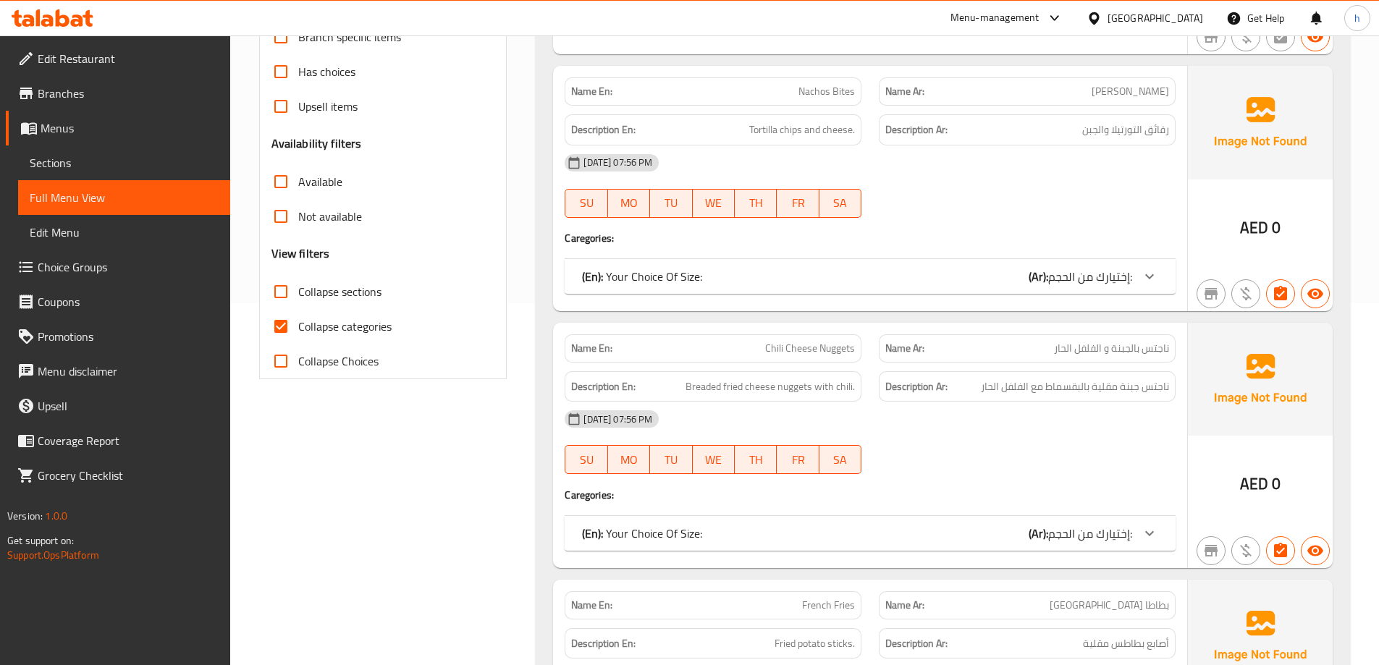
click at [279, 324] on input "Collapse categories" at bounding box center [281, 326] width 35 height 35
checkbox input "false"
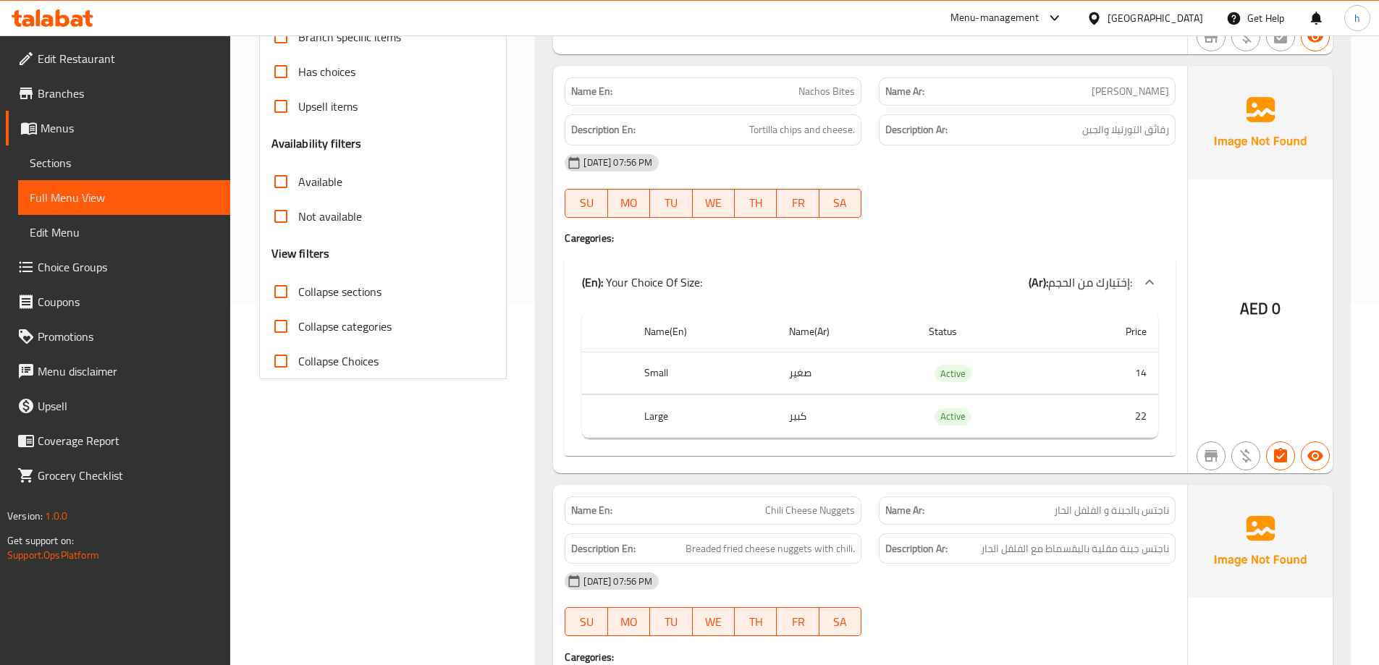
click at [279, 292] on input "Collapse sections" at bounding box center [281, 291] width 35 height 35
checkbox input "true"
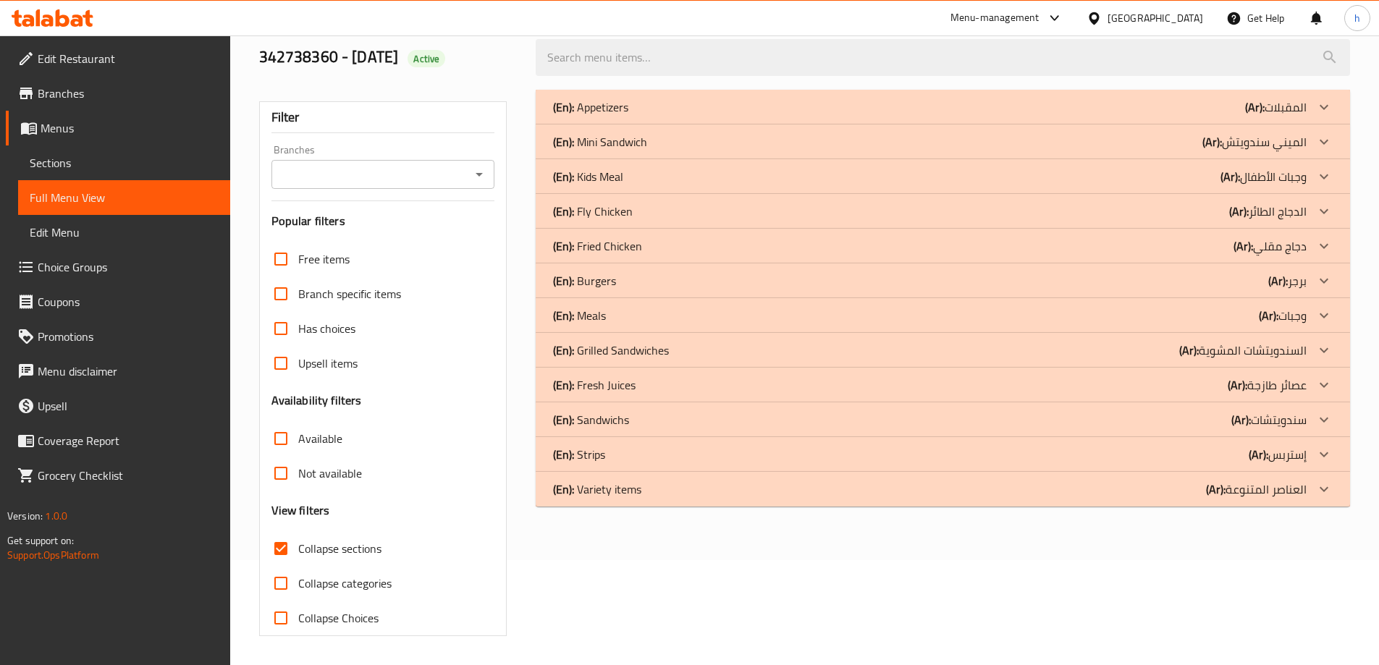
scroll to position [105, 0]
click at [623, 250] on p "(En): Fried Chicken" at bounding box center [597, 245] width 89 height 17
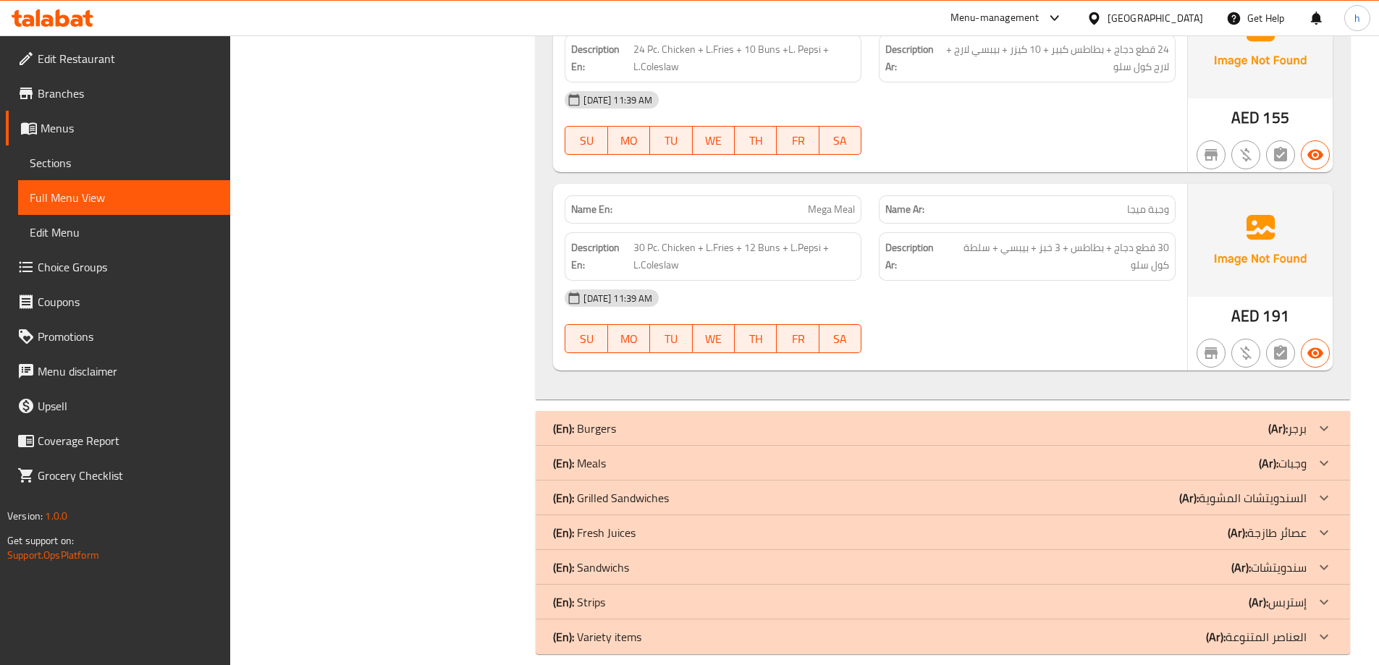
scroll to position [2164, 0]
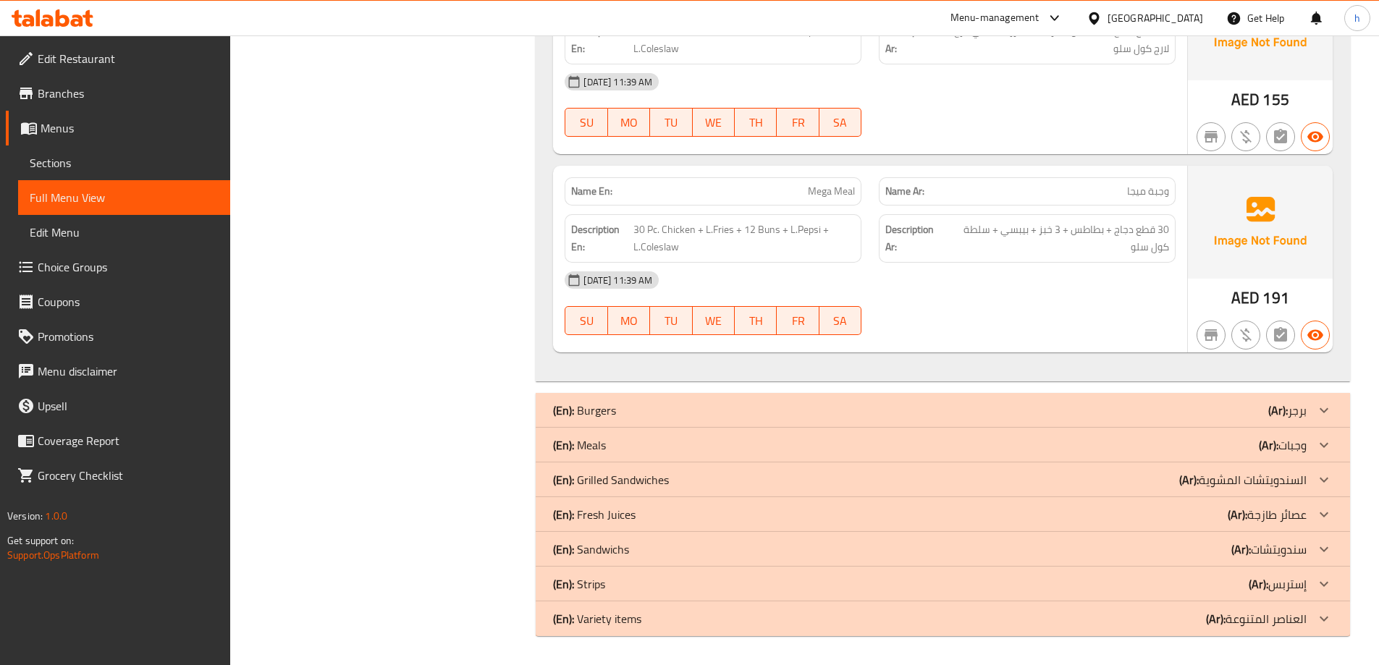
click at [1325, 589] on icon at bounding box center [1323, 584] width 17 height 17
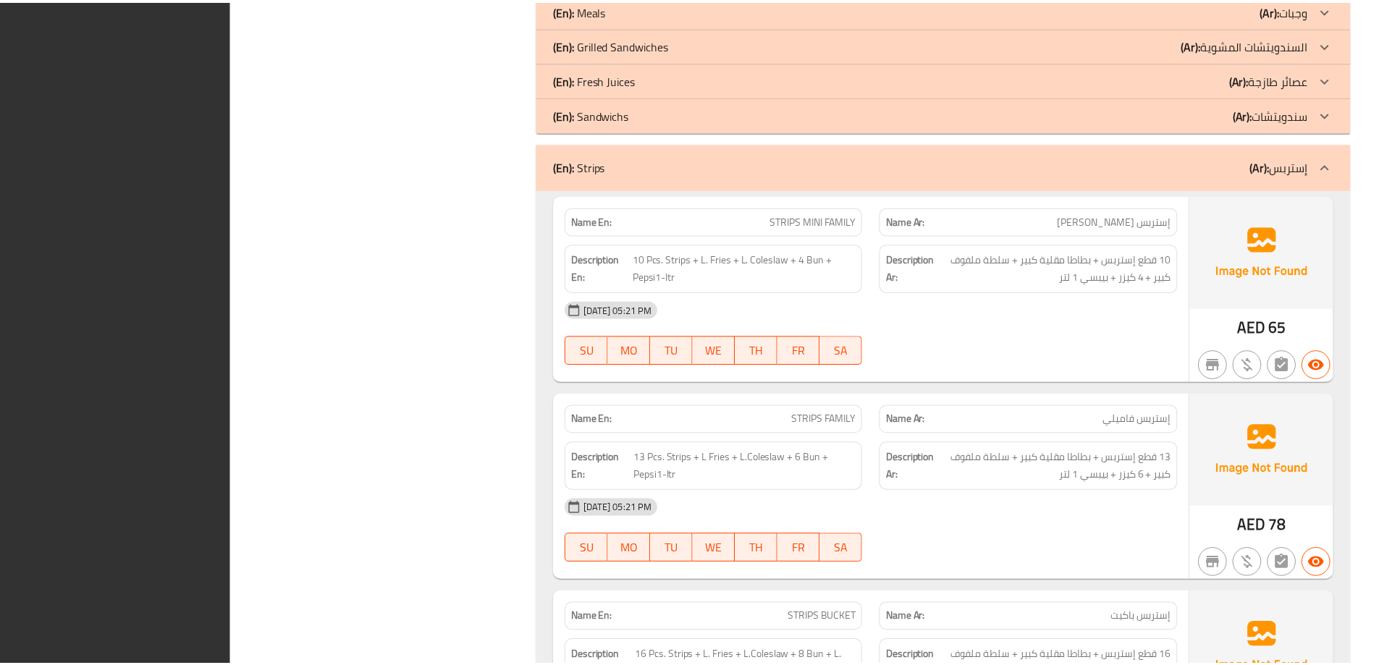
scroll to position [3015, 0]
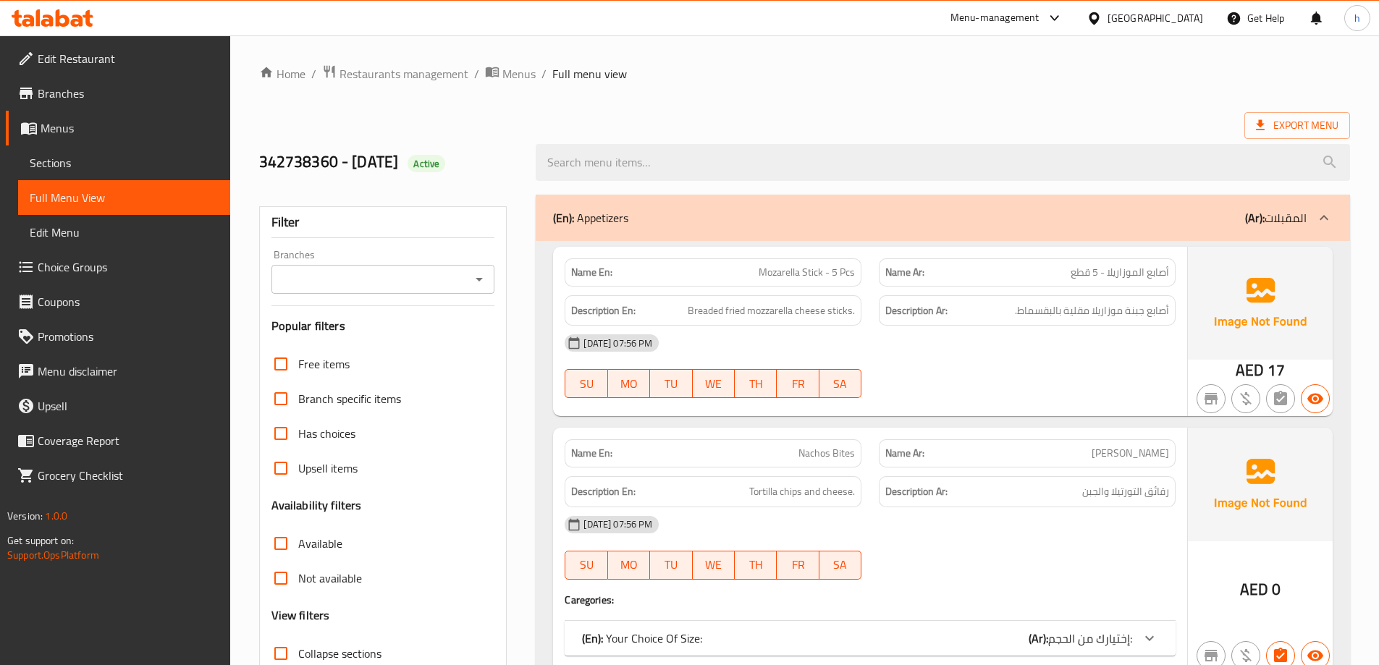
checkbox input "false"
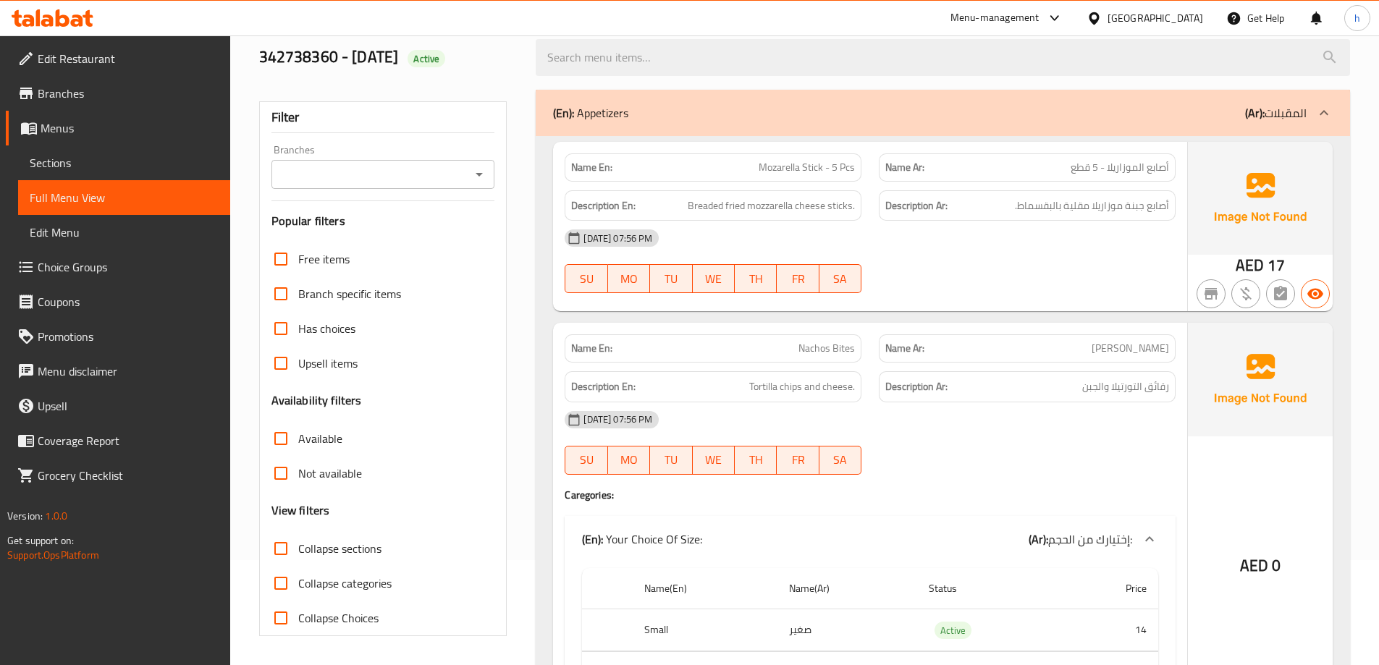
click at [325, 550] on span "Collapse sections" at bounding box center [339, 548] width 83 height 17
click at [298, 550] on input "Collapse sections" at bounding box center [281, 548] width 35 height 35
checkbox input "true"
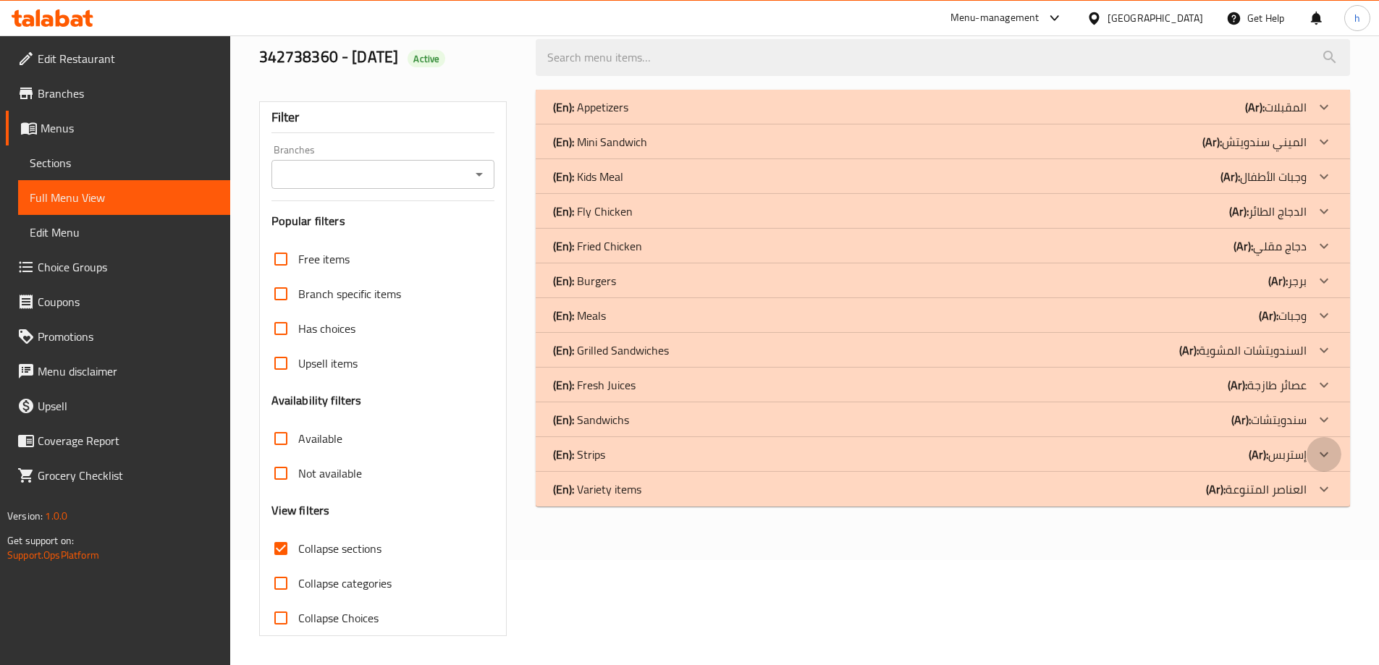
click at [1333, 455] on div at bounding box center [1324, 454] width 35 height 35
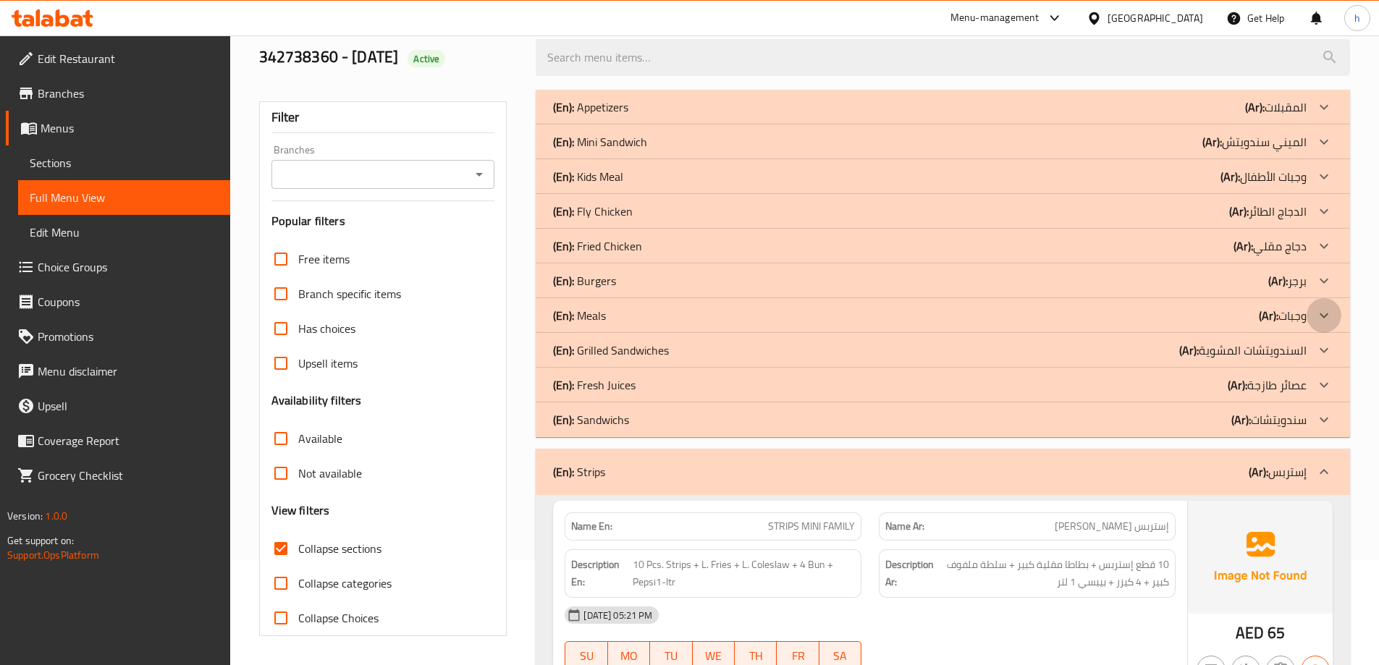
click at [1331, 317] on icon at bounding box center [1323, 315] width 17 height 17
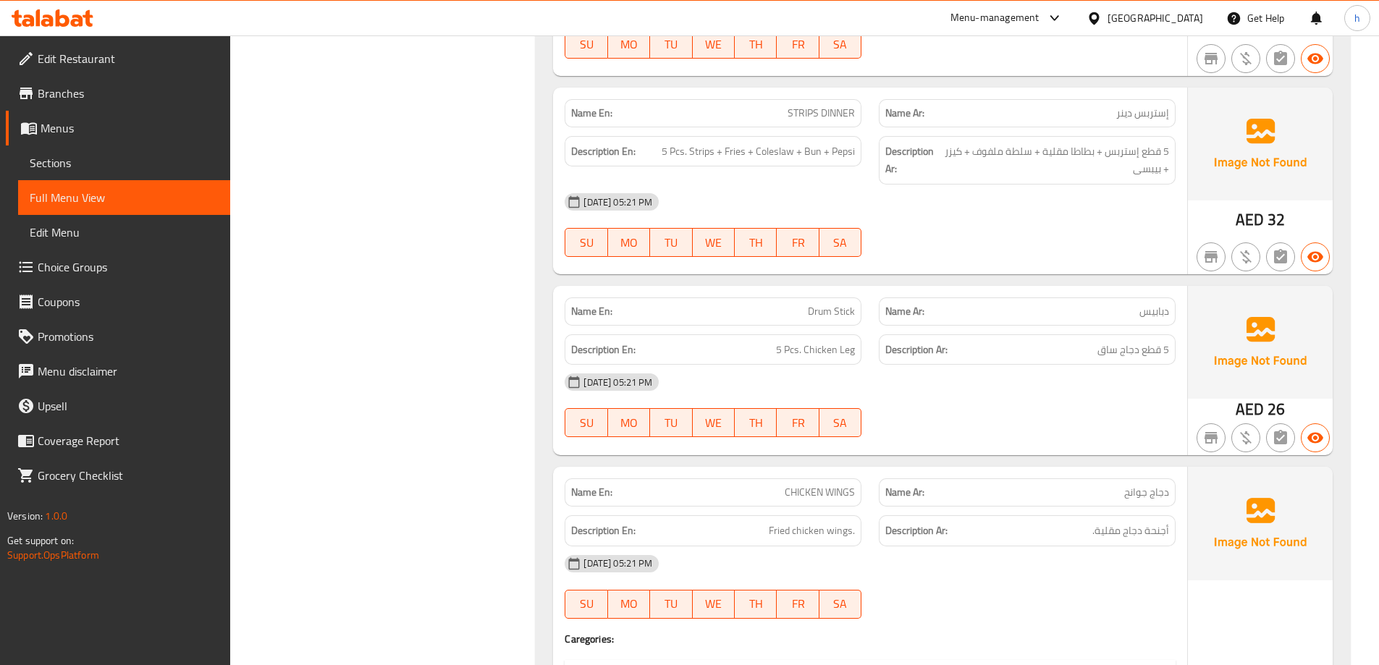
scroll to position [0, 0]
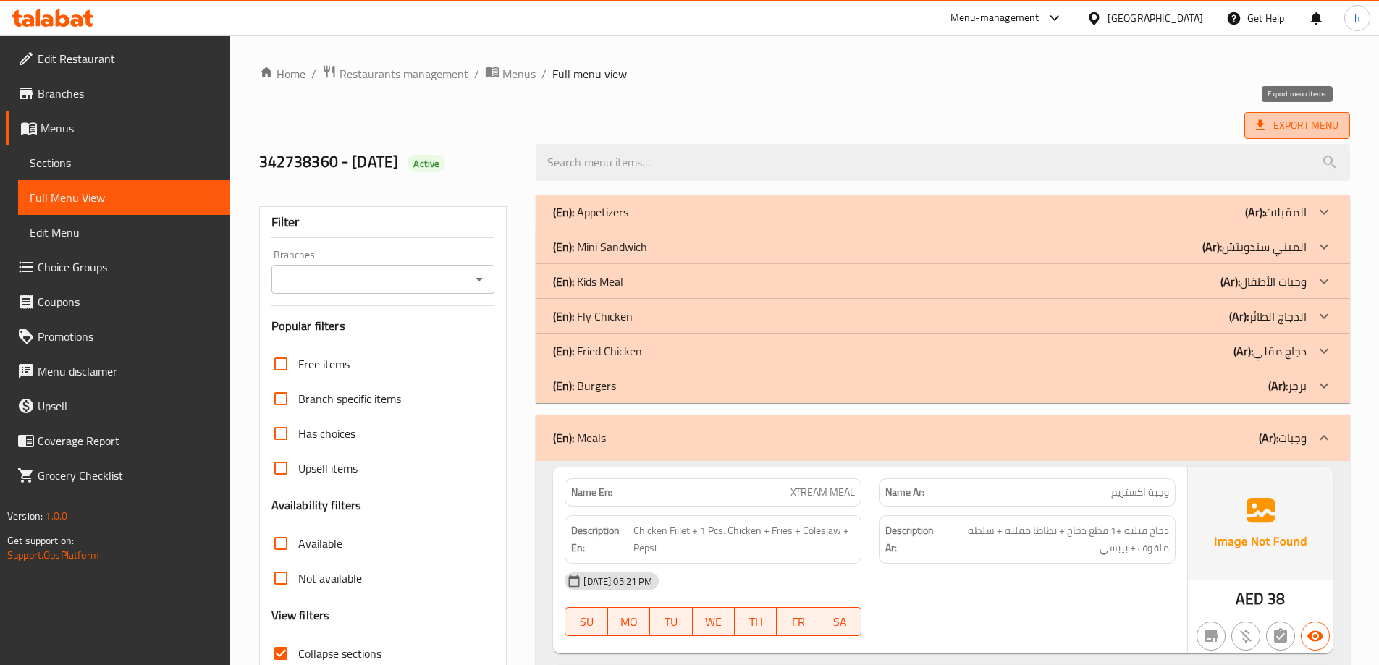
click at [1307, 112] on span "Export Menu" at bounding box center [1297, 125] width 106 height 27
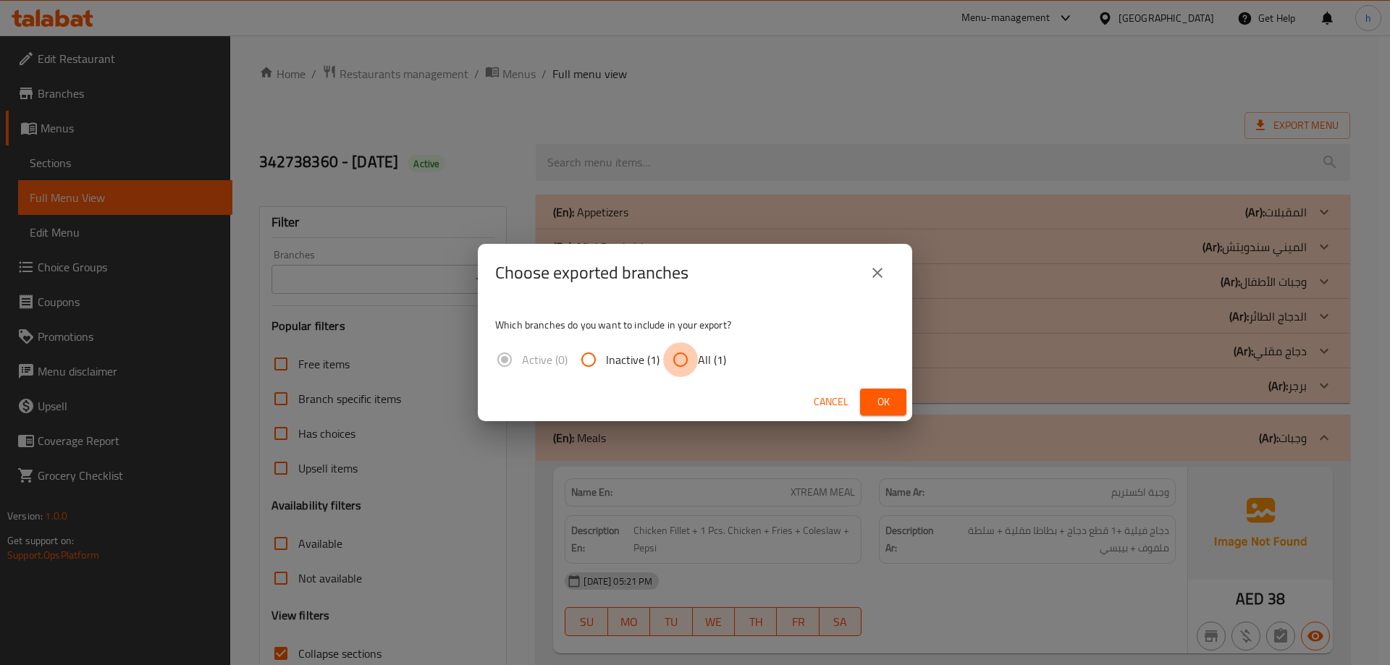
click at [682, 361] on input "All (1)" at bounding box center [680, 359] width 35 height 35
radio input "true"
click at [884, 395] on span "Ok" at bounding box center [883, 402] width 23 height 18
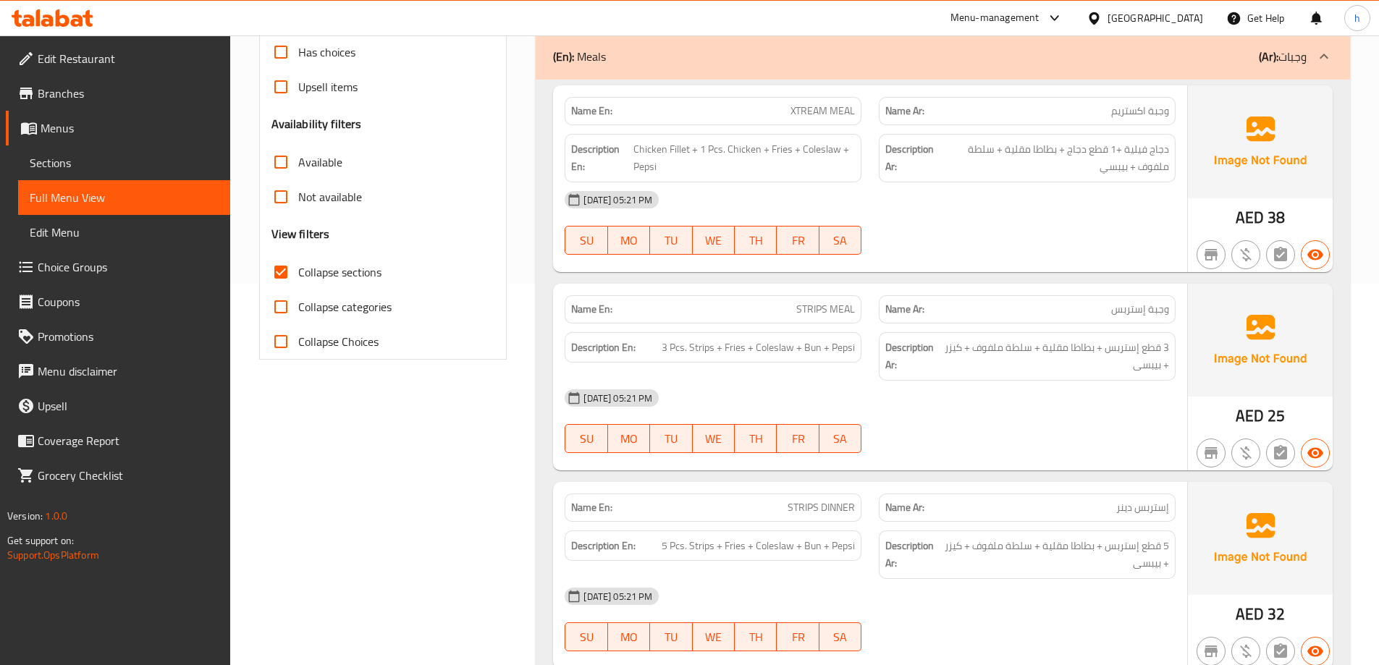
scroll to position [434, 0]
